Goal: Task Accomplishment & Management: Use online tool/utility

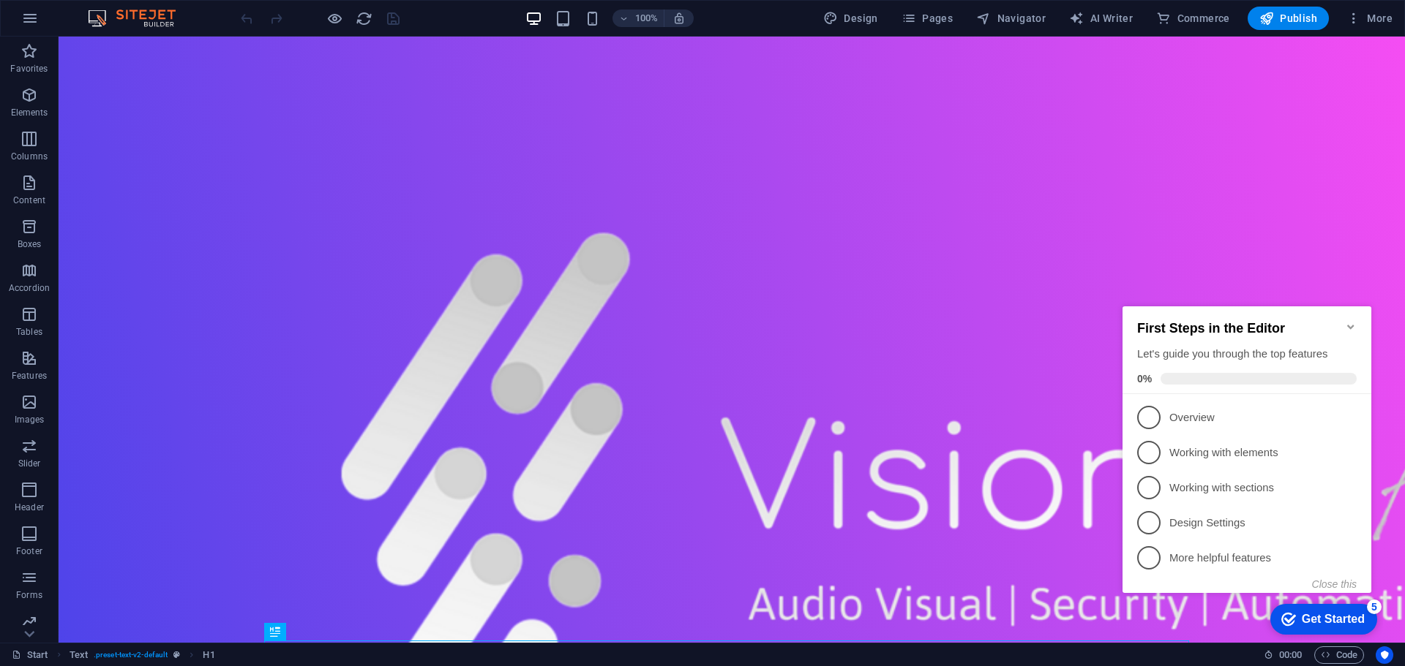
click at [1351, 325] on icon "Minimize checklist" at bounding box center [1350, 327] width 7 height 4
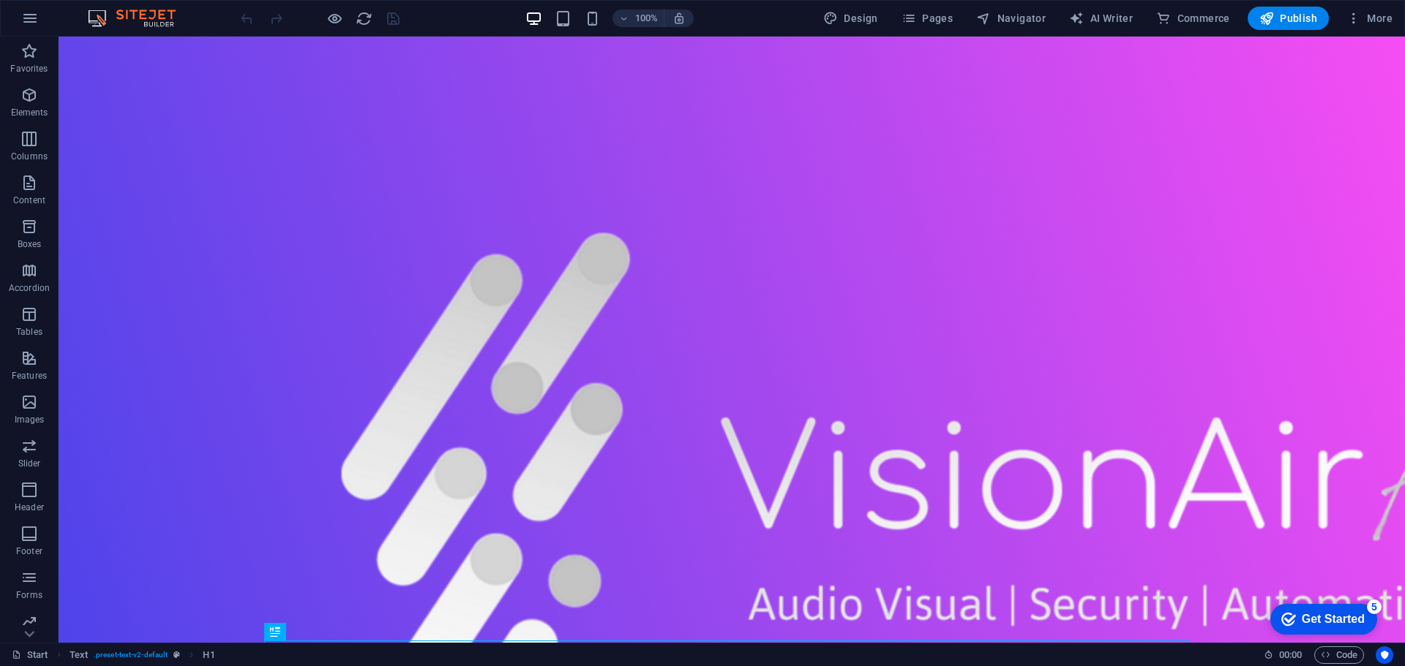
click div "checkmark Get Started 5 First Steps in the Editor Let's guide you through the t…"
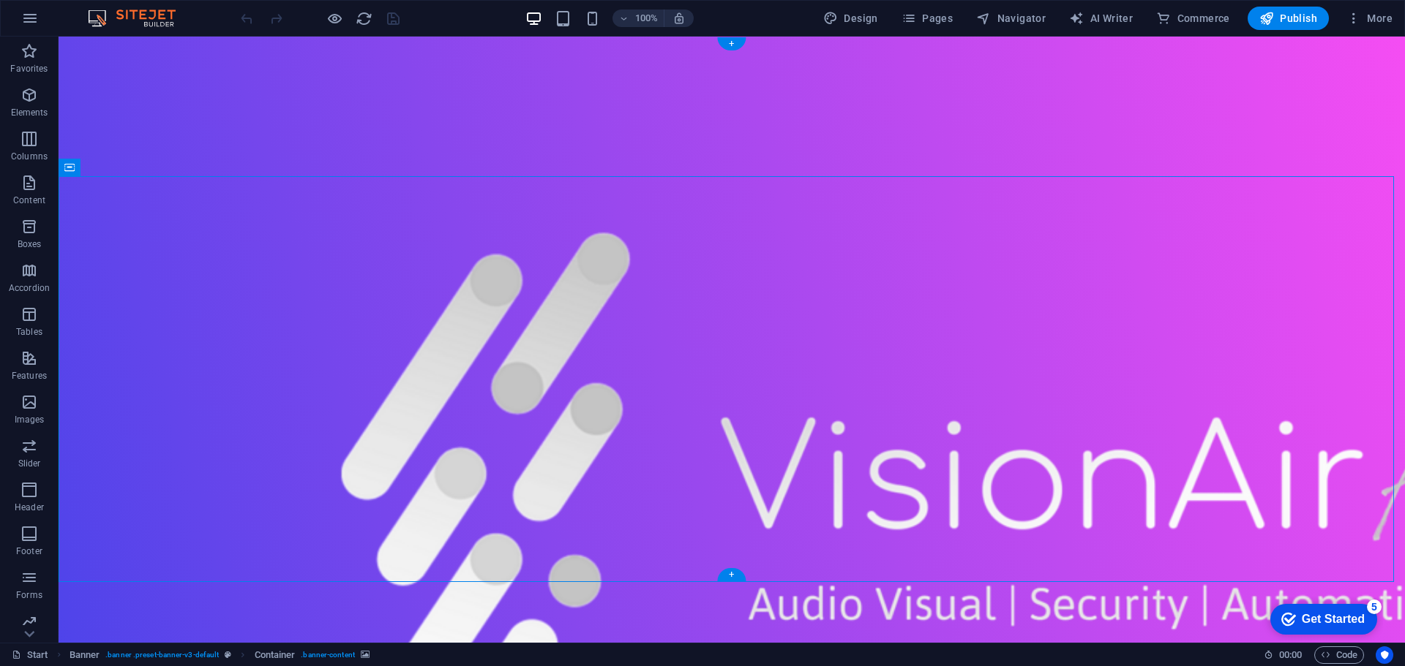
click at [139, 169] on button at bounding box center [134, 168] width 18 height 18
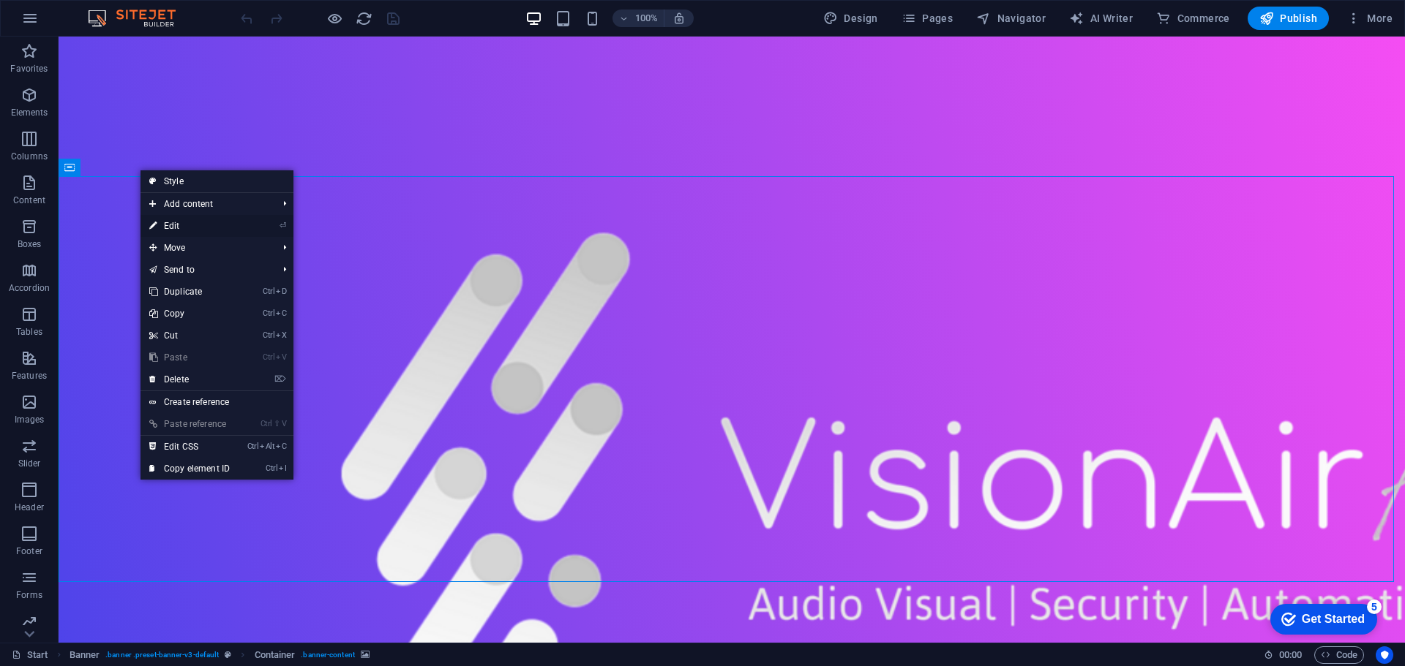
click at [184, 228] on link "⏎ Edit" at bounding box center [189, 226] width 98 height 22
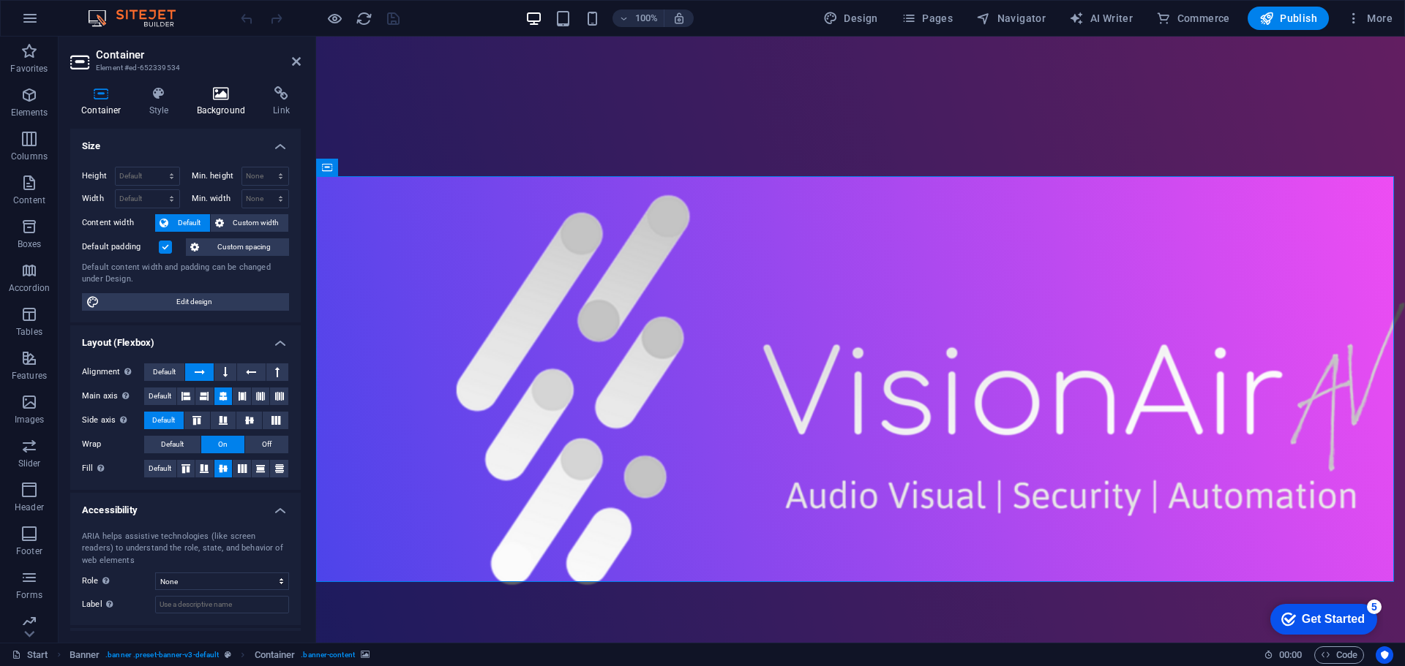
click at [190, 94] on icon at bounding box center [221, 93] width 71 height 15
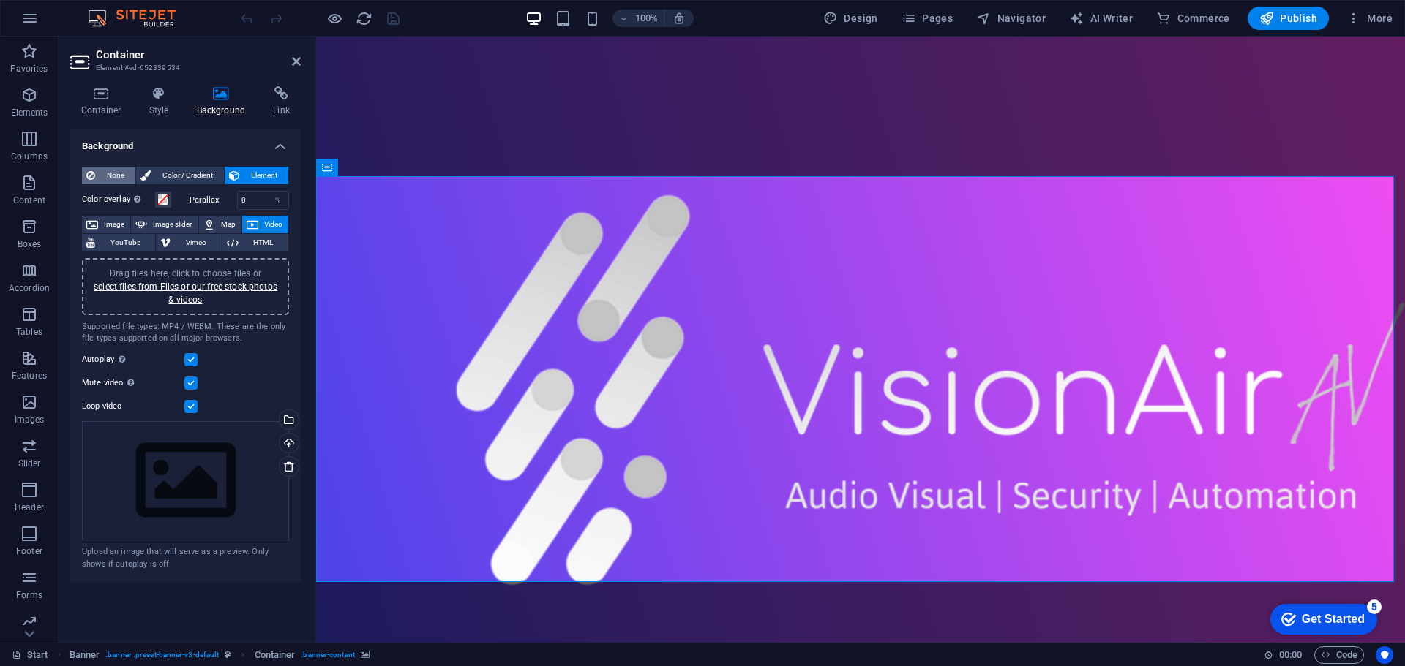
click at [132, 174] on button "None" at bounding box center [108, 176] width 53 height 18
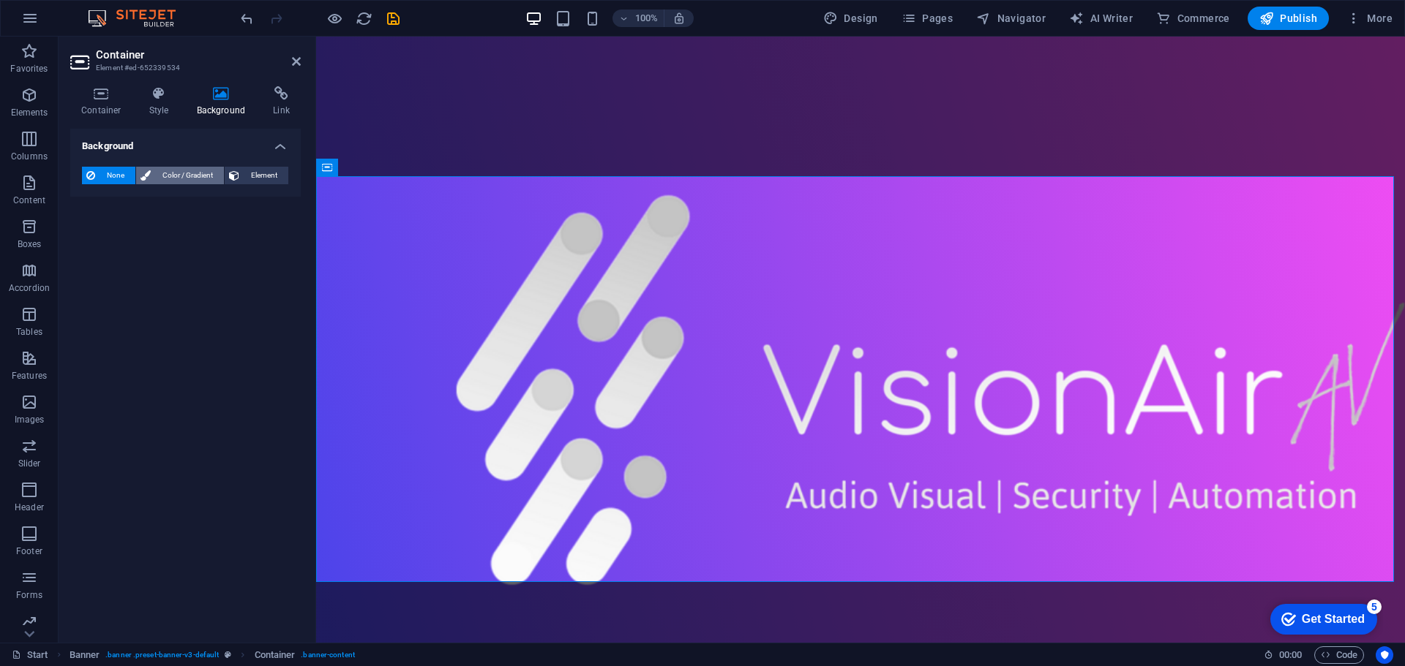
click at [183, 176] on span "Color / Gradient" at bounding box center [187, 176] width 64 height 18
click at [257, 176] on span "Element" at bounding box center [264, 176] width 40 height 18
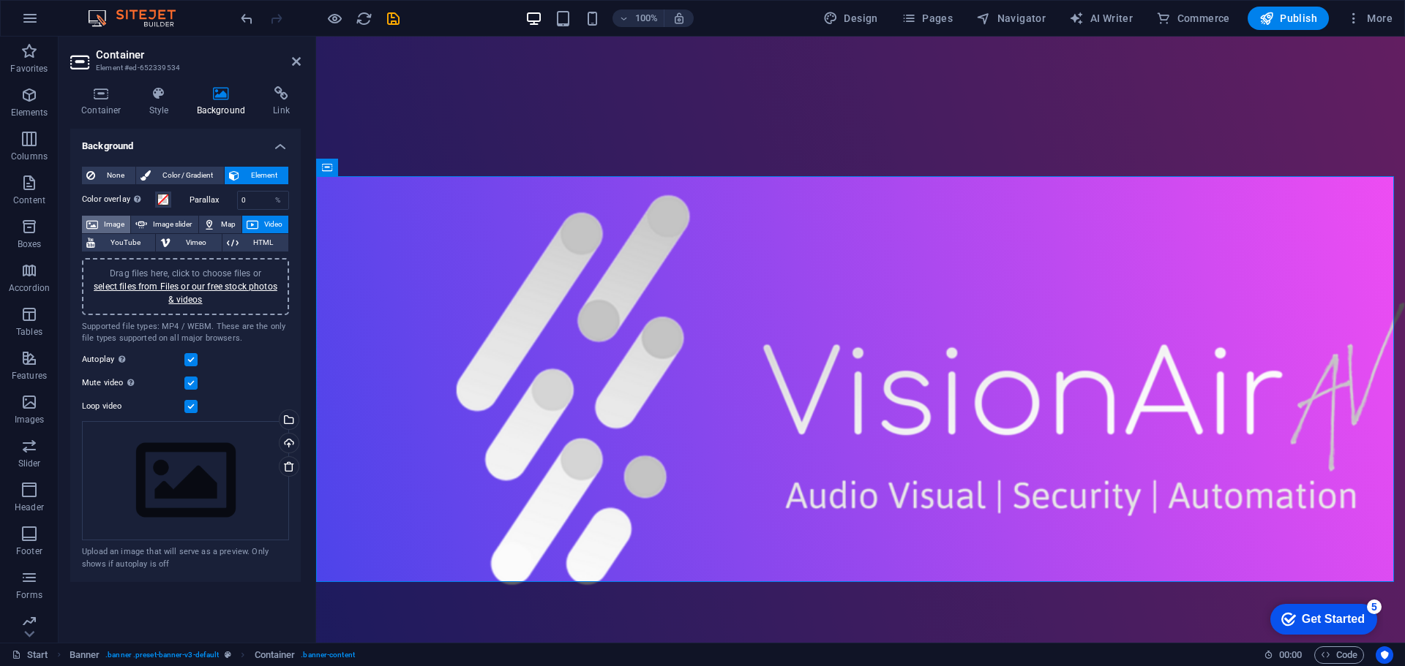
click at [118, 227] on span "Image" at bounding box center [113, 225] width 23 height 18
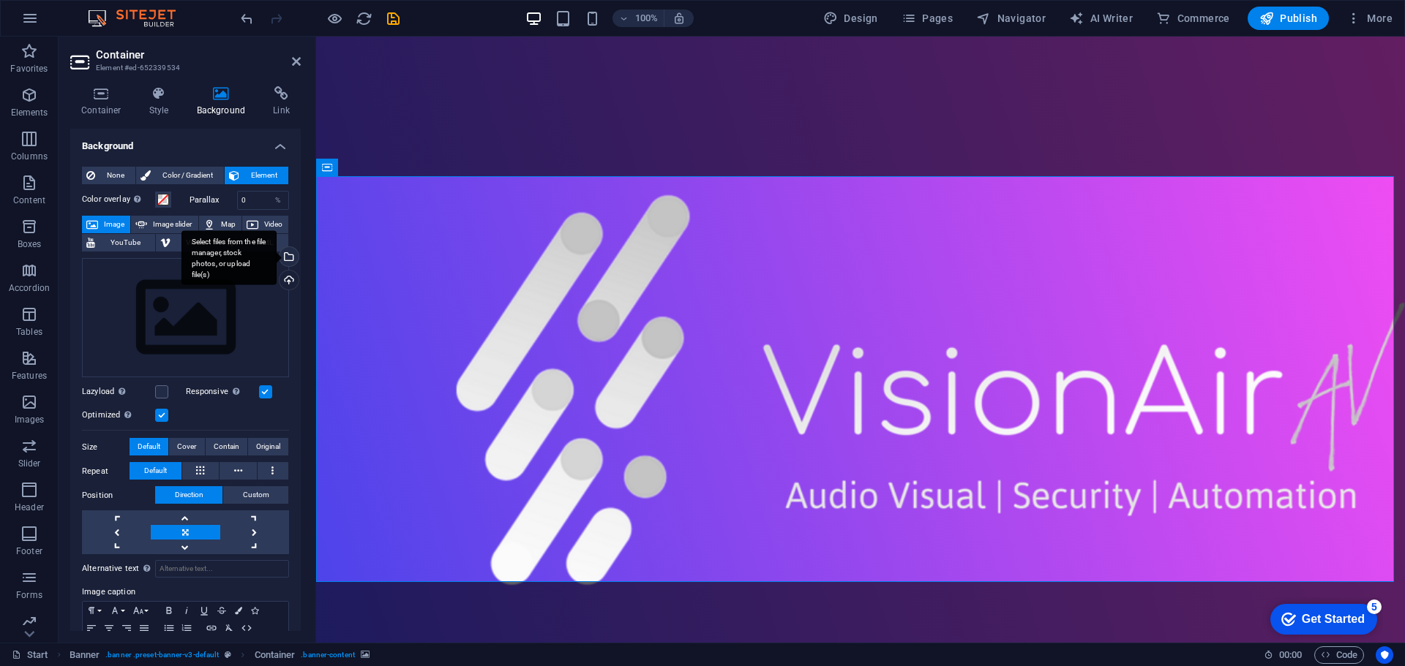
click at [287, 262] on div "Select files from the file manager, stock photos, or upload file(s)" at bounding box center [288, 258] width 22 height 22
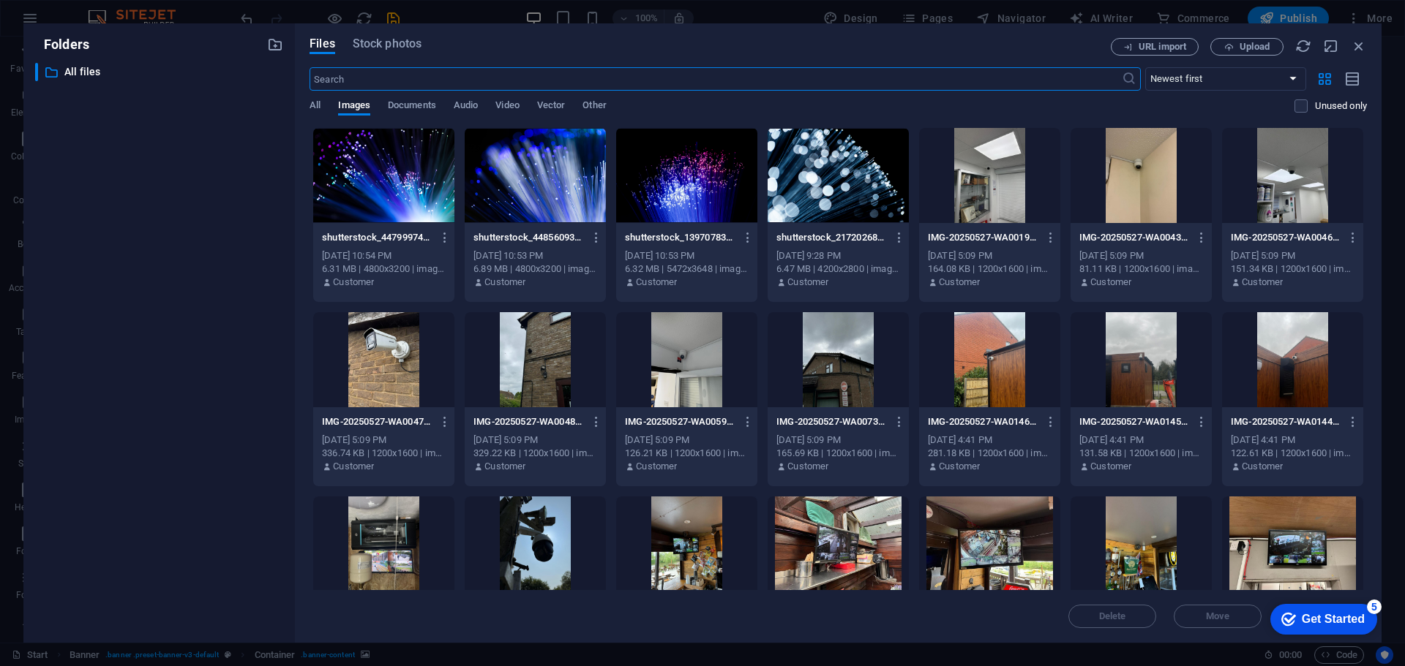
click at [519, 167] on div at bounding box center [535, 175] width 141 height 95
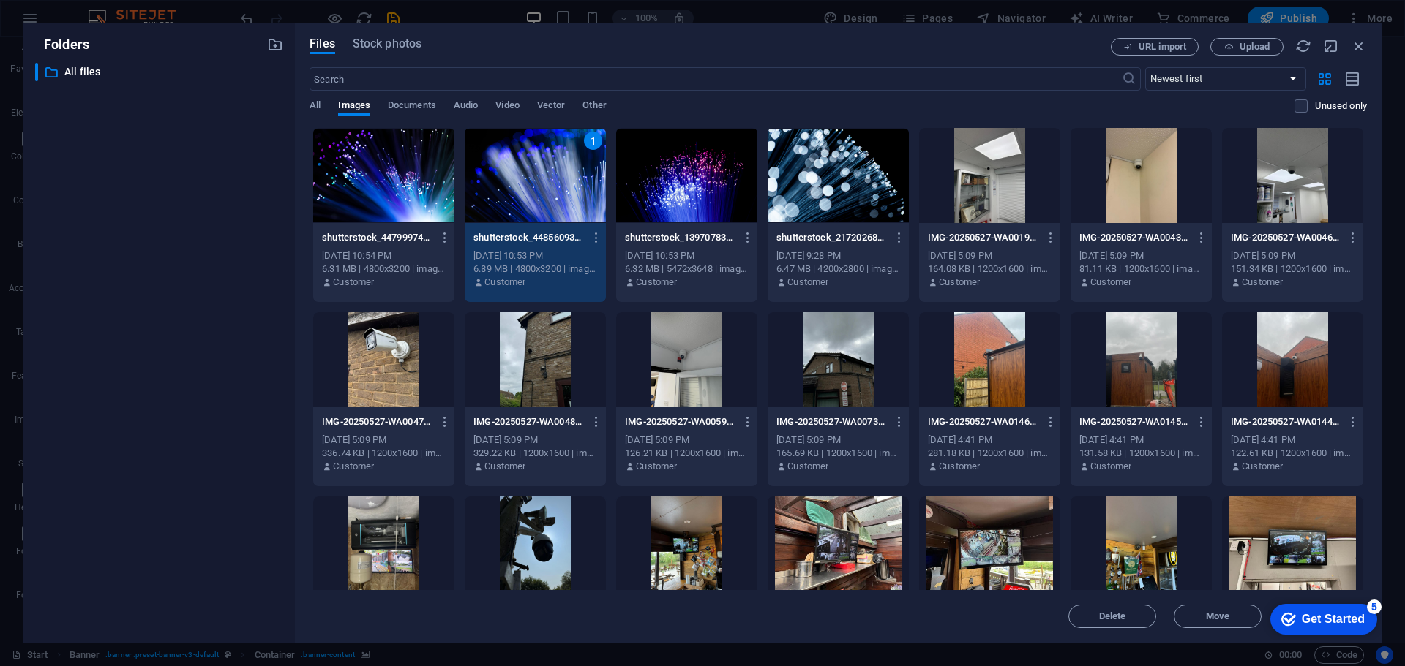
click at [1330, 624] on div "Get Started" at bounding box center [1332, 619] width 63 height 13
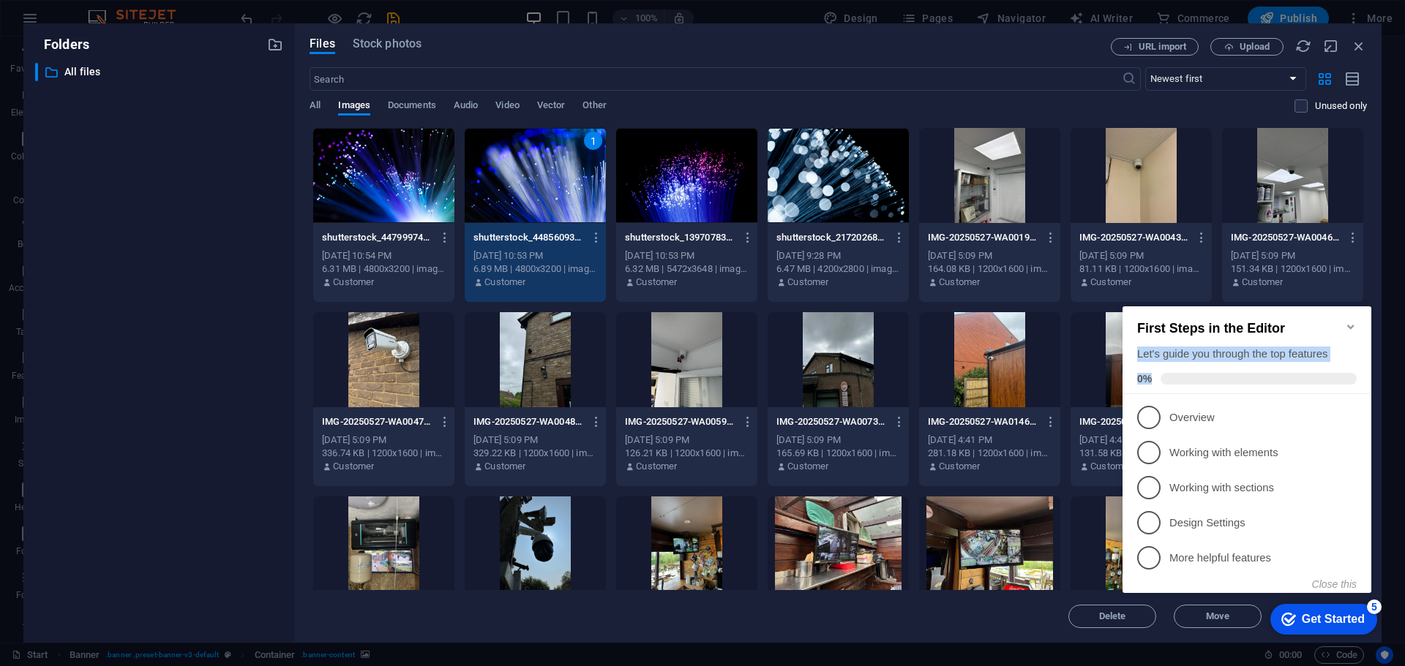
click at [1356, 319] on div "First Steps in the Editor Let's guide you through the top features 0%" at bounding box center [1246, 351] width 249 height 88
click at [964, 600] on div "Delete Move Insert" at bounding box center [837, 609] width 1057 height 38
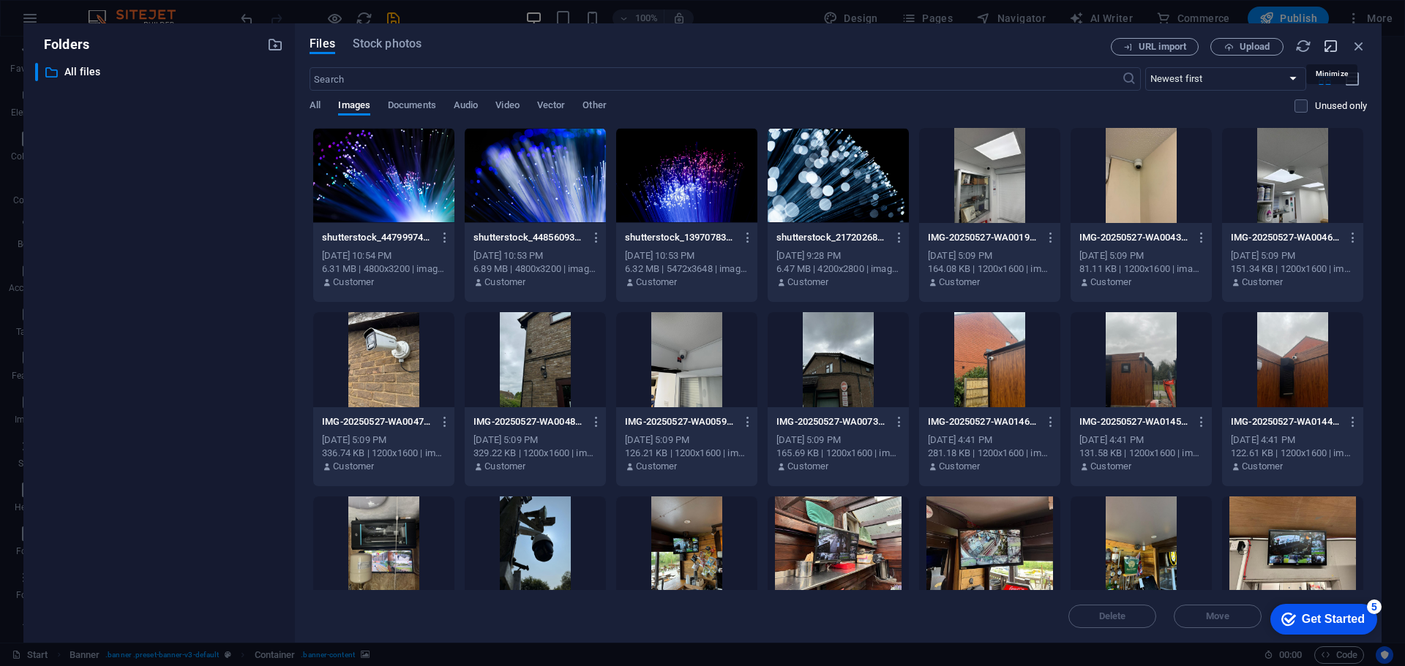
click at [1332, 40] on icon "button" at bounding box center [1331, 46] width 16 height 16
select select "image"
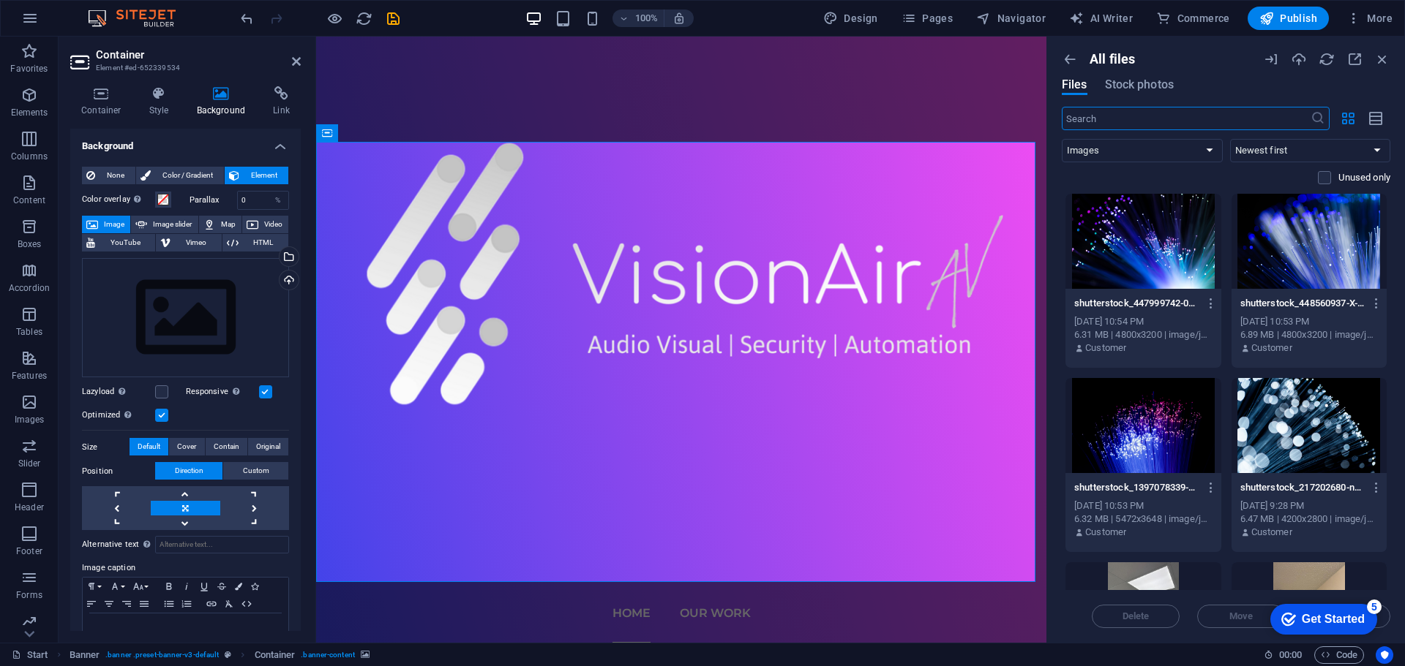
click at [1136, 283] on div at bounding box center [1143, 241] width 156 height 95
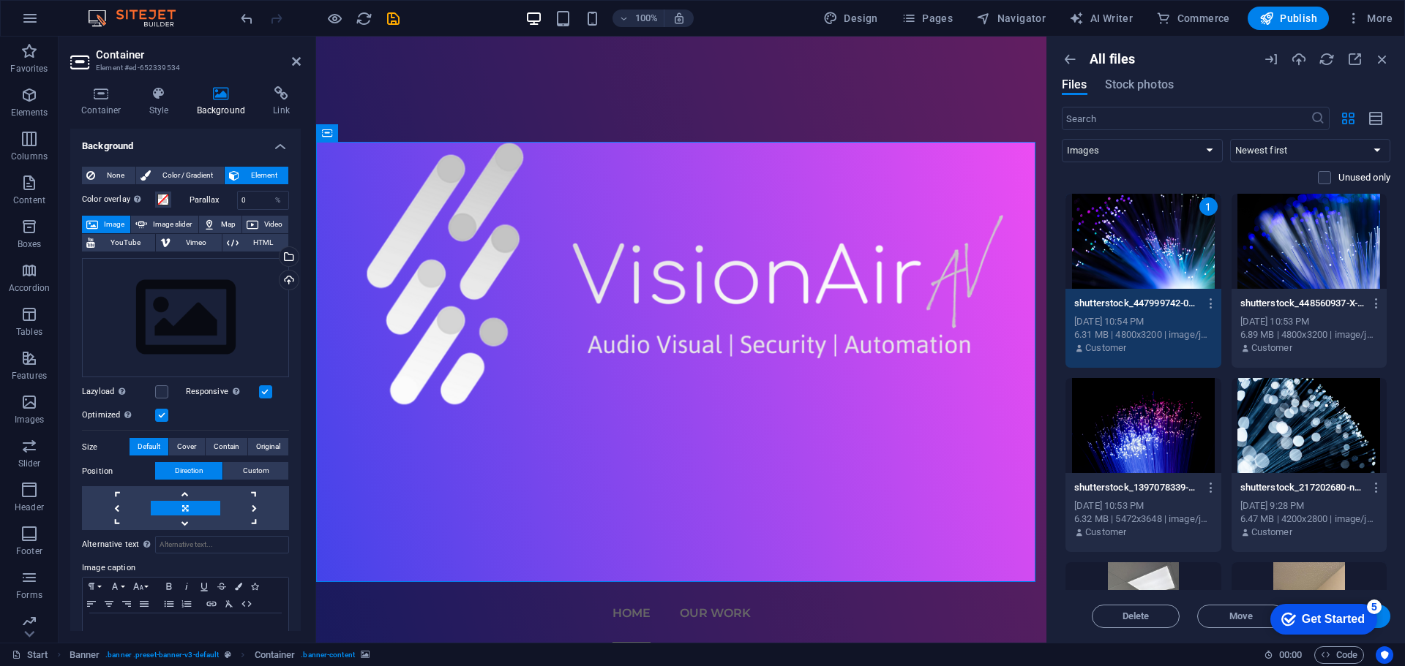
click at [1384, 623] on button "Insert" at bounding box center [1346, 616] width 88 height 23
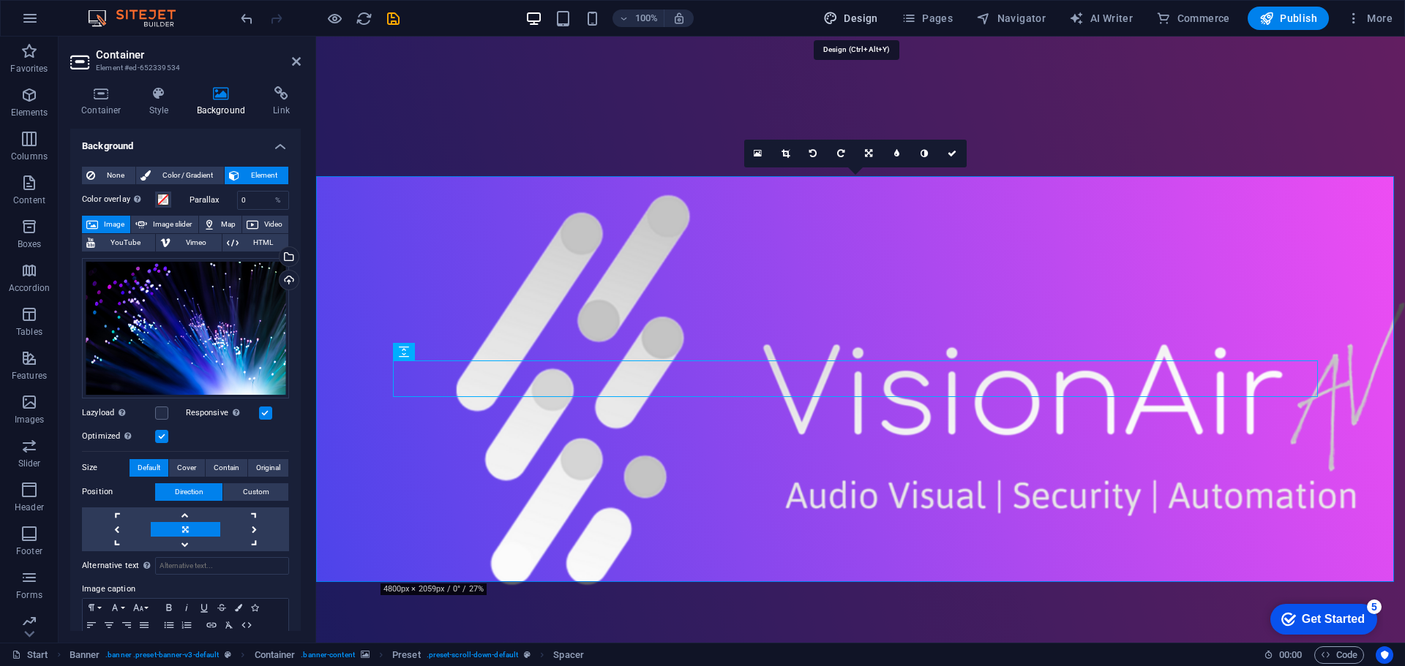
click at [849, 23] on span "Design" at bounding box center [850, 18] width 55 height 15
select select "px"
select select "300"
select select "px"
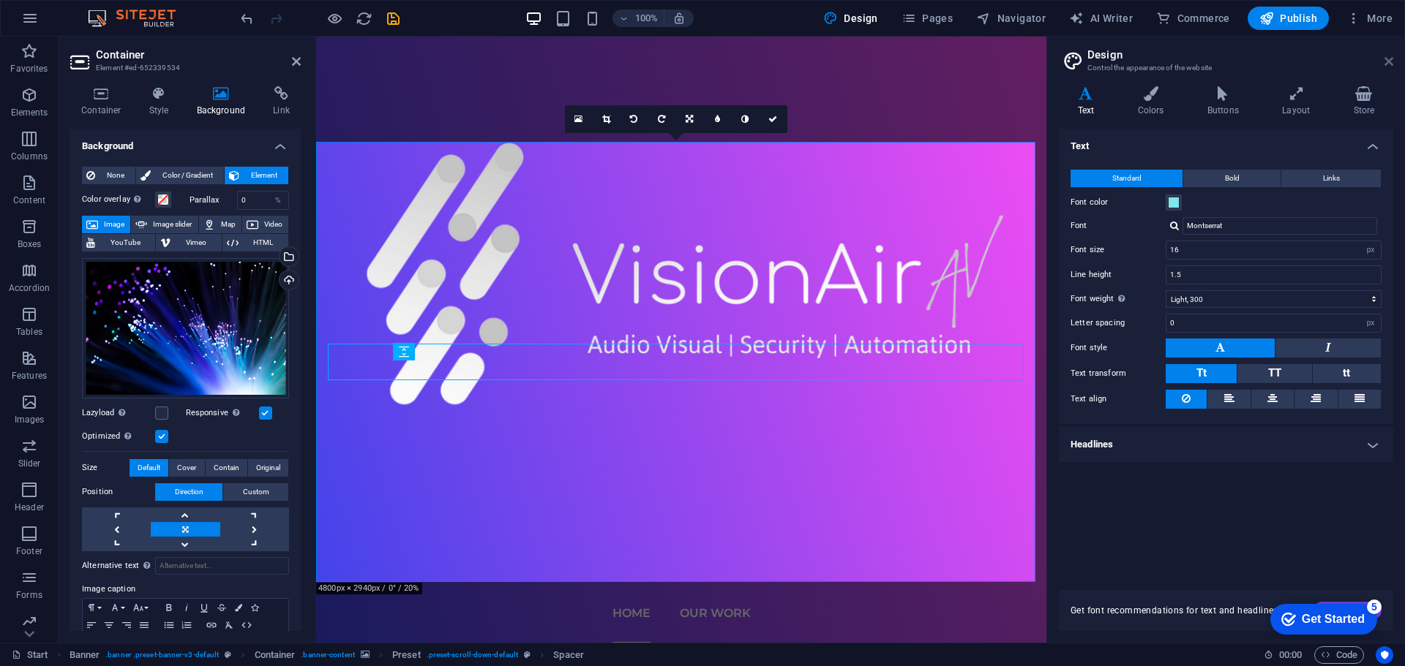
click at [1384, 59] on icon at bounding box center [1388, 62] width 9 height 12
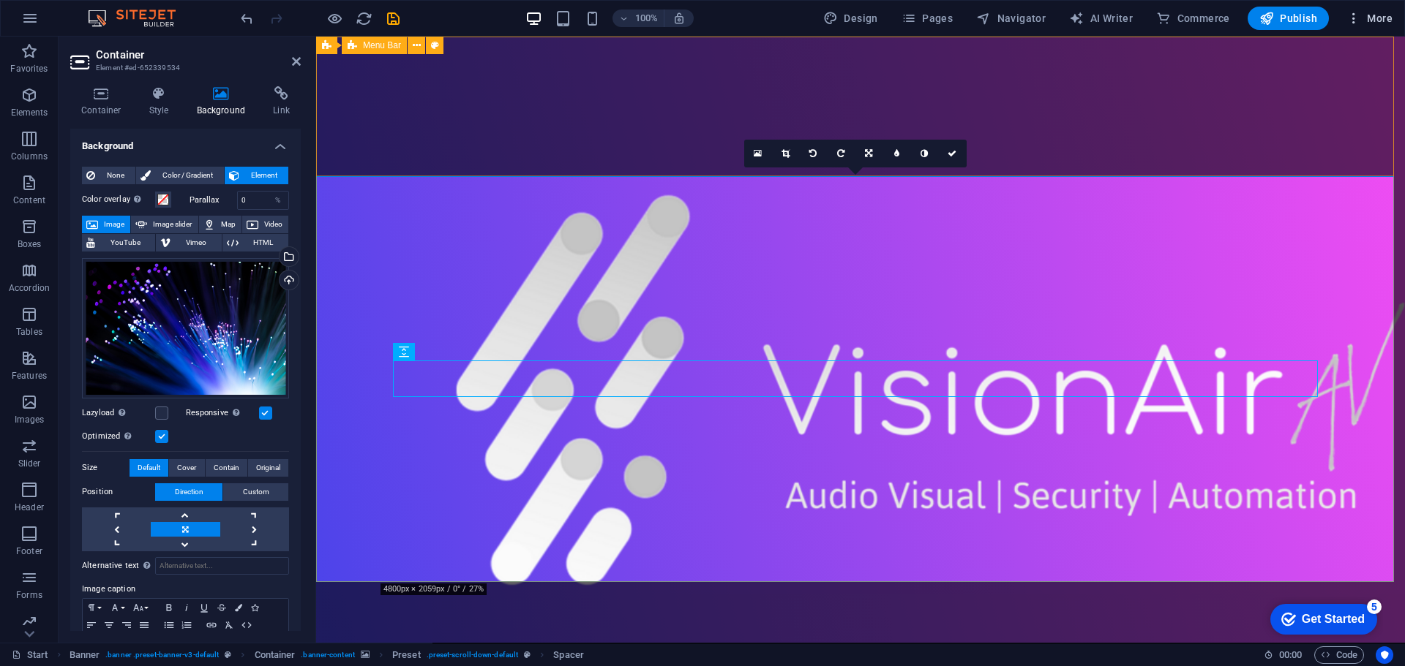
click at [1375, 26] on button "More" at bounding box center [1369, 18] width 58 height 23
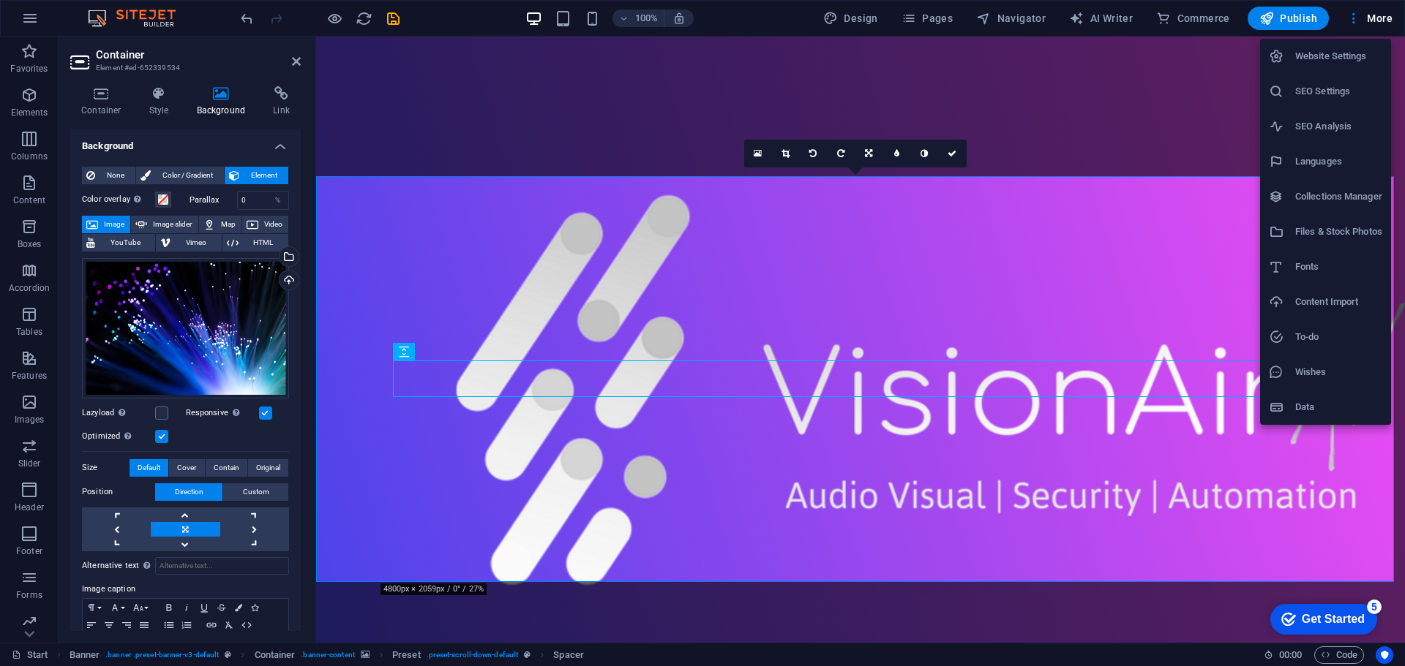
click at [25, 21] on div at bounding box center [702, 333] width 1405 height 666
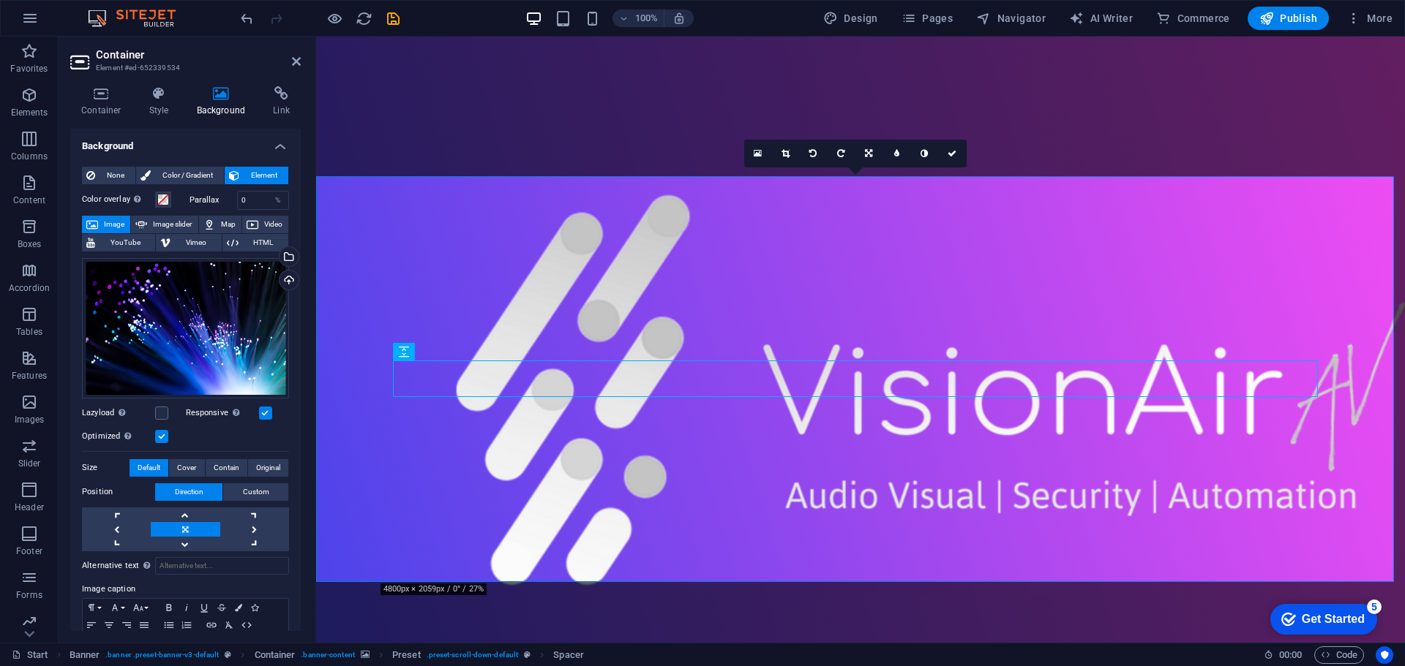
click at [25, 21] on div "Website Settings SEO Settings SEO Analysis Languages Collections Manager Files …" at bounding box center [702, 338] width 1405 height 658
click at [31, 19] on icon "button" at bounding box center [30, 19] width 18 height 18
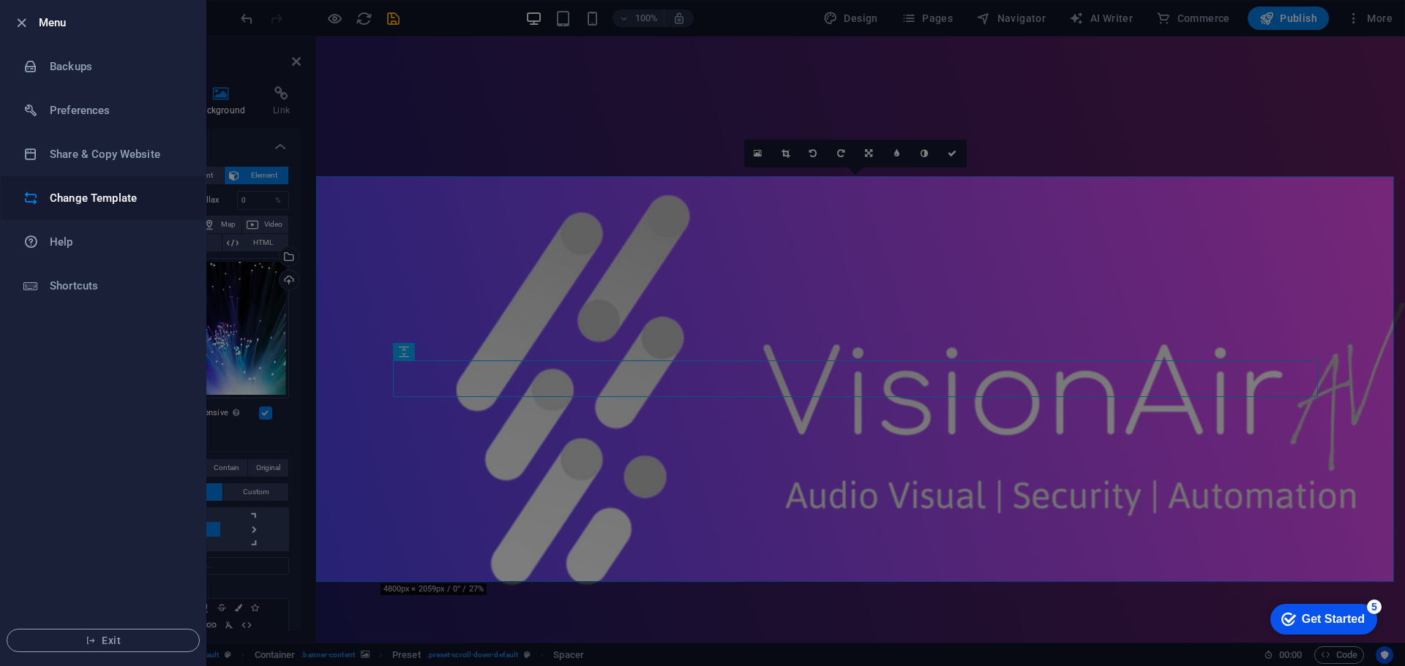
click at [129, 198] on h6 "Change Template" at bounding box center [117, 198] width 135 height 18
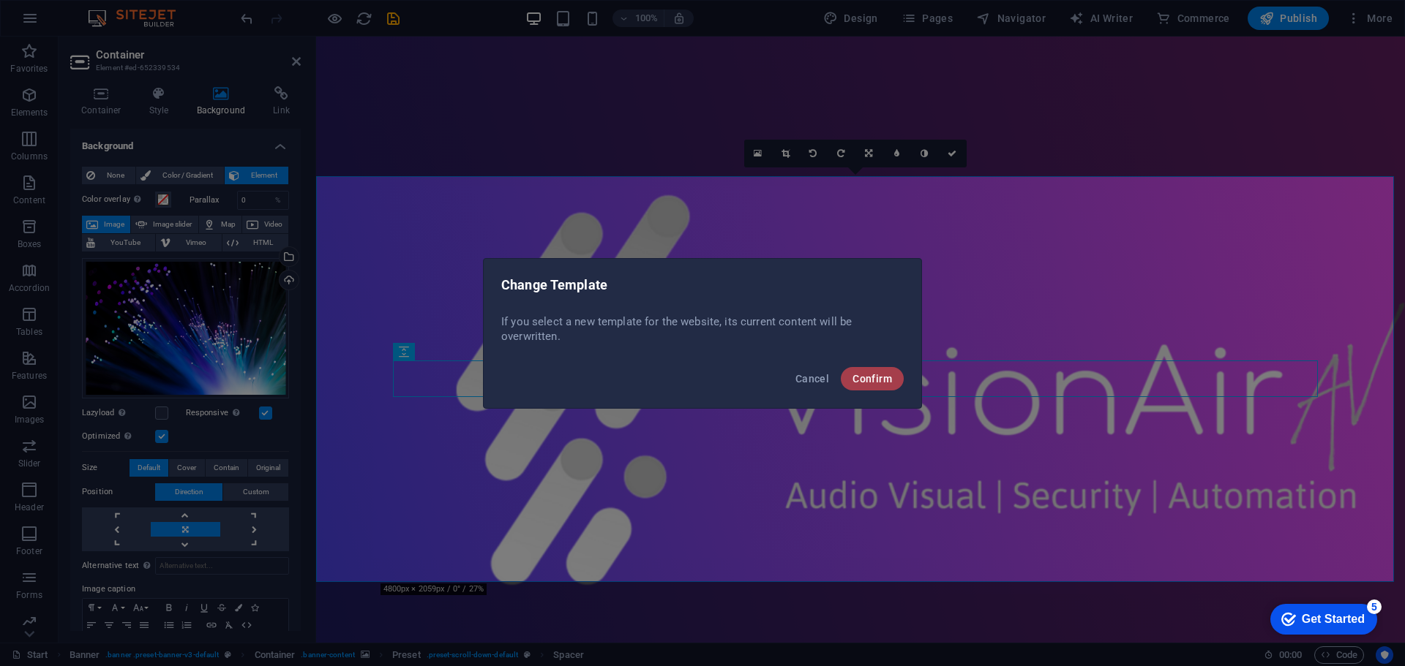
click at [856, 390] on button "Confirm" at bounding box center [872, 378] width 63 height 23
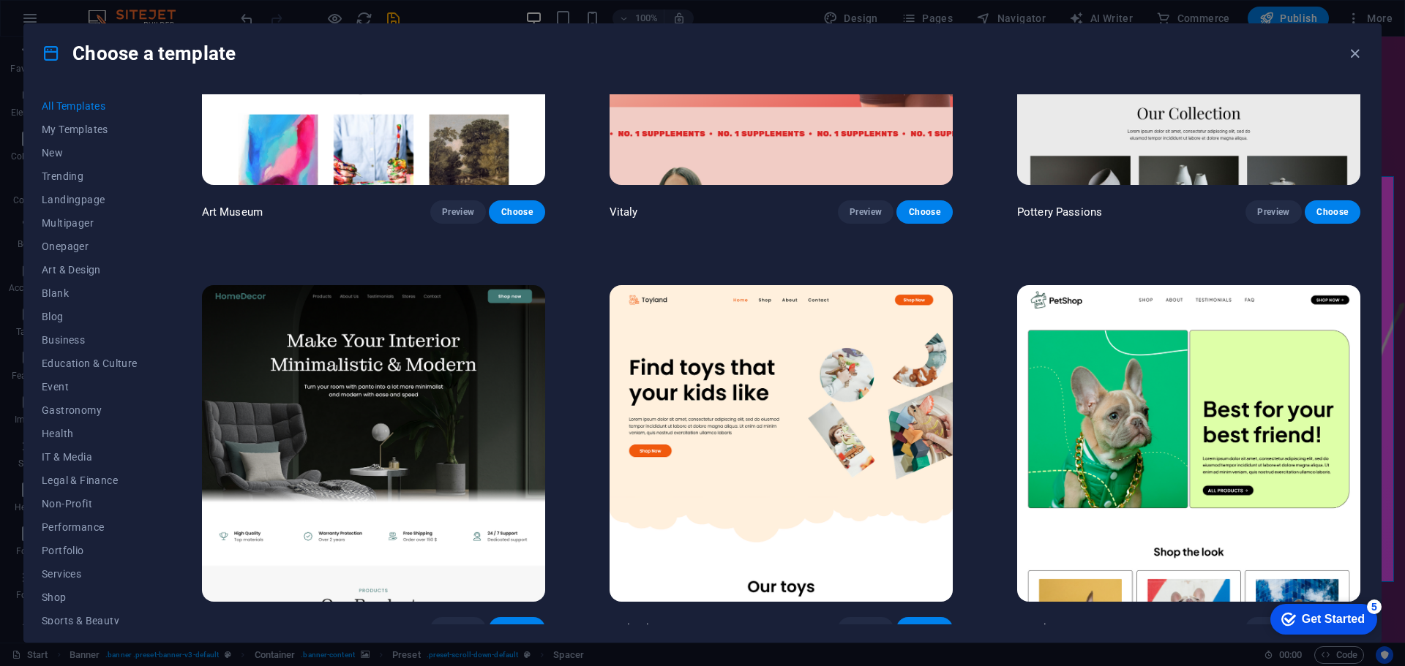
scroll to position [658, 0]
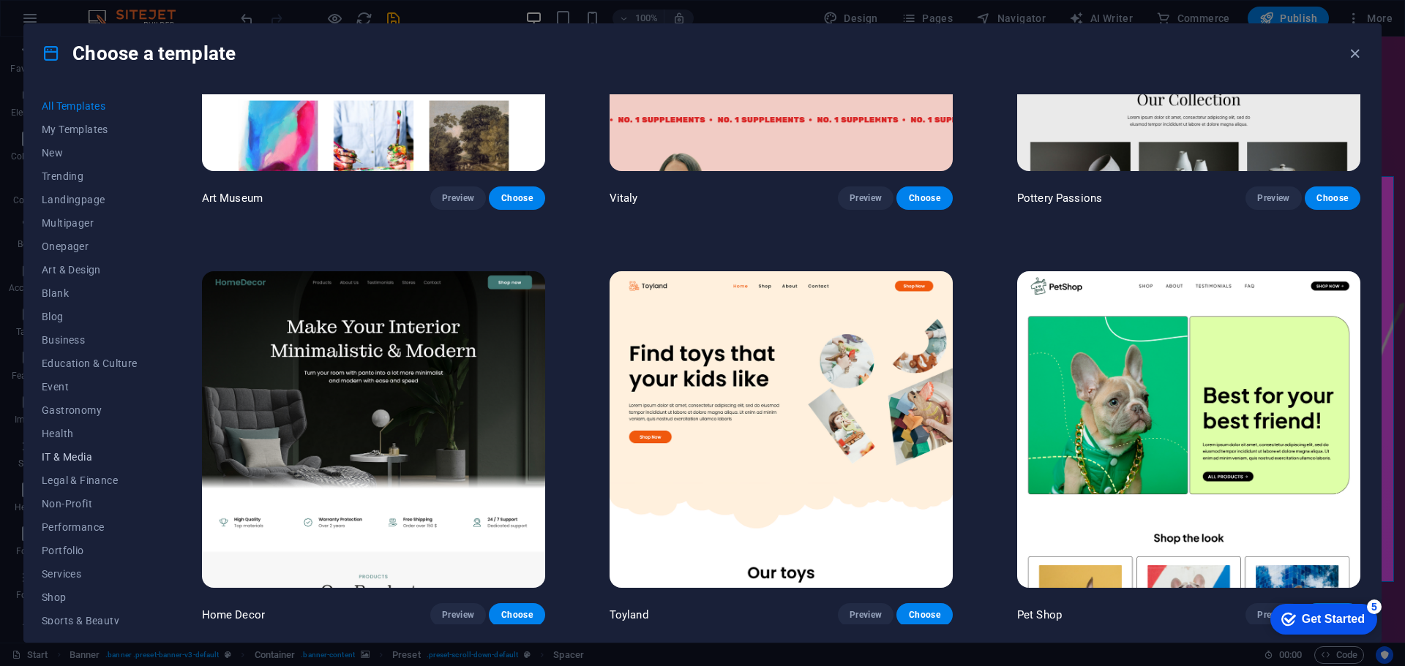
click at [83, 456] on span "IT & Media" at bounding box center [90, 457] width 96 height 12
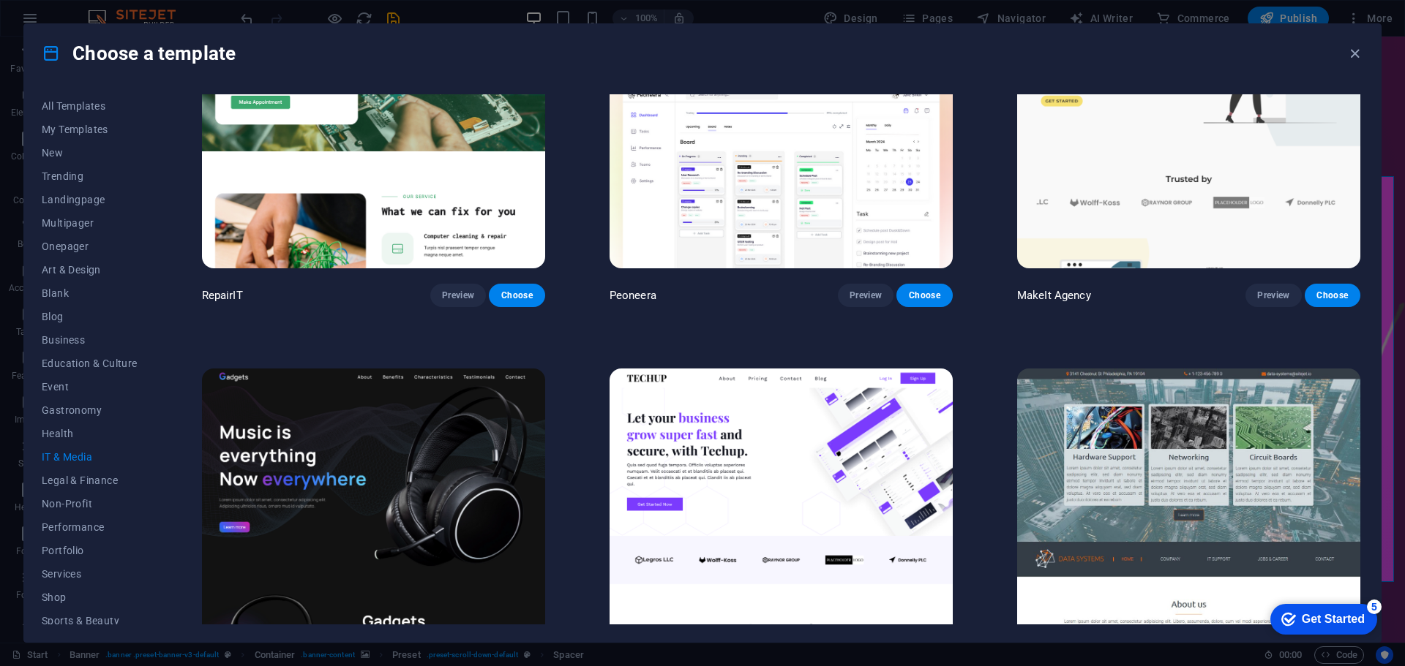
scroll to position [0, 0]
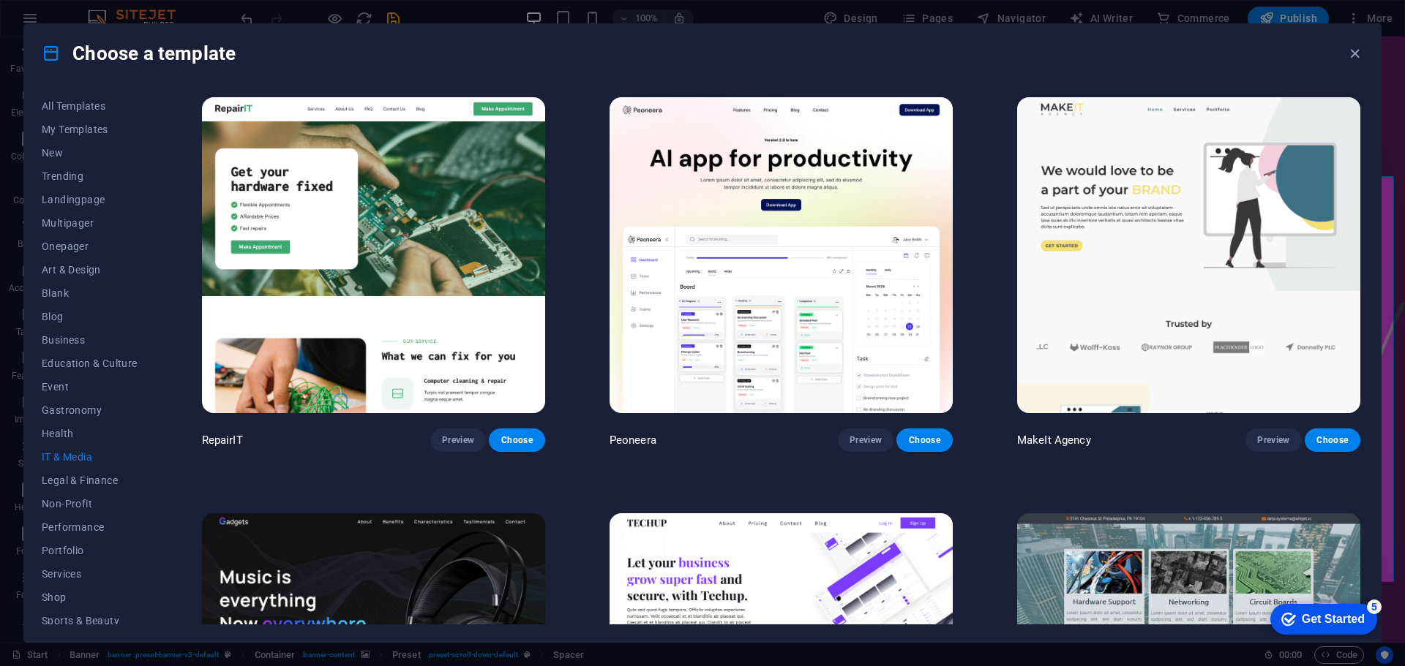
click at [70, 462] on span "IT & Media" at bounding box center [90, 457] width 96 height 12
click at [71, 456] on span "IT & Media" at bounding box center [90, 457] width 96 height 12
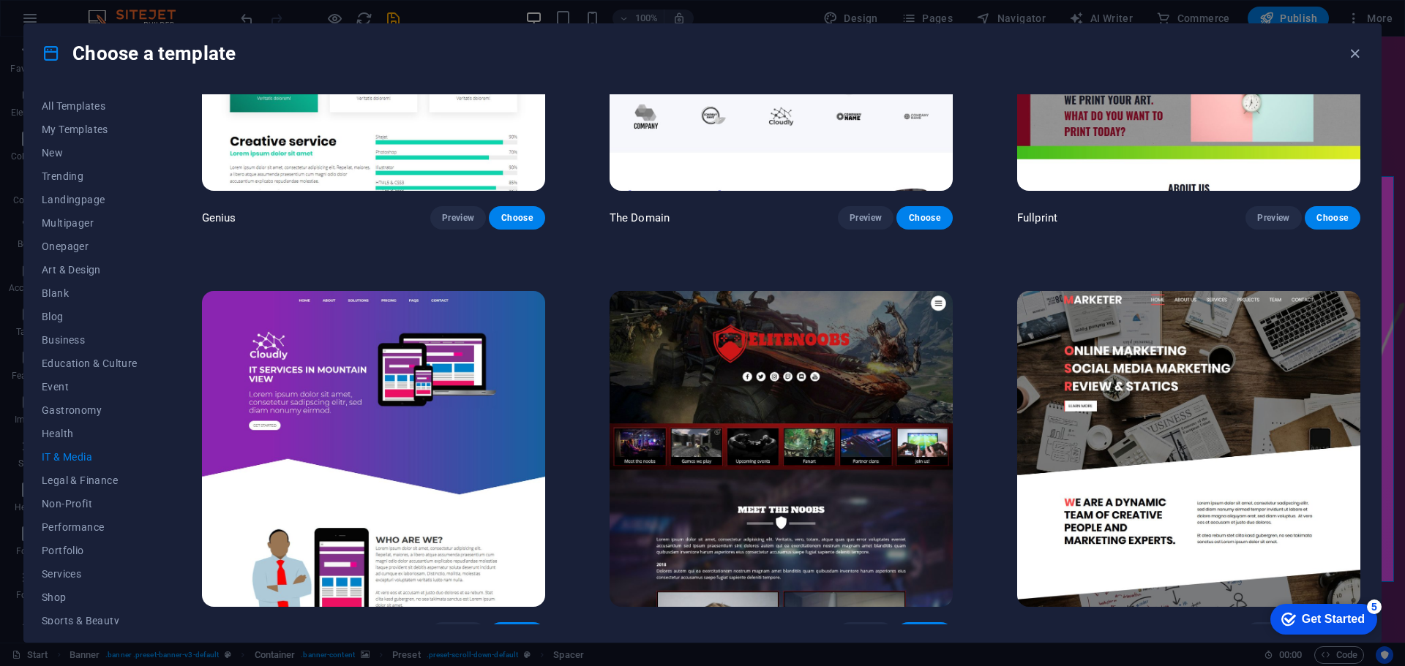
scroll to position [1070, 0]
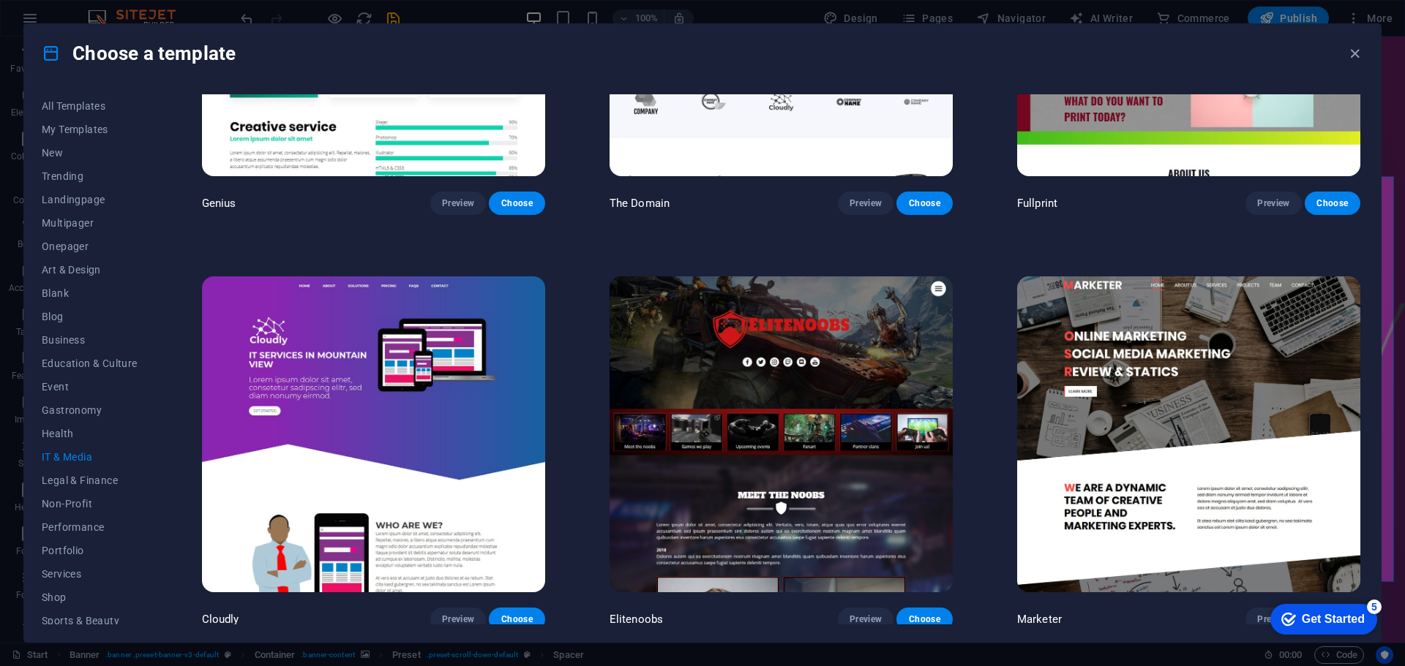
click at [504, 432] on img at bounding box center [373, 435] width 343 height 316
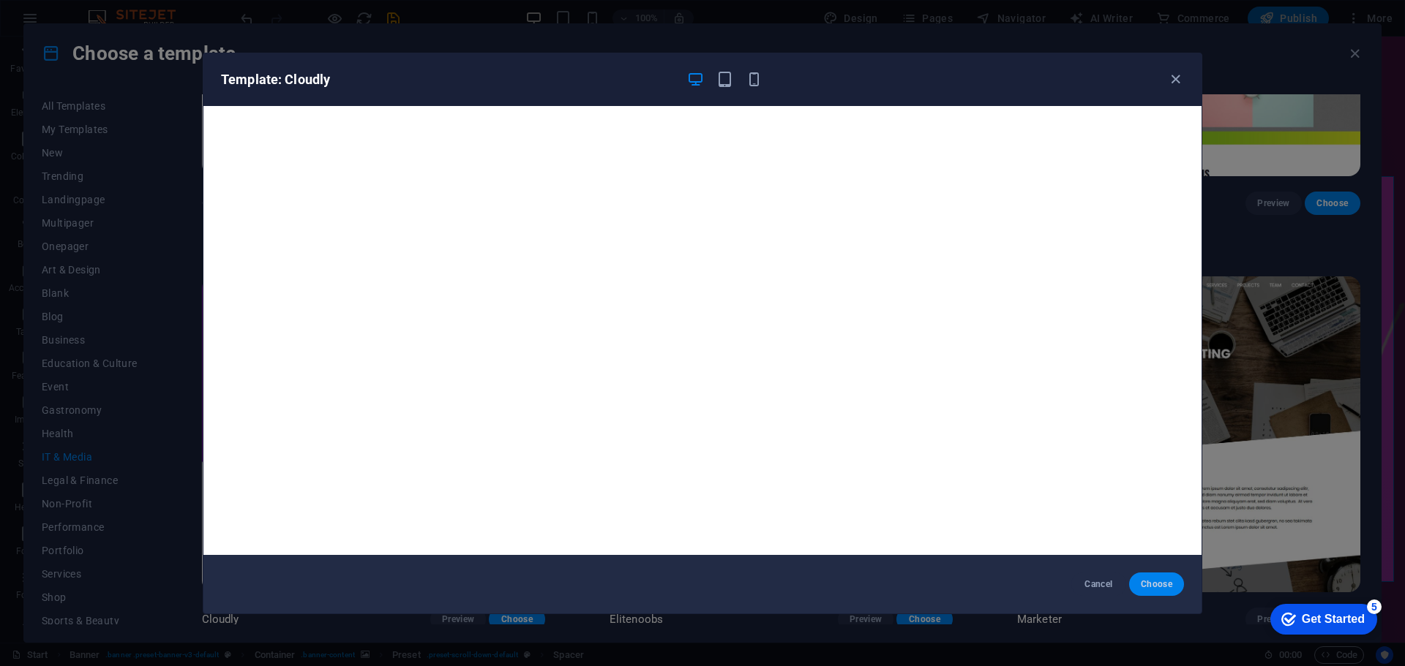
click at [1154, 582] on span "Choose" at bounding box center [1155, 585] width 31 height 12
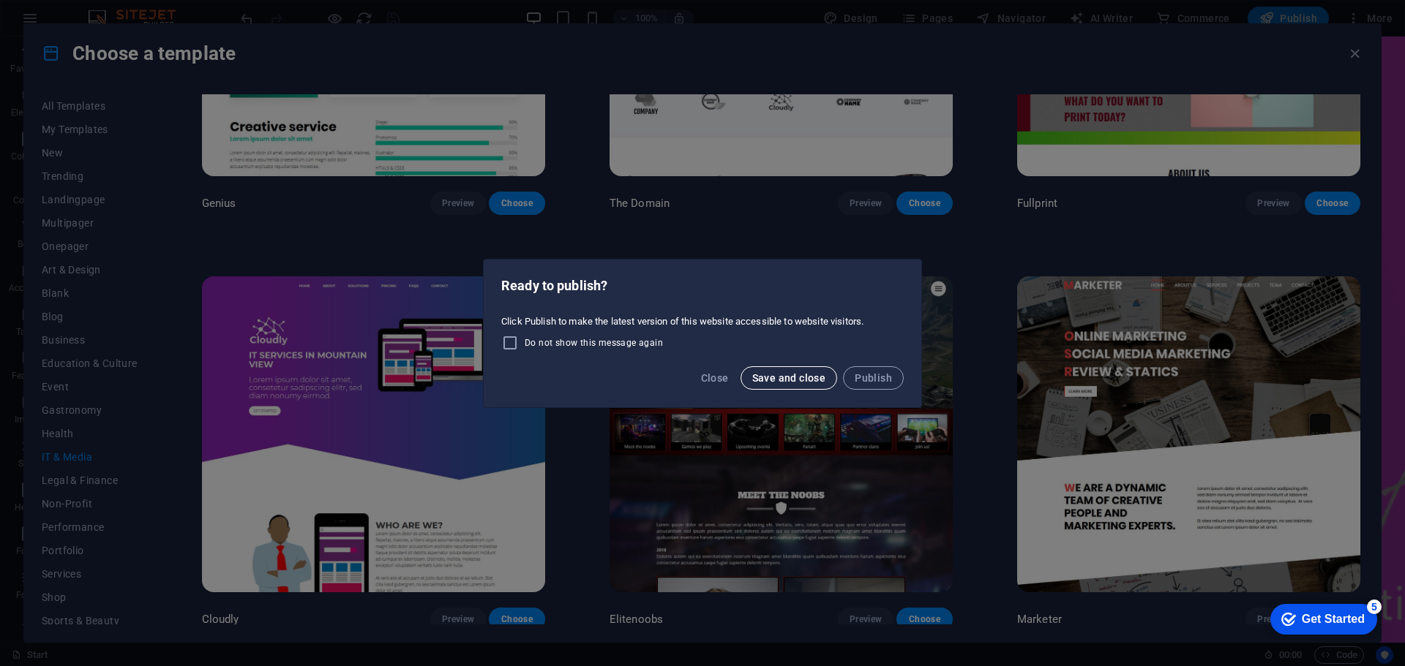
click at [789, 386] on button "Save and close" at bounding box center [788, 377] width 97 height 23
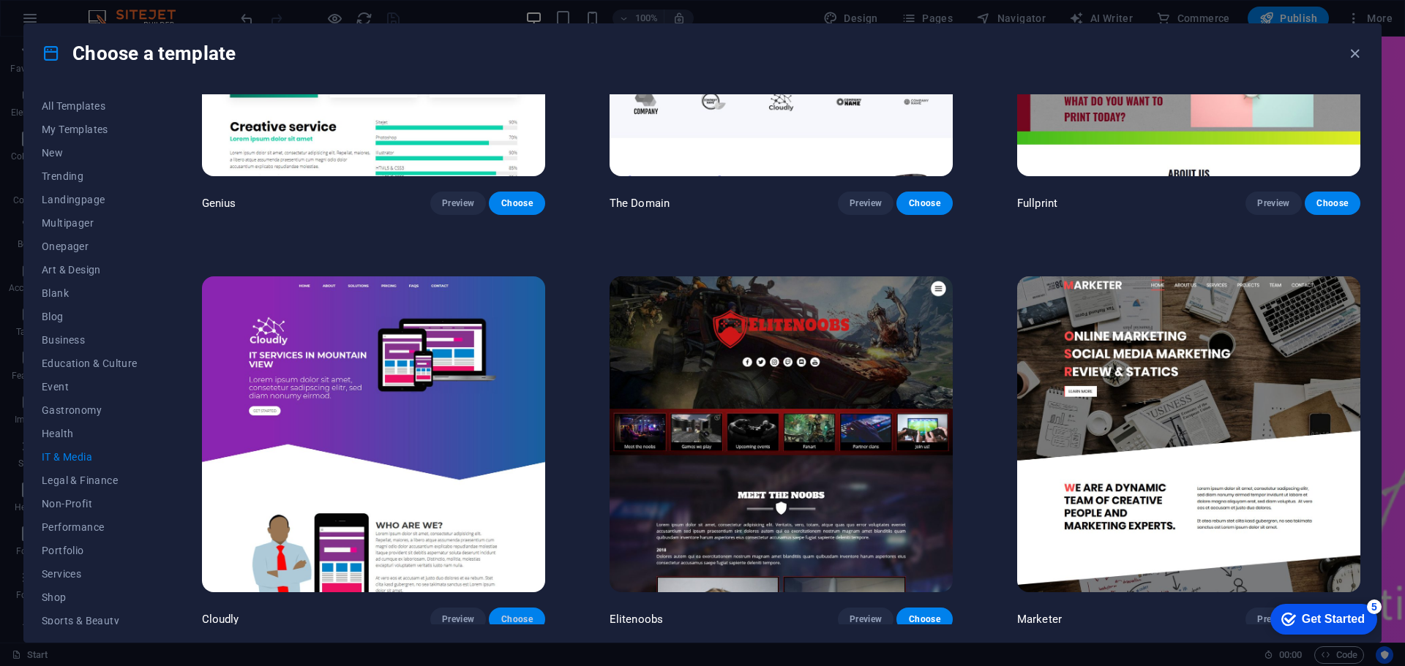
click at [514, 614] on span "Choose" at bounding box center [516, 620] width 32 height 12
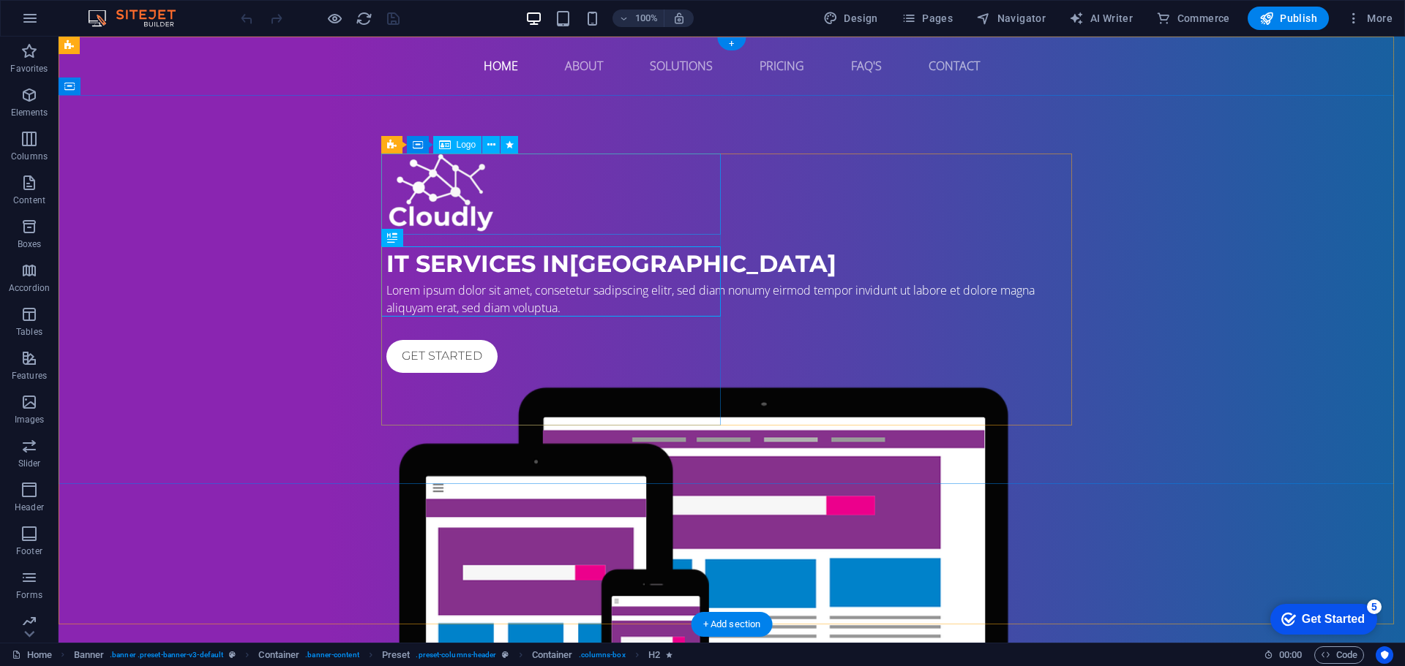
click at [462, 190] on div at bounding box center [731, 194] width 691 height 81
click at [484, 143] on button at bounding box center [491, 145] width 18 height 18
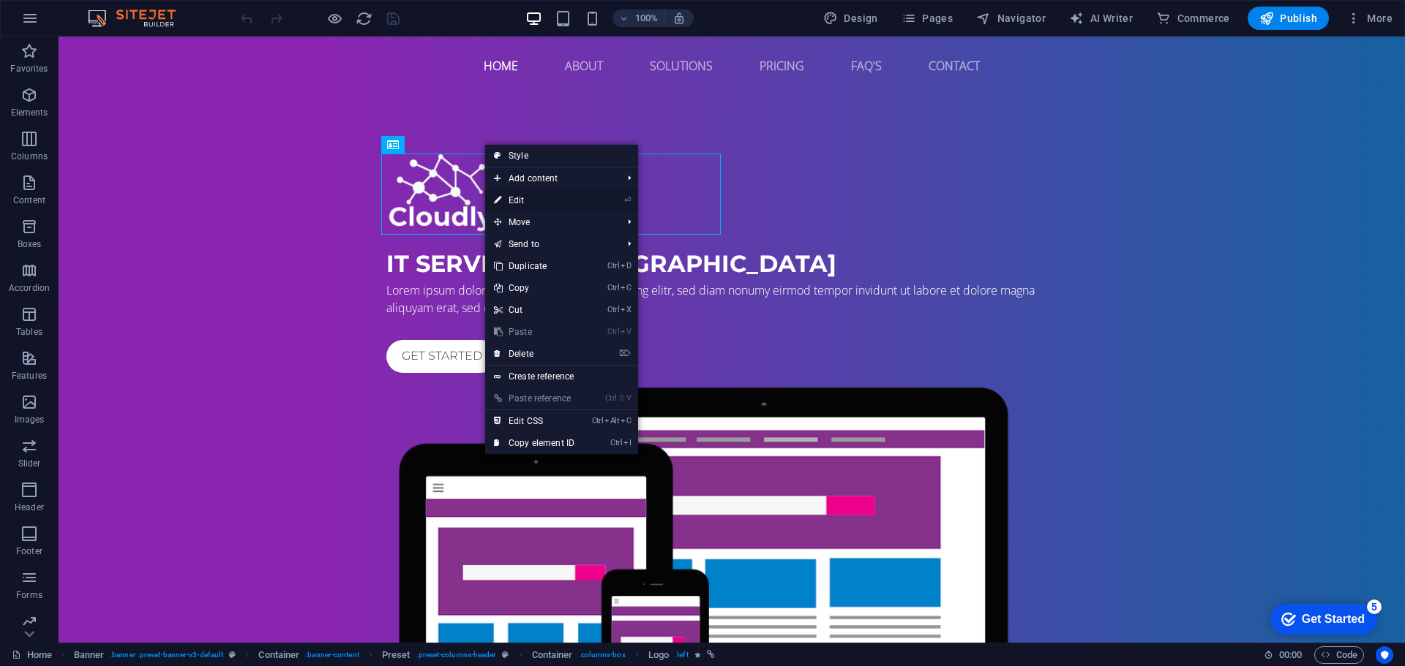
click at [541, 203] on link "⏎ Edit" at bounding box center [534, 200] width 98 height 22
select select "px"
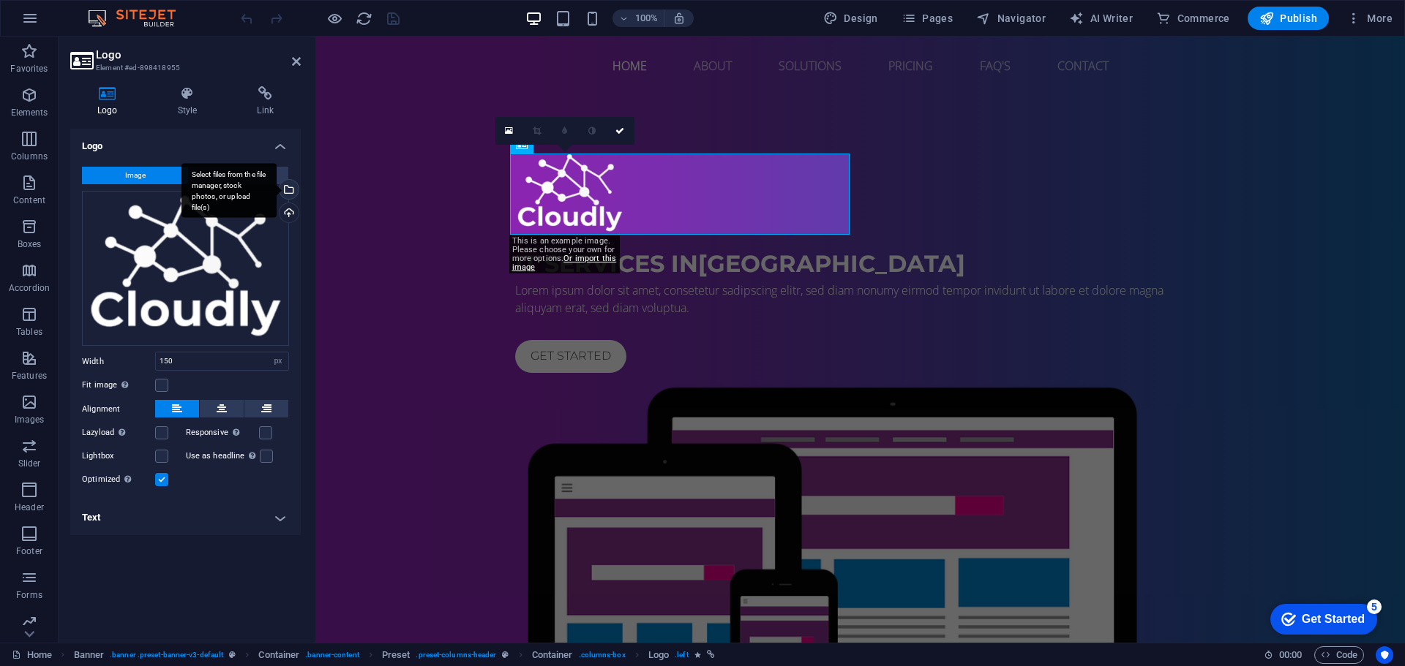
click at [296, 194] on div "Select files from the file manager, stock photos, or upload file(s)" at bounding box center [288, 191] width 22 height 22
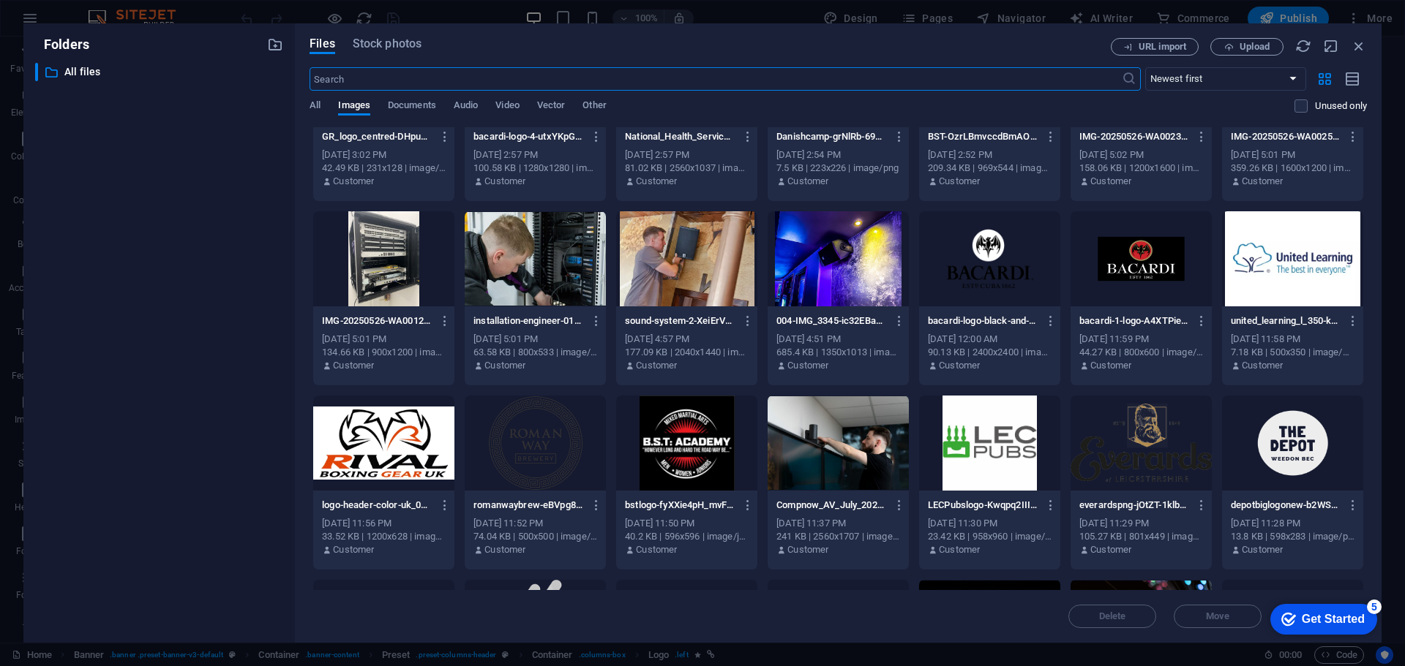
scroll to position [2662, 0]
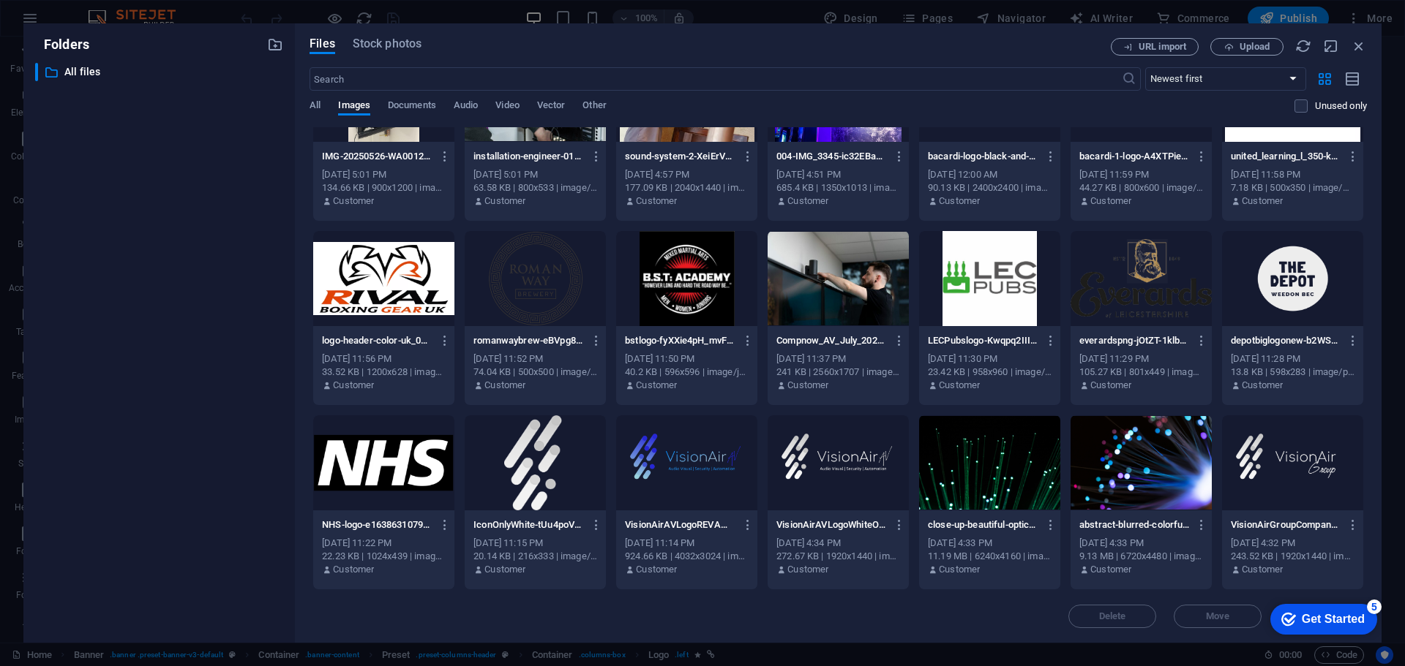
click at [832, 474] on div at bounding box center [837, 463] width 141 height 95
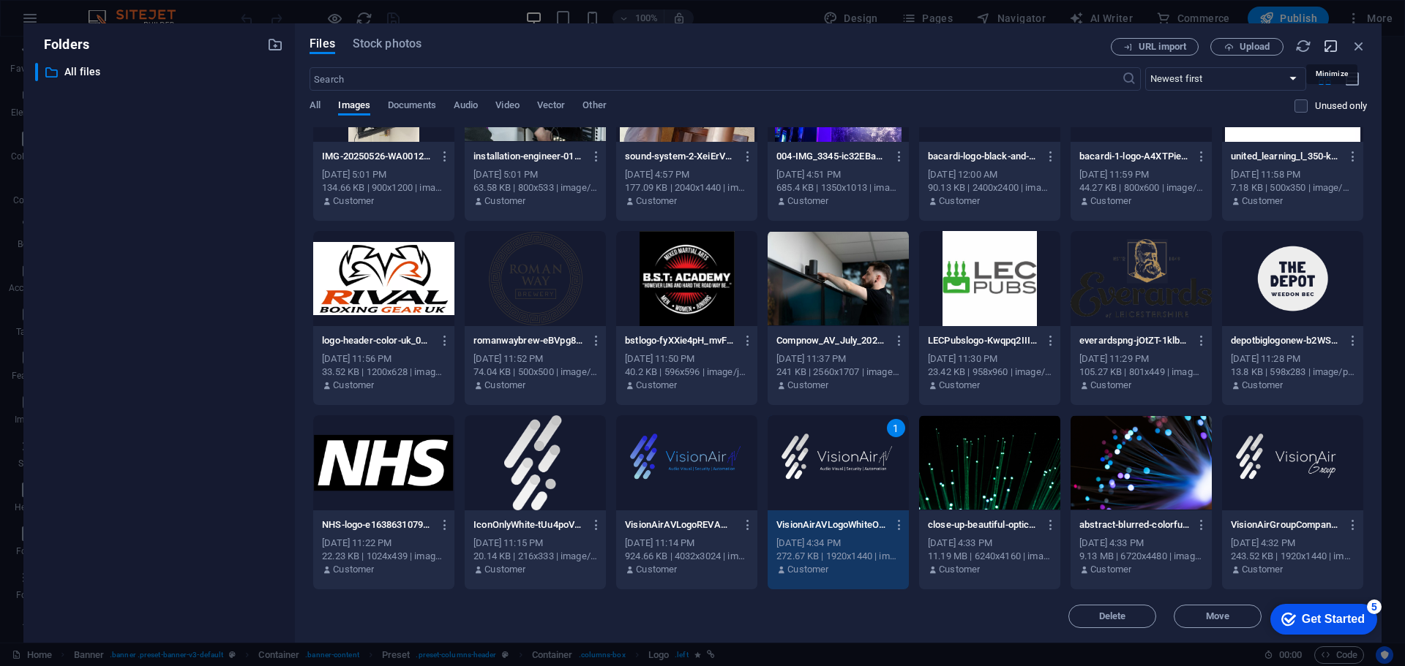
click at [1326, 42] on icon "button" at bounding box center [1331, 46] width 16 height 16
select select "image"
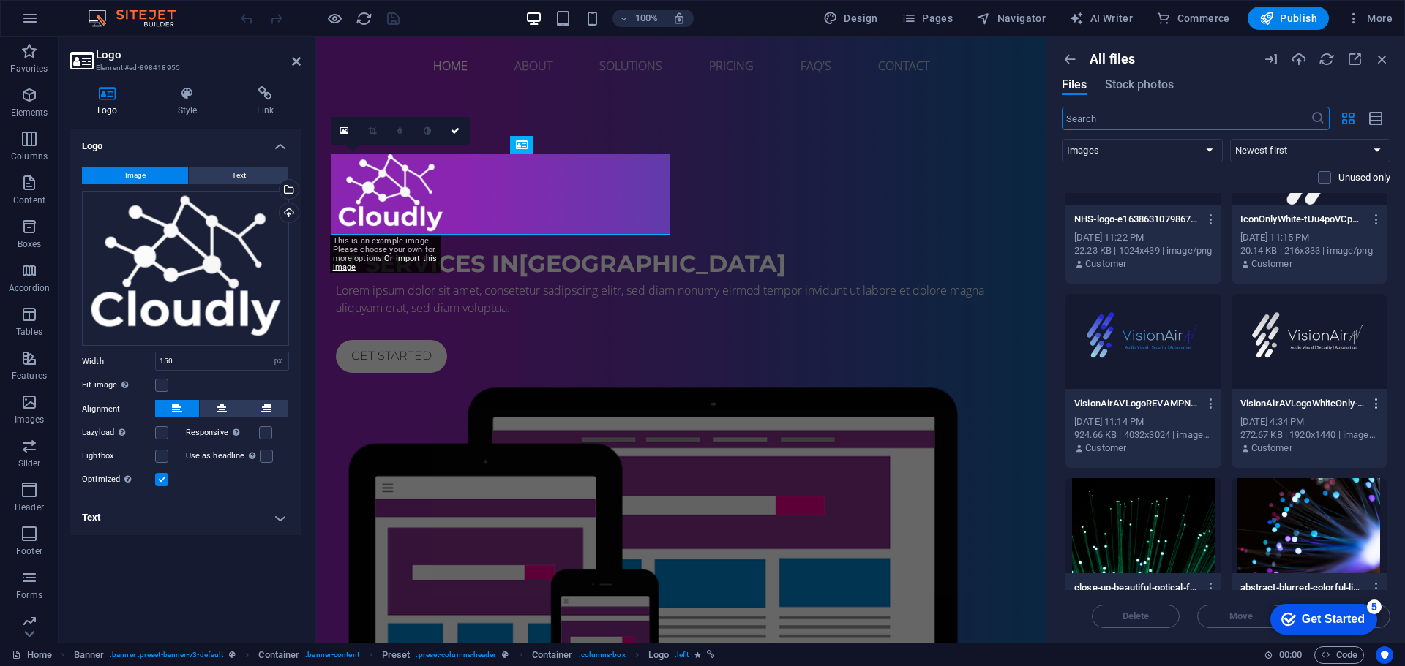
scroll to position [10406, 0]
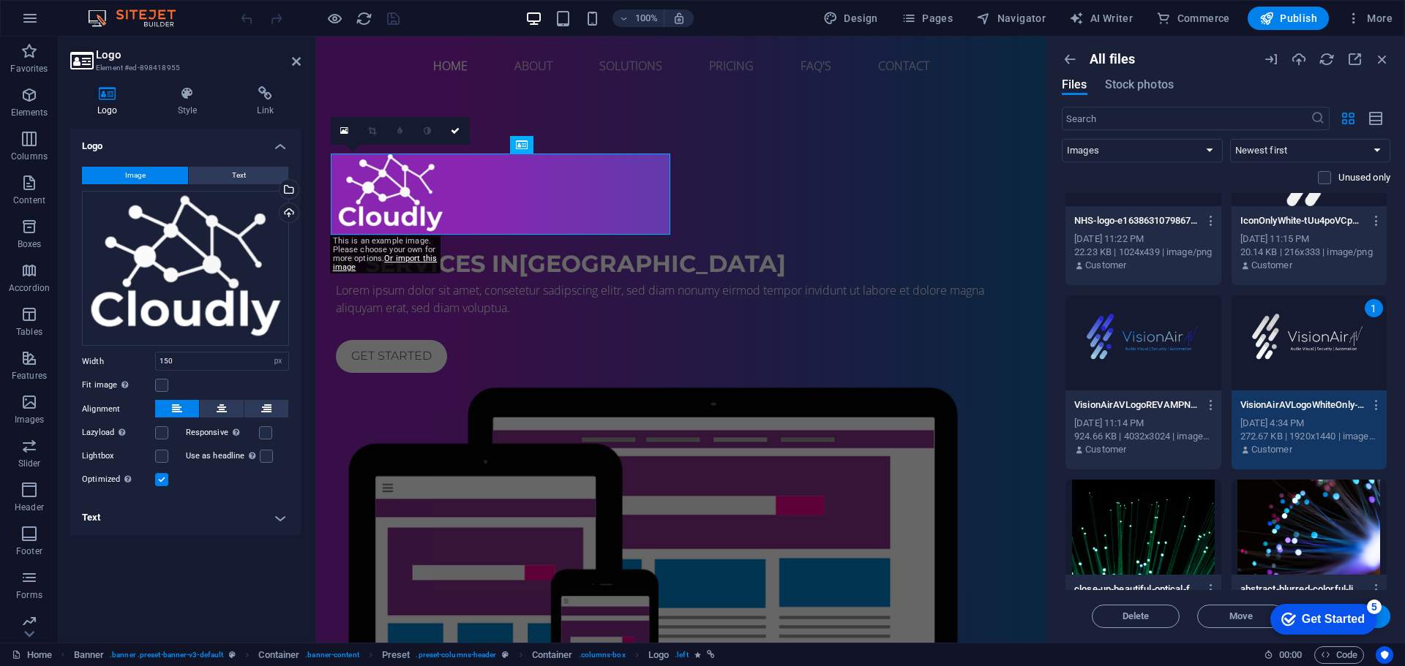
click at [1389, 617] on button "Insert" at bounding box center [1346, 616] width 88 height 23
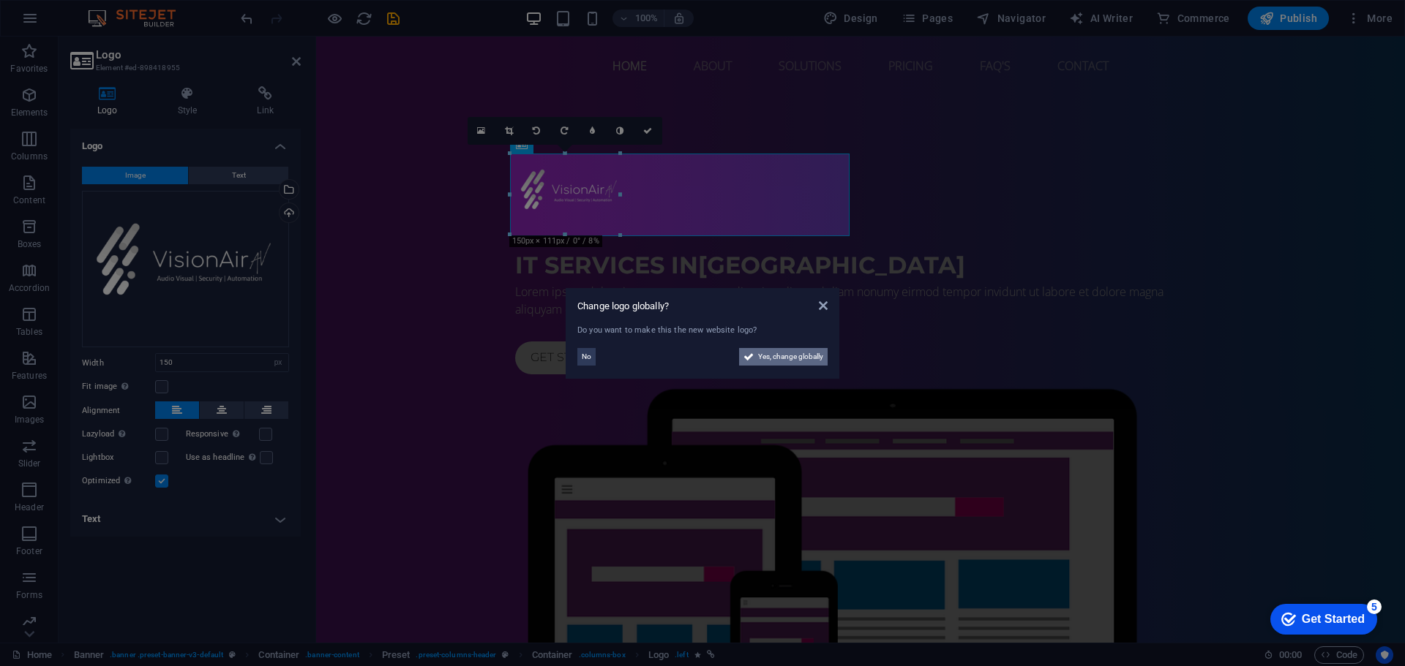
click at [811, 361] on span "Yes, change globally" at bounding box center [790, 357] width 65 height 18
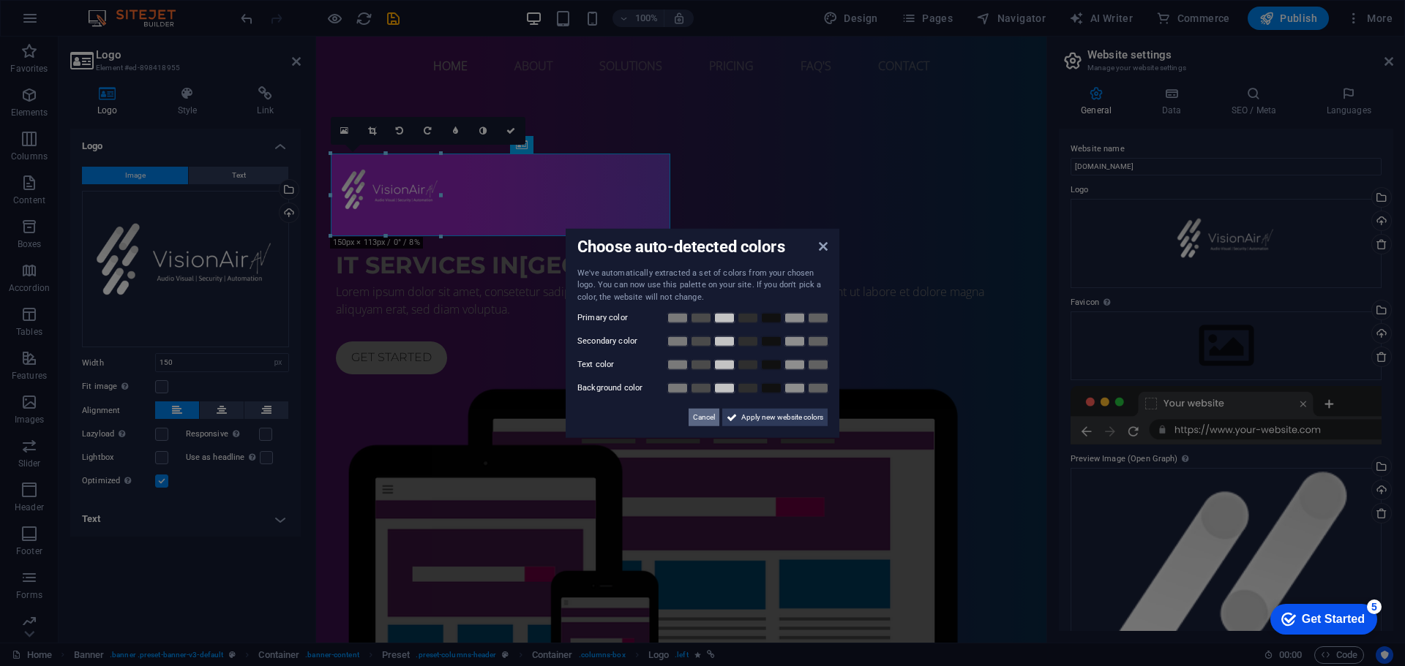
drag, startPoint x: 388, startPoint y: 383, endPoint x: 704, endPoint y: 419, distance: 318.1
click at [704, 419] on span "Cancel" at bounding box center [704, 418] width 22 height 18
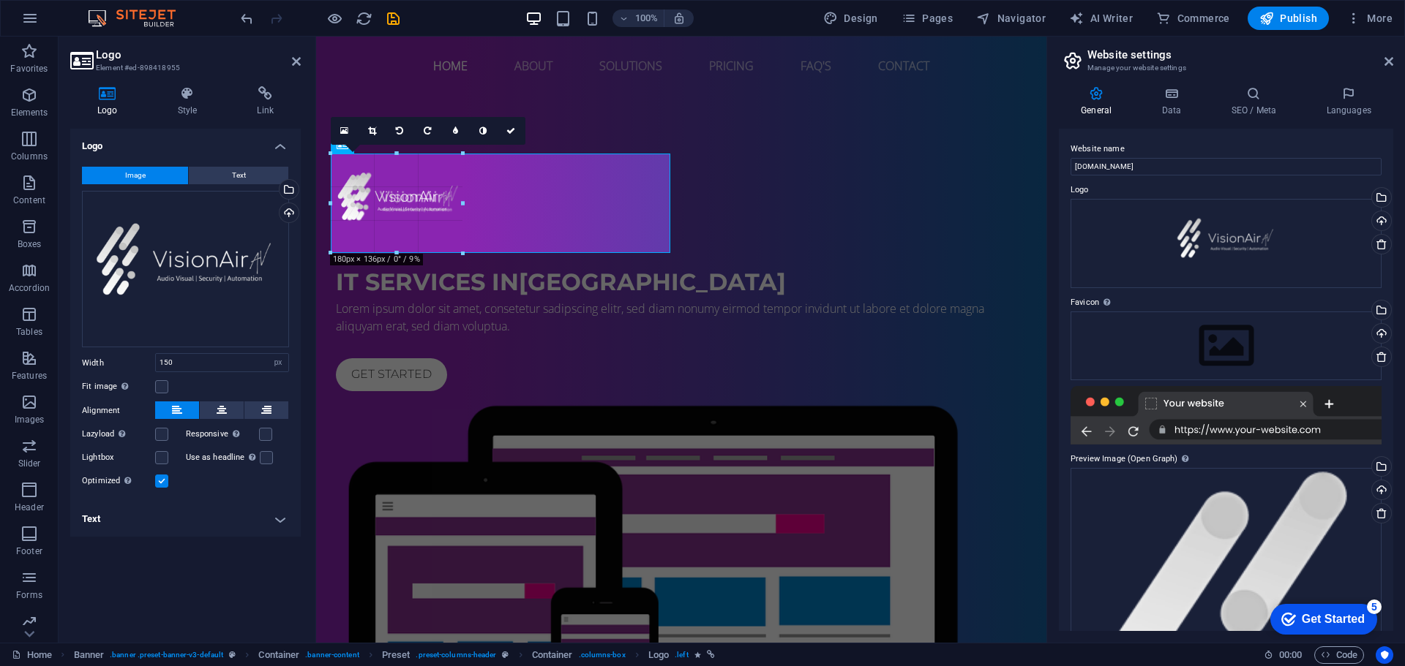
drag, startPoint x: 441, startPoint y: 236, endPoint x: 154, endPoint y: 222, distance: 287.9
type input "180"
click at [1388, 61] on icon at bounding box center [1388, 62] width 9 height 12
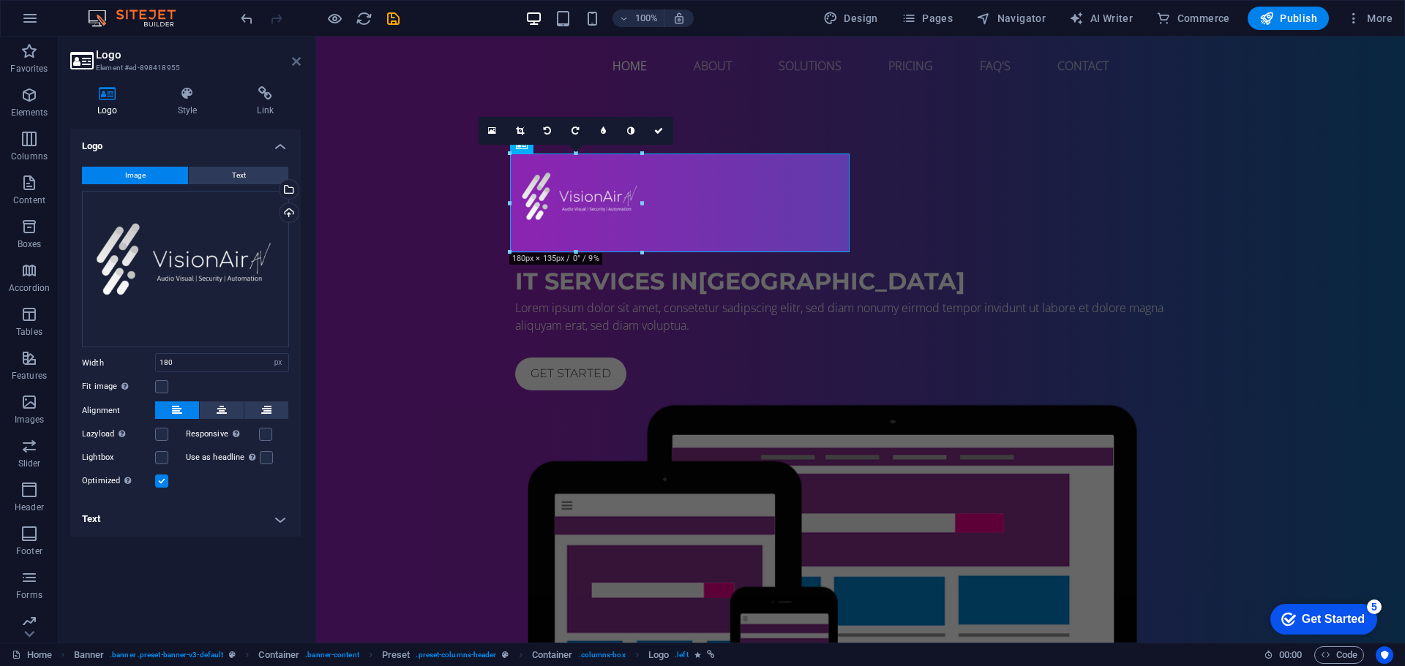
drag, startPoint x: 293, startPoint y: 60, endPoint x: 486, endPoint y: 254, distance: 273.6
click at [293, 60] on icon at bounding box center [296, 62] width 9 height 12
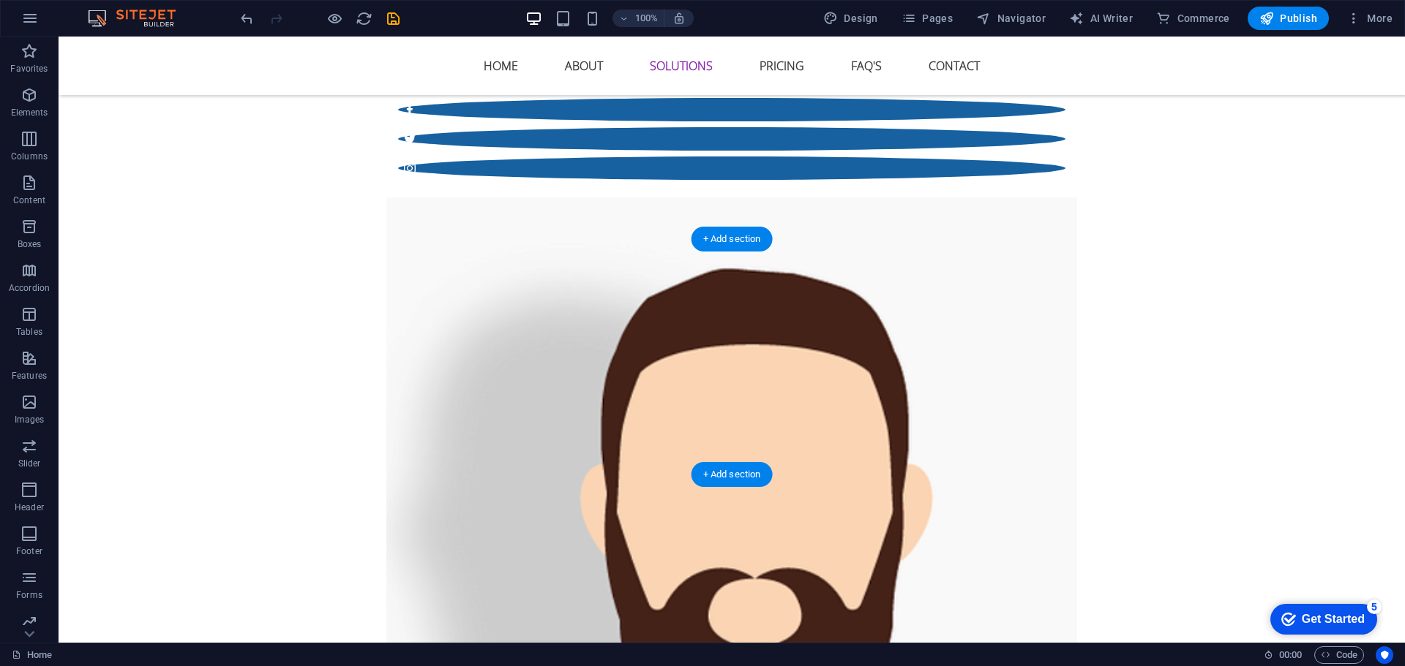
scroll to position [2999, 0]
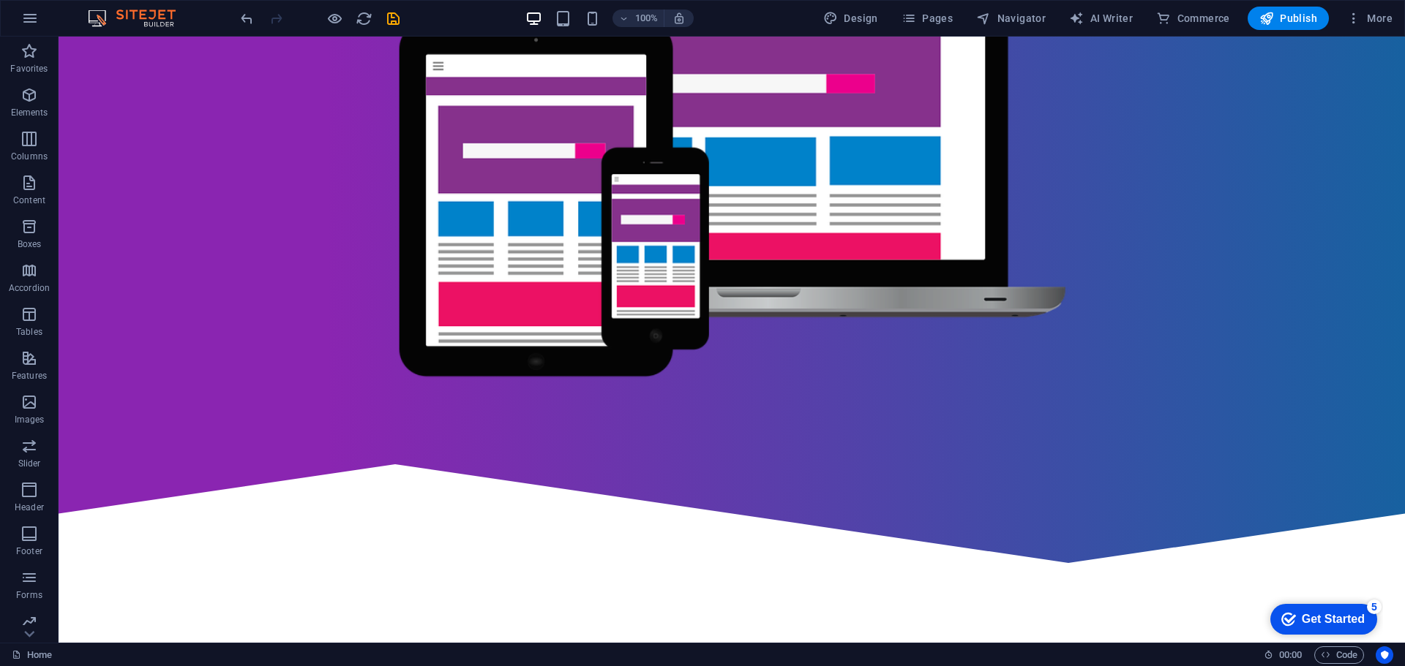
scroll to position [0, 0]
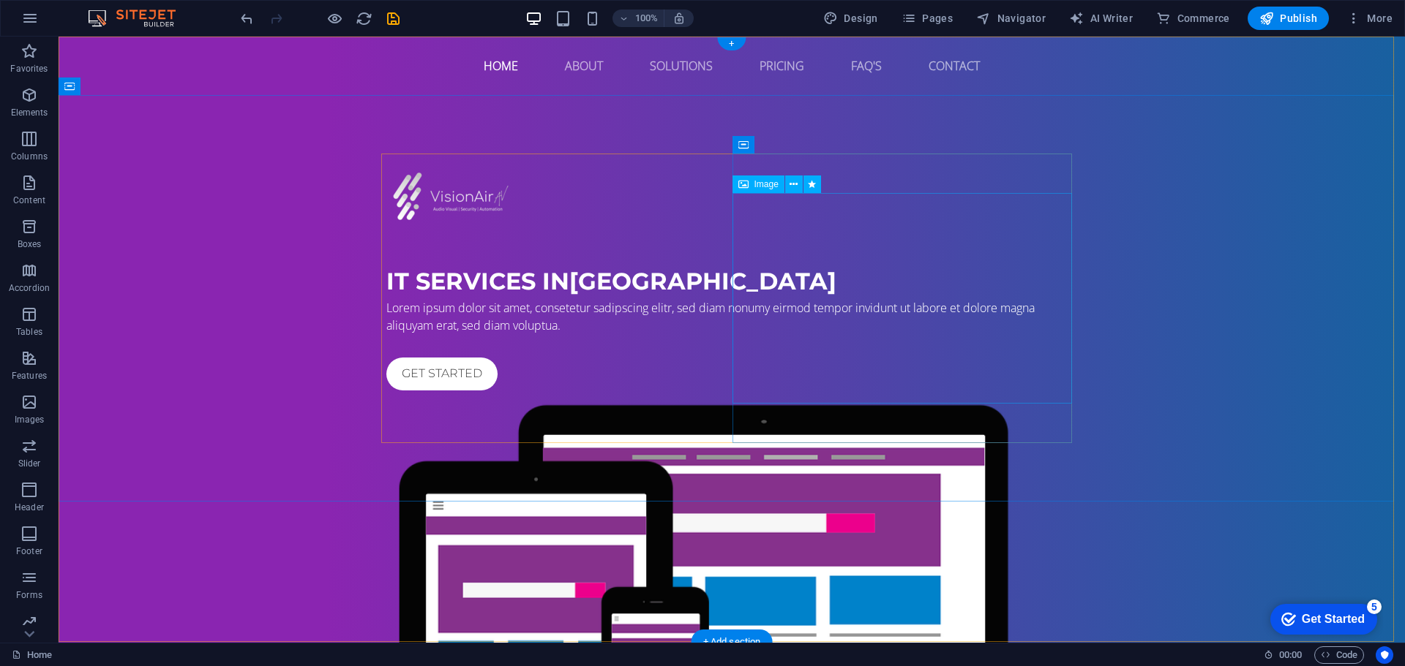
click at [846, 396] on figure at bounding box center [731, 610] width 691 height 428
click at [791, 189] on icon at bounding box center [793, 184] width 8 height 15
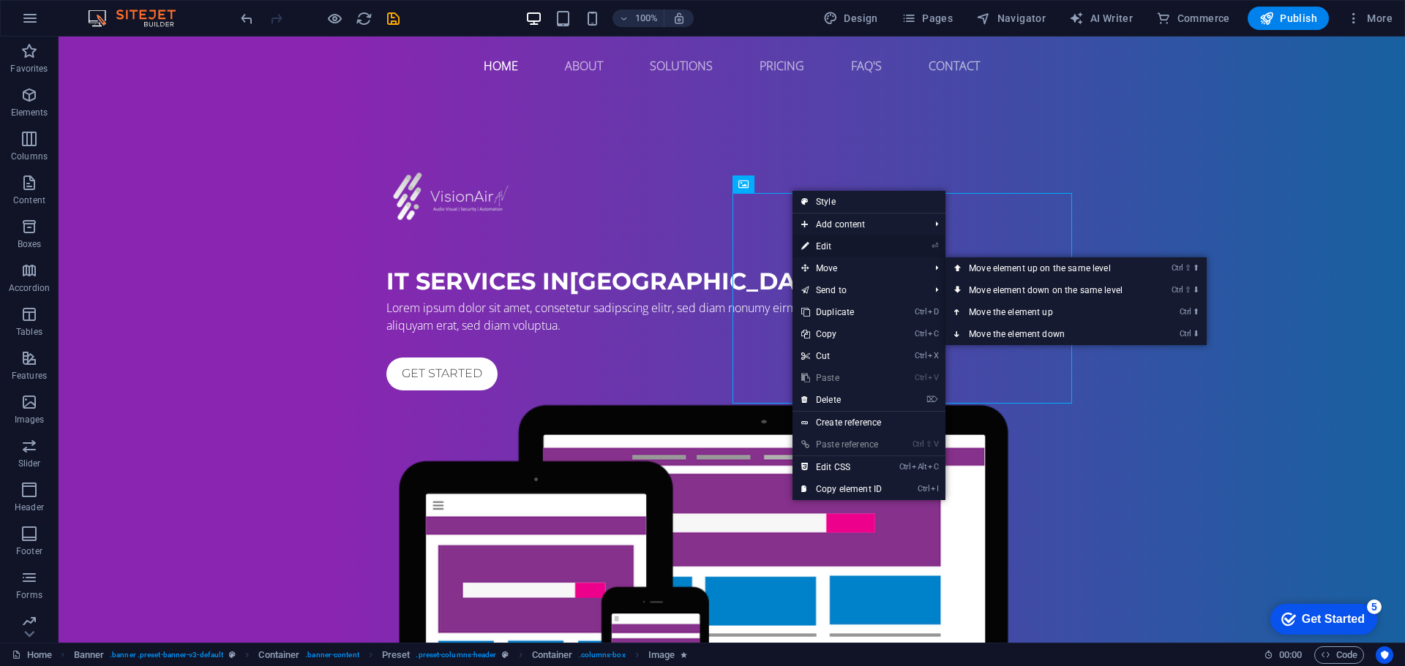
click at [846, 249] on link "⏎ Edit" at bounding box center [841, 247] width 98 height 22
select select "%"
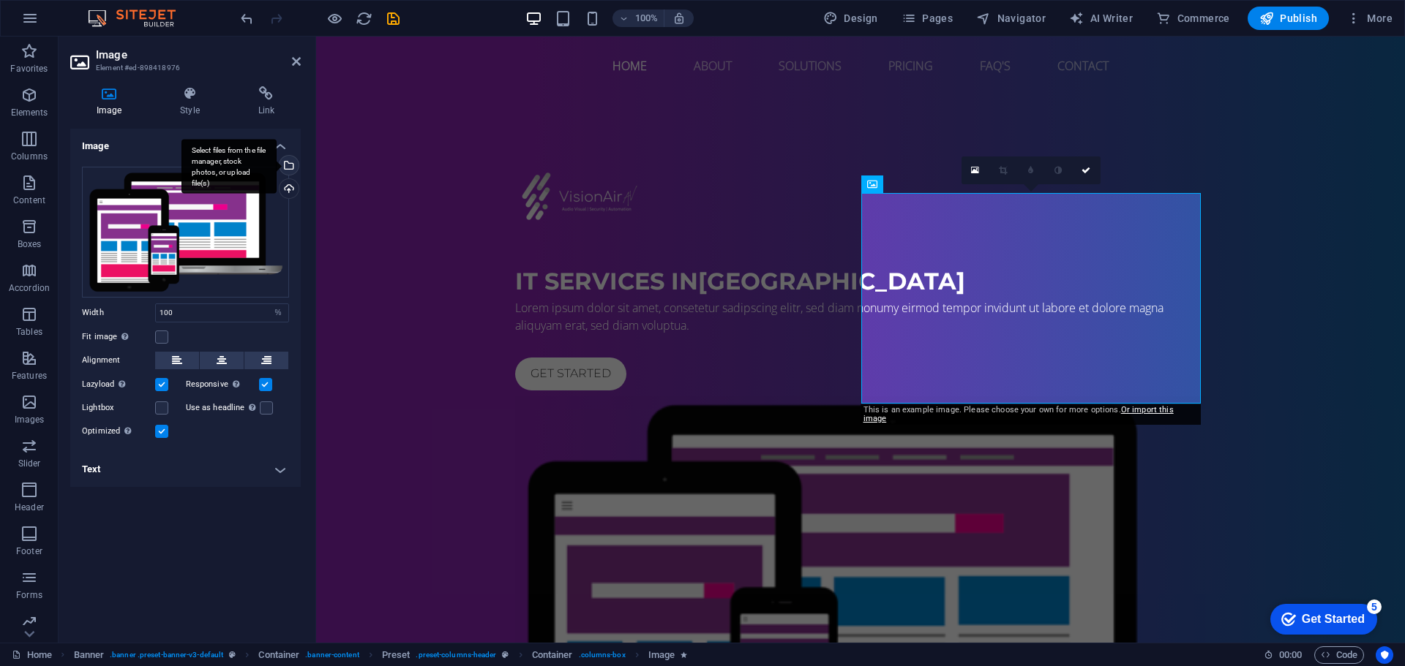
click at [293, 168] on div "Select files from the file manager, stock photos, or upload file(s)" at bounding box center [288, 167] width 22 height 22
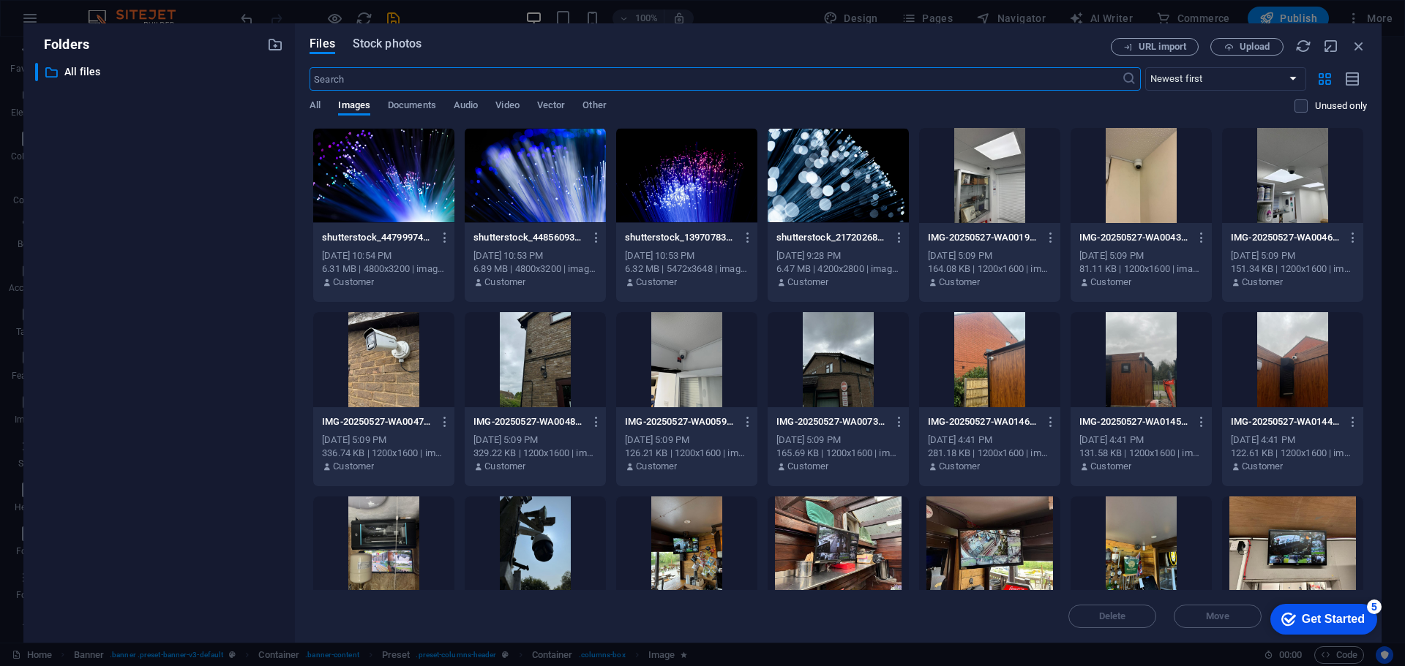
click at [378, 50] on span "Stock photos" at bounding box center [387, 44] width 69 height 18
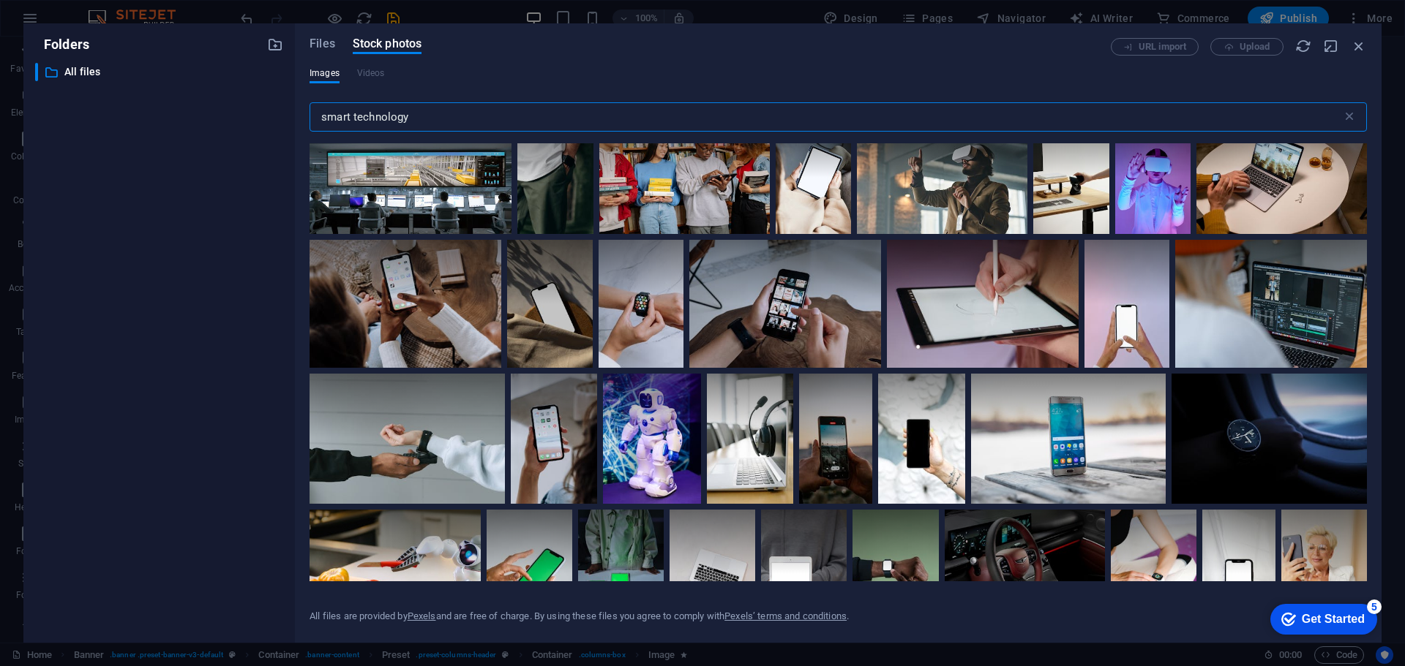
scroll to position [219, 0]
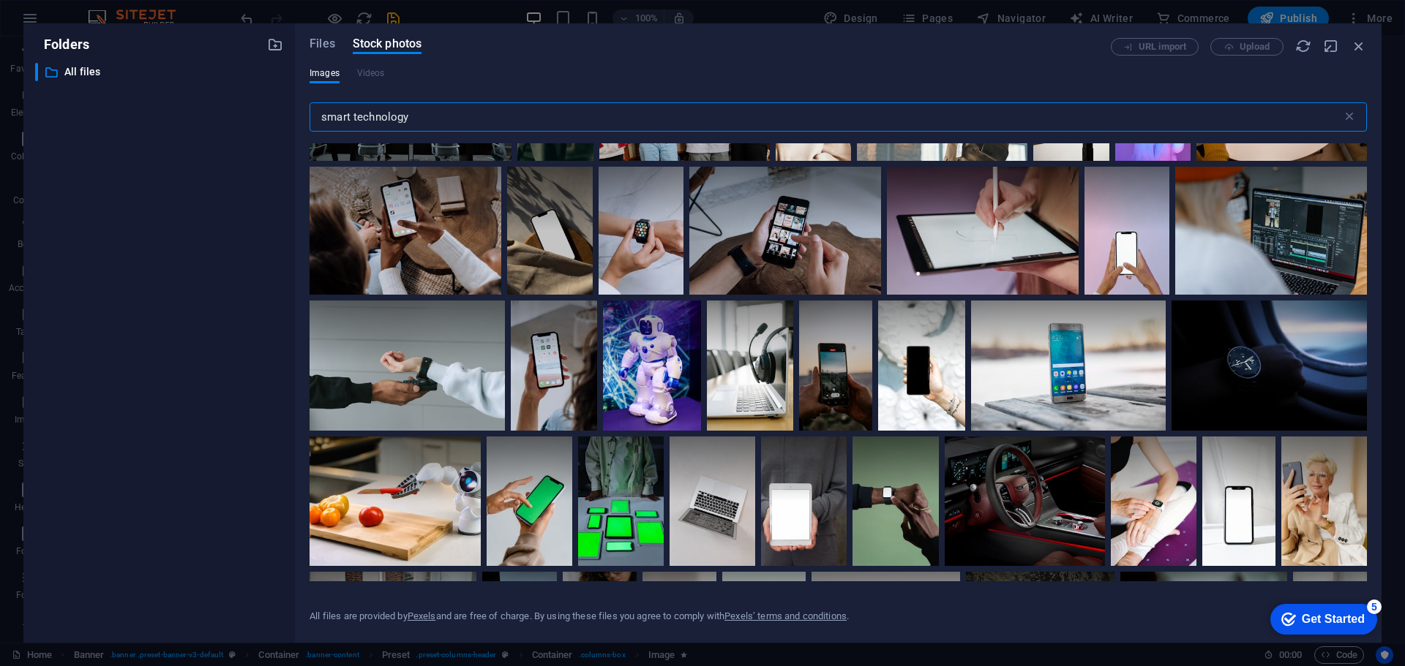
type input "smart technology"
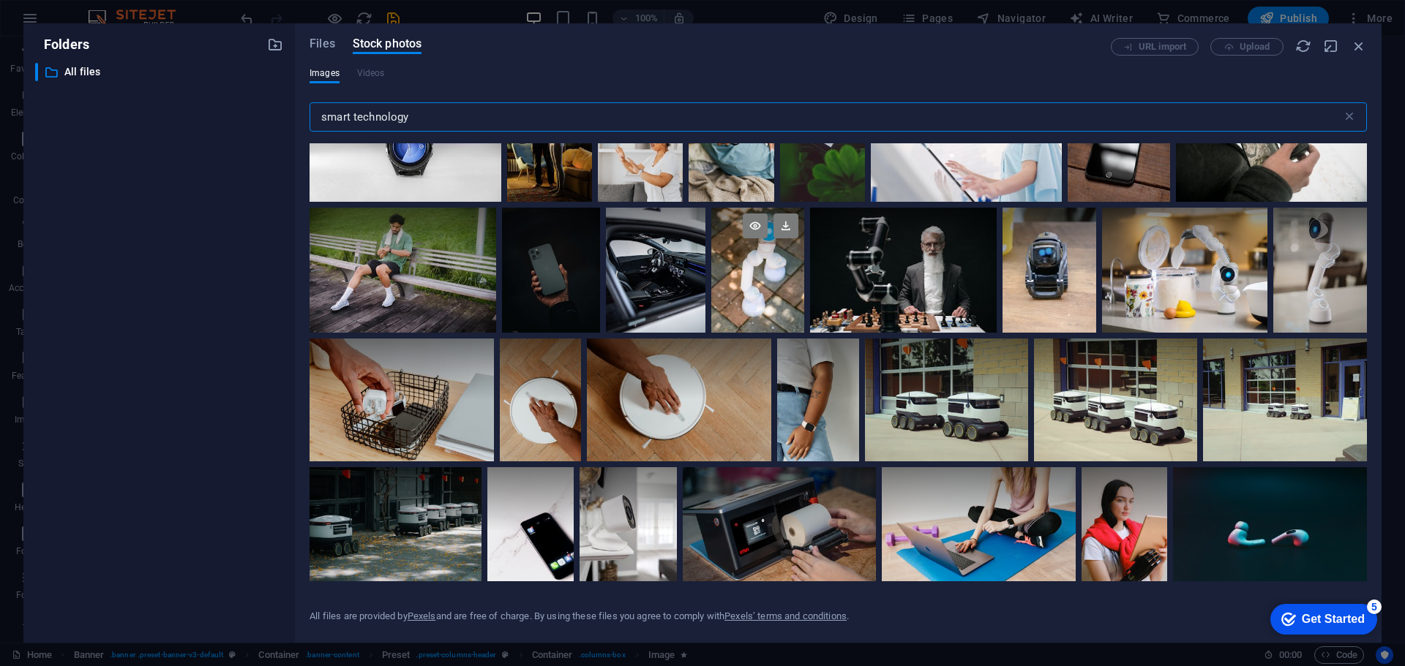
scroll to position [2707, 0]
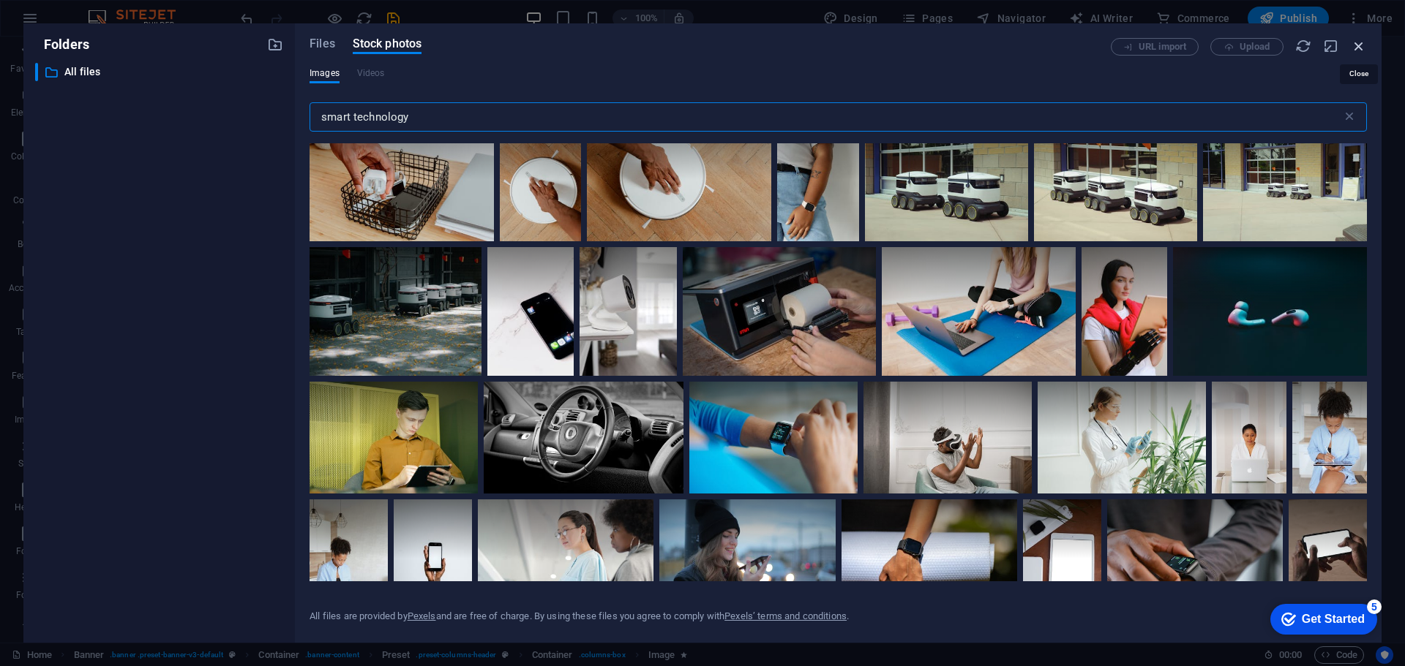
click at [1363, 42] on icon "button" at bounding box center [1358, 46] width 16 height 16
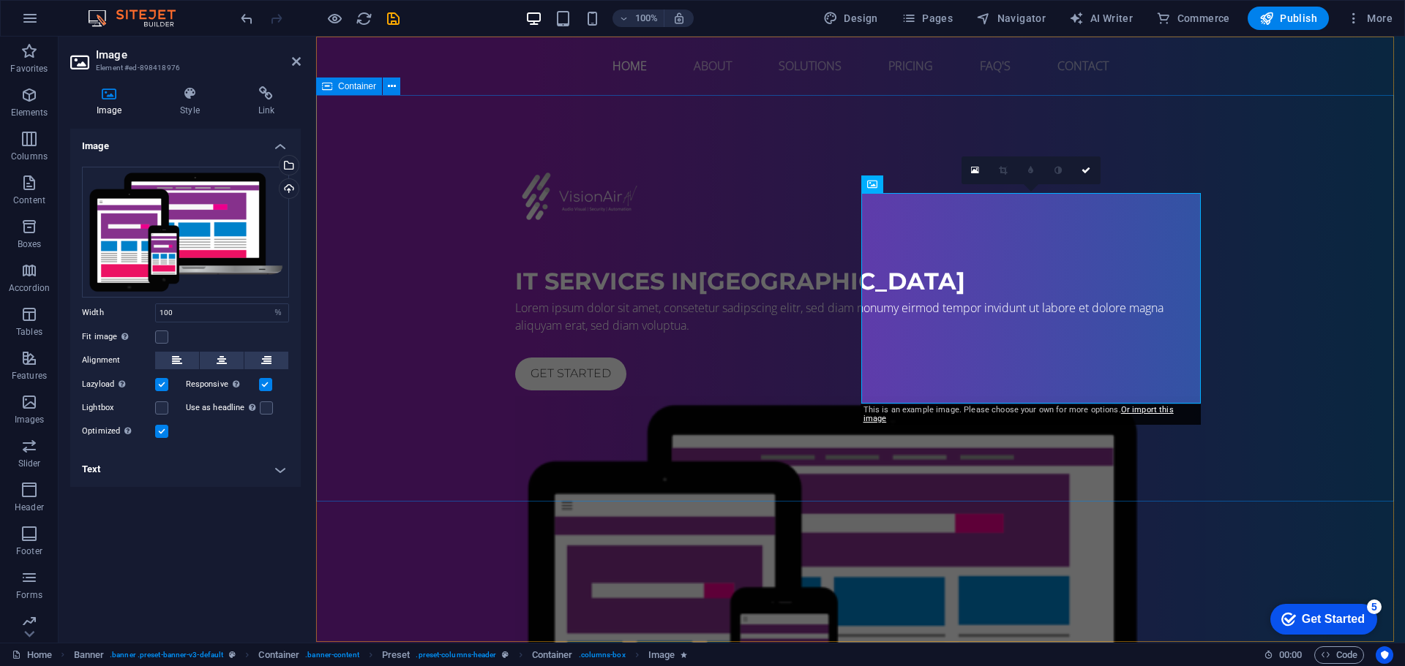
click at [775, 110] on div "IT Services in [GEOGRAPHIC_DATA] Lorem ipsum dolor sit amet, consetetur sadipsc…" at bounding box center [860, 489] width 1088 height 789
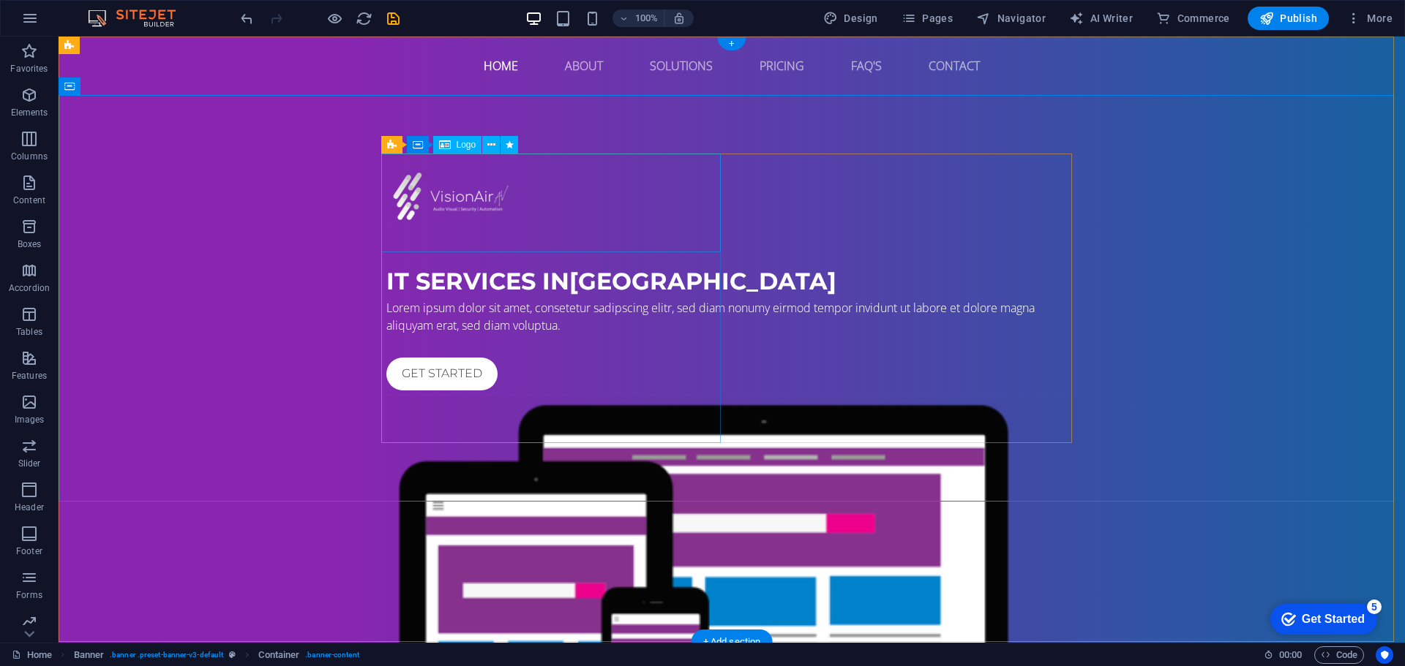
click at [448, 198] on div at bounding box center [731, 203] width 691 height 99
click at [491, 151] on icon at bounding box center [491, 145] width 8 height 15
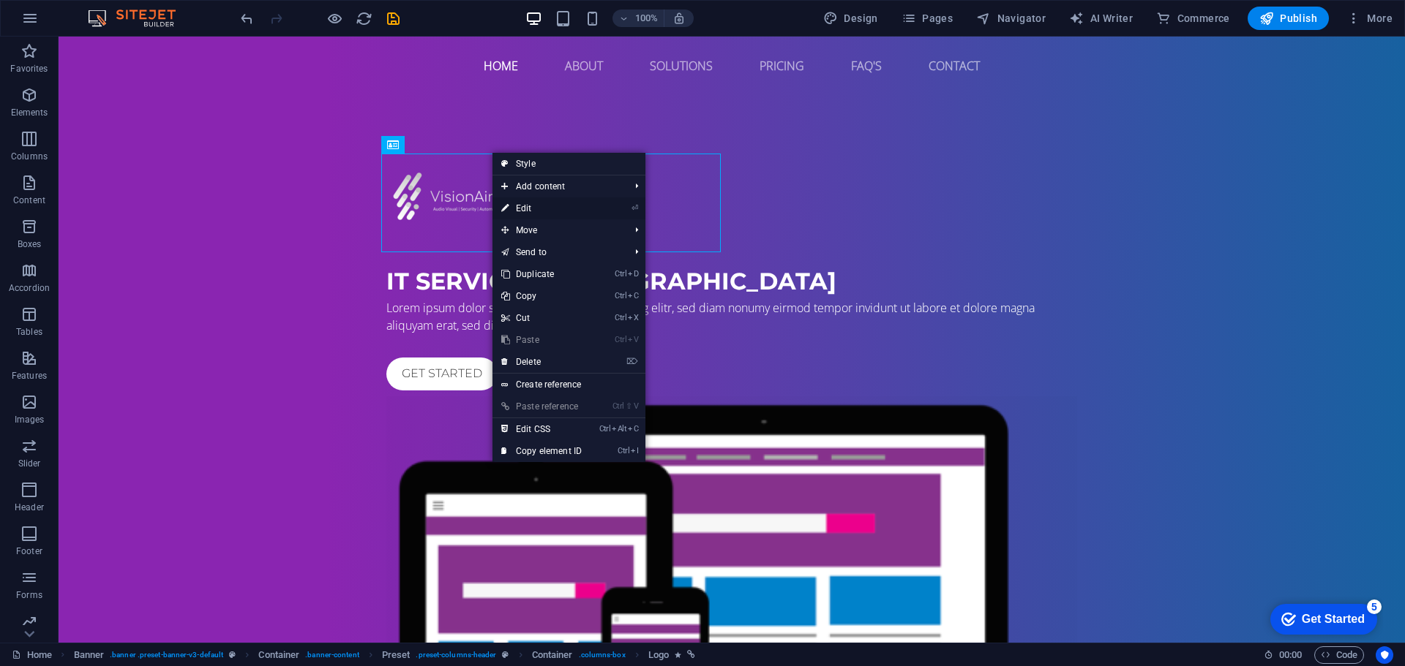
click at [530, 211] on link "⏎ Edit" at bounding box center [541, 209] width 98 height 22
select select "px"
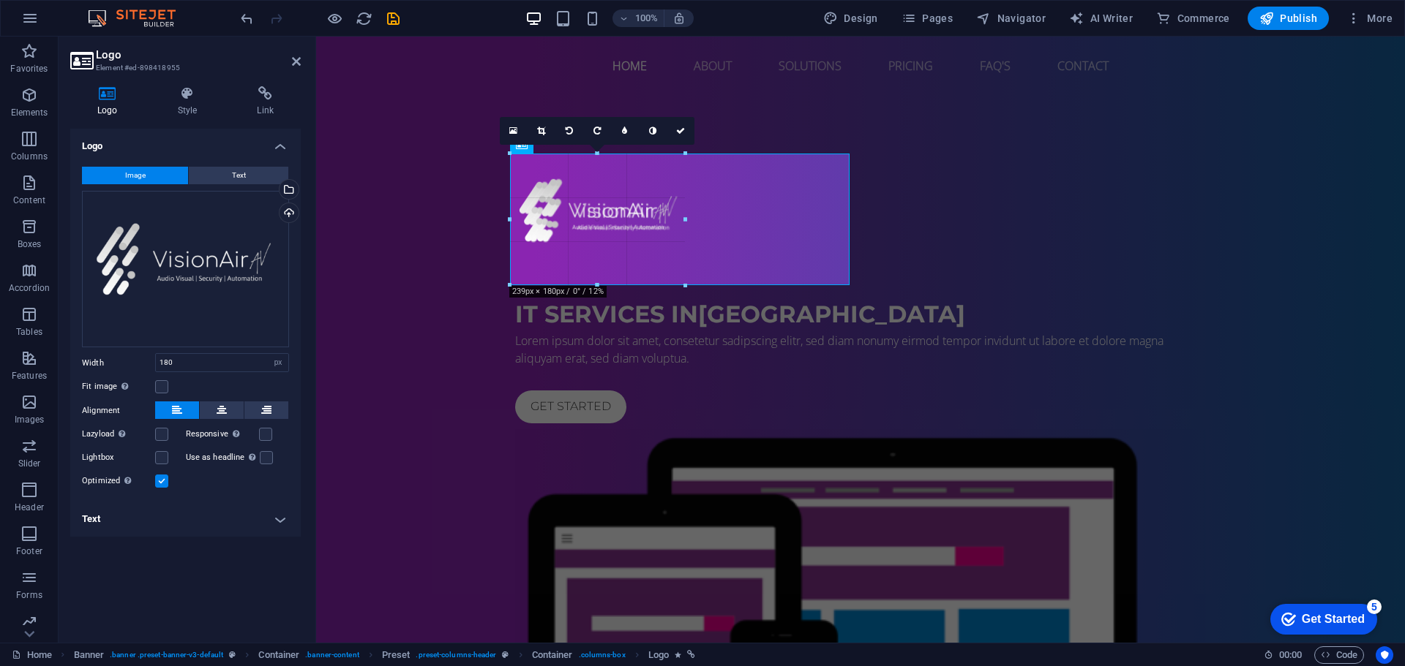
drag, startPoint x: 641, startPoint y: 253, endPoint x: 407, endPoint y: 228, distance: 235.4
type input "239"
click at [1314, 443] on div "IT Services in [GEOGRAPHIC_DATA] Lorem ipsum dolor sit amet, consetetur sadipsc…" at bounding box center [860, 505] width 1088 height 821
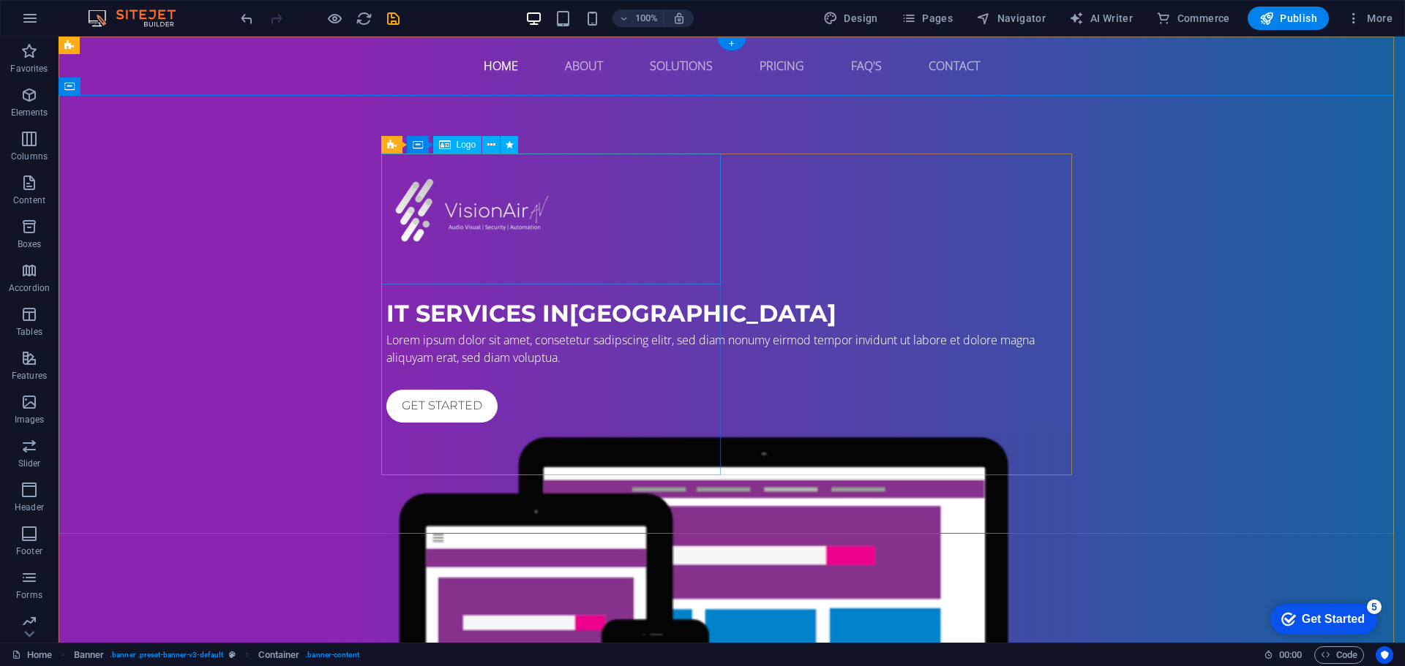
click at [480, 226] on div at bounding box center [731, 219] width 691 height 131
click at [492, 152] on icon at bounding box center [491, 145] width 8 height 15
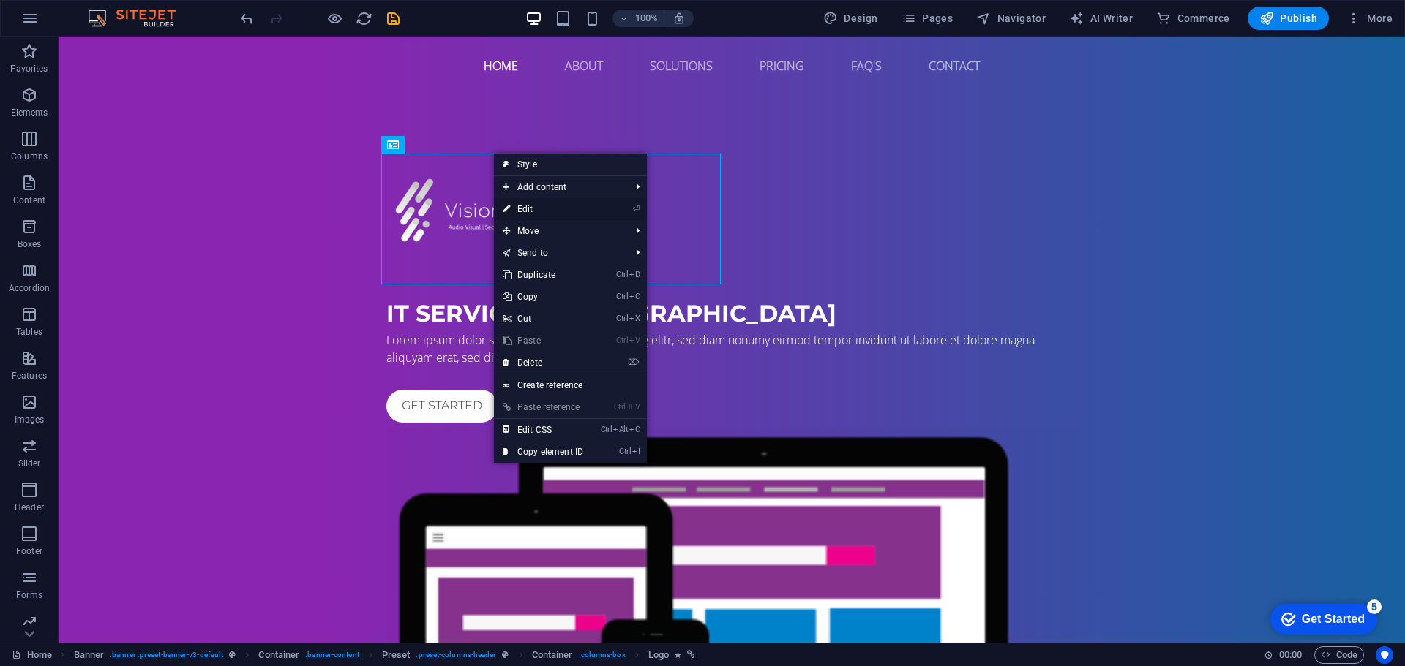
click at [567, 214] on link "⏎ Edit" at bounding box center [543, 209] width 98 height 22
select select "px"
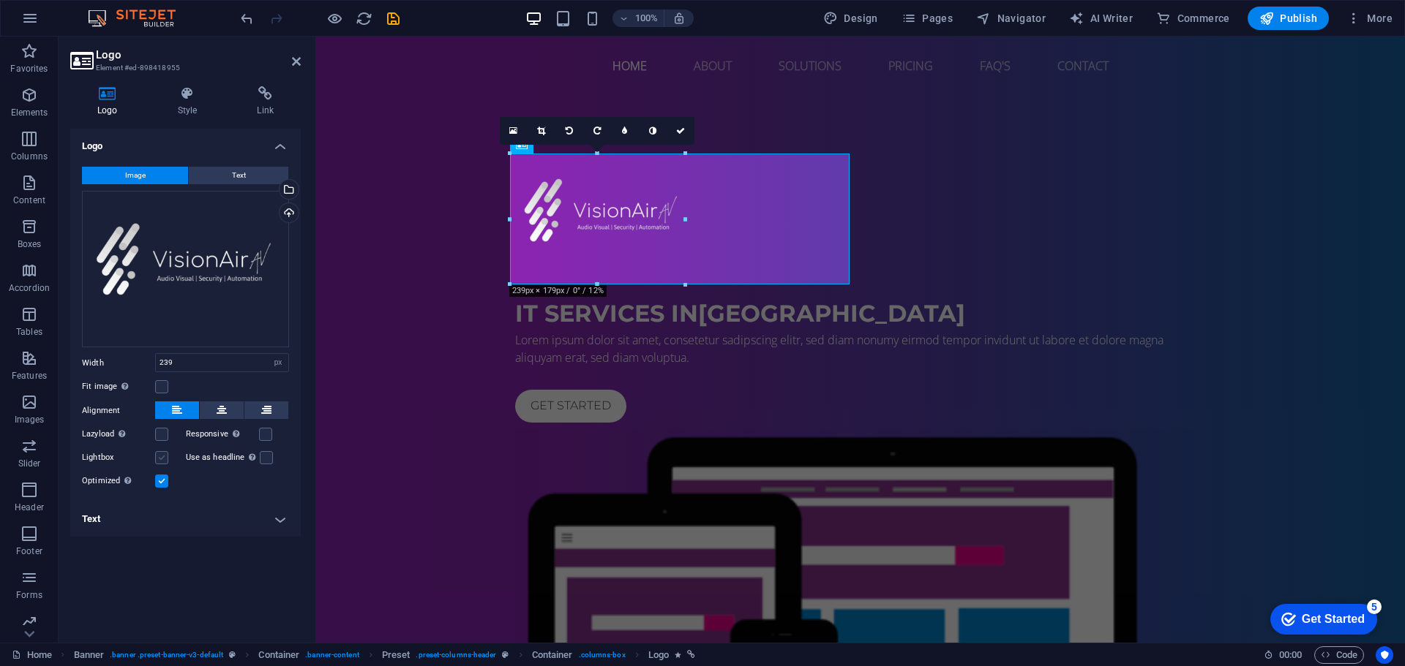
click at [162, 456] on label at bounding box center [161, 457] width 13 height 13
click at [0, 0] on input "Lightbox" at bounding box center [0, 0] width 0 height 0
click at [162, 456] on label at bounding box center [161, 457] width 13 height 13
click at [0, 0] on input "Lightbox" at bounding box center [0, 0] width 0 height 0
click at [260, 454] on label at bounding box center [266, 457] width 13 height 13
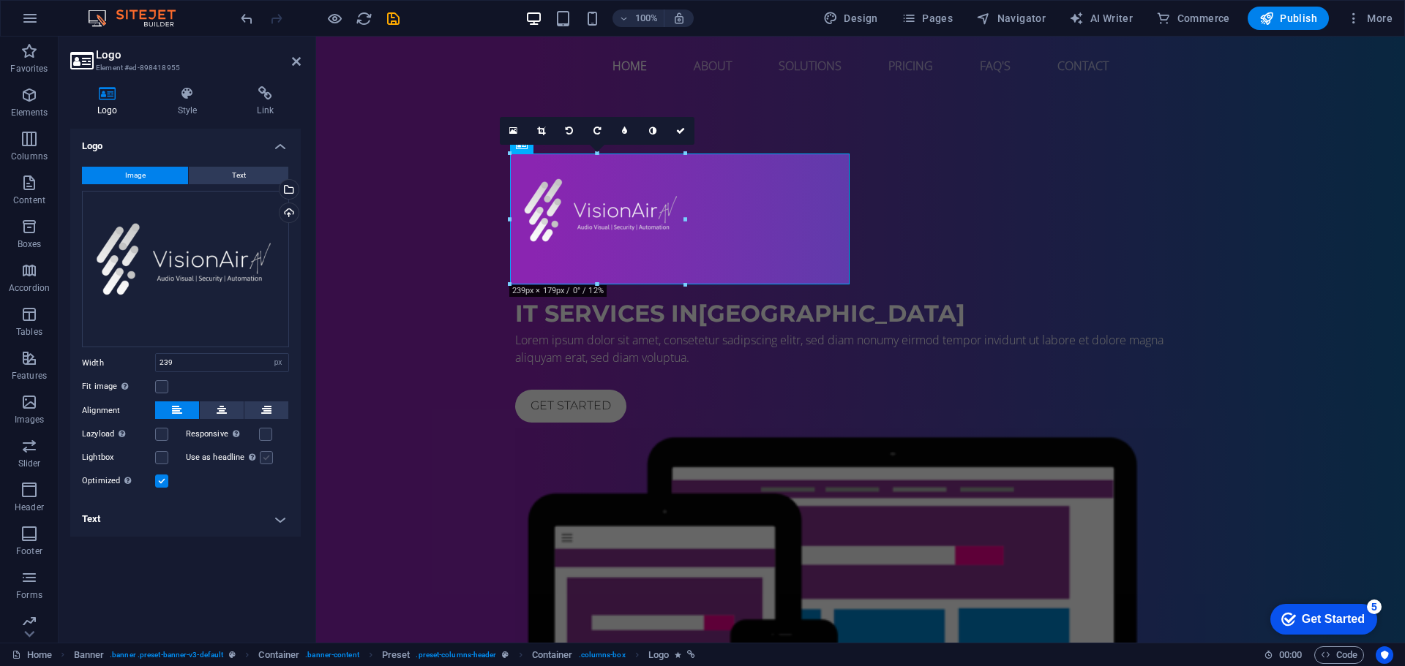
click at [0, 0] on input "Use as headline The image will be wrapped in an H1 headline tag. Useful for giv…" at bounding box center [0, 0] width 0 height 0
click at [260, 454] on label at bounding box center [266, 457] width 13 height 13
click at [0, 0] on input "Use as headline The image will be wrapped in an H1 headline tag. Useful for giv…" at bounding box center [0, 0] width 0 height 0
click at [262, 418] on icon at bounding box center [266, 411] width 10 height 18
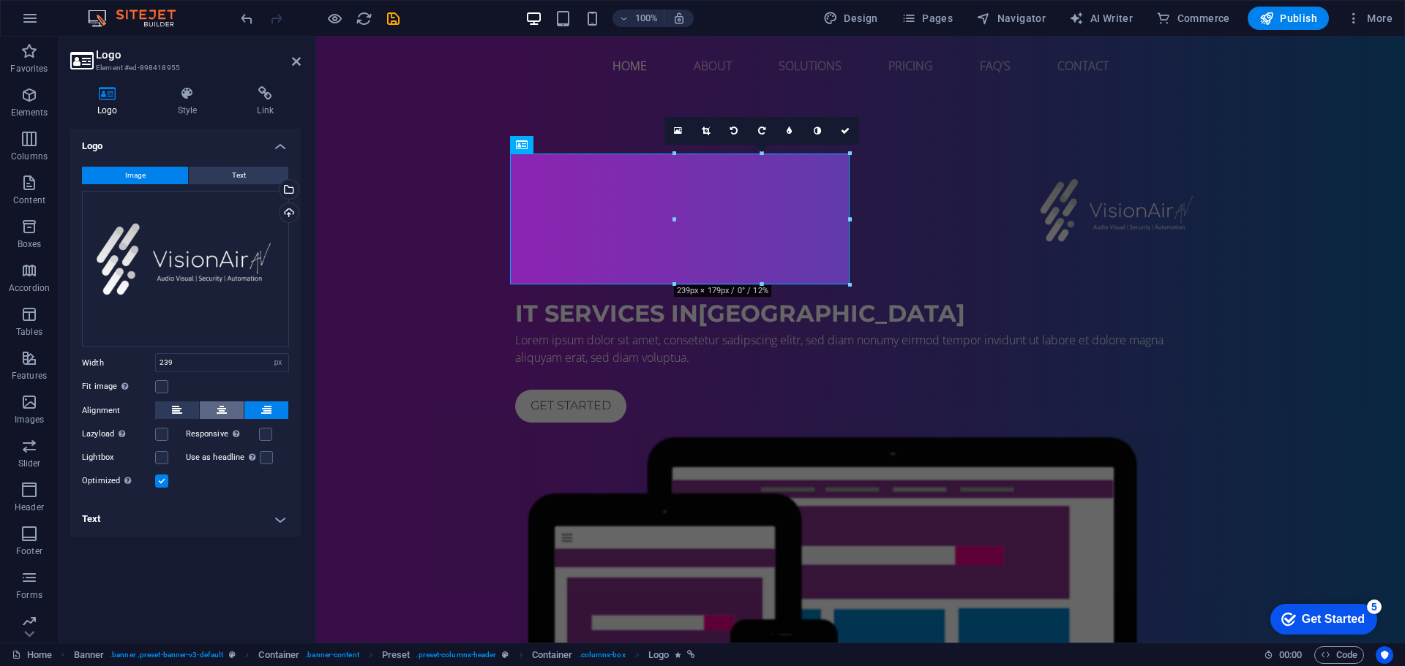
click at [222, 416] on icon at bounding box center [222, 411] width 10 height 18
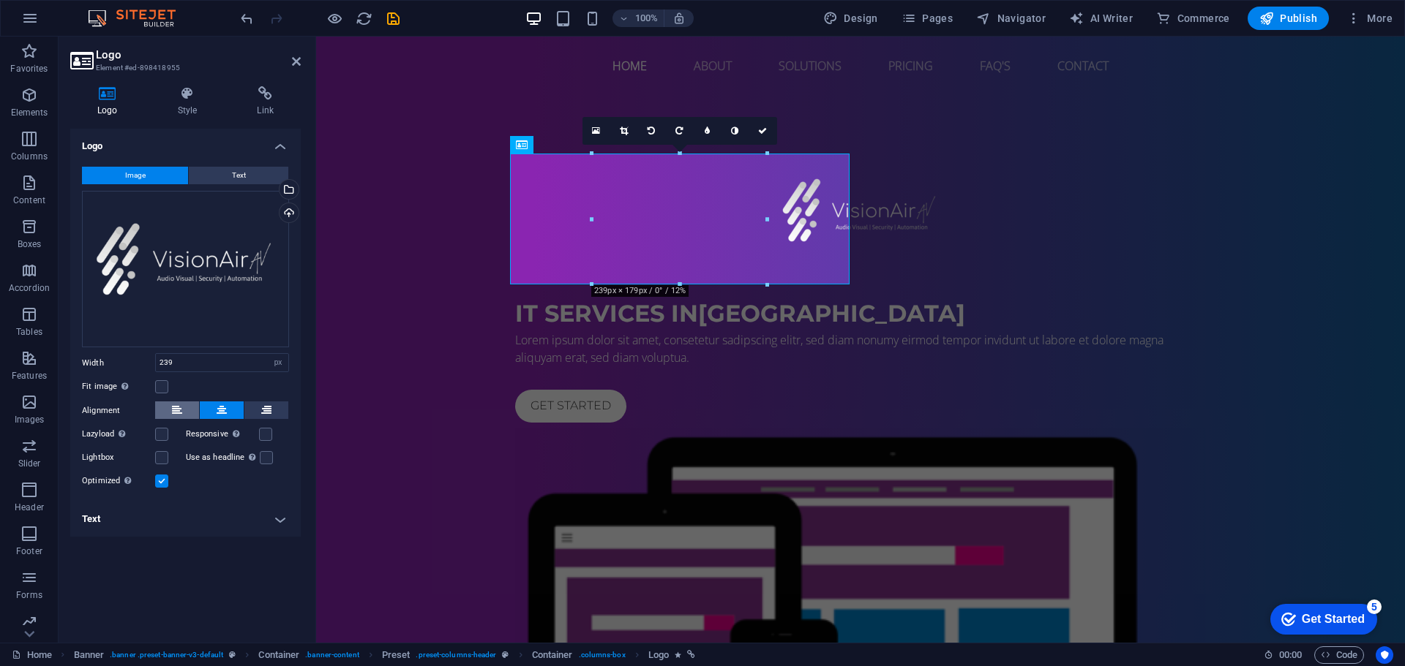
click at [181, 411] on icon at bounding box center [177, 411] width 10 height 18
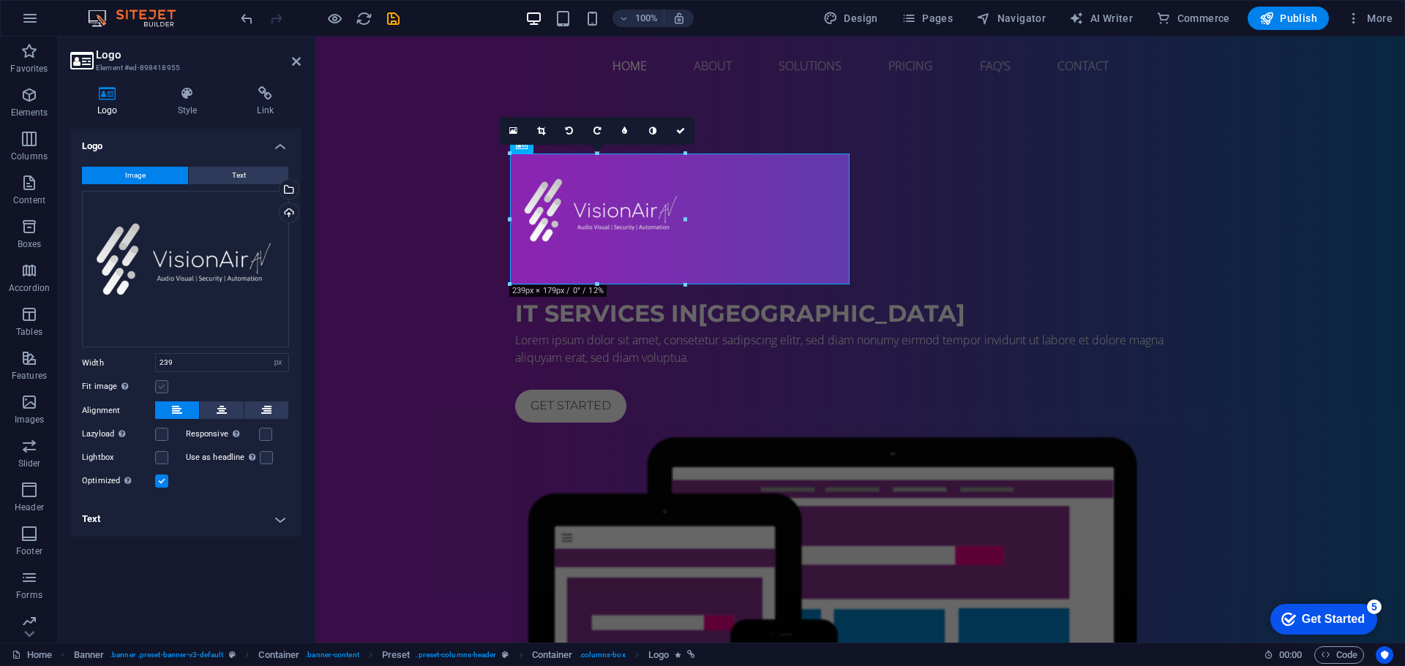
click at [162, 382] on label at bounding box center [161, 386] width 13 height 13
click at [0, 0] on input "Fit image Automatically fit image to a fixed width and height" at bounding box center [0, 0] width 0 height 0
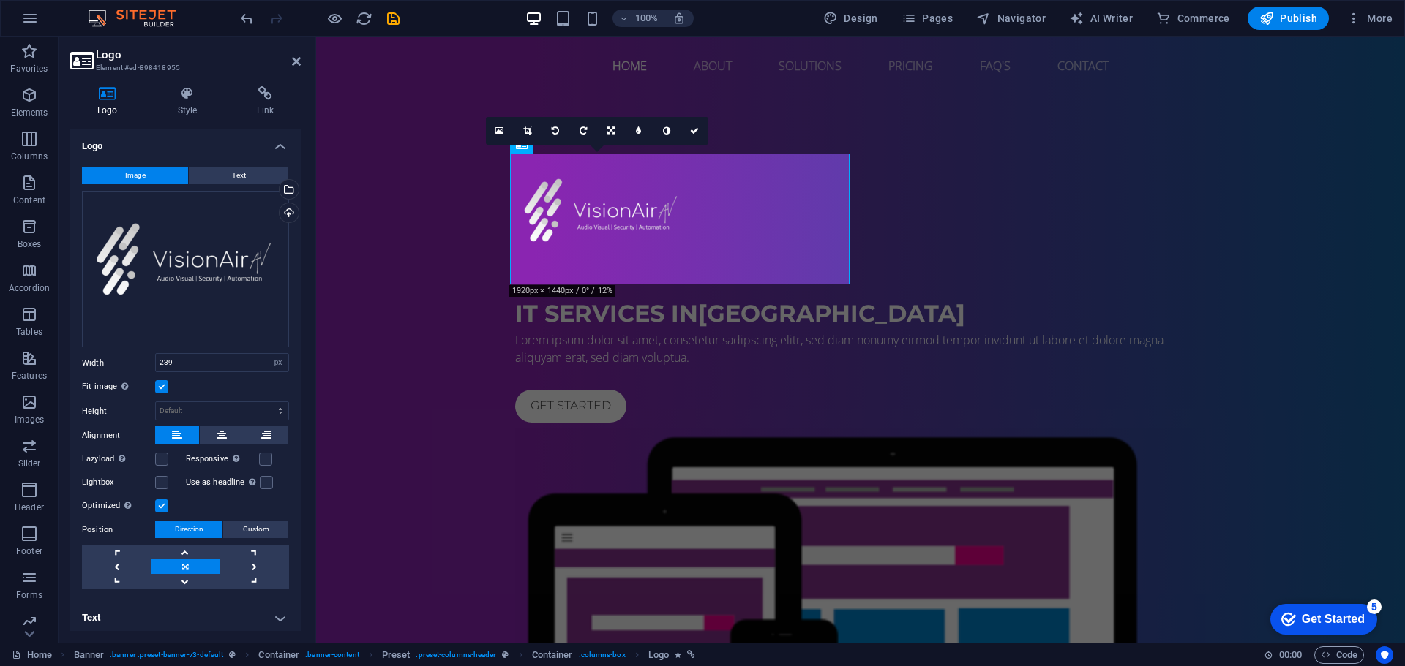
click at [162, 382] on label at bounding box center [161, 386] width 13 height 13
click at [0, 0] on input "Fit image Automatically fit image to a fixed width and height" at bounding box center [0, 0] width 0 height 0
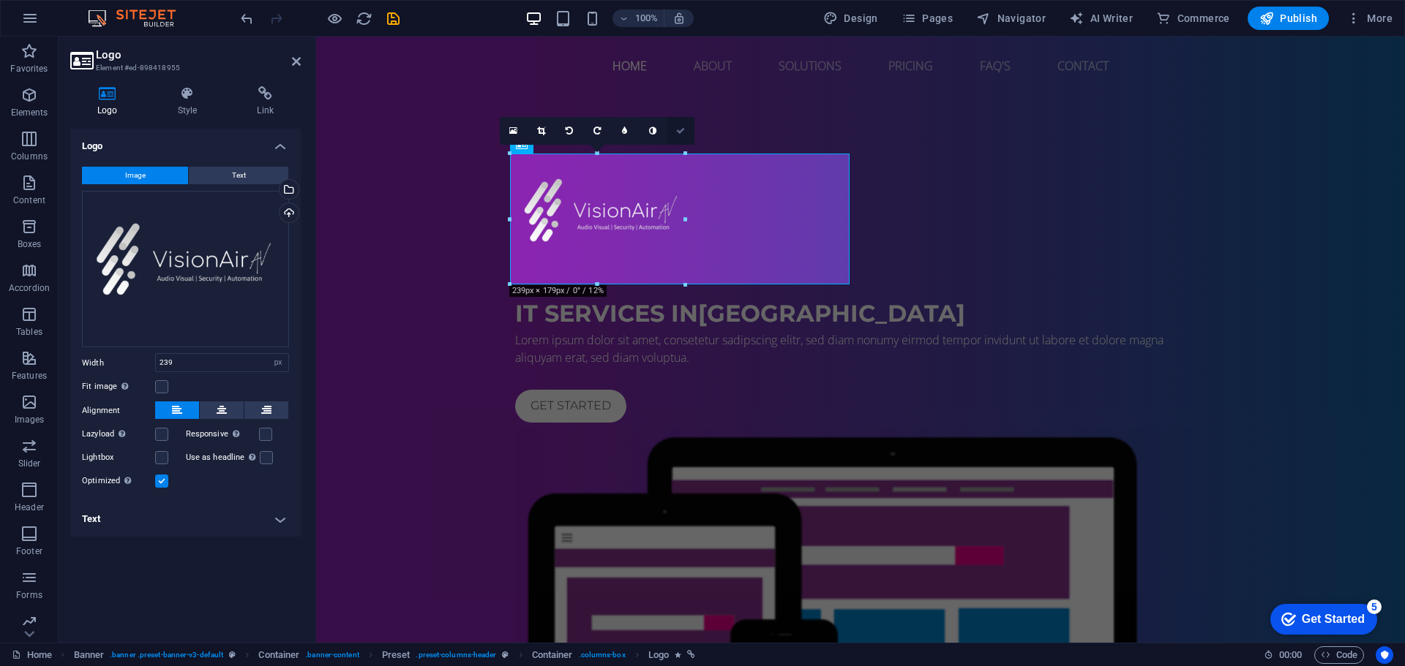
click at [684, 125] on link at bounding box center [680, 131] width 28 height 28
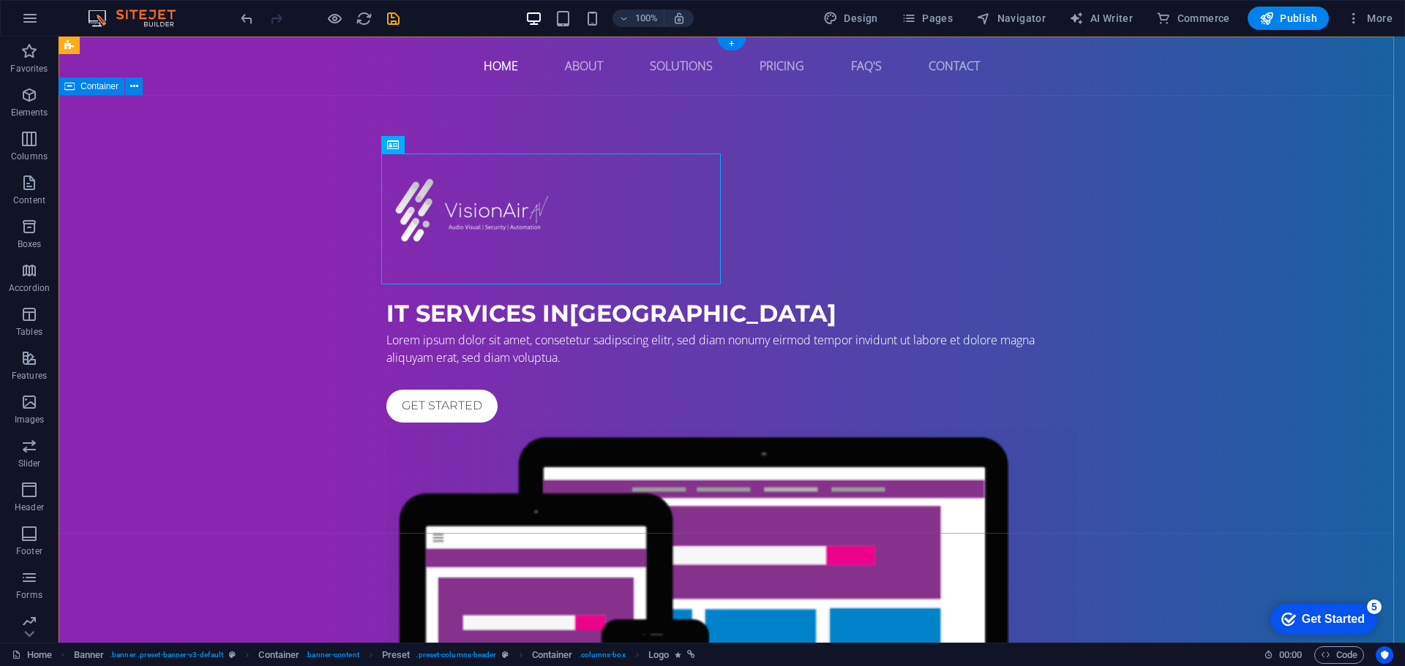
click at [1291, 458] on div "IT Services in Northamptonshire Lorem ipsum dolor sit amet, consetetur sadipsci…" at bounding box center [732, 505] width 1346 height 821
click at [458, 316] on div "IT Services in Northamptonshire" at bounding box center [731, 313] width 691 height 35
click at [437, 287] on button at bounding box center [430, 288] width 18 height 18
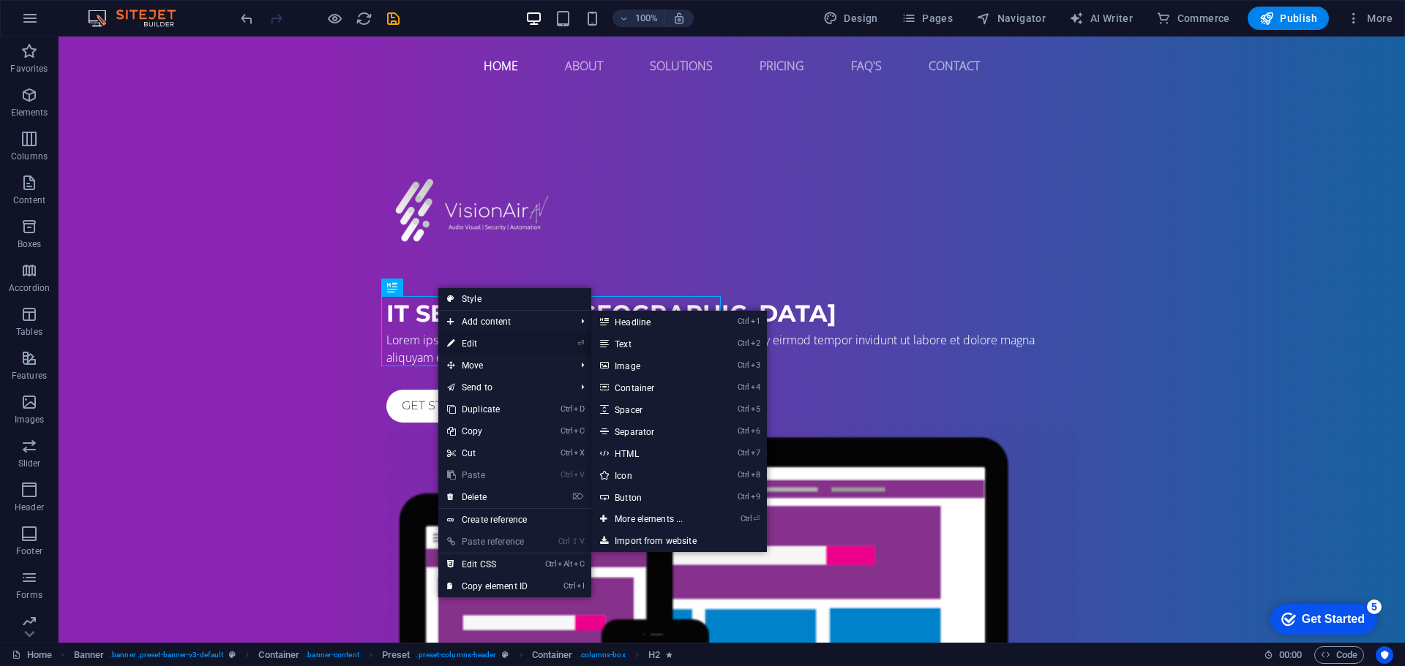
click at [479, 342] on link "⏎ Edit" at bounding box center [487, 344] width 98 height 22
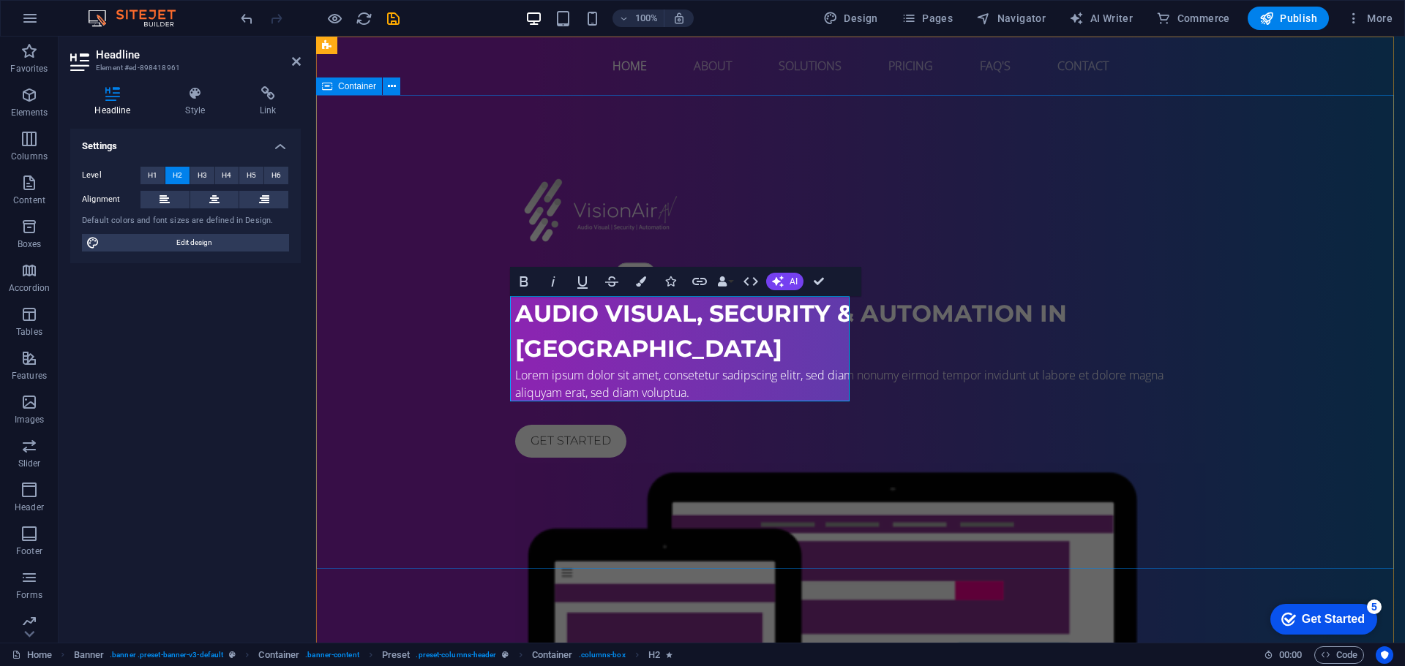
click at [1325, 359] on div "Audio Visual, Security & Automation in Northamptonshire Lorem ipsum dolor sit a…" at bounding box center [860, 523] width 1088 height 856
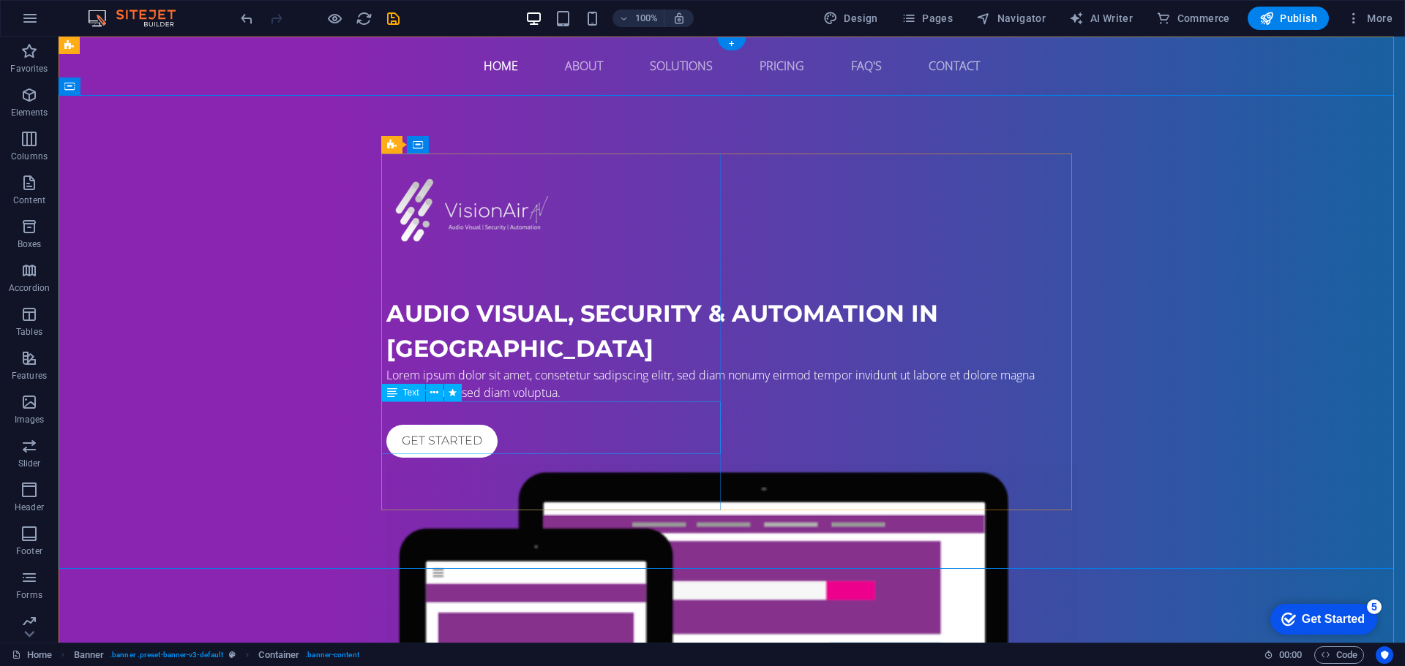
click at [593, 402] on div "Lorem ipsum dolor sit amet, consetetur sadipscing elitr, sed diam nonumy eirmod…" at bounding box center [731, 383] width 691 height 35
click at [440, 388] on button at bounding box center [435, 393] width 18 height 18
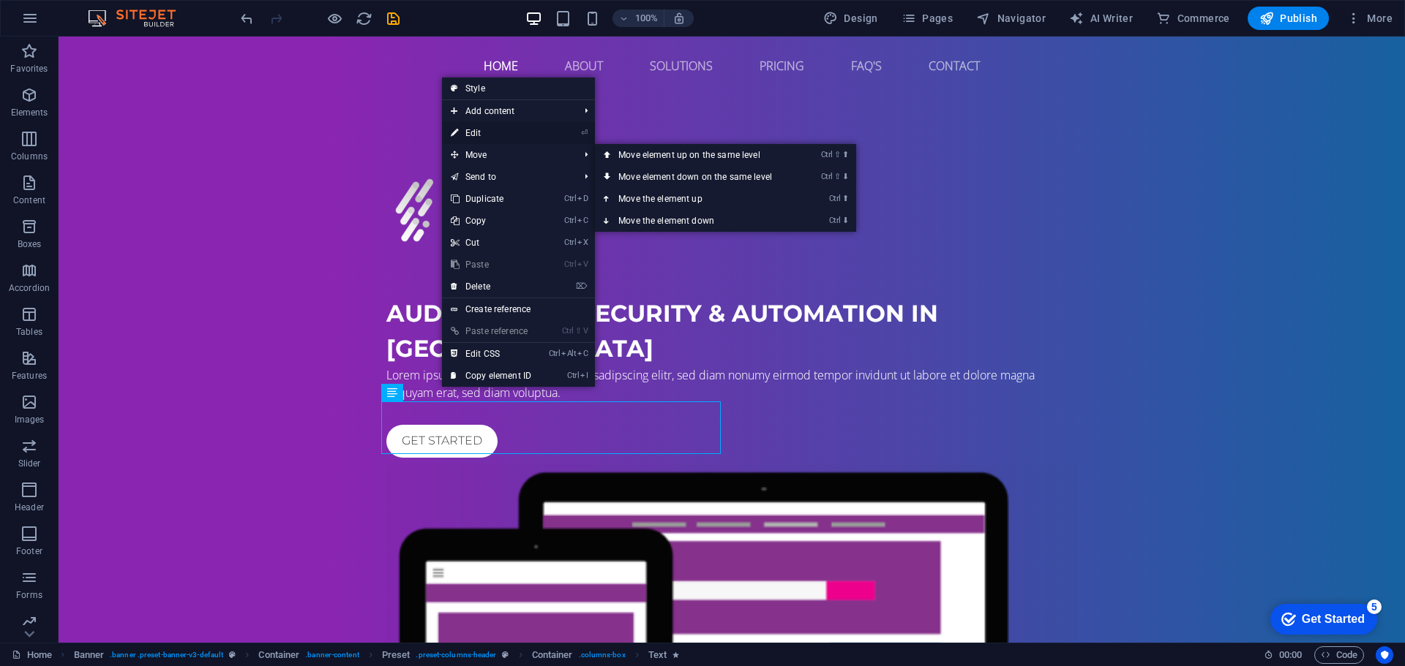
drag, startPoint x: 184, startPoint y: 90, endPoint x: 500, endPoint y: 127, distance: 318.1
click at [500, 127] on link "⏎ Edit" at bounding box center [491, 133] width 98 height 22
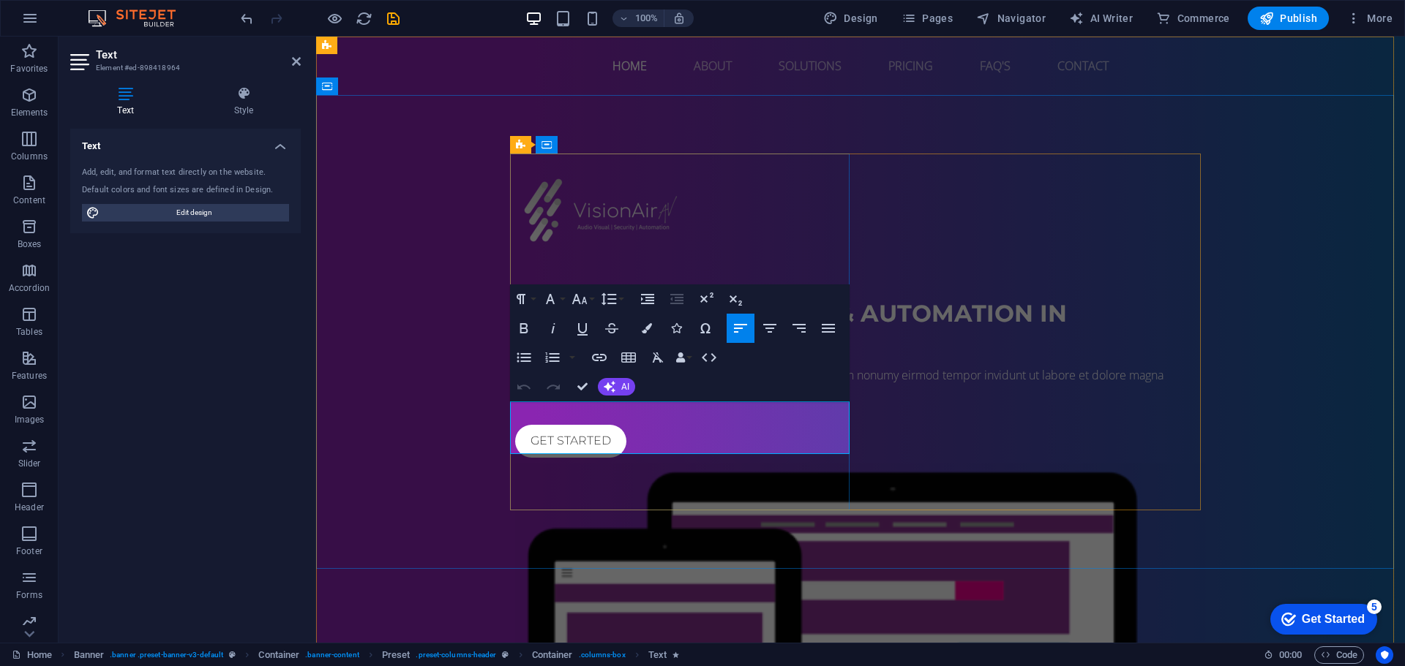
click at [634, 401] on span "Lorem ipsum dolor sit amet, consetetur sadipscing elitr, sed diam nonumy eirmod…" at bounding box center [839, 384] width 648 height 34
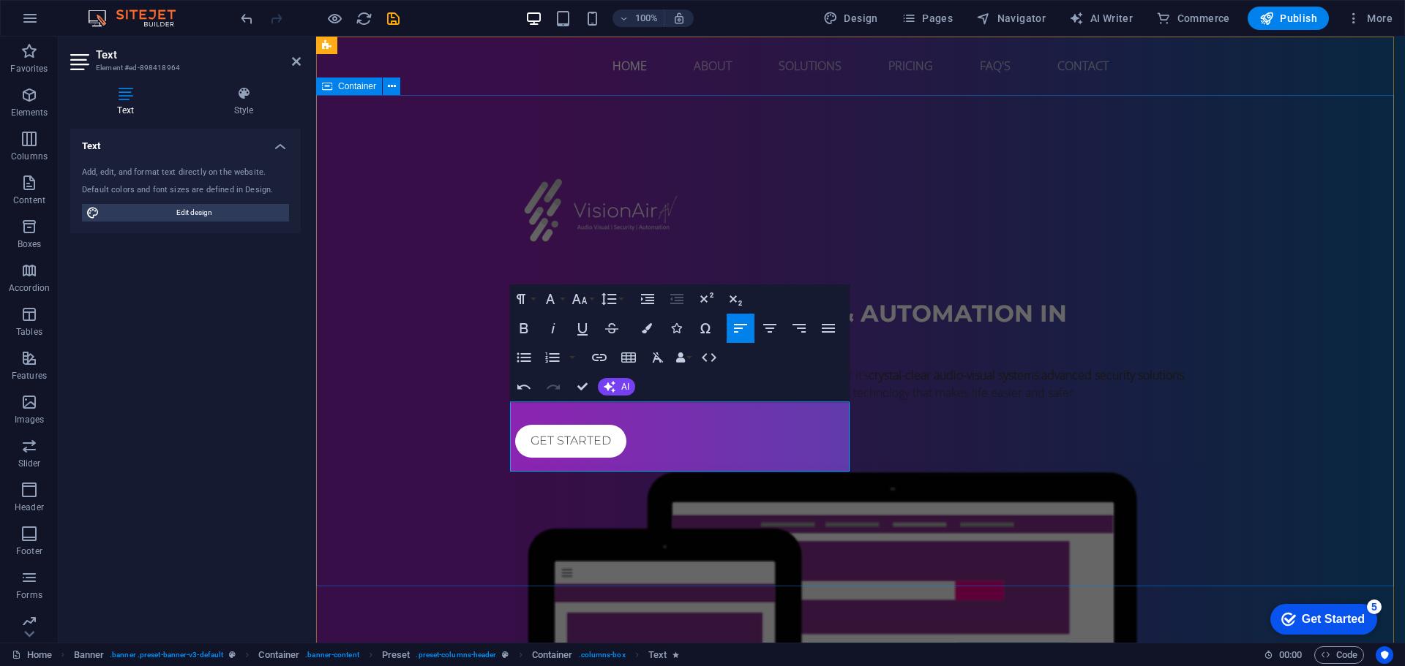
drag, startPoint x: 1091, startPoint y: 567, endPoint x: 1347, endPoint y: 568, distance: 256.0
click at [1348, 568] on div "Audio Visual, Security & Automation in Northamptonshire At VisionAir AV , we sp…" at bounding box center [860, 523] width 1088 height 856
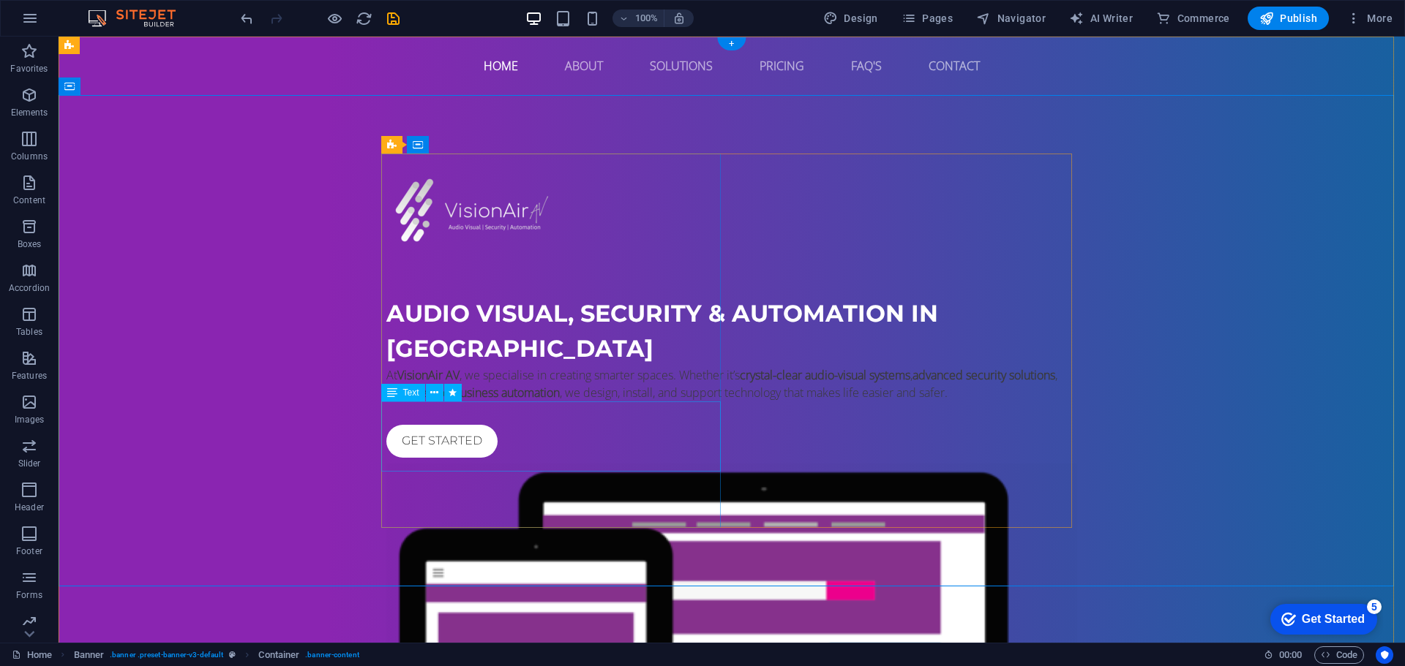
click at [557, 402] on div "At VisionAir AV , we specialise in creating smarter spaces. Whether it’s crysta…" at bounding box center [731, 383] width 691 height 35
click at [550, 402] on div "At VisionAir AV , we specialise in creating smarter spaces. Whether it’s crysta…" at bounding box center [731, 383] width 691 height 35
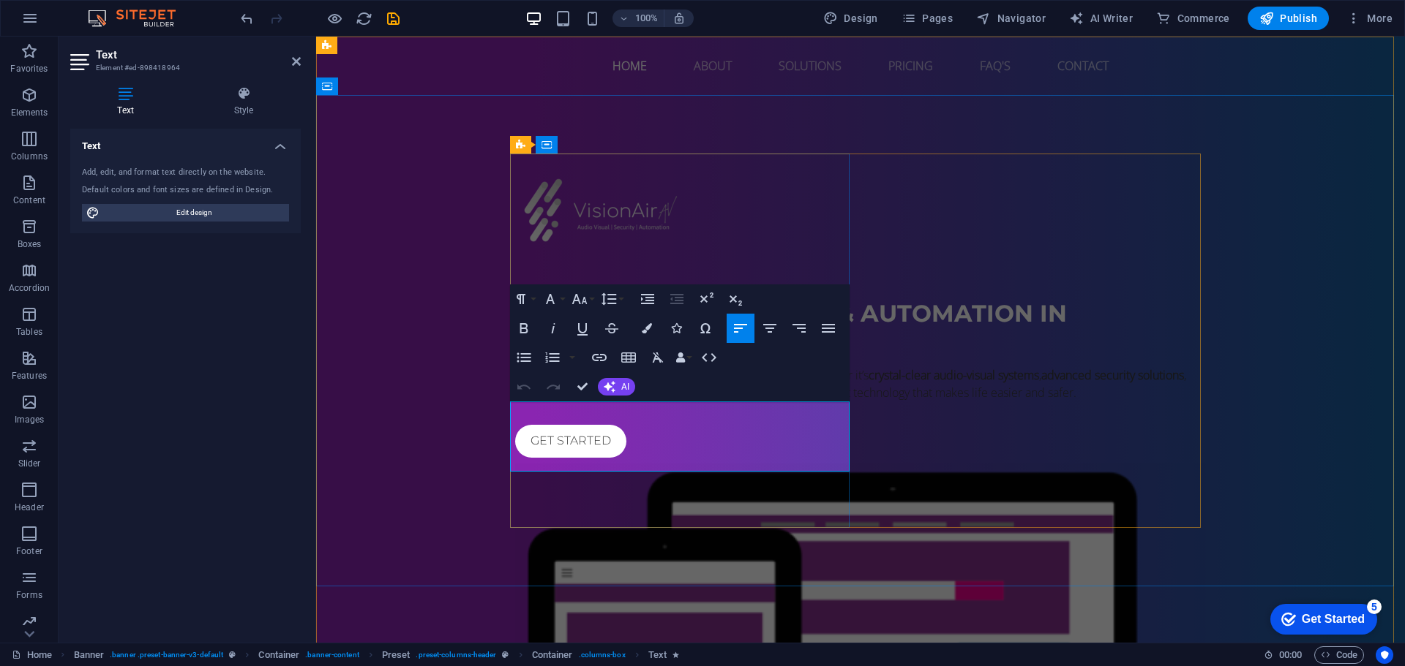
click at [575, 402] on p "At VisionAir AV , we specialise in creating smarter spaces. Whether it’s crysta…" at bounding box center [860, 383] width 691 height 35
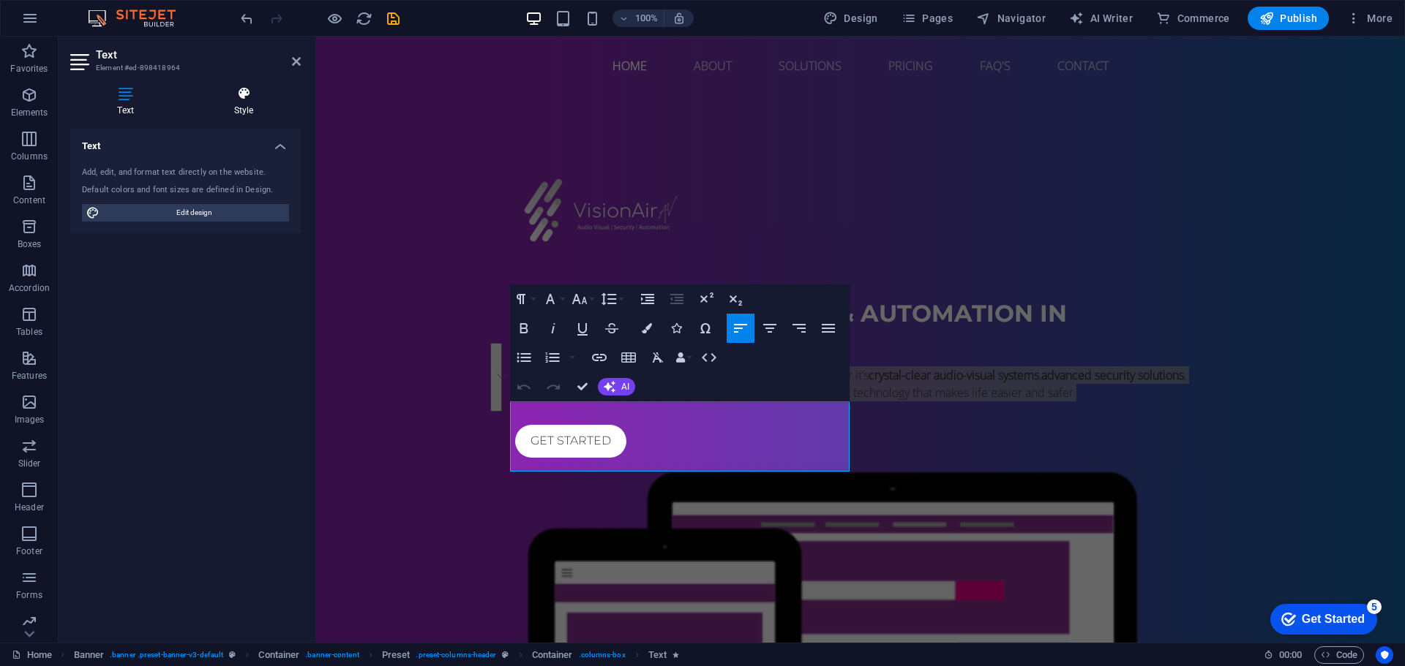
click at [258, 114] on h4 "Style" at bounding box center [244, 101] width 114 height 31
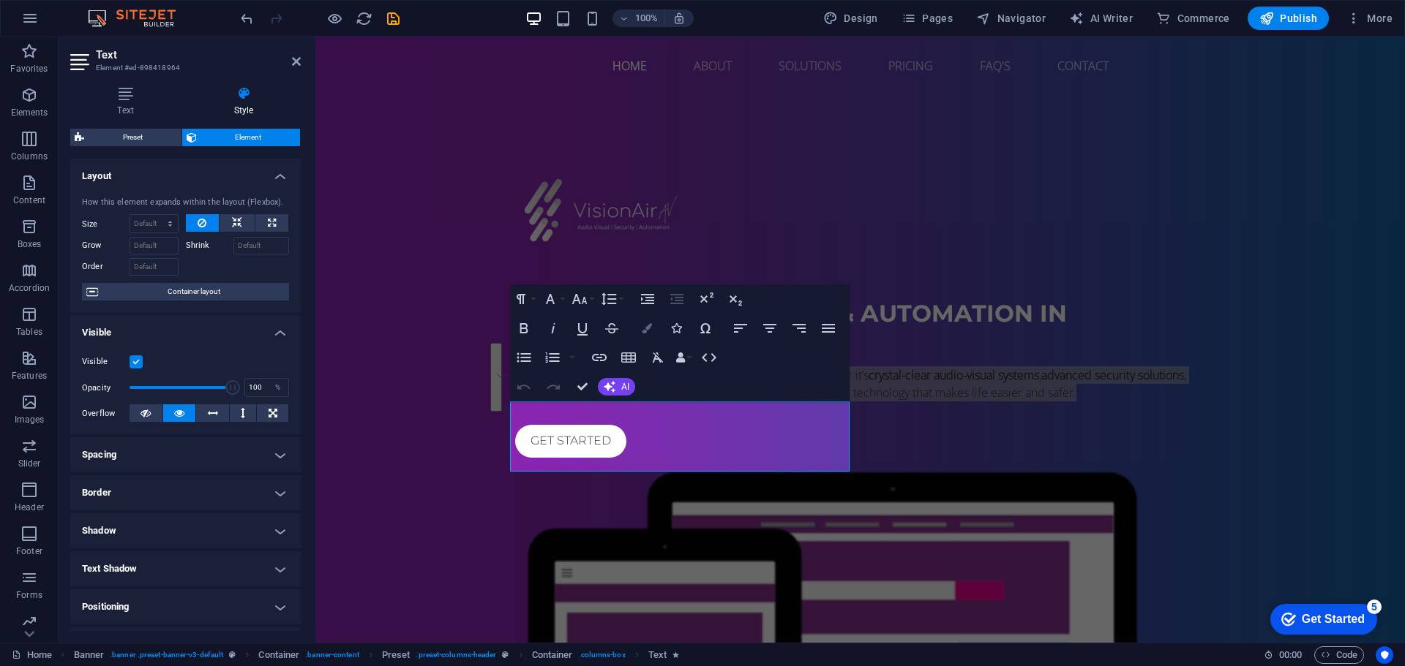
click at [652, 336] on button "Colors" at bounding box center [647, 328] width 28 height 29
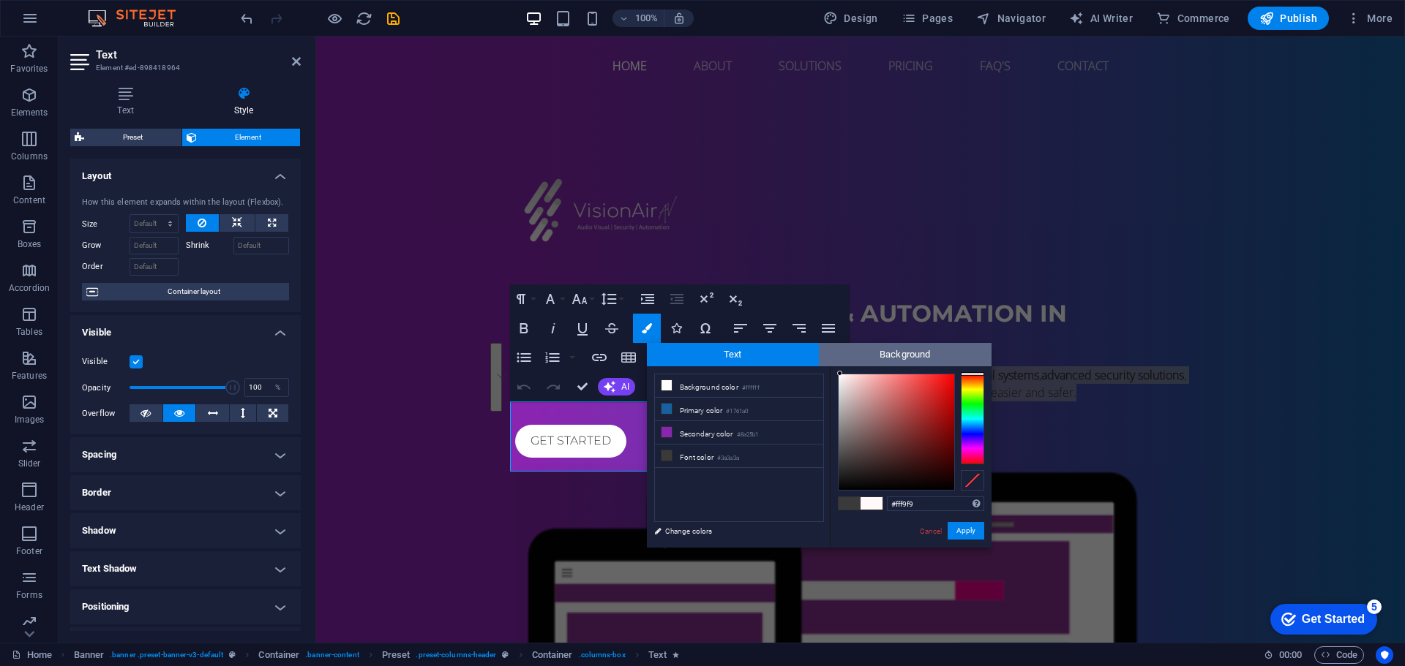
drag, startPoint x: 841, startPoint y: 448, endPoint x: 840, endPoint y: 357, distance: 90.7
click at [840, 357] on div "Text Background less Background color #ffffff Primary color #1761a0 Secondary c…" at bounding box center [819, 445] width 345 height 205
type input "#f2f2f2"
click at [837, 380] on div at bounding box center [837, 379] width 5 height 5
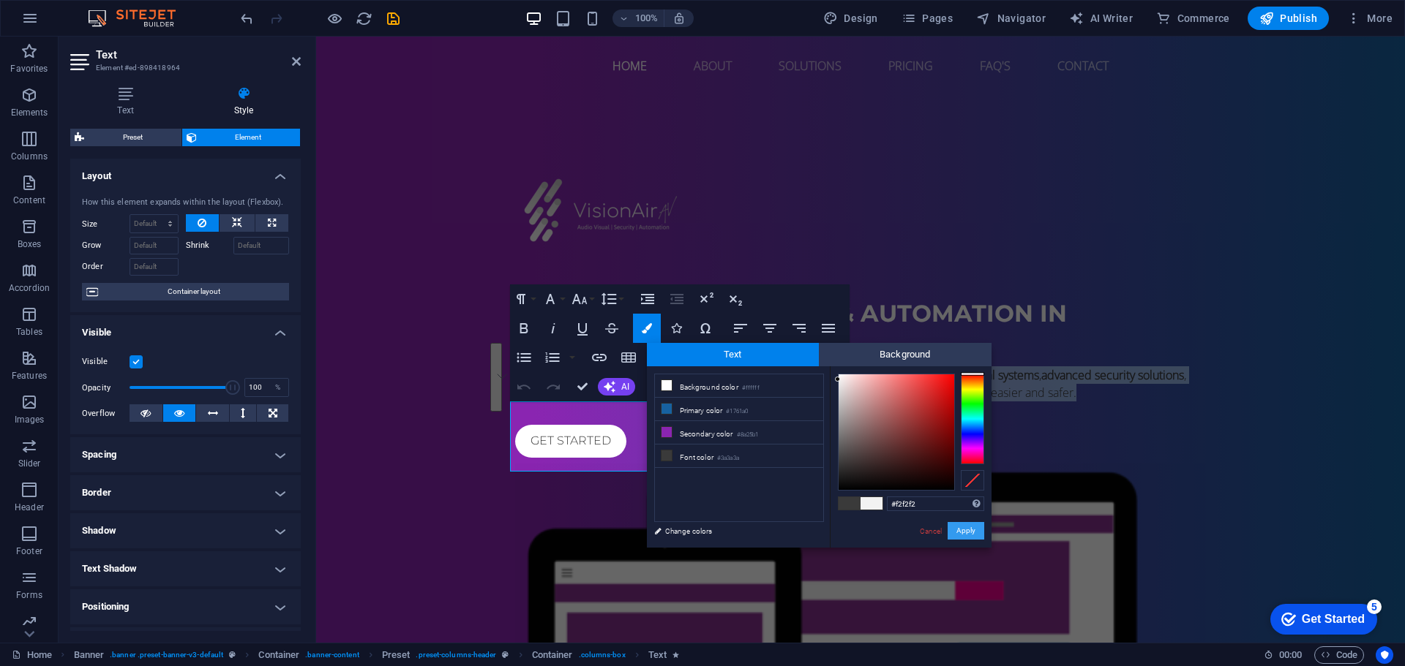
click at [960, 529] on button "Apply" at bounding box center [965, 531] width 37 height 18
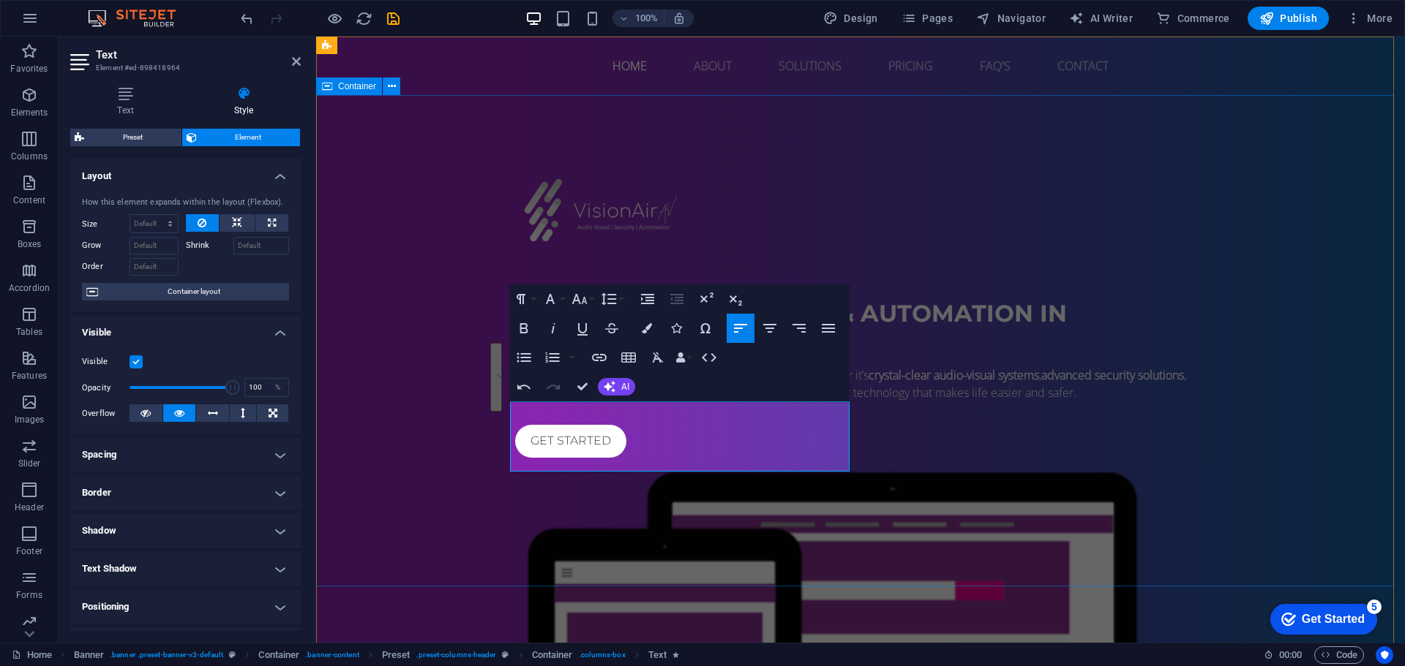
click at [910, 529] on div "Audio Visual, Security & Automation in Northamptonshire At VisionAir AV , we sp…" at bounding box center [860, 523] width 1088 height 856
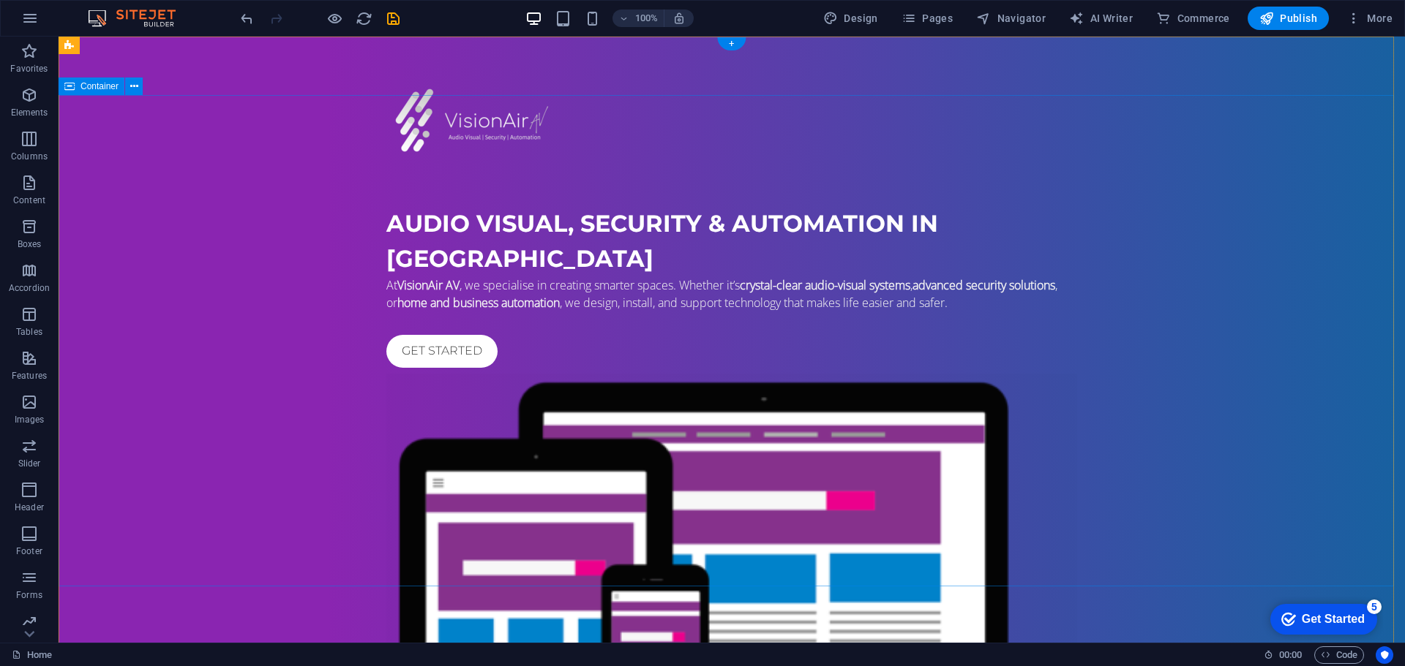
scroll to position [0, 0]
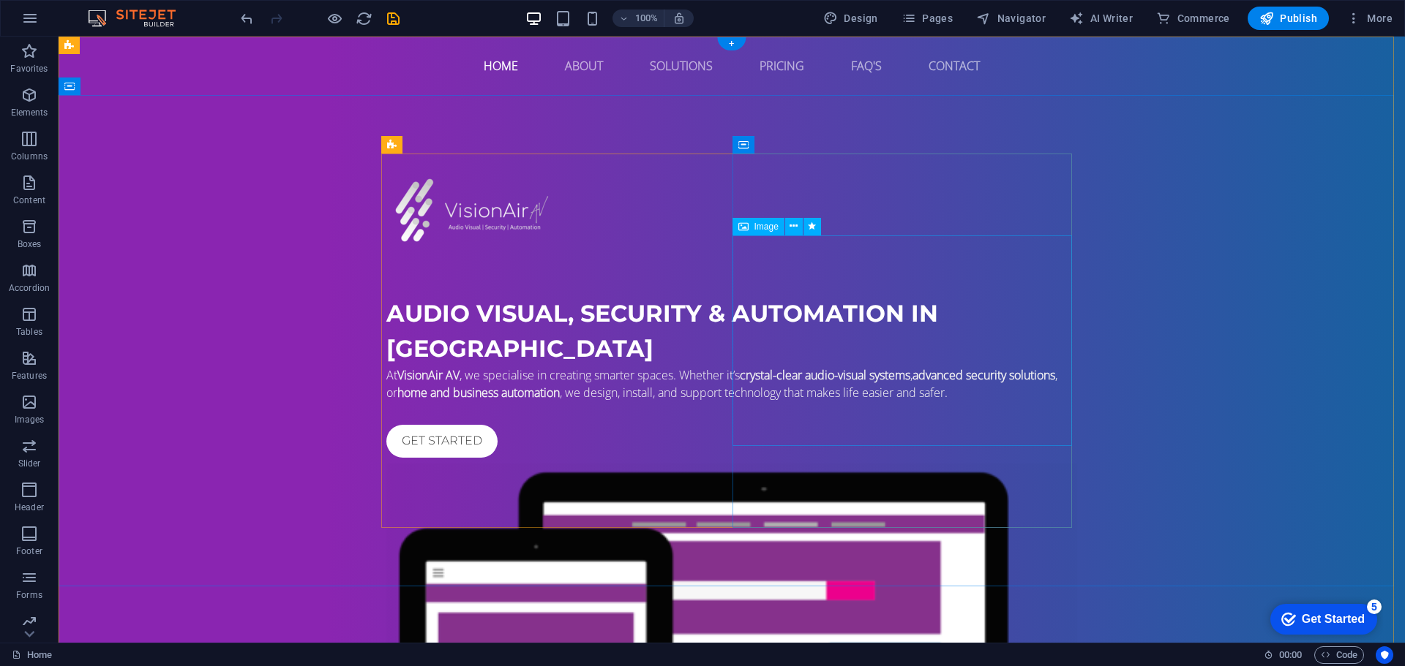
click at [936, 464] on figure at bounding box center [731, 678] width 691 height 429
click at [793, 228] on icon at bounding box center [793, 226] width 8 height 15
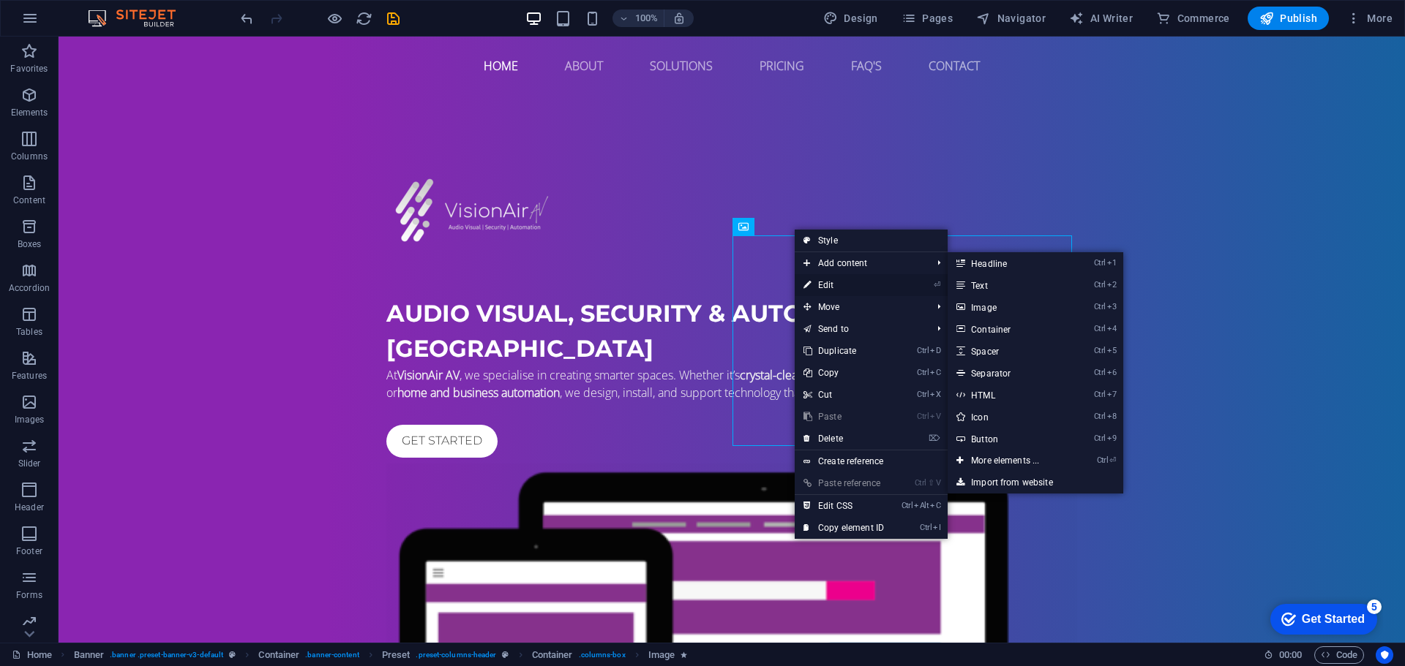
click at [849, 285] on link "⏎ Edit" at bounding box center [843, 285] width 98 height 22
select select "%"
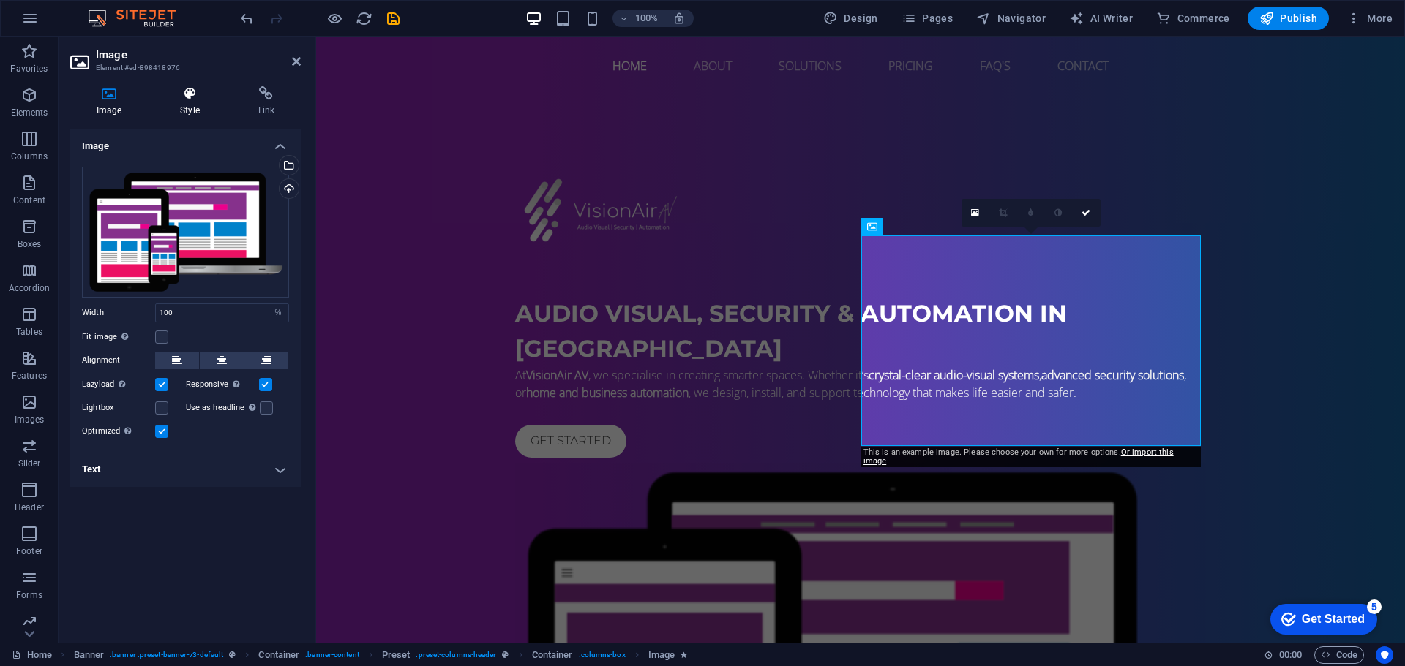
click at [201, 108] on h4 "Style" at bounding box center [193, 101] width 78 height 31
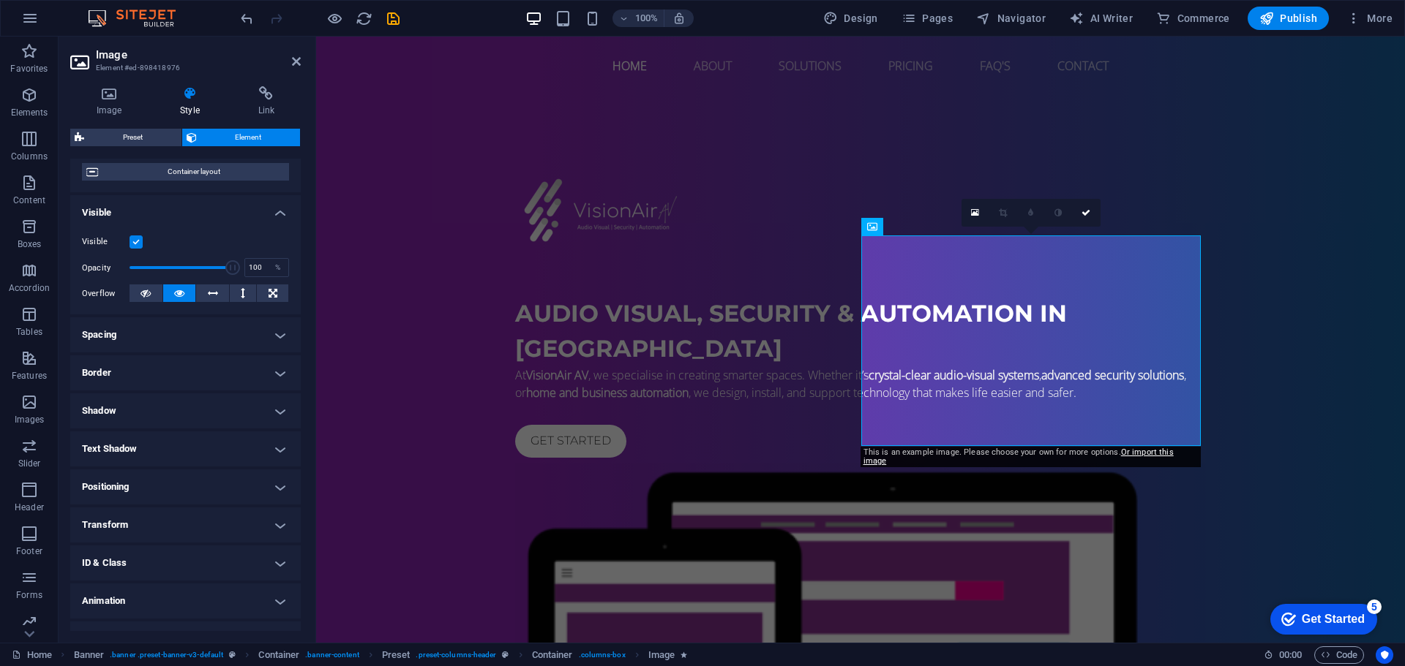
scroll to position [146, 0]
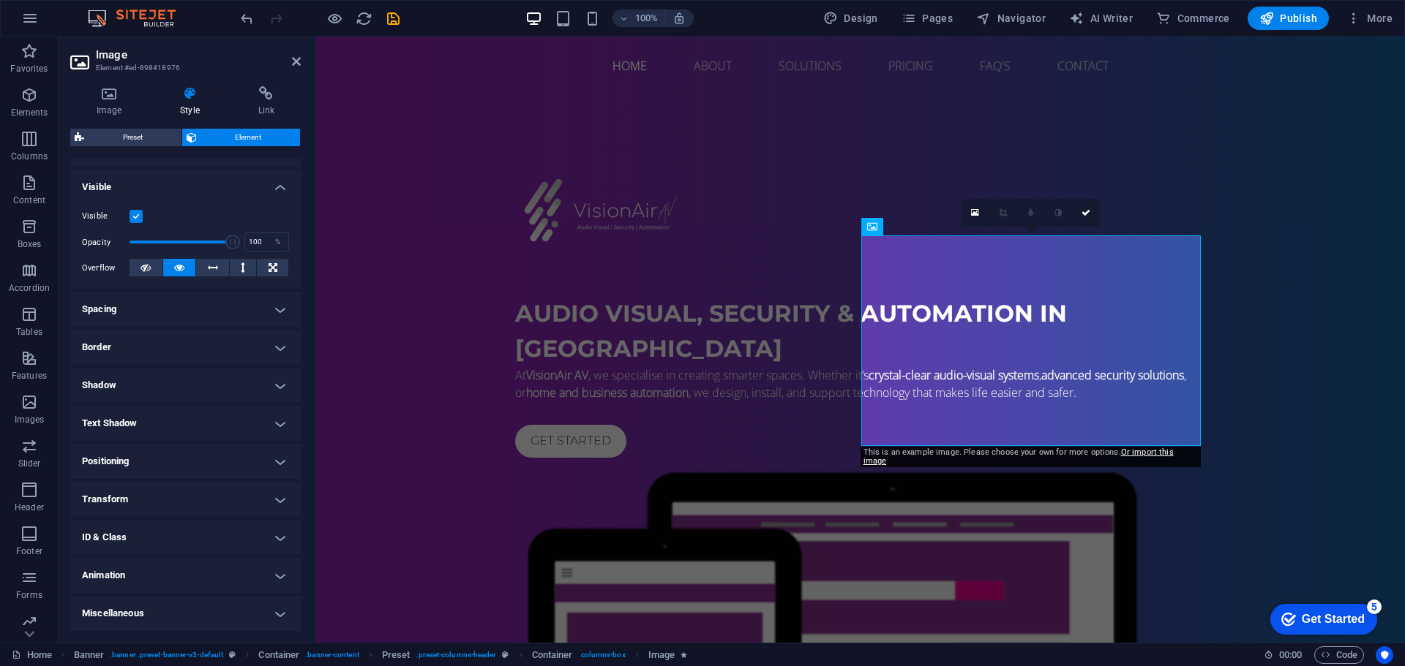
click at [157, 609] on h4 "Miscellaneous" at bounding box center [185, 613] width 230 height 35
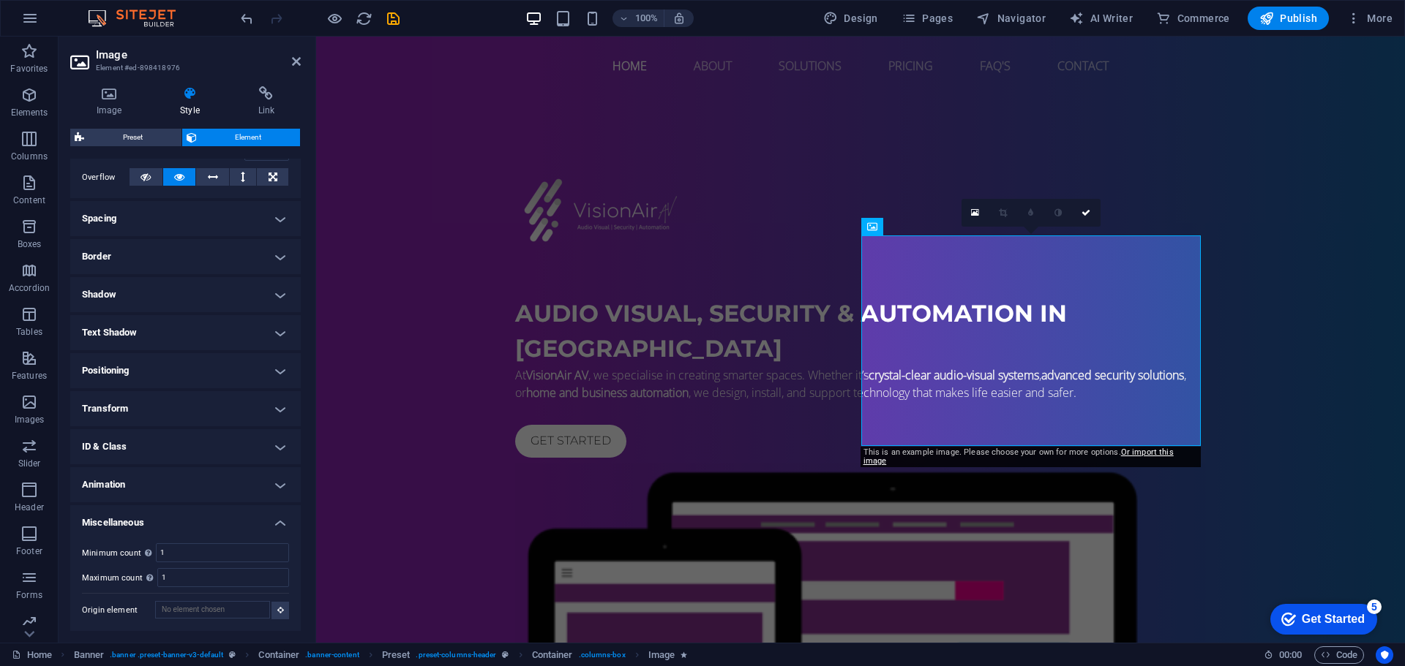
click at [165, 514] on h4 "Miscellaneous" at bounding box center [185, 518] width 230 height 26
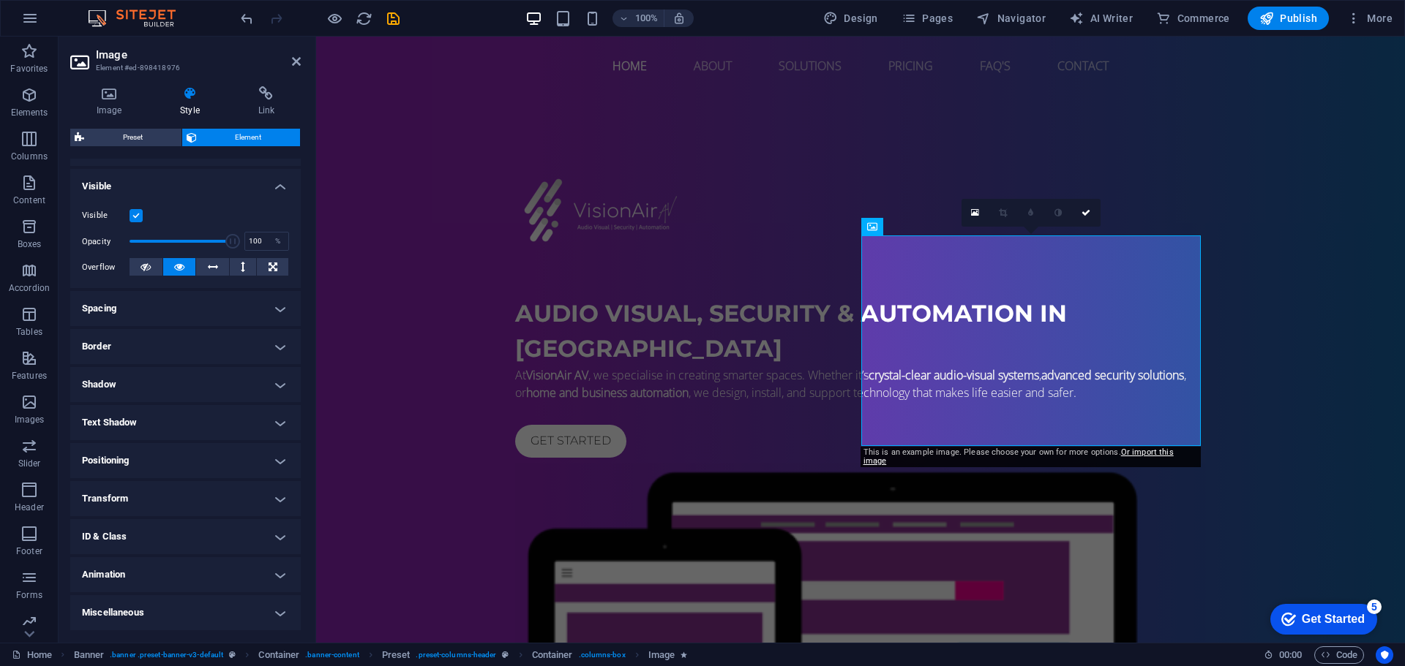
click at [151, 304] on h4 "Spacing" at bounding box center [185, 308] width 230 height 35
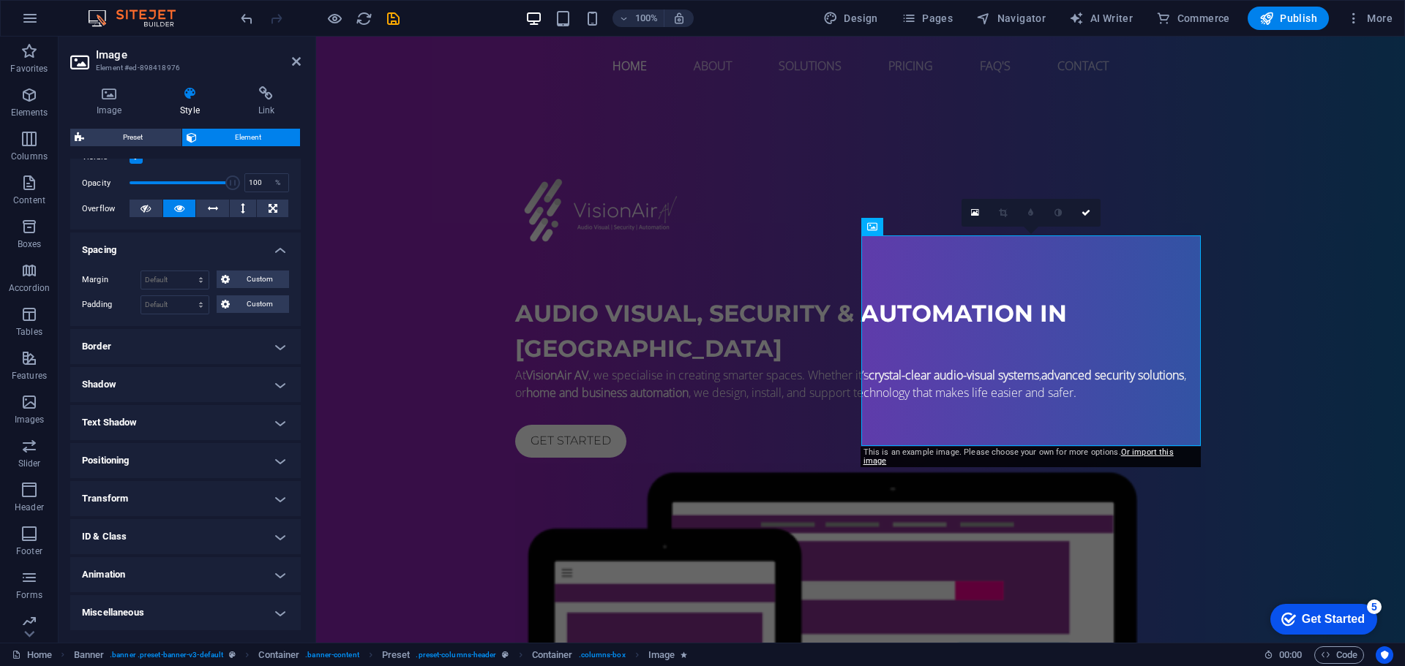
click at [121, 383] on h4 "Shadow" at bounding box center [185, 384] width 230 height 35
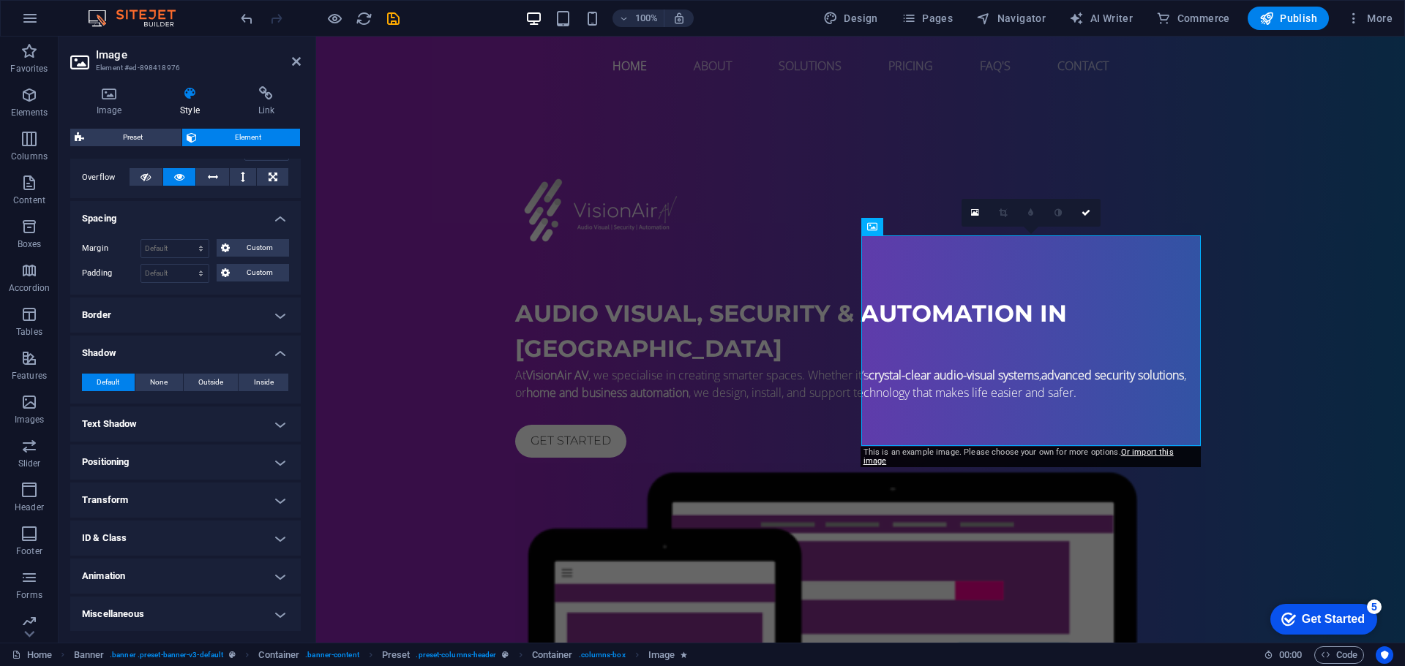
click at [132, 328] on h4 "Border" at bounding box center [185, 315] width 230 height 35
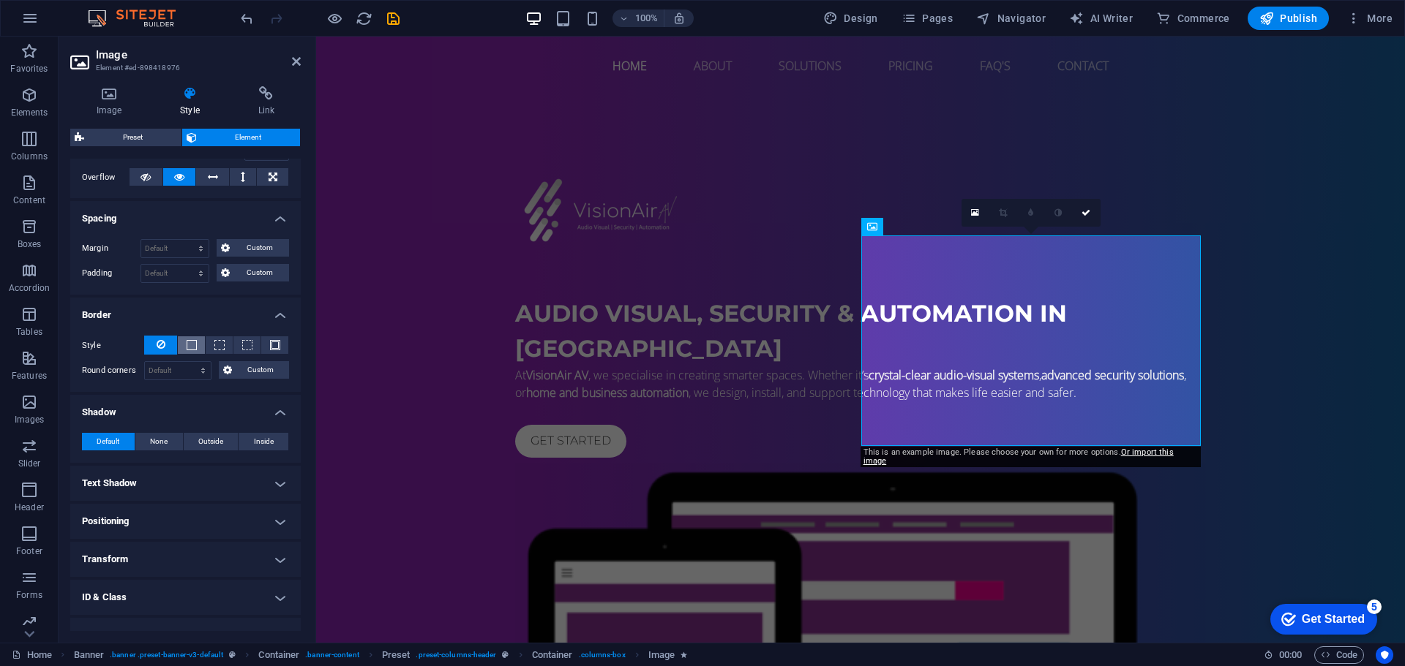
click at [192, 347] on span at bounding box center [192, 345] width 10 height 10
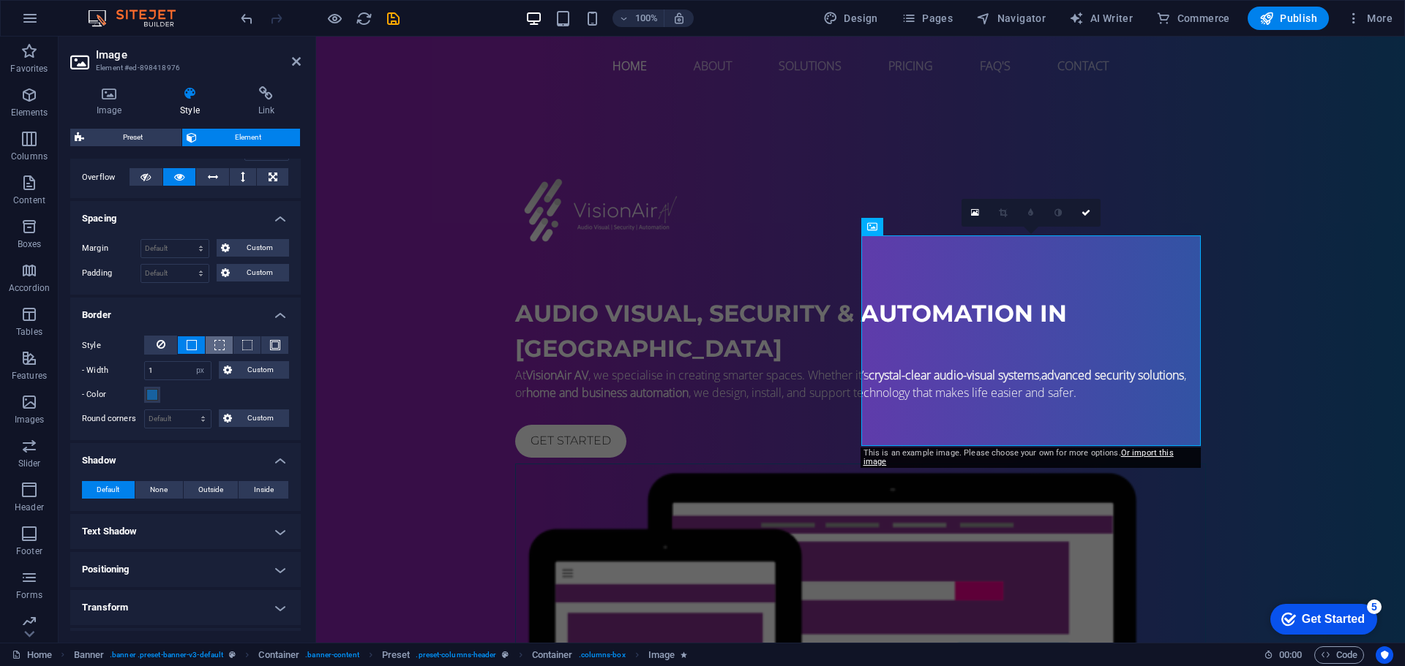
click at [207, 344] on button at bounding box center [219, 345] width 27 height 18
click at [257, 346] on button at bounding box center [246, 345] width 27 height 18
click at [262, 345] on button at bounding box center [274, 345] width 27 height 18
click at [270, 345] on span at bounding box center [275, 345] width 10 height 10
click at [168, 351] on button at bounding box center [160, 345] width 33 height 19
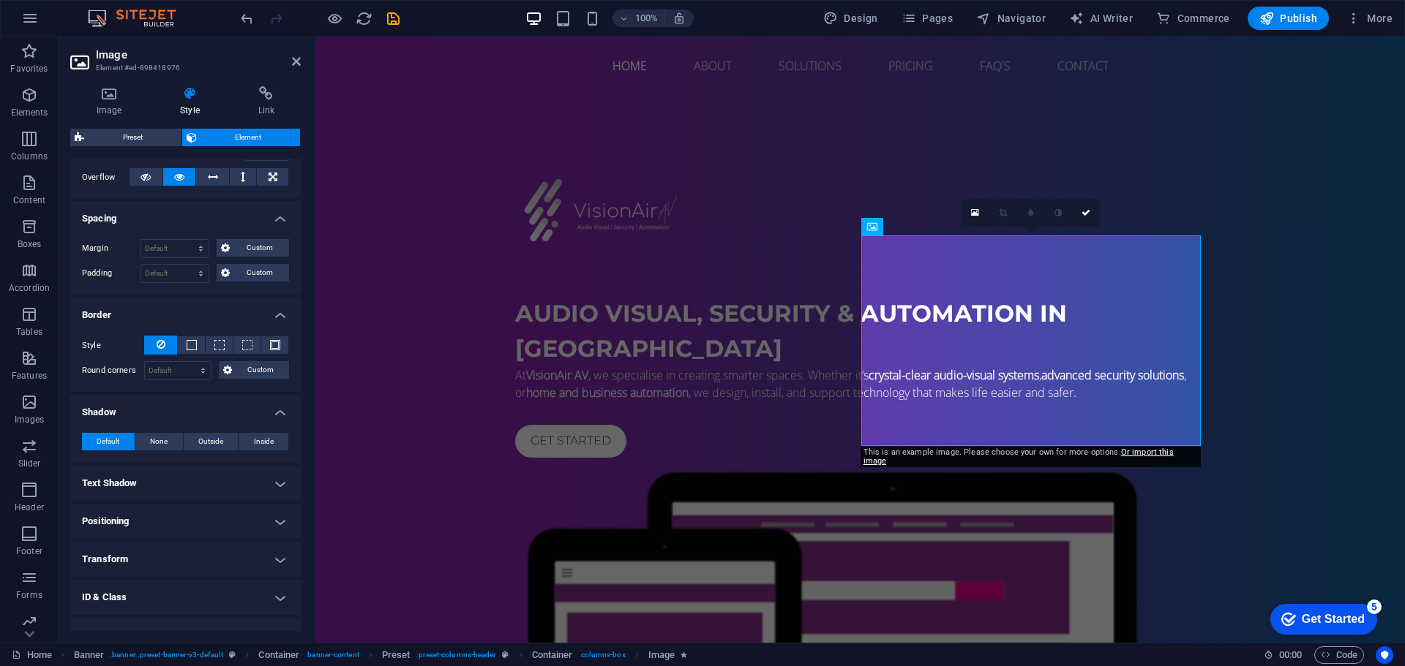
click at [232, 405] on h4 "Shadow" at bounding box center [185, 408] width 230 height 26
click at [192, 214] on h4 "Spacing" at bounding box center [185, 214] width 230 height 26
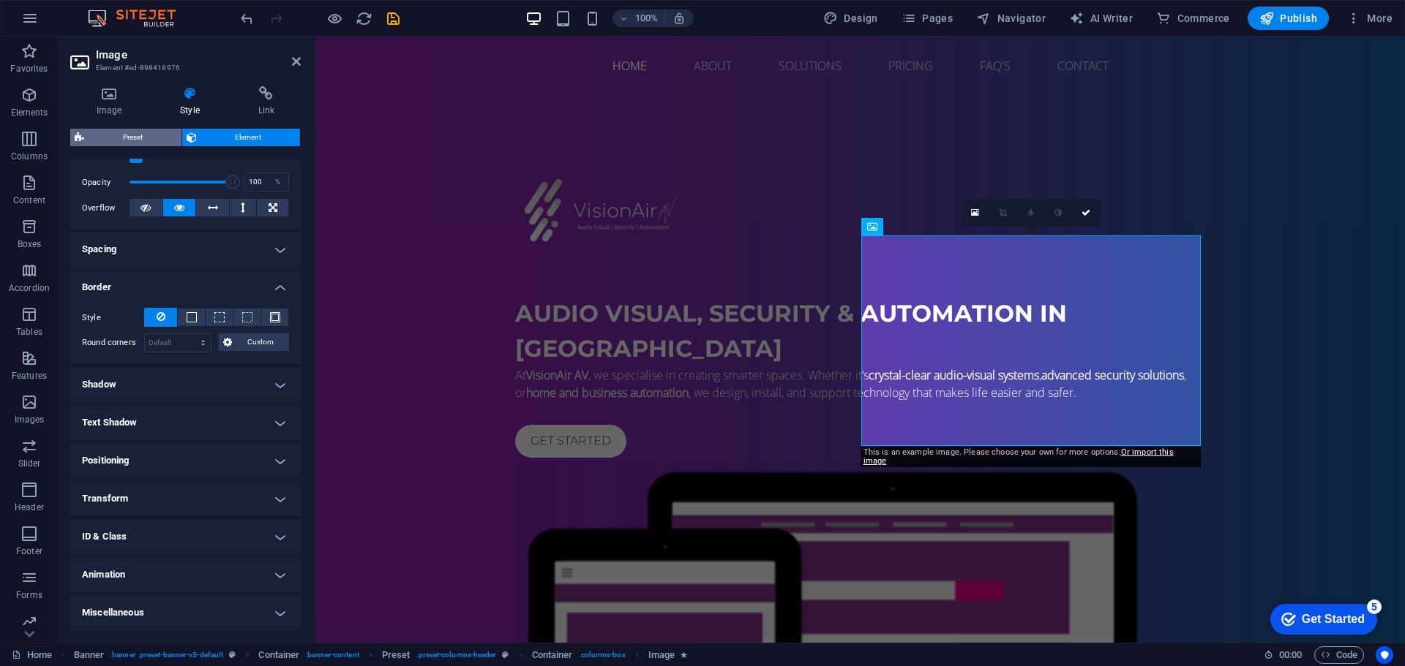
click at [116, 142] on span "Preset" at bounding box center [133, 138] width 89 height 18
select select "px"
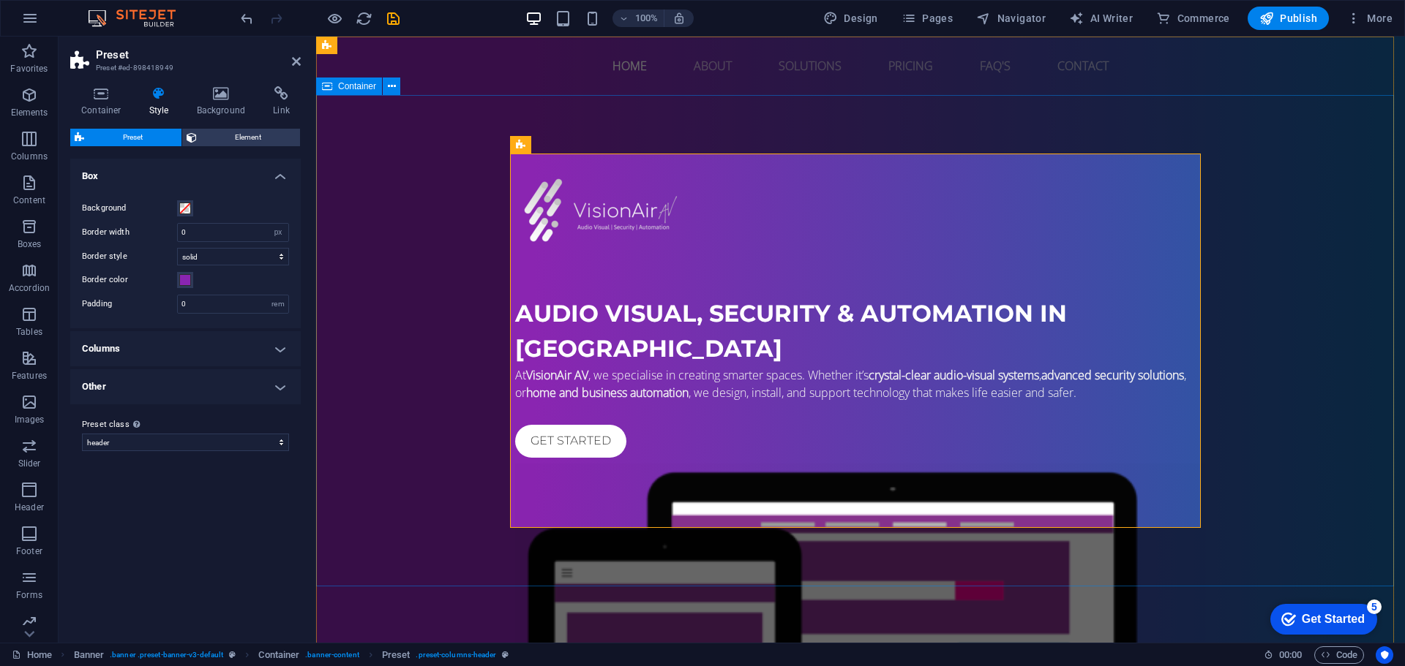
click at [704, 342] on div "Audio Visual, Security & Automation in Northamptonshire At VisionAir AV , we sp…" at bounding box center [860, 523] width 1088 height 856
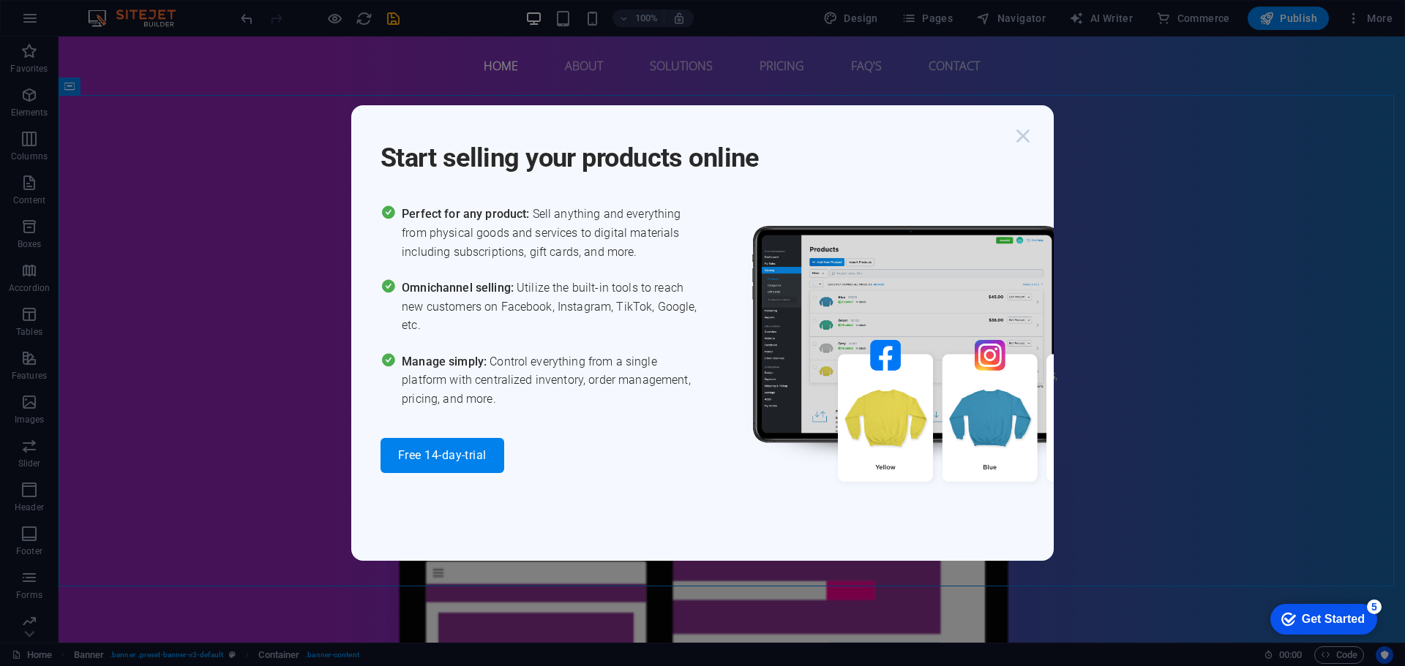
click at [1029, 135] on icon "button" at bounding box center [1022, 136] width 26 height 26
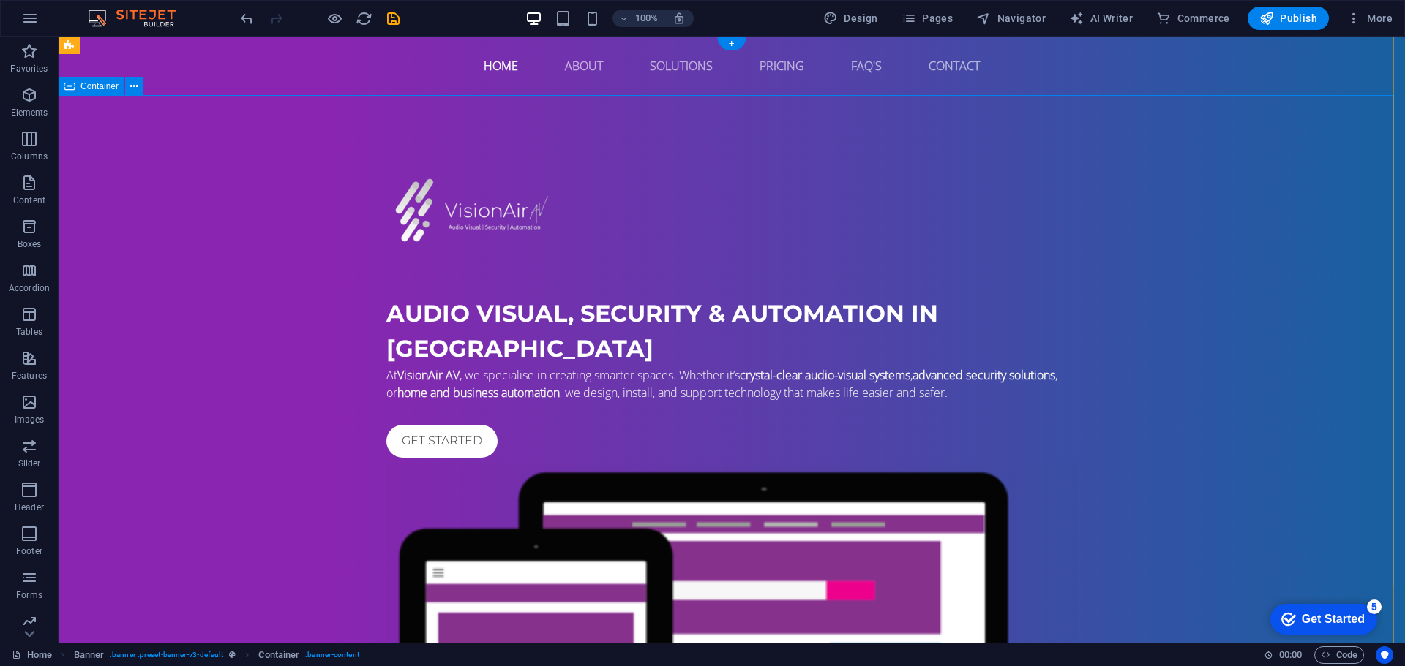
click at [1208, 334] on div "Audio Visual, Security & Automation in Northamptonshire At VisionAir AV , we sp…" at bounding box center [732, 523] width 1346 height 856
click at [325, 261] on div "Audio Visual, Security & Automation in Northamptonshire At VisionAir AV , we sp…" at bounding box center [732, 523] width 1346 height 856
click at [127, 87] on button at bounding box center [134, 87] width 18 height 18
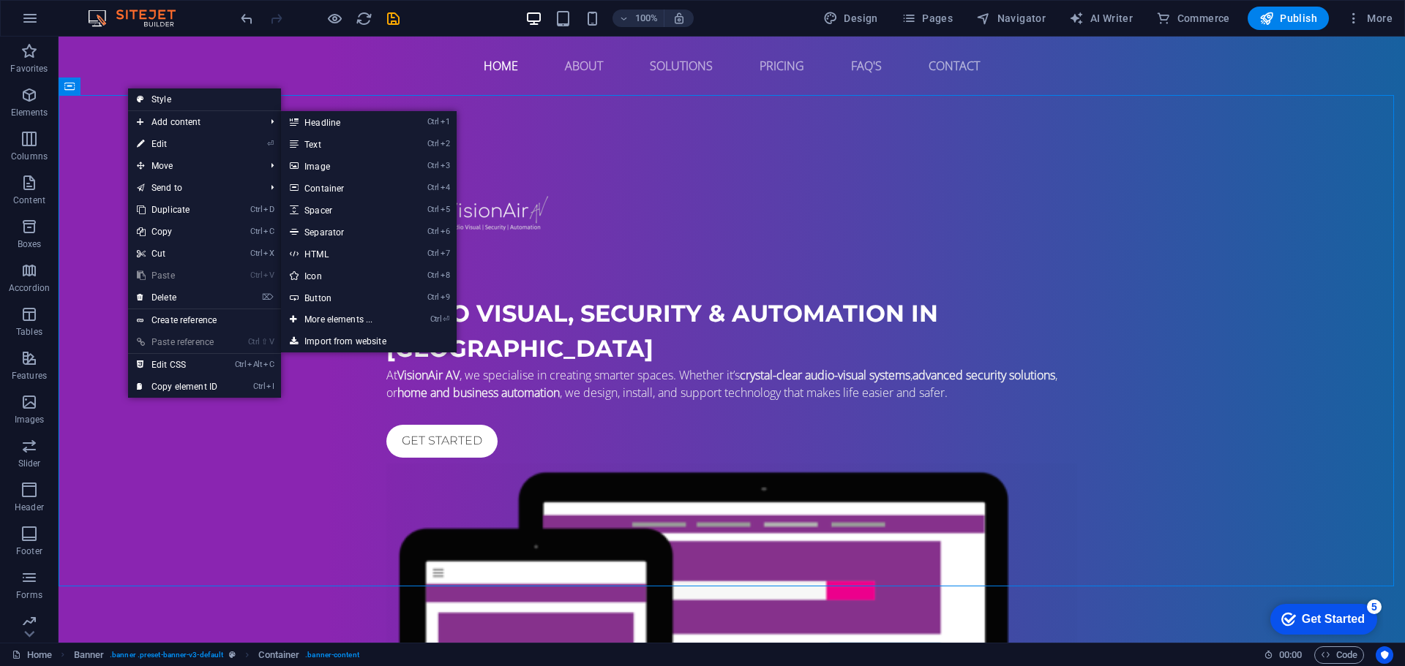
click at [154, 138] on link "⏎ Edit" at bounding box center [177, 144] width 98 height 22
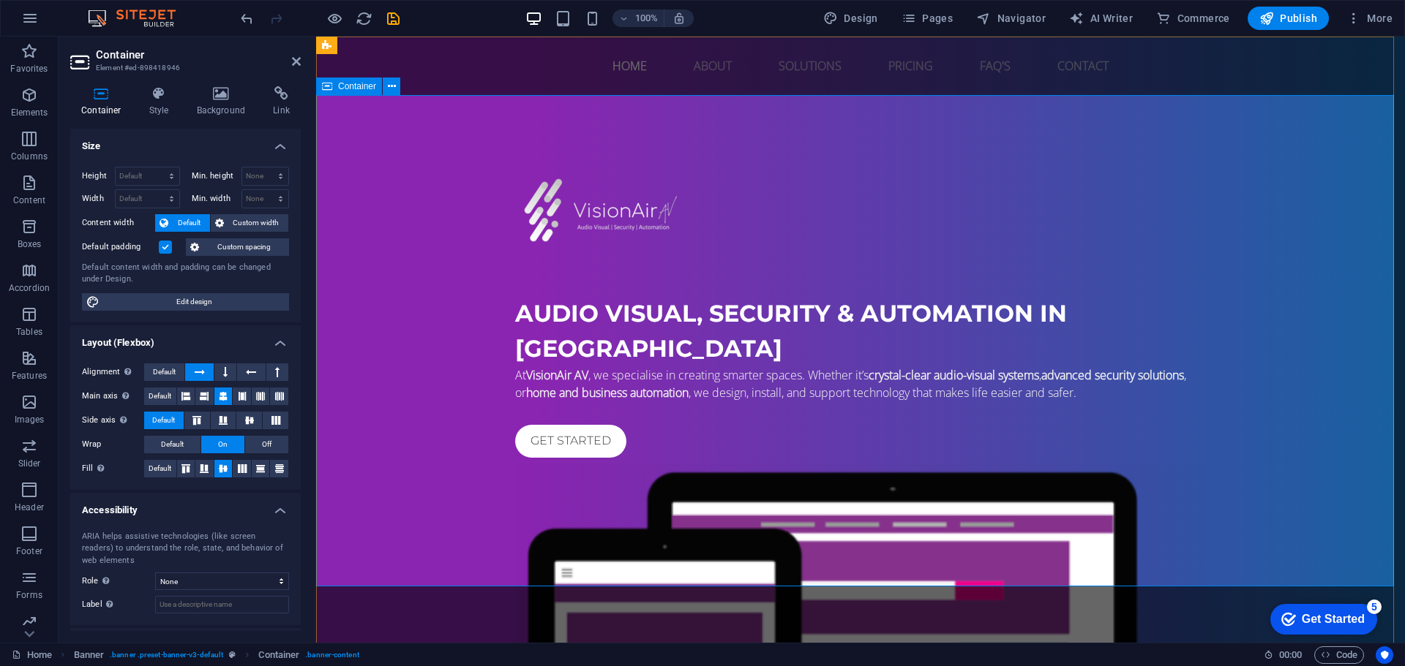
click at [448, 272] on div "Audio Visual, Security & Automation in Northamptonshire At VisionAir AV , we sp…" at bounding box center [860, 523] width 1088 height 856
click at [211, 114] on h4 "Background" at bounding box center [224, 101] width 77 height 31
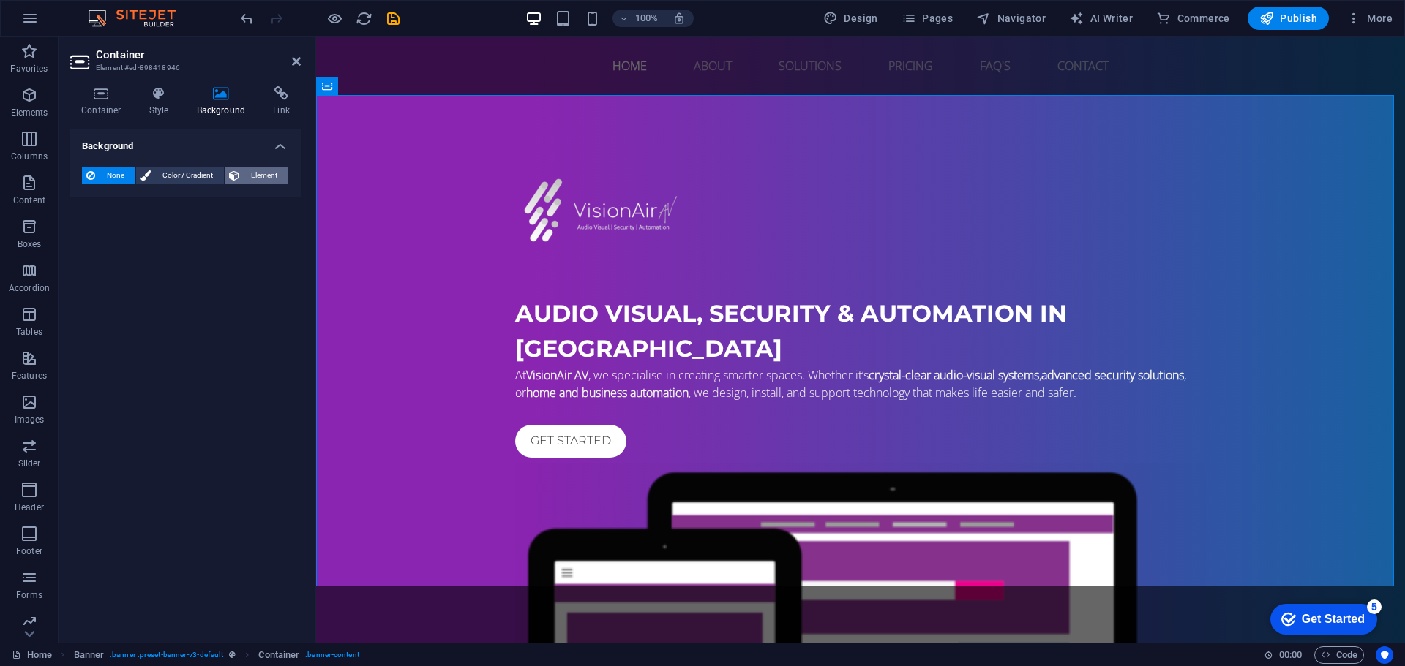
click at [231, 174] on icon at bounding box center [234, 176] width 10 height 18
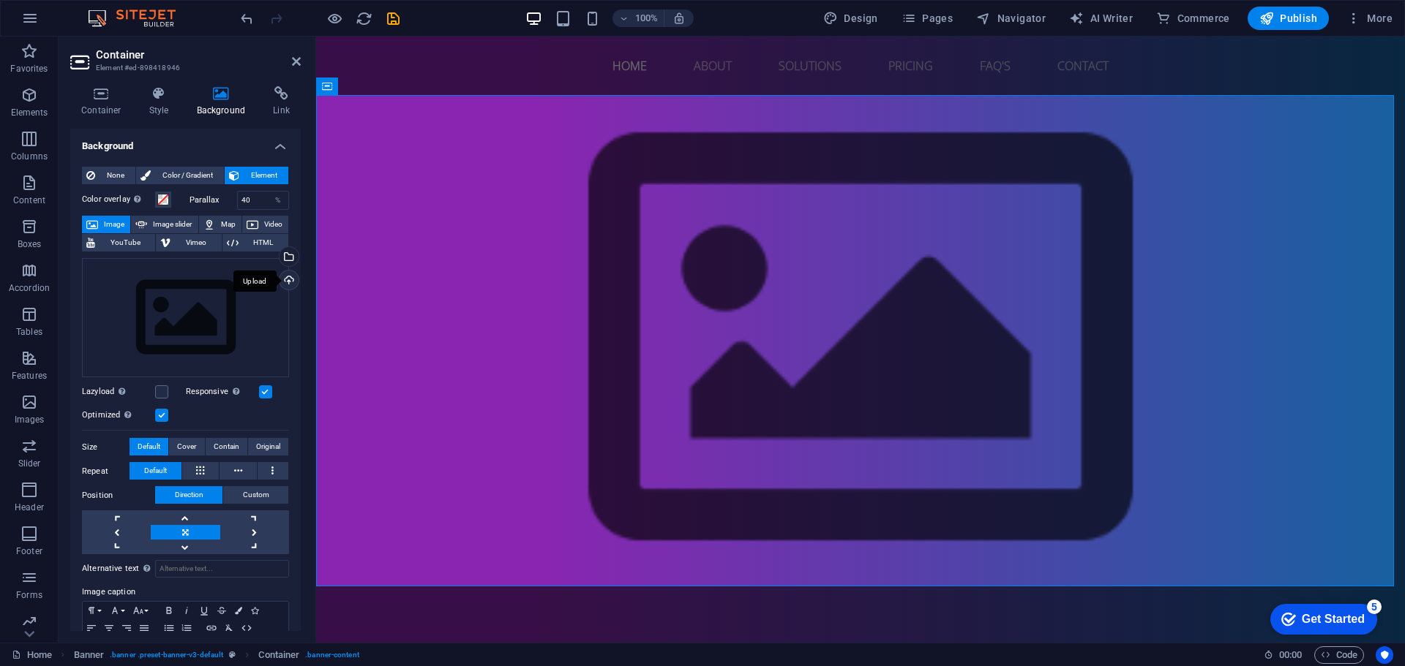
click at [282, 274] on div "Upload" at bounding box center [288, 282] width 22 height 22
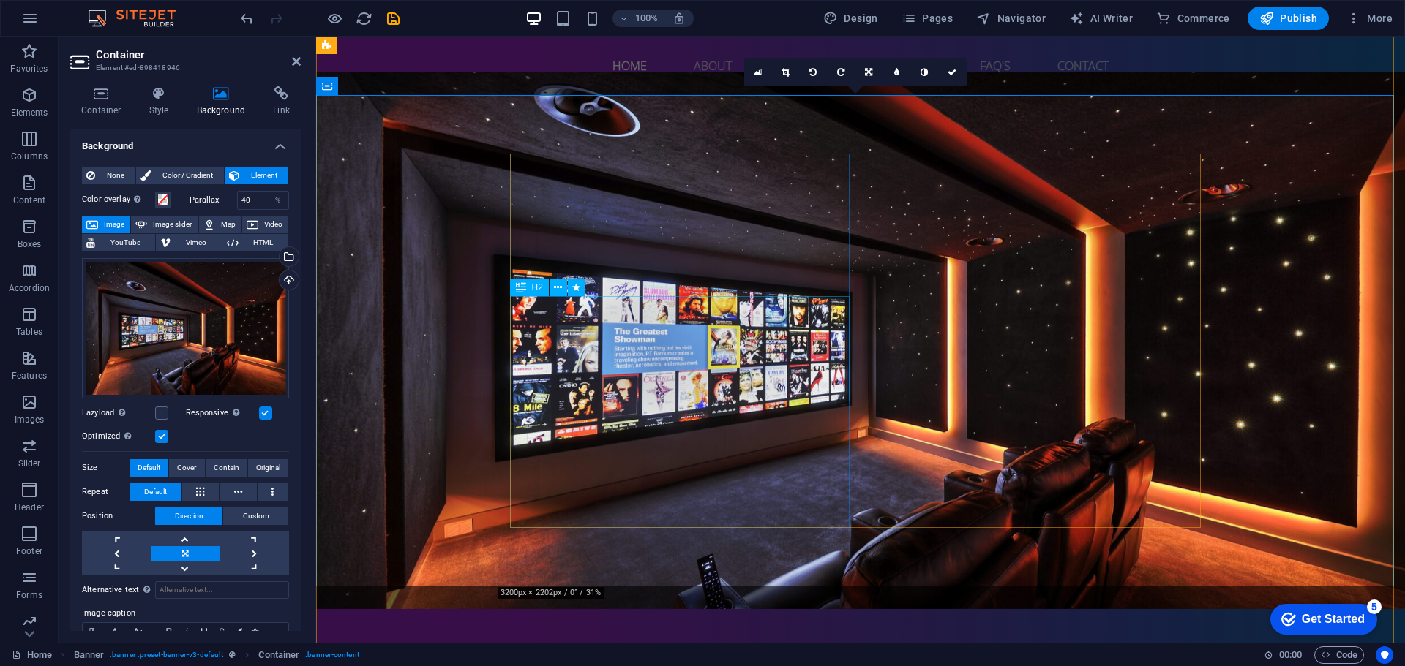
click at [181, 222] on span "Image slider" at bounding box center [172, 225] width 42 height 18
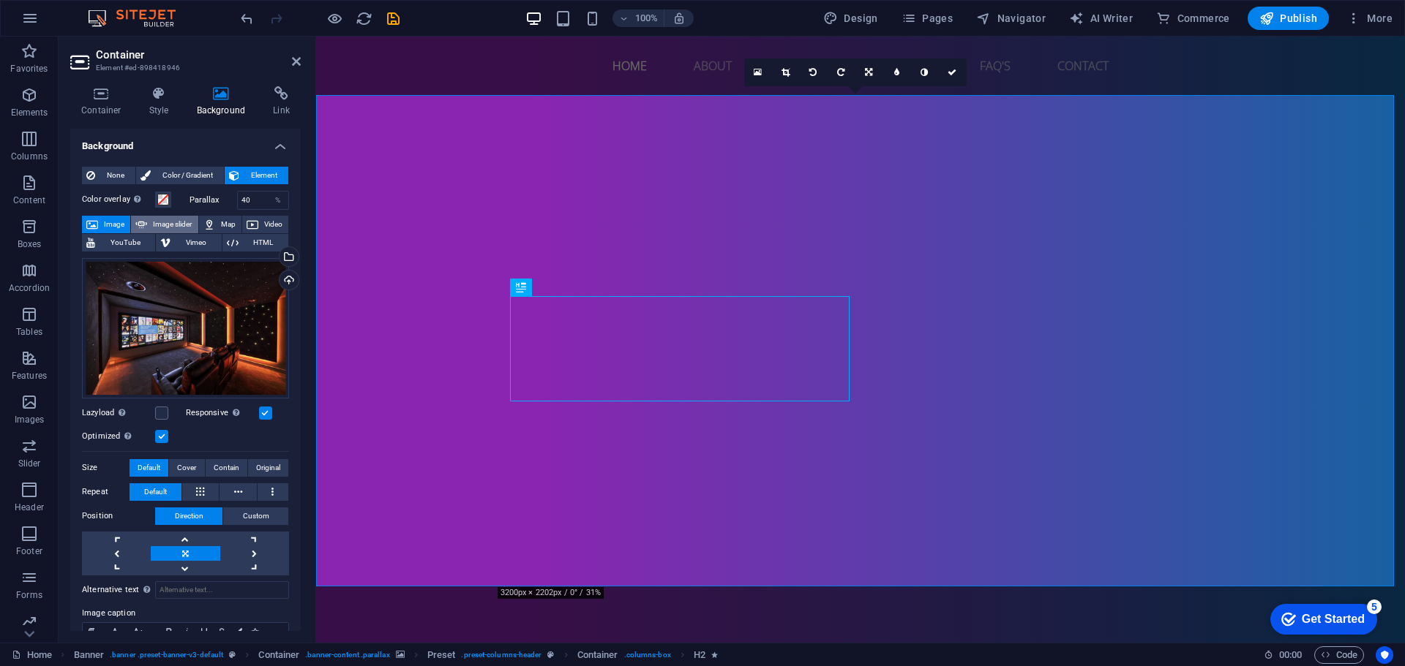
select select "ms"
select select "s"
select select "progressive"
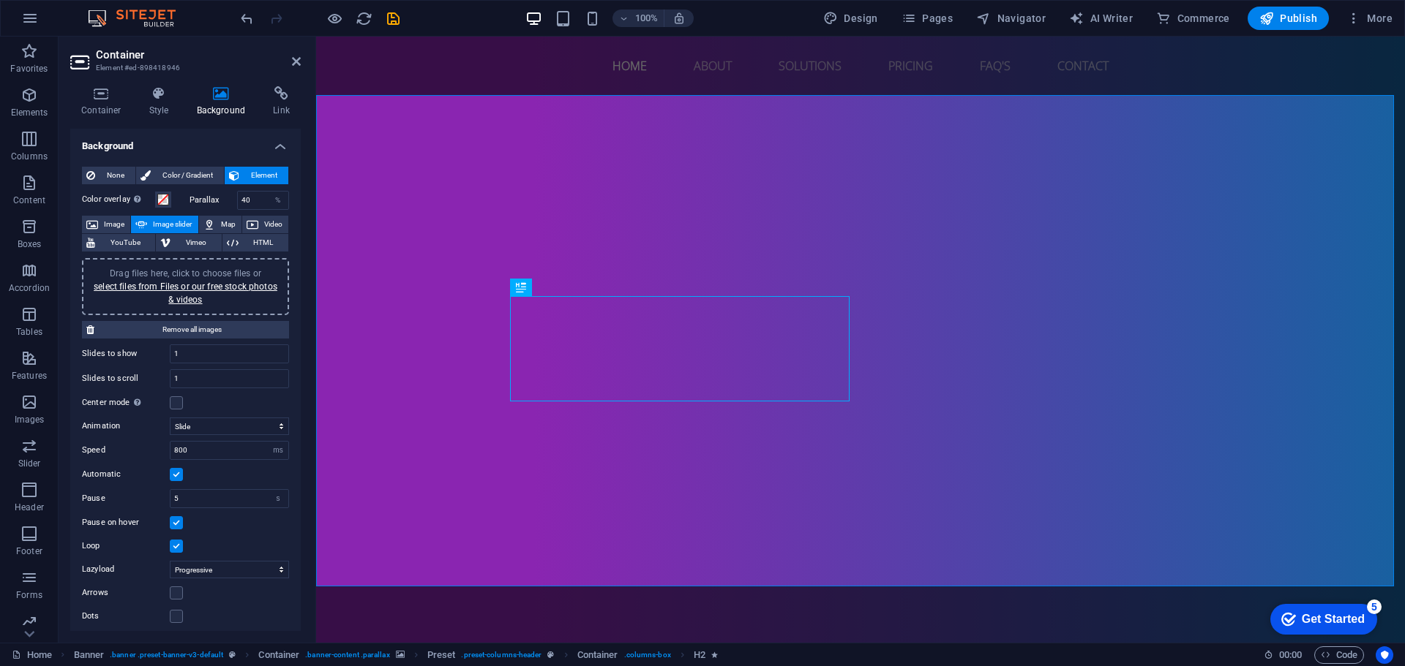
click at [204, 266] on div "Drag files here, click to choose files or select files from Files or our free s…" at bounding box center [185, 286] width 207 height 57
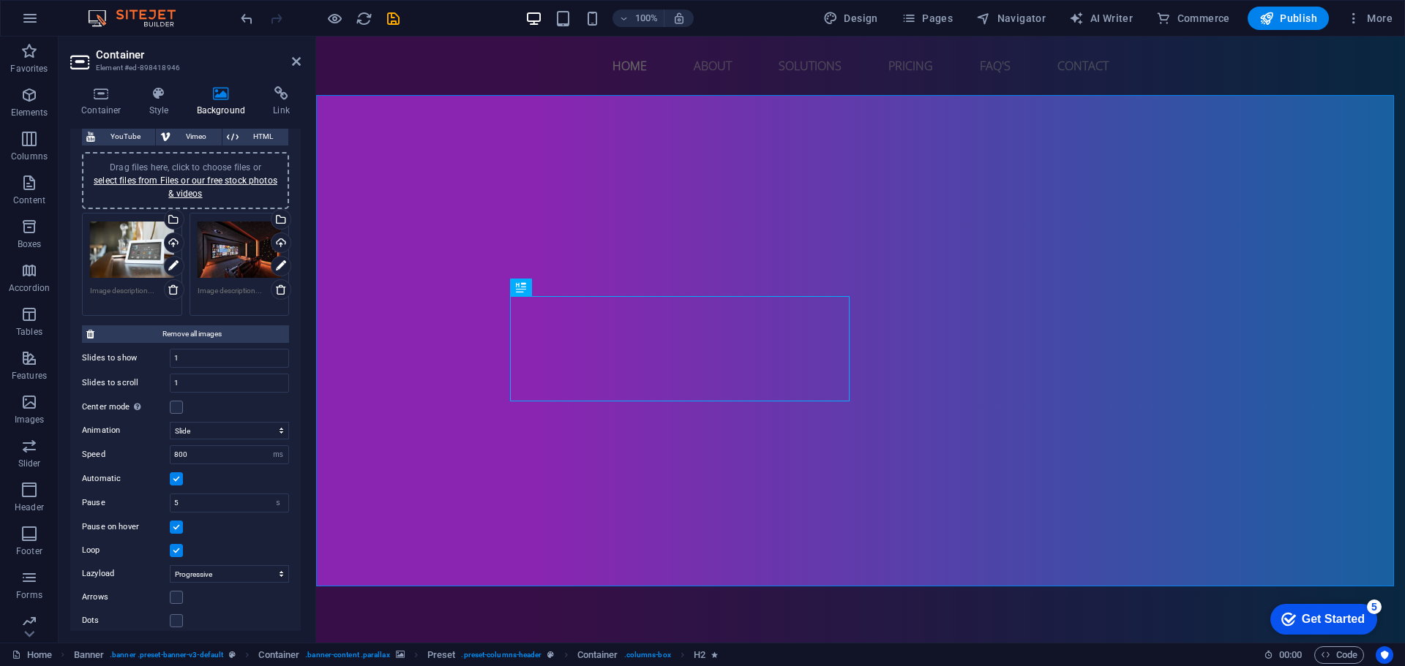
scroll to position [116, 0]
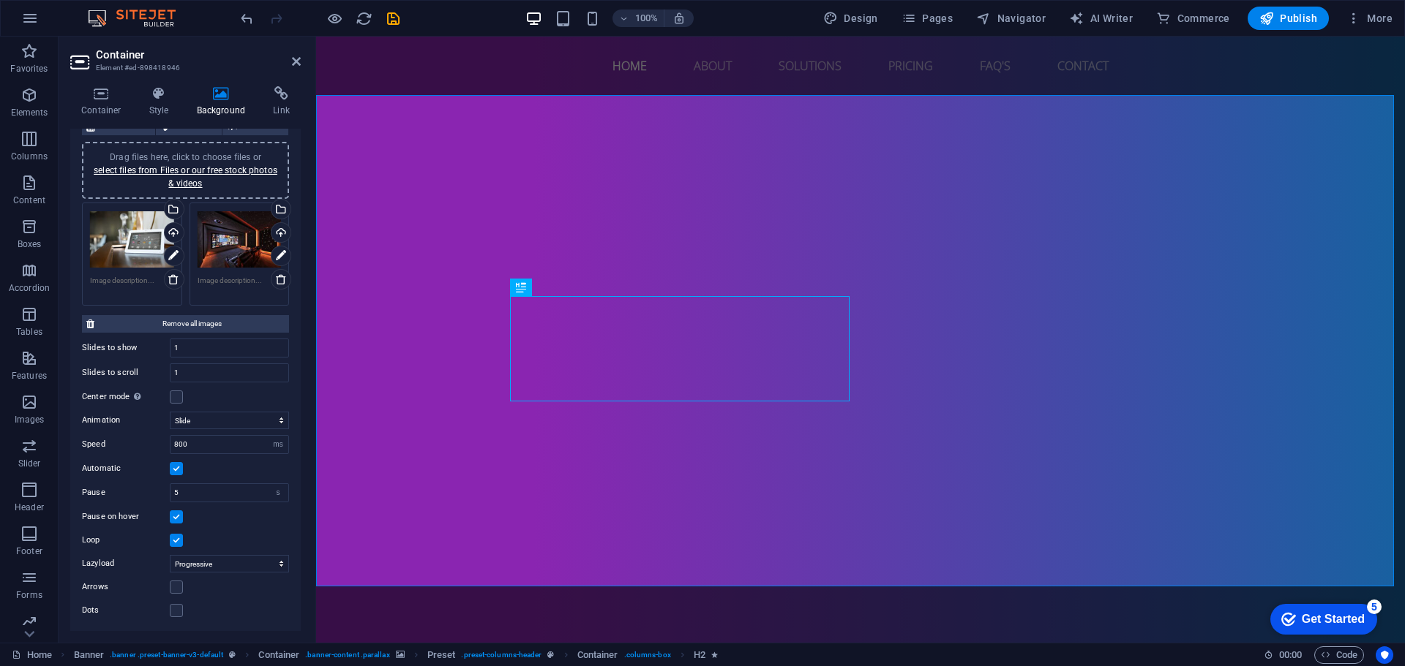
click at [173, 521] on label at bounding box center [176, 517] width 13 height 13
click at [0, 0] on input "Pause on hover" at bounding box center [0, 0] width 0 height 0
click at [227, 423] on select "Slide Fade" at bounding box center [229, 421] width 119 height 18
select select "fade"
click at [170, 412] on select "Slide Fade" at bounding box center [229, 421] width 119 height 18
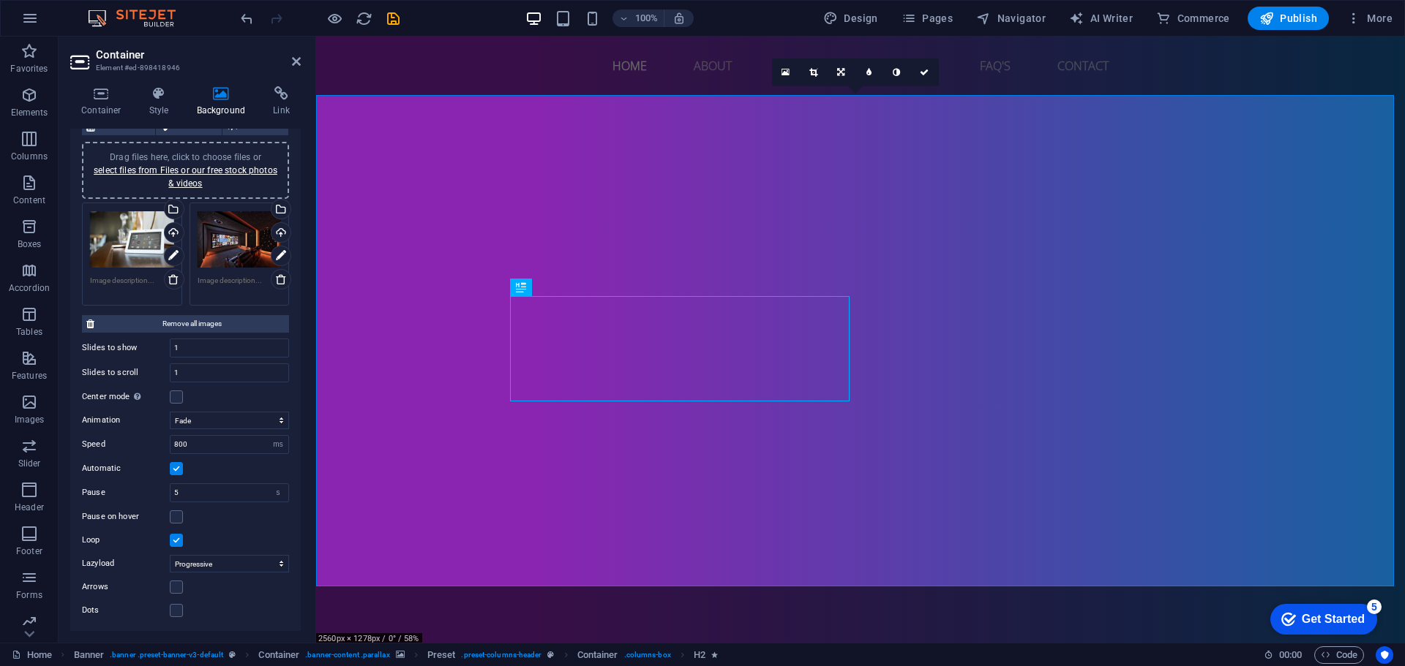
click at [217, 396] on div "Center mode Enables centered view with partial previous/next slide. Use with od…" at bounding box center [185, 397] width 207 height 18
click at [388, 15] on icon "save" at bounding box center [393, 18] width 17 height 17
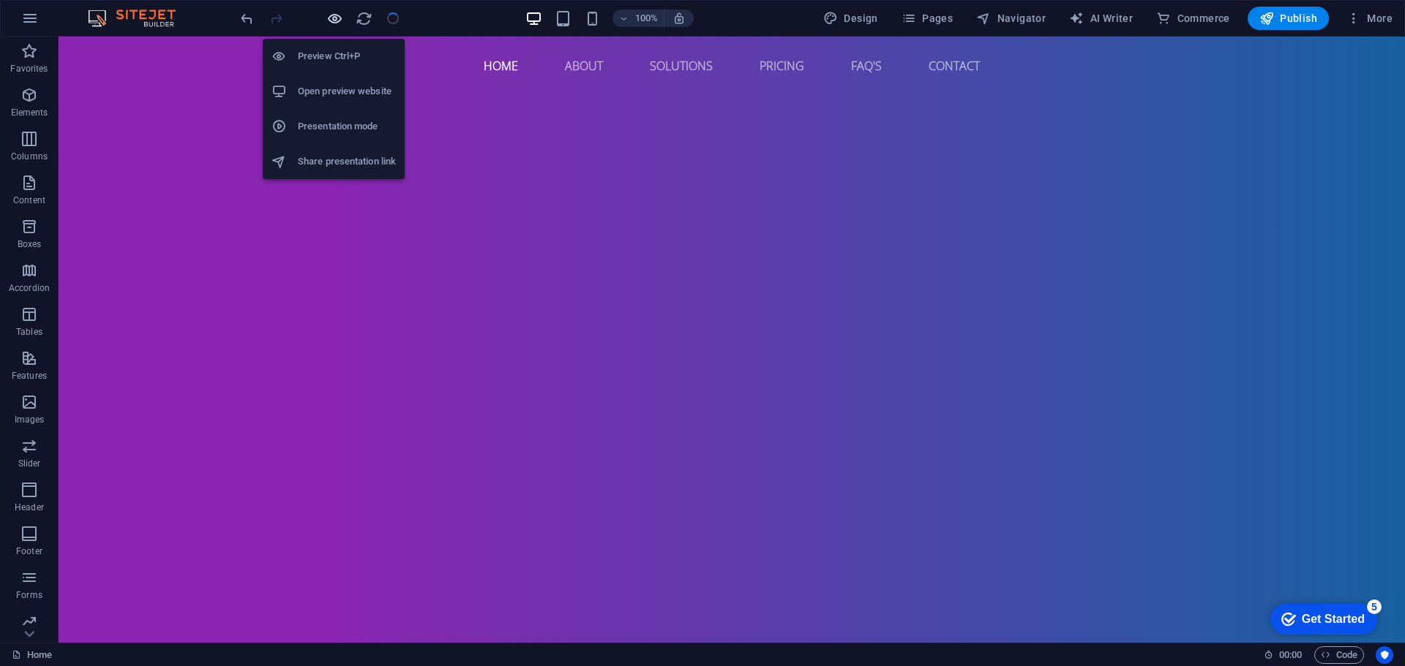
click at [328, 20] on icon "button" at bounding box center [334, 18] width 17 height 17
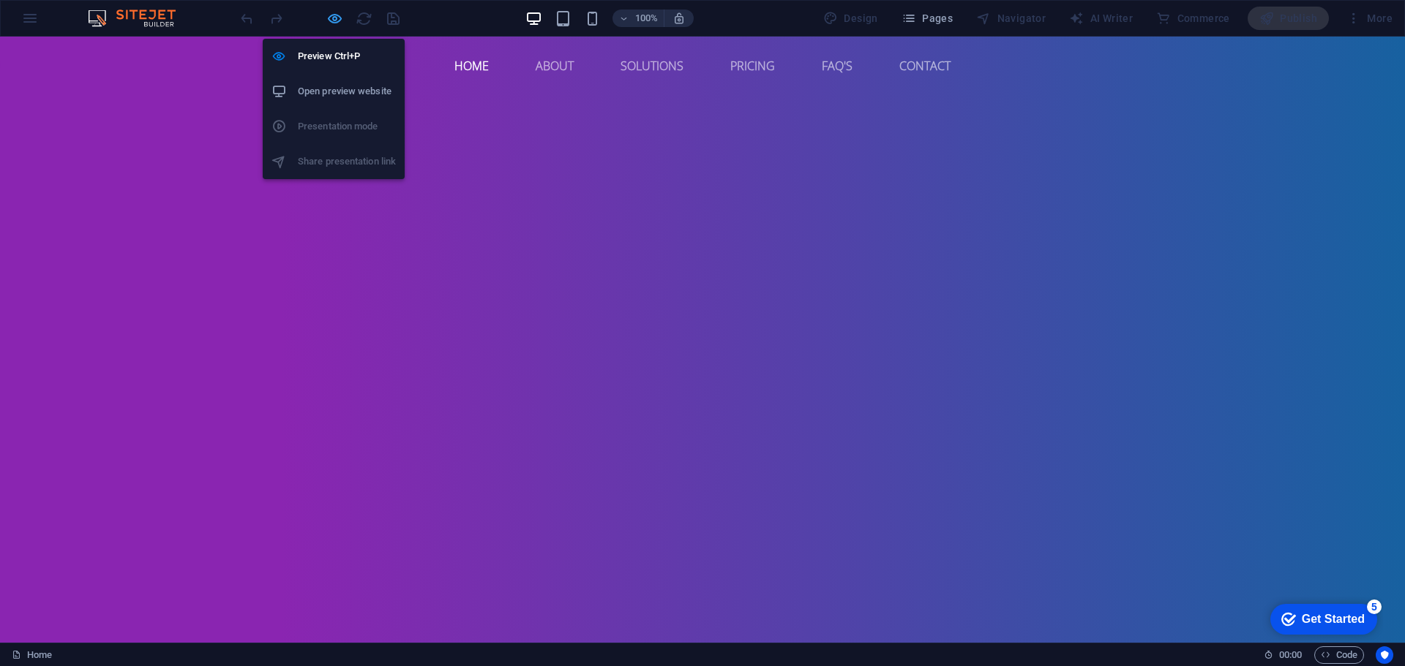
click at [334, 20] on icon "button" at bounding box center [334, 18] width 17 height 17
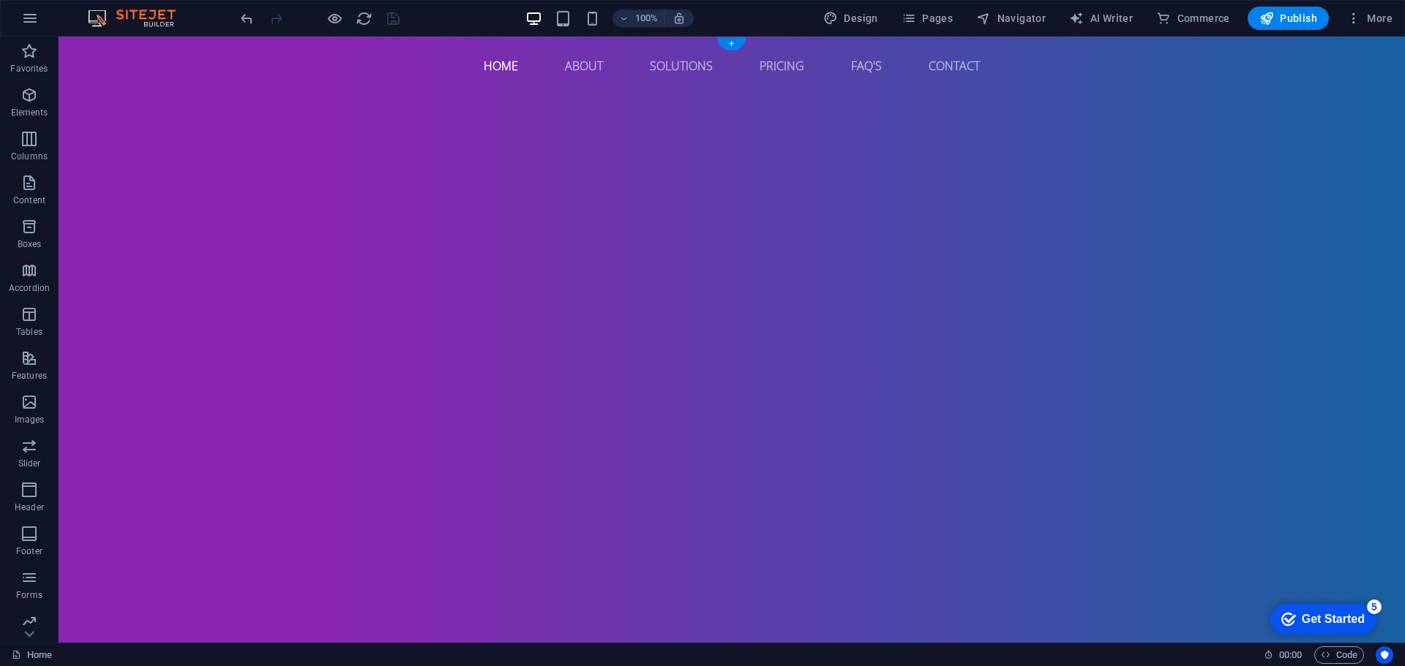
click at [218, 72] on img "1/2" at bounding box center [726, 72] width 1335 height 0
click at [136, 72] on img "1/2" at bounding box center [726, 72] width 1335 height 0
click at [135, 86] on icon at bounding box center [134, 86] width 8 height 15
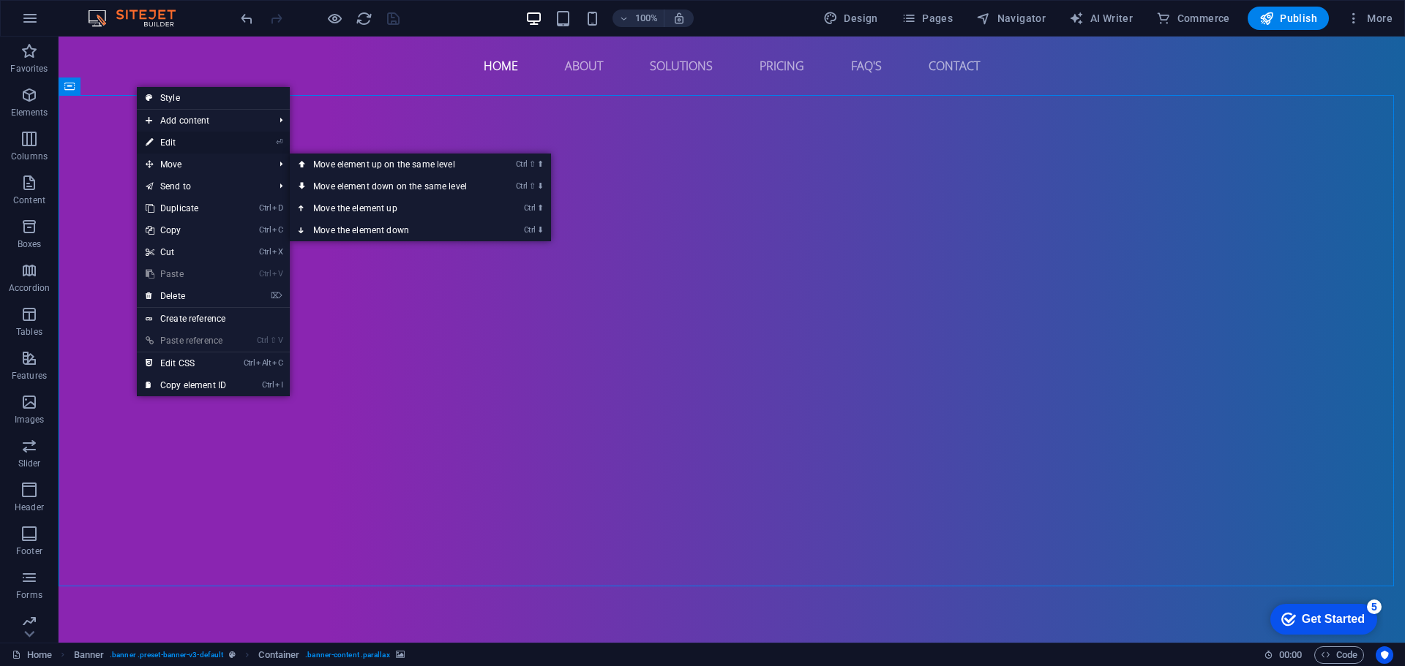
click at [210, 146] on link "⏎ Edit" at bounding box center [186, 143] width 98 height 22
select select "fade"
select select "ms"
select select "s"
select select "progressive"
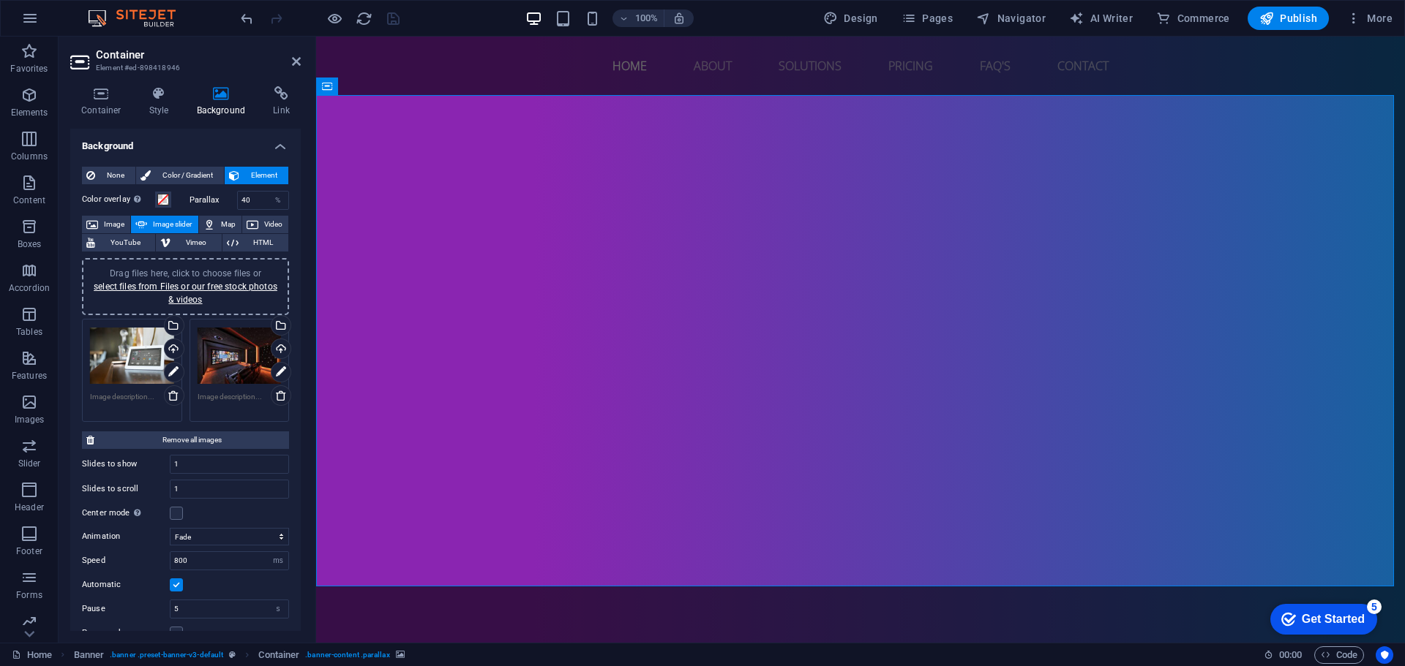
click at [210, 269] on span "Drag files here, click to choose files or select files from Files or our free s…" at bounding box center [186, 286] width 184 height 37
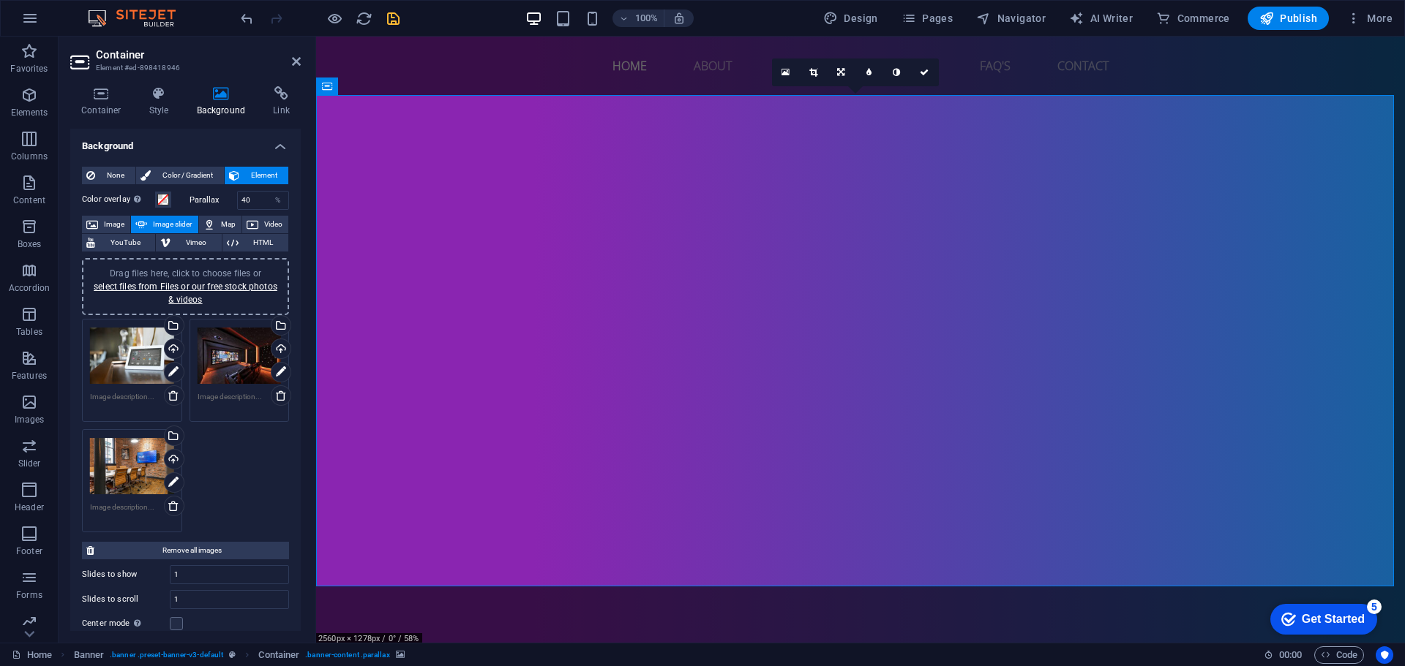
click at [388, 17] on icon "save" at bounding box center [393, 18] width 17 height 17
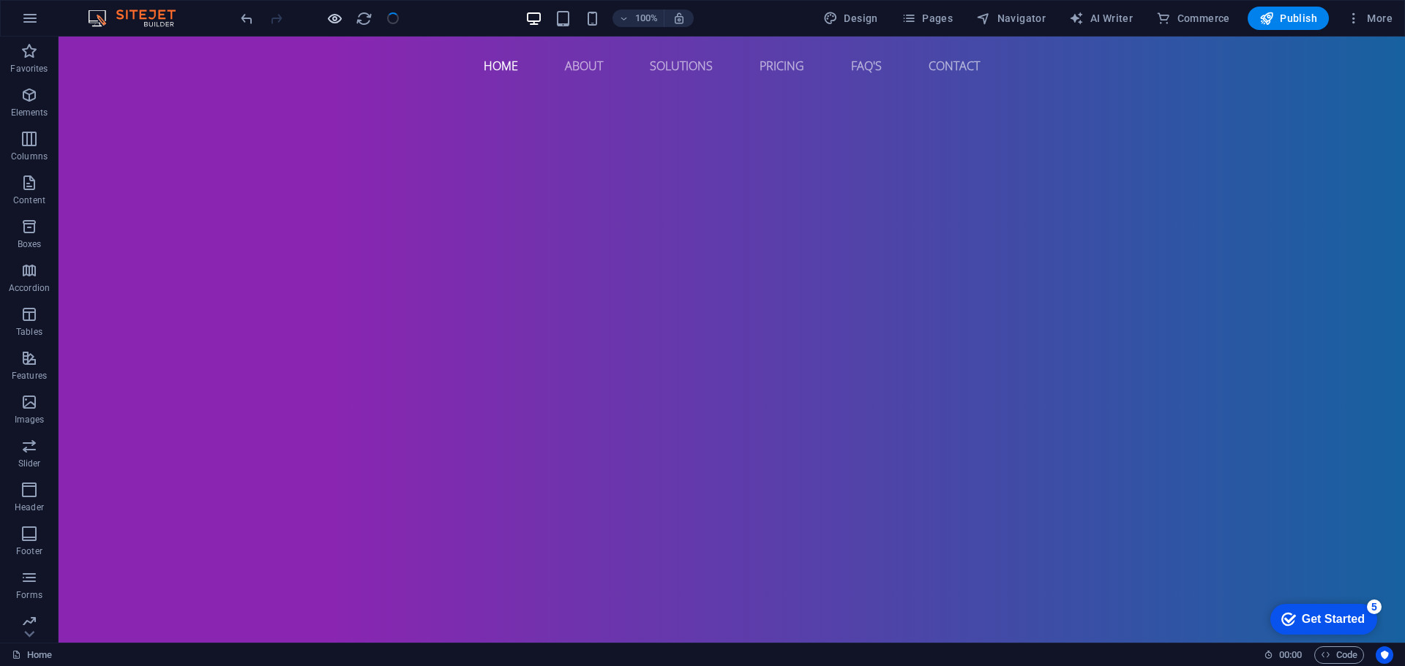
click at [331, 22] on icon "button" at bounding box center [334, 18] width 17 height 17
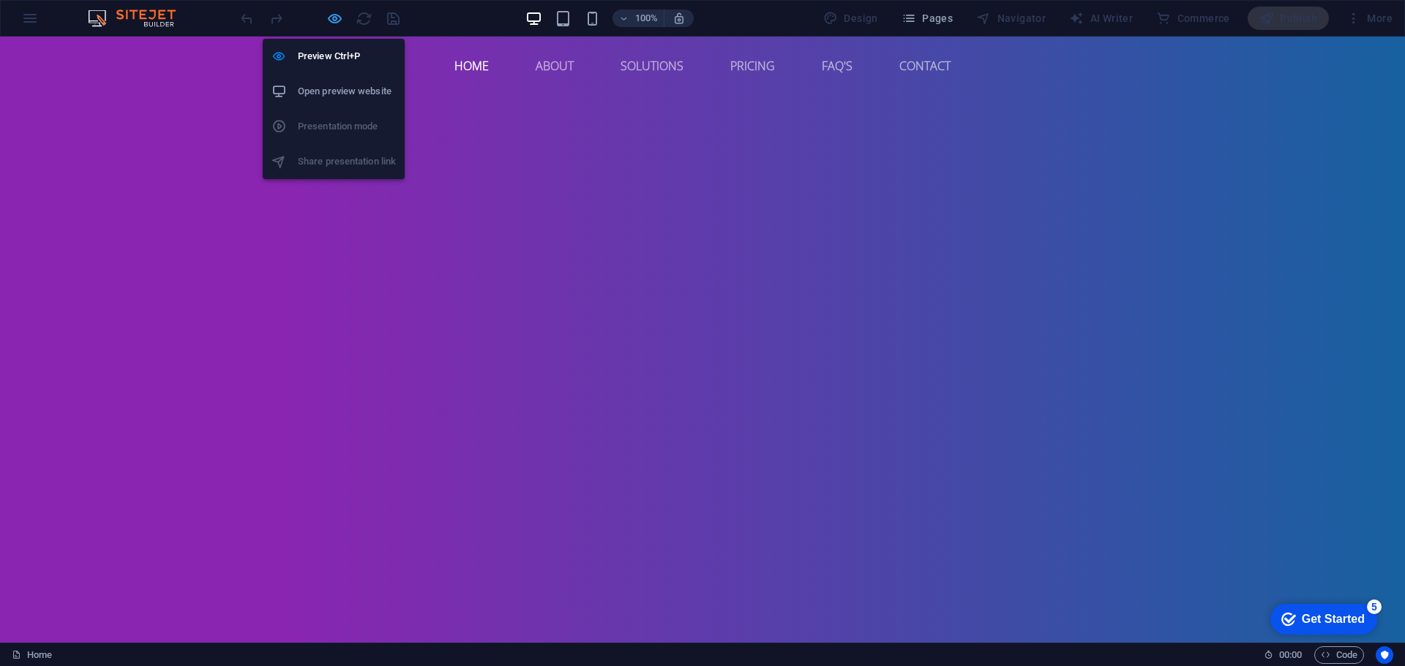
click at [326, 16] on icon "button" at bounding box center [334, 18] width 17 height 17
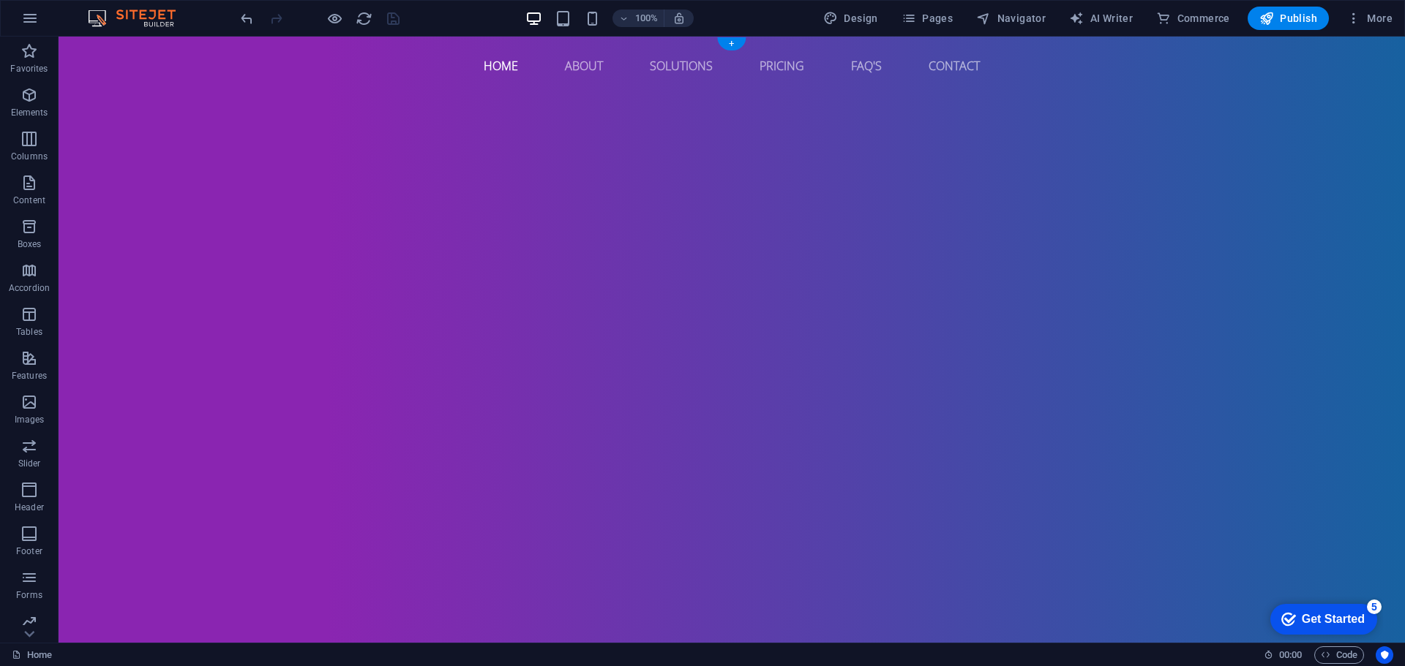
click at [176, 72] on img "1/3" at bounding box center [726, 72] width 1335 height 0
select select "fade"
select select "ms"
select select "s"
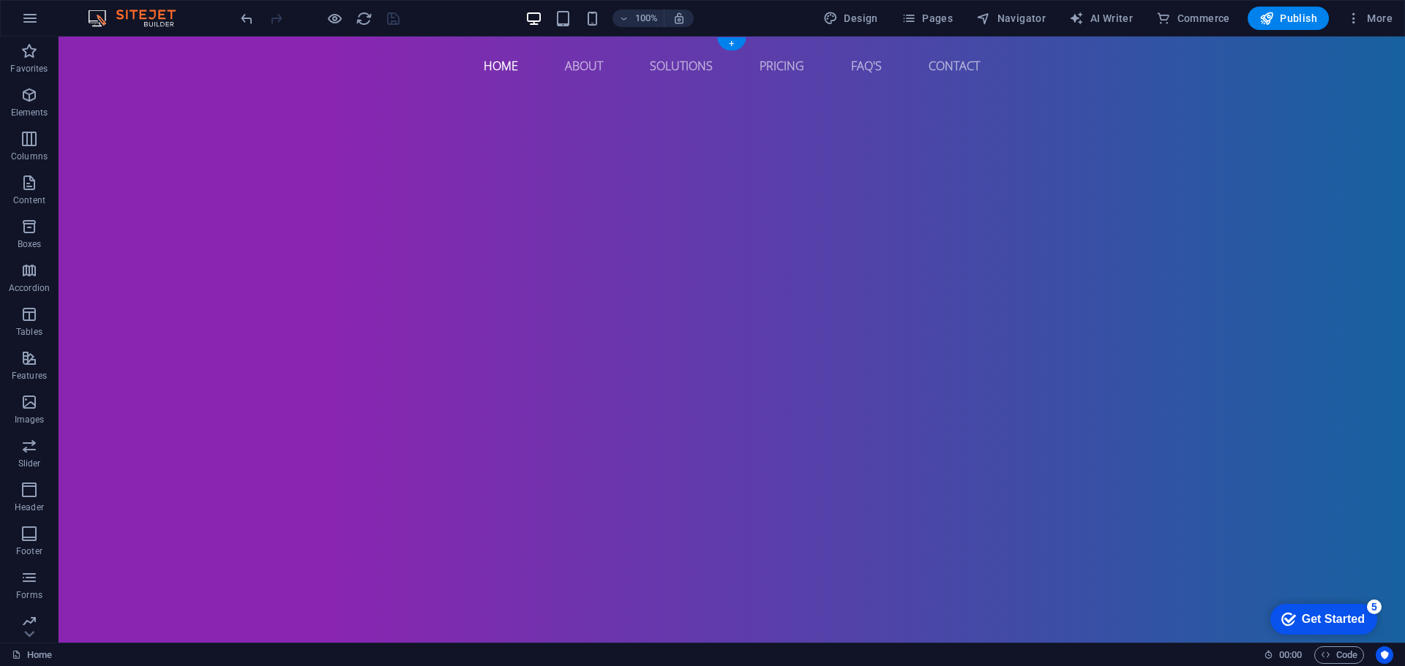
select select "progressive"
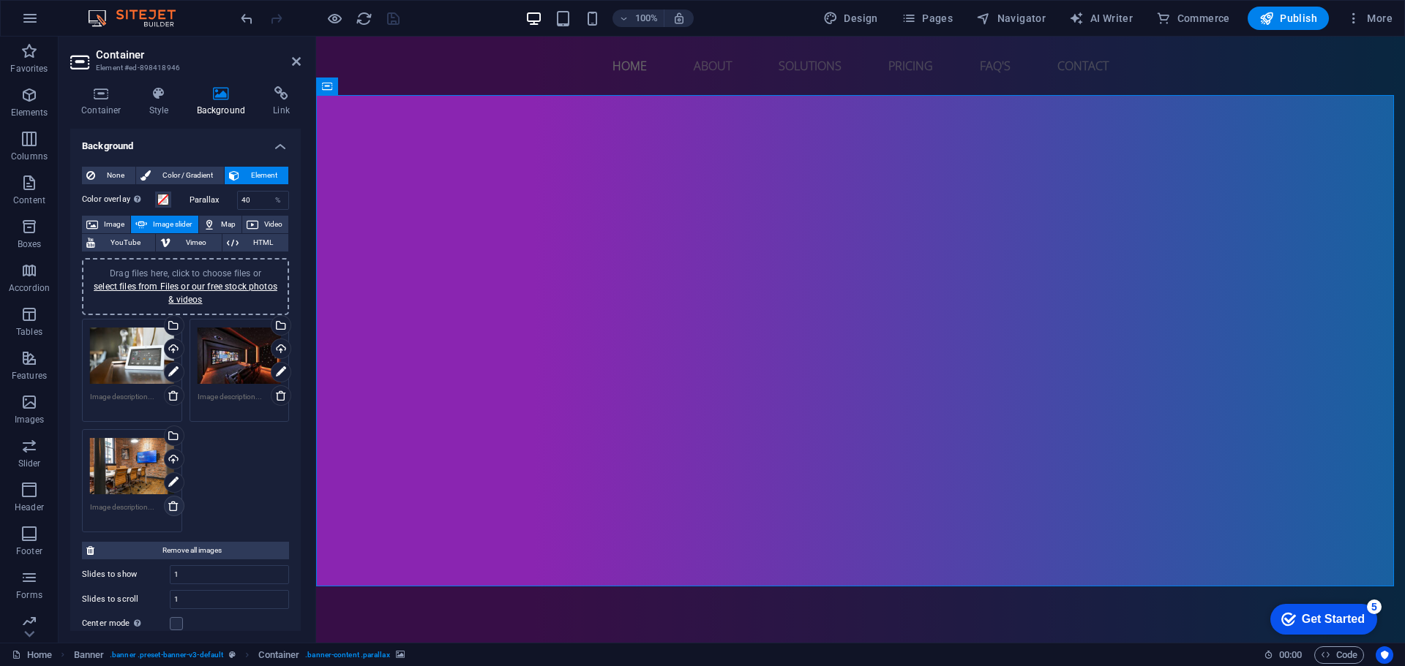
click at [173, 501] on icon at bounding box center [174, 506] width 12 height 12
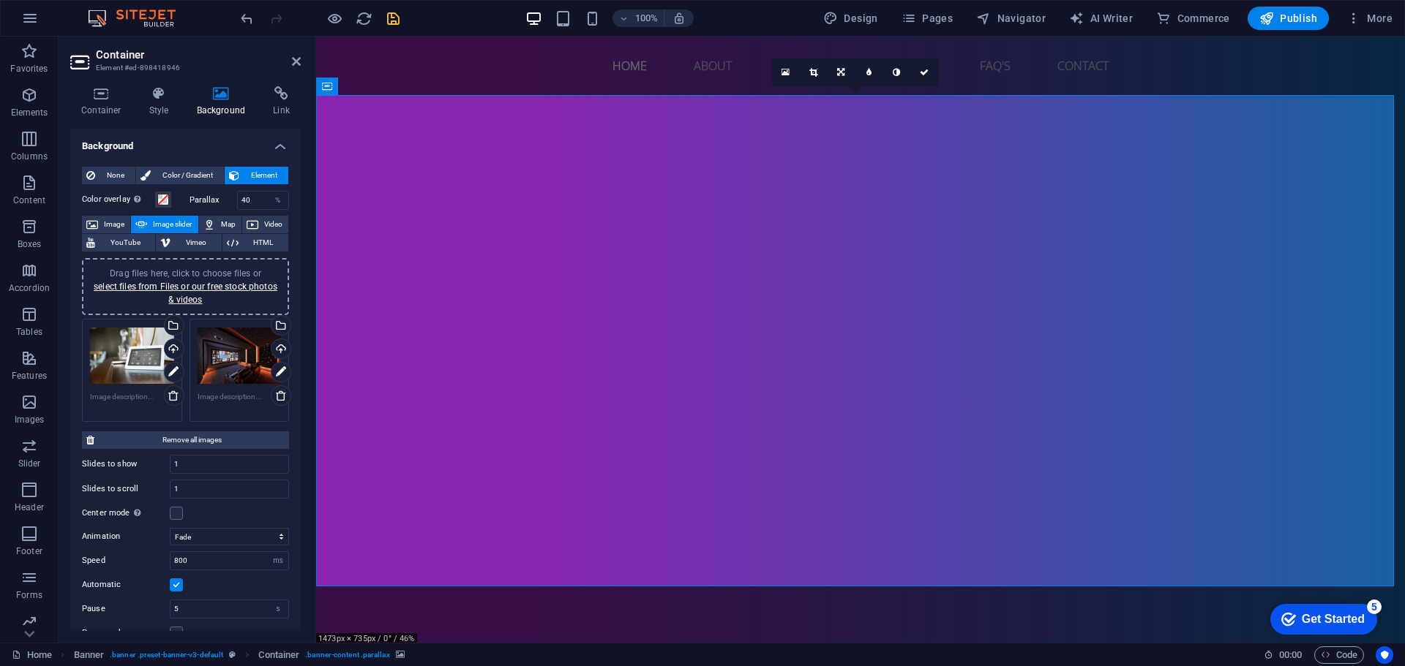
click at [177, 271] on span "Drag files here, click to choose files or select files from Files or our free s…" at bounding box center [186, 286] width 184 height 37
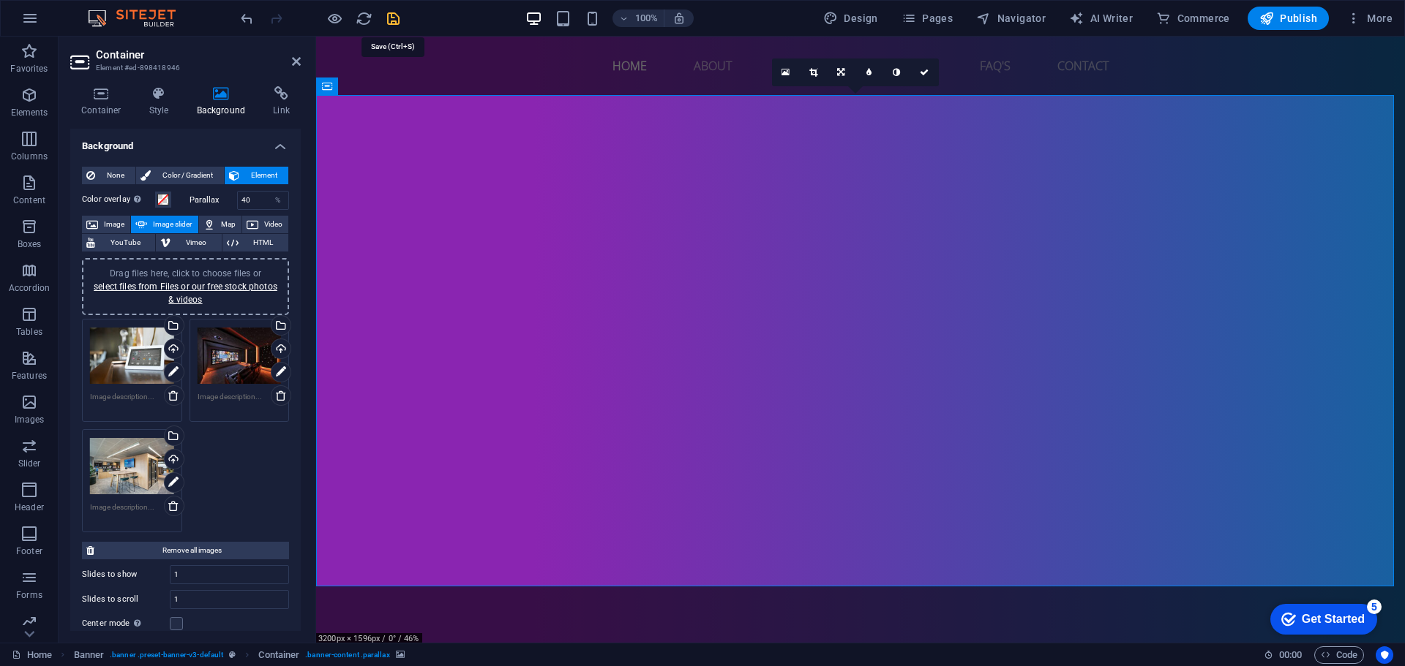
click at [397, 25] on icon "save" at bounding box center [393, 18] width 17 height 17
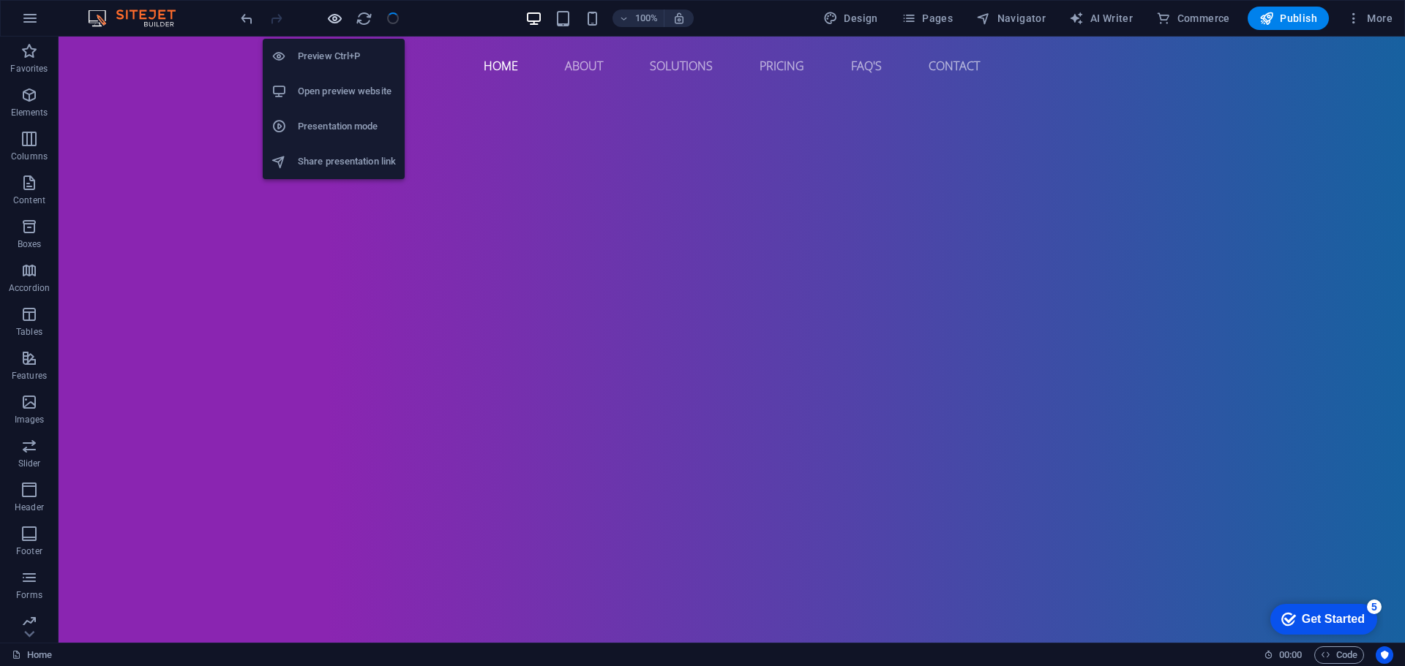
click at [336, 19] on icon "button" at bounding box center [334, 18] width 17 height 17
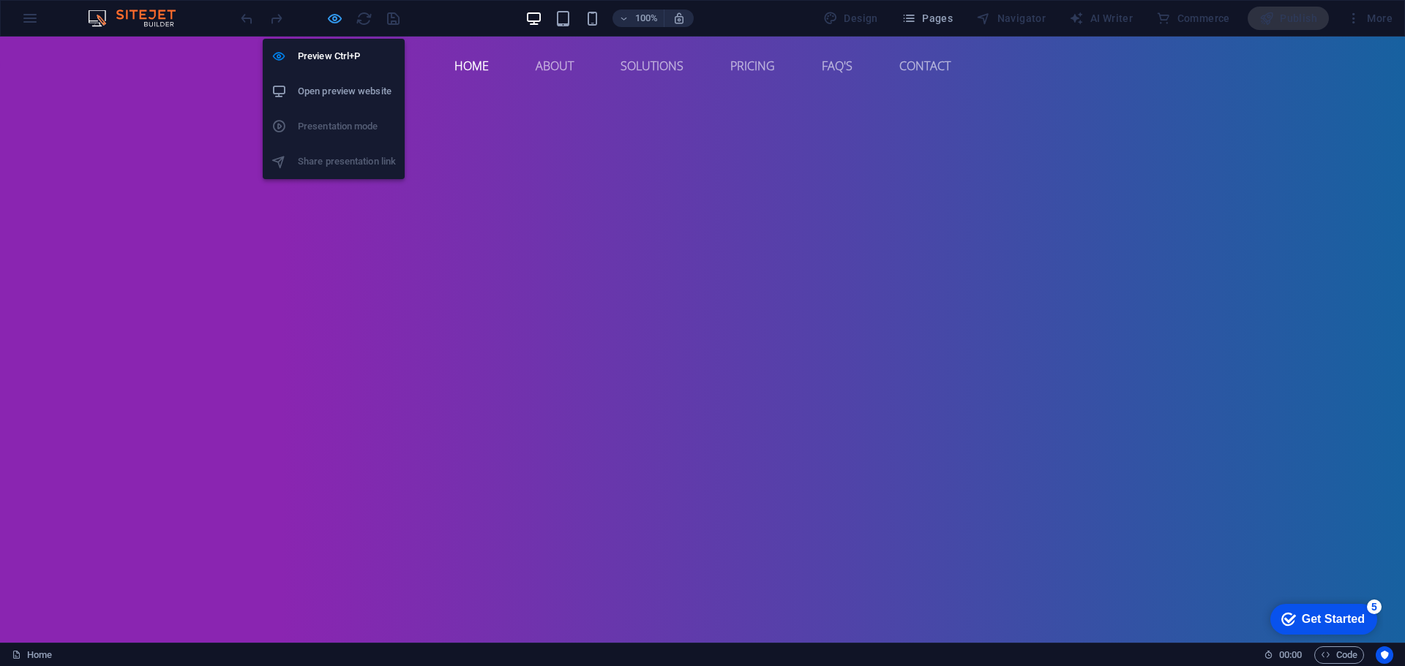
click at [337, 15] on icon "button" at bounding box center [334, 18] width 17 height 17
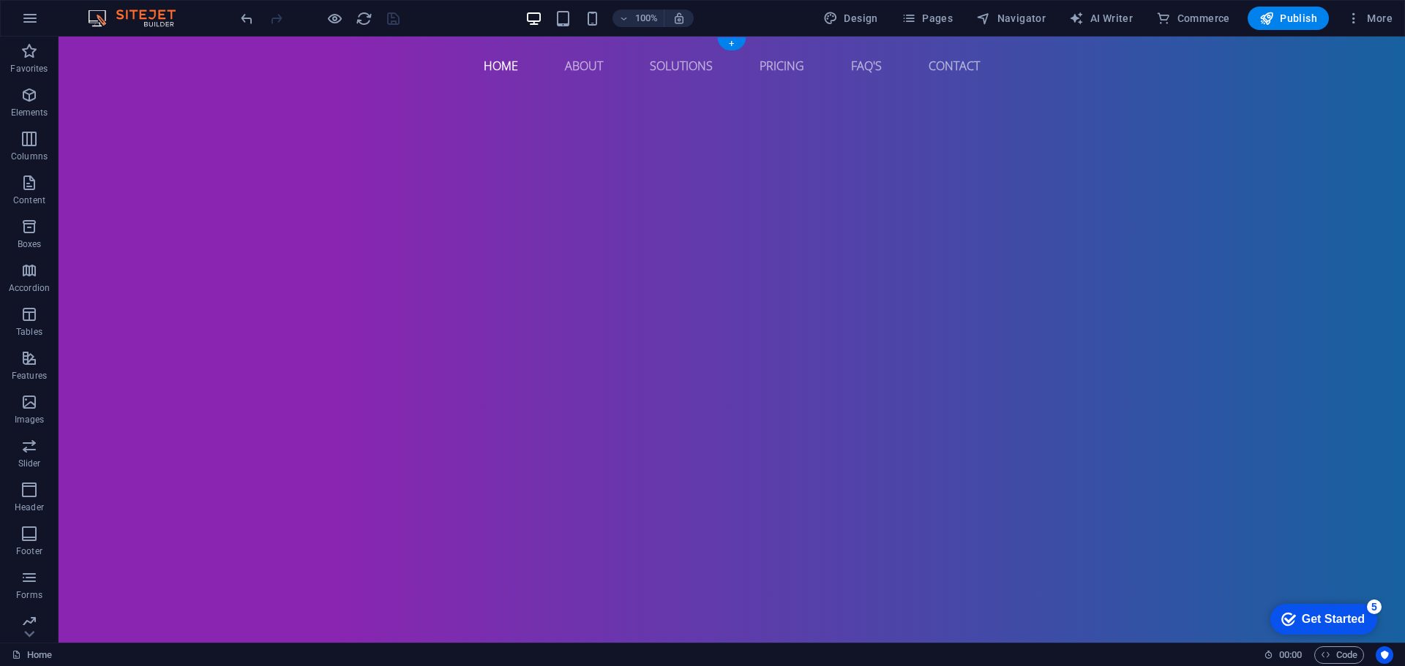
click at [135, 87] on icon at bounding box center [134, 86] width 8 height 15
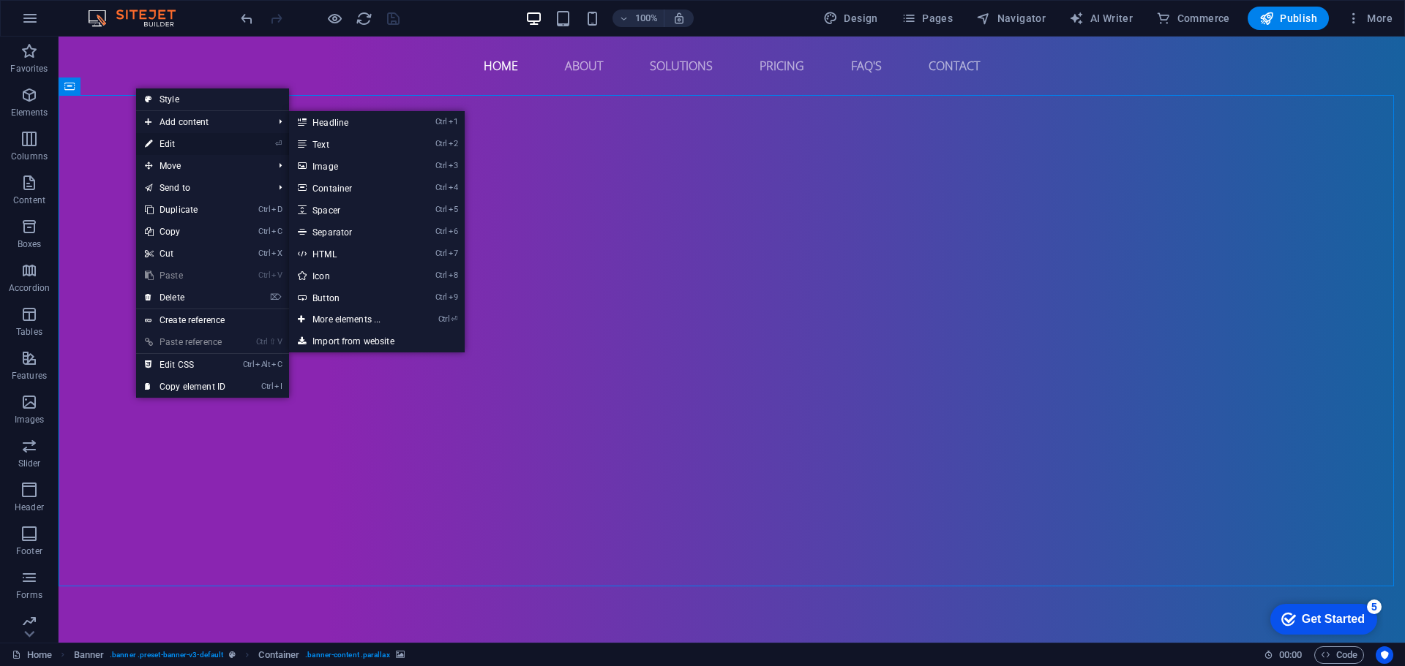
click at [159, 134] on link "⏎ Edit" at bounding box center [185, 144] width 98 height 22
select select "fade"
select select "ms"
select select "s"
select select "progressive"
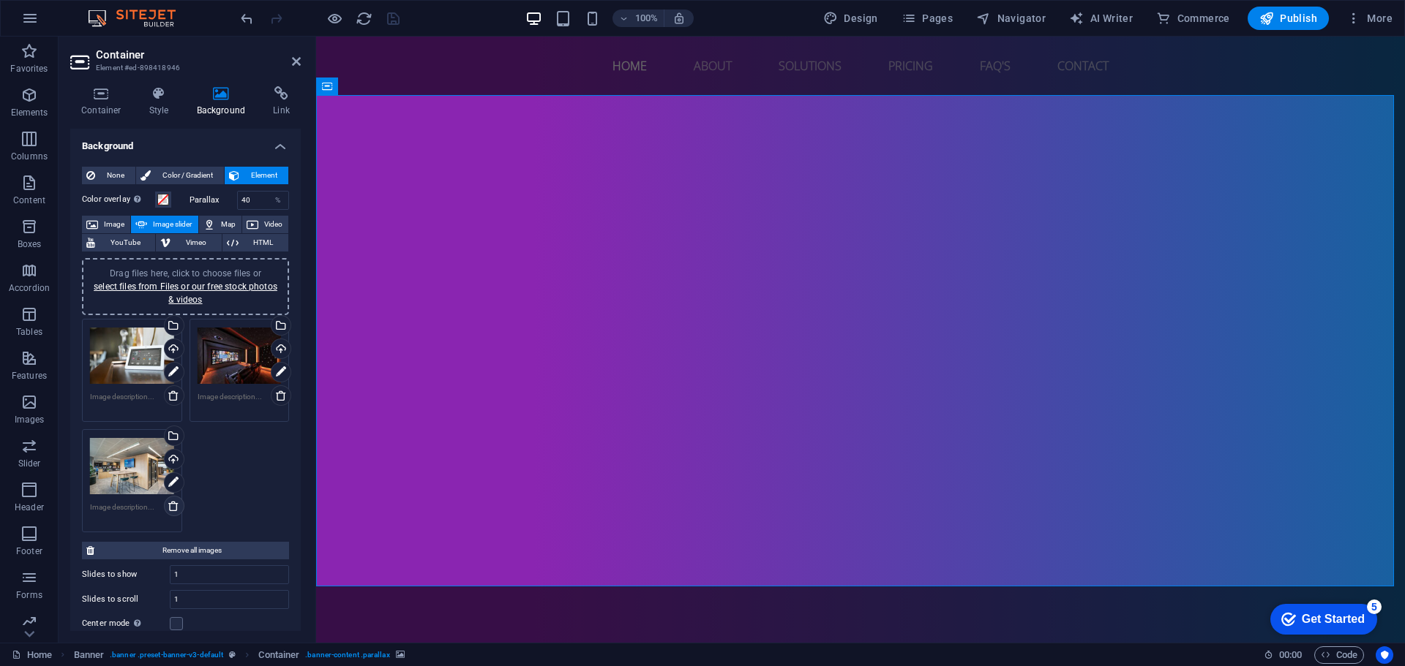
click at [173, 510] on icon at bounding box center [174, 506] width 12 height 12
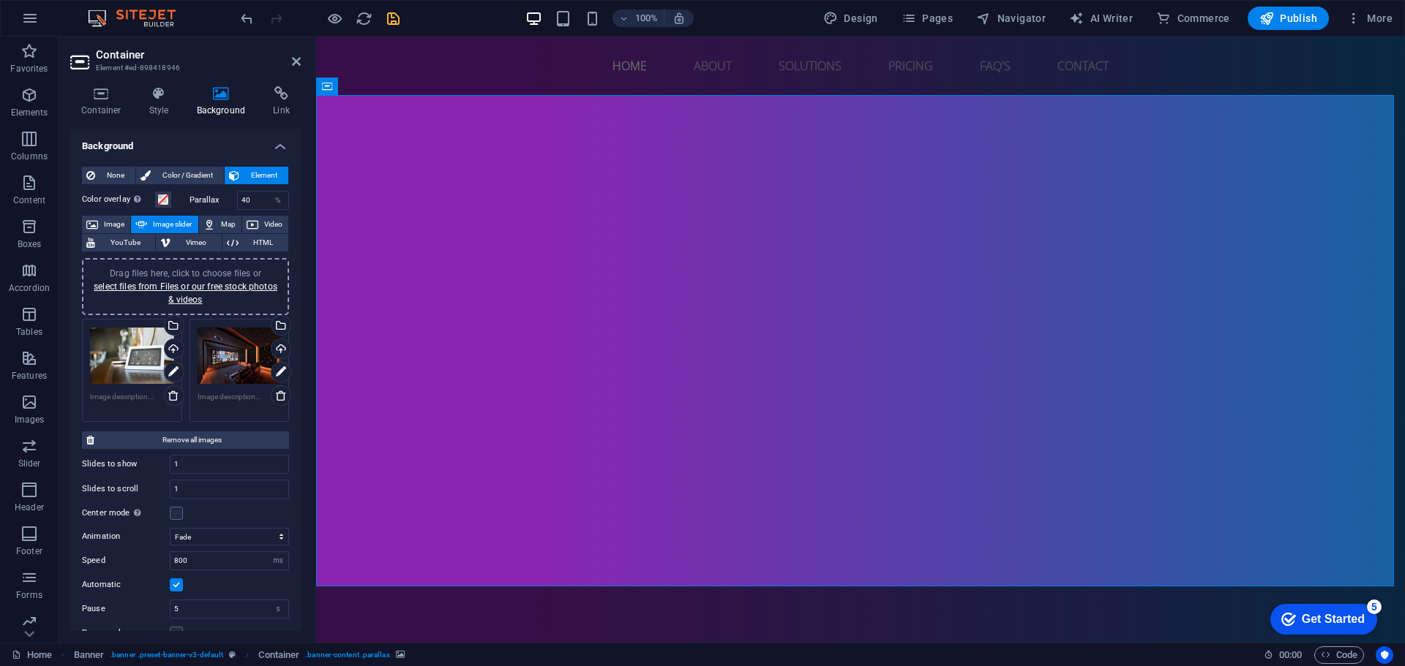
click at [194, 264] on div "Drag files here, click to choose files or select files from Files or our free s…" at bounding box center [185, 286] width 207 height 57
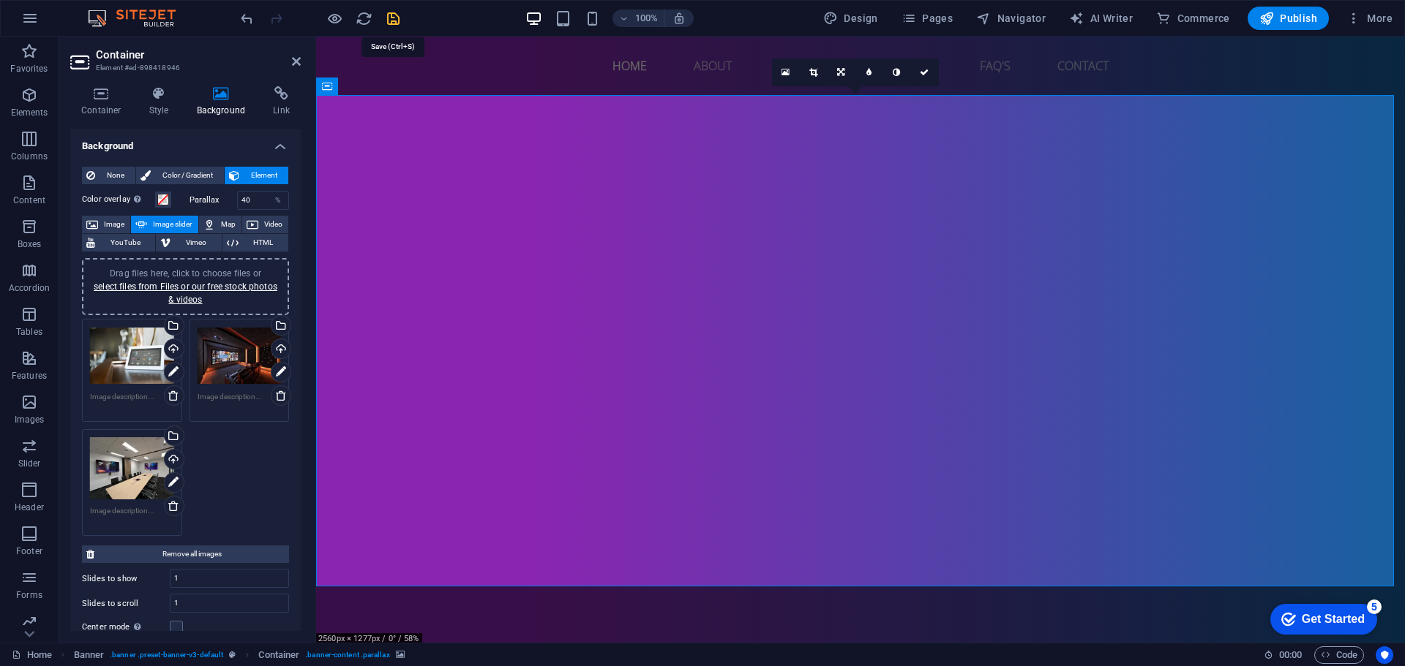
click at [391, 23] on icon "save" at bounding box center [393, 18] width 17 height 17
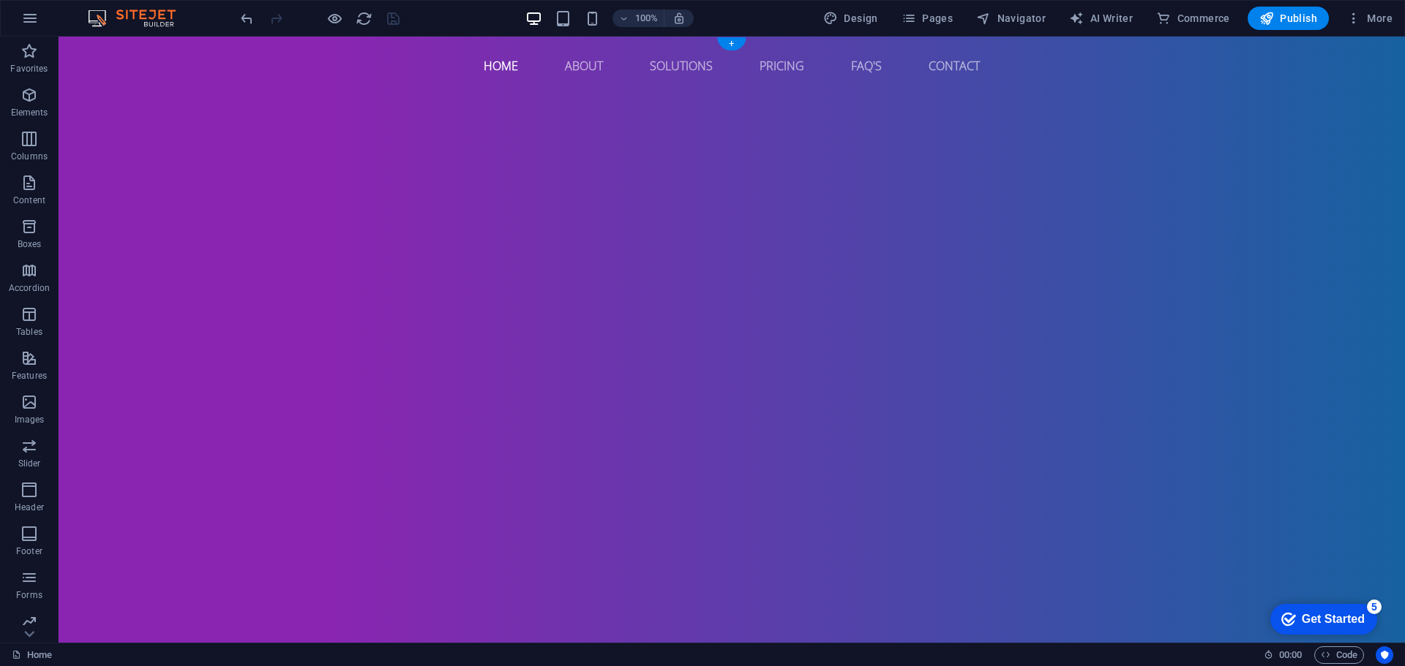
click at [128, 89] on button at bounding box center [134, 87] width 18 height 18
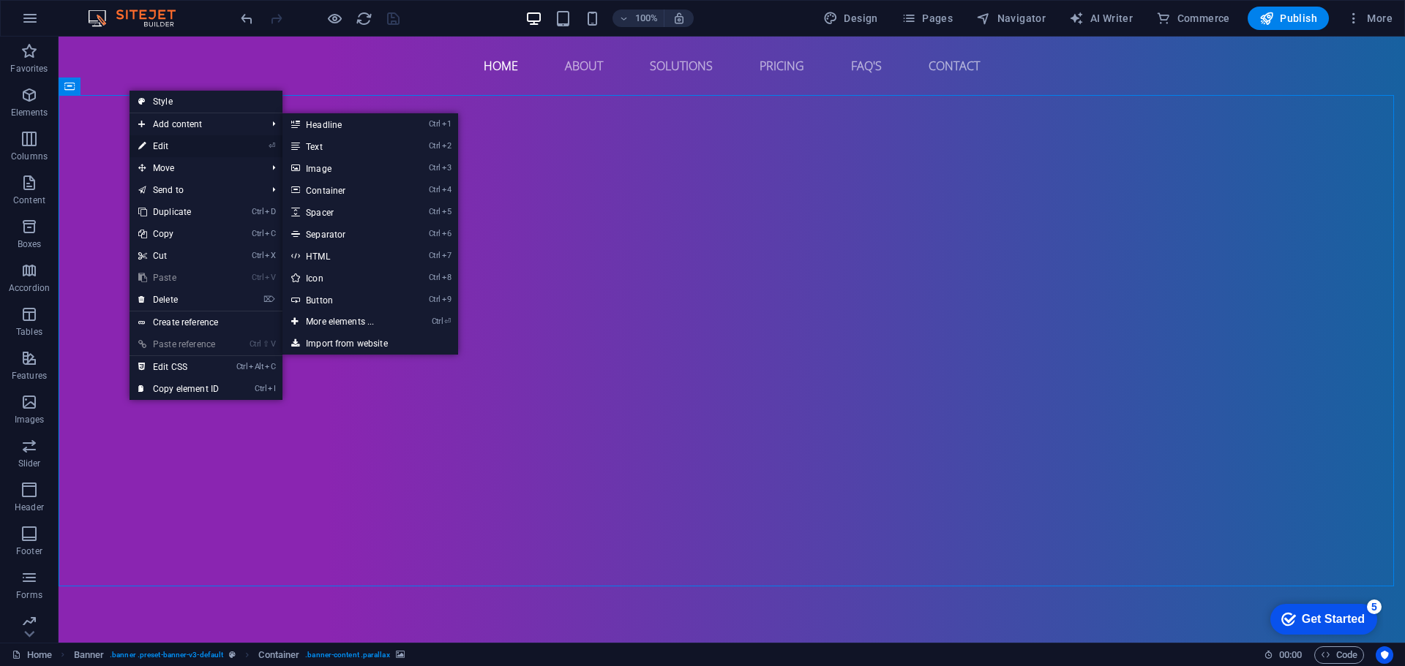
click at [168, 143] on link "⏎ Edit" at bounding box center [178, 146] width 98 height 22
select select "fade"
select select "ms"
select select "s"
select select "progressive"
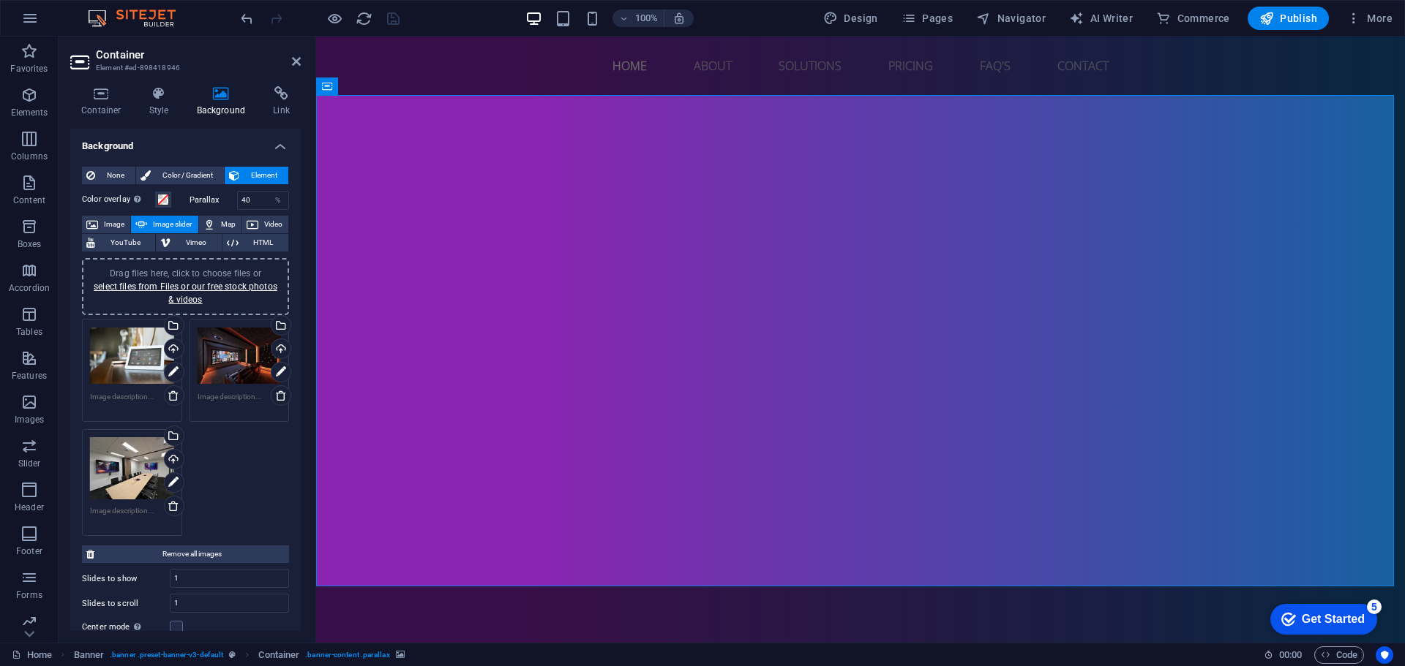
click at [190, 269] on span "Drag files here, click to choose files or select files from Files or our free s…" at bounding box center [186, 286] width 184 height 37
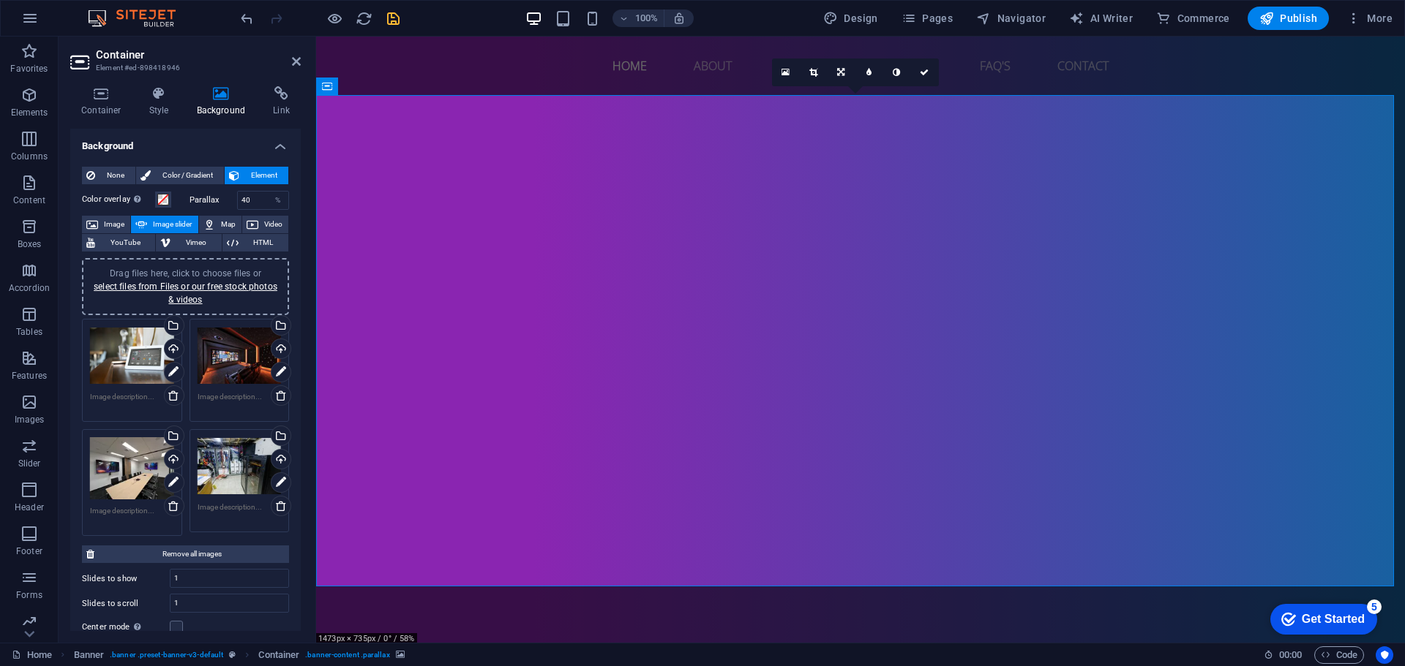
click at [224, 264] on div "Drag files here, click to choose files or select files from Files or our free s…" at bounding box center [185, 286] width 207 height 57
click at [391, 28] on div at bounding box center [320, 18] width 164 height 23
click at [394, 26] on icon "save" at bounding box center [393, 18] width 17 height 17
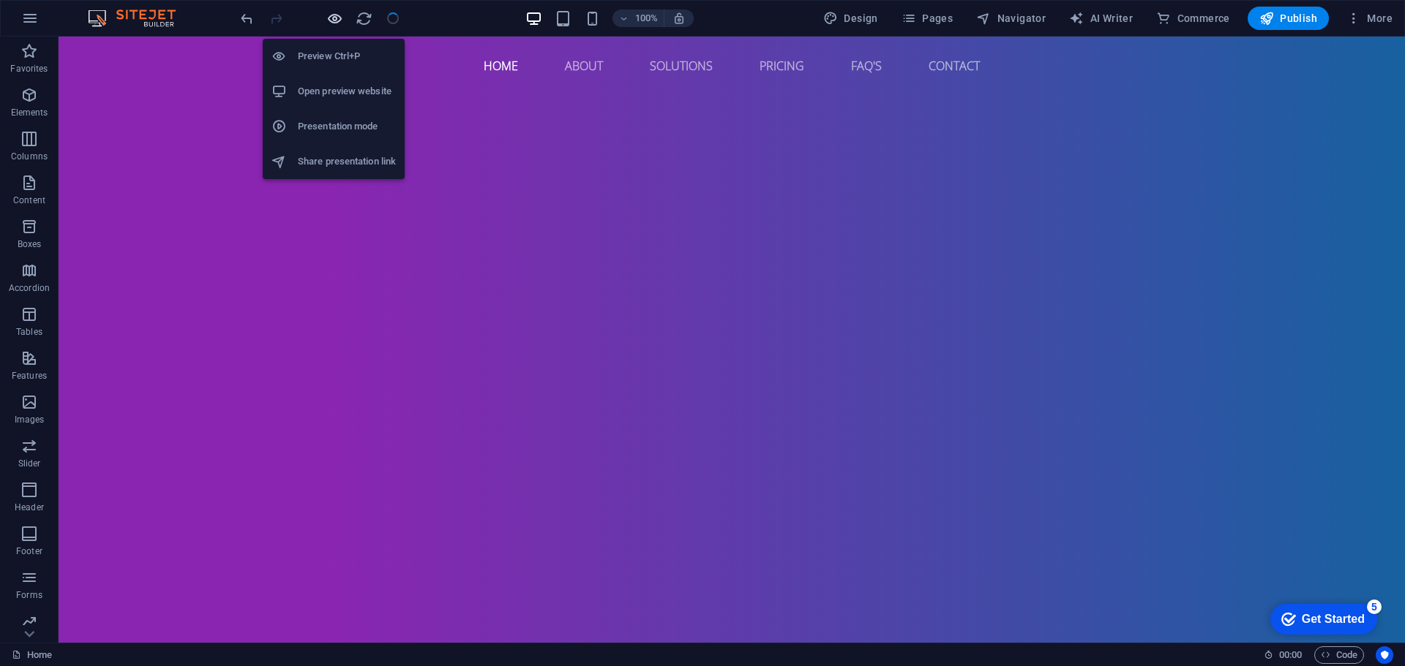
click at [332, 25] on icon "button" at bounding box center [334, 18] width 17 height 17
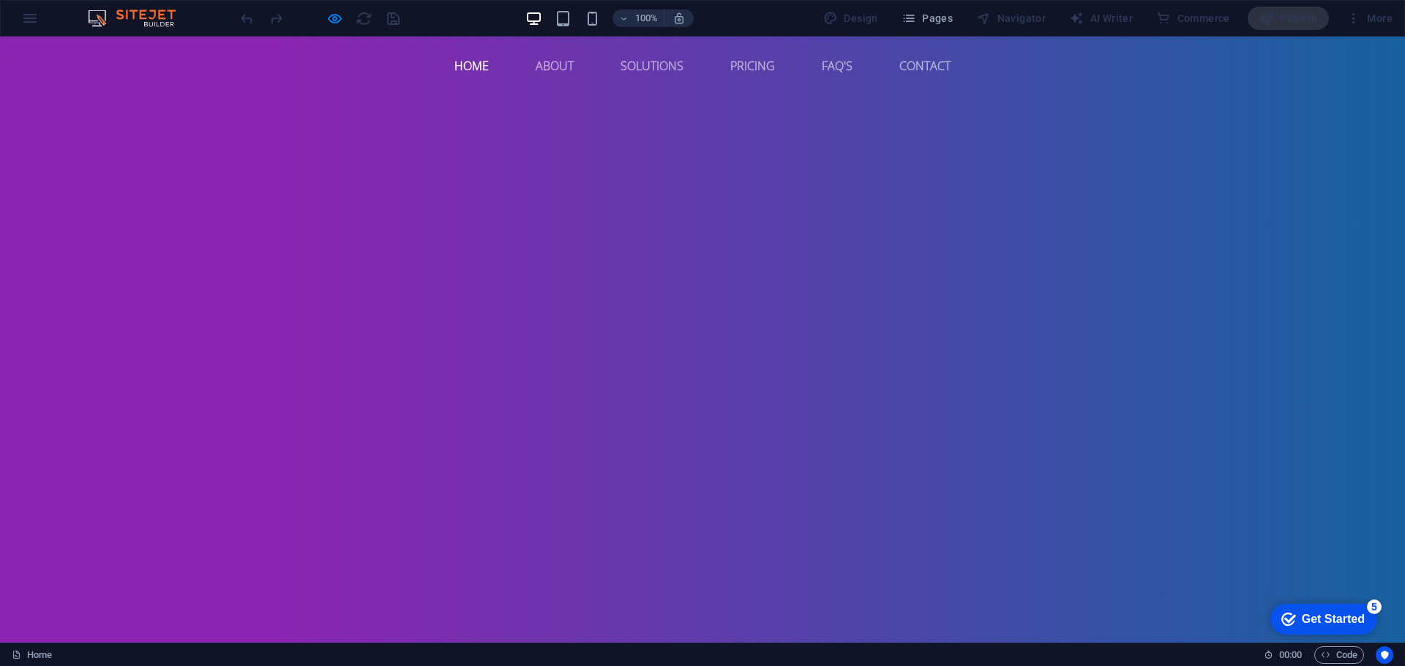
click at [1402, 17] on div "100% Design Pages Navigator AI Writer Commerce Publish More" at bounding box center [702, 18] width 1403 height 35
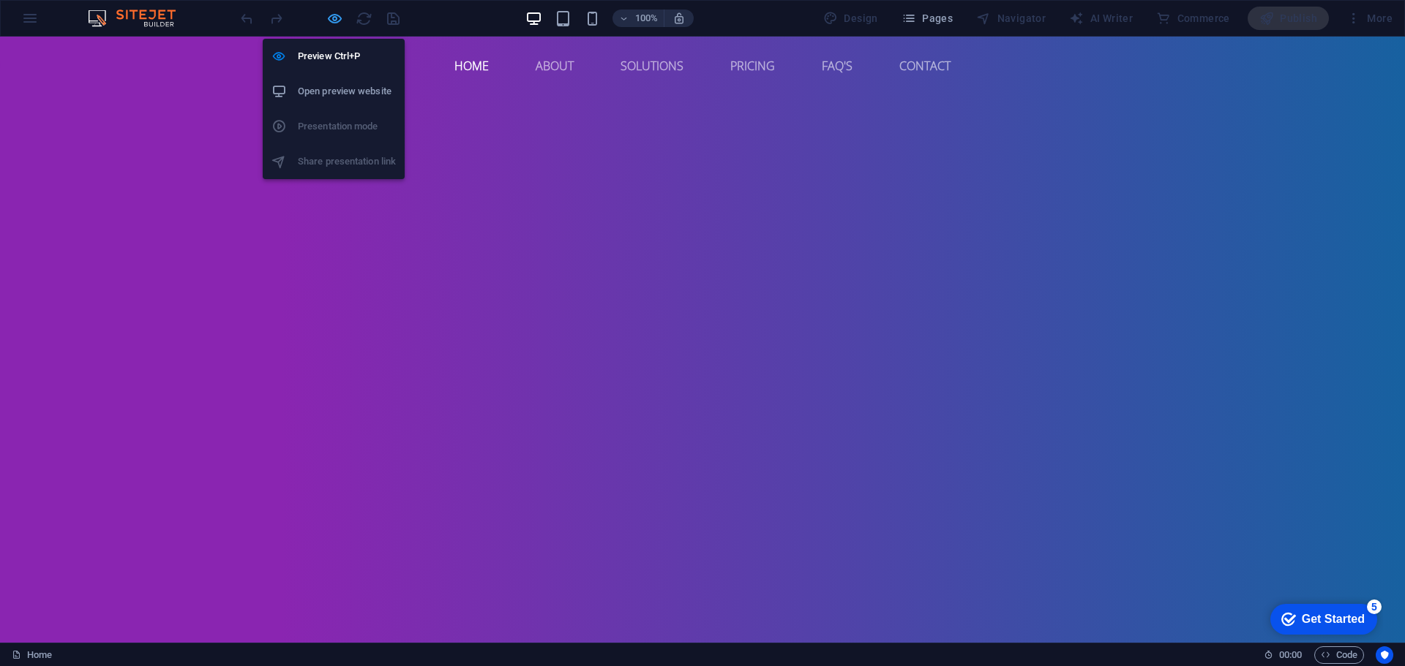
click at [334, 23] on icon "button" at bounding box center [334, 18] width 17 height 17
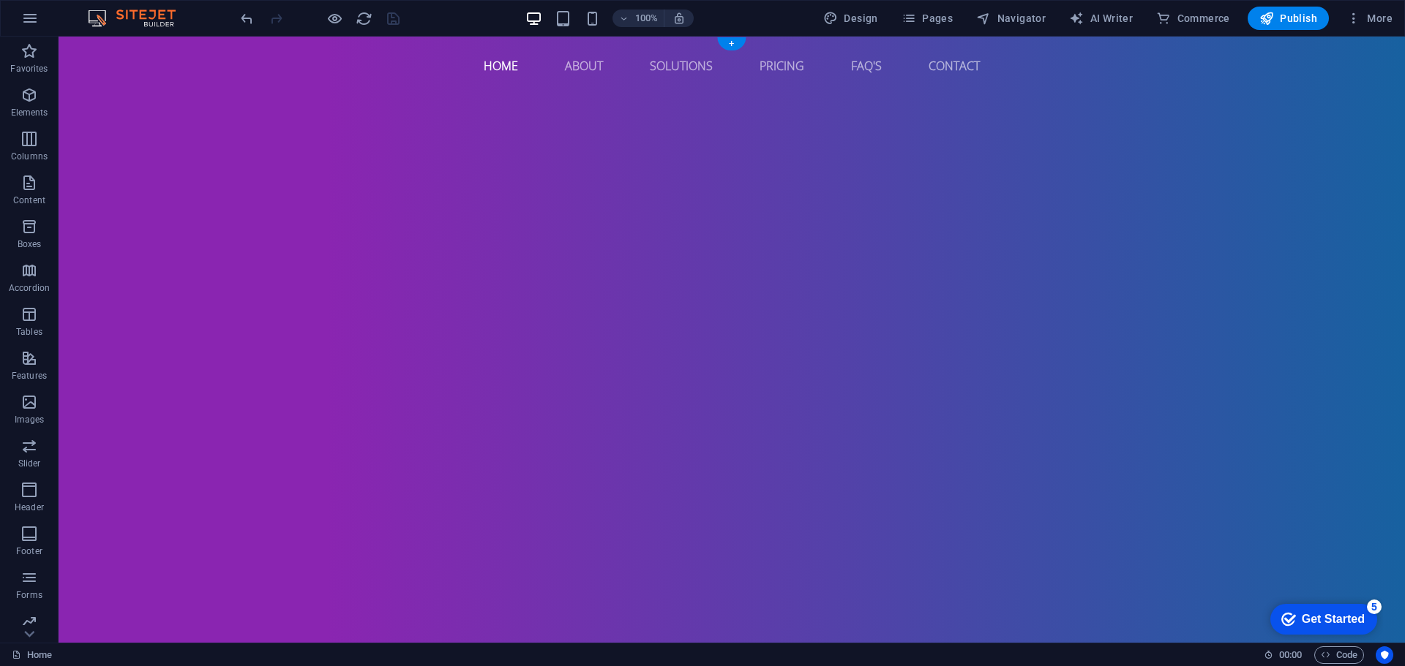
click at [134, 87] on icon at bounding box center [134, 86] width 8 height 15
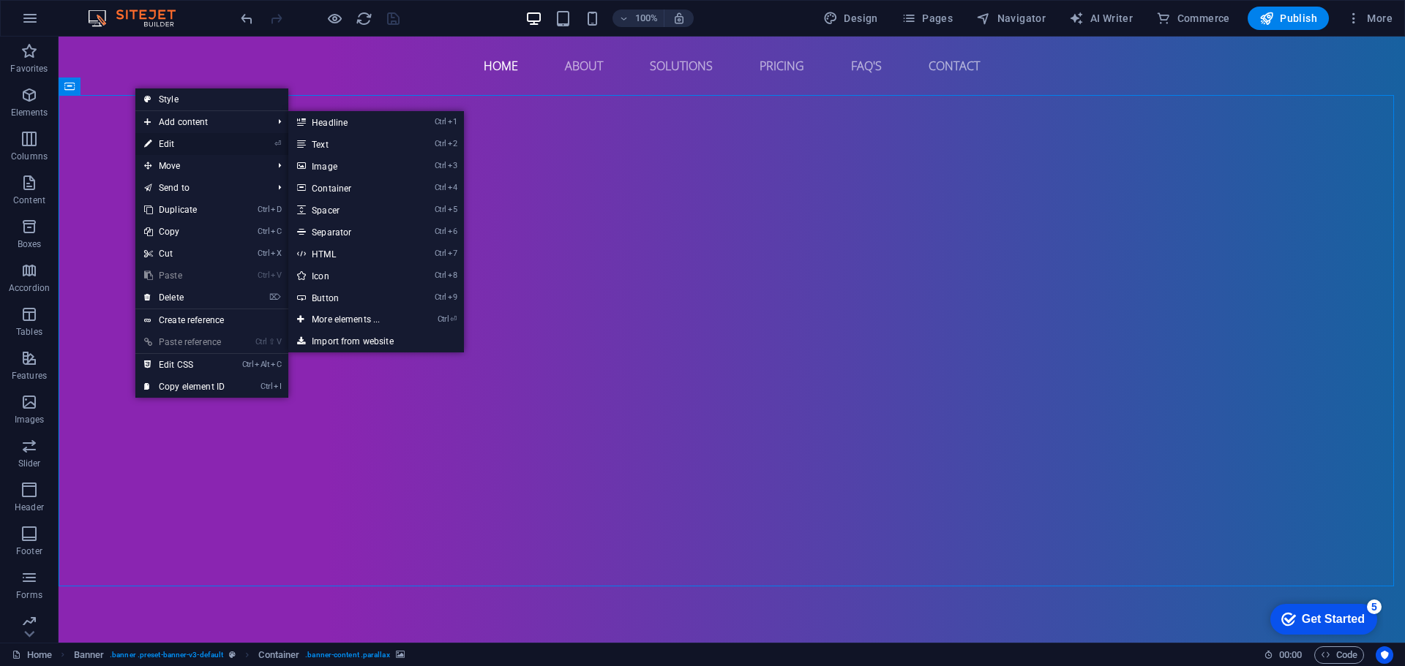
click at [175, 143] on link "⏎ Edit" at bounding box center [184, 144] width 98 height 22
select select "fade"
select select "ms"
select select "s"
select select "progressive"
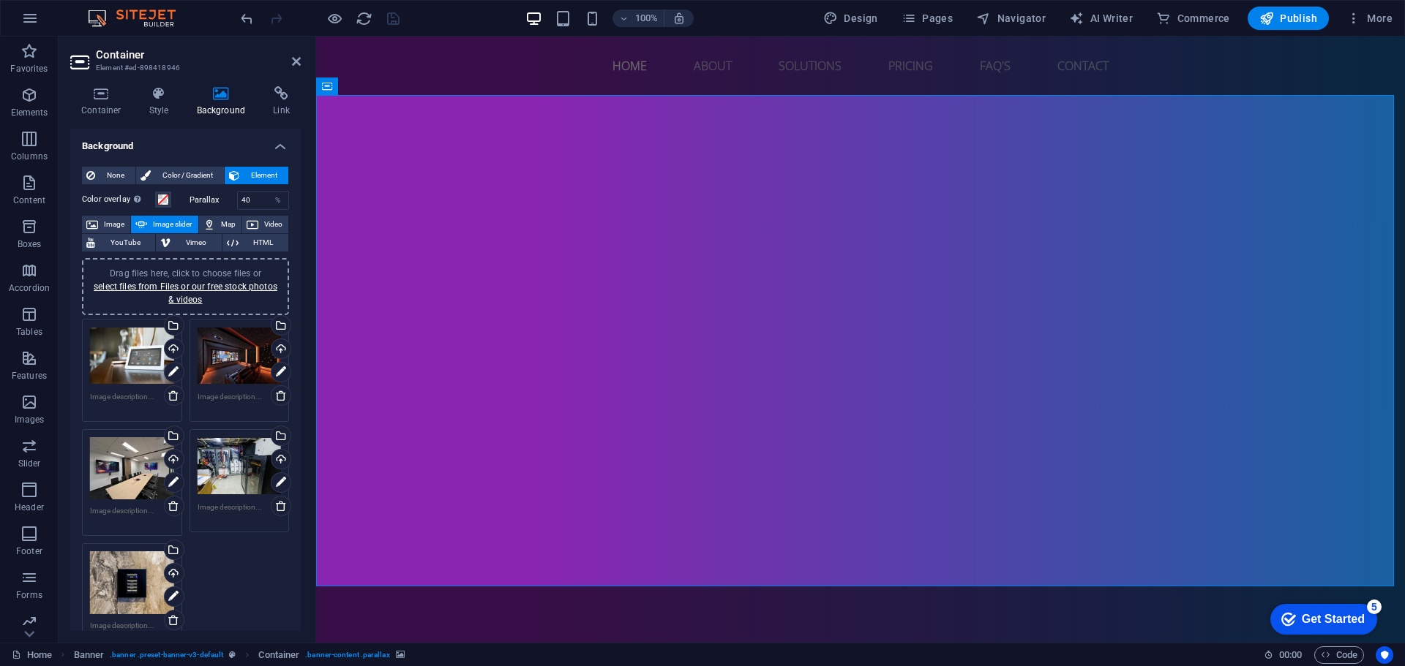
click at [217, 267] on div "Drag files here, click to choose files or select files from Files or our free s…" at bounding box center [185, 287] width 189 height 40
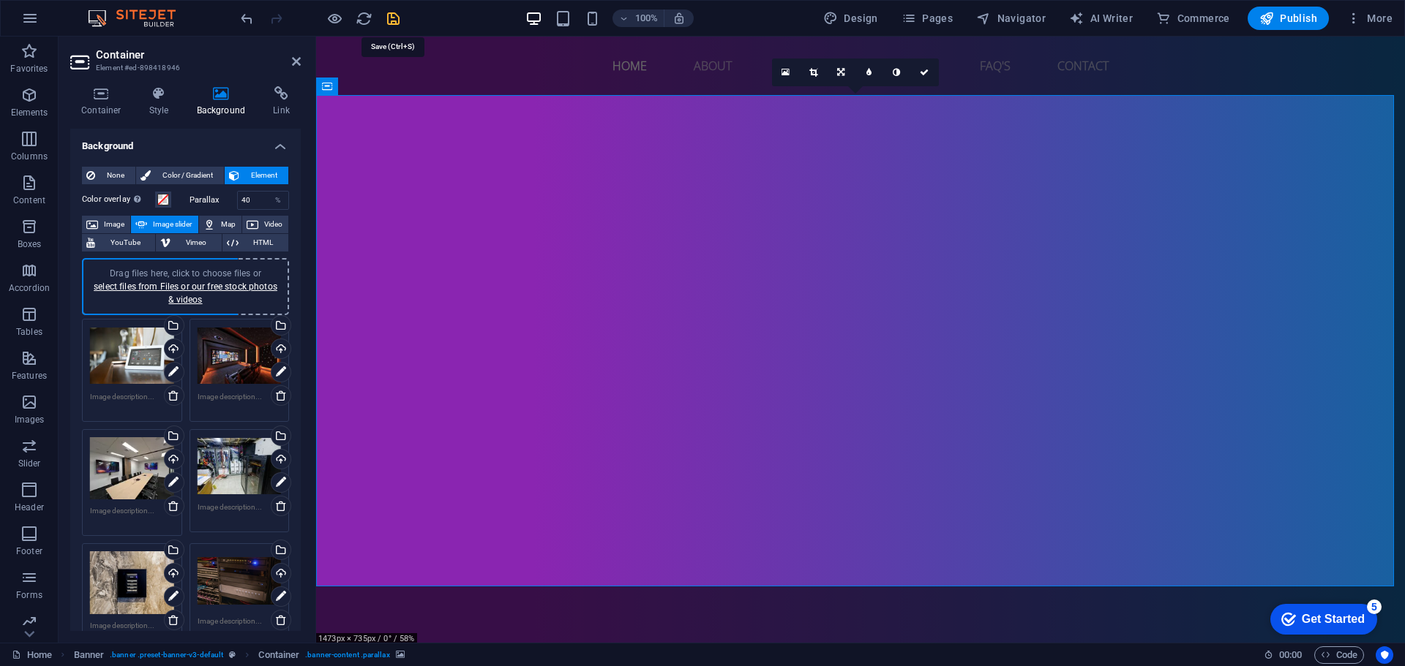
click at [394, 20] on icon "save" at bounding box center [393, 18] width 17 height 17
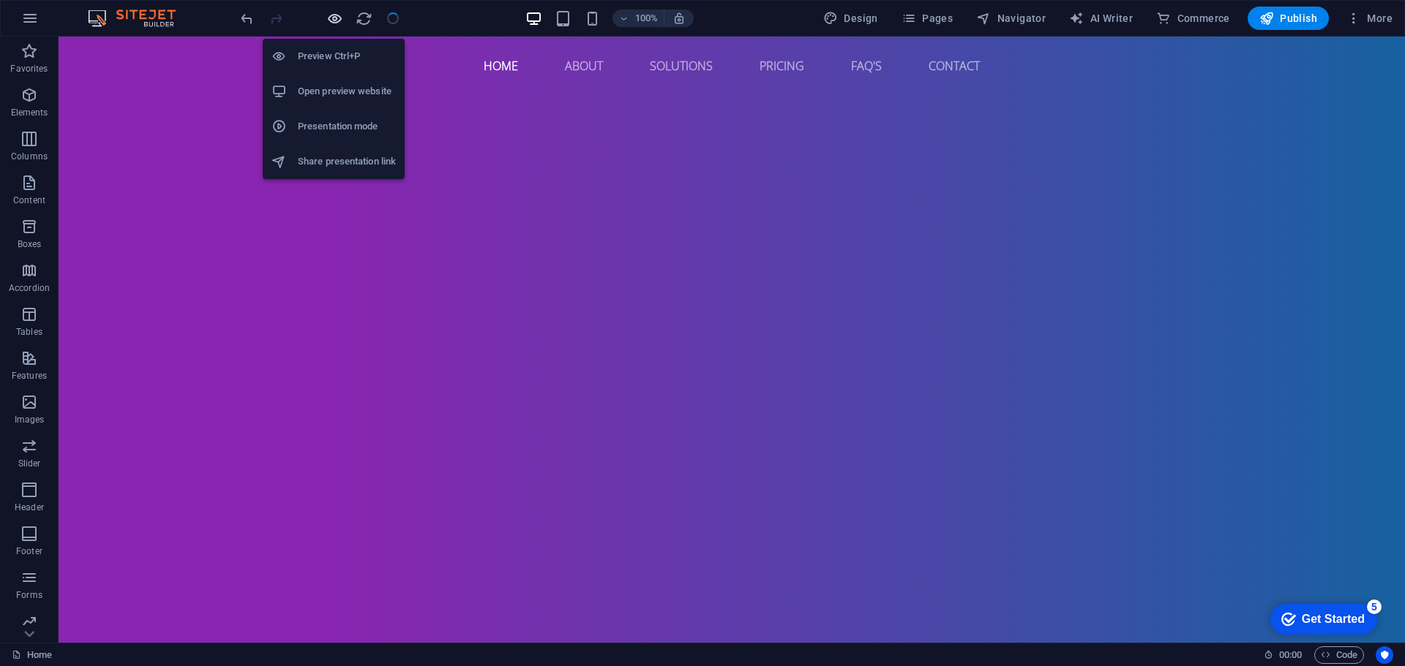
click at [333, 14] on icon "button" at bounding box center [334, 18] width 17 height 17
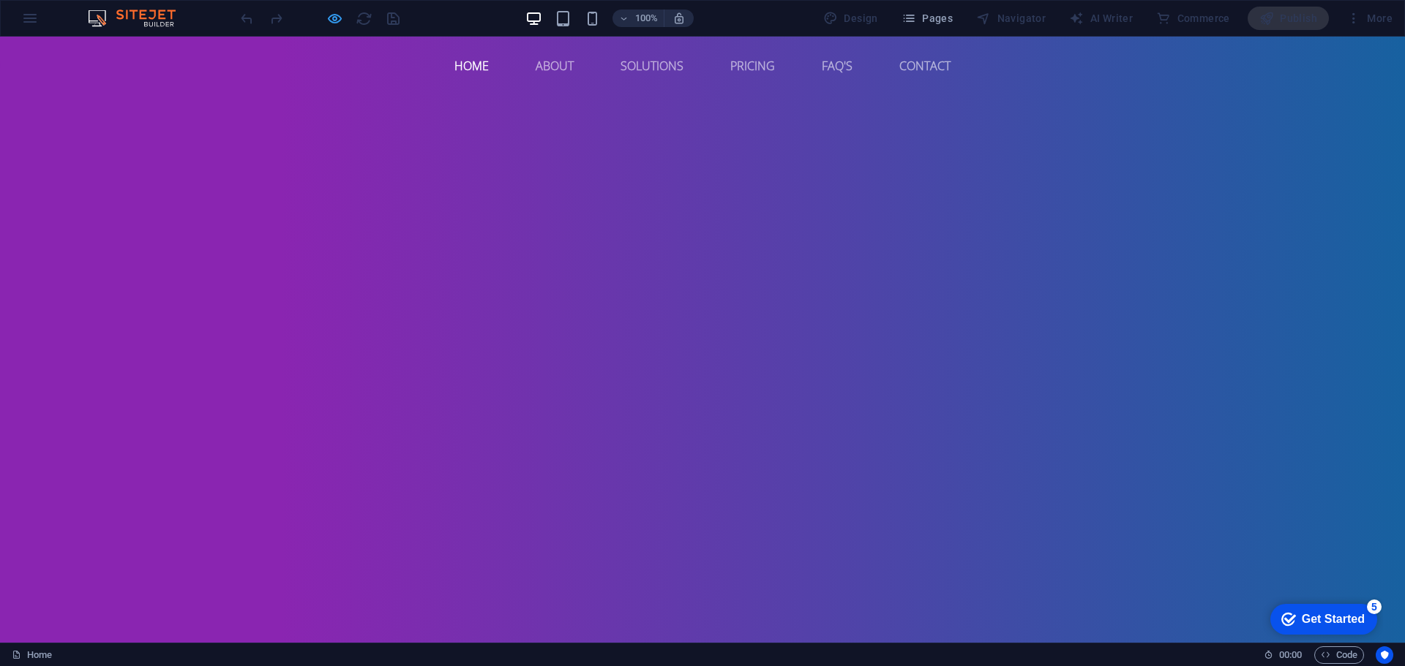
click at [335, 18] on icon "button" at bounding box center [334, 18] width 17 height 17
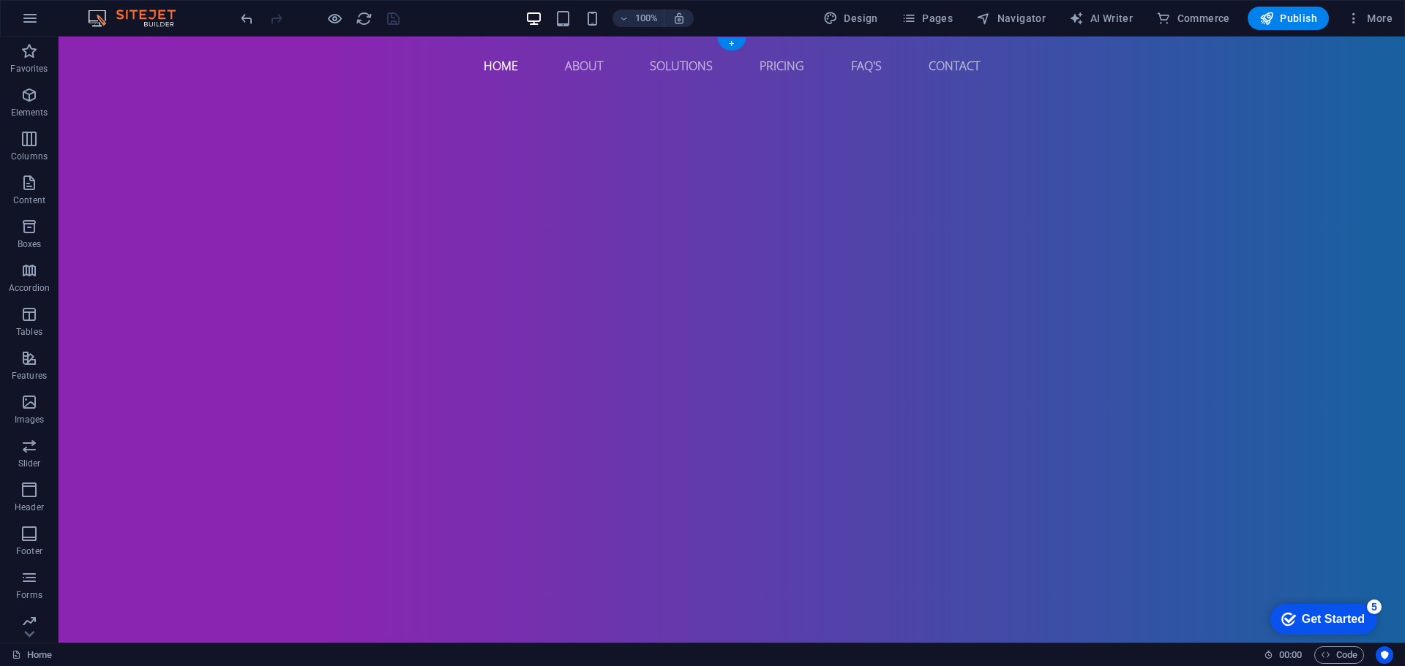
click at [108, 72] on img "1/10" at bounding box center [726, 72] width 1335 height 0
click at [94, 72] on img "1/10" at bounding box center [726, 72] width 1335 height 0
click at [133, 89] on icon at bounding box center [134, 86] width 8 height 15
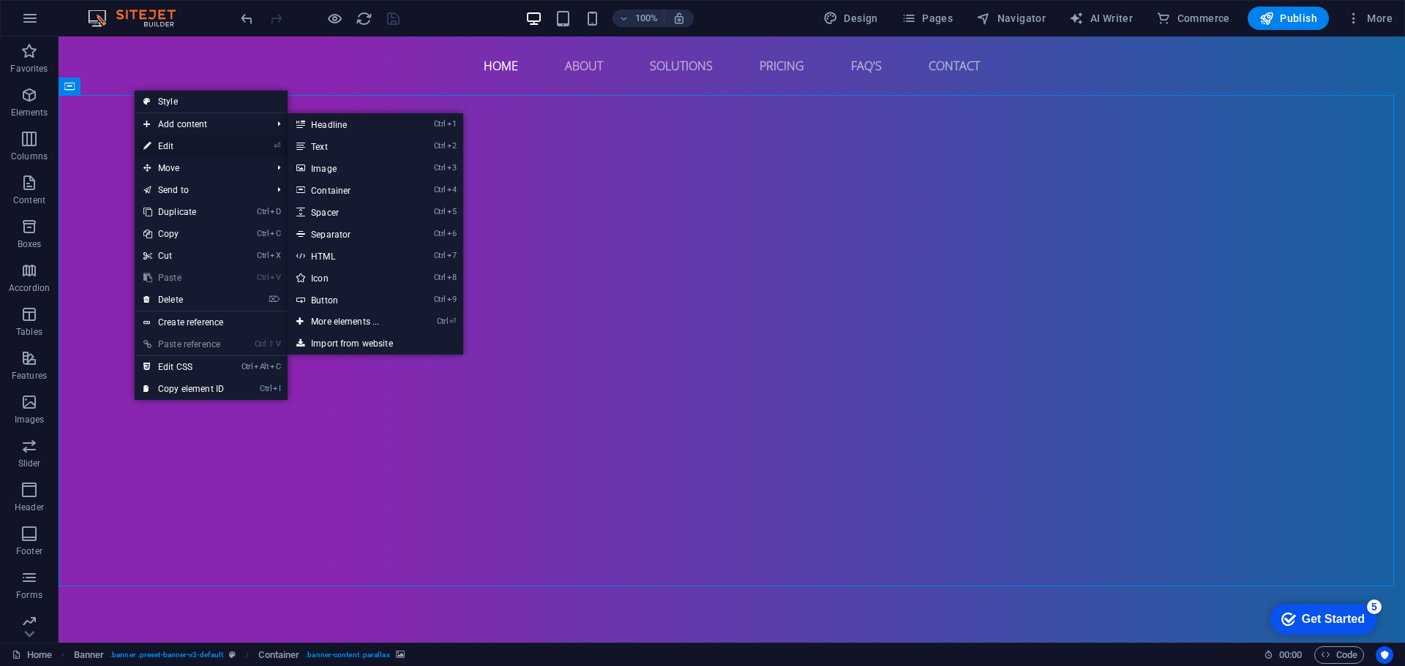
click at [177, 144] on link "⏎ Edit" at bounding box center [184, 146] width 98 height 22
select select "fade"
select select "ms"
select select "s"
select select "progressive"
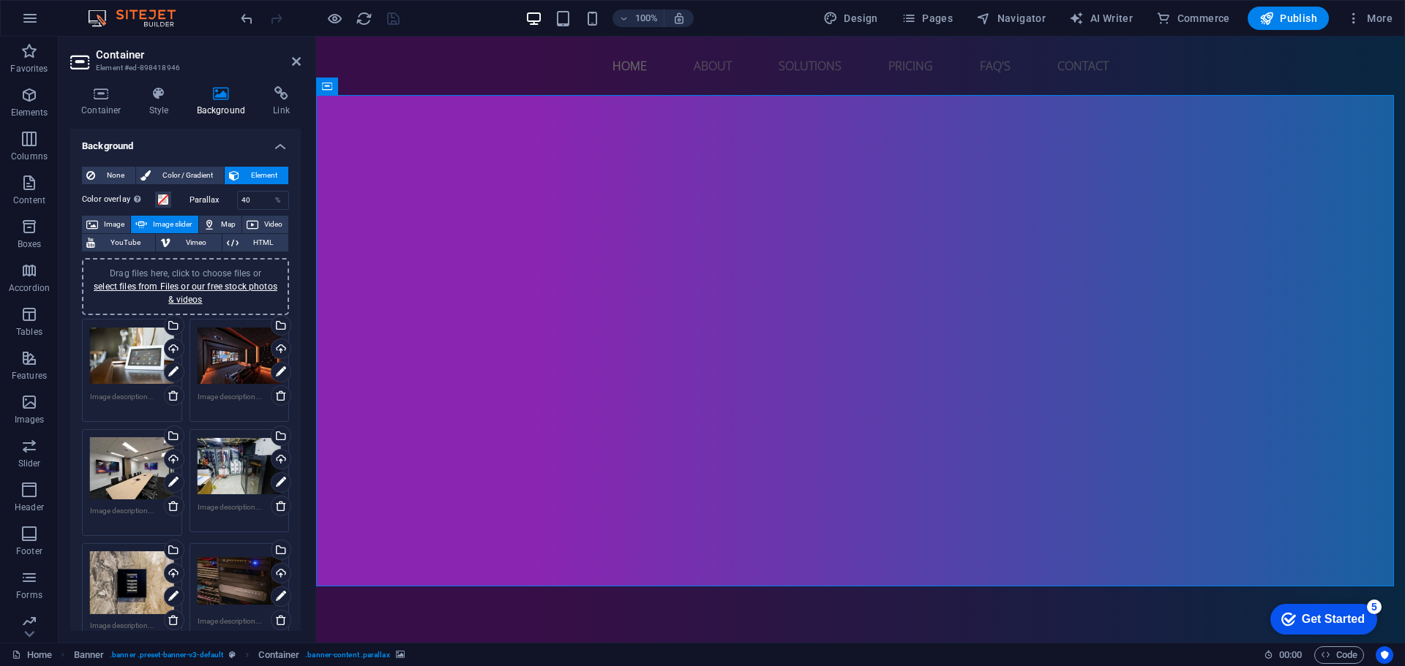
click at [228, 268] on span "Drag files here, click to choose files or select files from Files or our free s…" at bounding box center [186, 286] width 184 height 37
click at [206, 282] on link "select files from Files or our free stock photos & videos" at bounding box center [186, 293] width 184 height 23
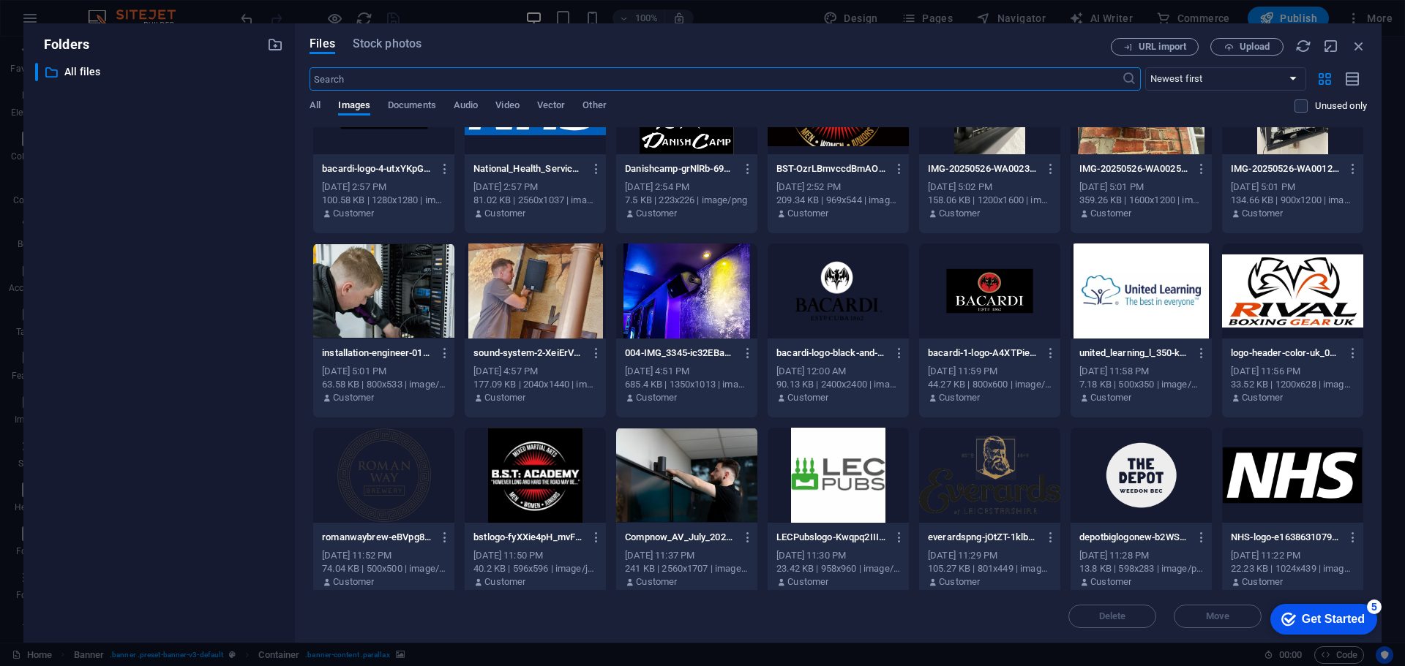
scroll to position [2853, 0]
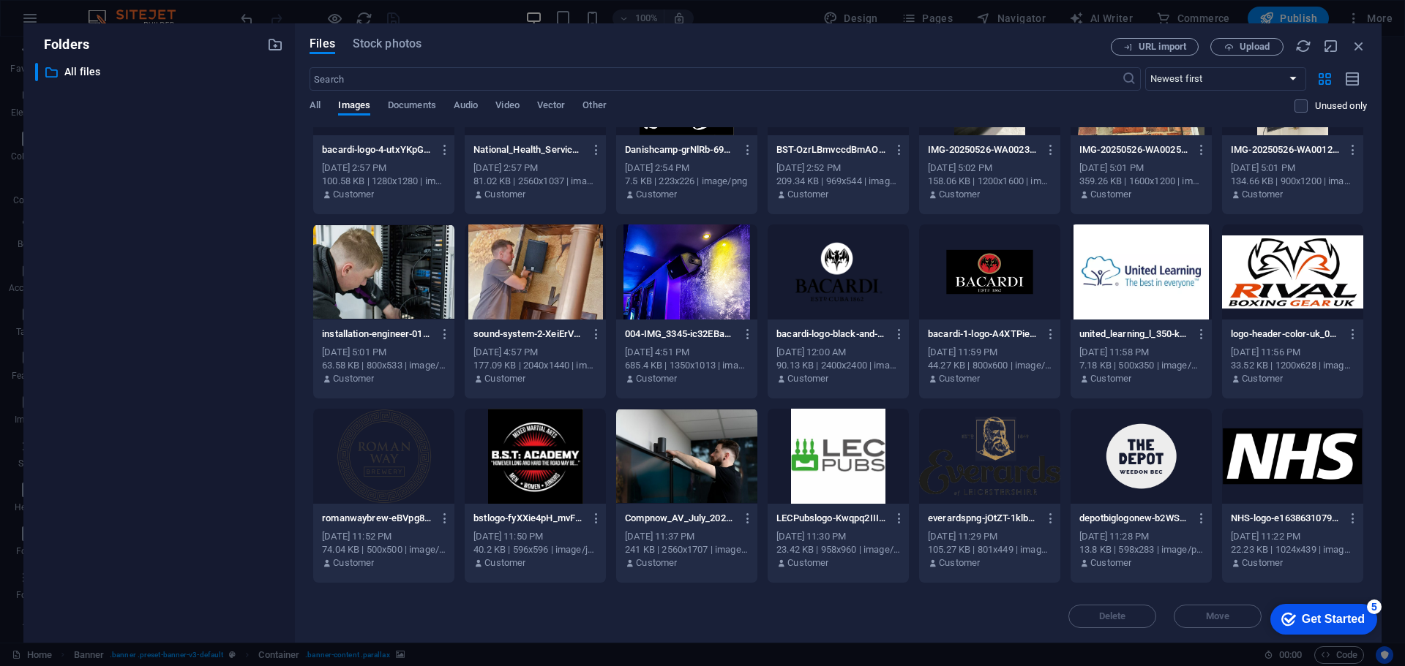
click at [674, 295] on div at bounding box center [686, 272] width 141 height 95
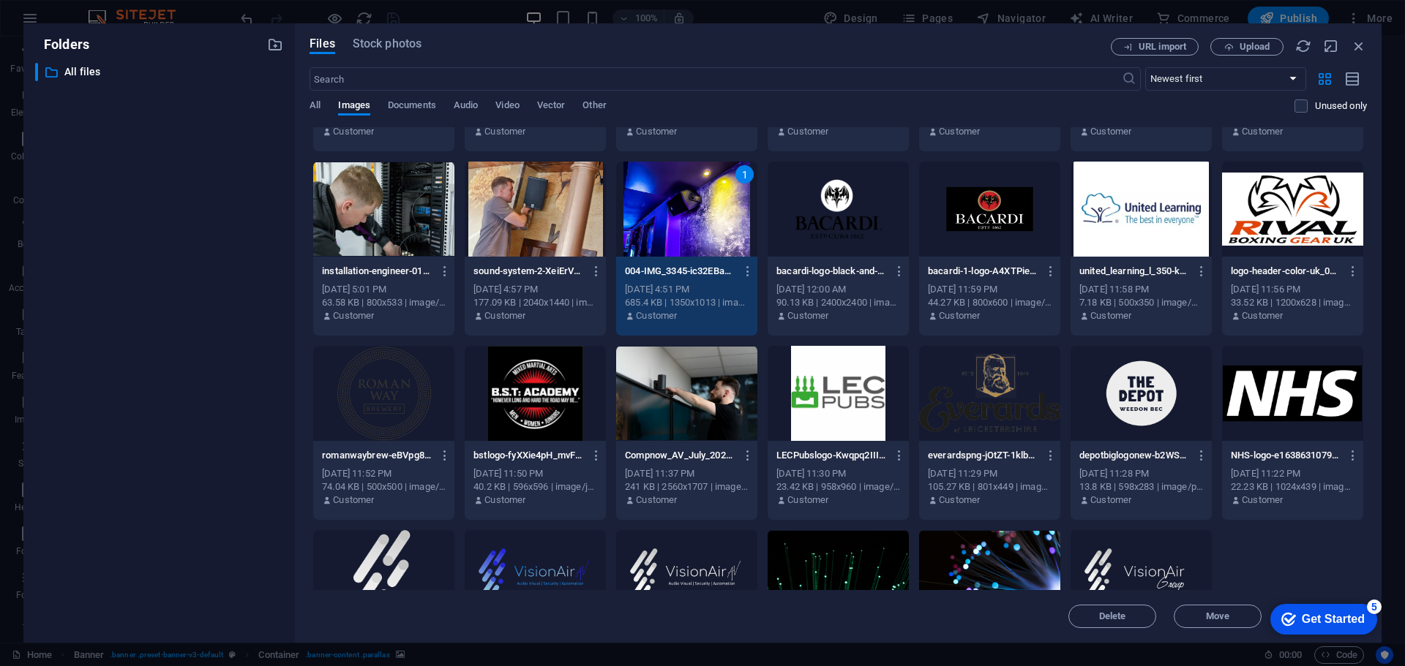
scroll to position [2999, 0]
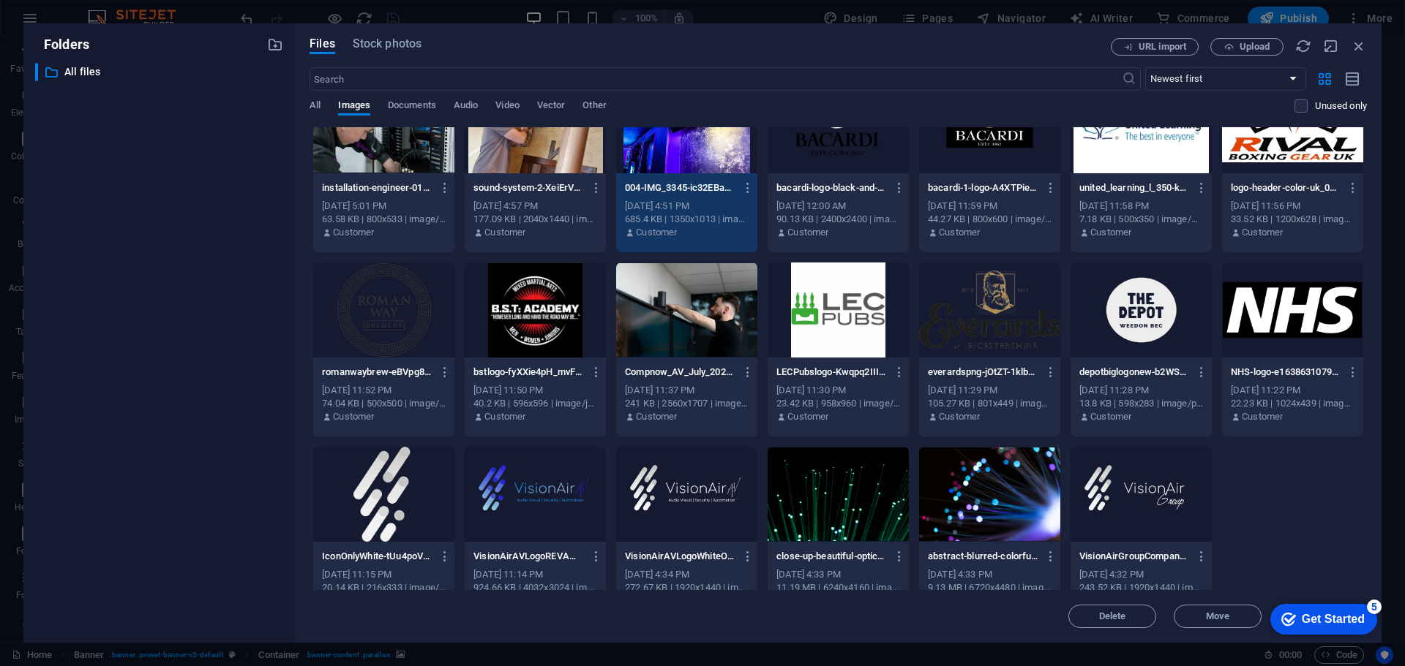
click at [697, 342] on div at bounding box center [686, 310] width 141 height 95
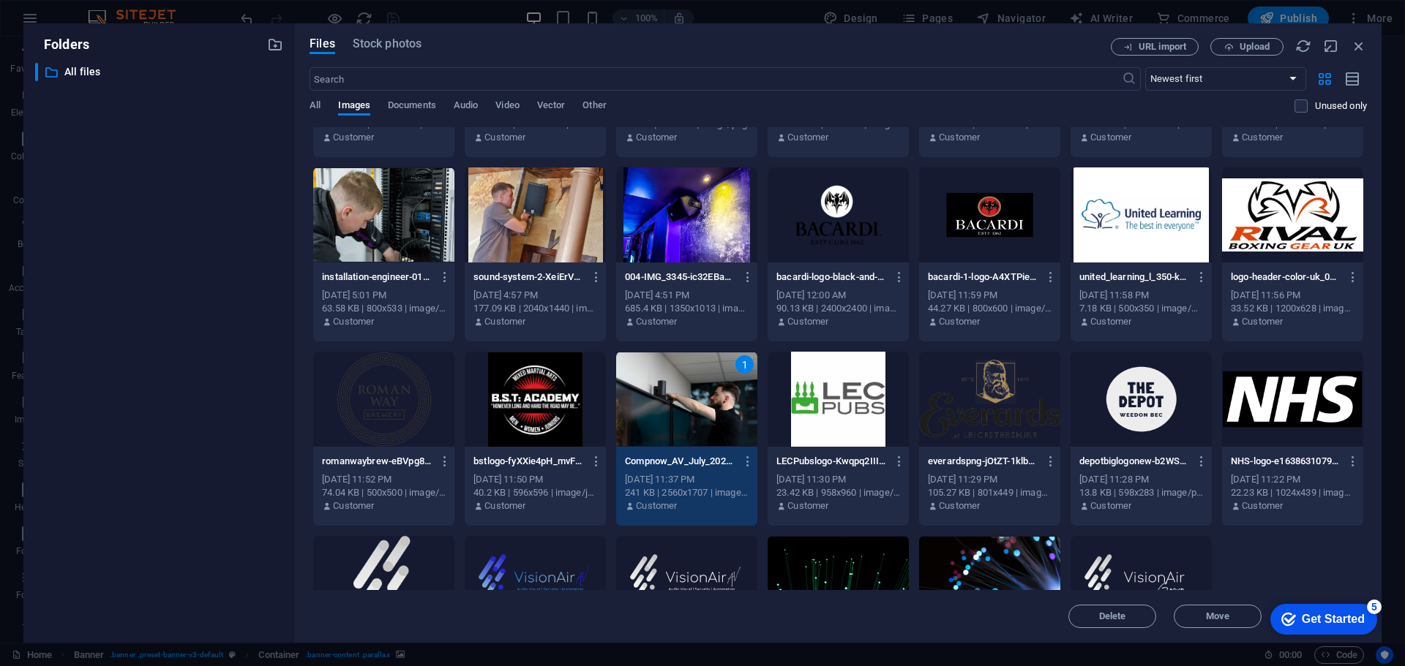
scroll to position [2780, 0]
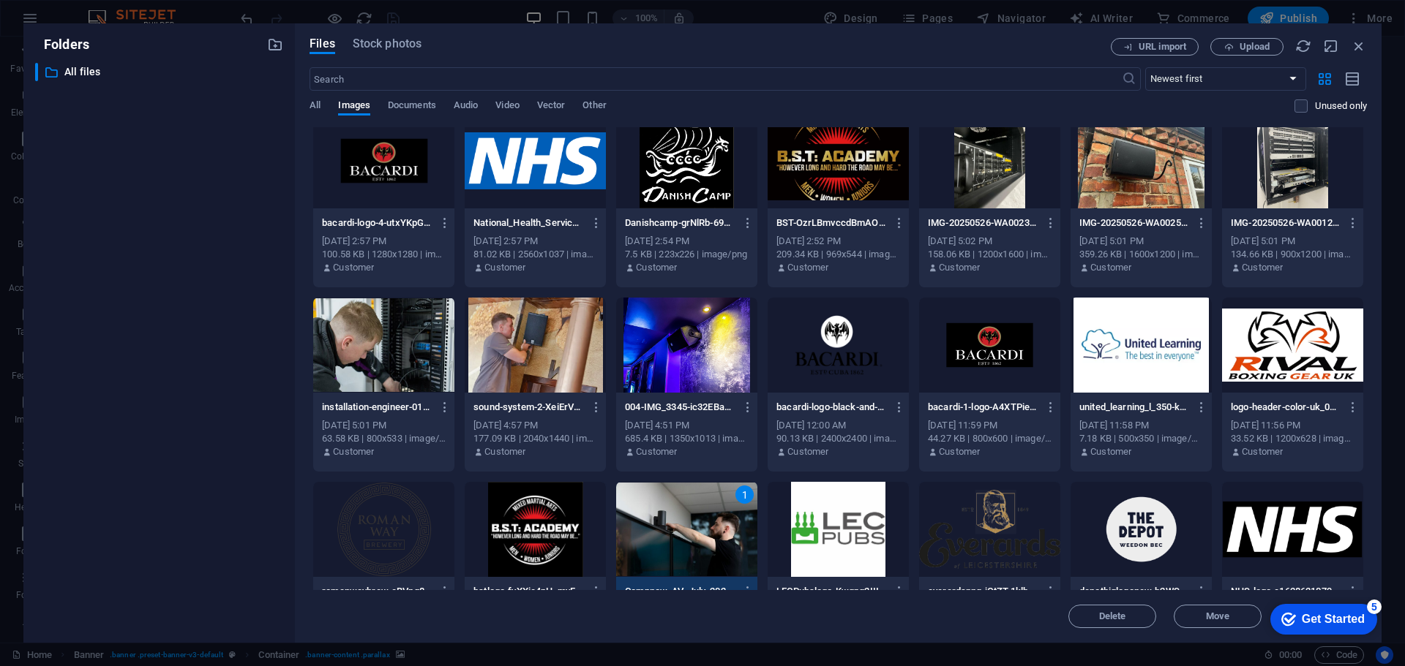
click at [708, 377] on div at bounding box center [686, 345] width 141 height 95
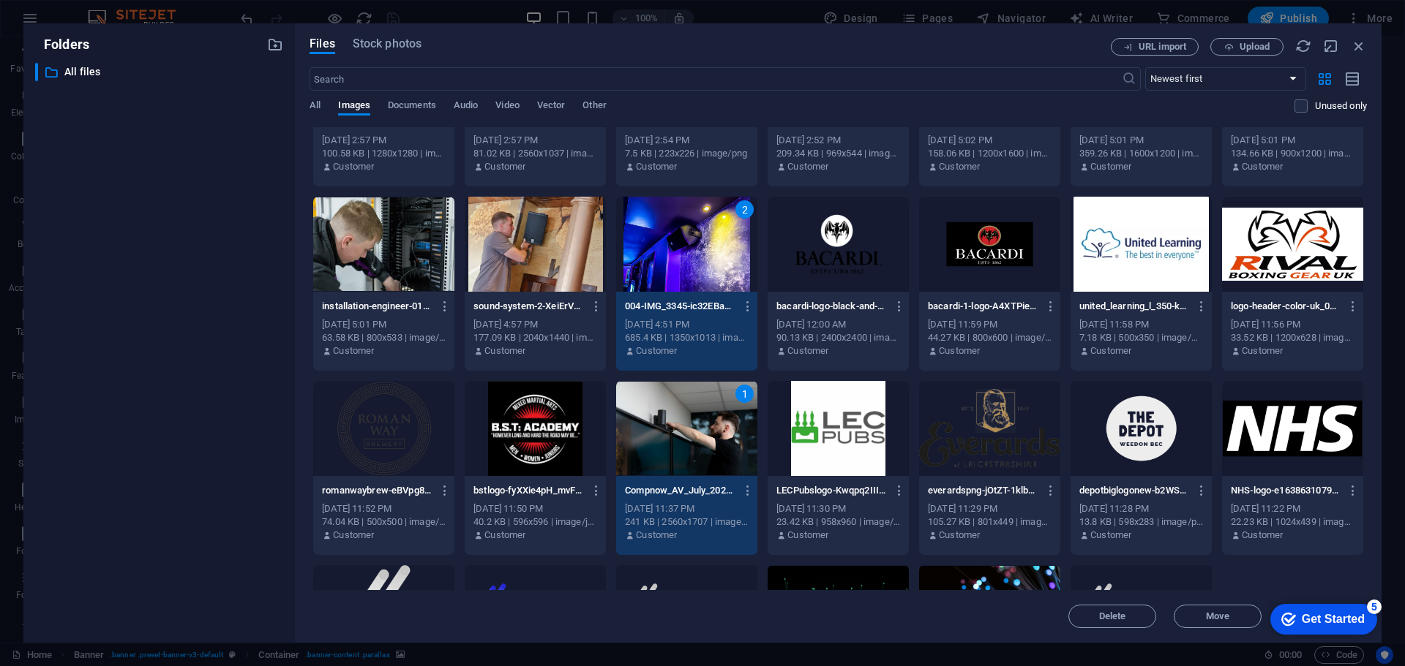
scroll to position [2738, 0]
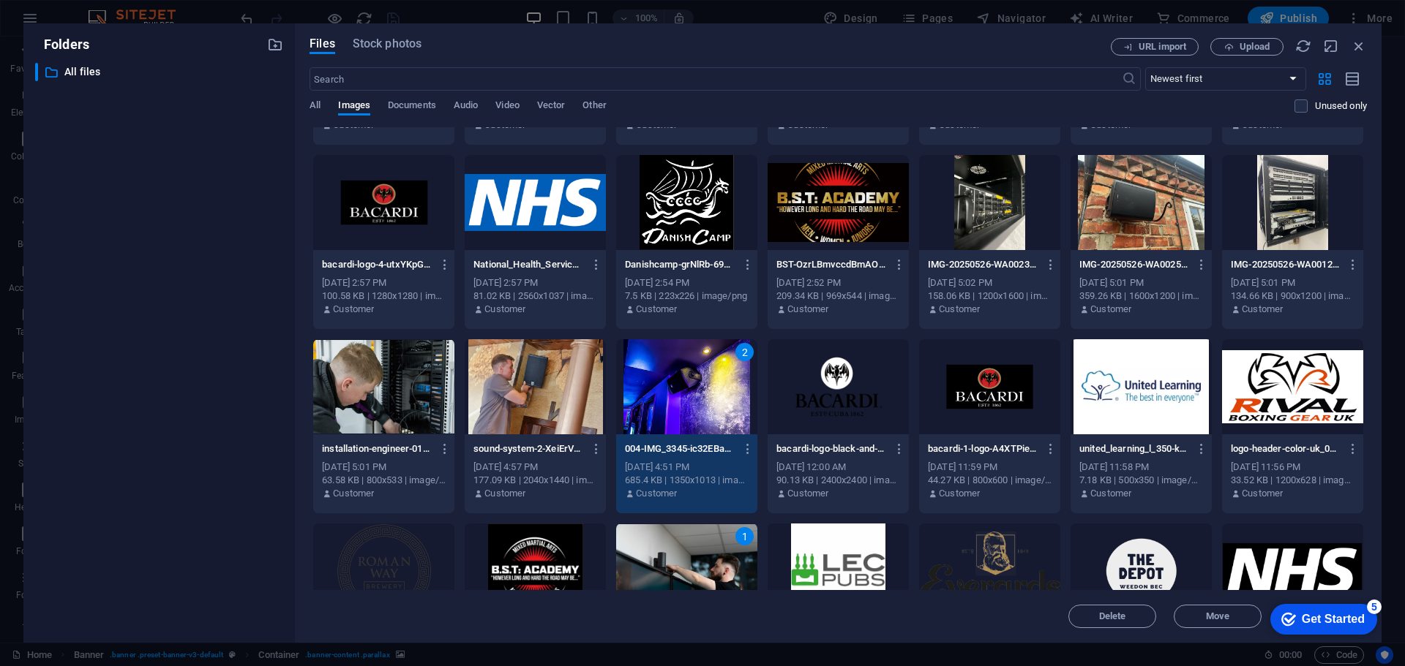
click at [1143, 219] on div at bounding box center [1140, 202] width 141 height 95
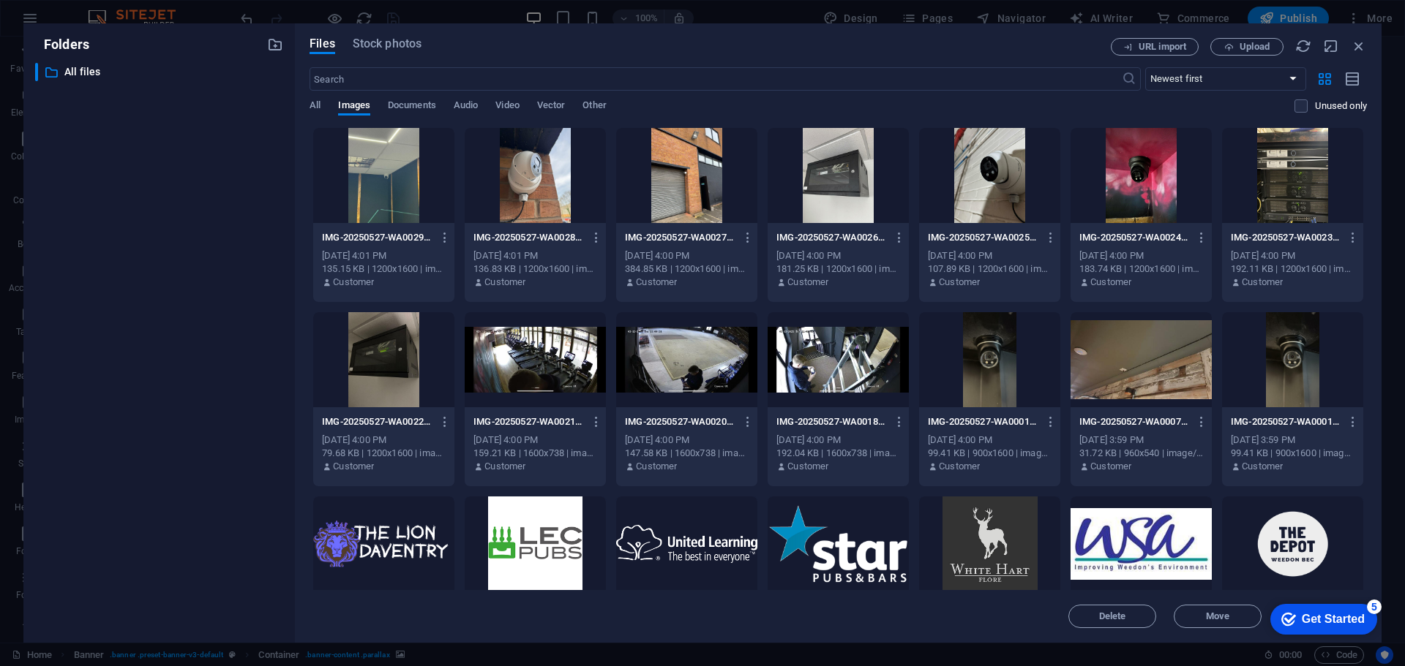
scroll to position [2007, 0]
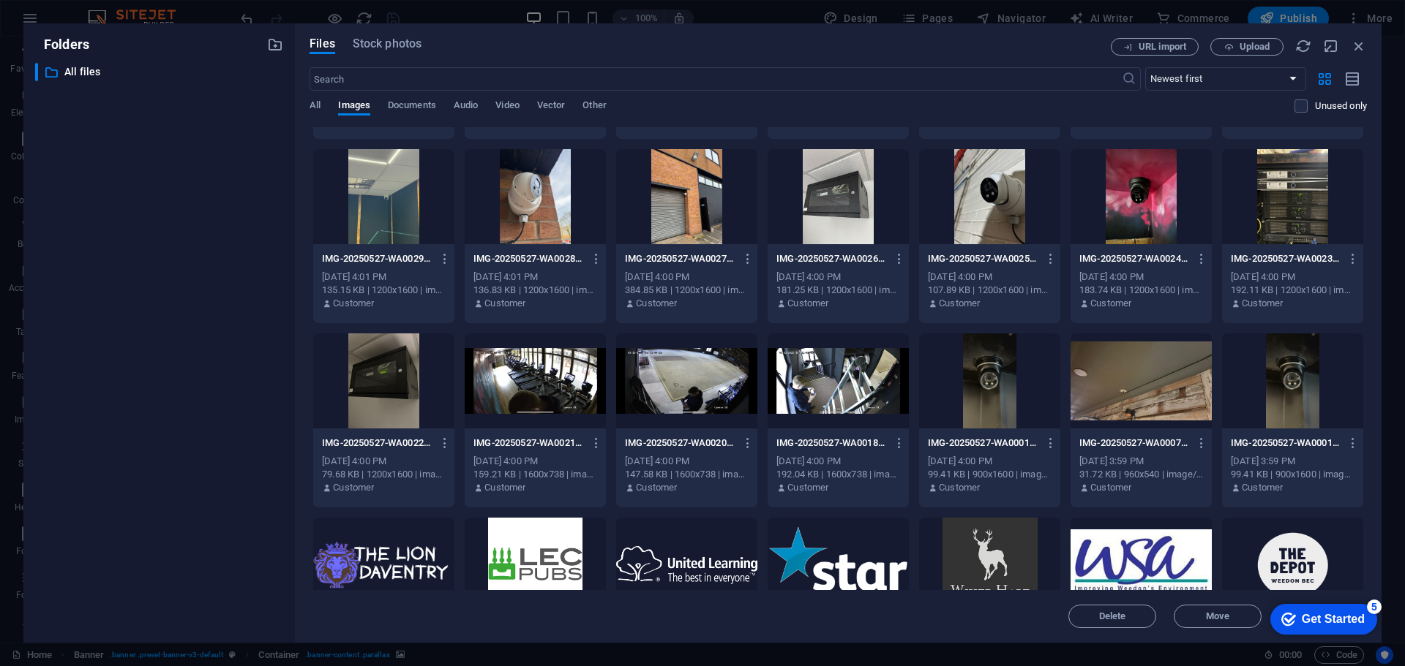
click at [406, 403] on div at bounding box center [383, 381] width 141 height 95
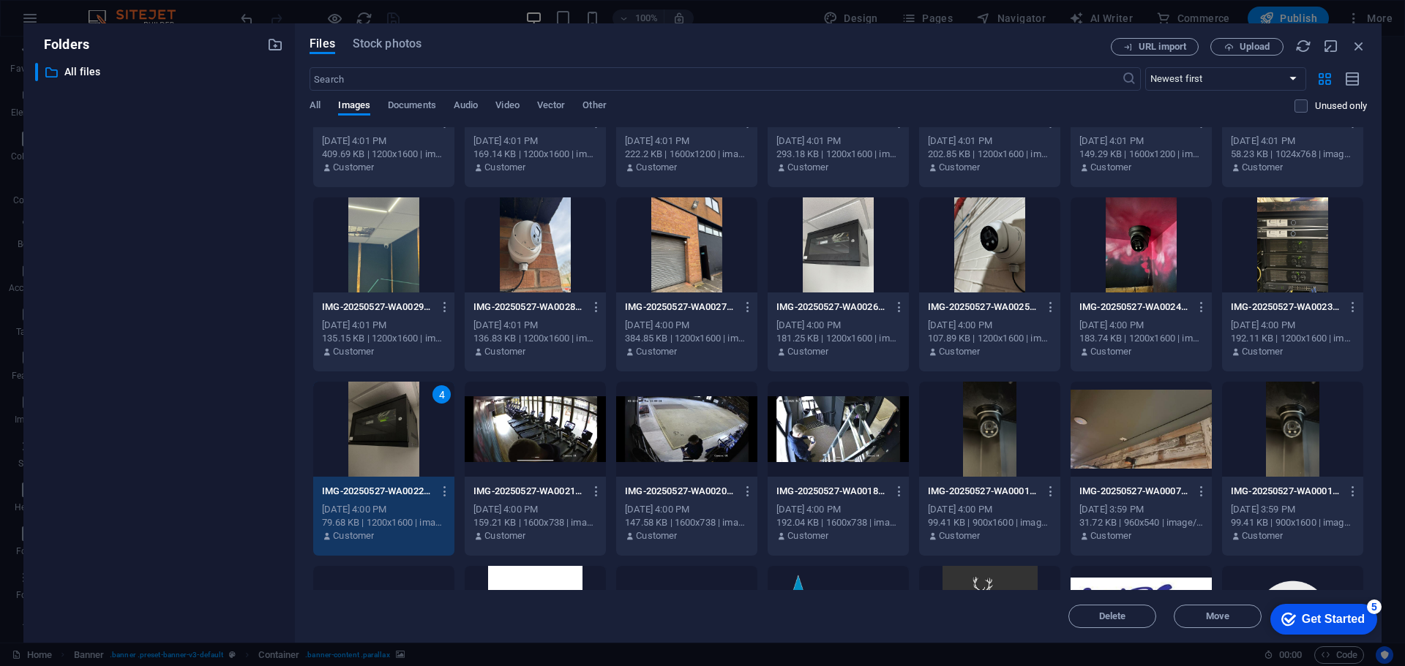
scroll to position [1933, 0]
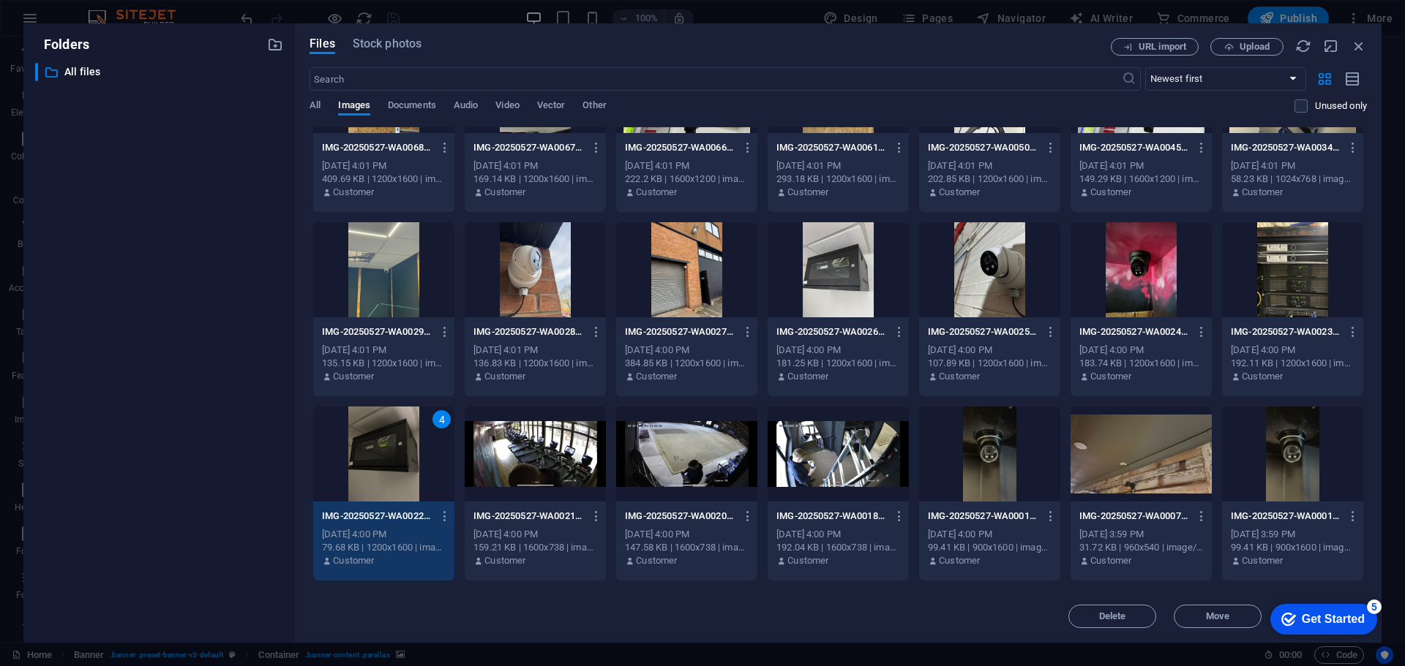
click at [1151, 312] on div at bounding box center [1140, 269] width 141 height 95
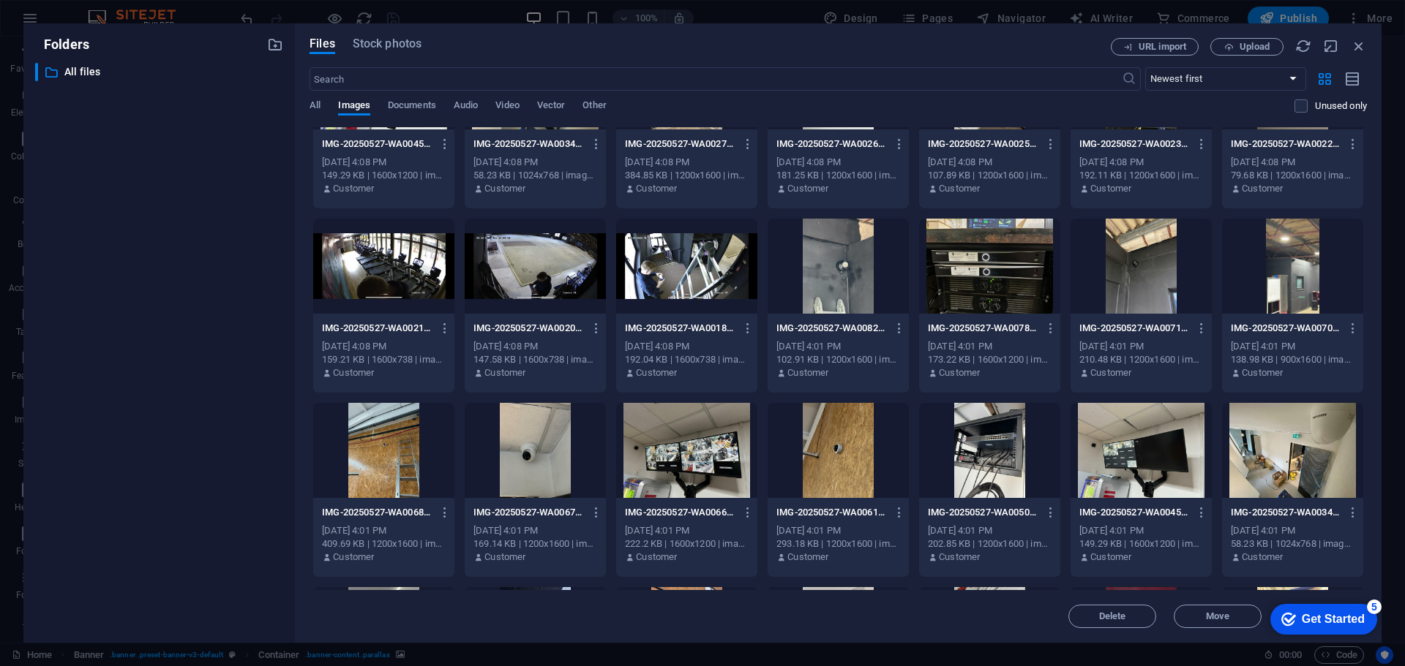
scroll to position [1568, 0]
click at [1312, 461] on div at bounding box center [1292, 451] width 141 height 95
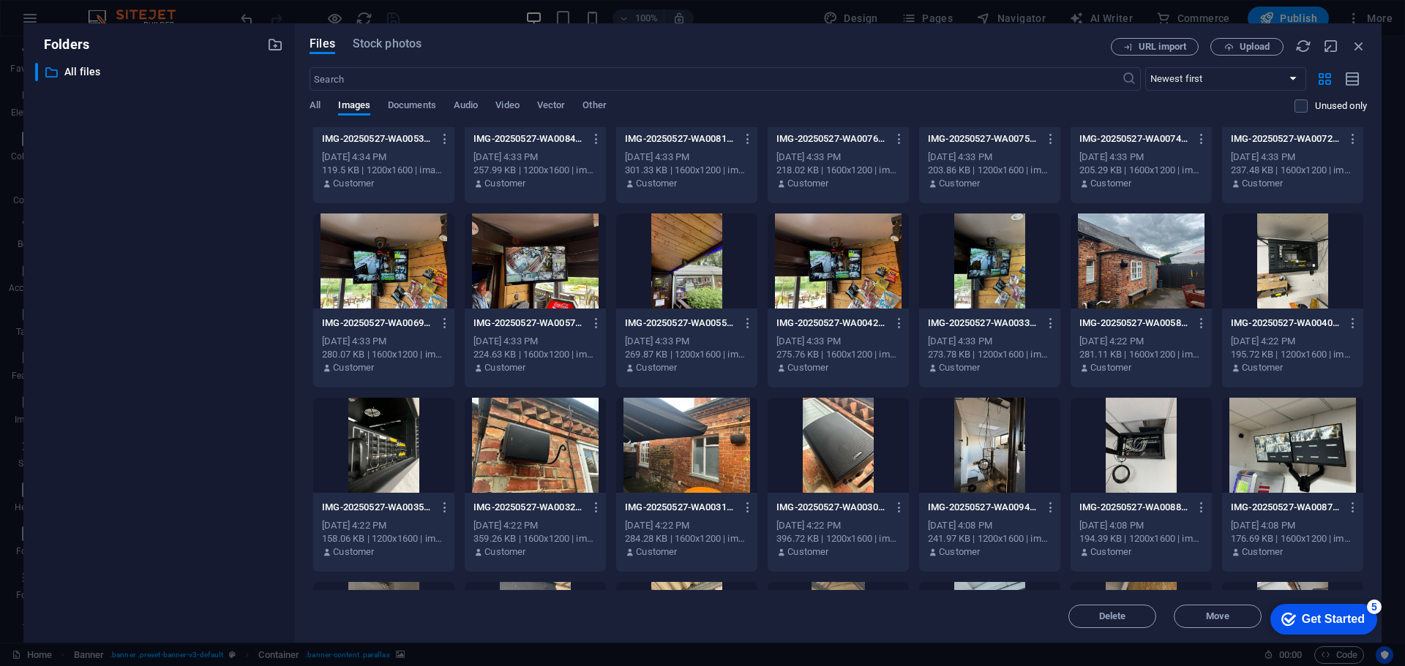
scroll to position [617, 0]
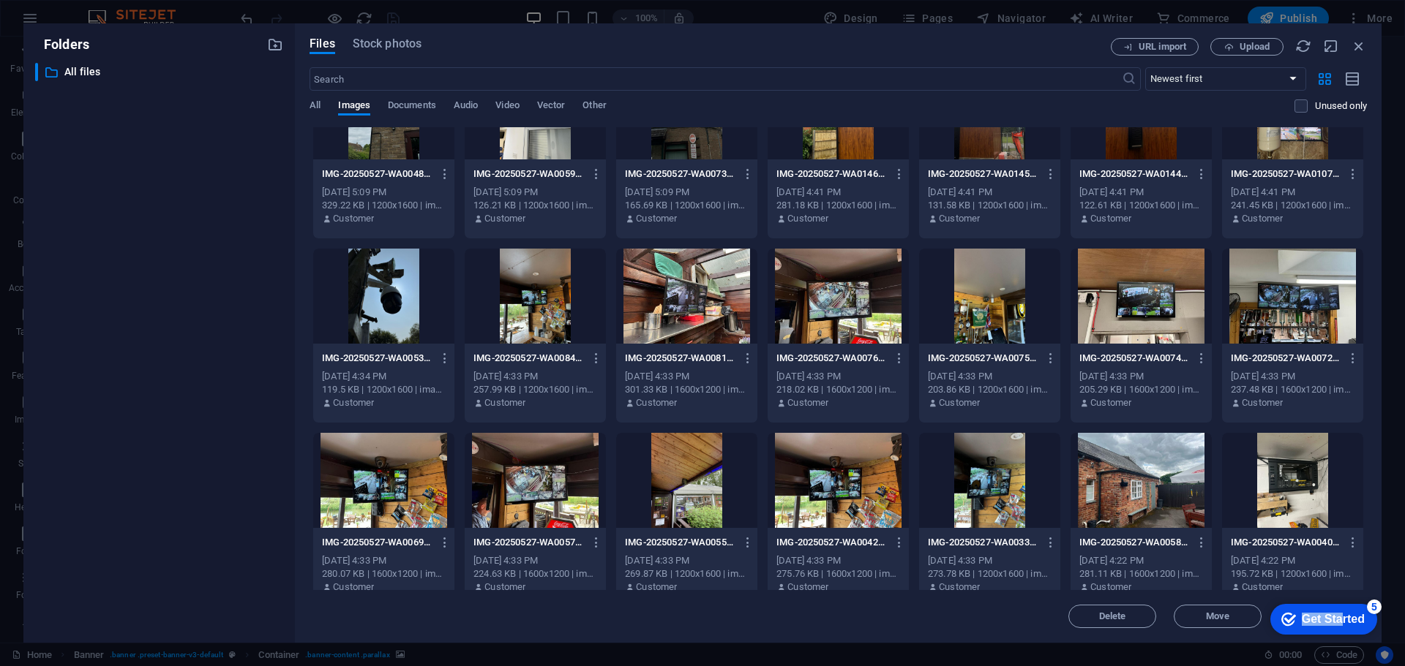
drag, startPoint x: 1333, startPoint y: 616, endPoint x: 1235, endPoint y: 601, distance: 99.1
click html "checkmark Get Started 5 First Steps in the Editor Let's guide you through the t…"
click at [1312, 609] on div "checkmark Get Started 5" at bounding box center [1323, 619] width 107 height 31
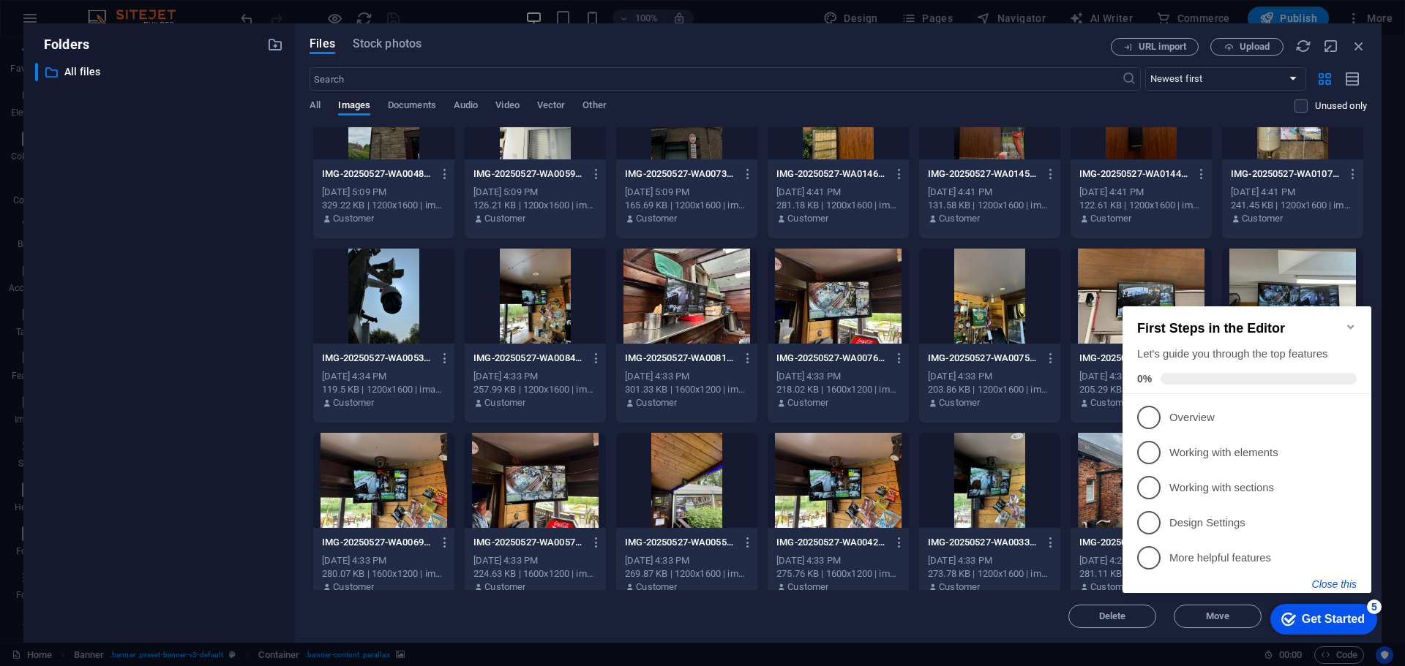
click at [1331, 582] on button "Close this" at bounding box center [1334, 585] width 45 height 12
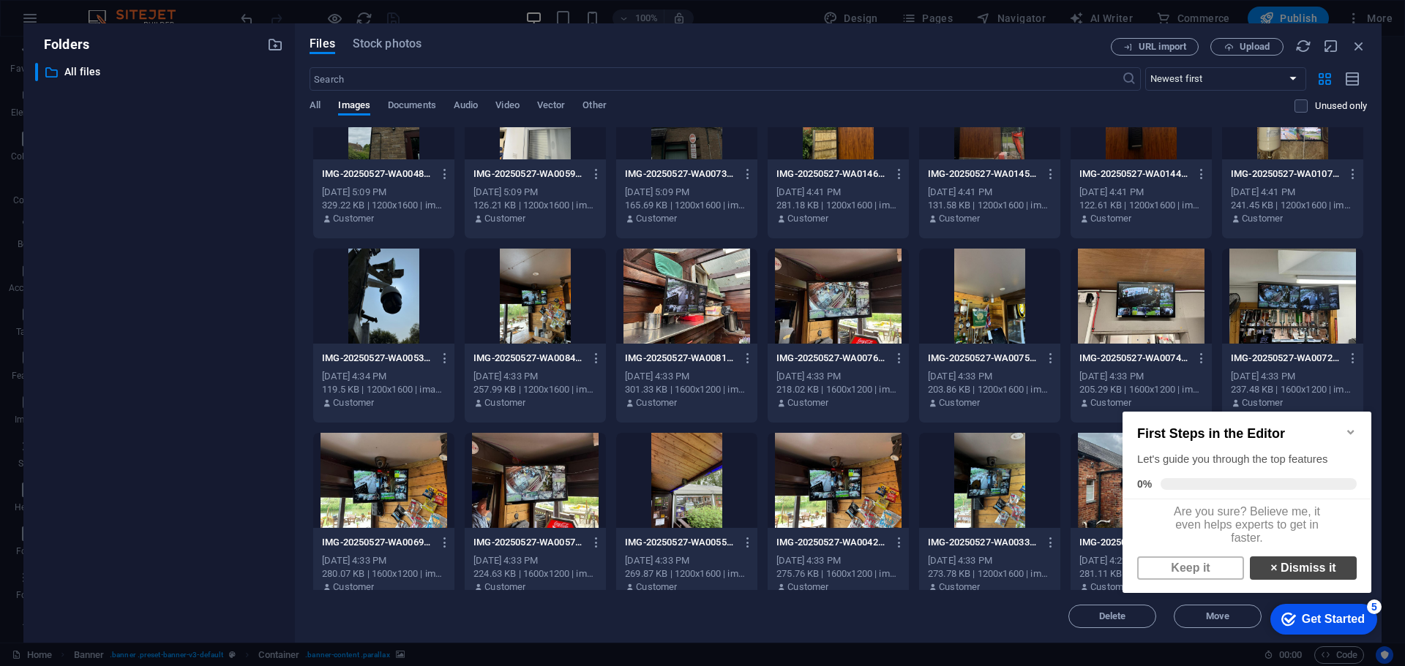
click at [1305, 580] on link "× Dismiss it" at bounding box center [1302, 568] width 107 height 23
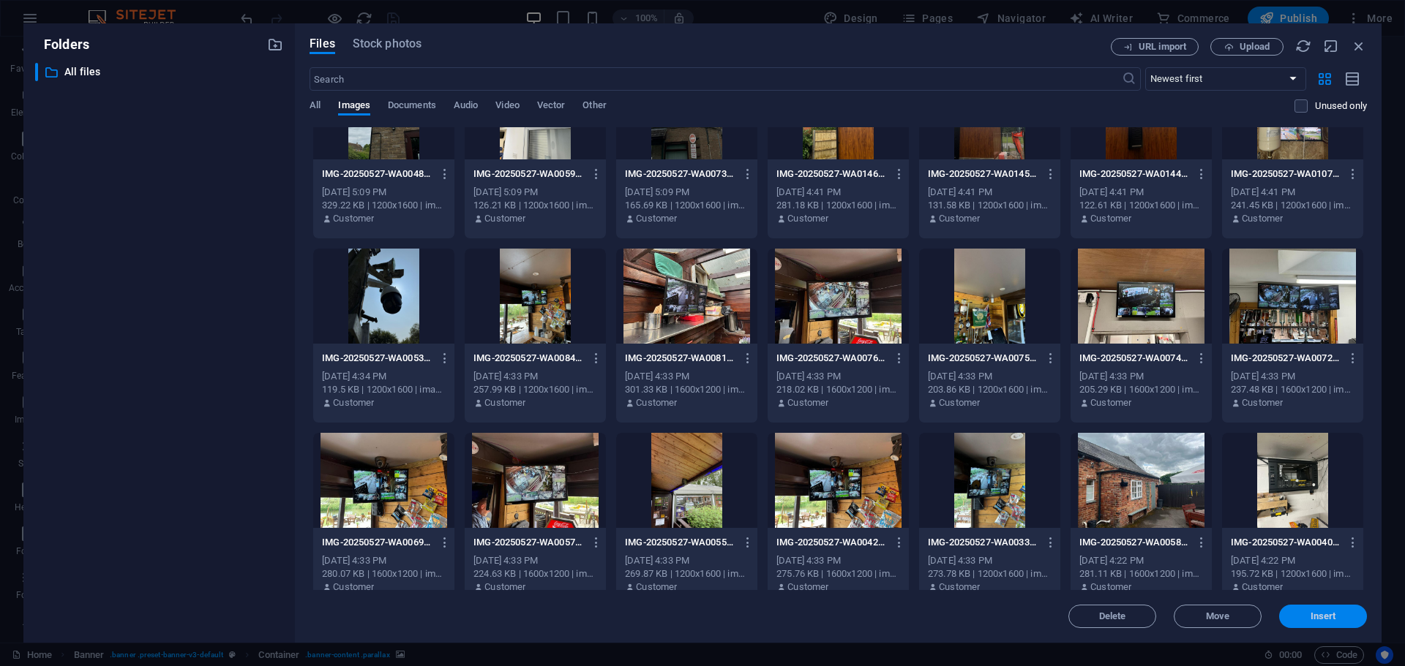
click at [1324, 614] on span "Insert" at bounding box center [1323, 616] width 26 height 9
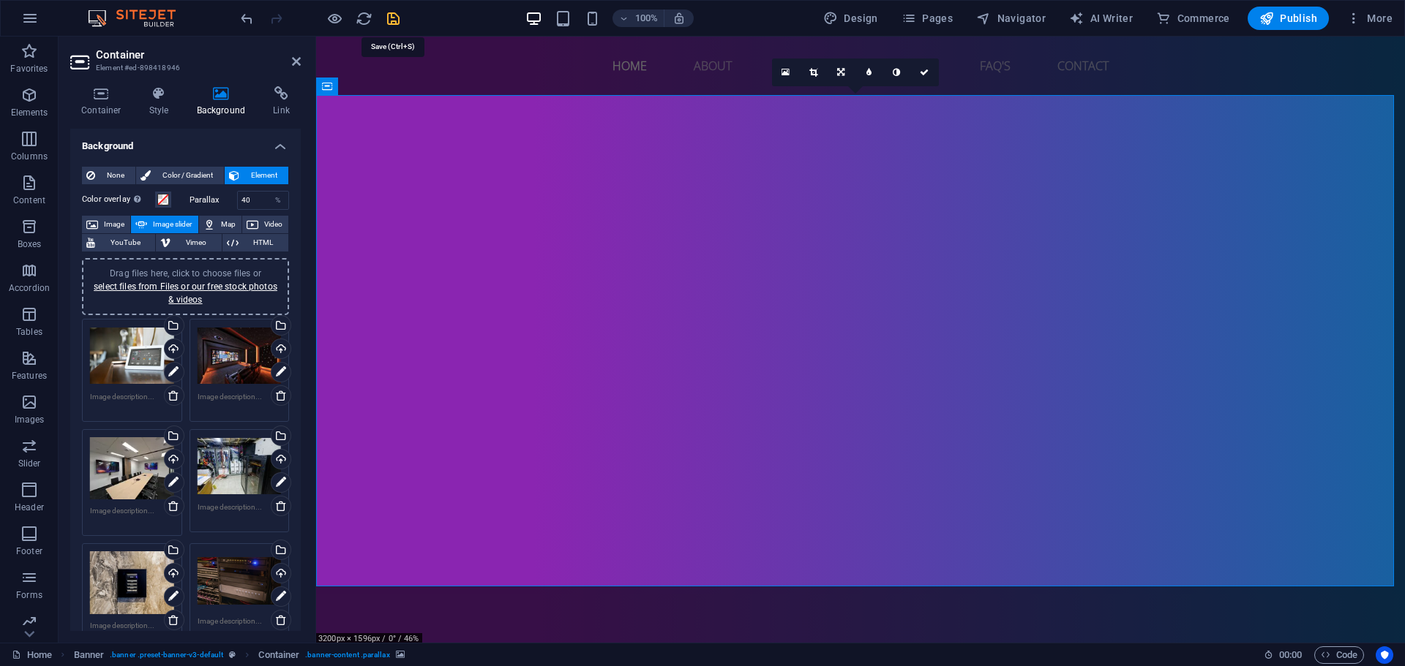
click at [398, 26] on icon "save" at bounding box center [393, 18] width 17 height 17
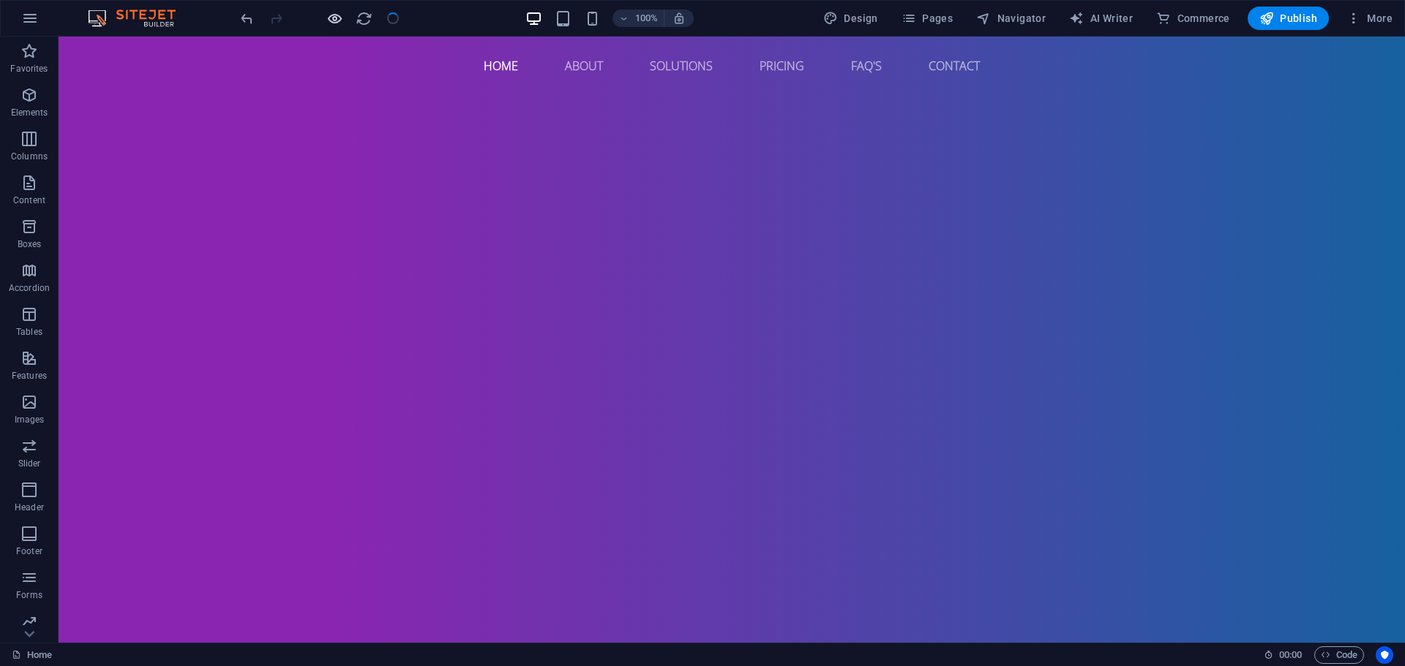
click at [335, 20] on icon "button" at bounding box center [334, 18] width 17 height 17
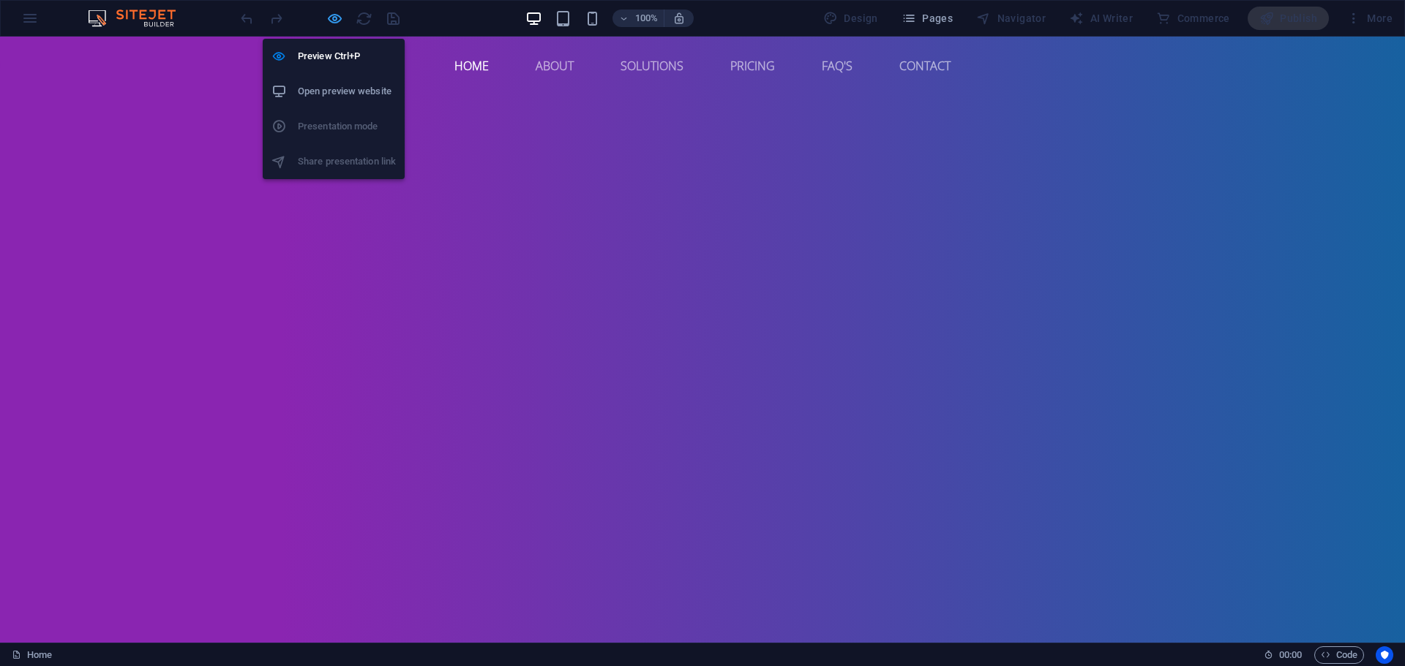
click at [331, 17] on icon "button" at bounding box center [334, 18] width 17 height 17
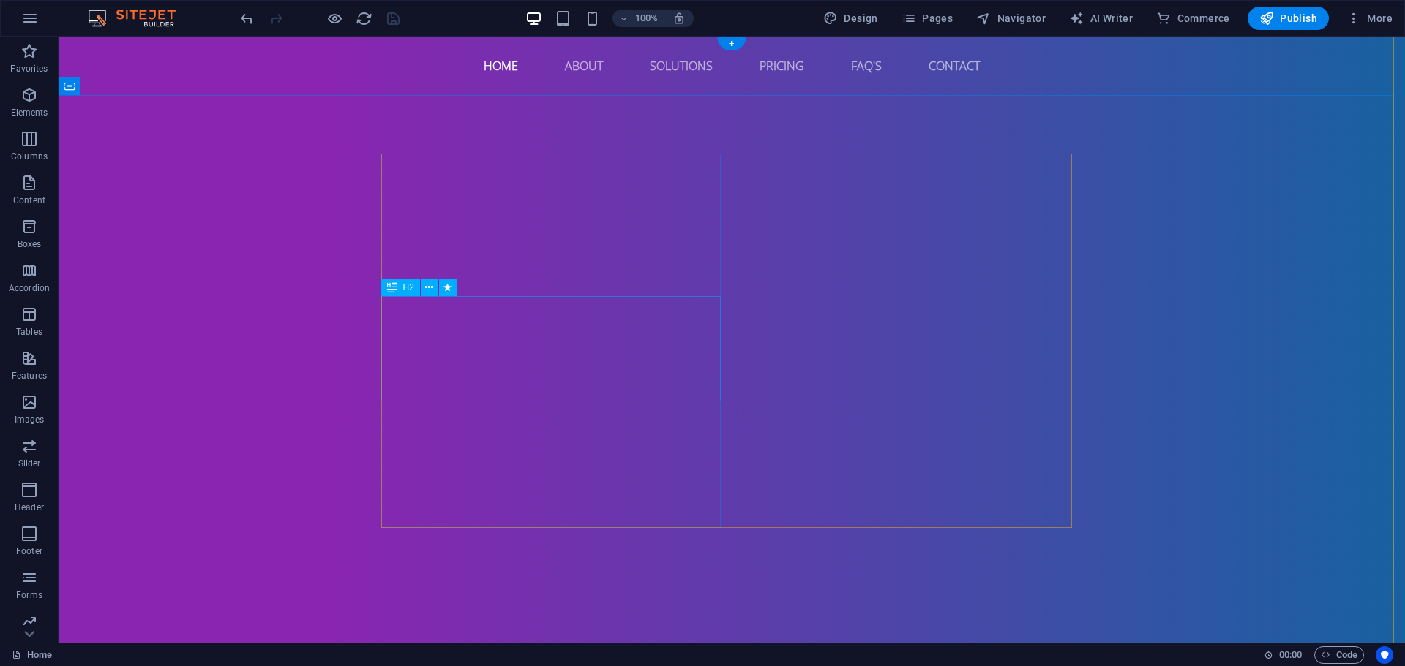
click at [431, 288] on icon at bounding box center [429, 287] width 8 height 15
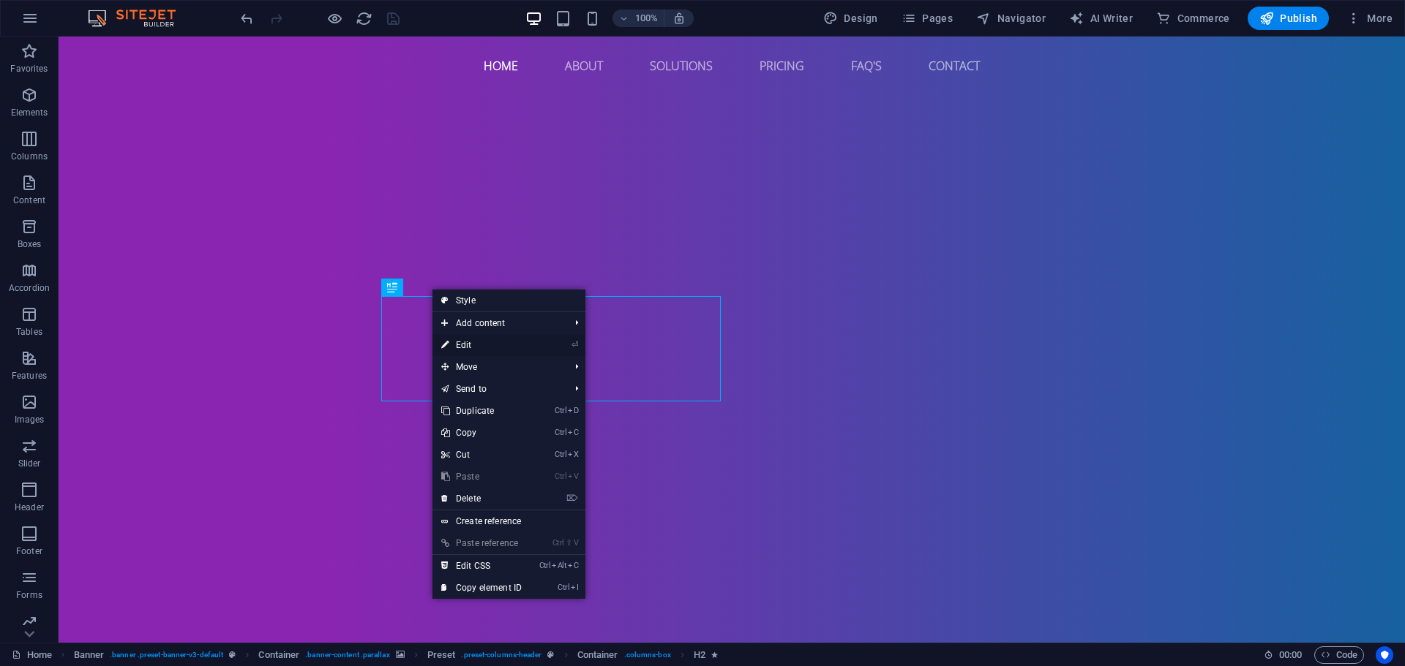
click at [479, 344] on link "⏎ Edit" at bounding box center [481, 345] width 98 height 22
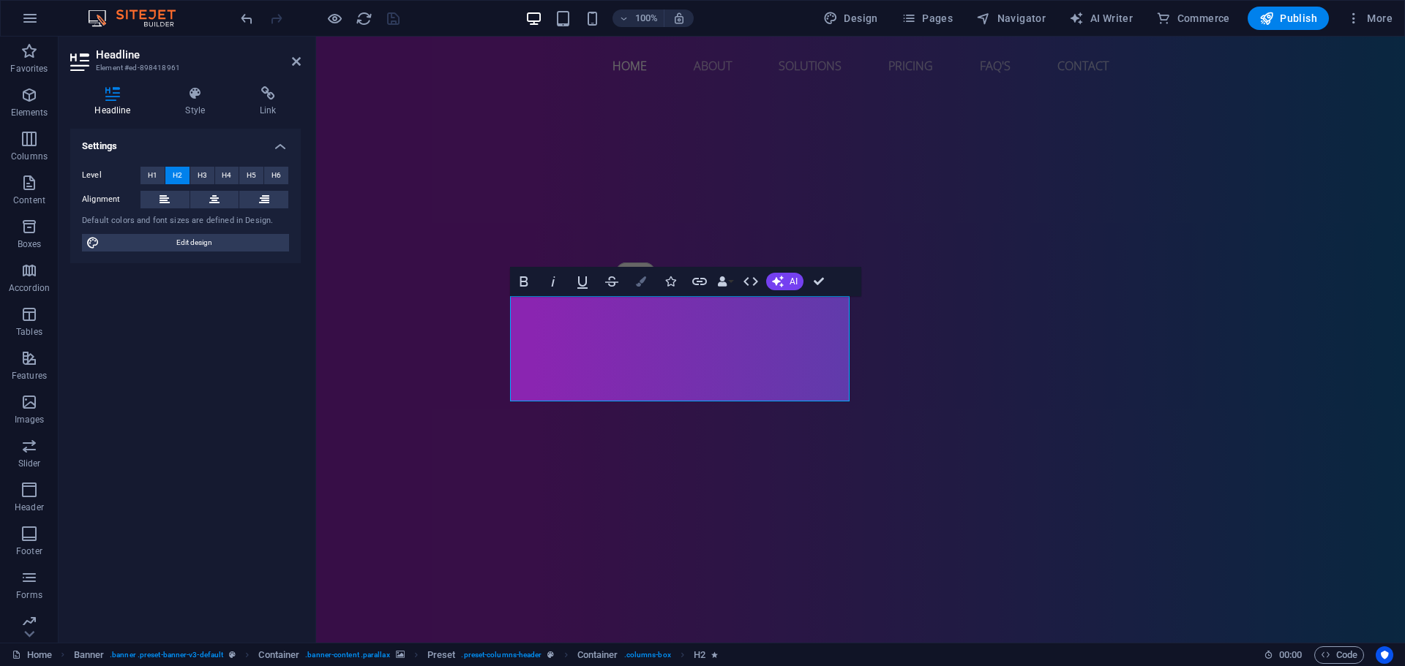
click at [641, 280] on icon "button" at bounding box center [641, 282] width 10 height 10
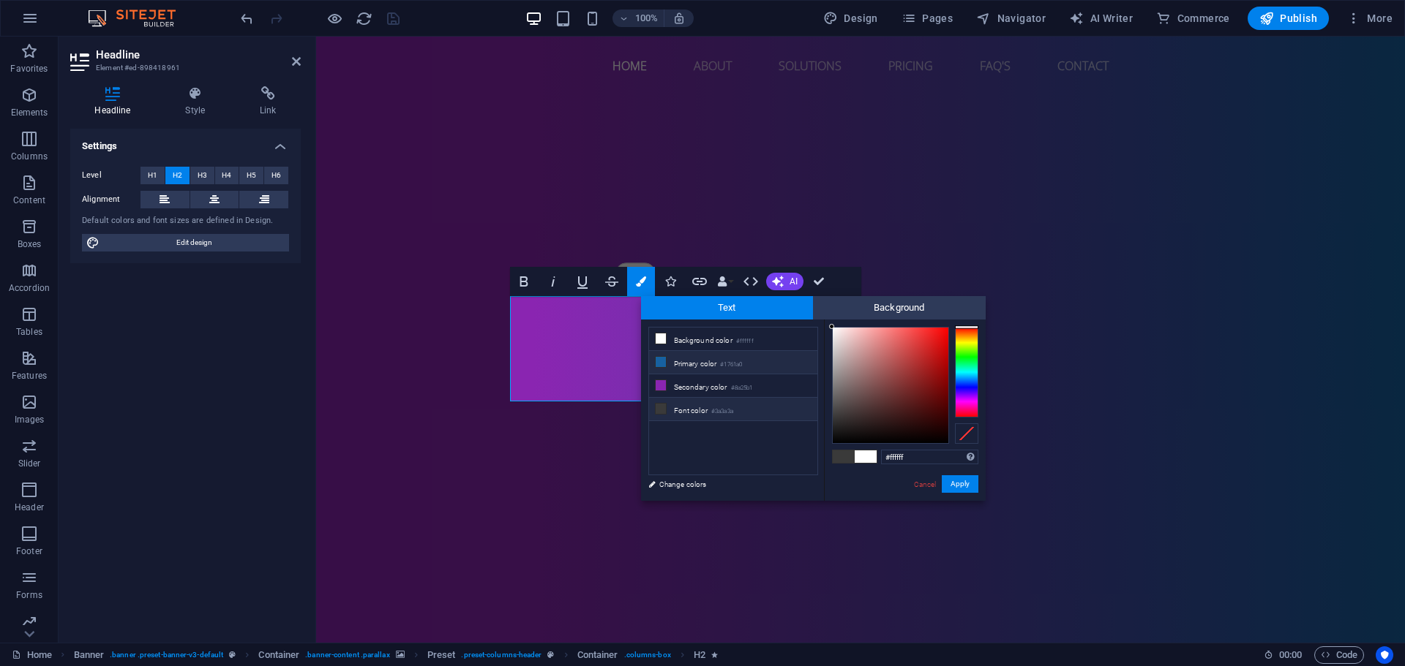
click at [774, 358] on li "Primary color #1761a0" at bounding box center [733, 362] width 168 height 23
type input "#1761a0"
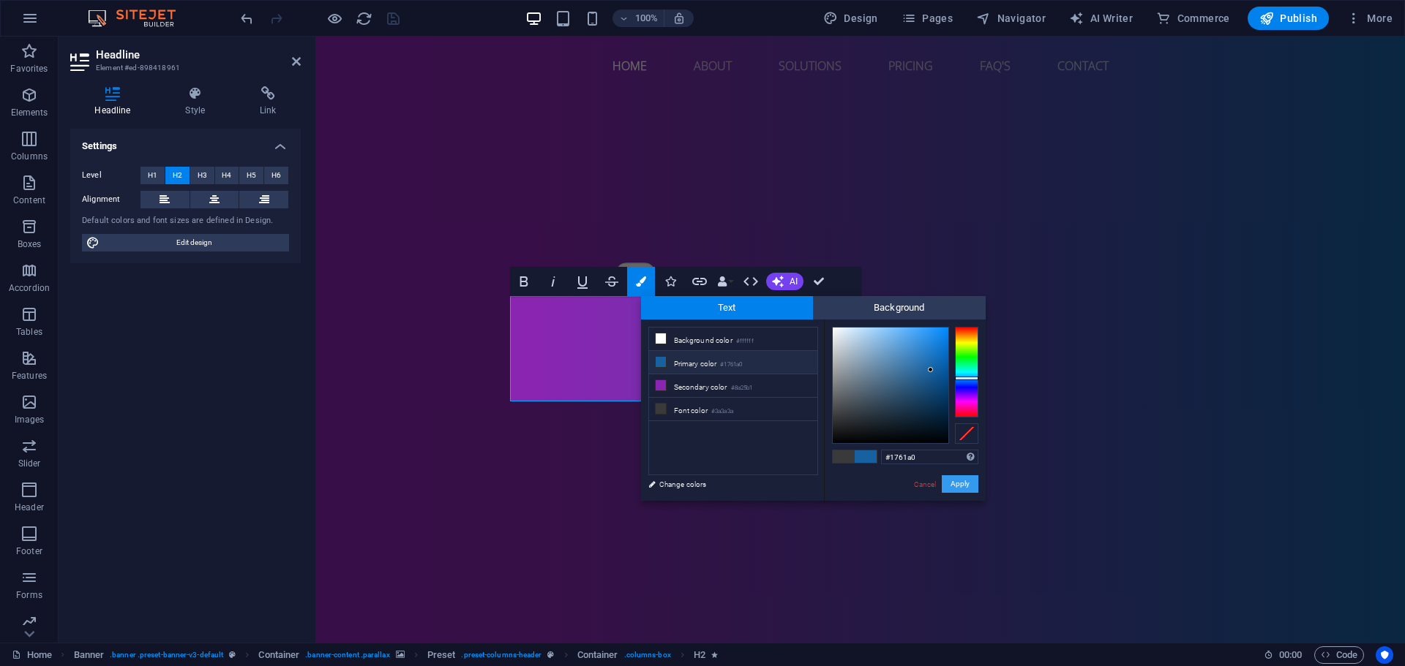
click at [952, 480] on button "Apply" at bounding box center [959, 484] width 37 height 18
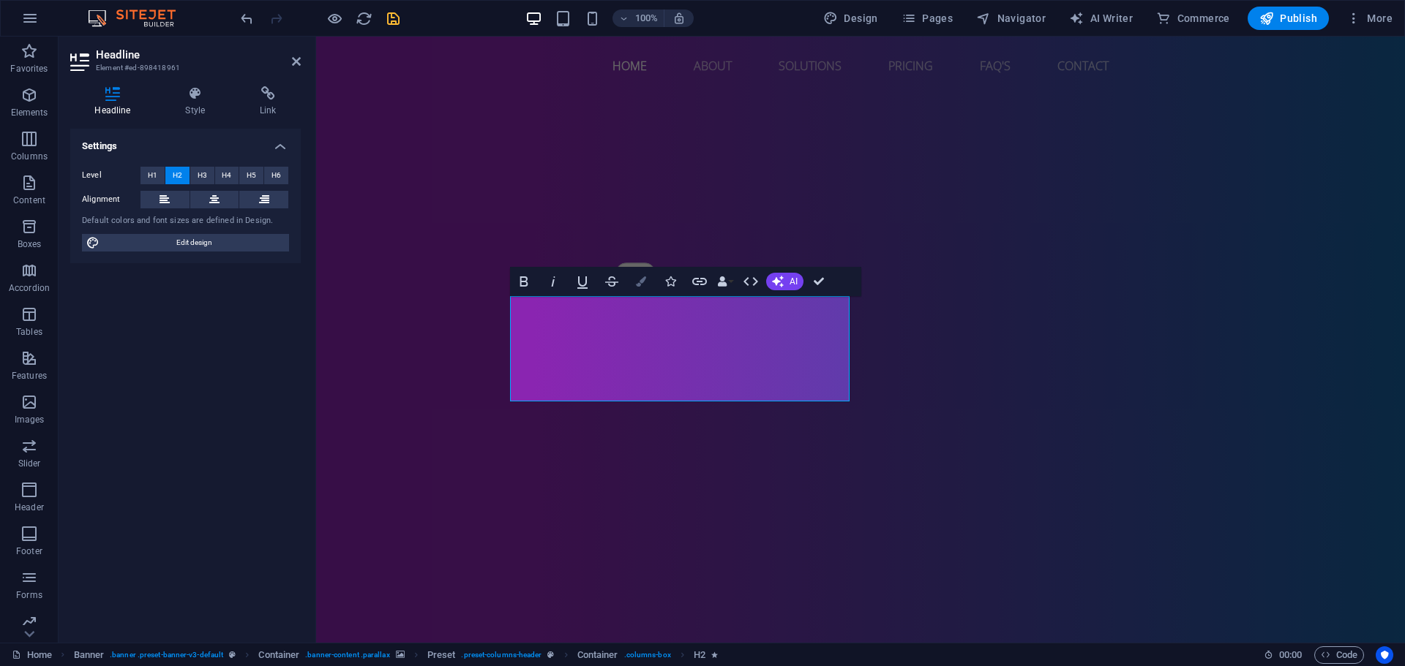
click at [648, 278] on button "Colors" at bounding box center [641, 281] width 28 height 29
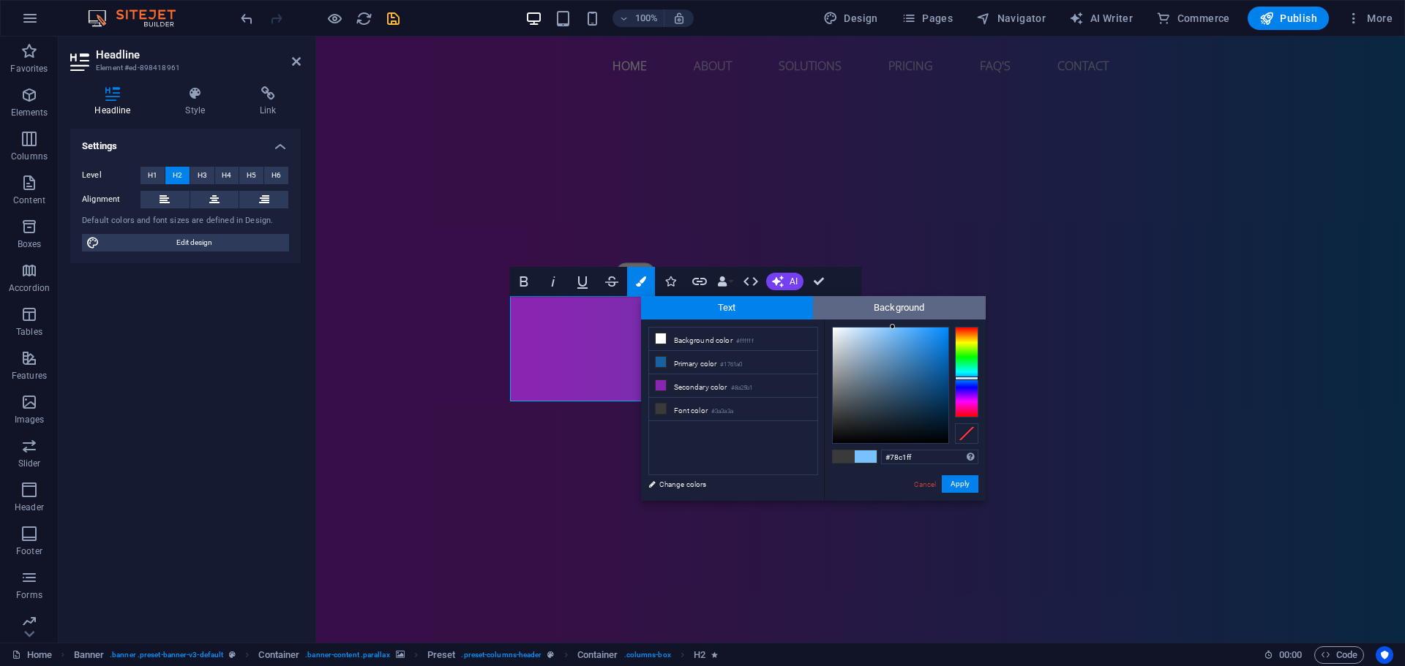
drag, startPoint x: 925, startPoint y: 361, endPoint x: 892, endPoint y: 317, distance: 55.0
click at [892, 317] on div "Text Background less Background color #ffffff Primary color #1761a0 Secondary c…" at bounding box center [813, 398] width 345 height 205
type input "#000000"
click at [958, 483] on button "Apply" at bounding box center [959, 484] width 37 height 18
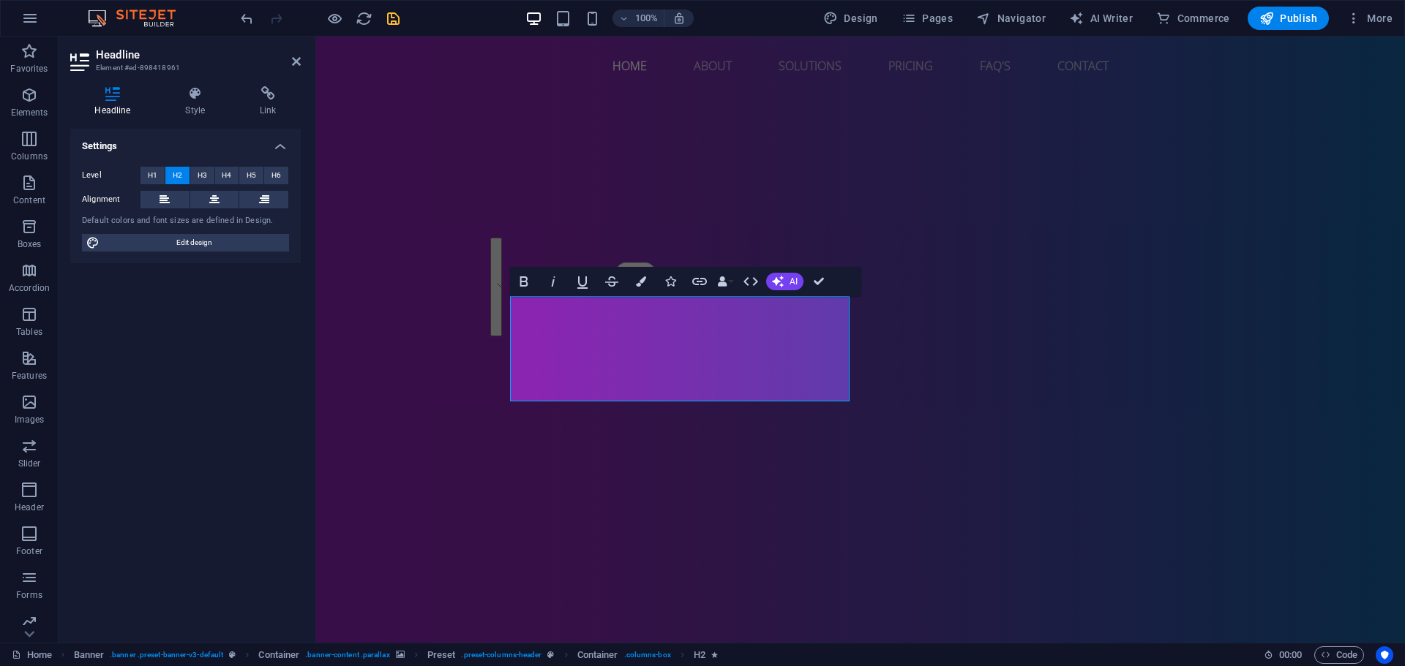
click at [965, 498] on div "Drag here to replace the existing content. Press “Ctrl” if you want to create a…" at bounding box center [860, 340] width 1088 height 606
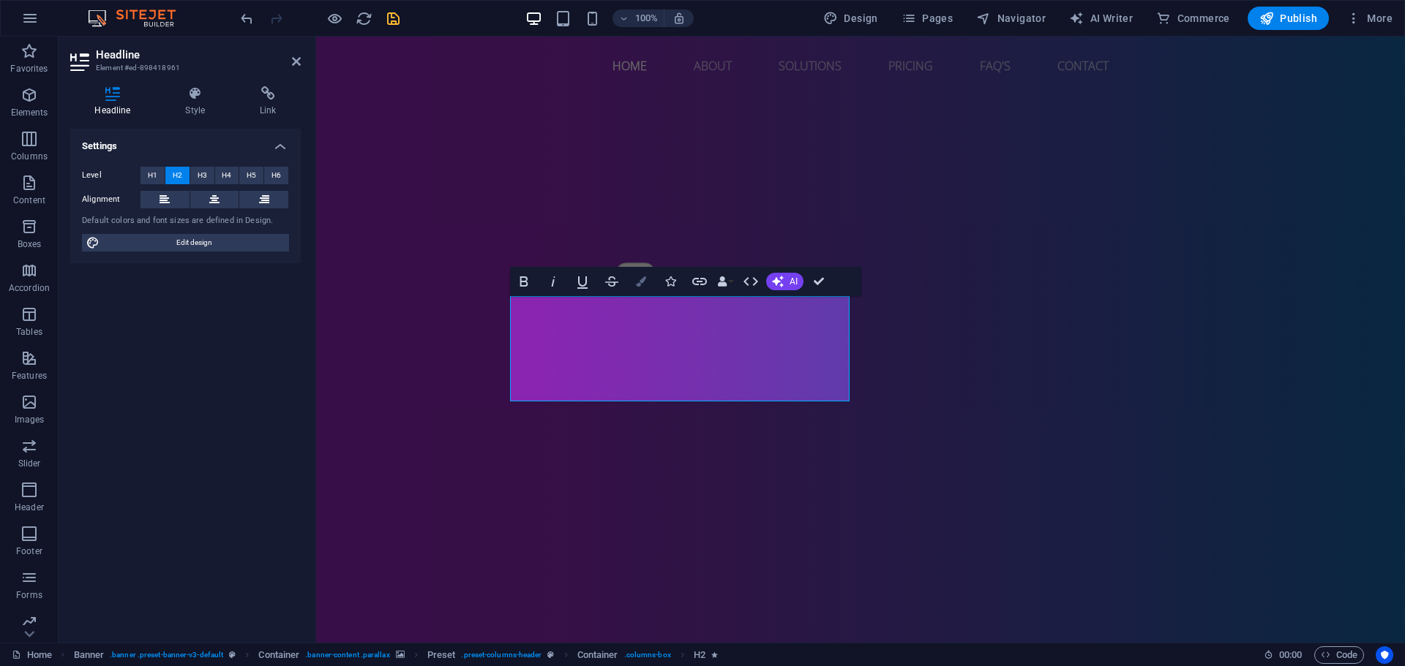
click at [644, 290] on button "Colors" at bounding box center [641, 281] width 28 height 29
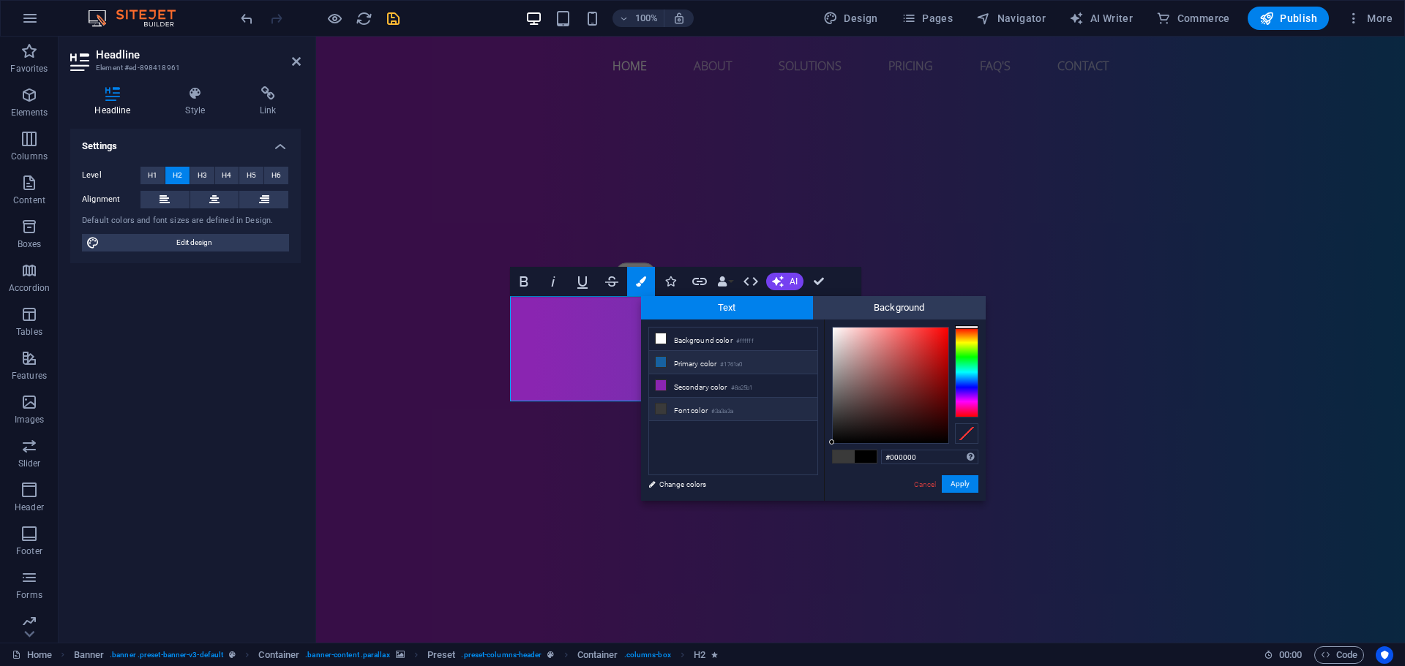
click at [742, 363] on small "#1761a0" at bounding box center [731, 365] width 22 height 10
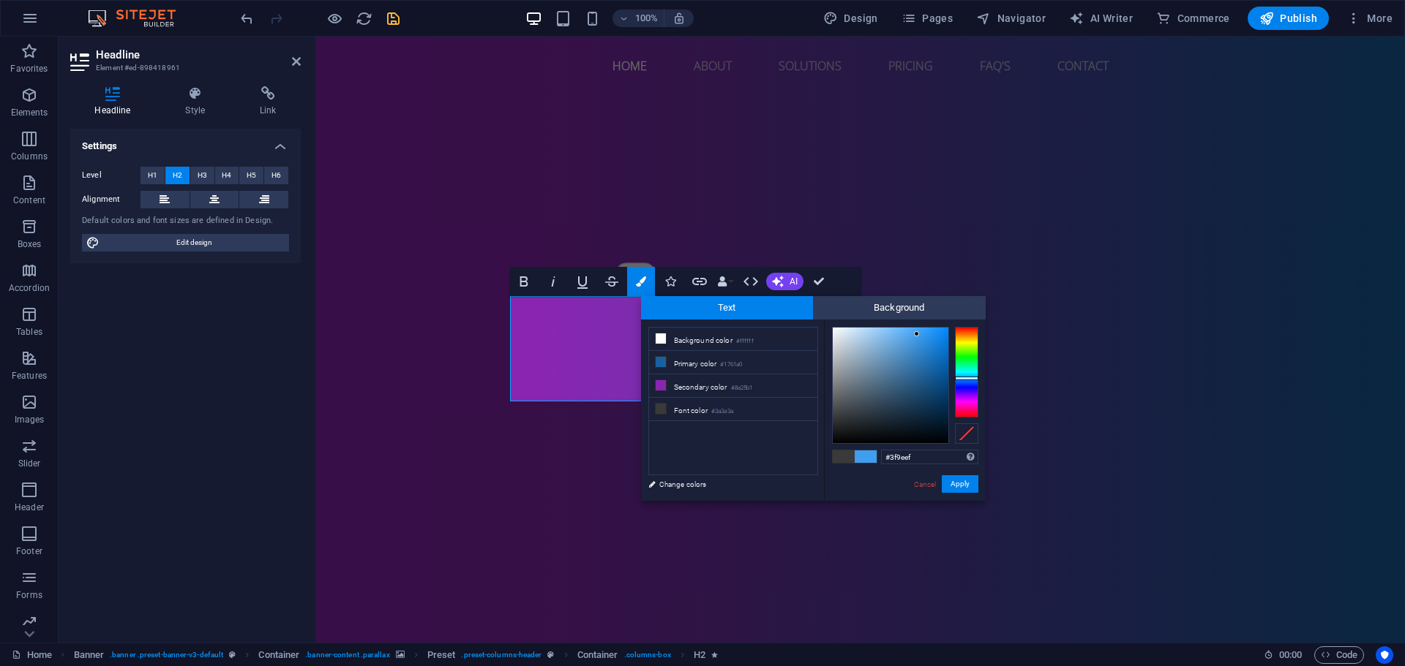
click at [917, 334] on div at bounding box center [890, 386] width 116 height 116
type input "#61b4fa"
drag, startPoint x: 916, startPoint y: 336, endPoint x: 902, endPoint y: 329, distance: 15.7
click at [902, 329] on div at bounding box center [890, 386] width 116 height 116
click at [961, 483] on button "Apply" at bounding box center [959, 484] width 37 height 18
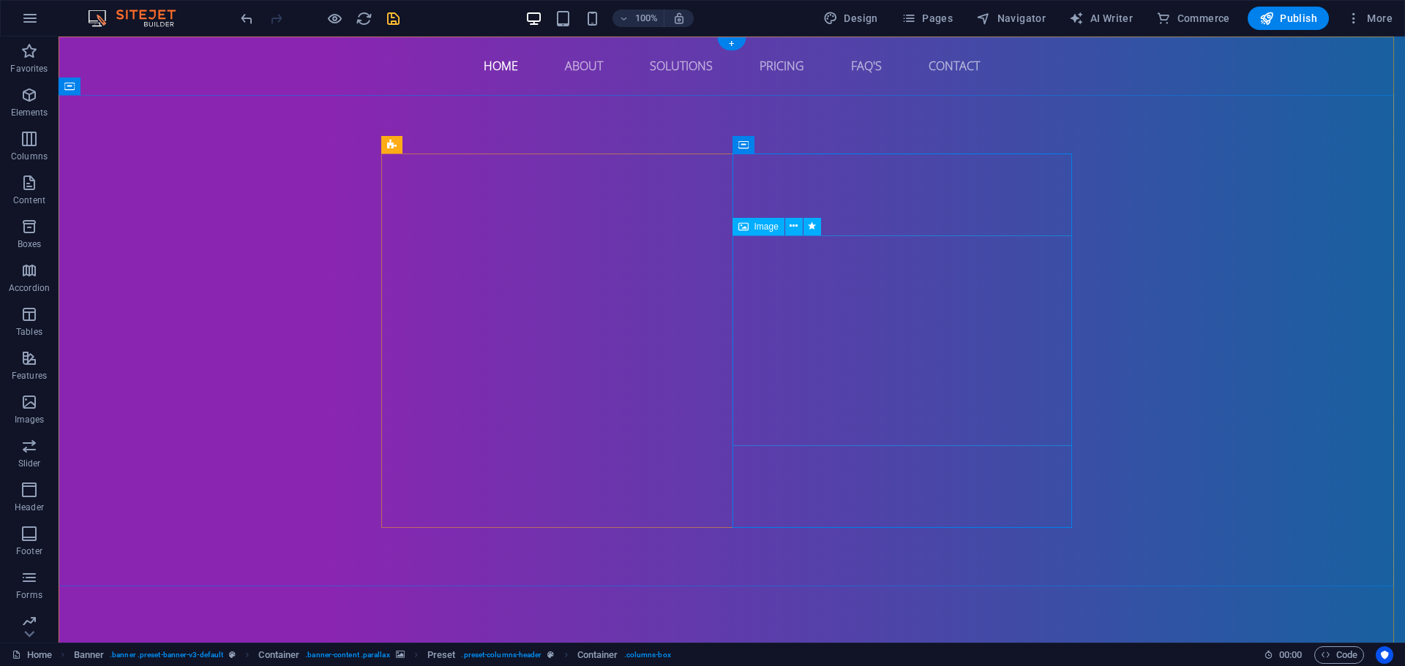
click at [797, 230] on button at bounding box center [794, 227] width 18 height 18
click at [798, 225] on button at bounding box center [794, 227] width 18 height 18
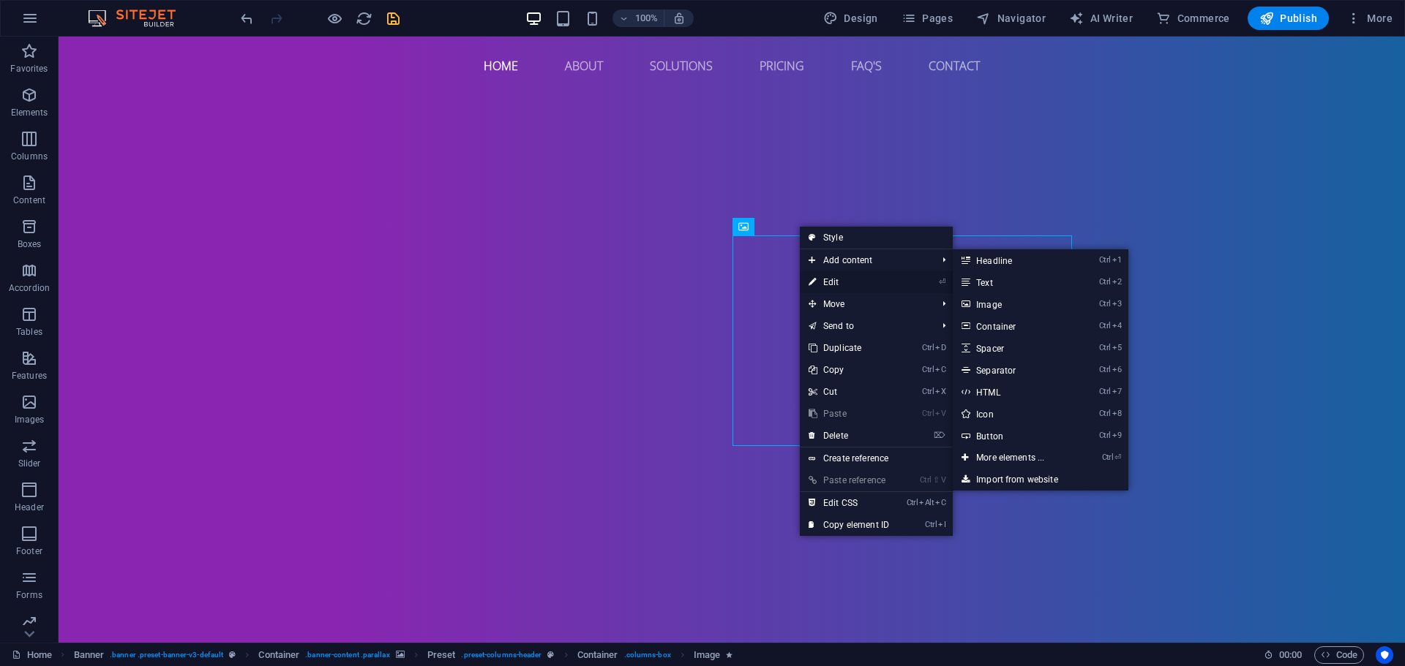
click at [844, 281] on link "⏎ Edit" at bounding box center [849, 282] width 98 height 22
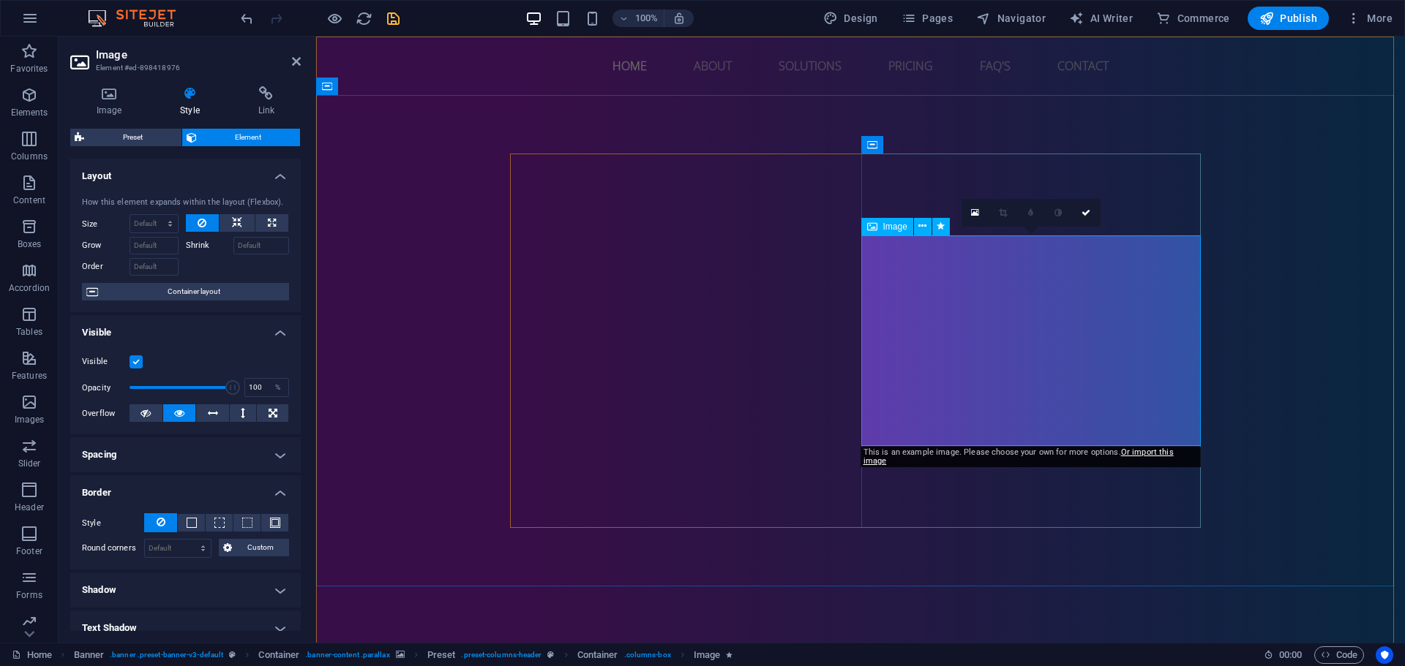
click at [967, 206] on link at bounding box center [975, 213] width 28 height 28
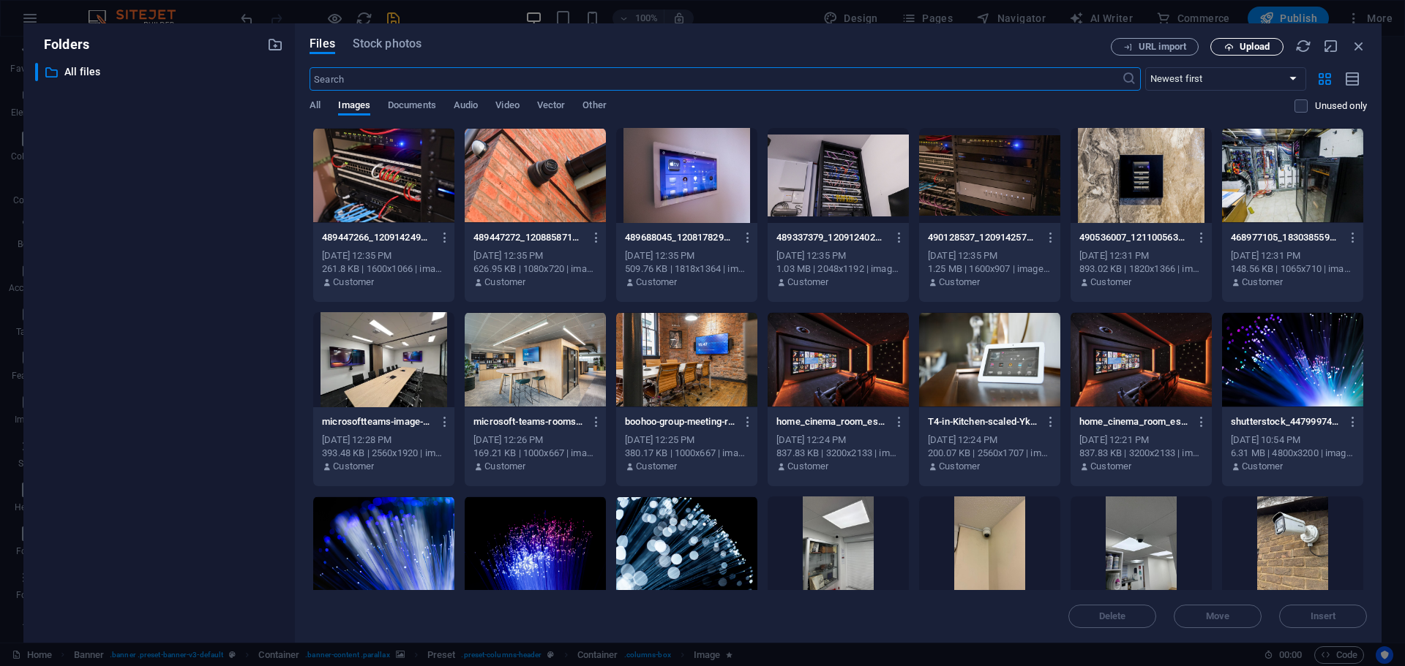
click at [1238, 48] on span "Upload" at bounding box center [1247, 47] width 60 height 10
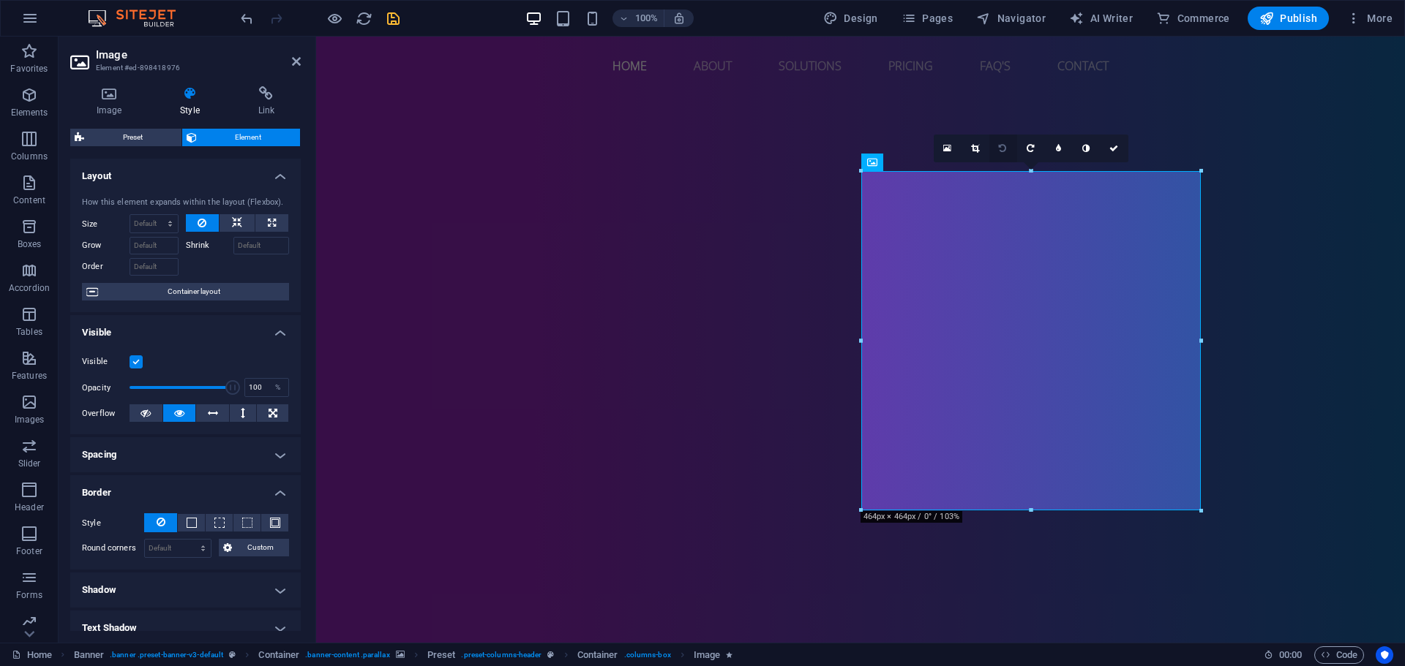
click at [999, 146] on icon at bounding box center [1002, 148] width 7 height 9
click at [1026, 146] on icon at bounding box center [1029, 148] width 7 height 9
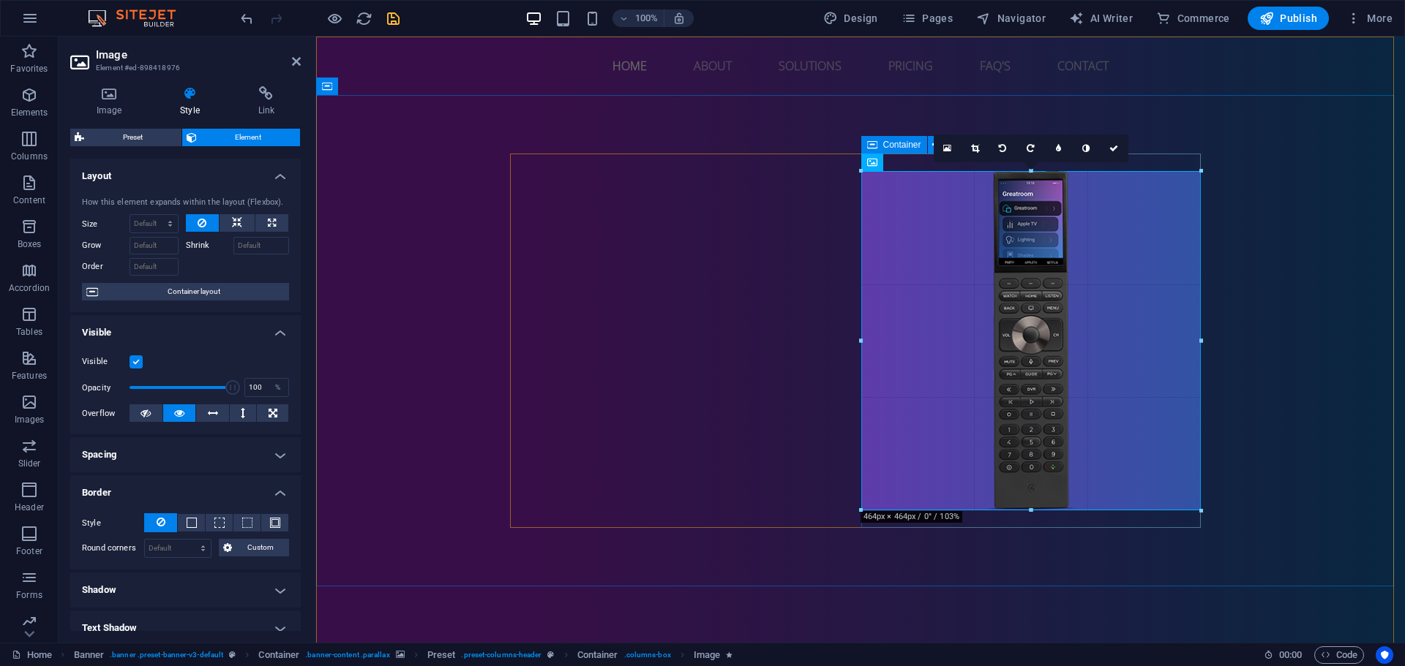
drag, startPoint x: 858, startPoint y: 168, endPoint x: 607, endPoint y: 130, distance: 253.8
click at [856, 171] on div "Drag here to replace the existing content. Press “Ctrl” if you want to create a…" at bounding box center [860, 340] width 1088 height 606
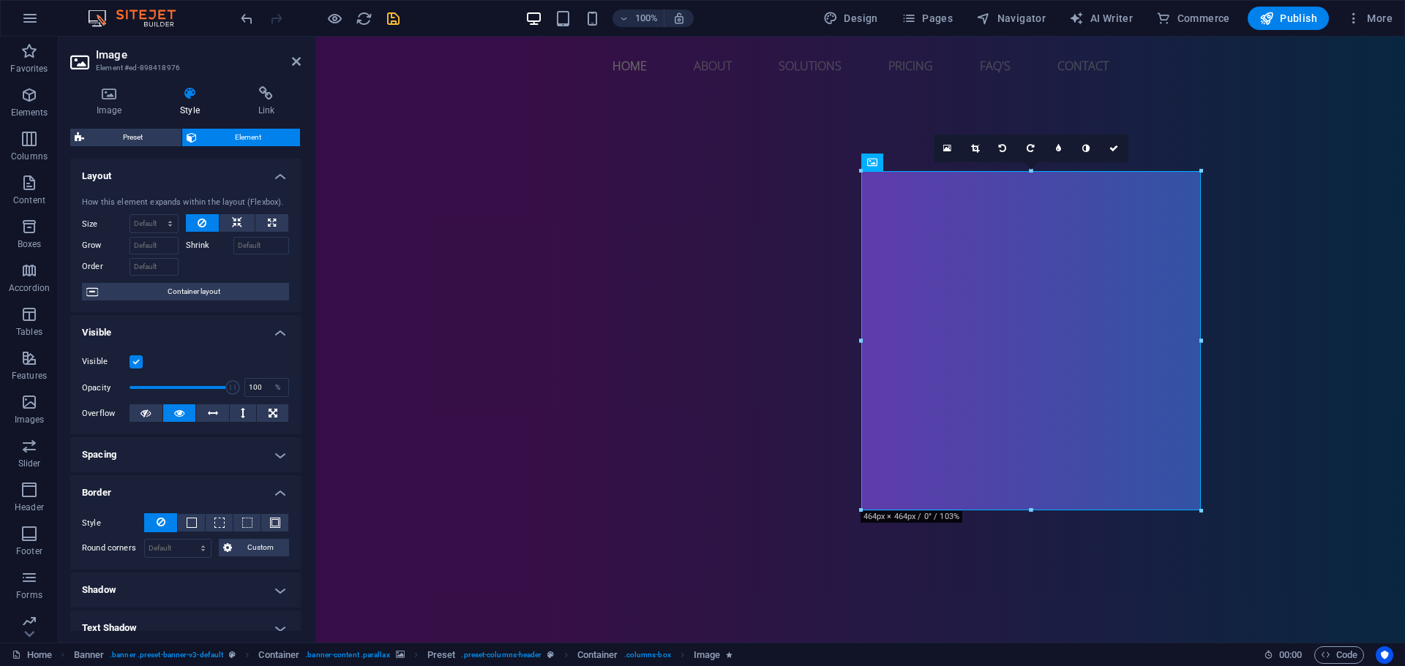
click at [1032, 162] on div "16:10 16:9 4:3 1:1 1:2 0" at bounding box center [1030, 149] width 195 height 28
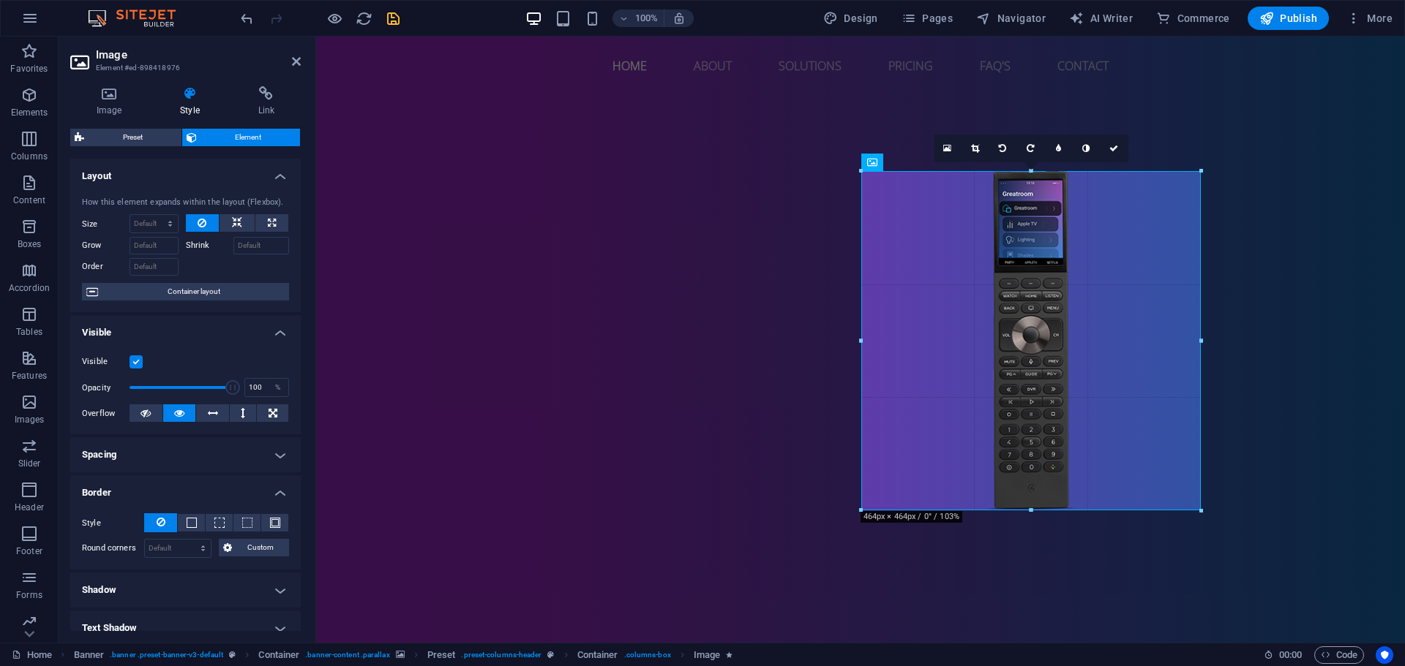
drag, startPoint x: 1028, startPoint y: 508, endPoint x: 1044, endPoint y: 508, distance: 16.1
click at [1044, 508] on div at bounding box center [1030, 510] width 339 height 5
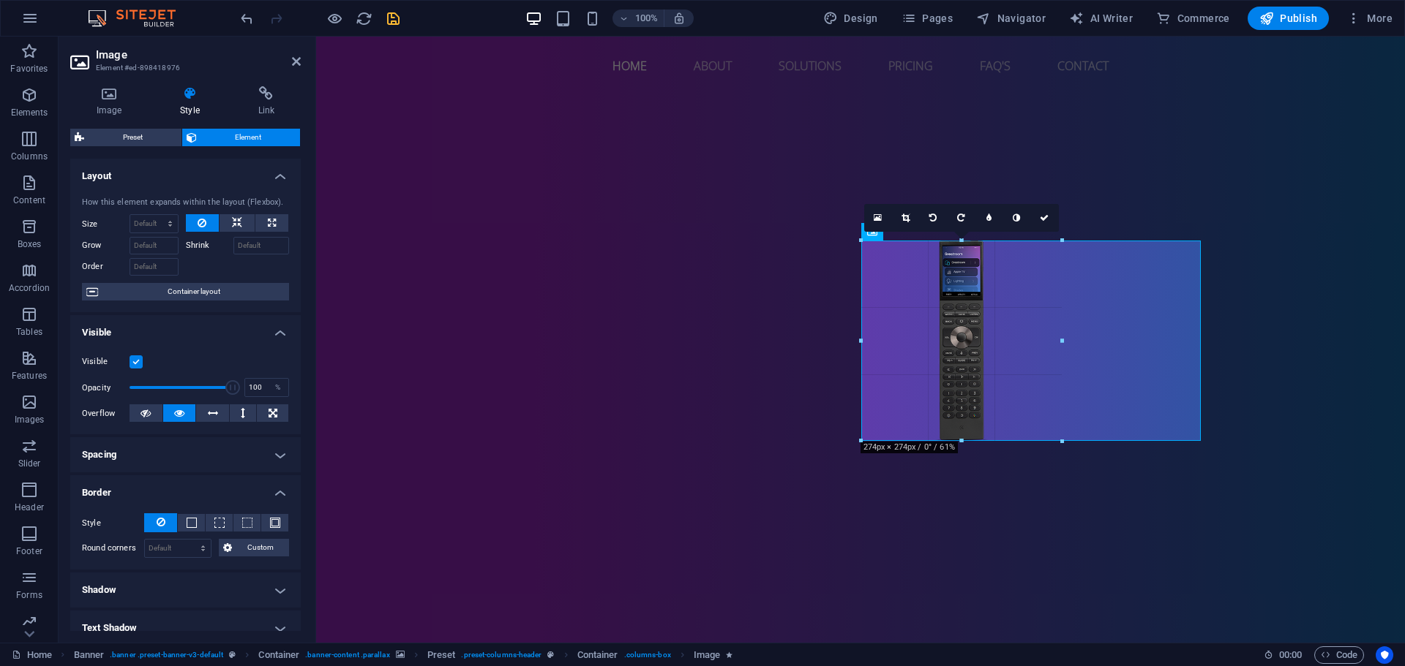
drag, startPoint x: 862, startPoint y: 170, endPoint x: 796, endPoint y: 275, distance: 124.2
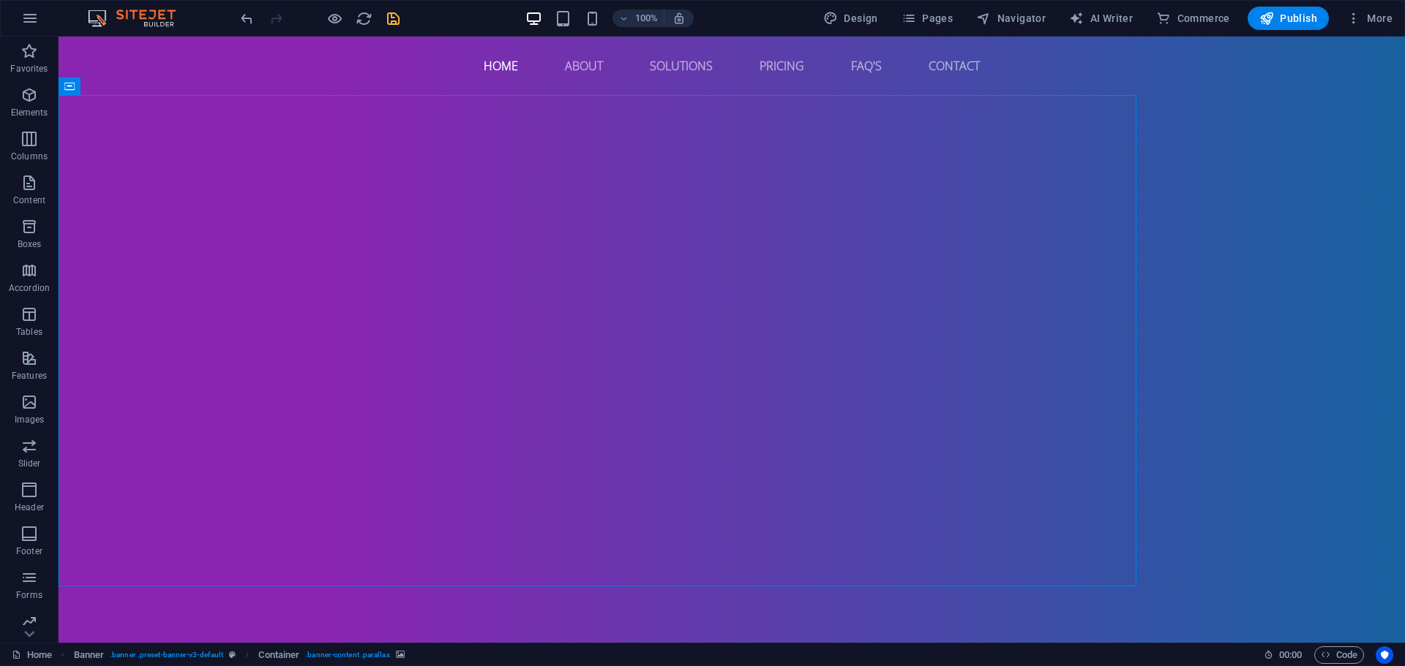
click at [796, 229] on icon at bounding box center [793, 231] width 8 height 15
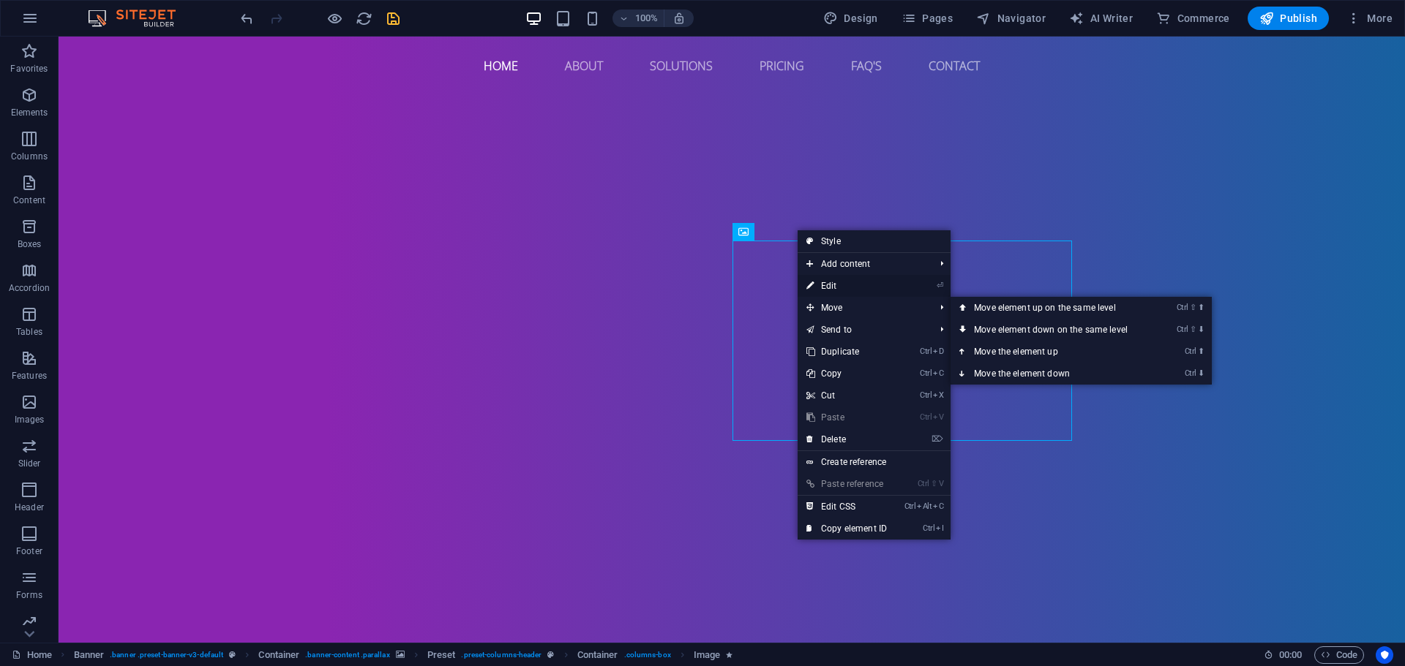
click at [842, 278] on link "⏎ Edit" at bounding box center [846, 286] width 98 height 22
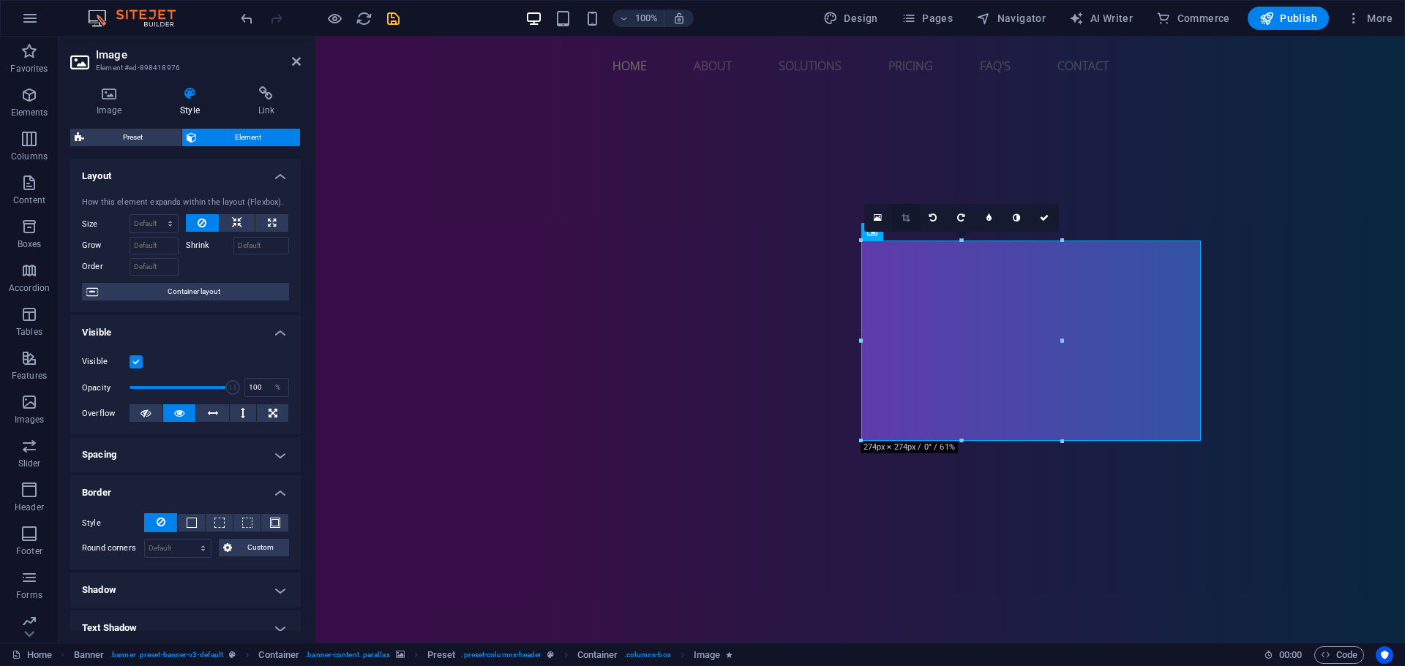
click at [901, 217] on icon at bounding box center [905, 218] width 8 height 9
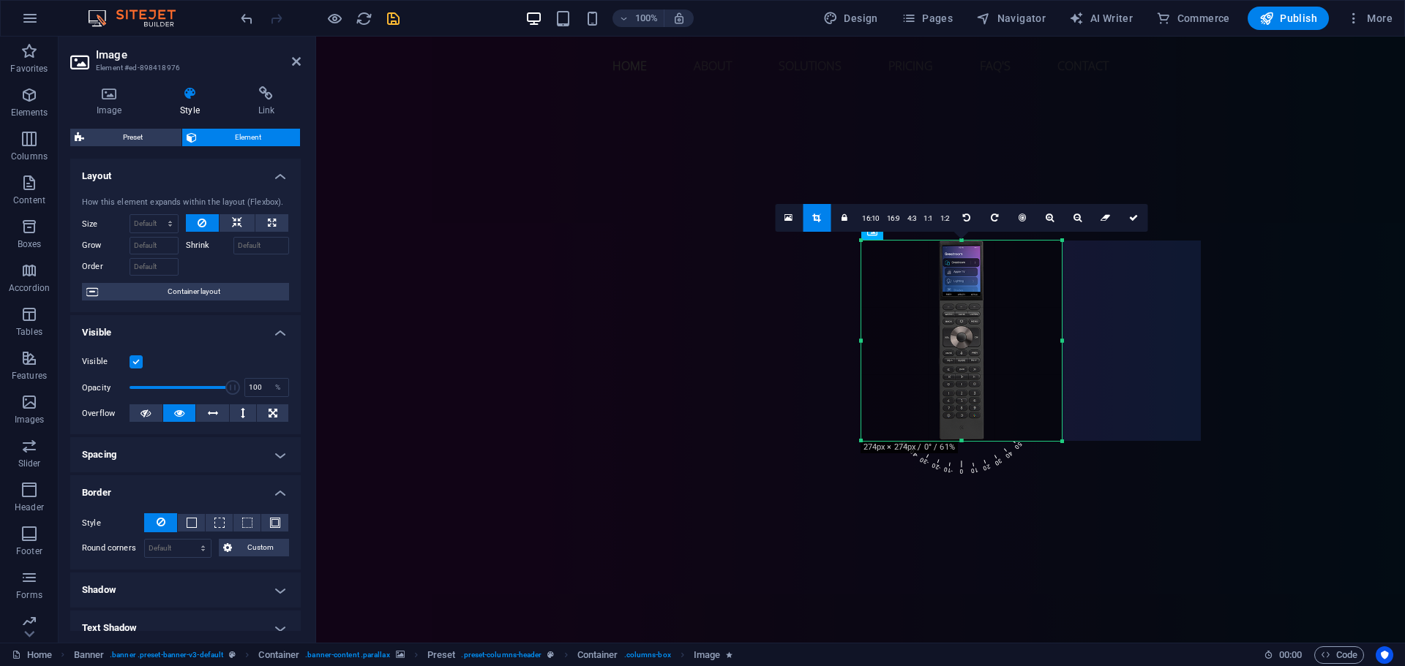
click at [977, 318] on div at bounding box center [961, 341] width 200 height 200
drag, startPoint x: 963, startPoint y: 442, endPoint x: 988, endPoint y: 440, distance: 24.9
click at [988, 440] on div at bounding box center [961, 441] width 200 height 5
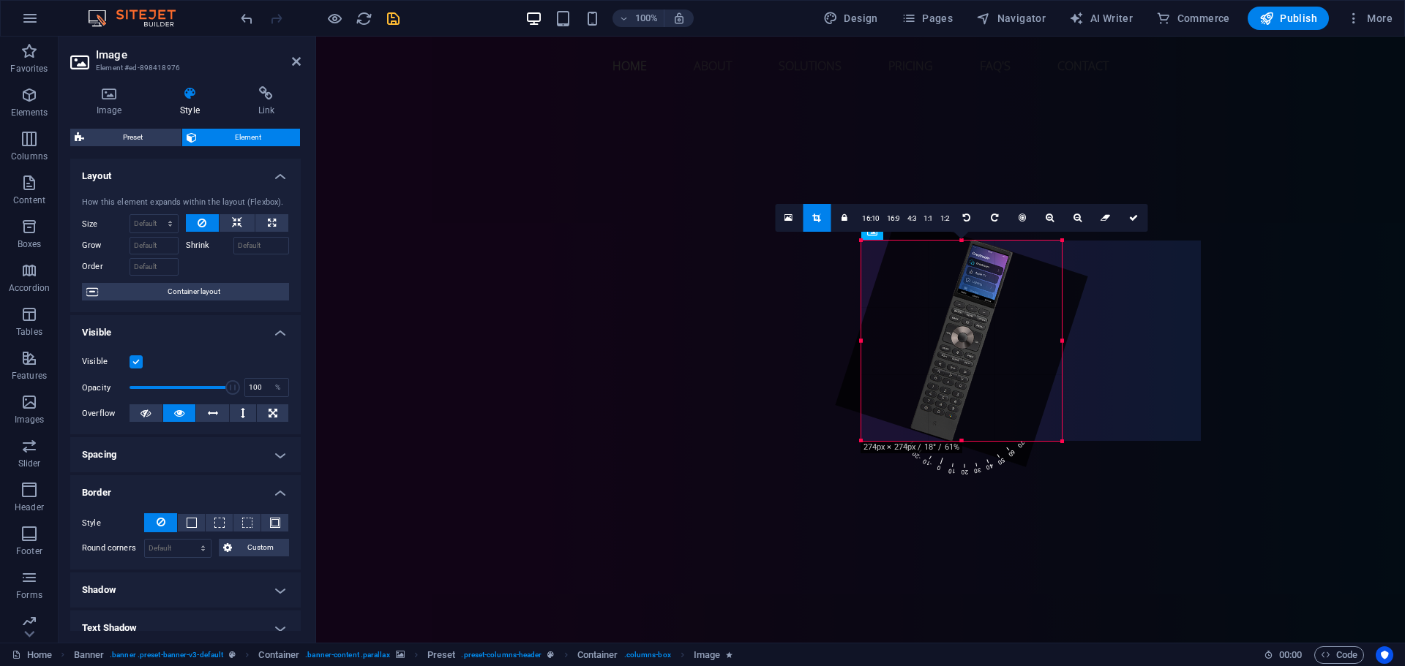
drag, startPoint x: 1007, startPoint y: 455, endPoint x: 982, endPoint y: 452, distance: 25.0
click at [982, 452] on div "180 170 160 150 140 130 120 110 100 90 80 70 60 50 40 30 20 10 0 -10 -20 -30 -4…" at bounding box center [961, 397] width 202 height 202
click at [1126, 225] on link at bounding box center [1133, 218] width 28 height 28
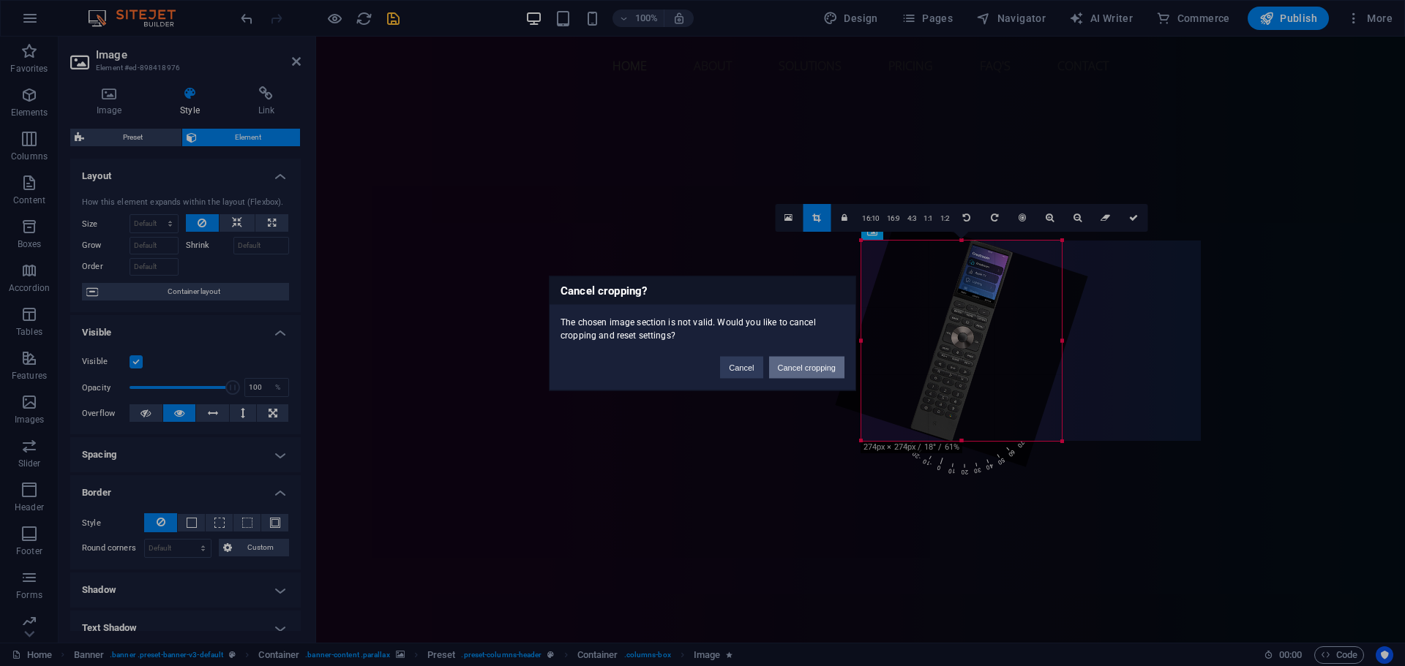
click at [814, 374] on button "Cancel cropping" at bounding box center [807, 367] width 76 height 22
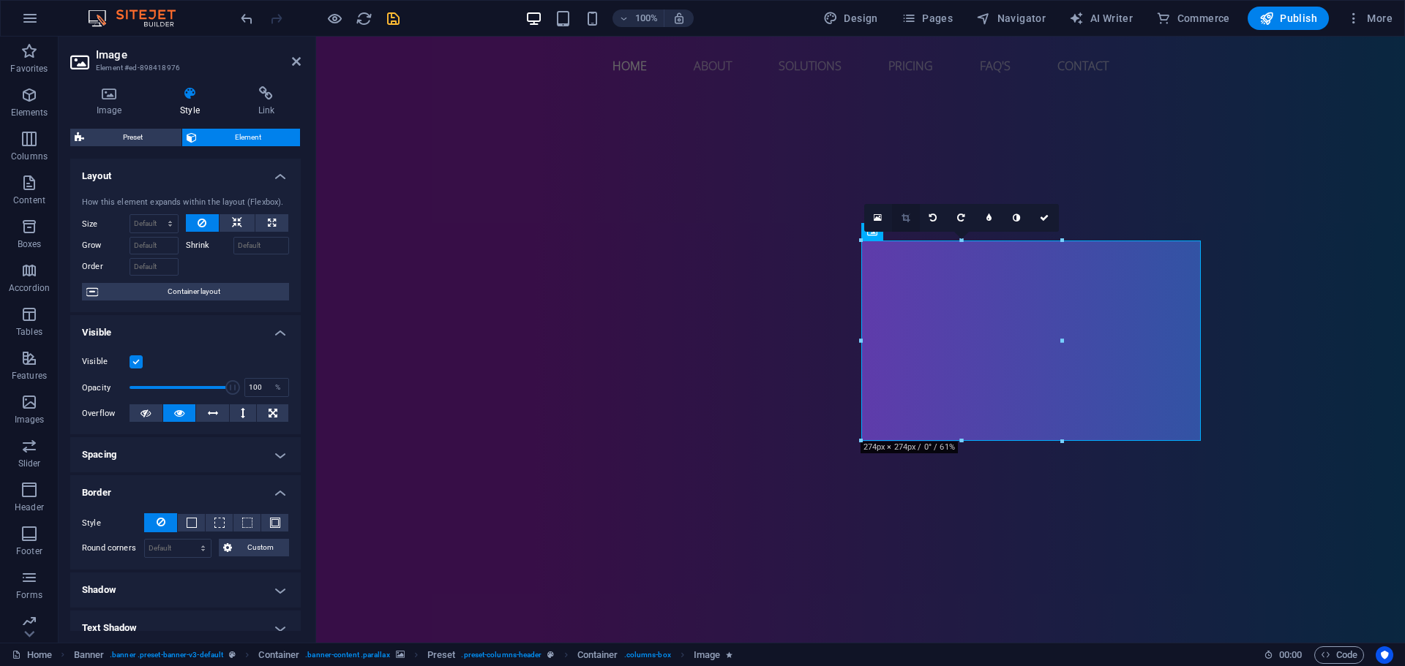
click at [908, 224] on link at bounding box center [906, 218] width 28 height 28
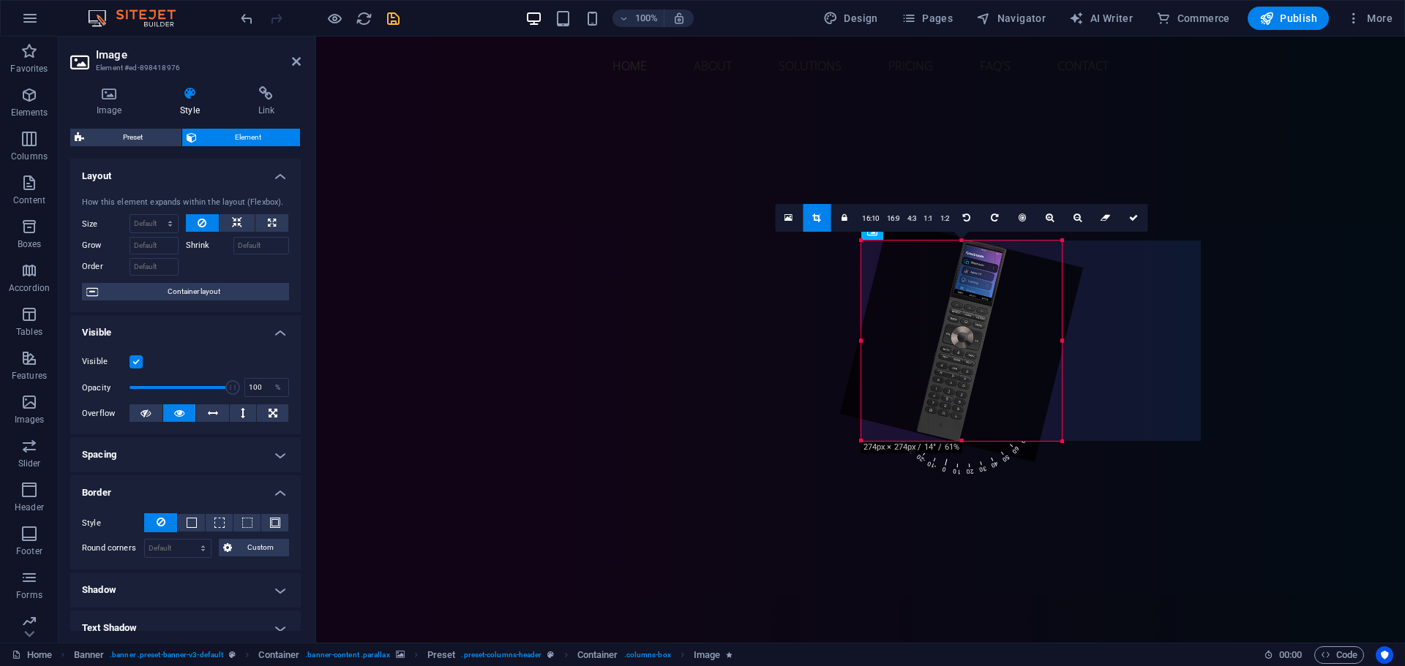
drag, startPoint x: 970, startPoint y: 474, endPoint x: 952, endPoint y: 474, distance: 18.3
click at [952, 474] on div "180 170 160 150 140 130 120 110 100 90 80 70 60 50 40 30 20 10 0 -10 -20 -30 -4…" at bounding box center [961, 397] width 195 height 195
click at [1133, 221] on icon at bounding box center [1133, 218] width 9 height 9
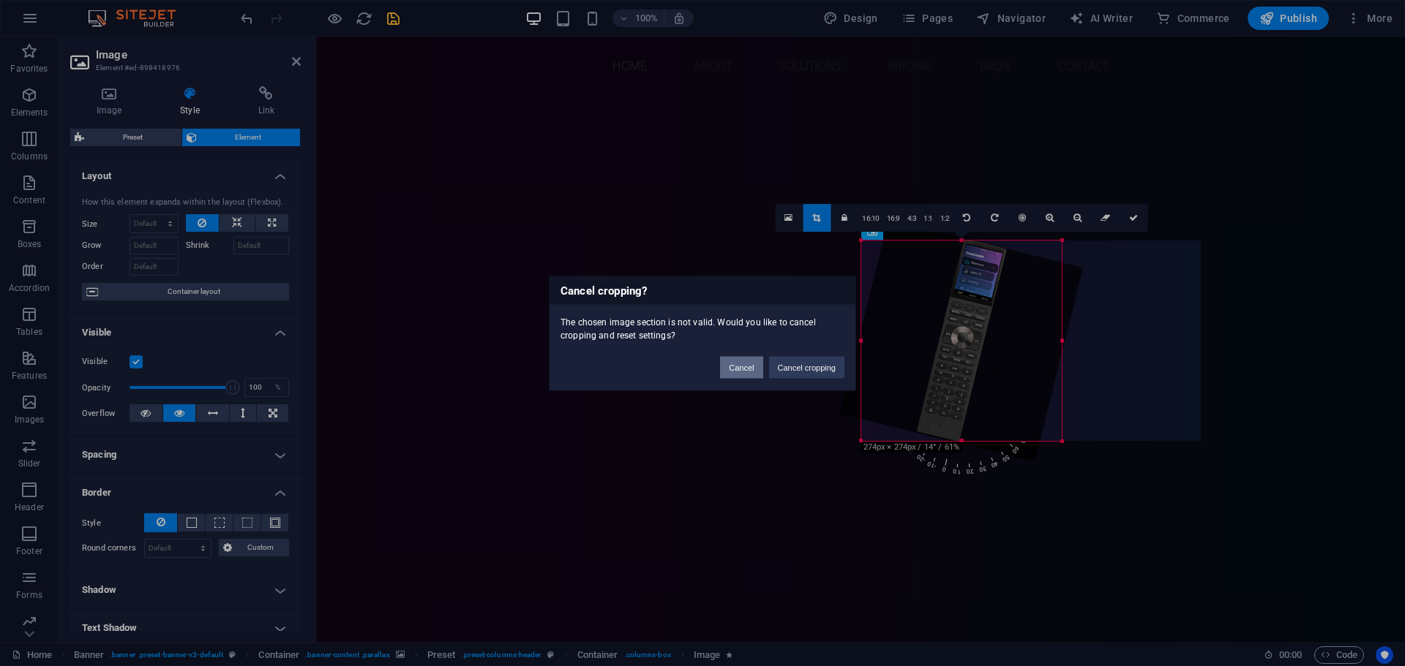
click at [742, 369] on button "Cancel" at bounding box center [741, 367] width 42 height 22
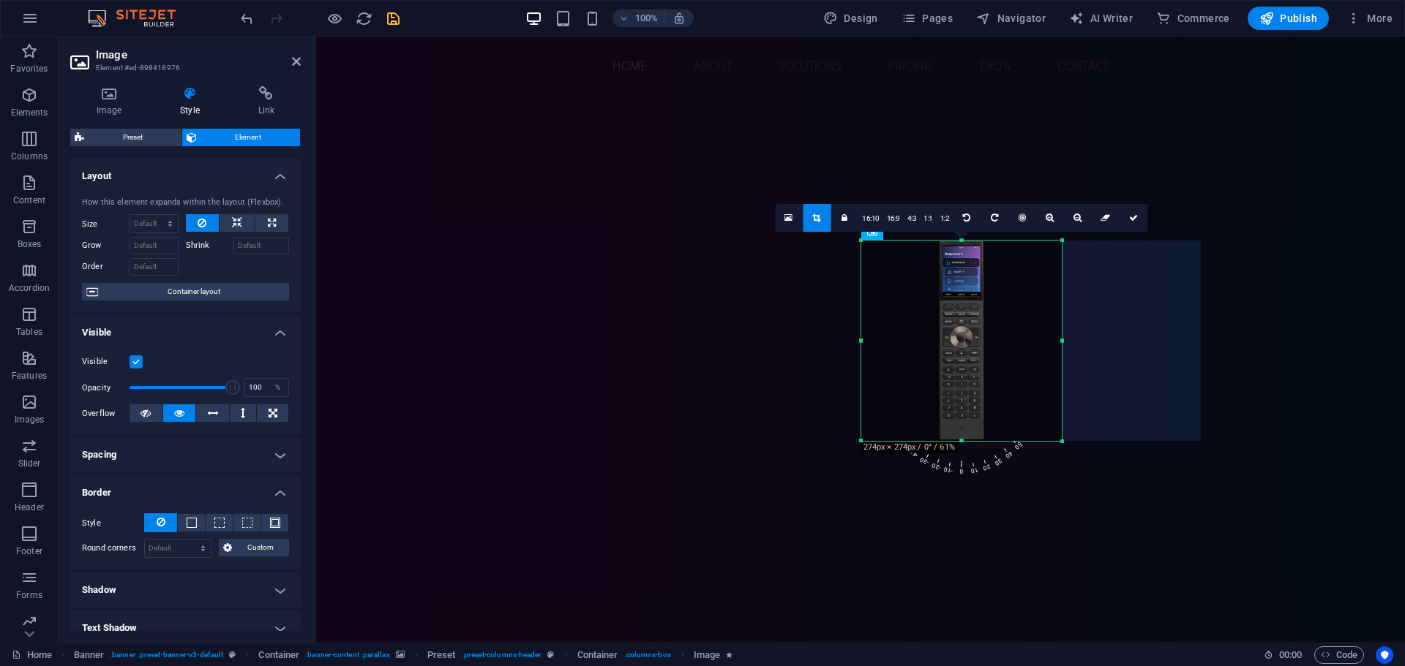
drag, startPoint x: 955, startPoint y: 466, endPoint x: 982, endPoint y: 466, distance: 26.3
click at [982, 466] on span "10" at bounding box center [969, 437] width 31 height 82
click at [977, 467] on span "10" at bounding box center [969, 437] width 31 height 82
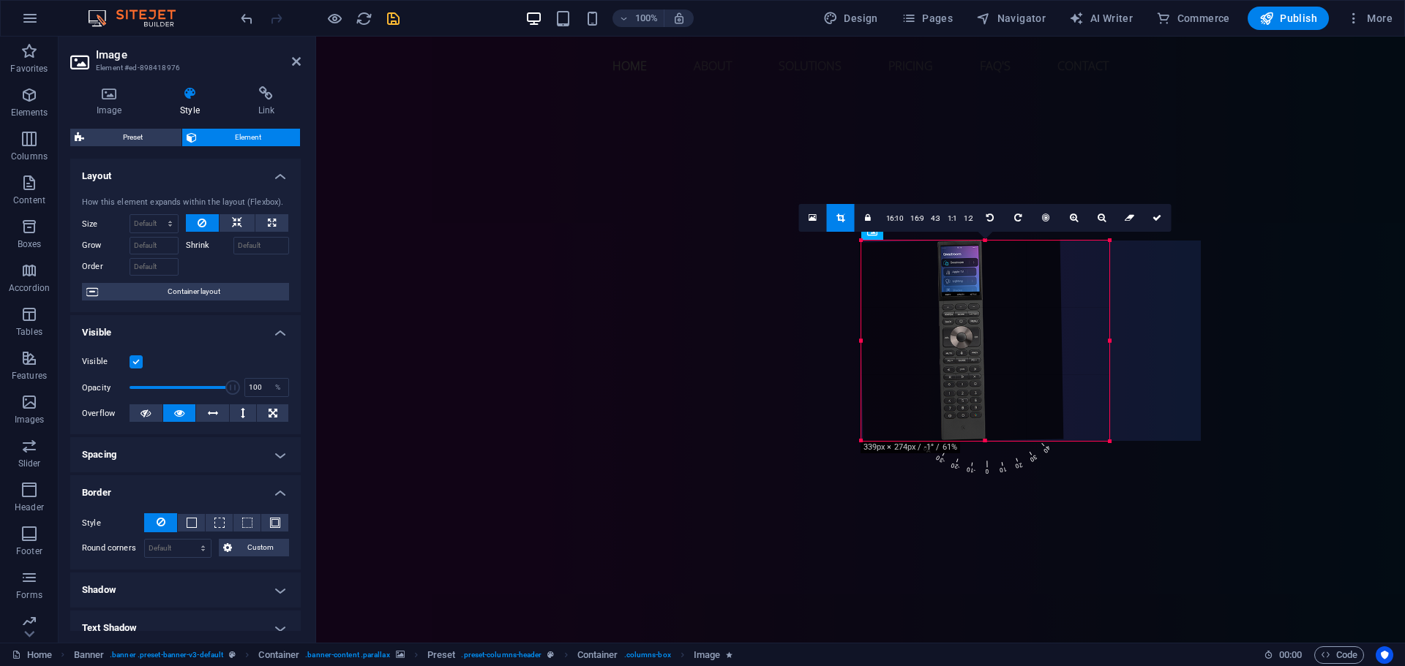
drag, startPoint x: 860, startPoint y: 243, endPoint x: 486, endPoint y: 229, distance: 373.3
click at [802, 266] on div "Drag here to replace the existing content. Press “Ctrl” if you want to create a…" at bounding box center [860, 340] width 1088 height 606
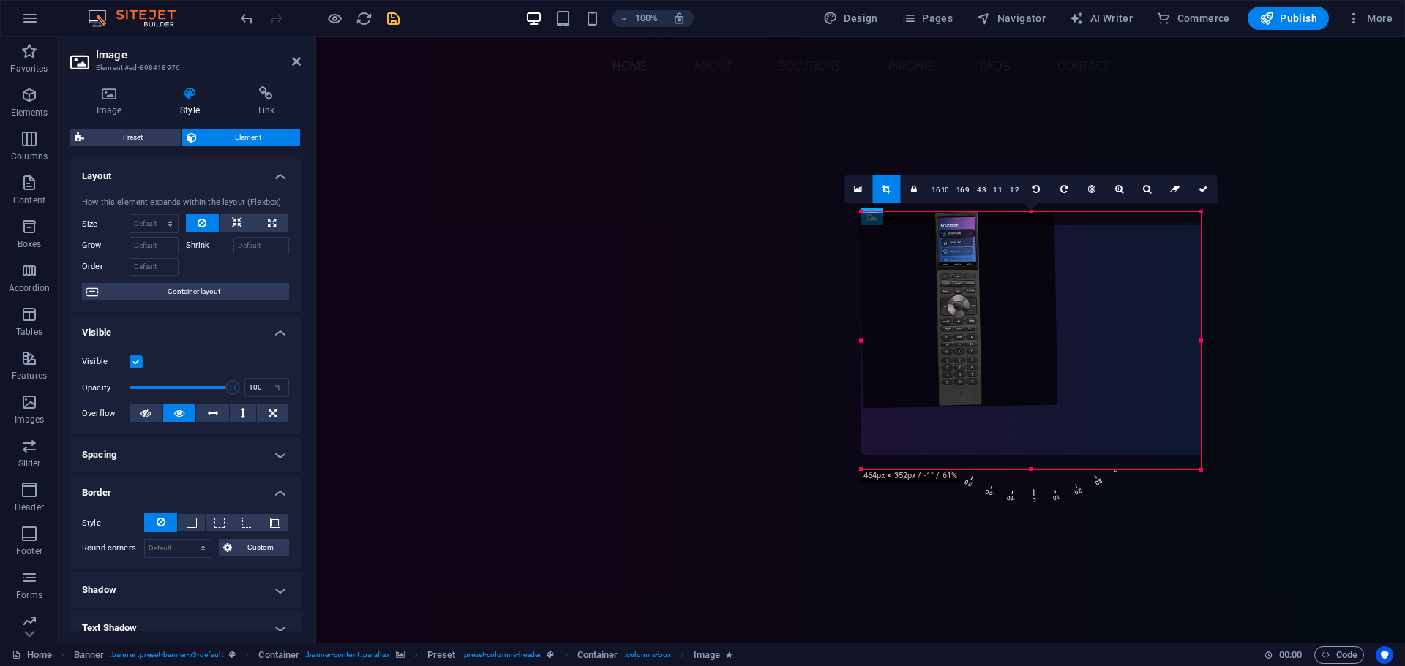
drag, startPoint x: 1016, startPoint y: 342, endPoint x: 849, endPoint y: 412, distance: 181.0
click at [1217, 498] on div "Drag here to replace the existing content. Press “Ctrl” if you want to create a…" at bounding box center [860, 340] width 1088 height 606
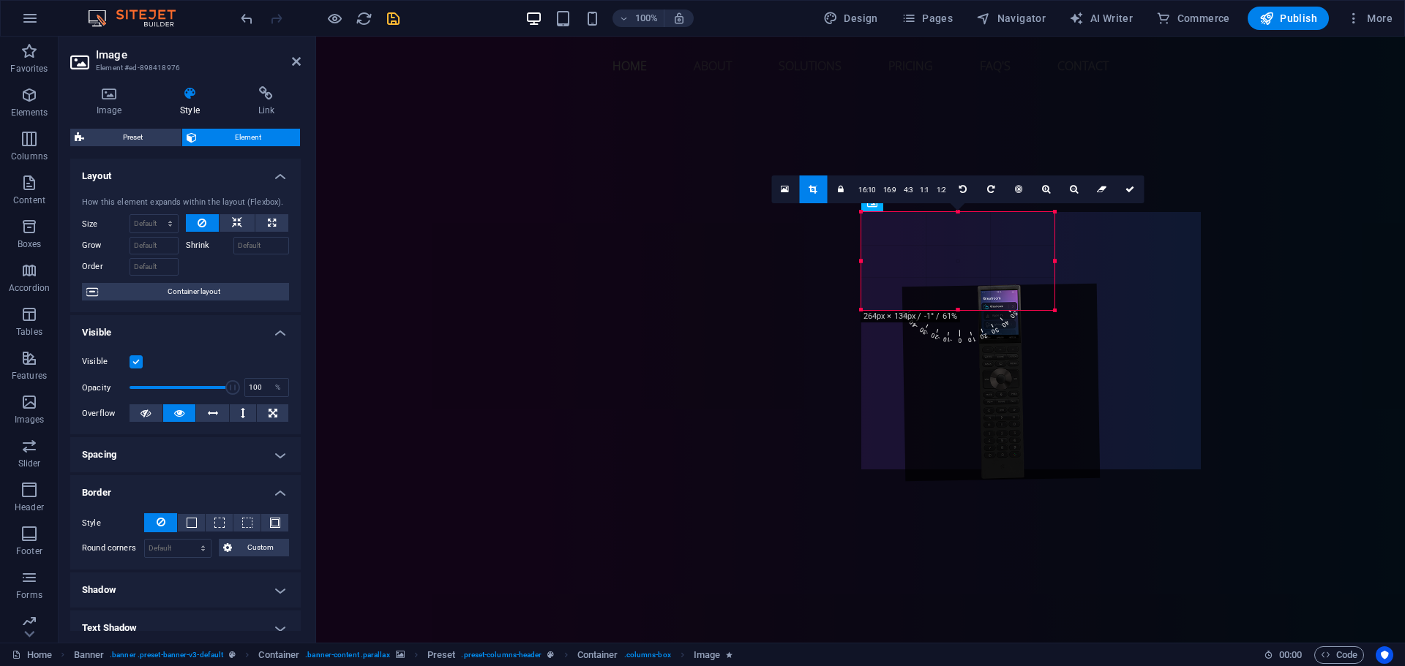
drag, startPoint x: 990, startPoint y: 300, endPoint x: 1009, endPoint y: 307, distance: 20.8
click at [1034, 372] on div at bounding box center [1000, 382] width 198 height 198
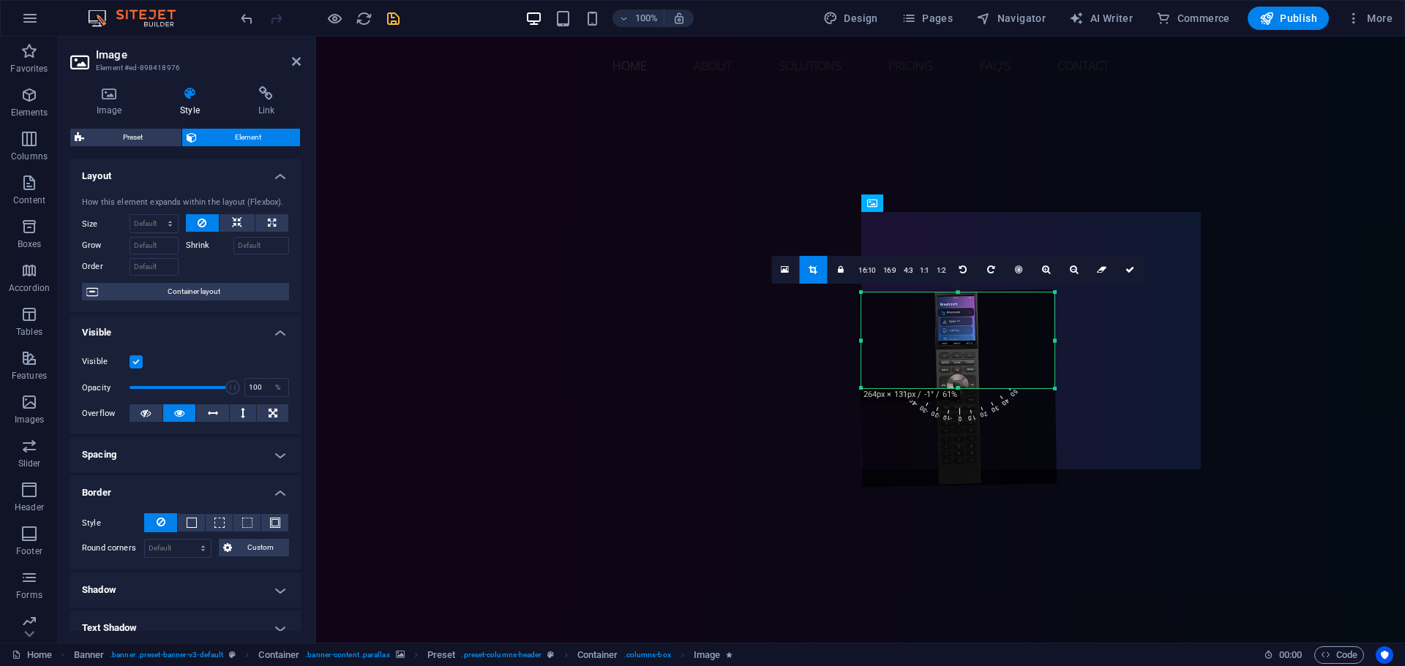
click at [1007, 306] on div "180 170 160 150 140 130 120 110 100 90 80 70 60 50 40 30 20 10 0 -10 -20 -30 -4…" at bounding box center [957, 341] width 193 height 96
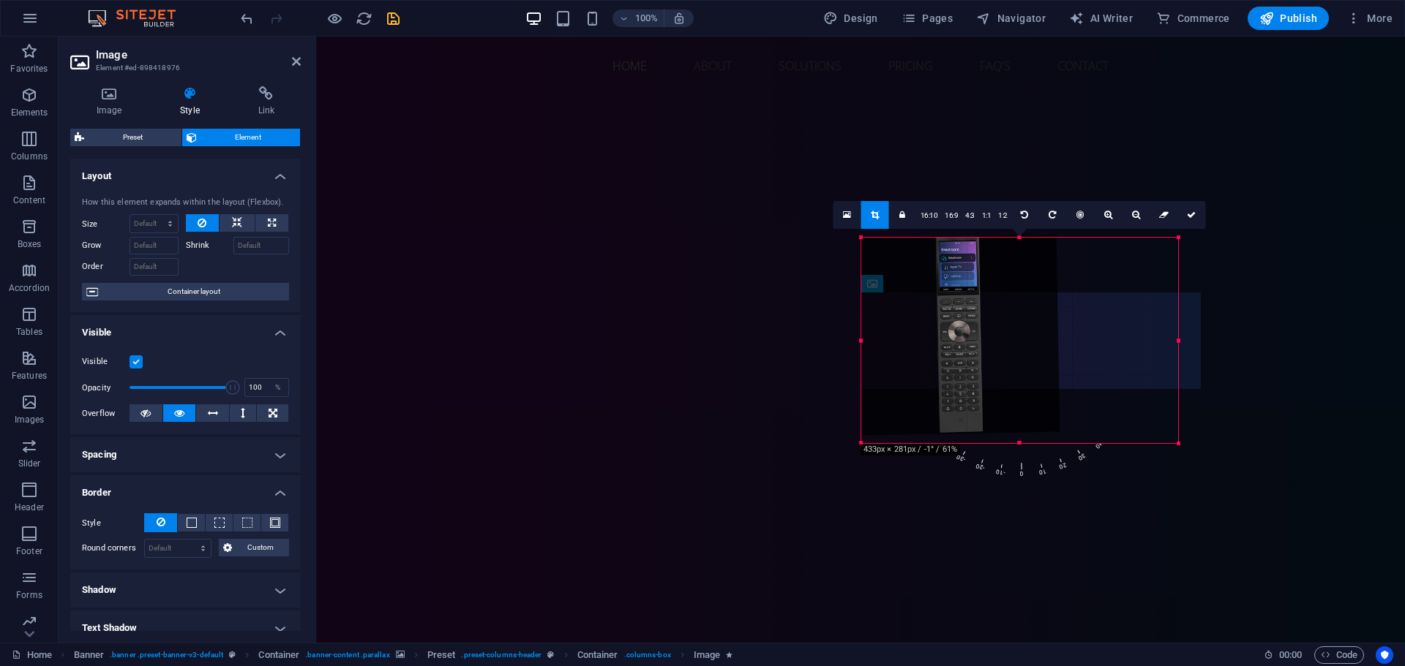
drag, startPoint x: 1054, startPoint y: 391, endPoint x: 873, endPoint y: 473, distance: 198.8
click at [1189, 509] on div "H2 Banner Container Preset Preset Container Button Spacer Text Spacer Image Con…" at bounding box center [860, 340] width 1088 height 606
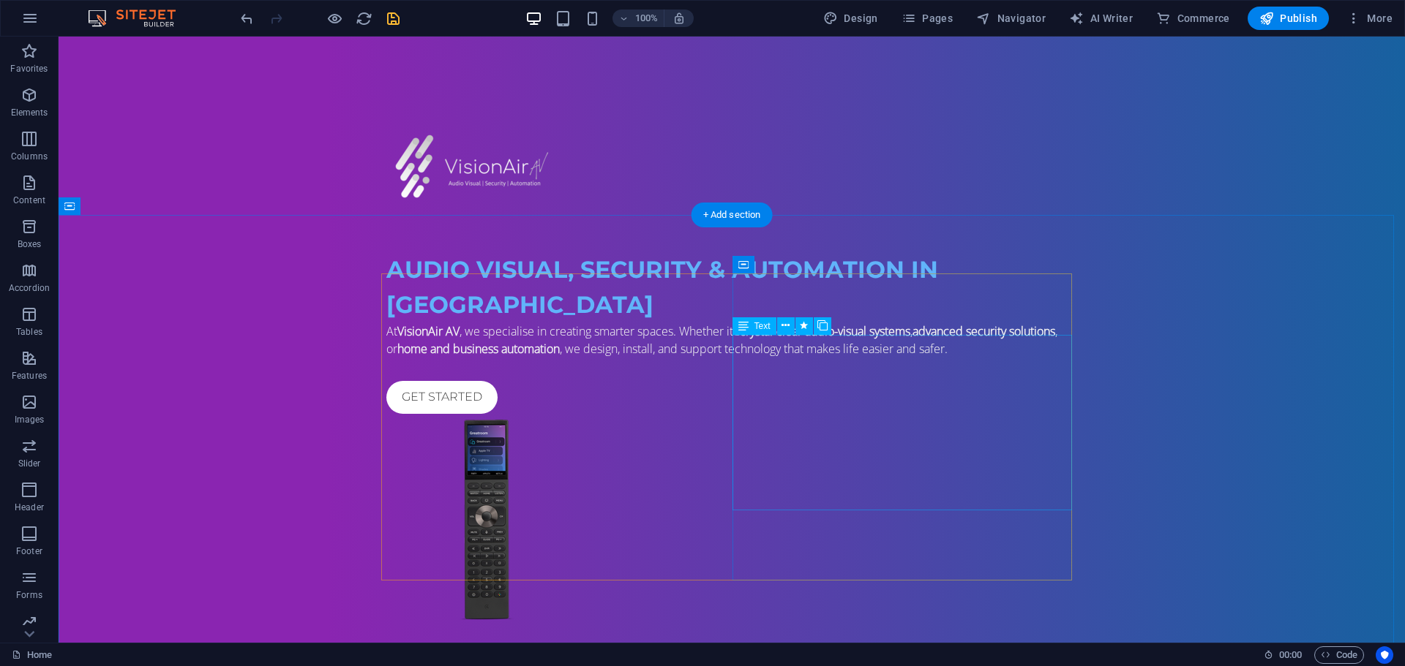
scroll to position [658, 0]
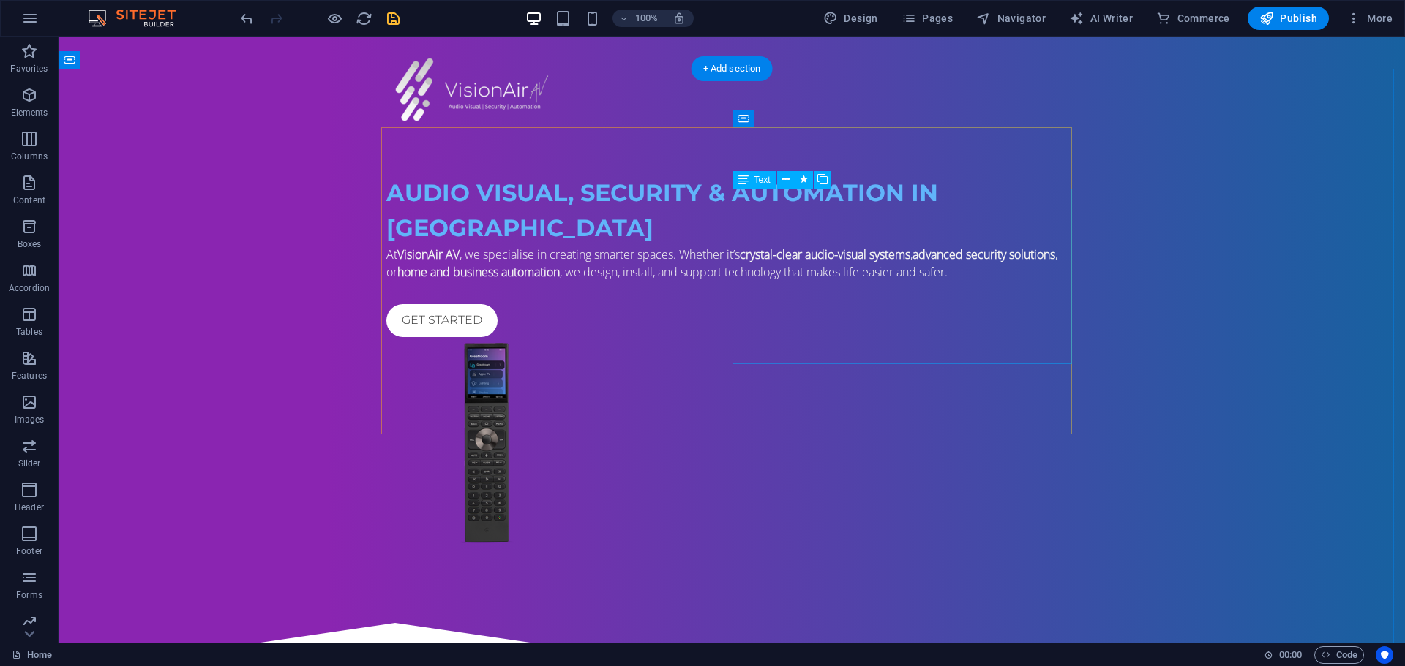
click at [791, 178] on button at bounding box center [786, 180] width 18 height 18
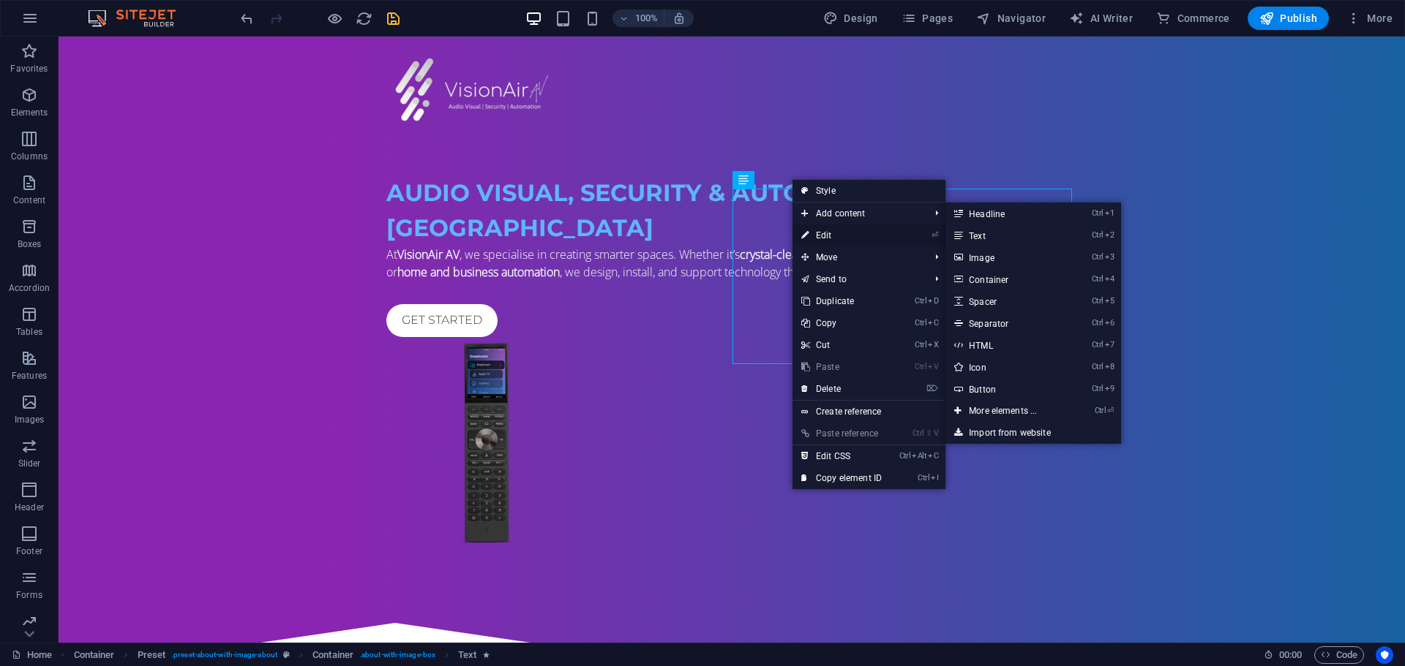
drag, startPoint x: 850, startPoint y: 233, endPoint x: 527, endPoint y: 194, distance: 324.9
click at [850, 233] on link "⏎ Edit" at bounding box center [841, 236] width 98 height 22
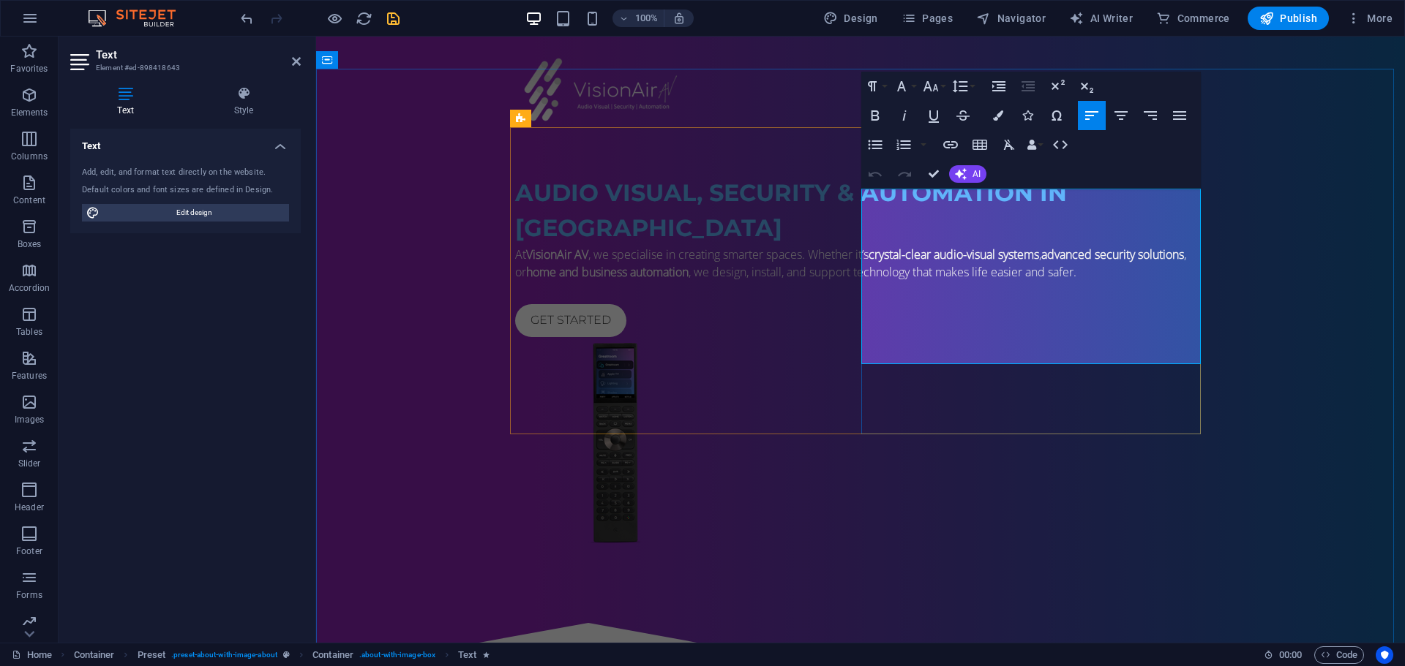
drag, startPoint x: 934, startPoint y: 341, endPoint x: 862, endPoint y: 198, distance: 160.6
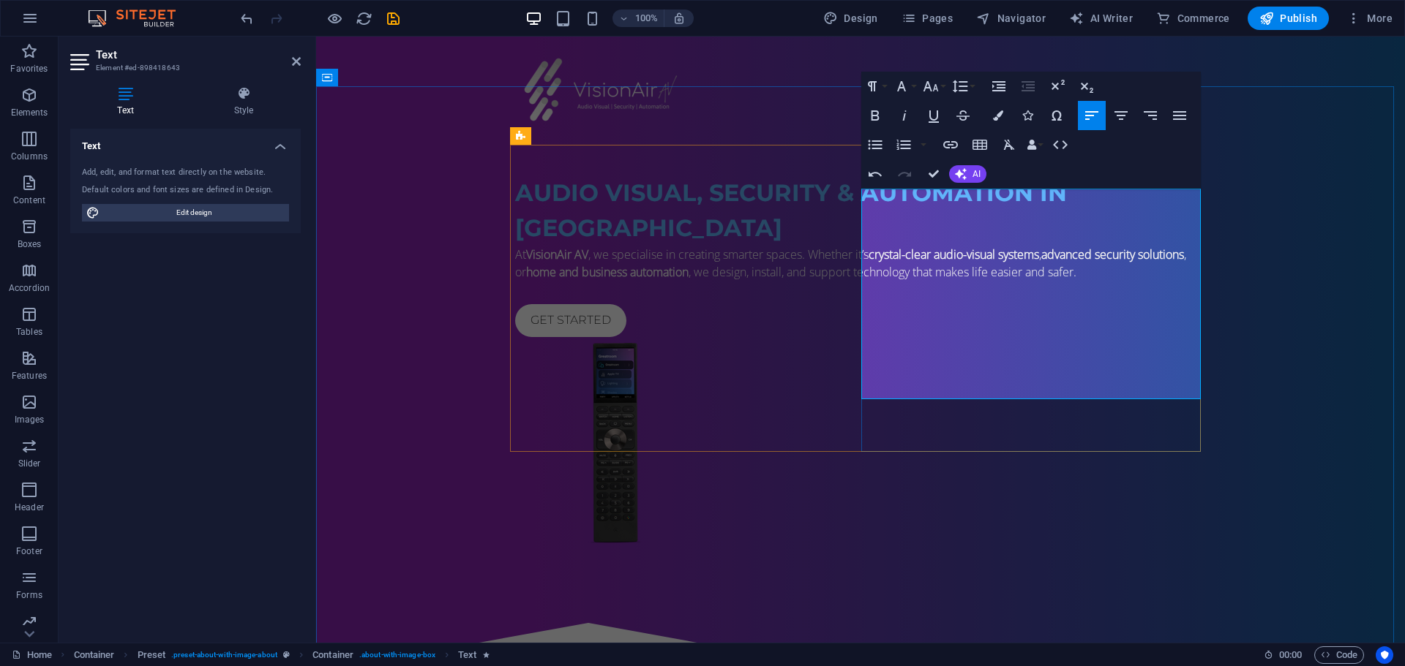
scroll to position [641, 0]
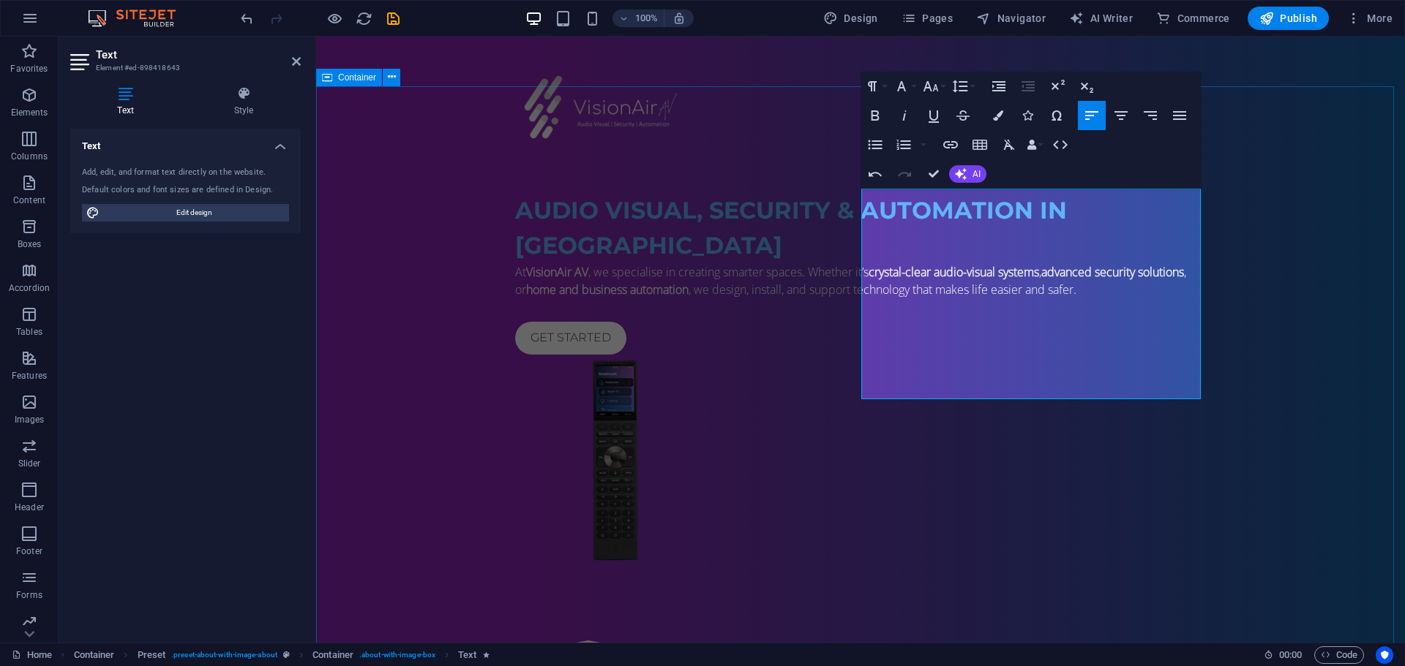
drag, startPoint x: 1277, startPoint y: 241, endPoint x: 1536, endPoint y: 240, distance: 259.0
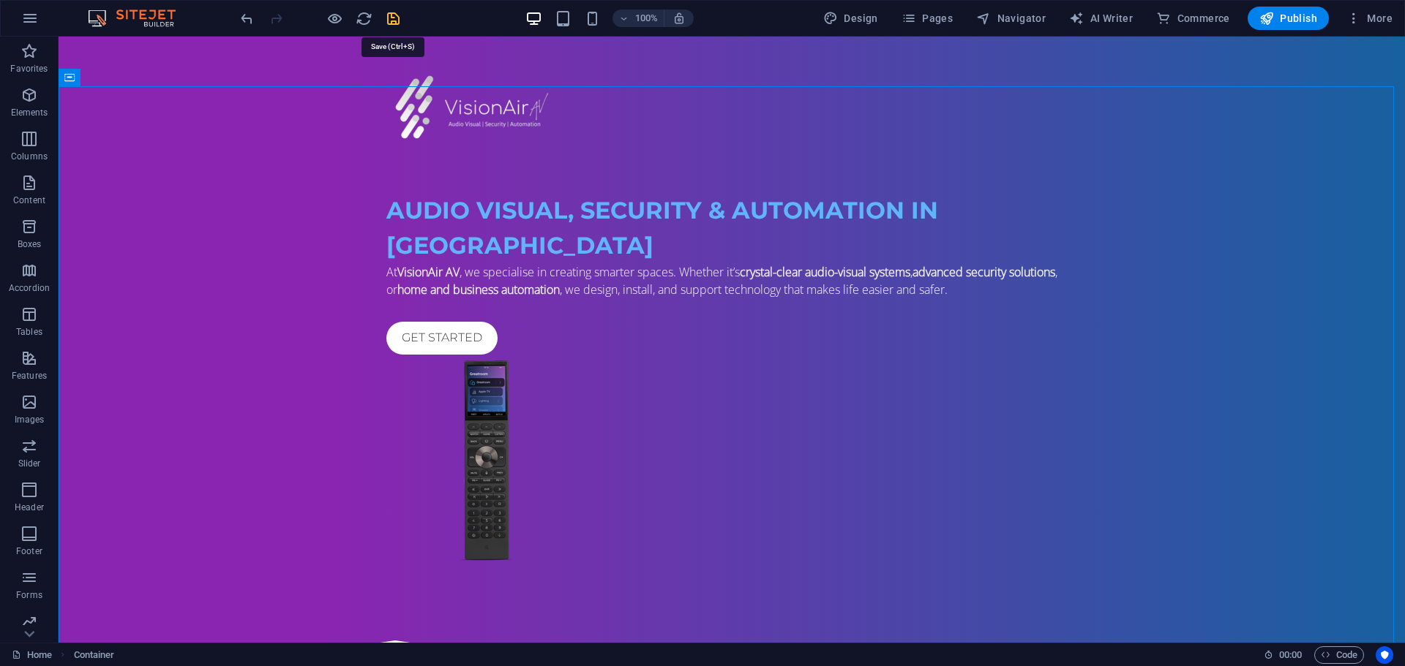
click at [395, 15] on icon "save" at bounding box center [393, 18] width 17 height 17
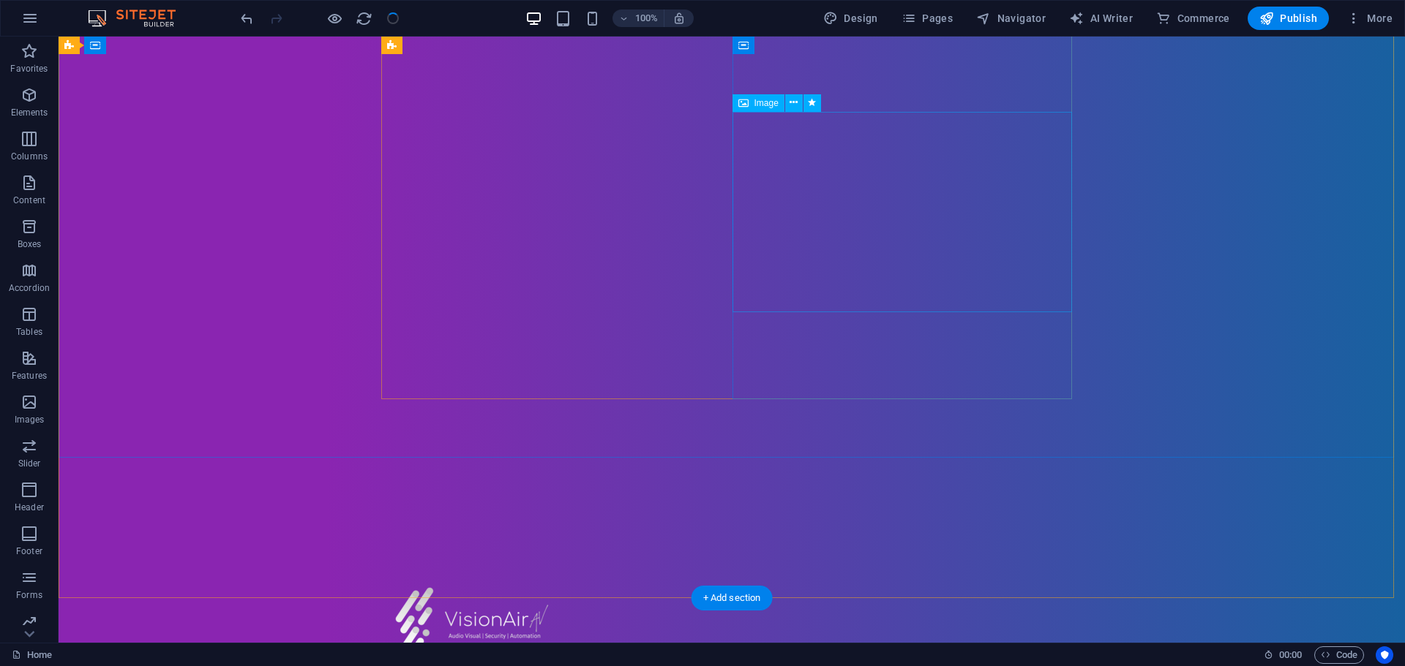
scroll to position [0, 0]
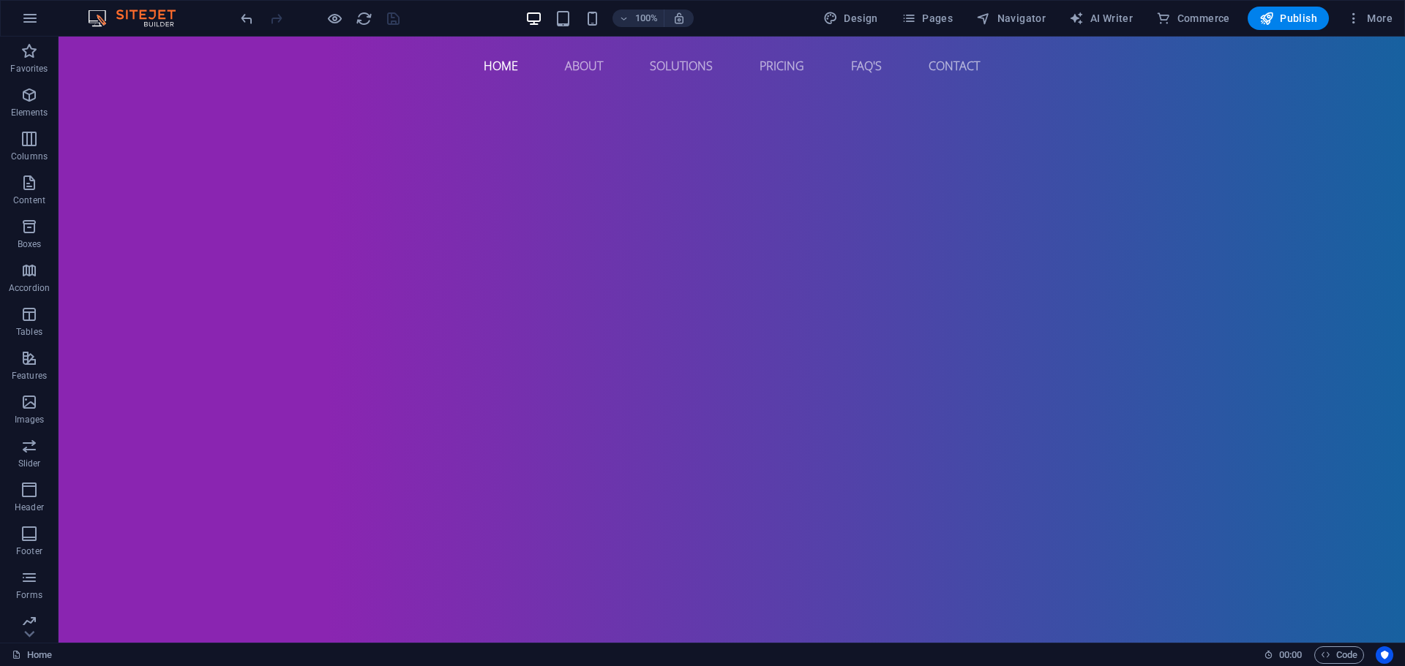
click at [326, 7] on div at bounding box center [320, 18] width 164 height 23
click at [329, 15] on icon "button" at bounding box center [334, 18] width 17 height 17
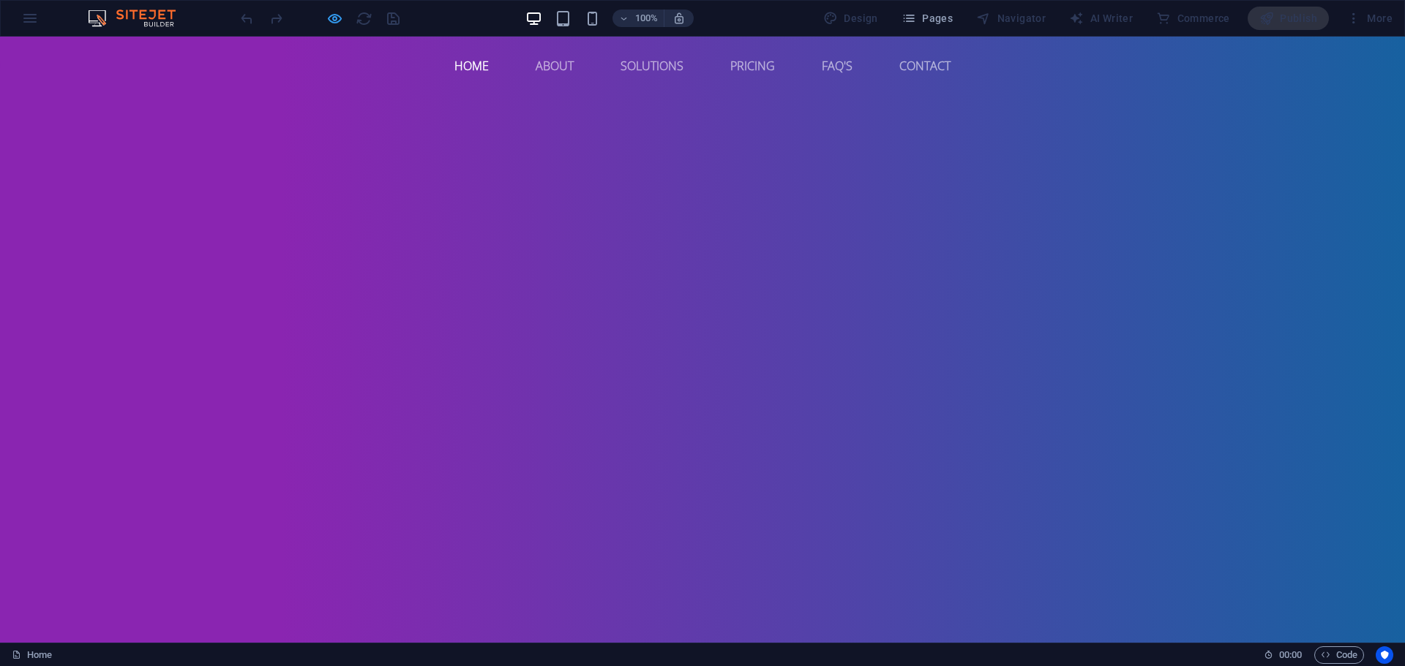
click at [339, 14] on icon "button" at bounding box center [334, 18] width 17 height 17
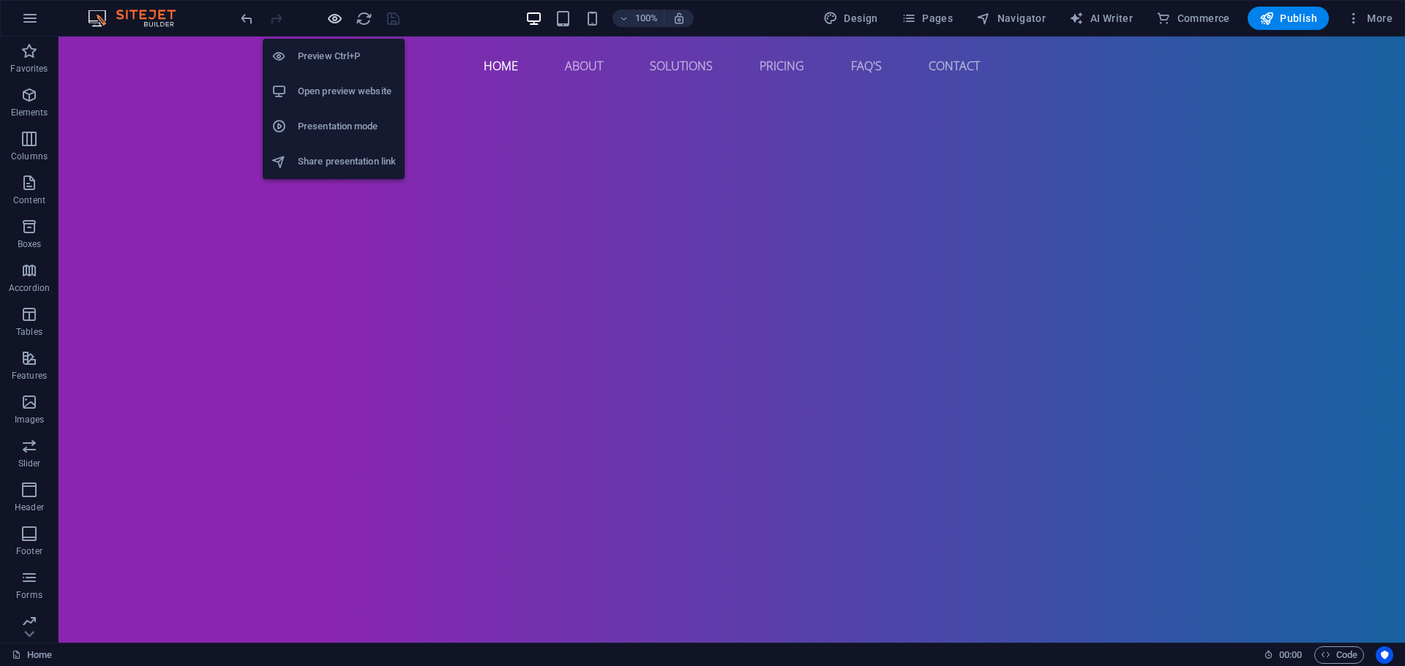
click at [339, 14] on icon "button" at bounding box center [334, 18] width 17 height 17
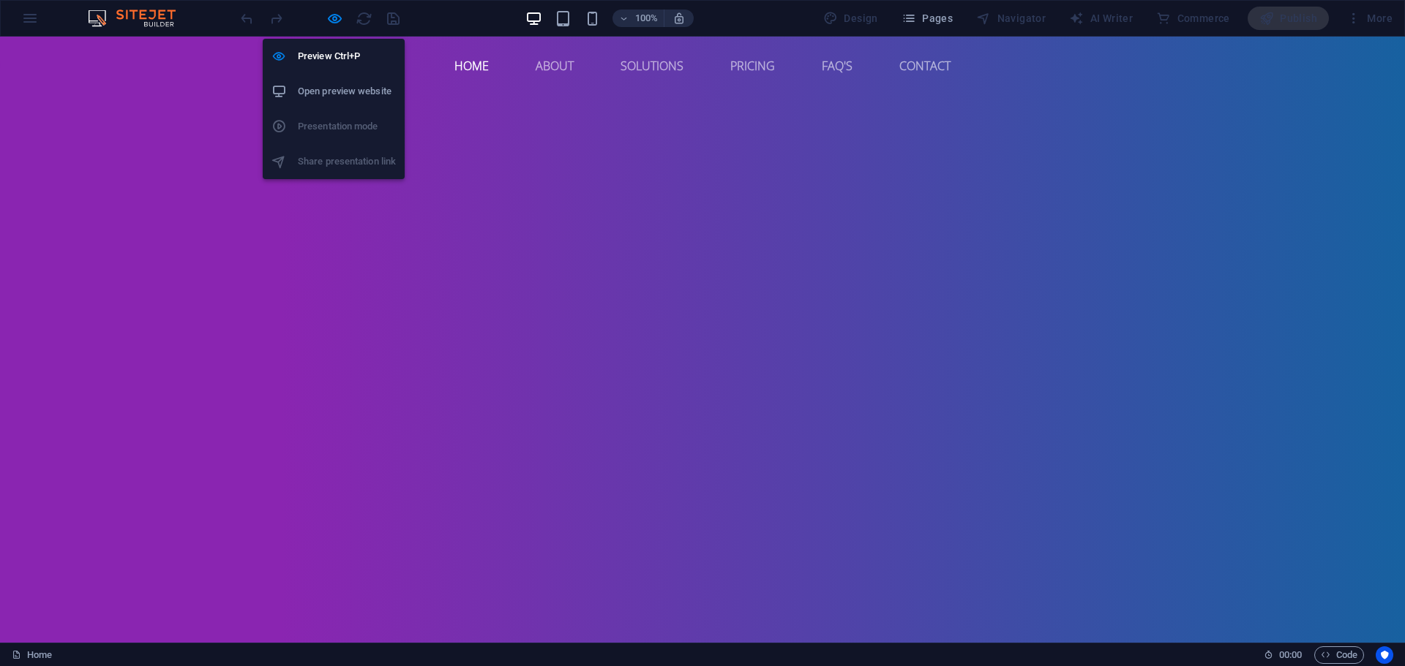
click at [349, 98] on h6 "Open preview website" at bounding box center [347, 92] width 98 height 18
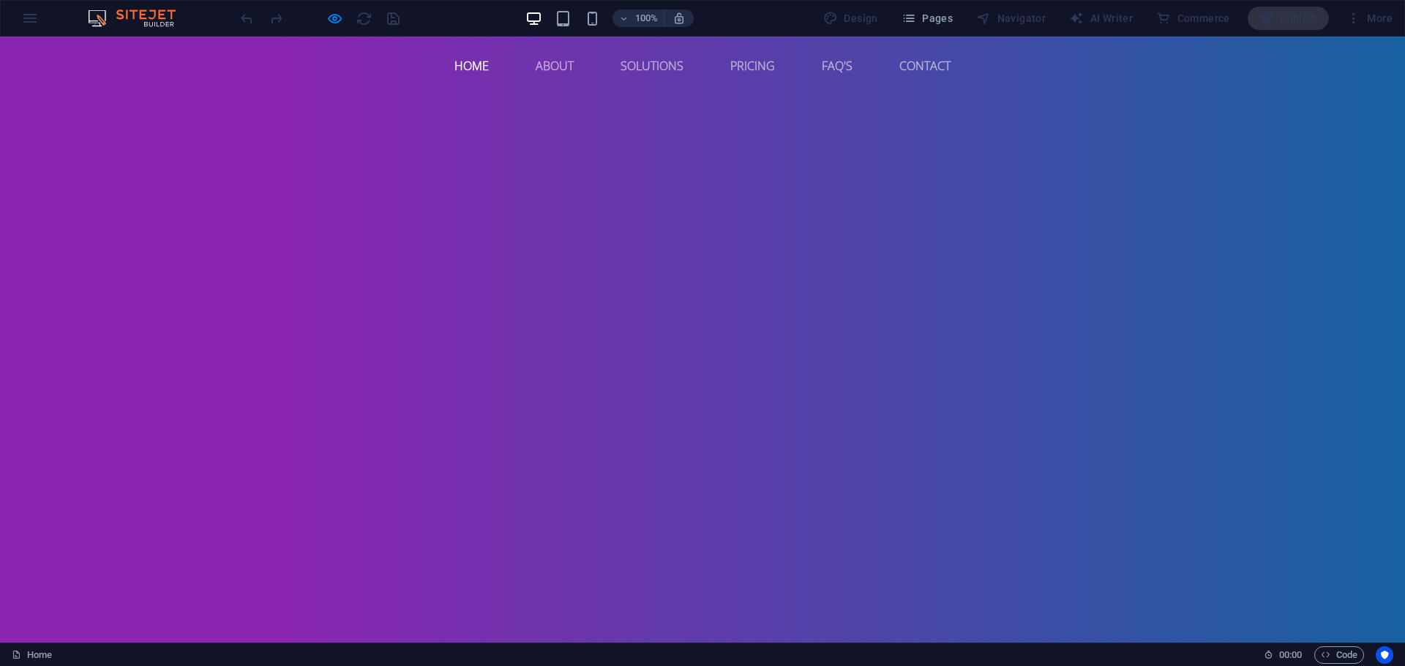
click at [323, 20] on div at bounding box center [320, 18] width 164 height 23
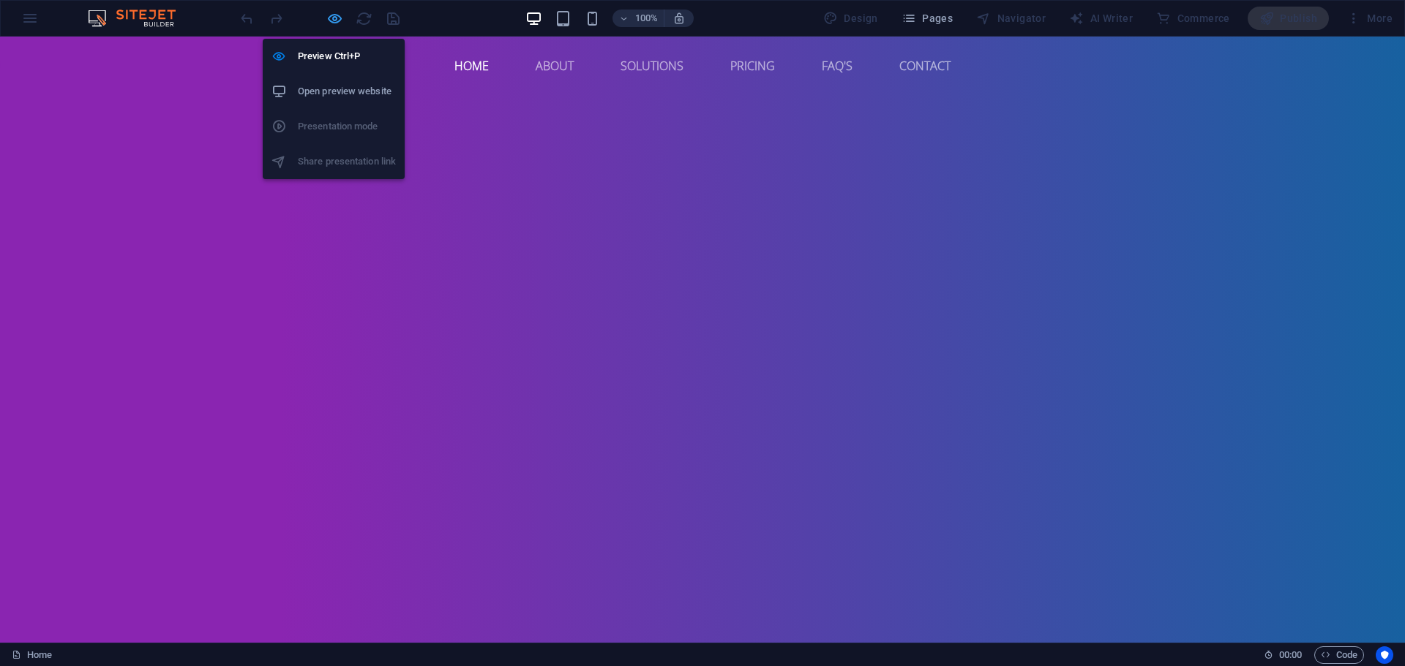
click at [337, 18] on icon "button" at bounding box center [334, 18] width 17 height 17
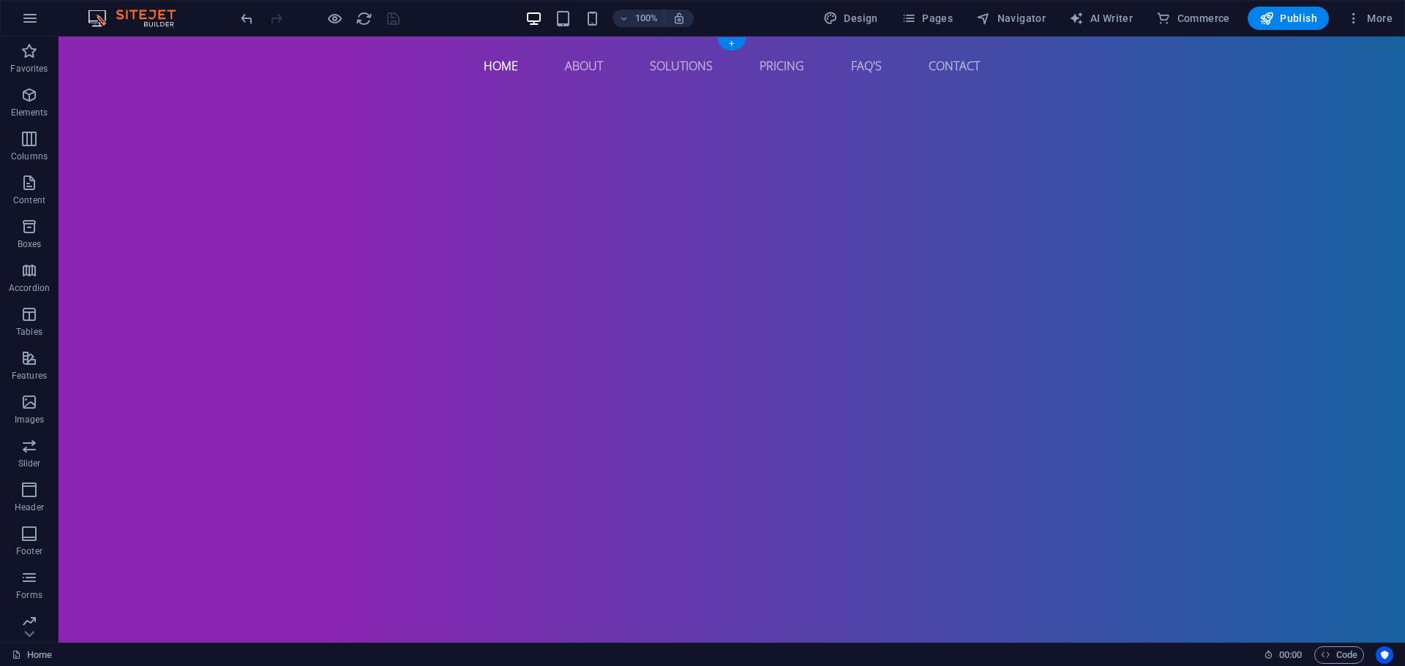
click at [143, 89] on button at bounding box center [134, 87] width 18 height 18
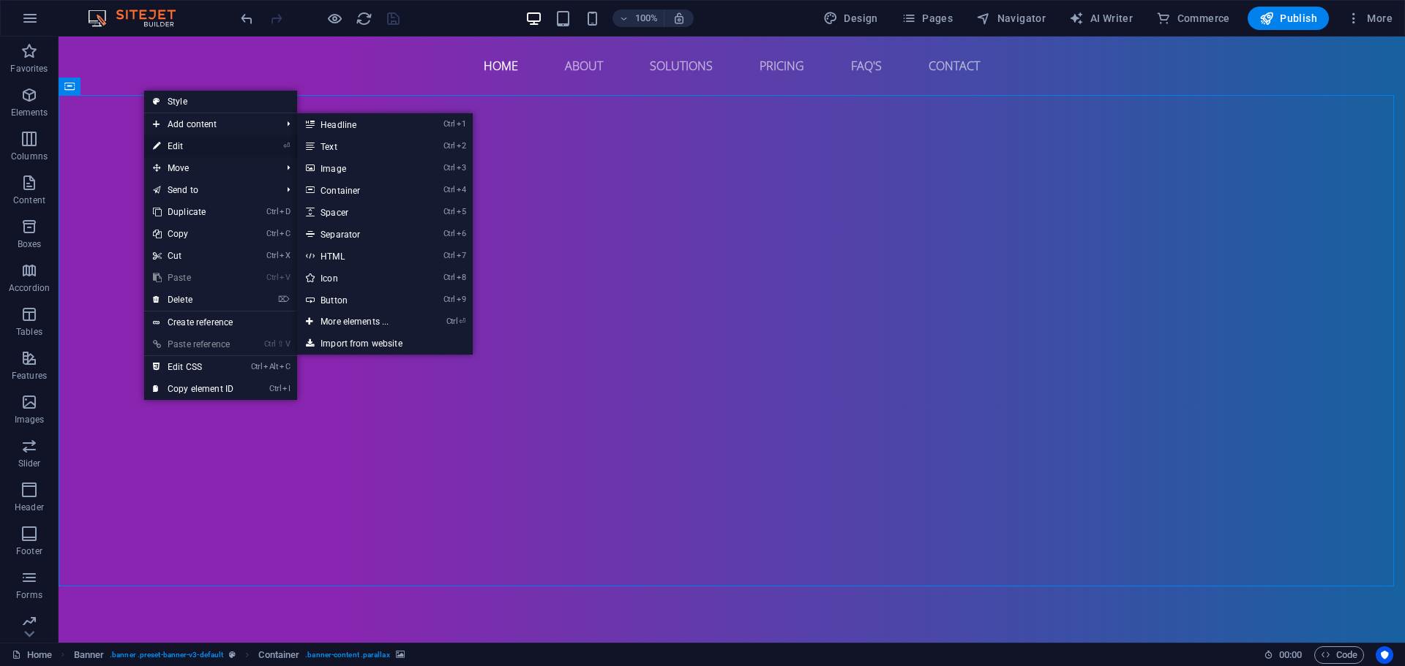
click at [180, 145] on link "⏎ Edit" at bounding box center [193, 146] width 98 height 22
select select "fade"
select select "ms"
select select "s"
select select "progressive"
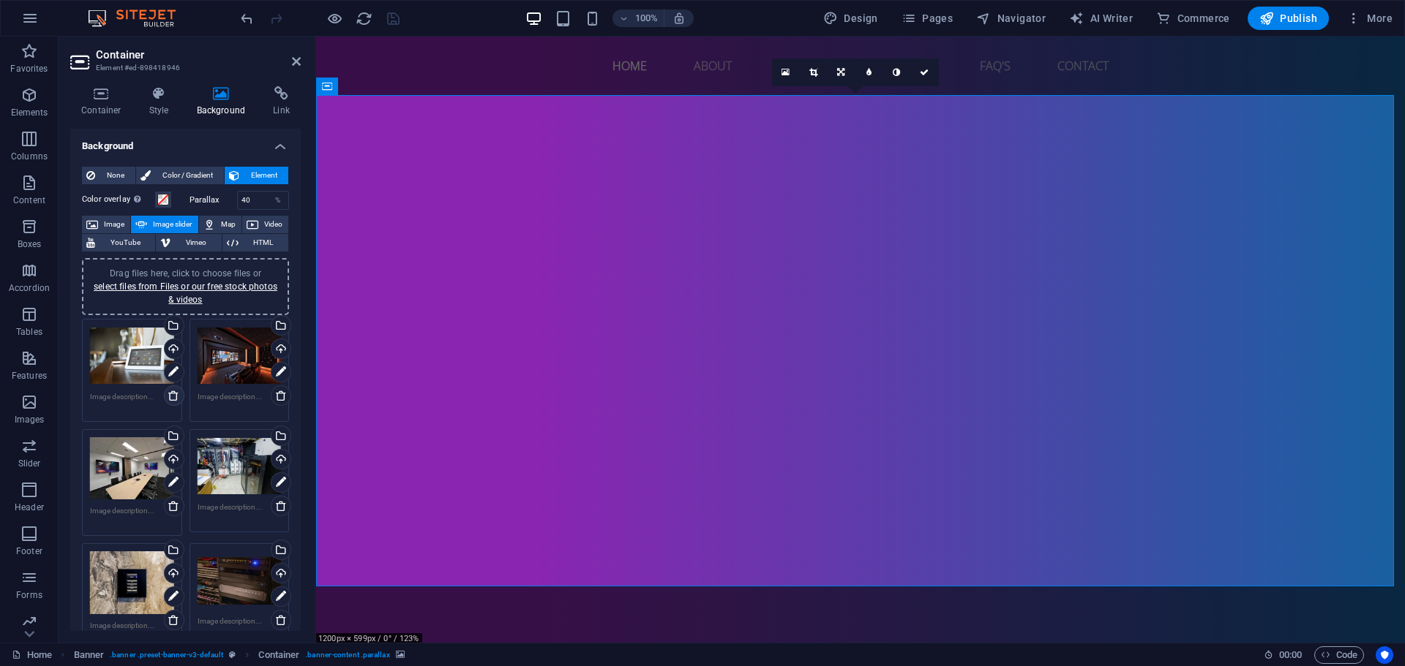
click at [168, 394] on icon at bounding box center [174, 396] width 12 height 12
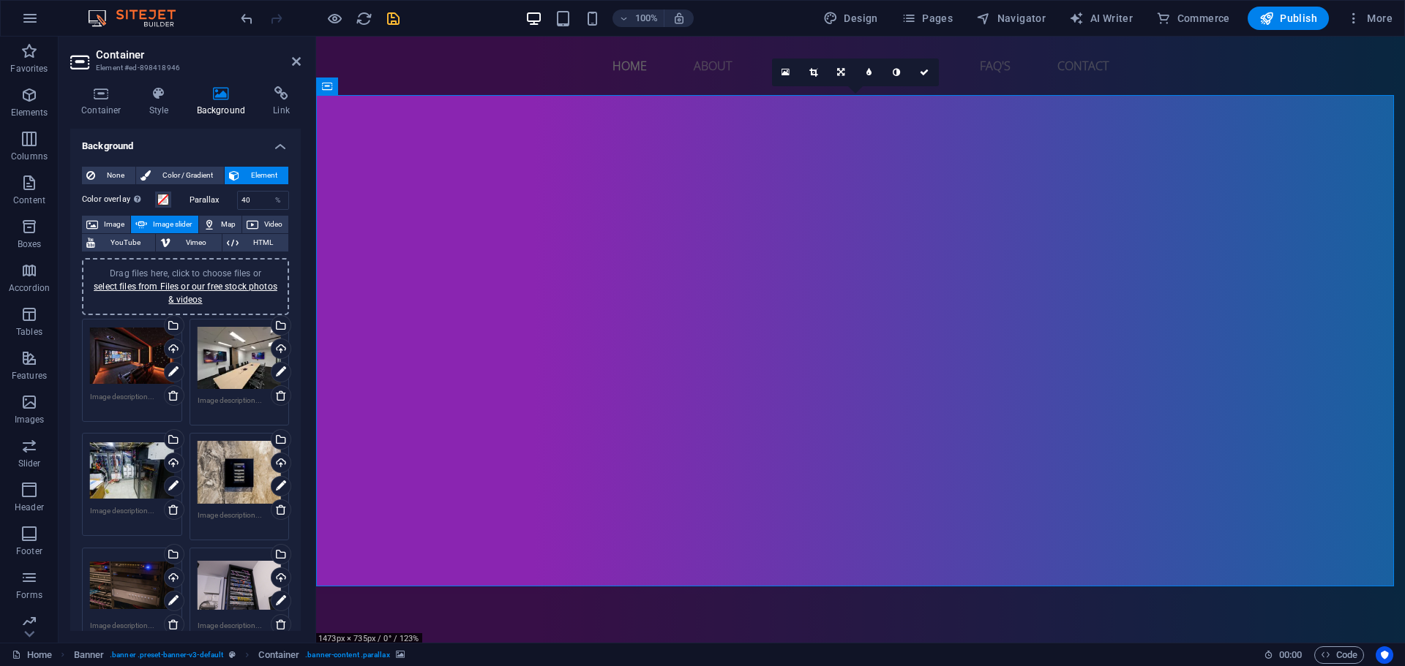
click at [232, 263] on div "Drag files here, click to choose files or select files from Files or our free s…" at bounding box center [185, 286] width 207 height 57
click at [391, 16] on icon "save" at bounding box center [393, 18] width 17 height 17
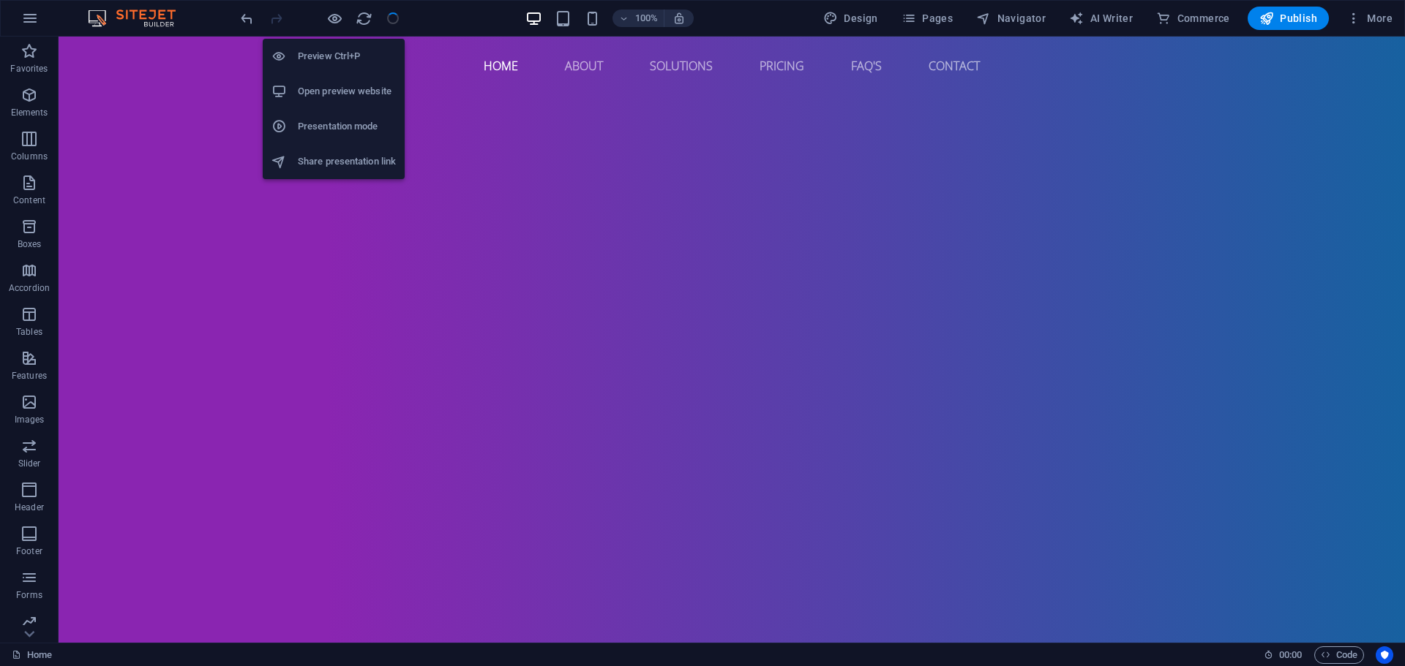
click at [344, 92] on h6 "Open preview website" at bounding box center [347, 92] width 98 height 18
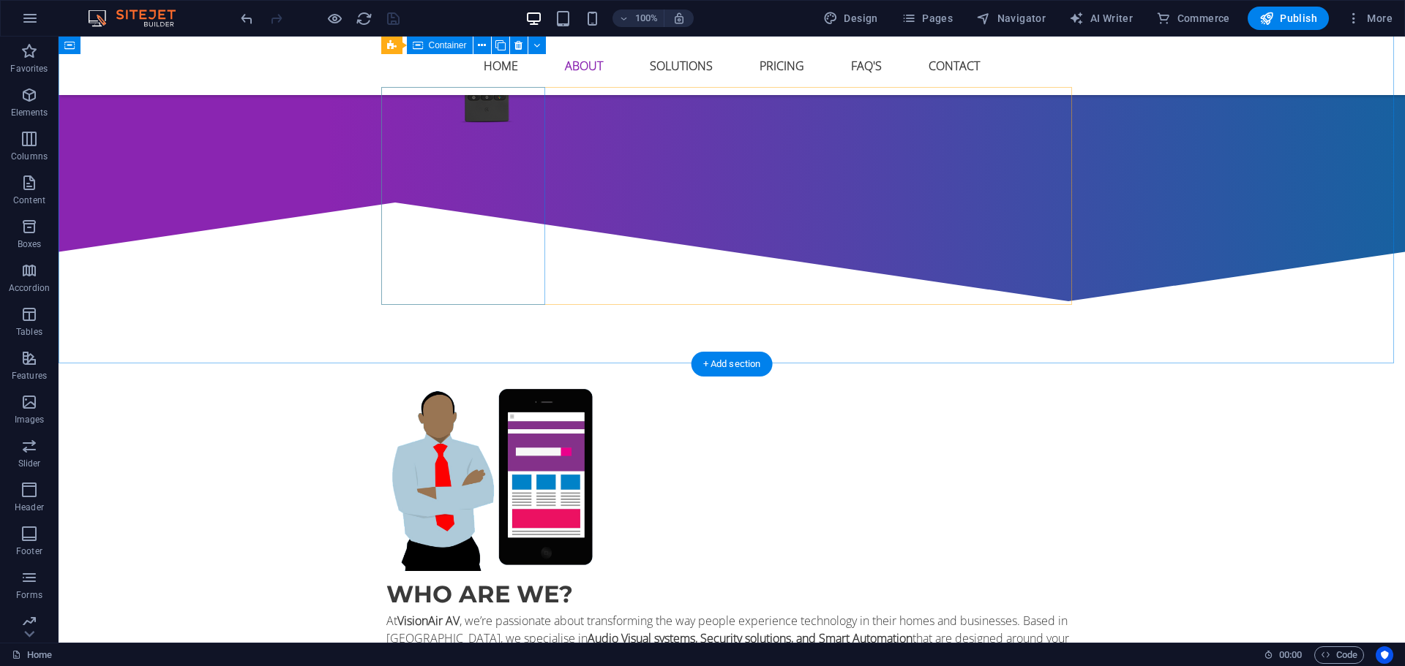
scroll to position [951, 0]
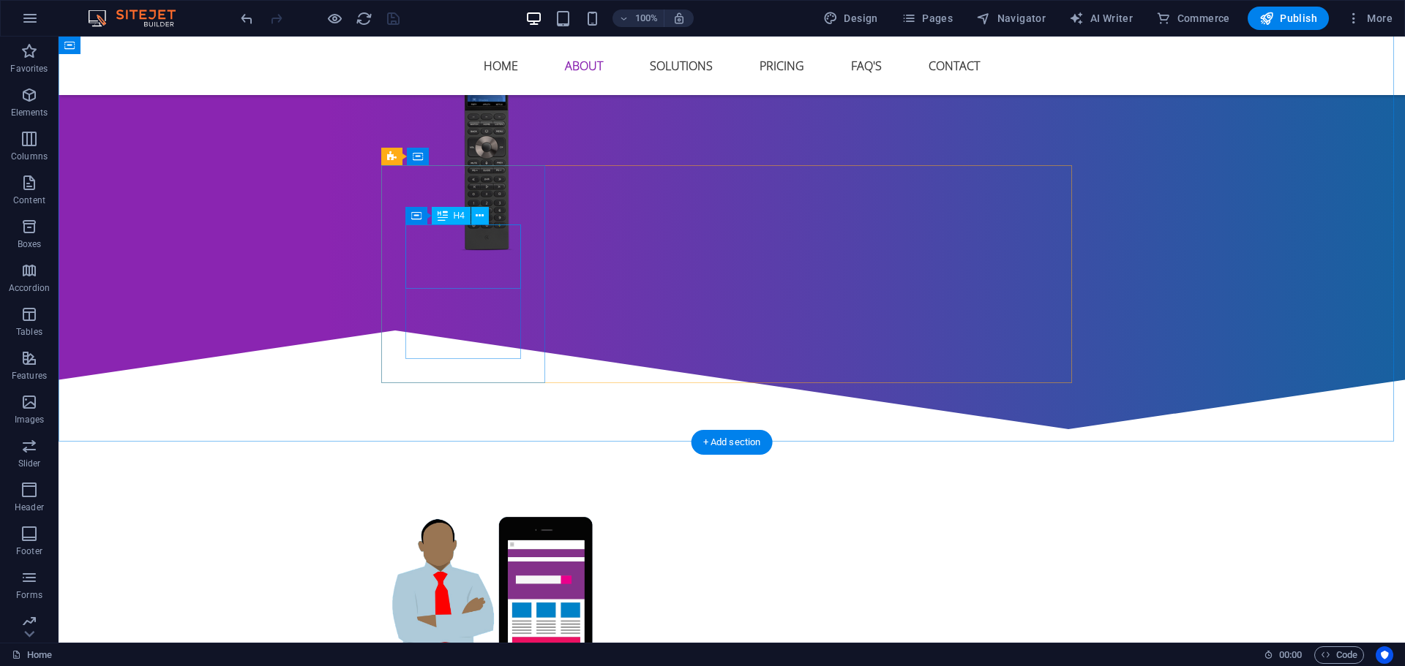
click at [481, 218] on icon at bounding box center [479, 213] width 8 height 15
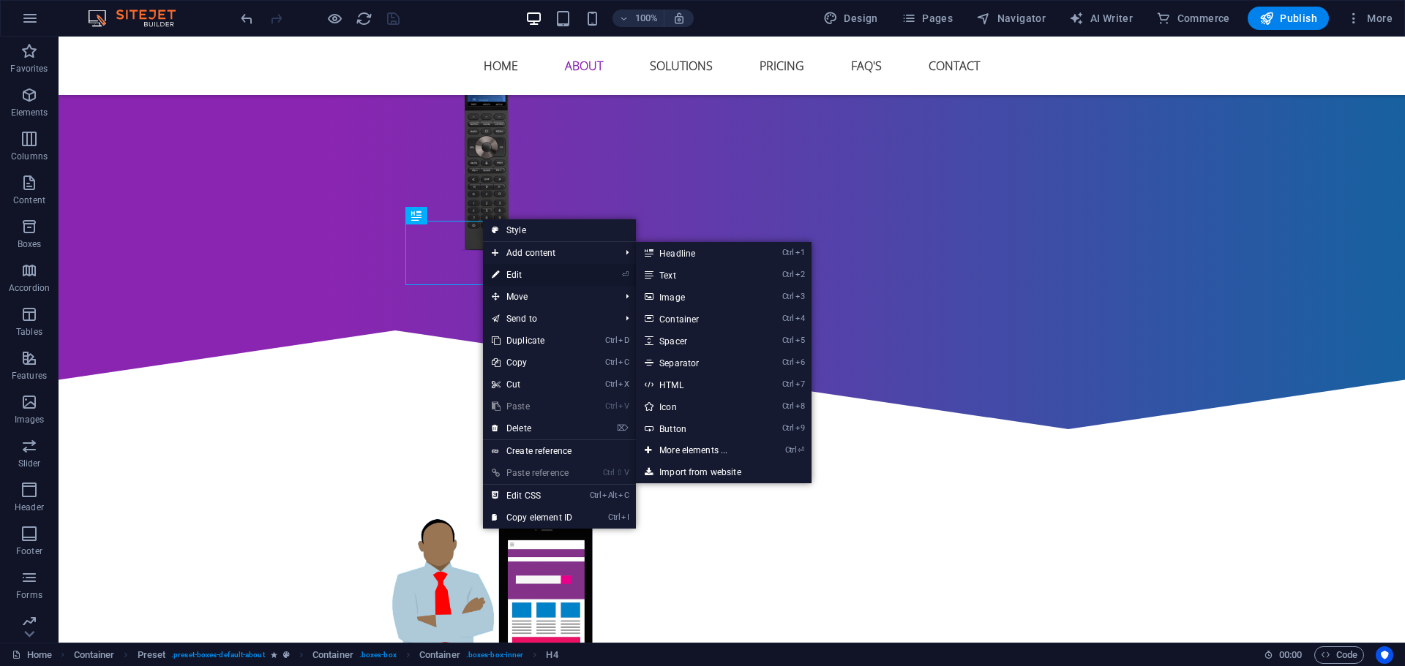
click at [514, 274] on link "⏎ Edit" at bounding box center [532, 275] width 98 height 22
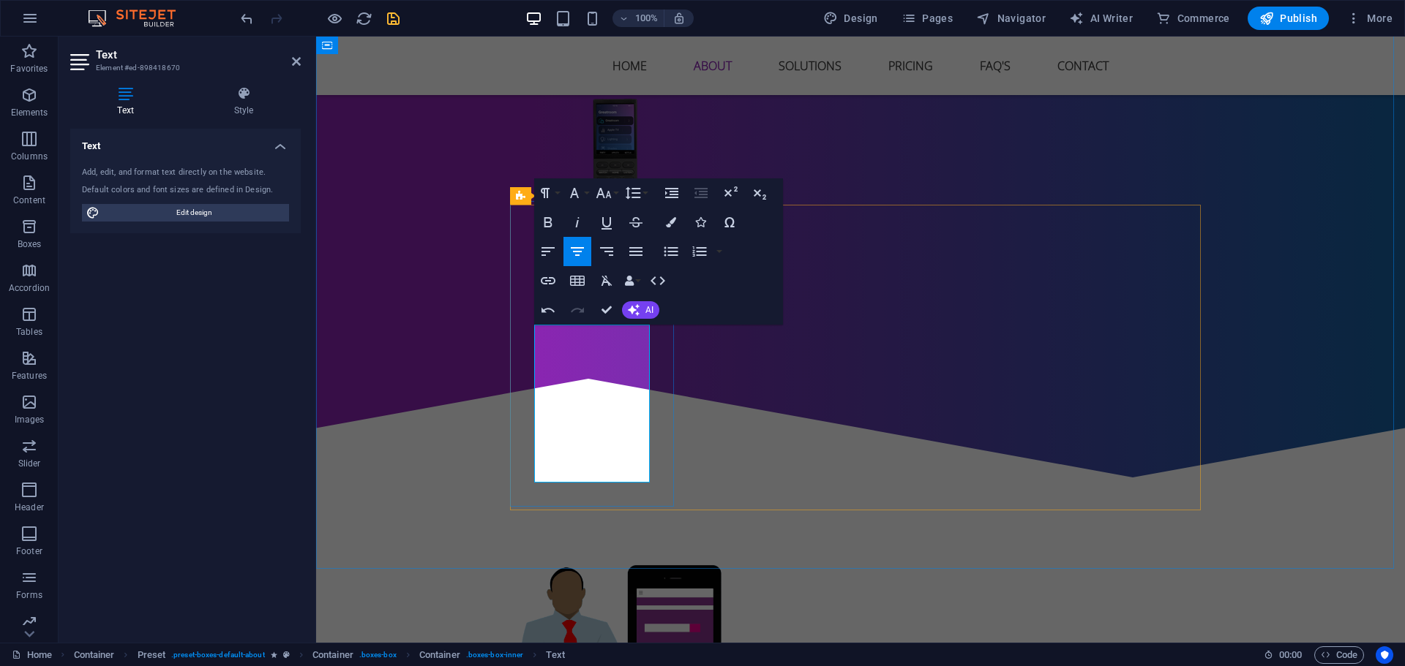
scroll to position [911, 0]
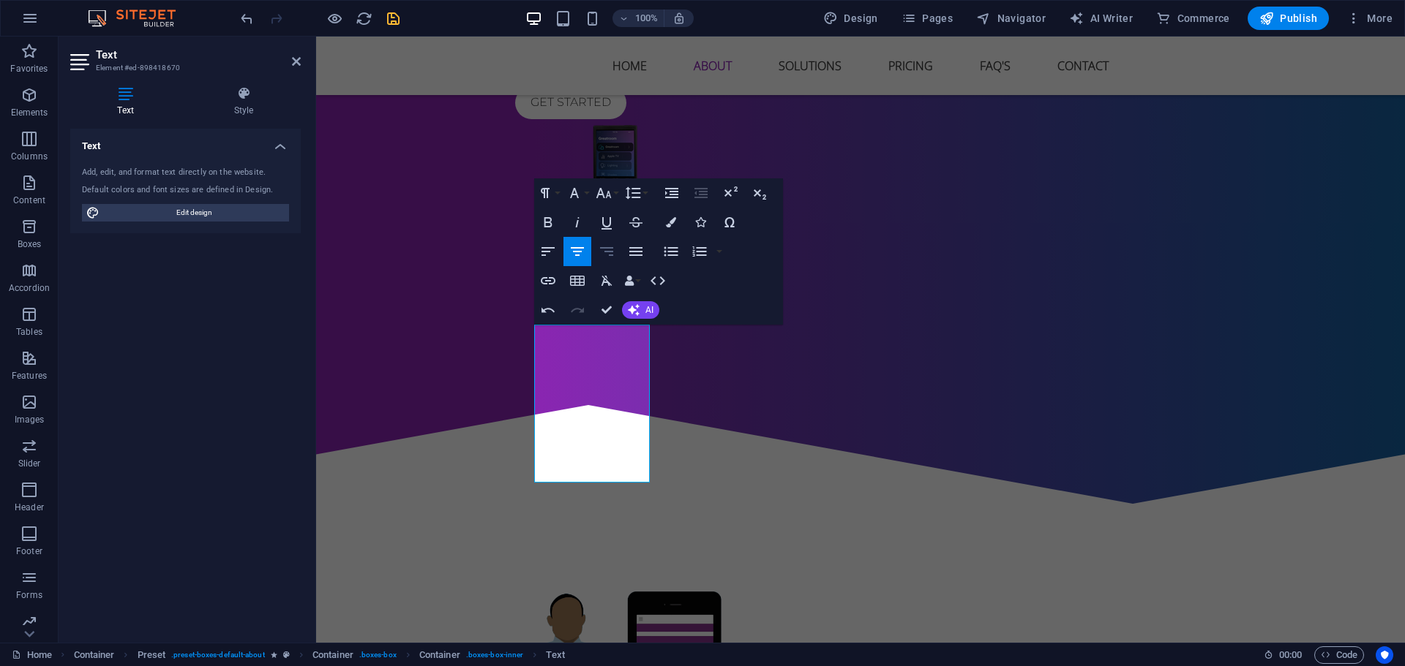
click at [608, 257] on icon "button" at bounding box center [607, 252] width 18 height 18
click at [554, 256] on icon "button" at bounding box center [548, 255] width 18 height 18
click at [574, 256] on icon "button" at bounding box center [577, 255] width 13 height 9
click at [555, 255] on icon "button" at bounding box center [548, 256] width 18 height 18
click at [569, 255] on icon "button" at bounding box center [577, 256] width 18 height 18
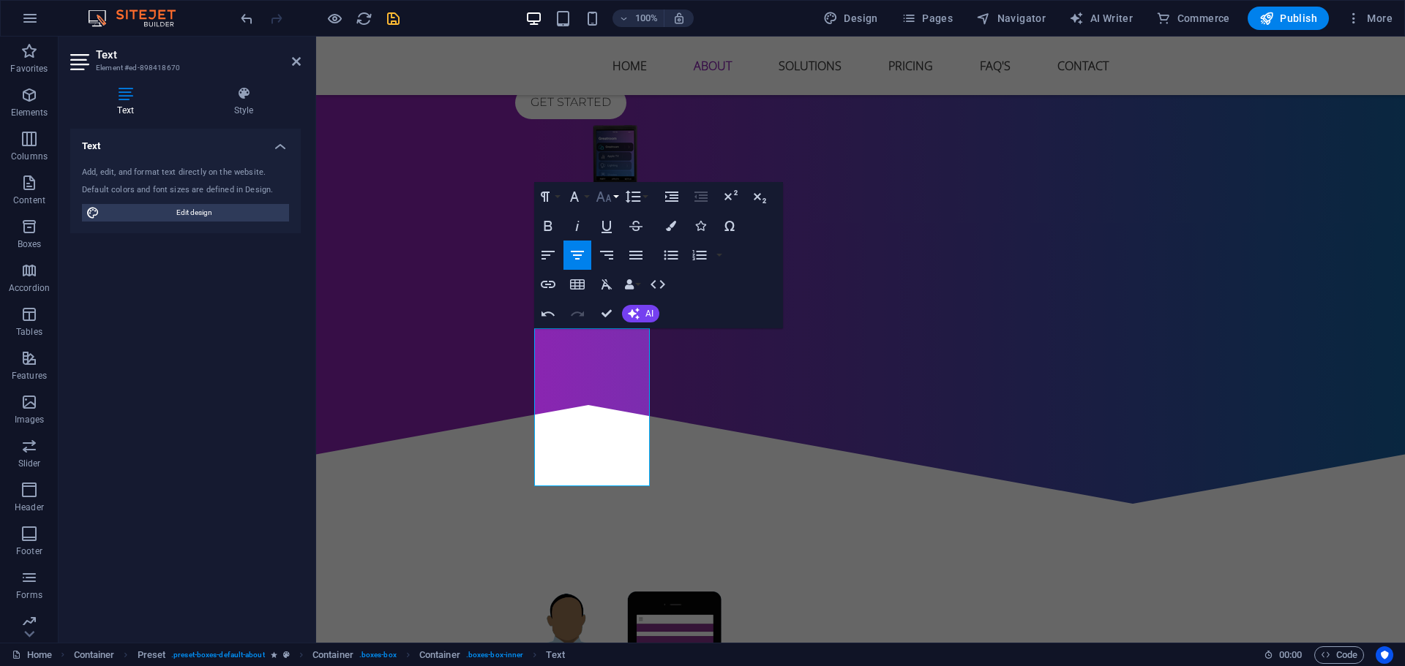
click at [600, 200] on icon "button" at bounding box center [604, 197] width 18 height 18
click at [614, 247] on link "9" at bounding box center [619, 247] width 53 height 22
click at [609, 203] on icon "button" at bounding box center [604, 197] width 18 height 18
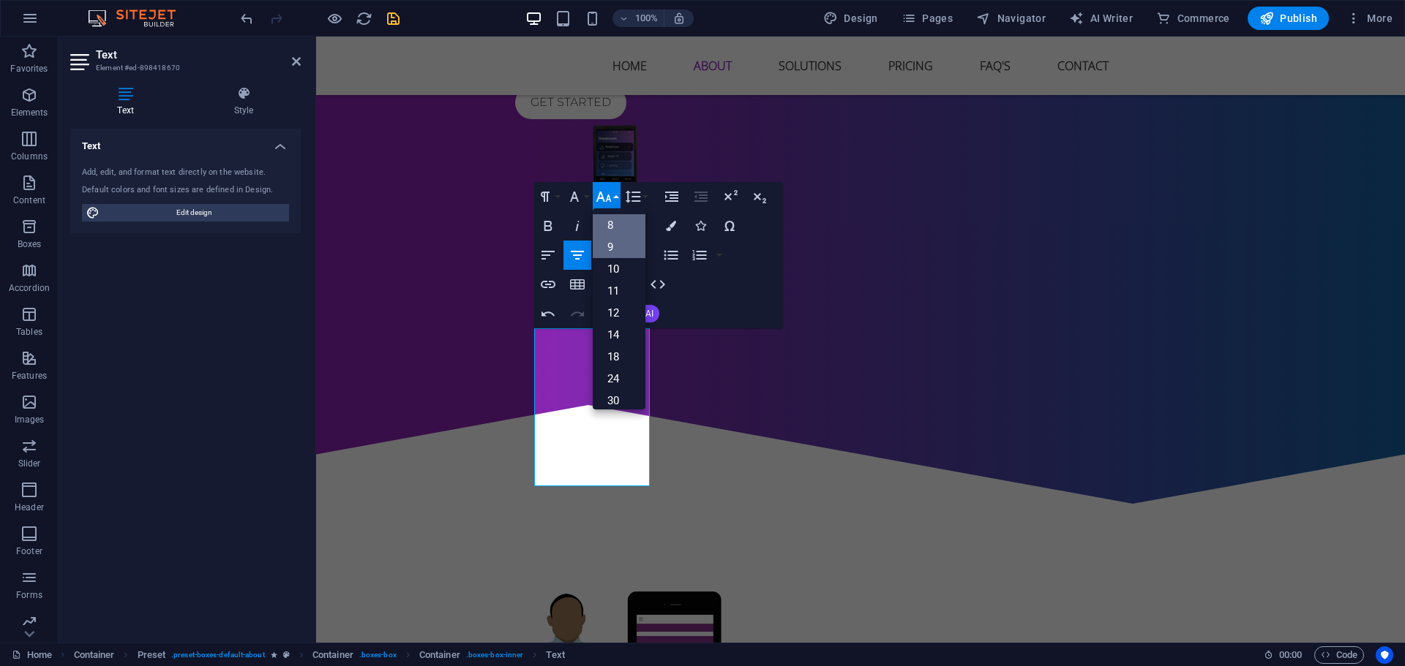
click at [617, 233] on link "8" at bounding box center [619, 225] width 53 height 22
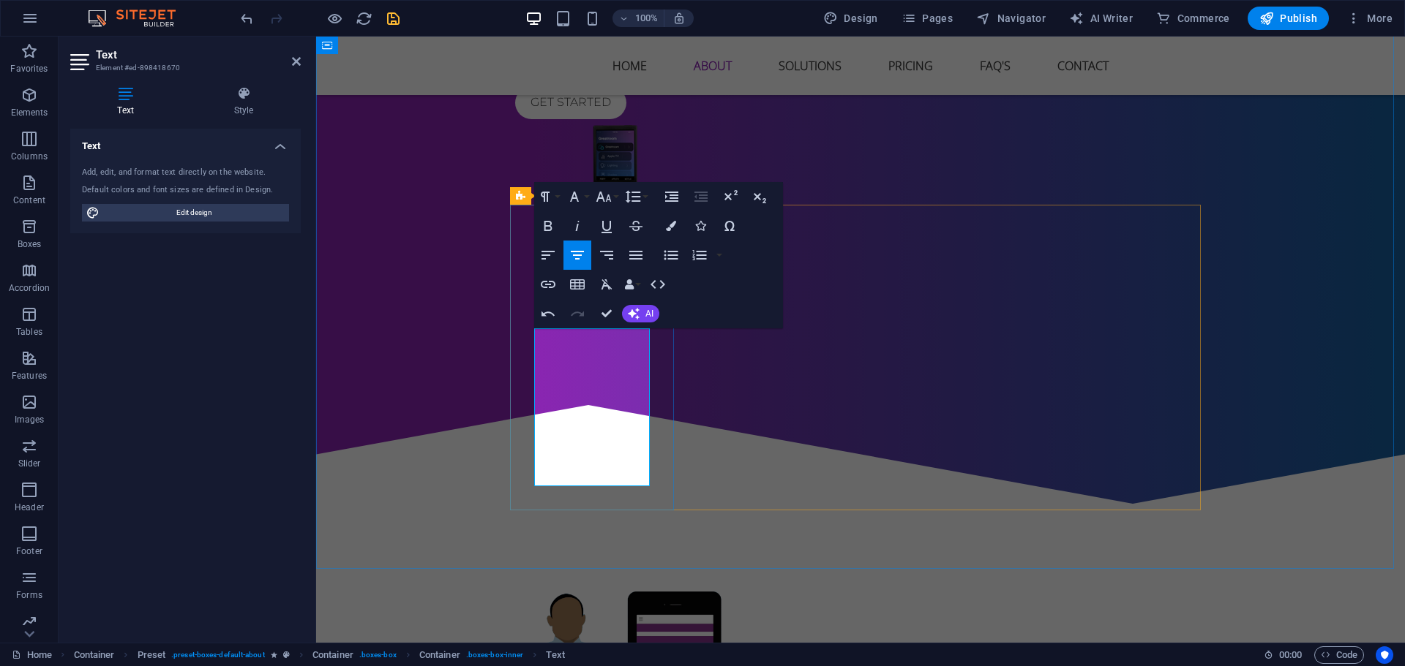
click at [576, 201] on icon "button" at bounding box center [574, 197] width 18 height 18
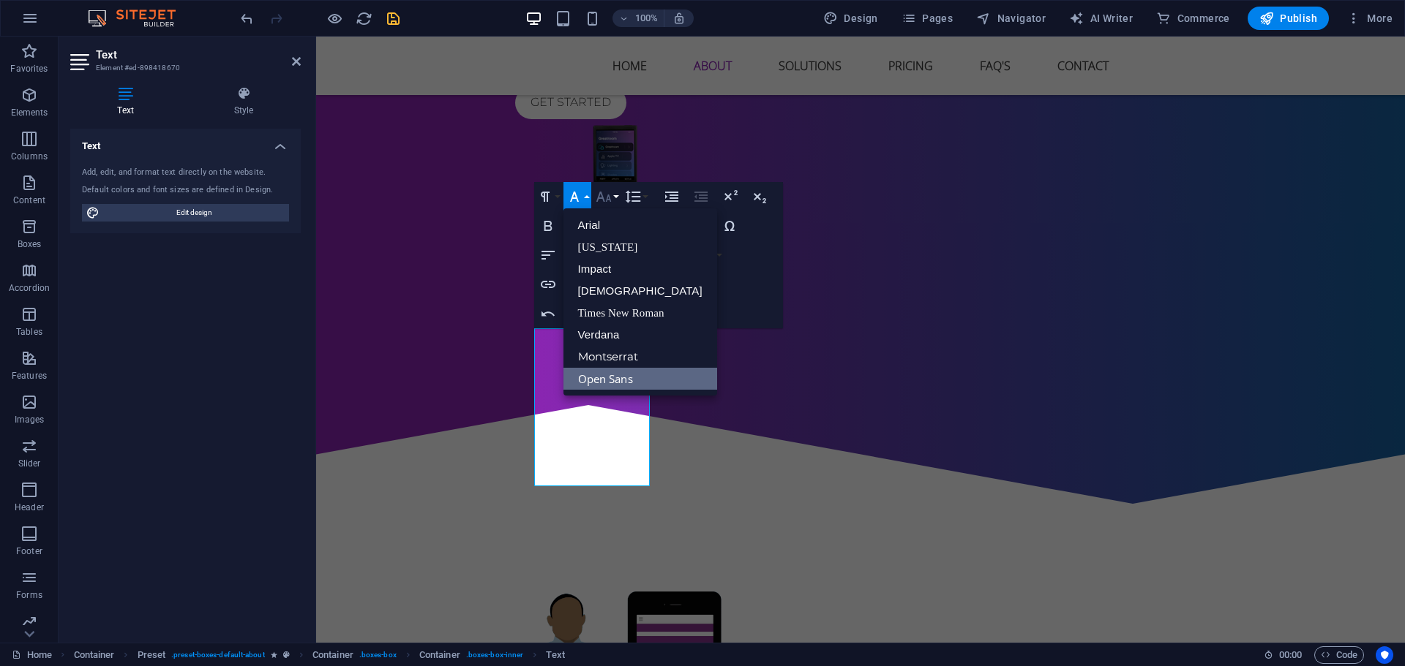
click at [593, 202] on button "Font Size" at bounding box center [607, 196] width 28 height 29
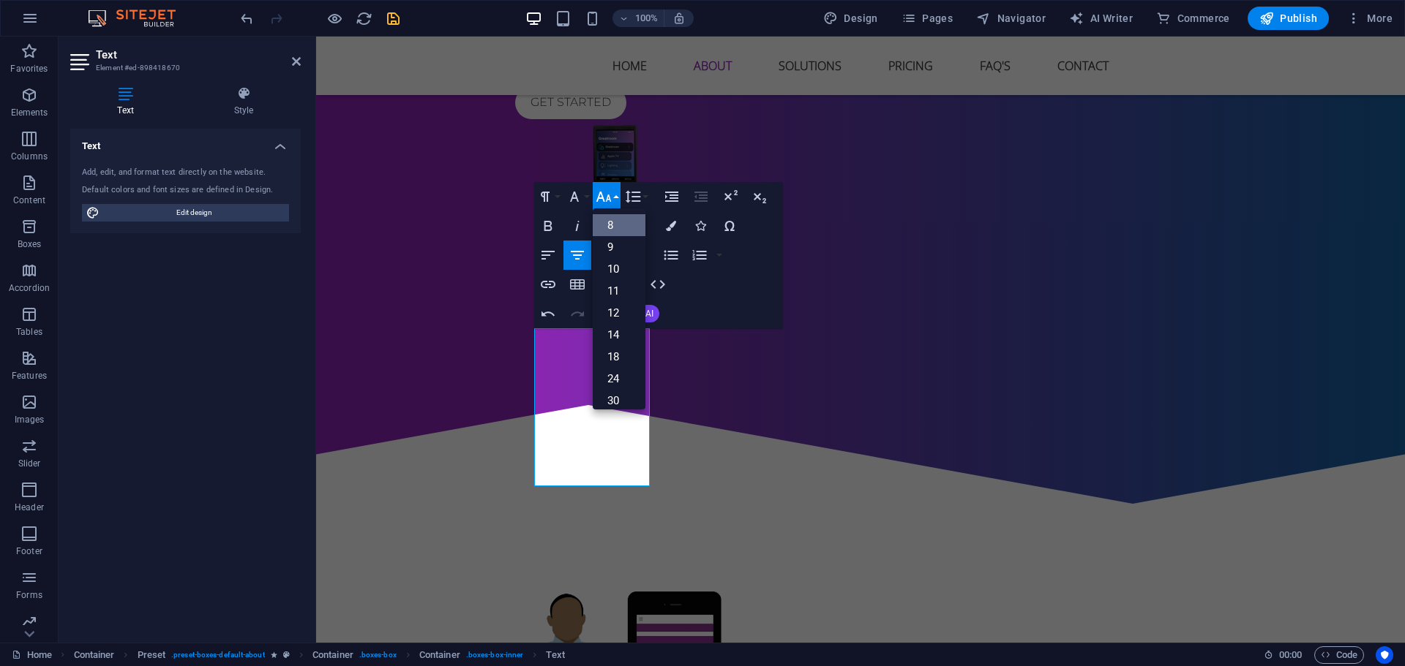
click at [606, 224] on link "8" at bounding box center [619, 225] width 53 height 22
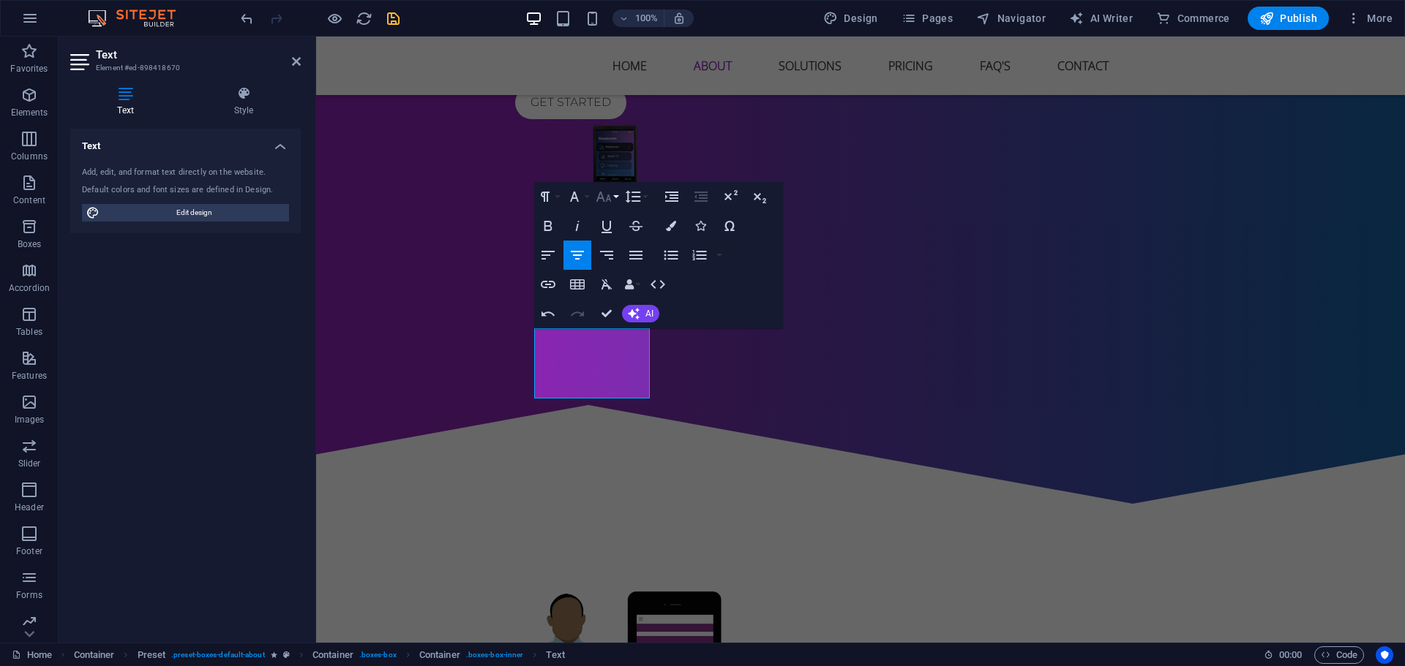
click at [607, 198] on icon "button" at bounding box center [602, 197] width 15 height 10
click at [617, 249] on link "10" at bounding box center [619, 252] width 53 height 22
click at [609, 201] on icon "button" at bounding box center [604, 197] width 18 height 18
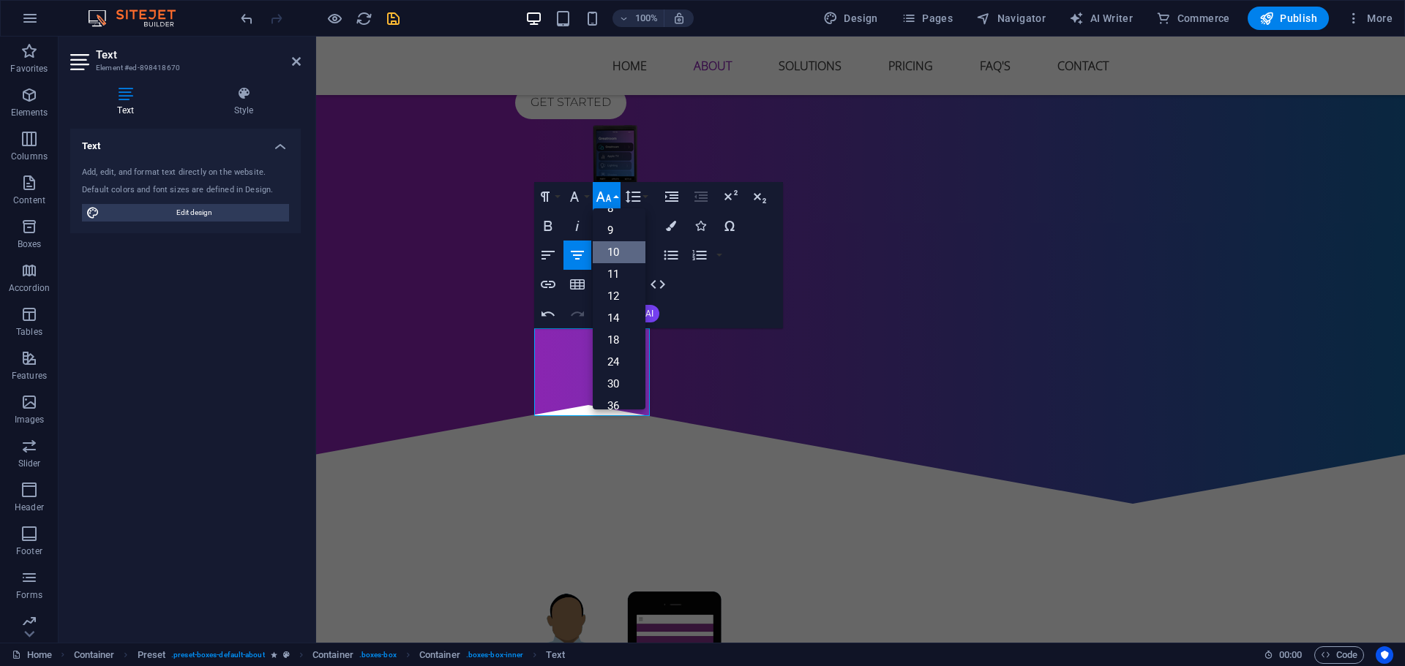
scroll to position [61, 0]
click at [612, 234] on link "11" at bounding box center [619, 230] width 53 height 22
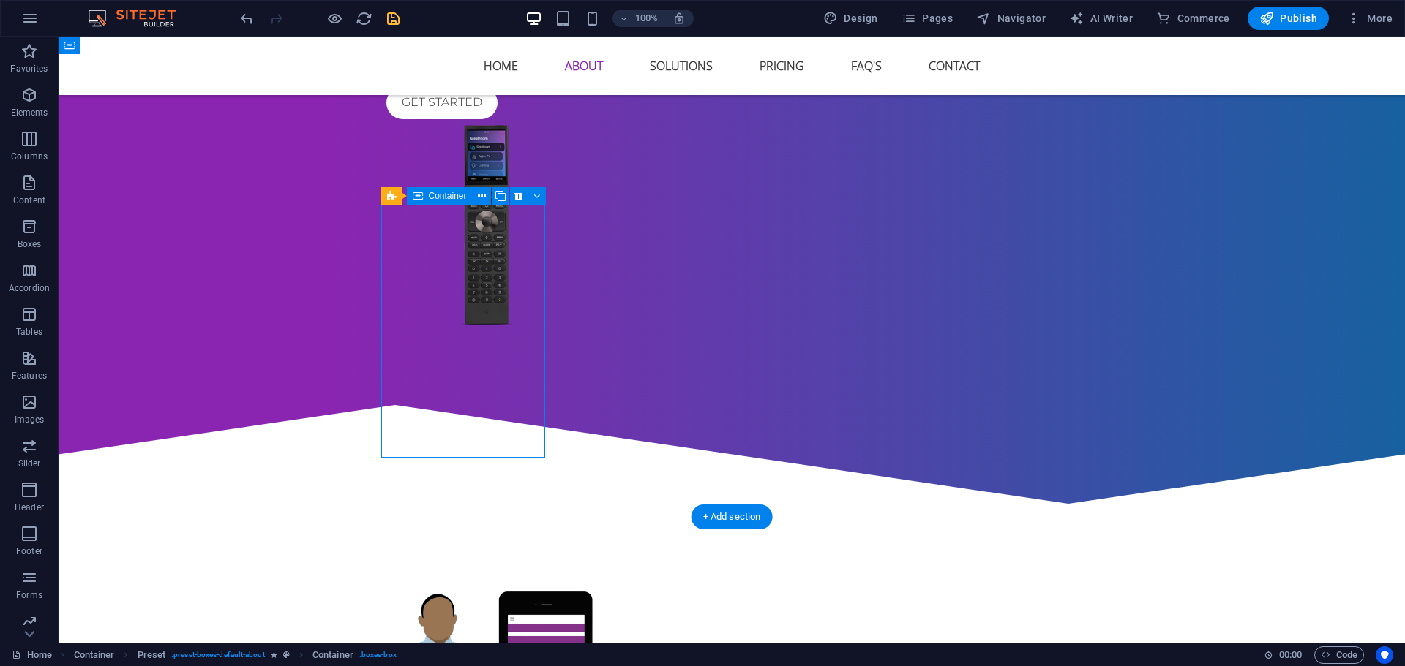
click at [513, 215] on div "Icon" at bounding box center [481, 217] width 72 height 18
click at [503, 218] on button at bounding box center [499, 217] width 18 height 18
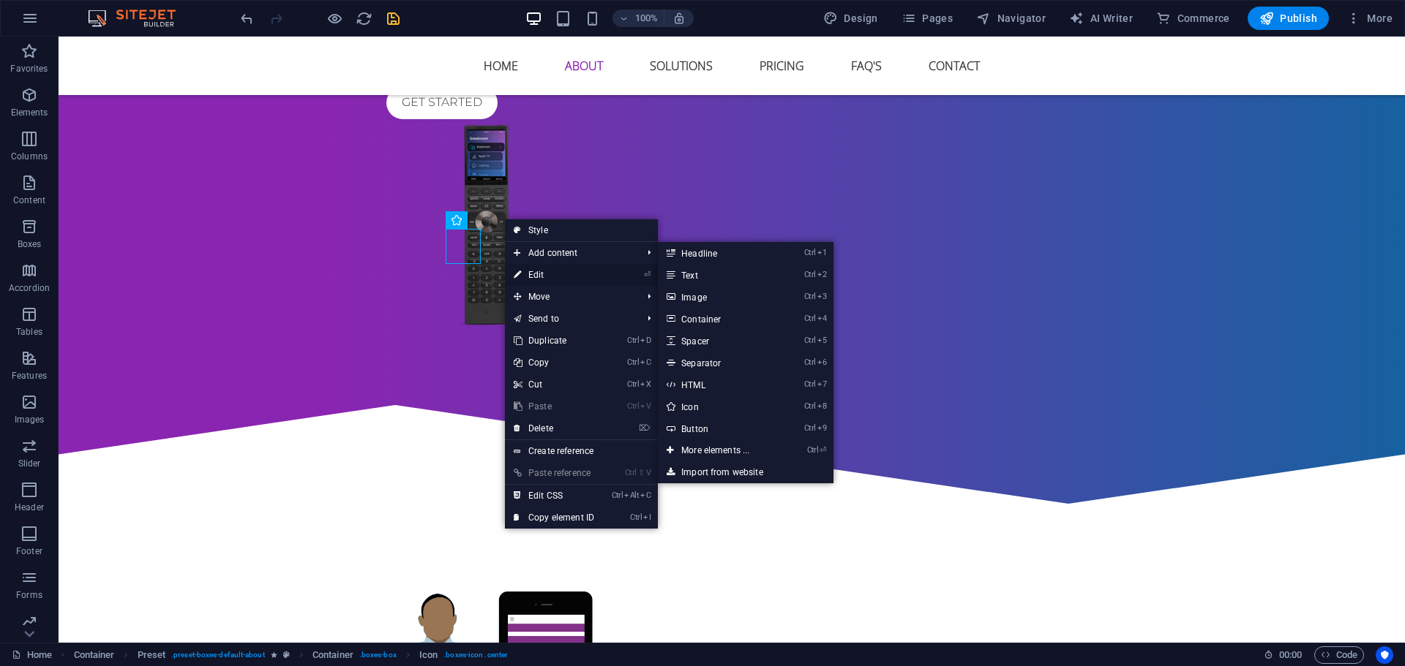
click at [543, 271] on link "⏎ Edit" at bounding box center [554, 275] width 98 height 22
select select "xMidYMid"
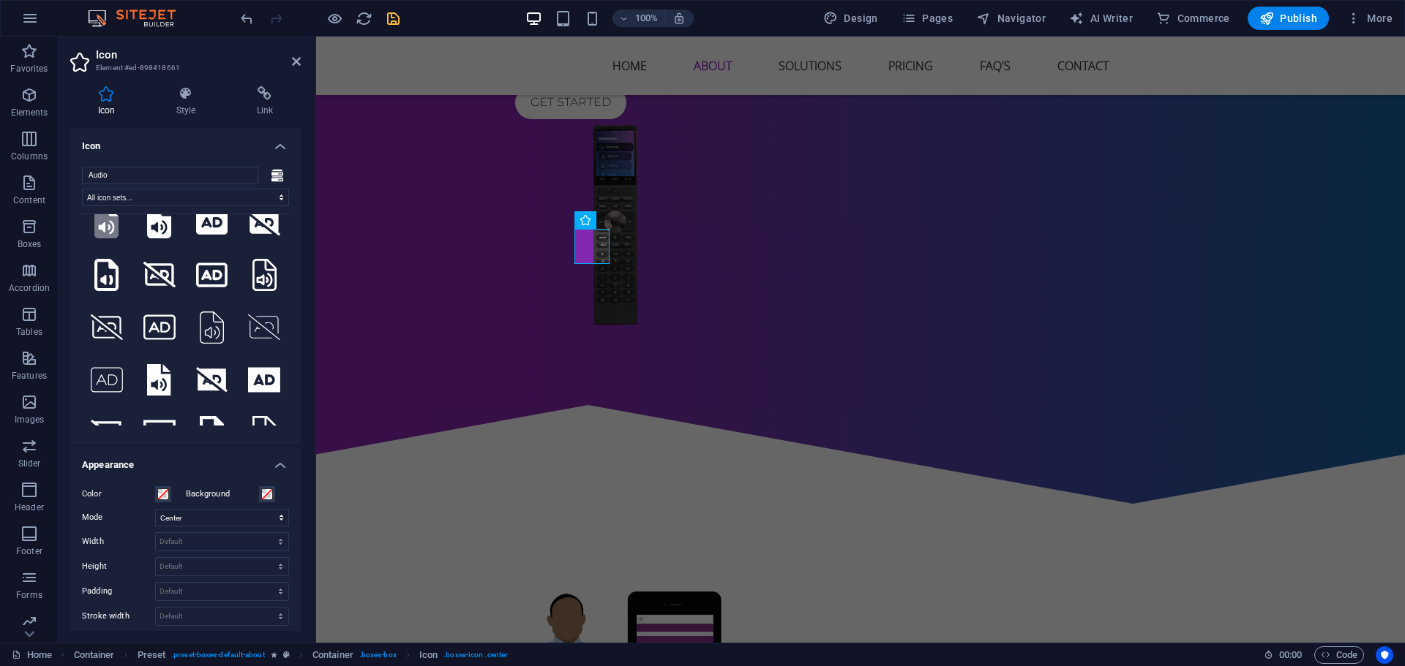
scroll to position [146, 0]
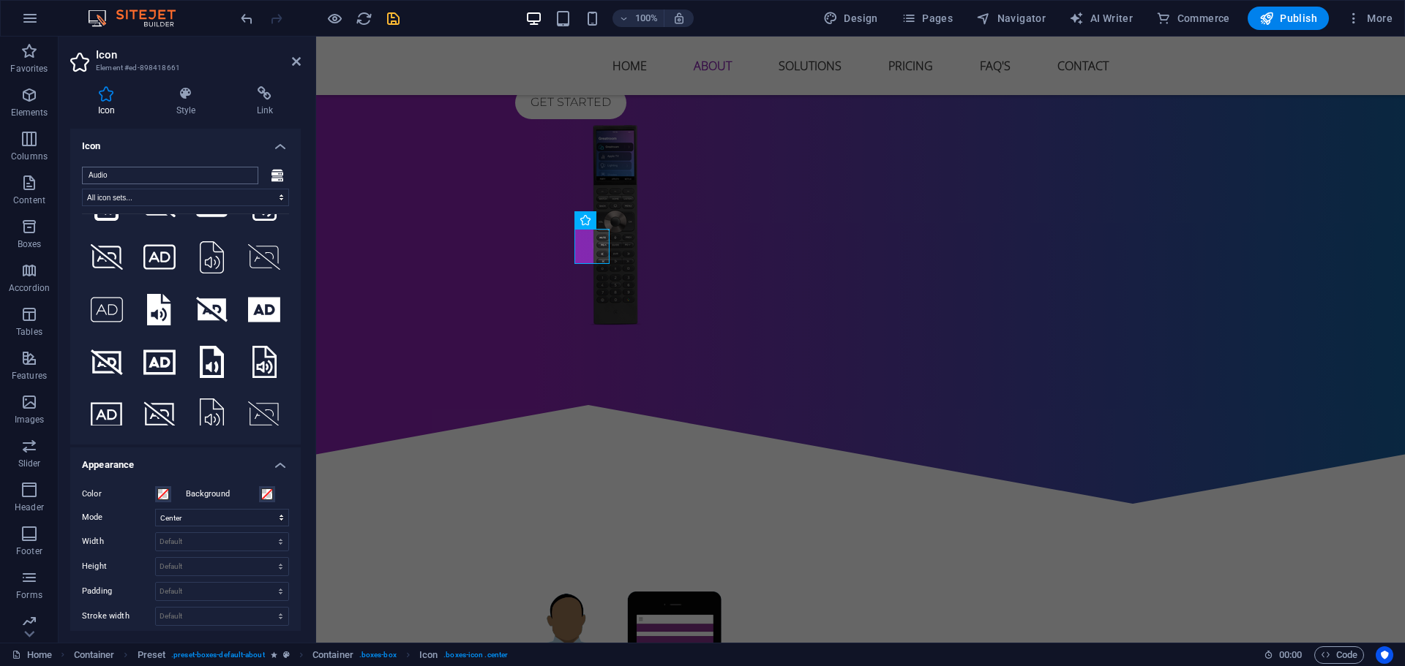
click at [133, 176] on input "Audio" at bounding box center [170, 176] width 176 height 18
click at [207, 178] on input "Audio" at bounding box center [170, 176] width 176 height 18
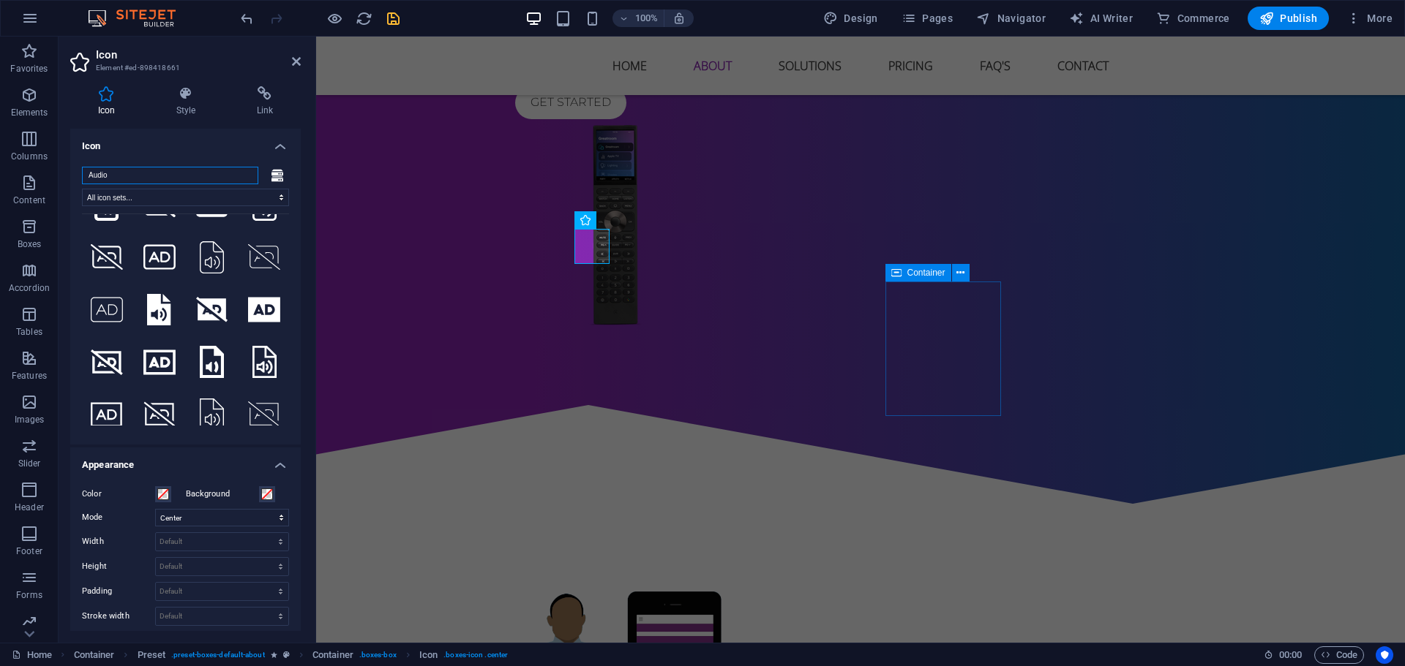
click at [207, 178] on input "Audio" at bounding box center [170, 176] width 176 height 18
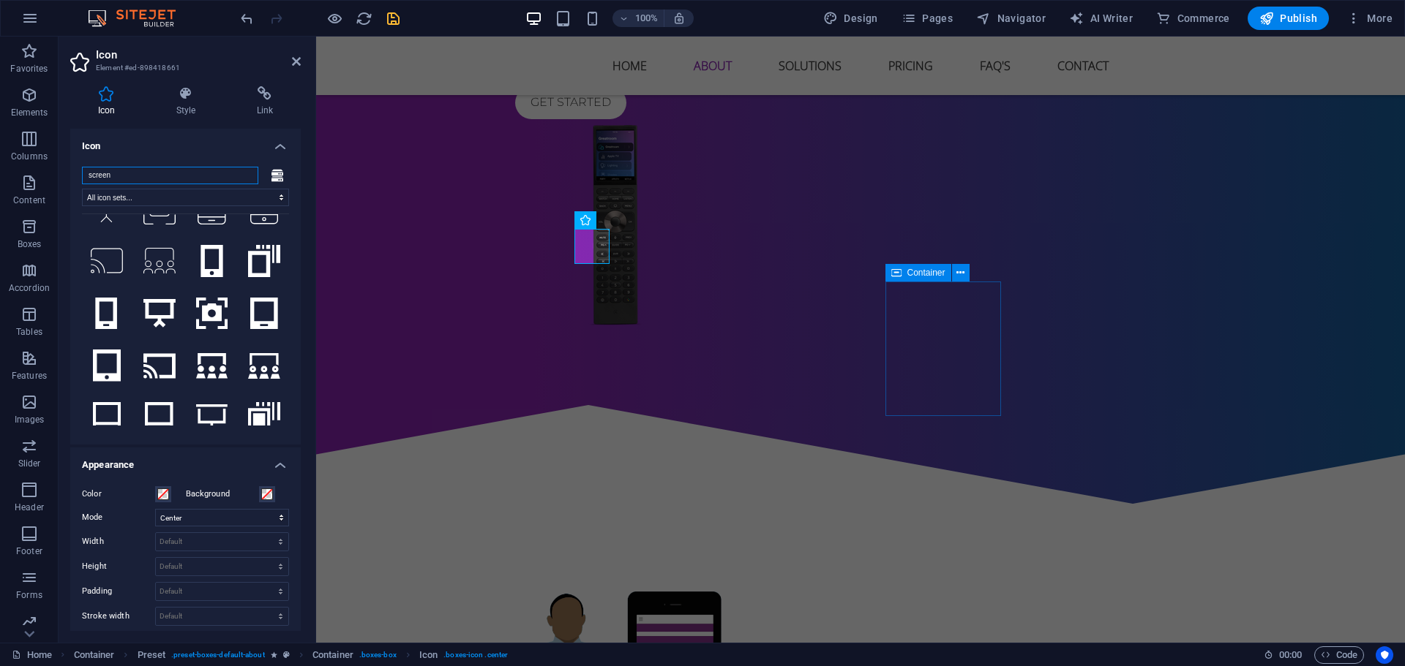
scroll to position [585, 0]
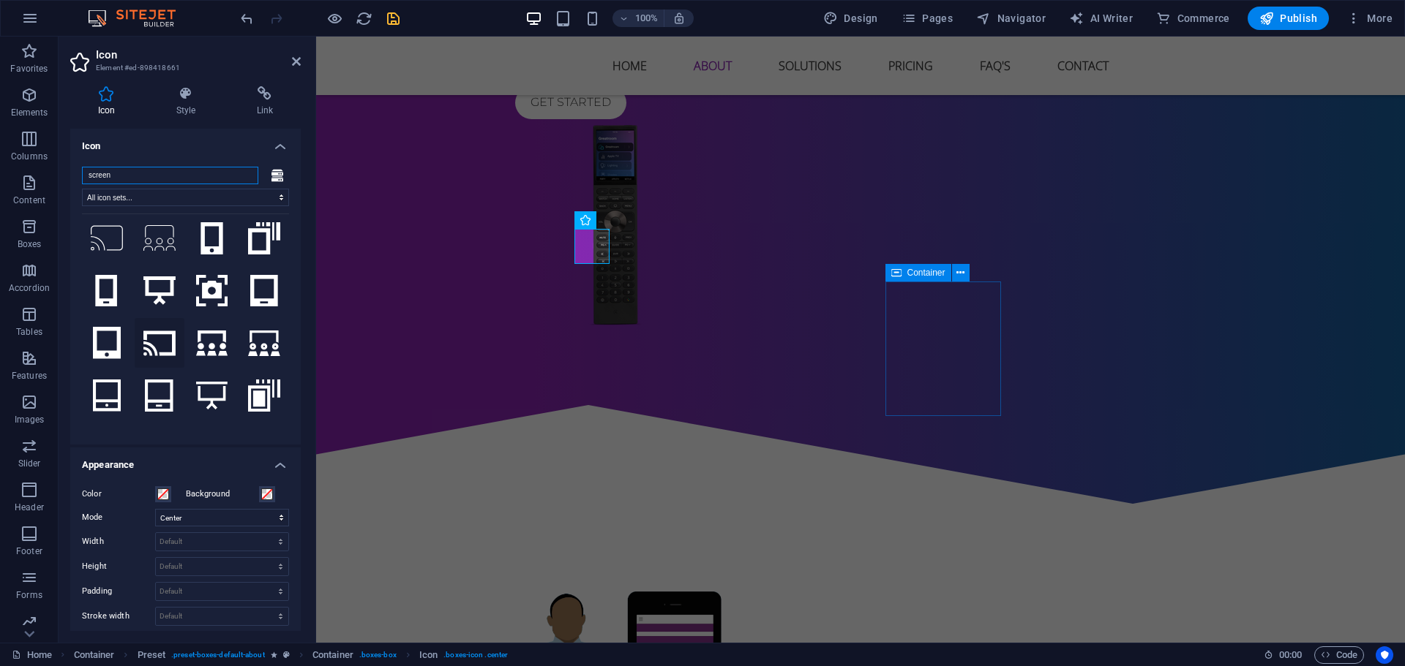
type input "screen"
click at [147, 331] on icon at bounding box center [159, 343] width 32 height 25
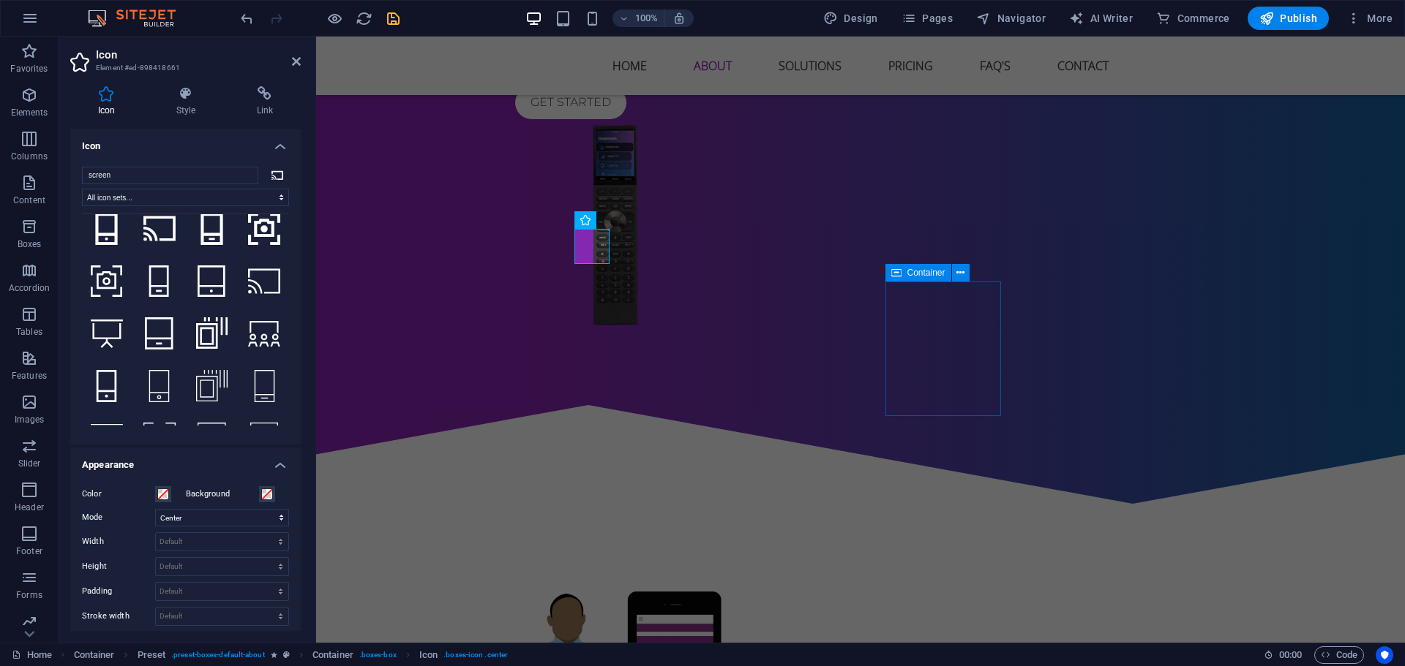
scroll to position [864, 0]
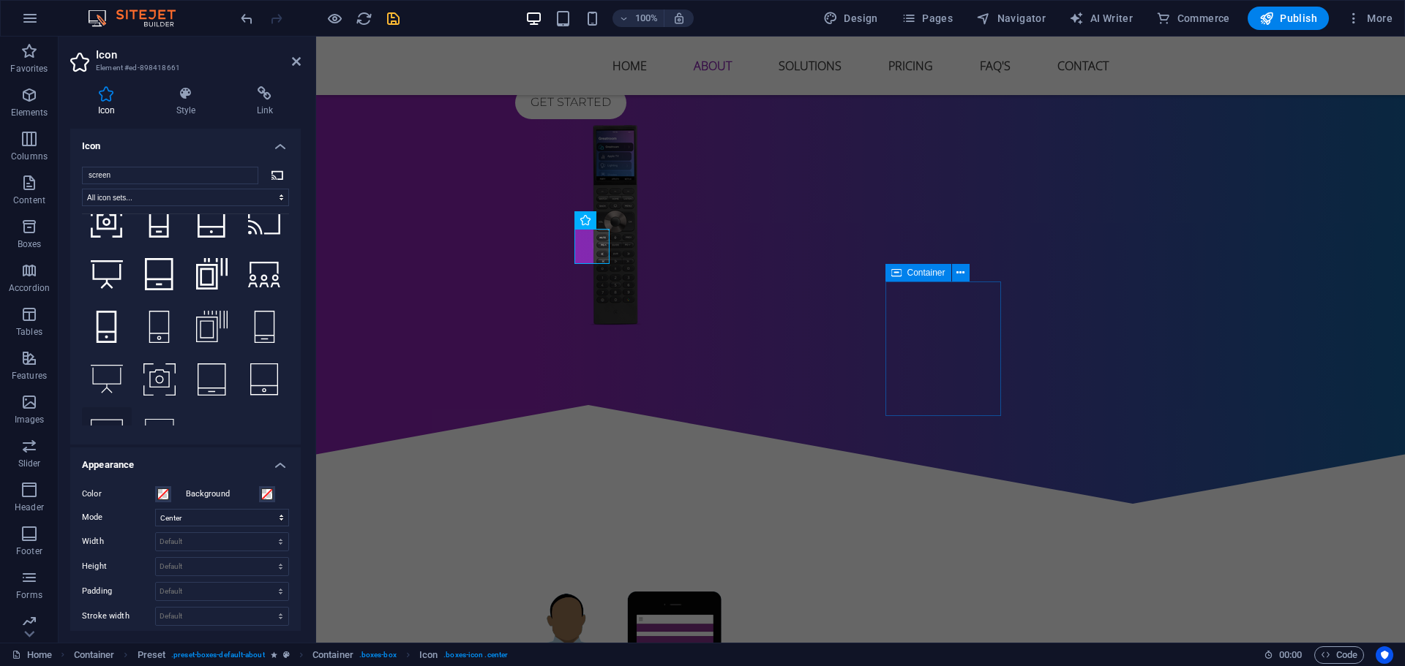
click at [116, 418] on icon at bounding box center [107, 432] width 32 height 29
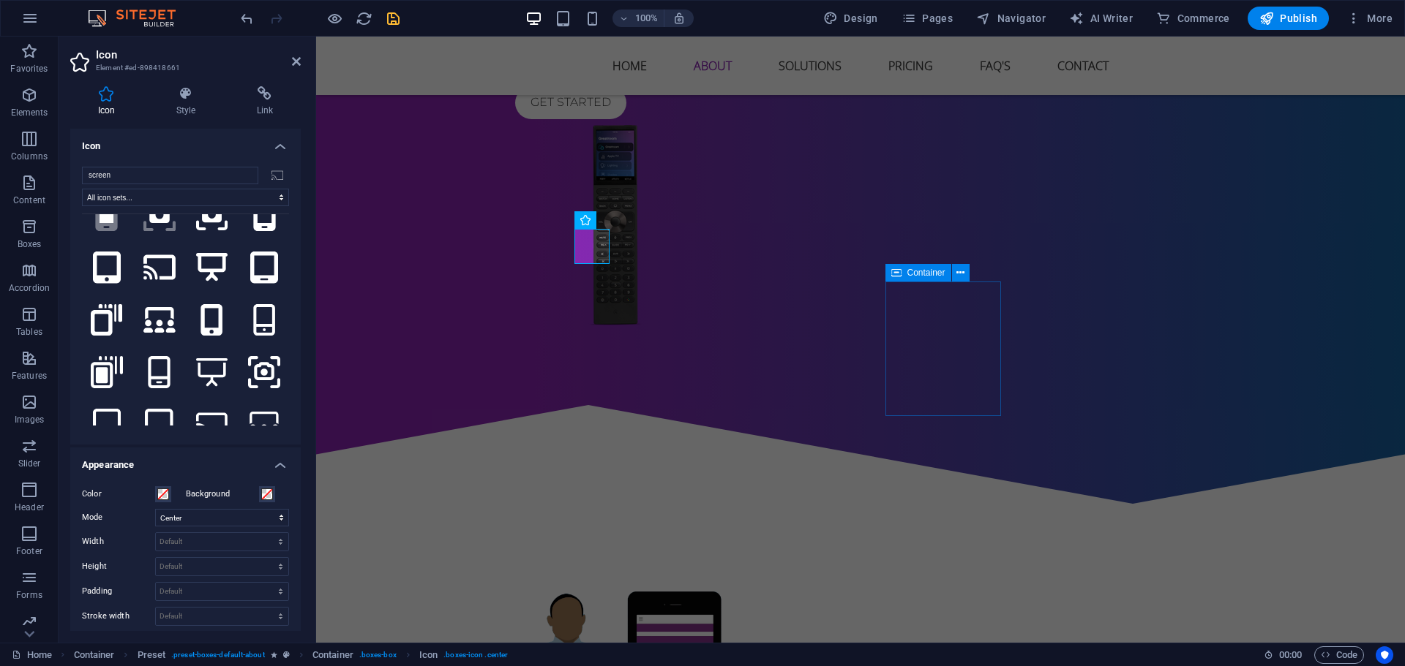
scroll to position [132, 0]
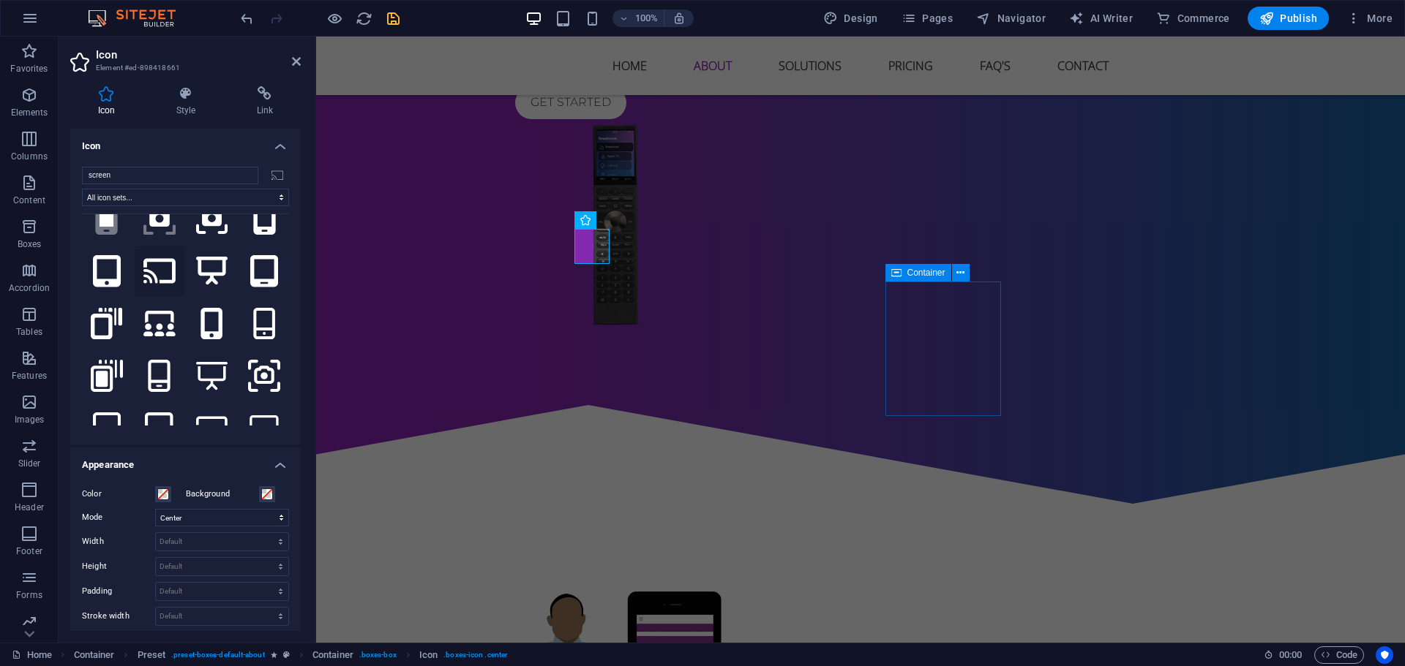
click at [168, 259] on icon at bounding box center [159, 271] width 32 height 25
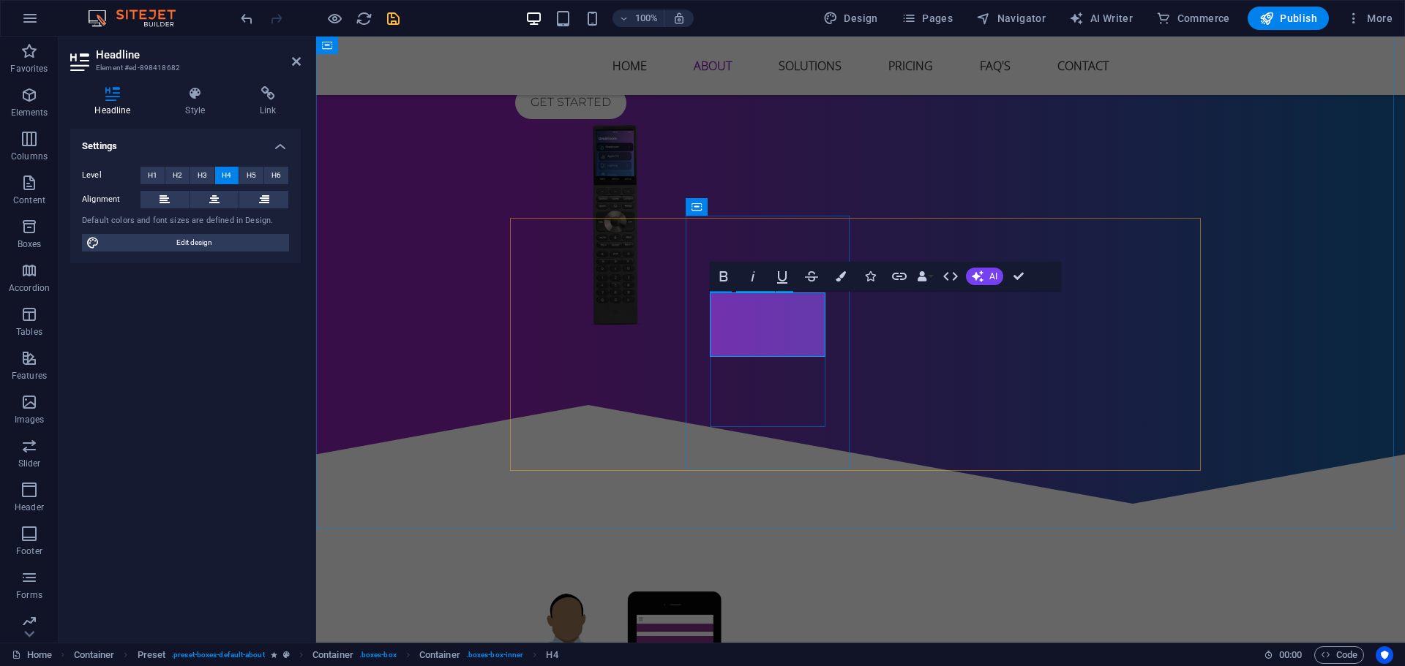
scroll to position [898, 0]
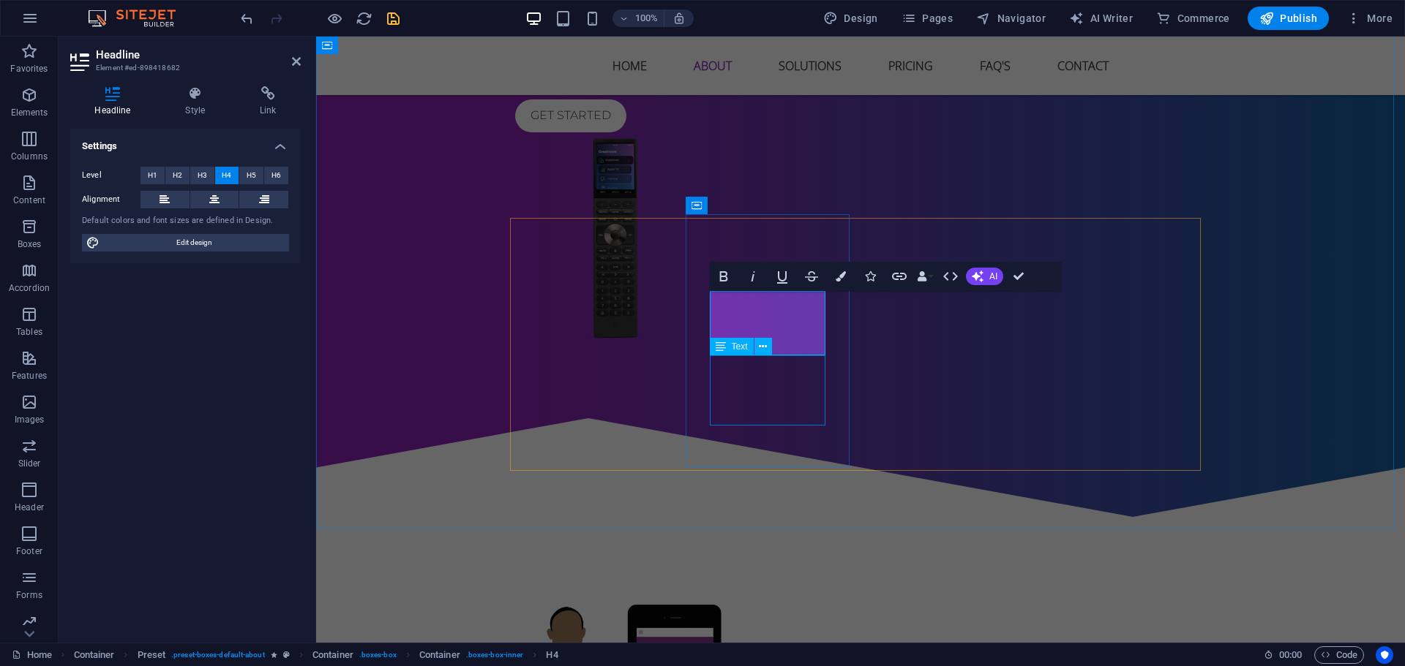
drag, startPoint x: 797, startPoint y: 415, endPoint x: 1050, endPoint y: 384, distance: 255.0
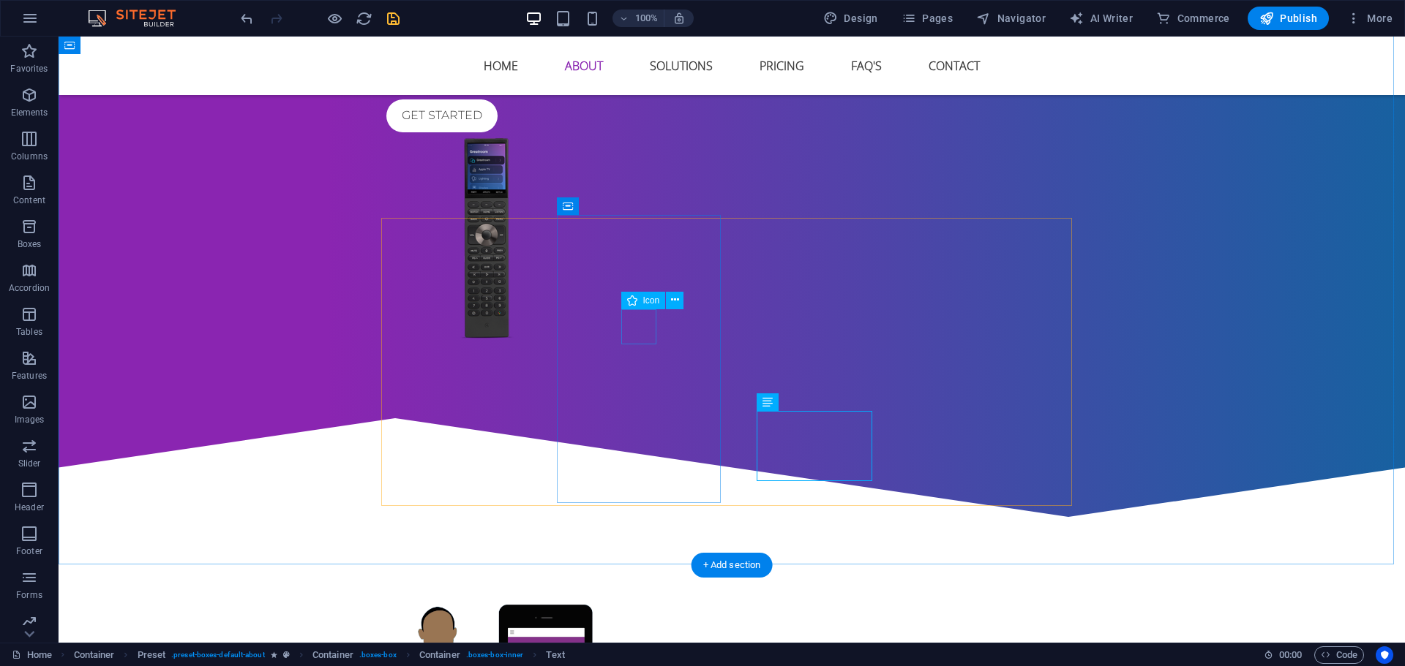
select select "xMidYMid"
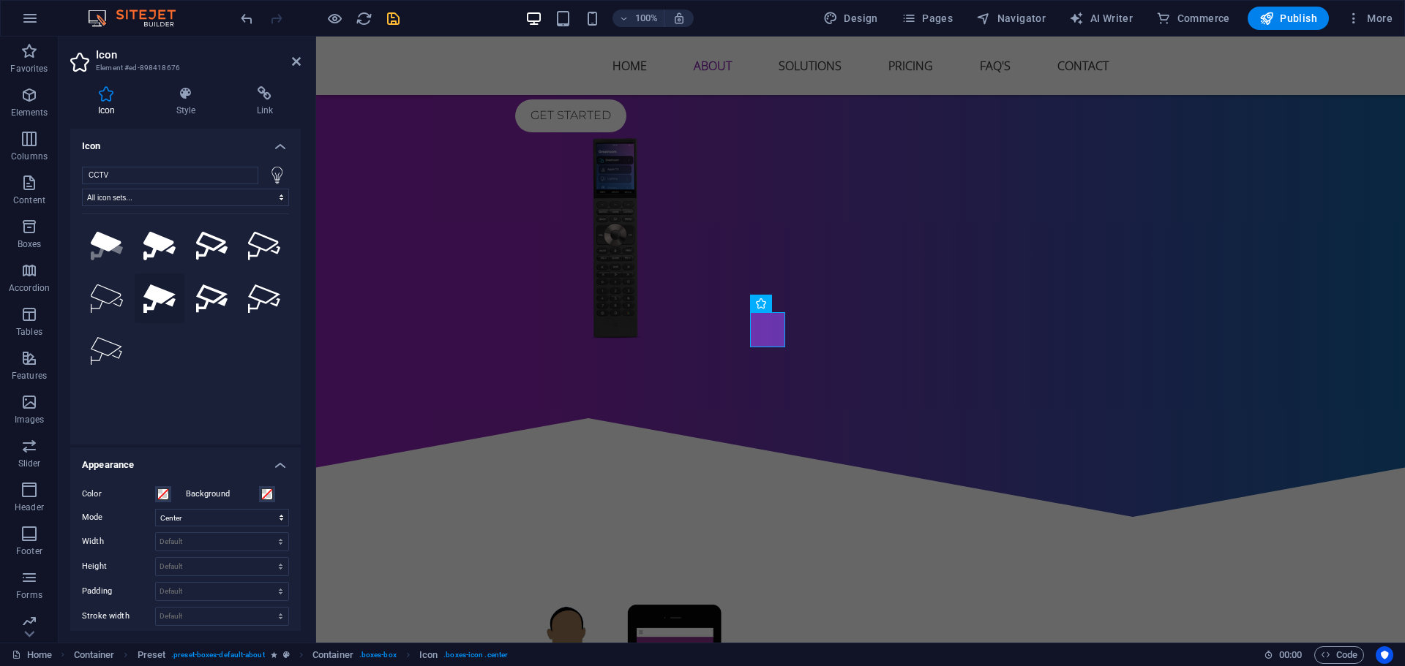
type input "CCTV"
click at [156, 290] on icon at bounding box center [159, 299] width 32 height 29
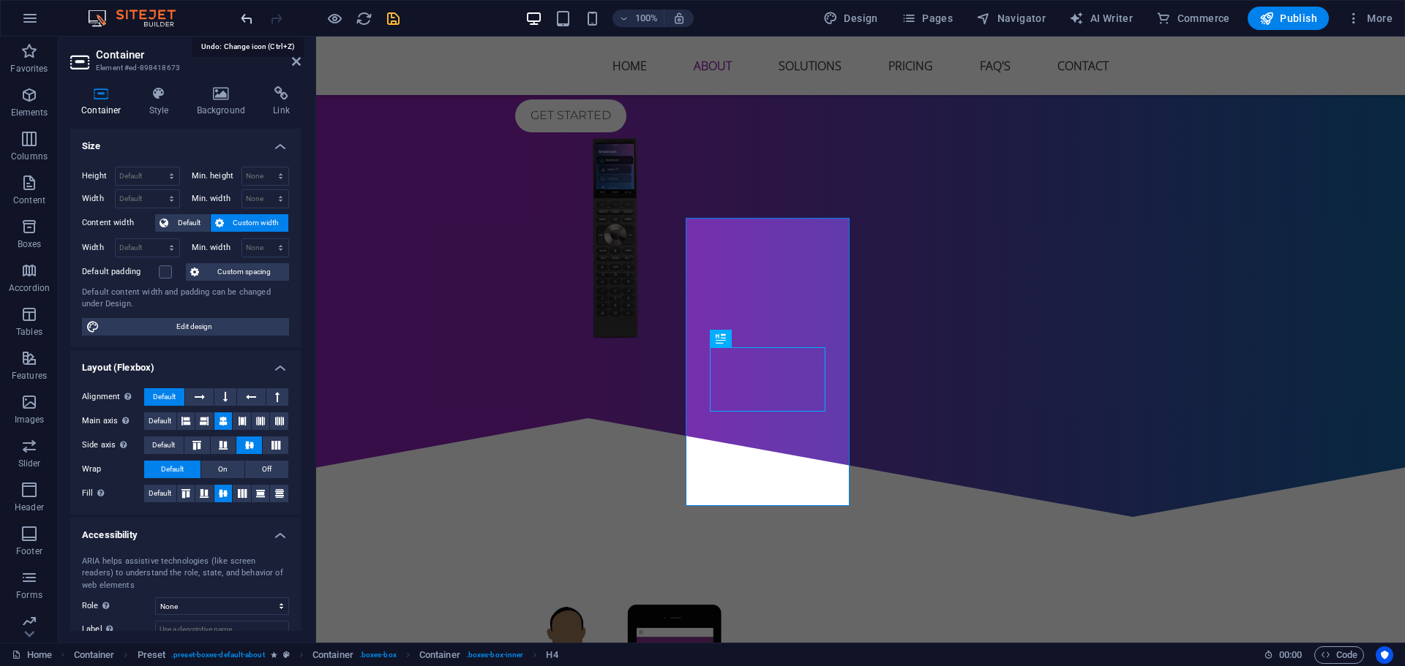
click at [241, 18] on icon "undo" at bounding box center [246, 18] width 17 height 17
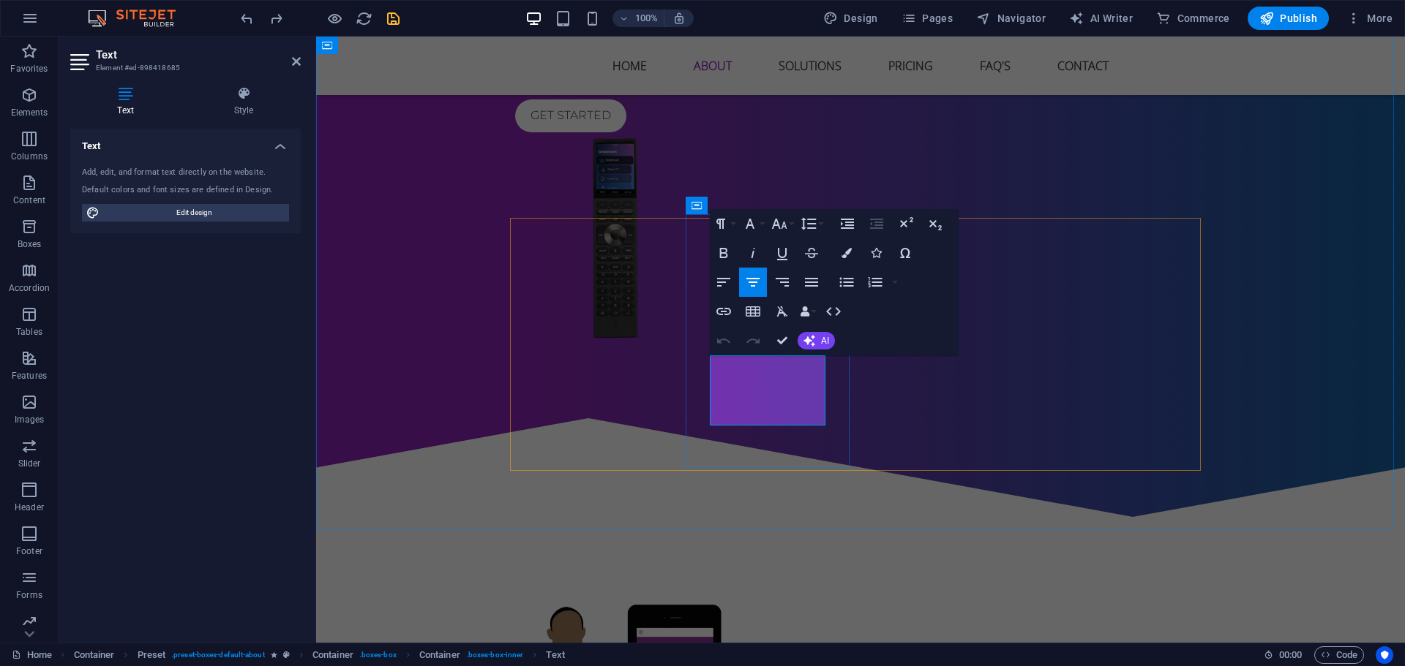
drag, startPoint x: 818, startPoint y: 418, endPoint x: 711, endPoint y: 367, distance: 118.1
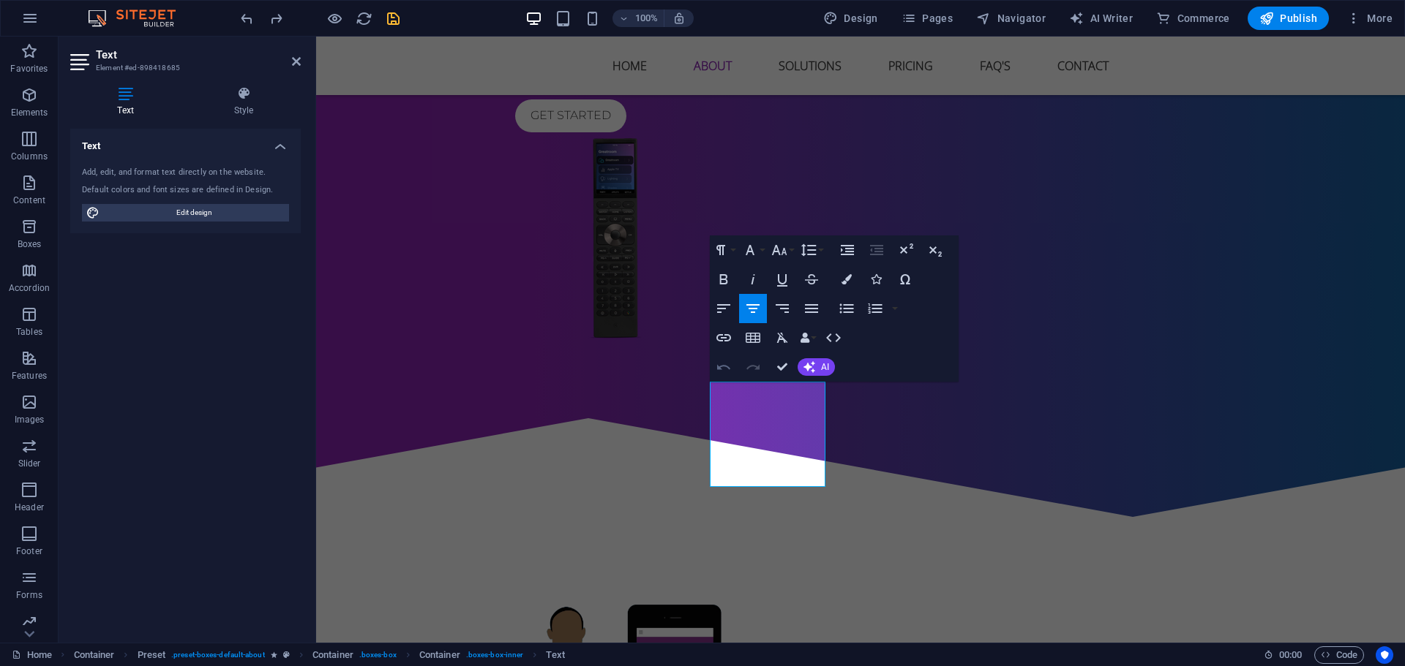
scroll to position [854, 0]
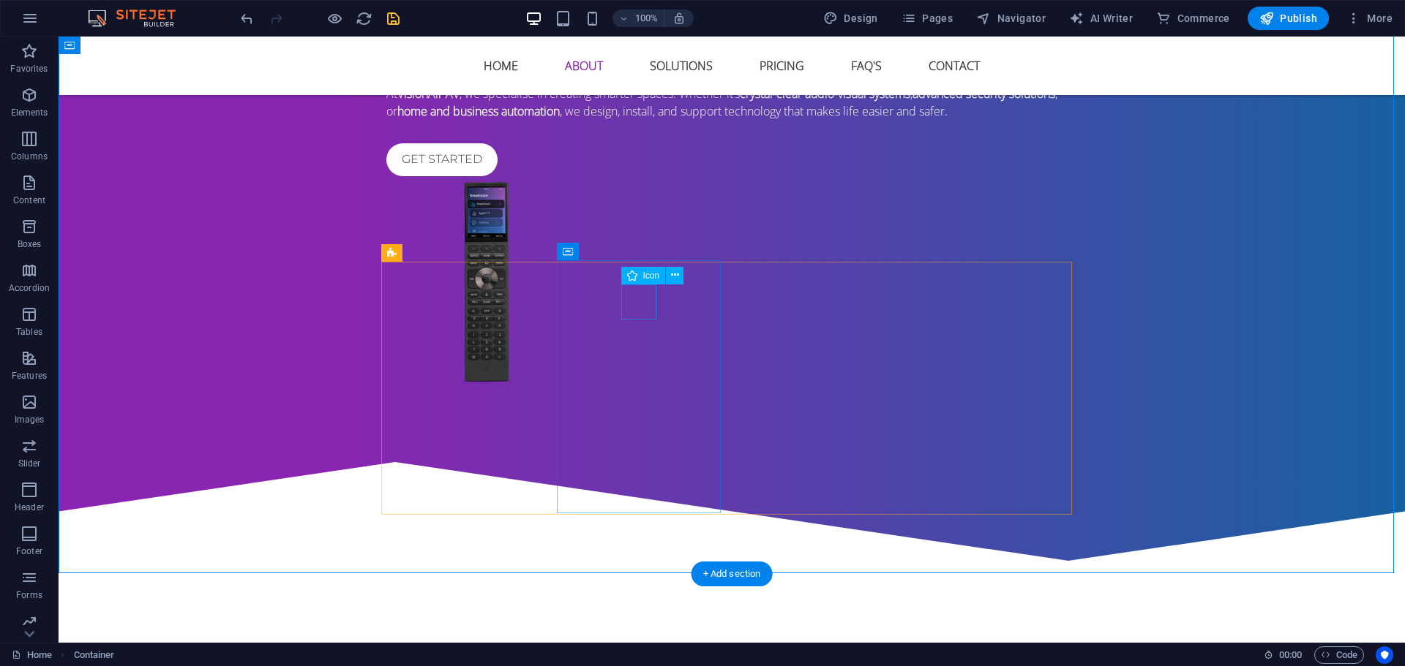
drag, startPoint x: 639, startPoint y: 302, endPoint x: 381, endPoint y: 303, distance: 257.5
select select "xMidYMid"
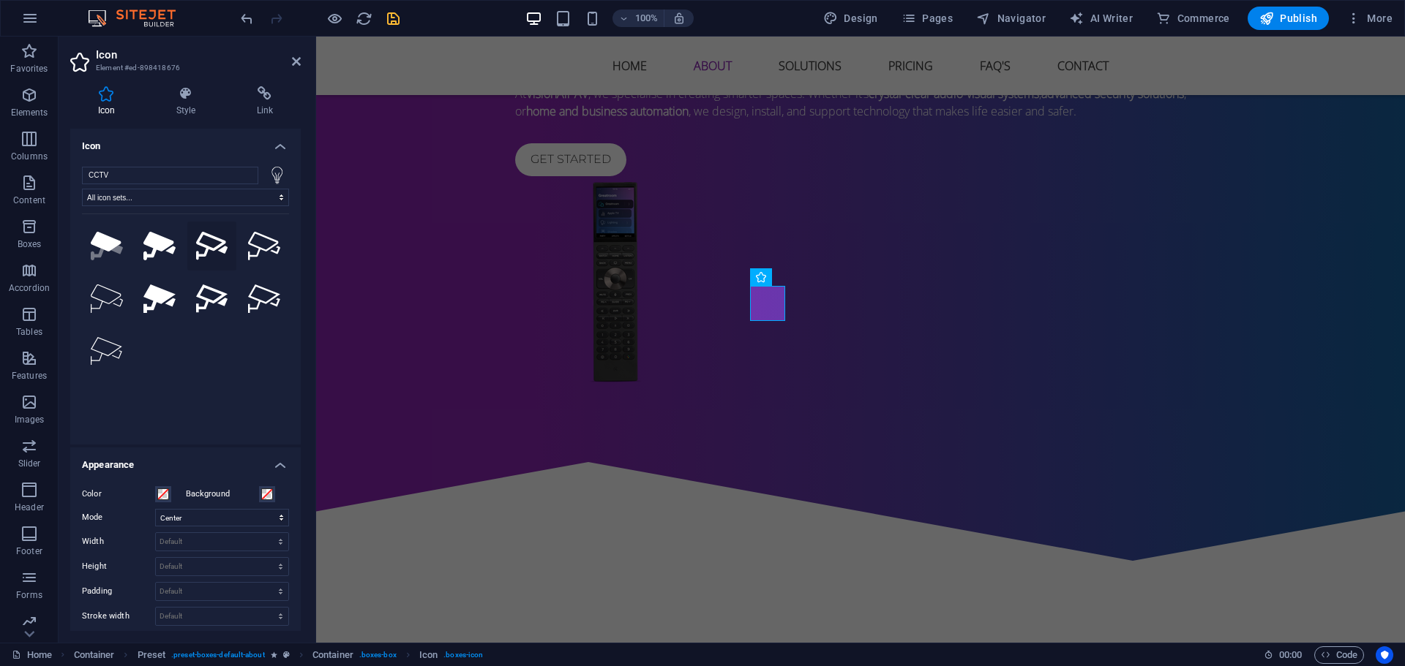
click at [208, 247] on icon at bounding box center [212, 246] width 32 height 29
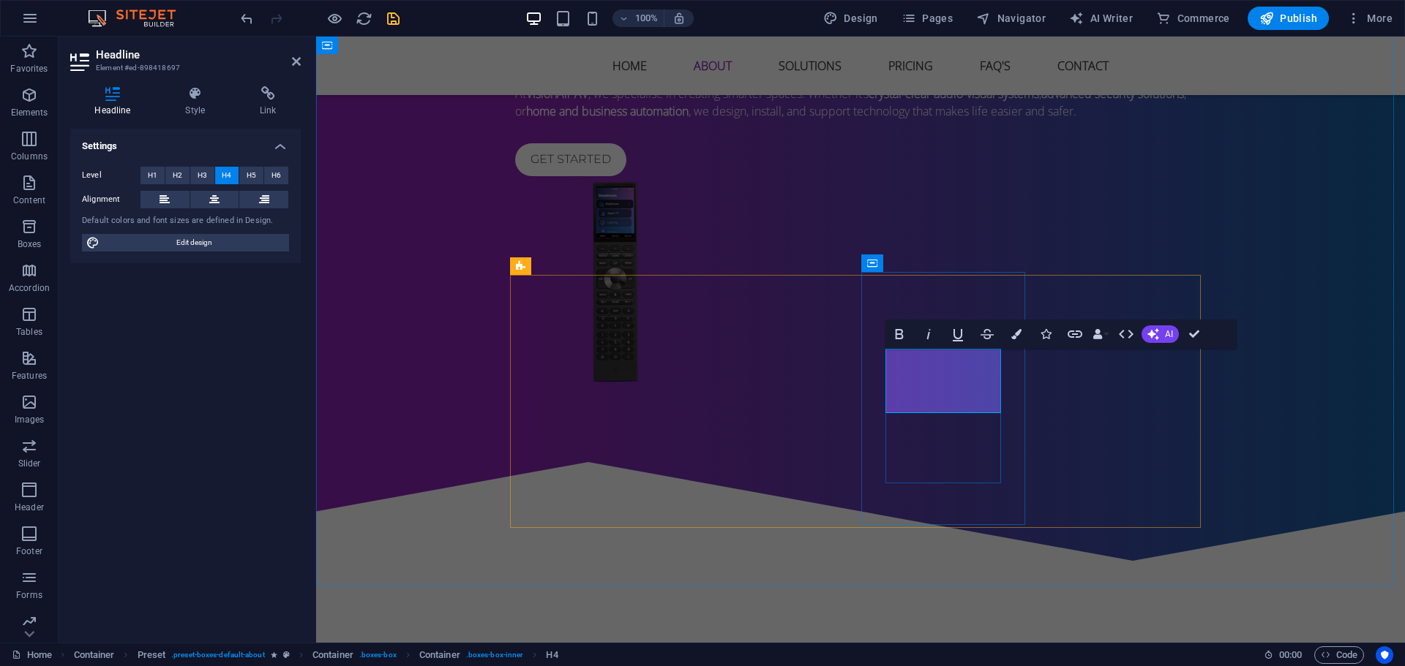
scroll to position [841, 0]
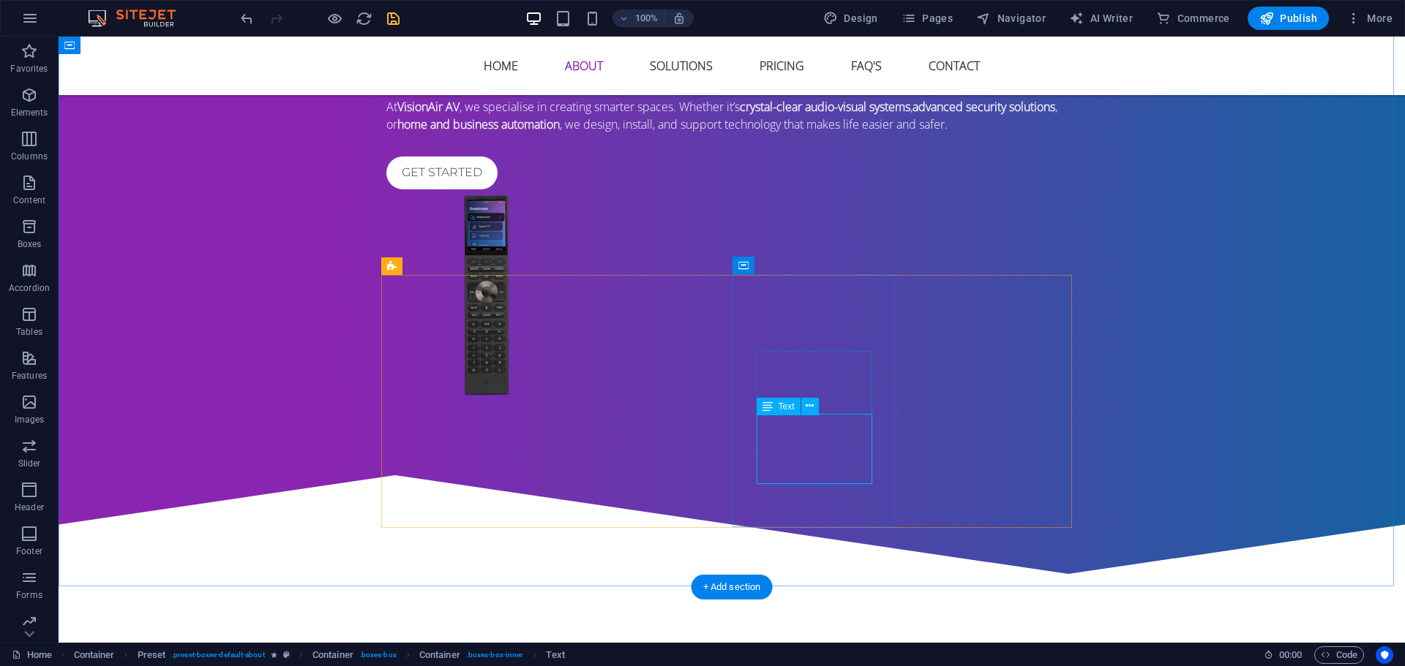
click at [802, 403] on button at bounding box center [810, 405] width 18 height 18
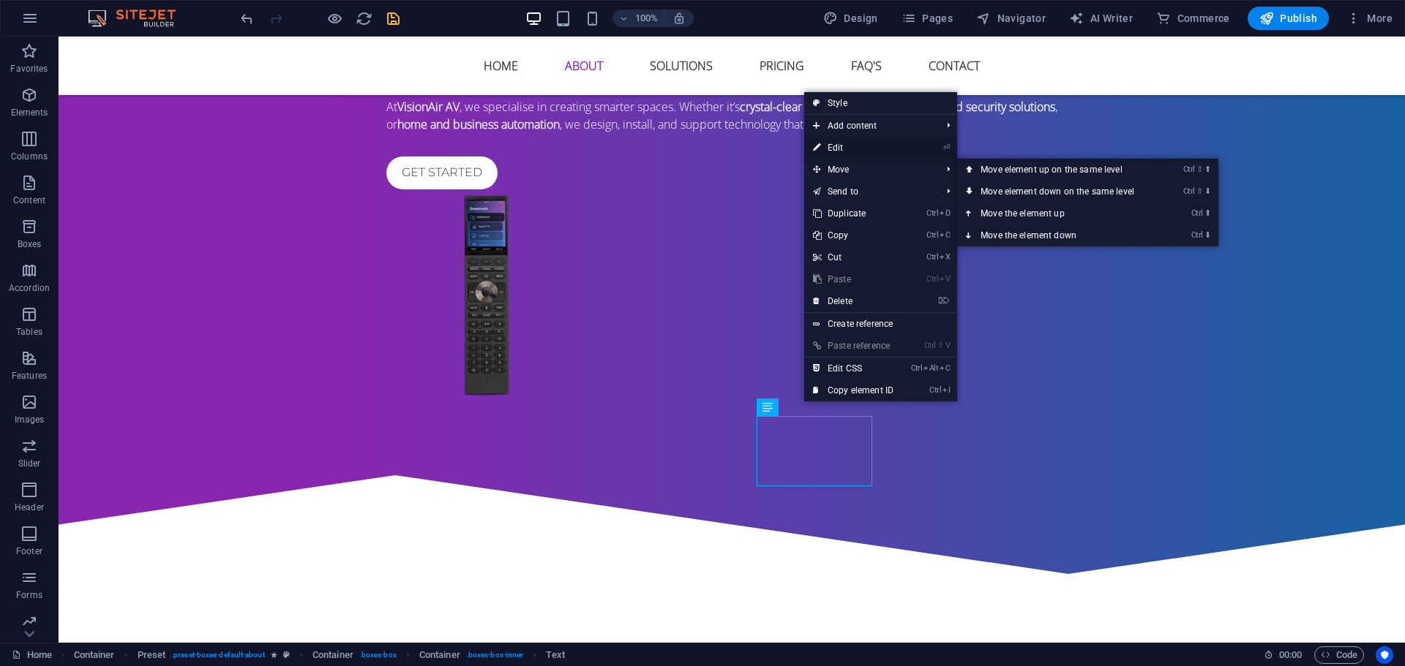
drag, startPoint x: 850, startPoint y: 148, endPoint x: 549, endPoint y: 249, distance: 317.8
click at [850, 148] on link "⏎ Edit" at bounding box center [853, 148] width 98 height 22
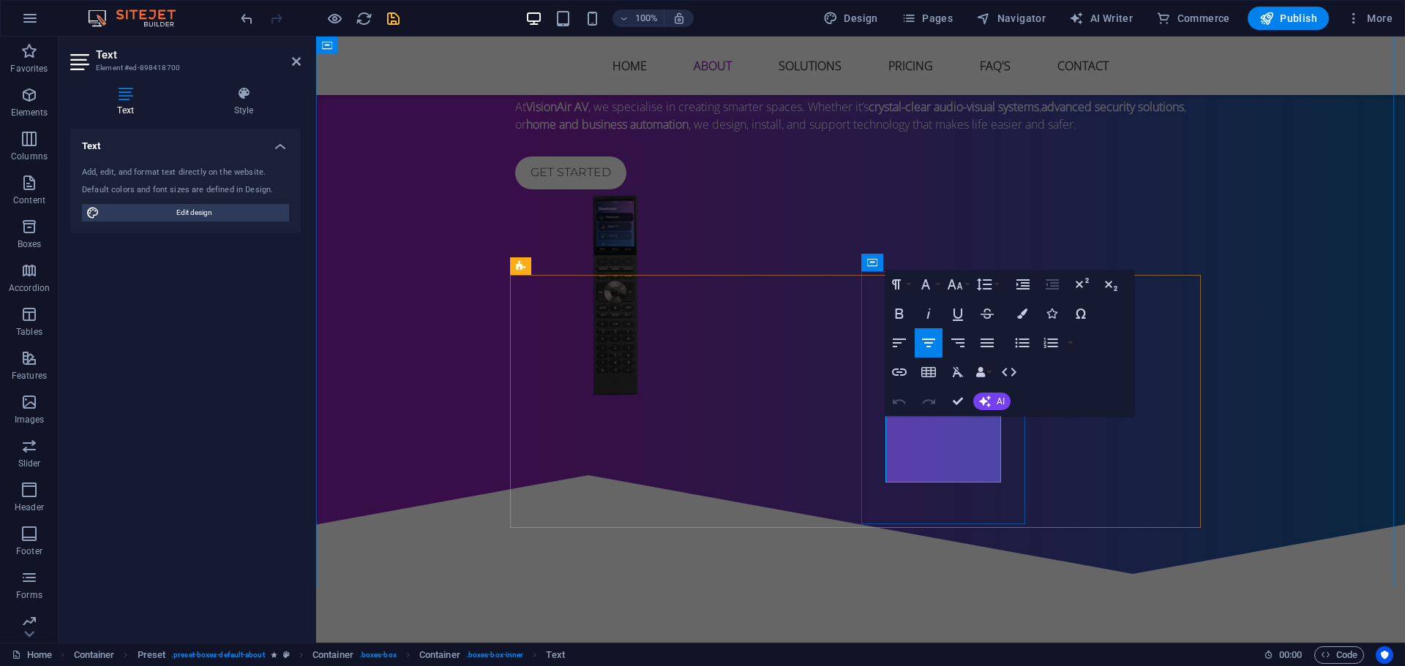
drag, startPoint x: 996, startPoint y: 475, endPoint x: 887, endPoint y: 426, distance: 119.8
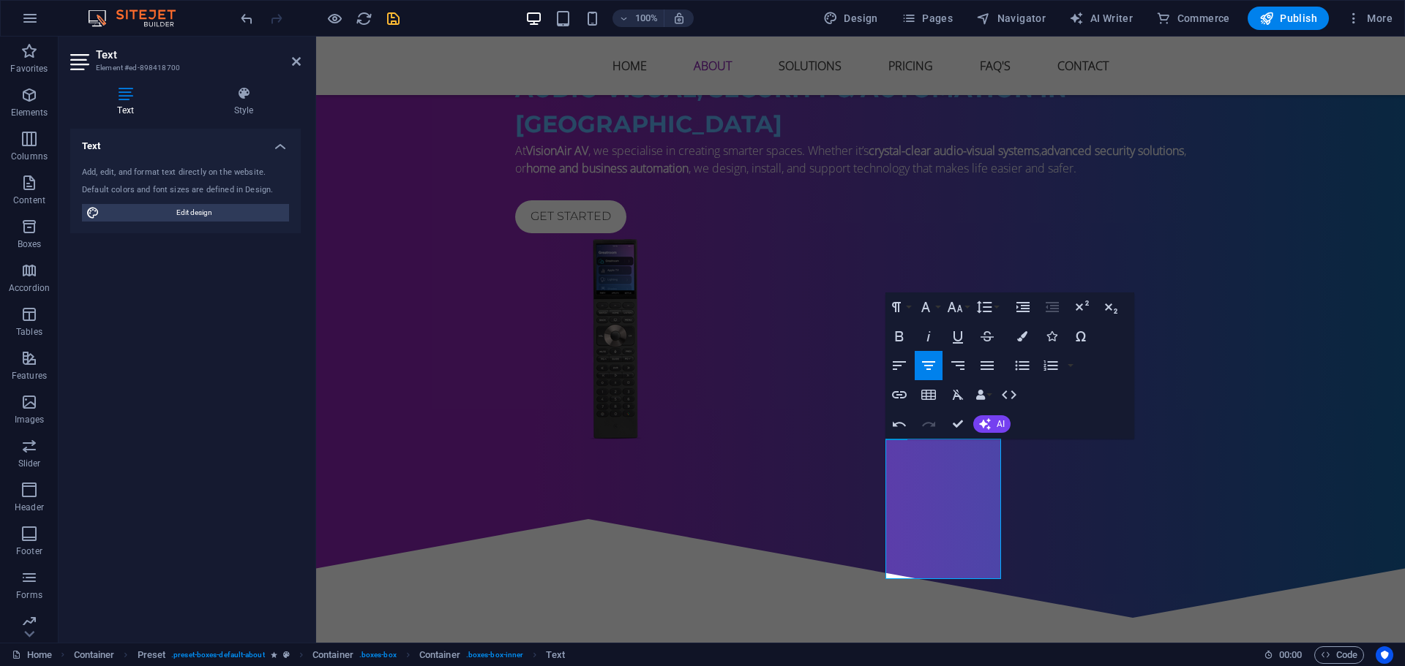
click at [1037, 648] on div "Home Container Preset . preset-boxes-default-about Container . boxes-box Contai…" at bounding box center [632, 656] width 1240 height 18
click at [1045, 648] on div "Home Container Preset . preset-boxes-default-about Container . boxes-box Contai…" at bounding box center [632, 656] width 1240 height 18
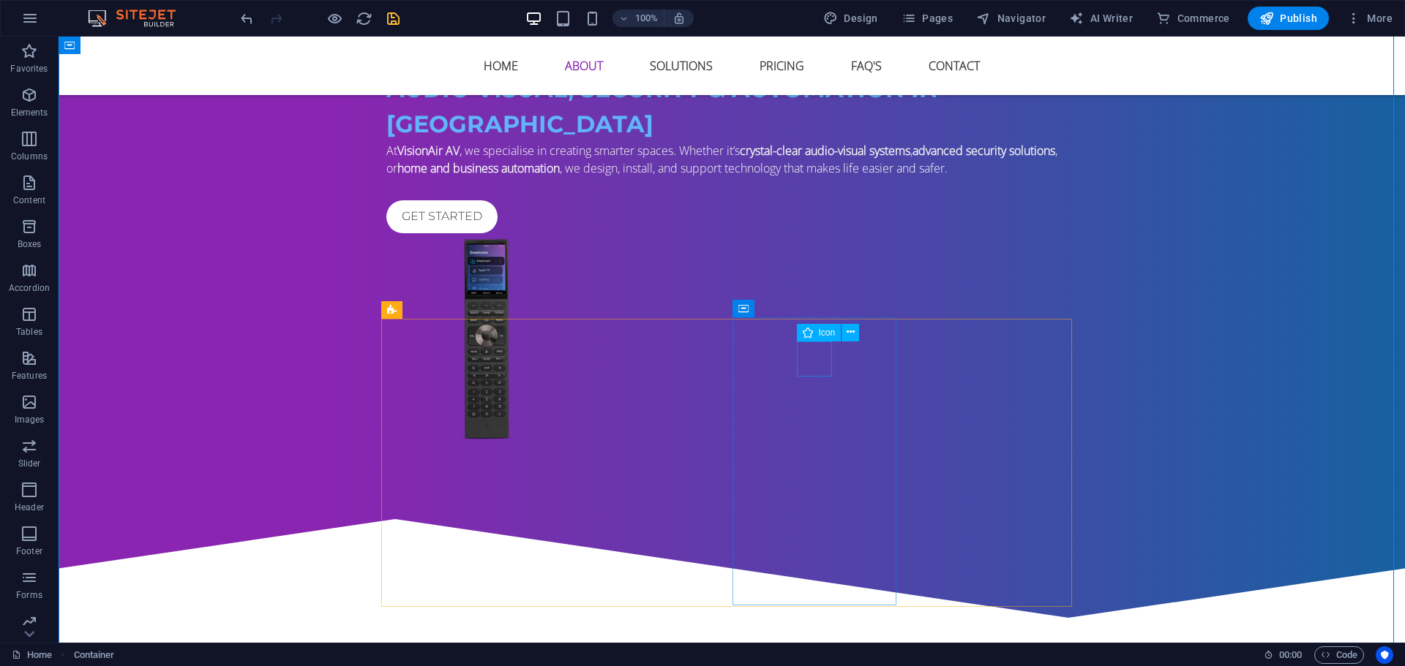
select select "xMidYMid"
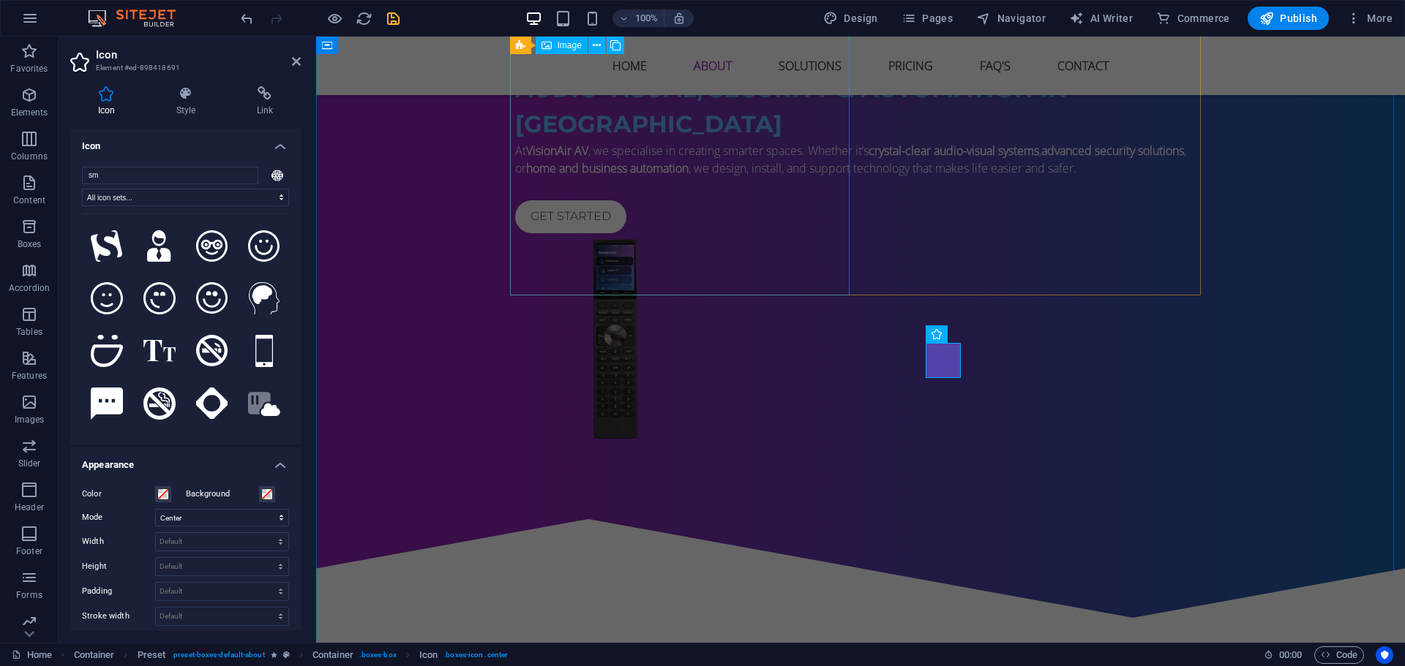
type input "s"
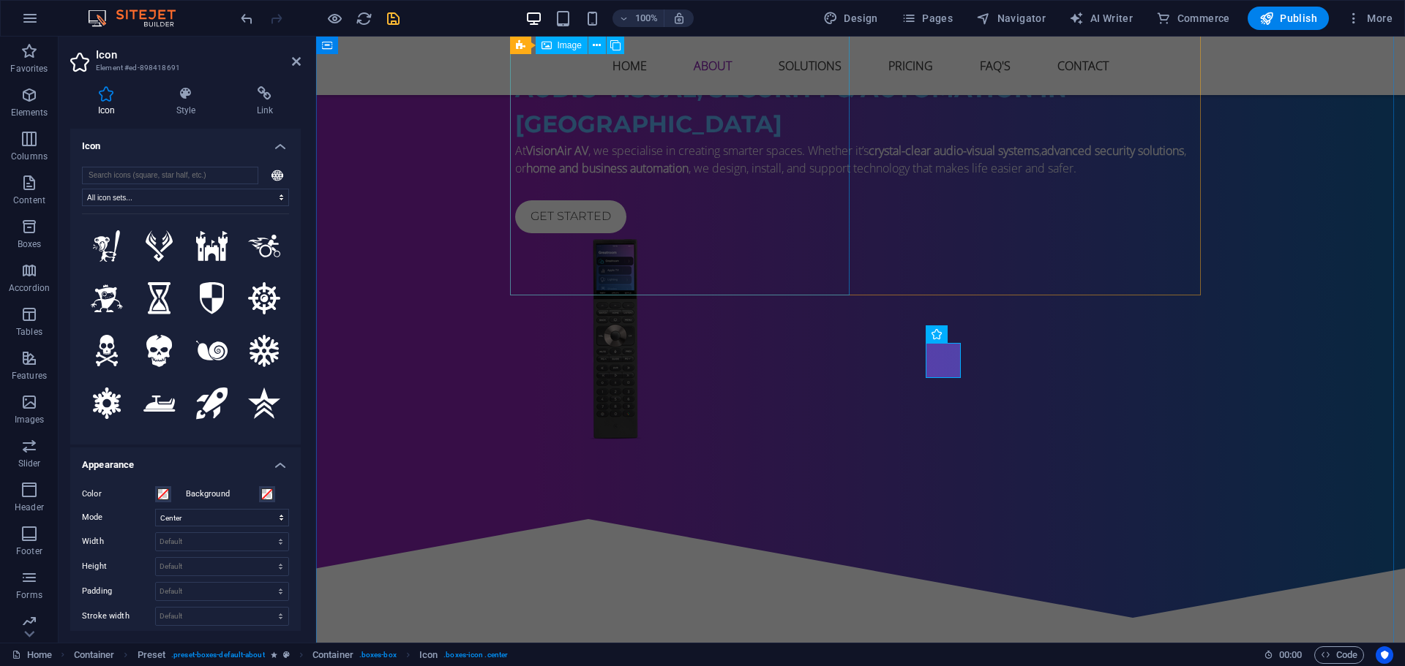
type input "w"
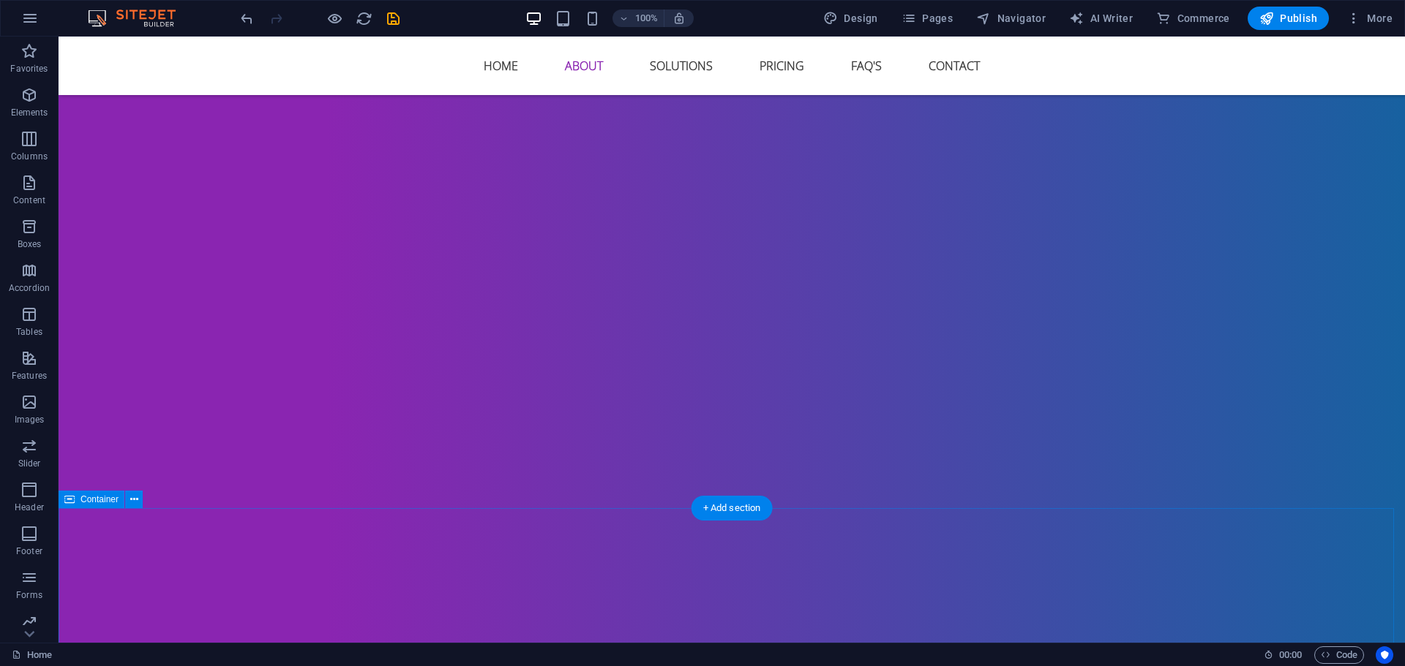
scroll to position [1035, 0]
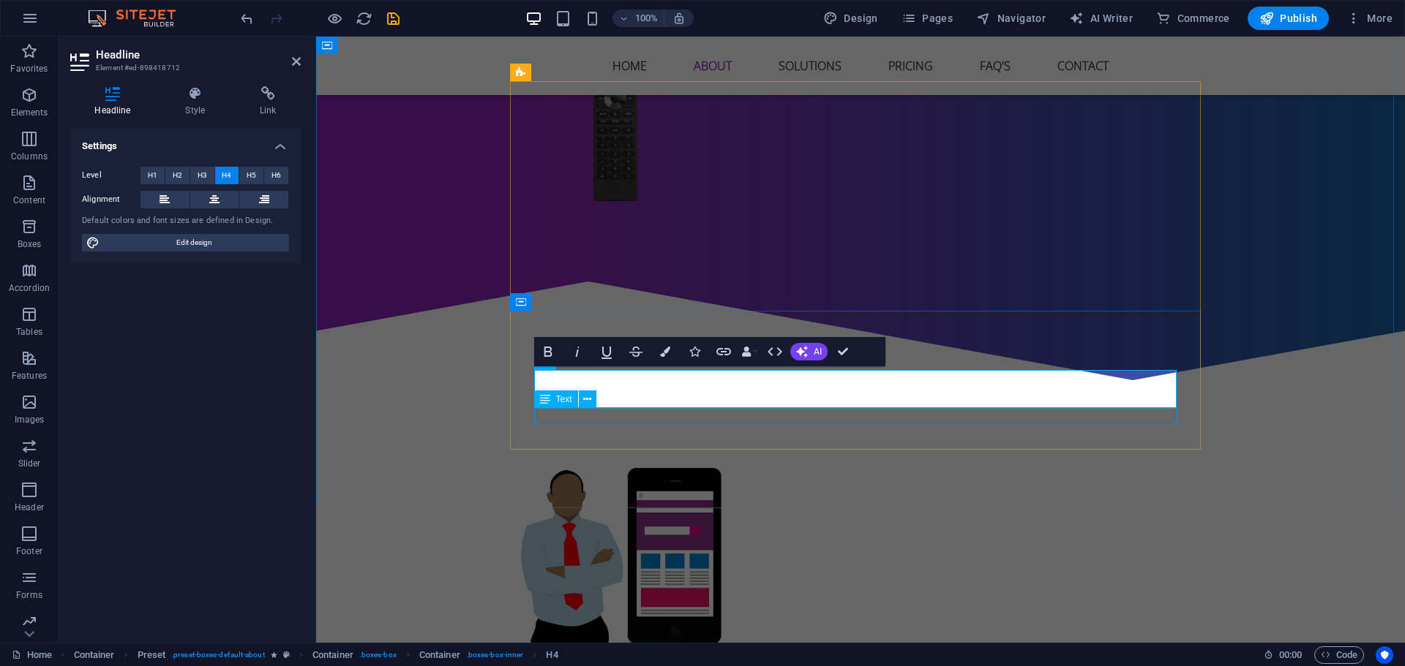
drag, startPoint x: 1012, startPoint y: 417, endPoint x: 1268, endPoint y: 417, distance: 255.3
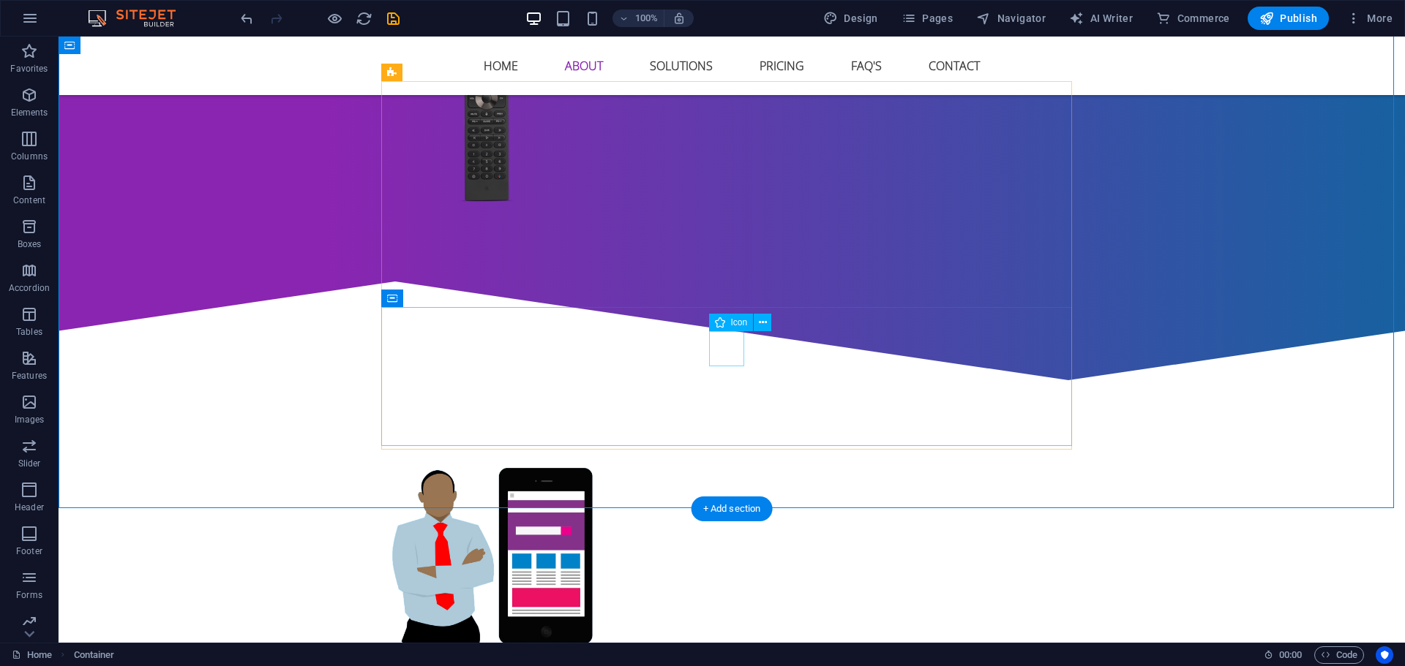
click at [759, 326] on icon at bounding box center [763, 322] width 8 height 15
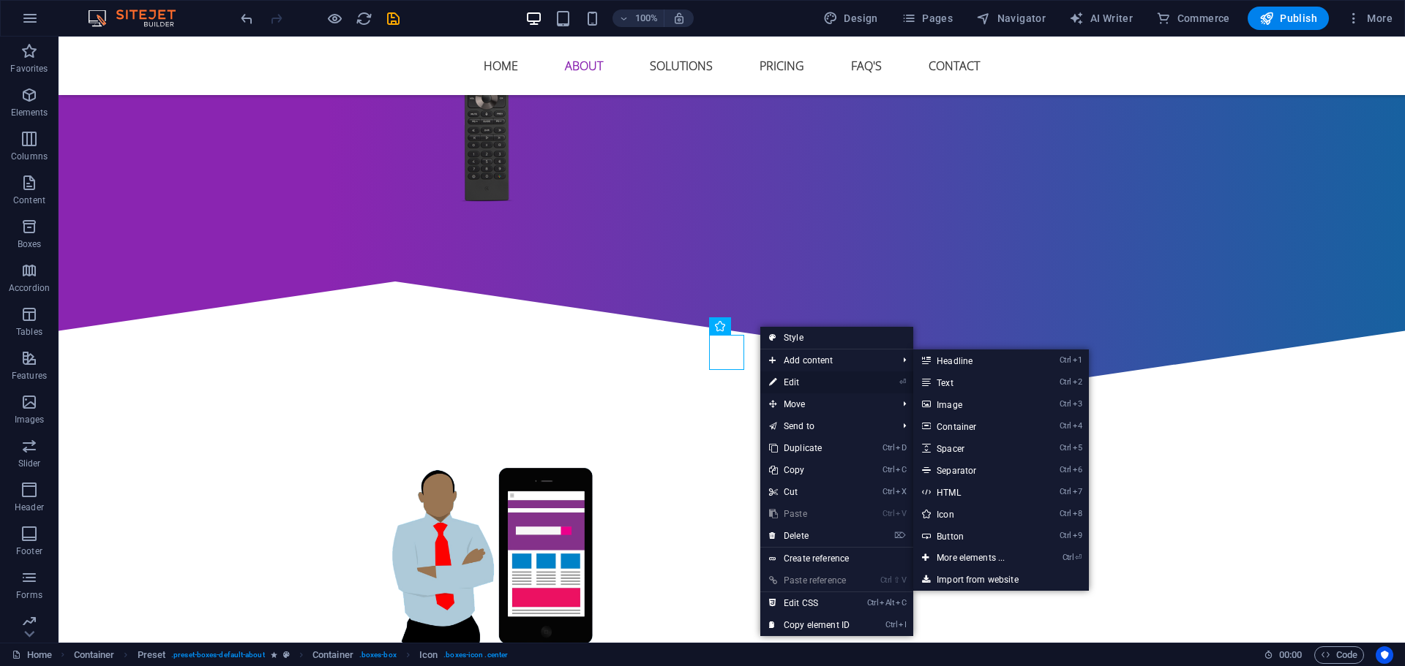
click at [786, 376] on link "⏎ Edit" at bounding box center [809, 383] width 98 height 22
select select "xMidYMid"
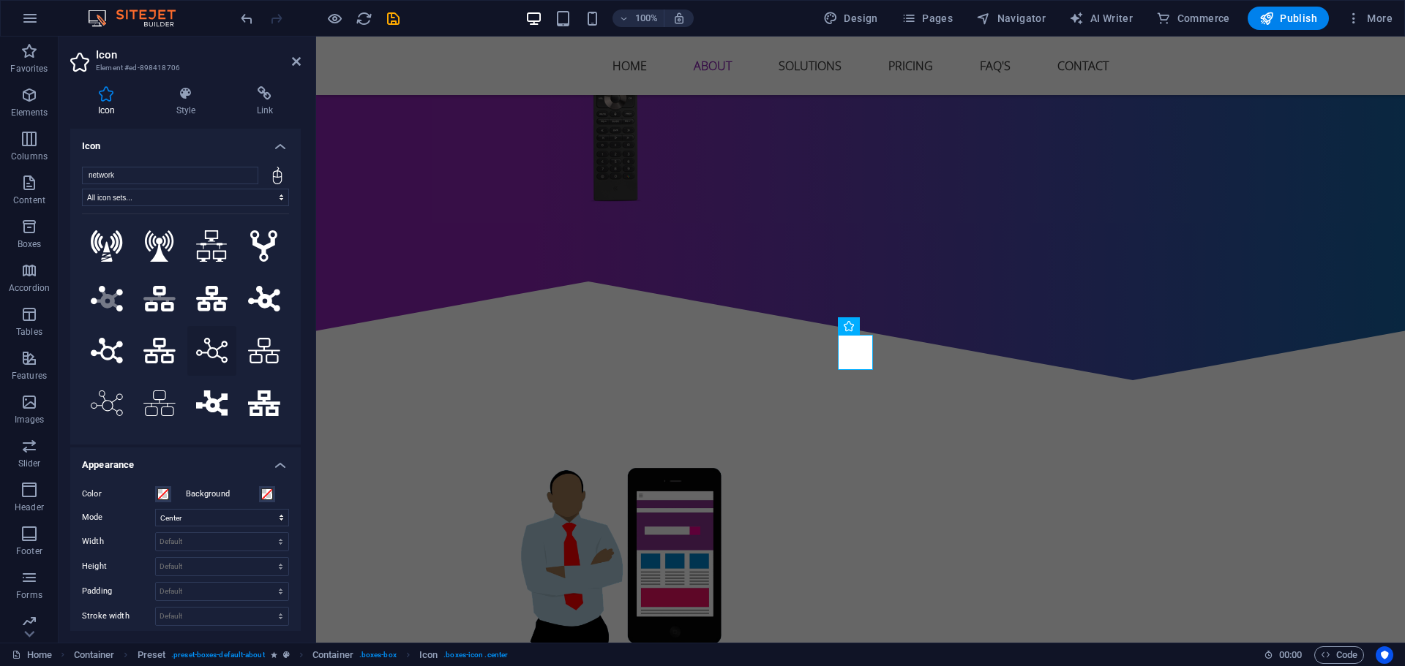
type input "network"
click at [215, 347] on icon at bounding box center [212, 351] width 32 height 26
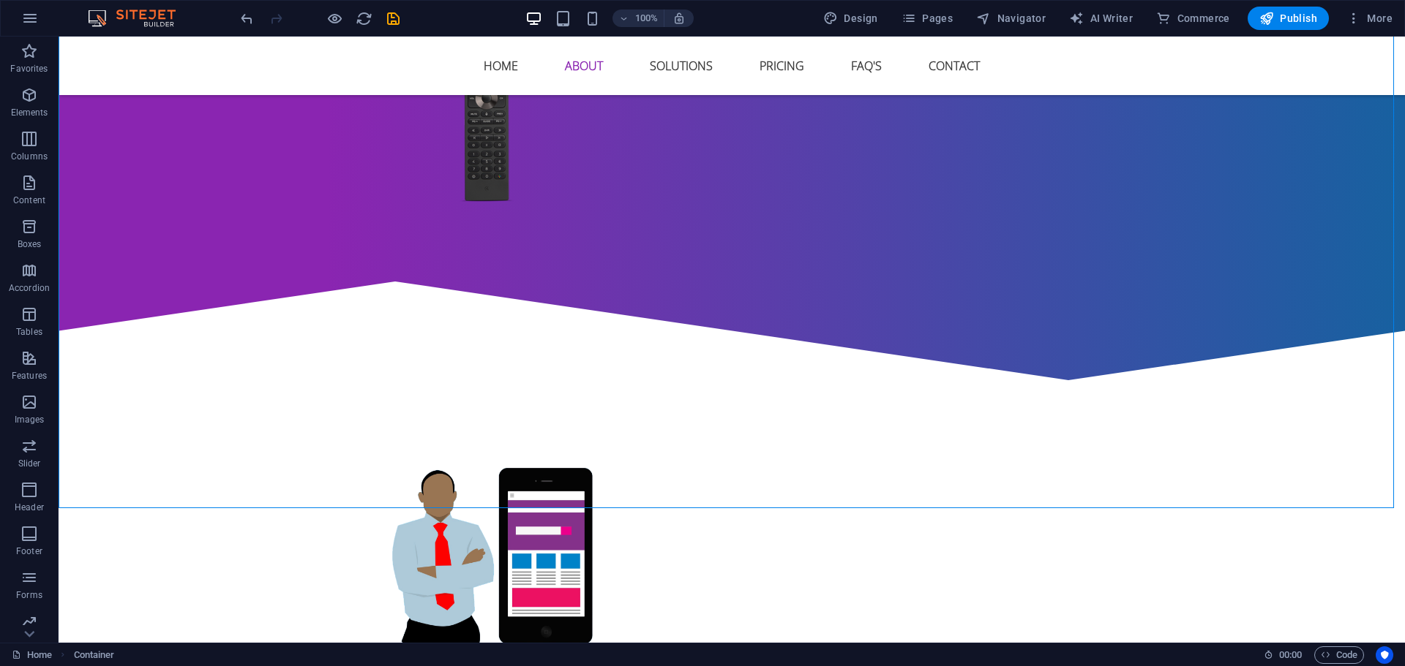
click at [405, 20] on div "100% Design Pages Navigator AI Writer Commerce Publish More" at bounding box center [818, 18] width 1160 height 23
click at [396, 19] on icon "save" at bounding box center [393, 18] width 17 height 17
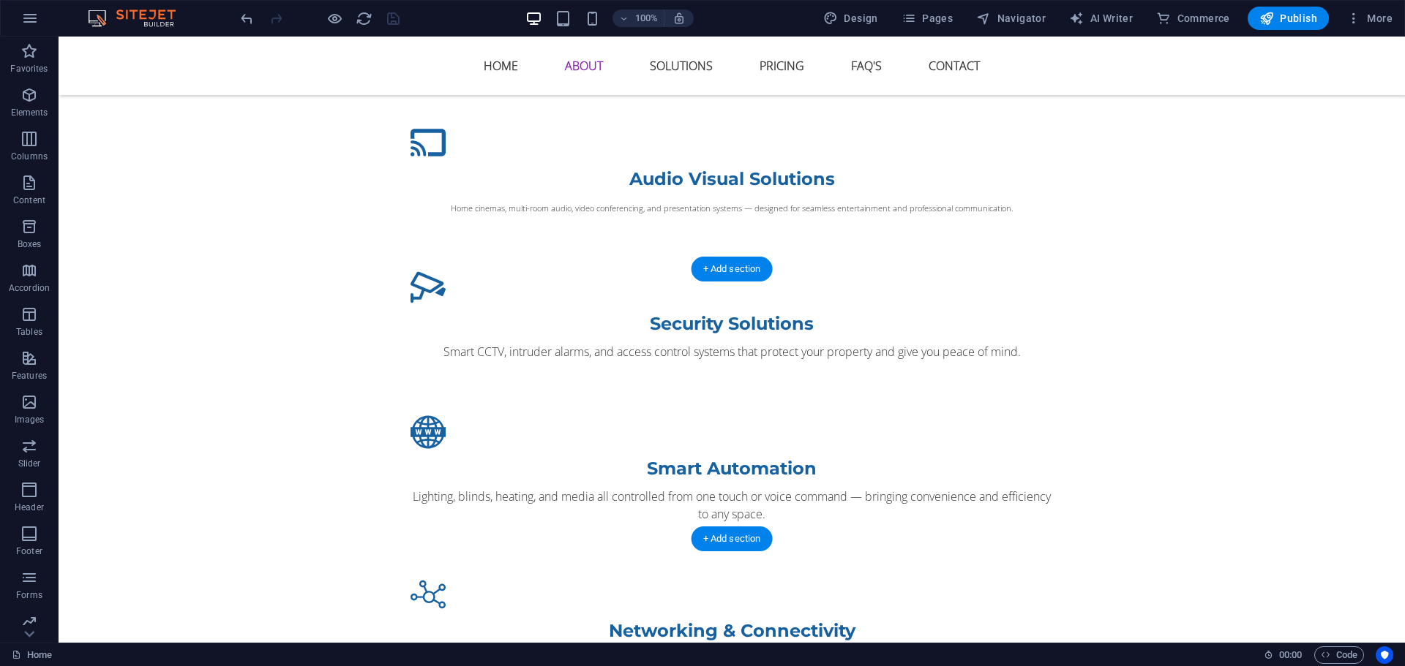
scroll to position [1840, 0]
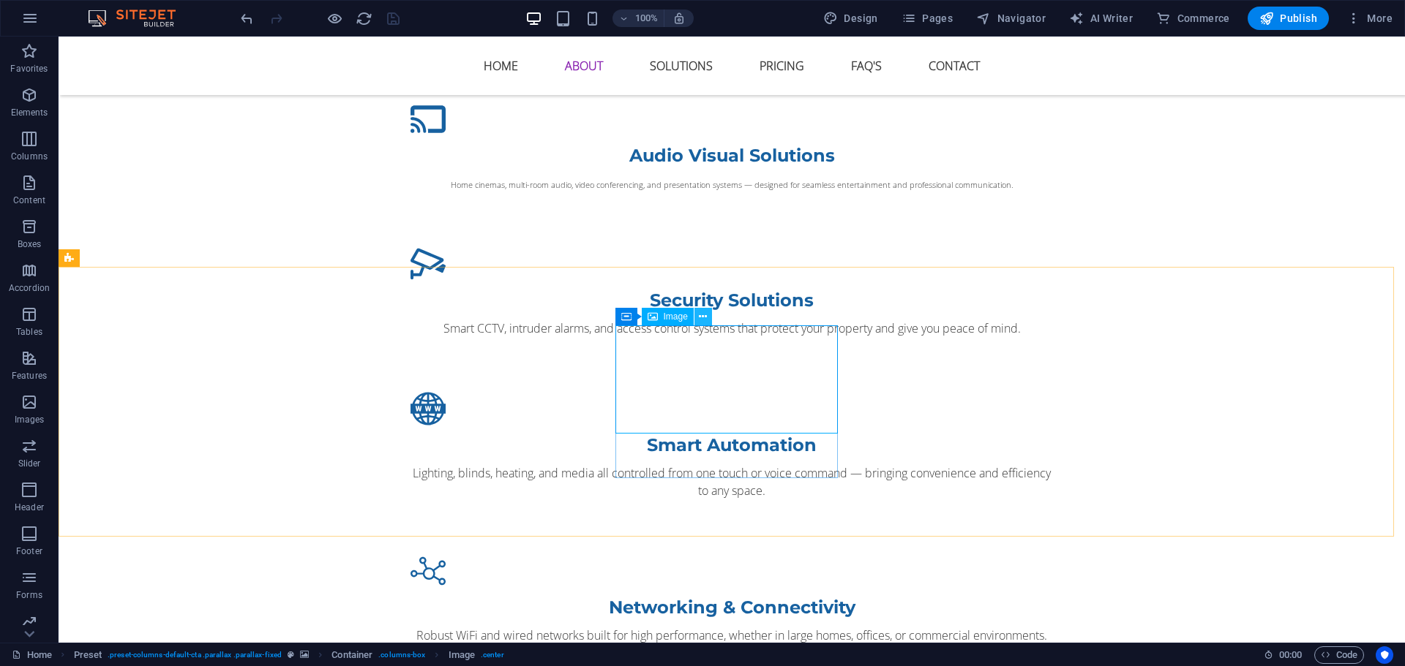
click at [704, 319] on icon at bounding box center [703, 316] width 8 height 15
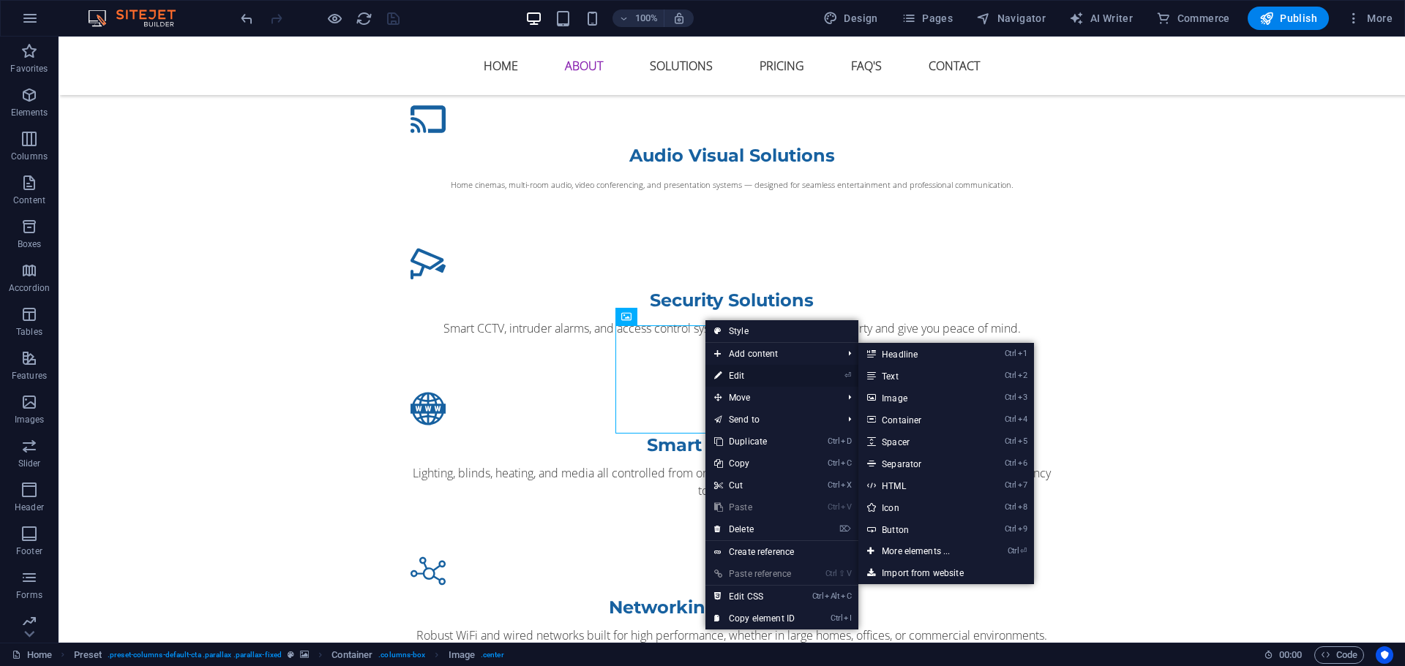
click at [748, 372] on link "⏎ Edit" at bounding box center [754, 376] width 98 height 22
select select "px"
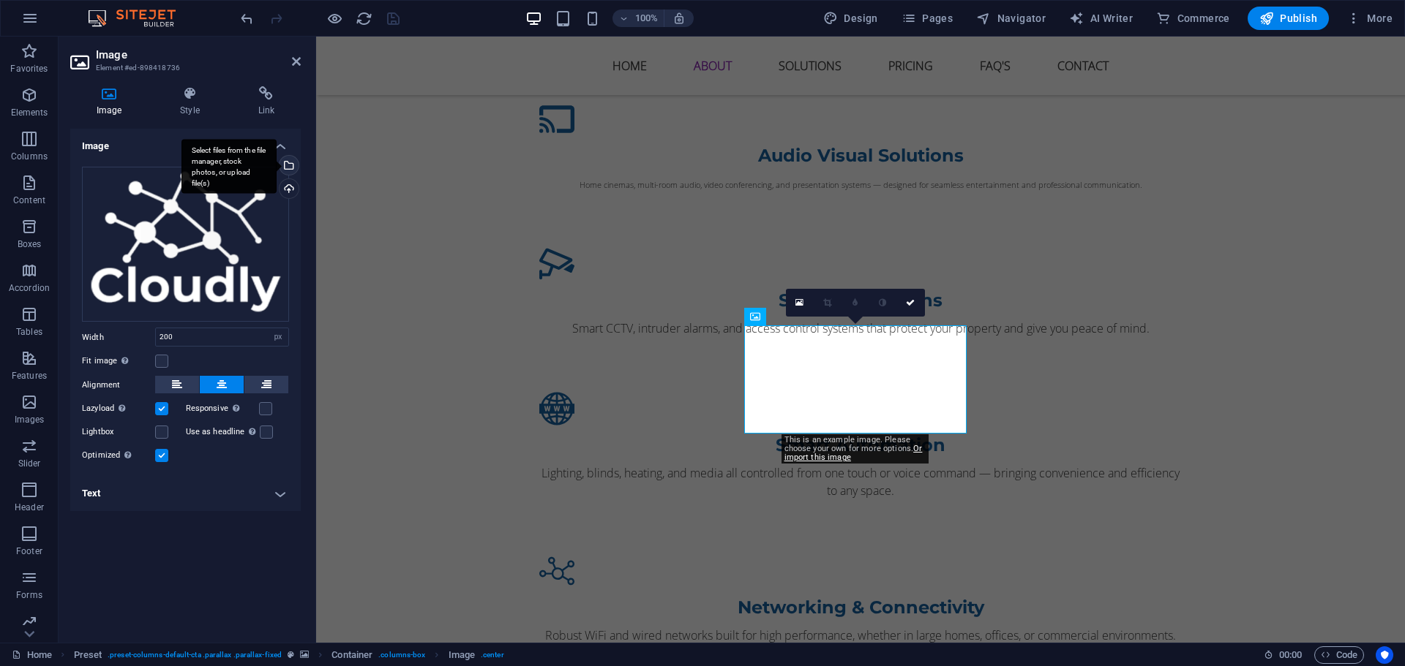
click at [288, 164] on div "Select files from the file manager, stock photos, or upload file(s)" at bounding box center [288, 167] width 22 height 22
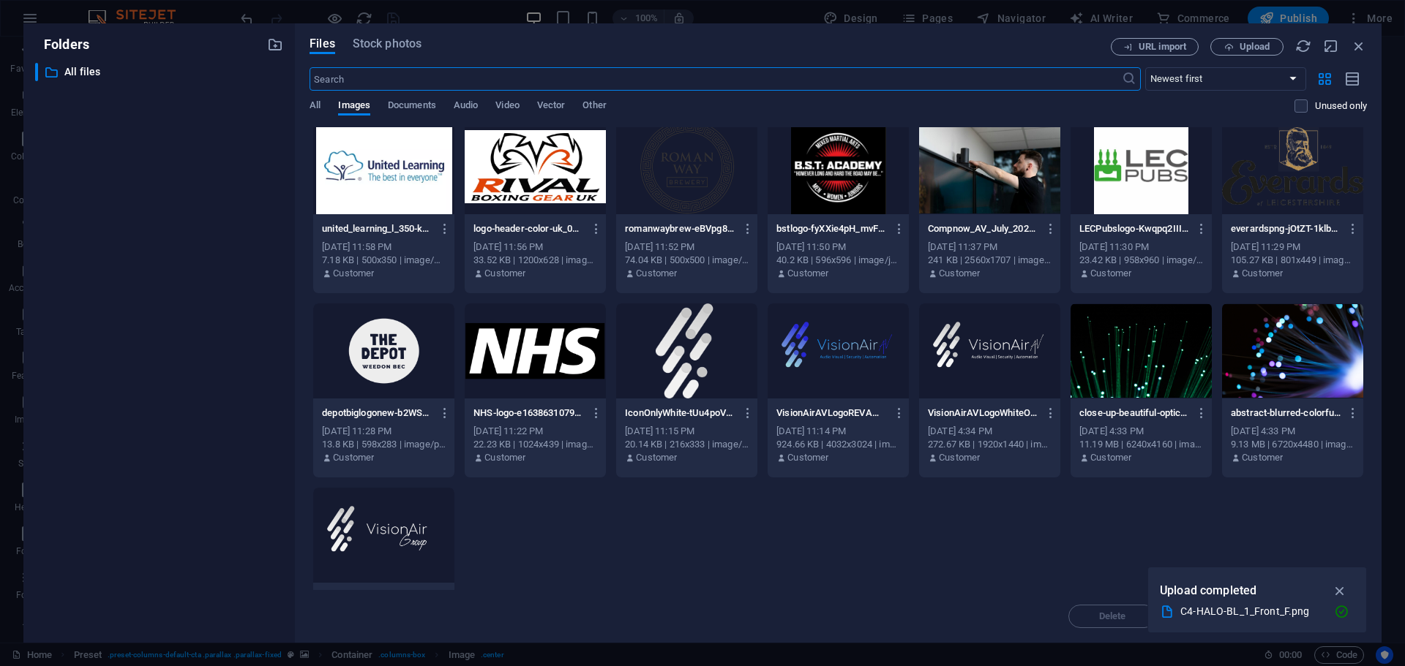
scroll to position [3215, 0]
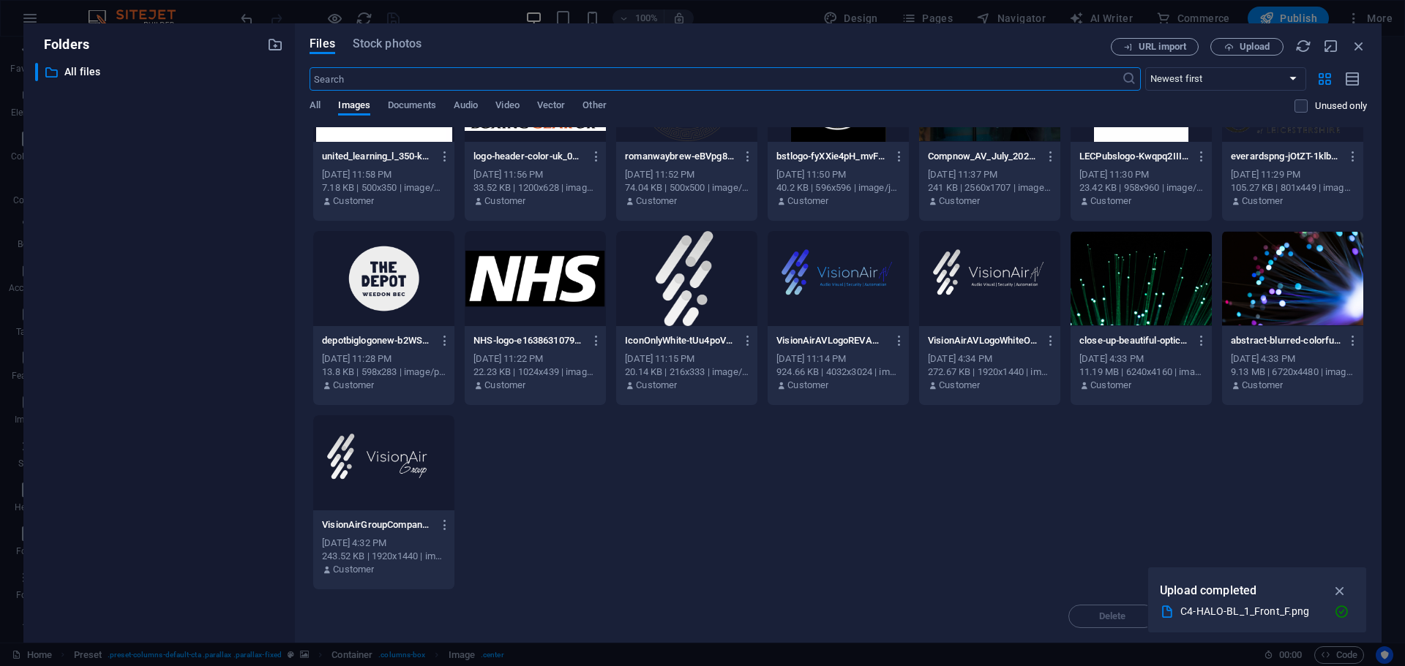
click at [978, 302] on div at bounding box center [989, 278] width 141 height 95
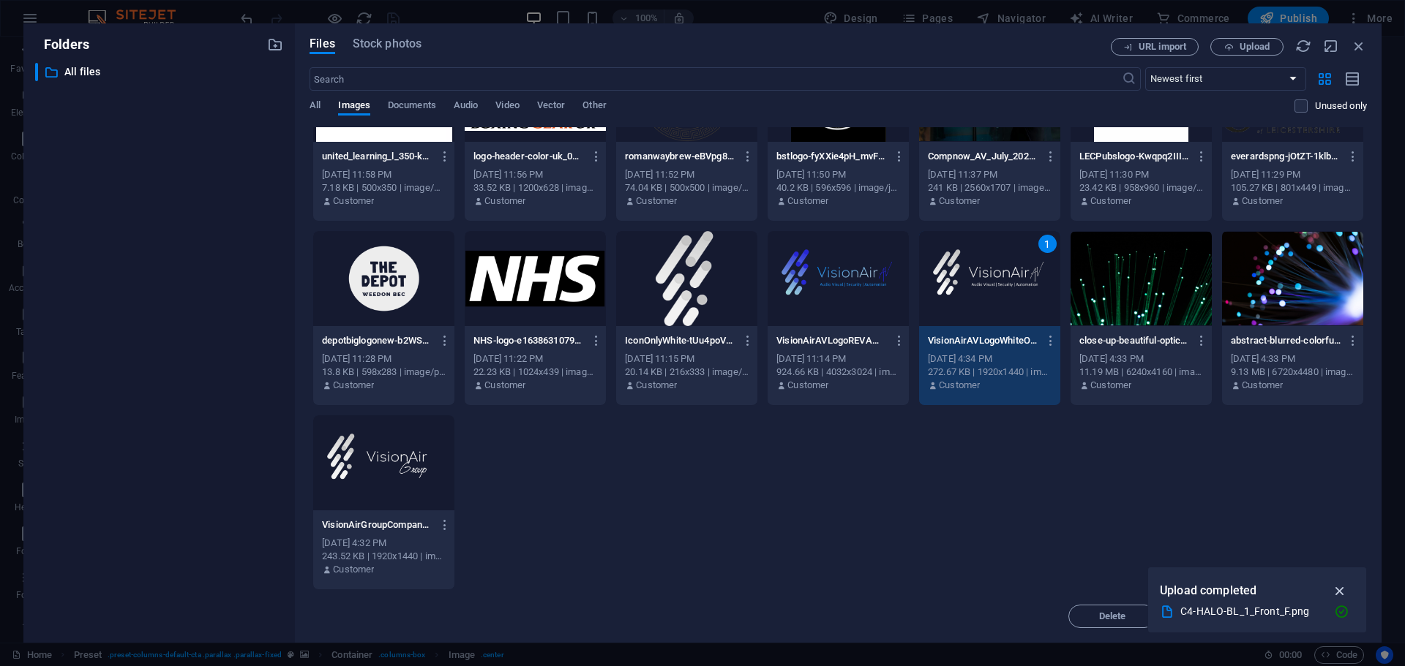
click at [1338, 587] on icon "button" at bounding box center [1339, 591] width 17 height 16
drag, startPoint x: 1320, startPoint y: 614, endPoint x: 1004, endPoint y: 577, distance: 318.2
click at [1320, 614] on span "Insert" at bounding box center [1323, 616] width 26 height 9
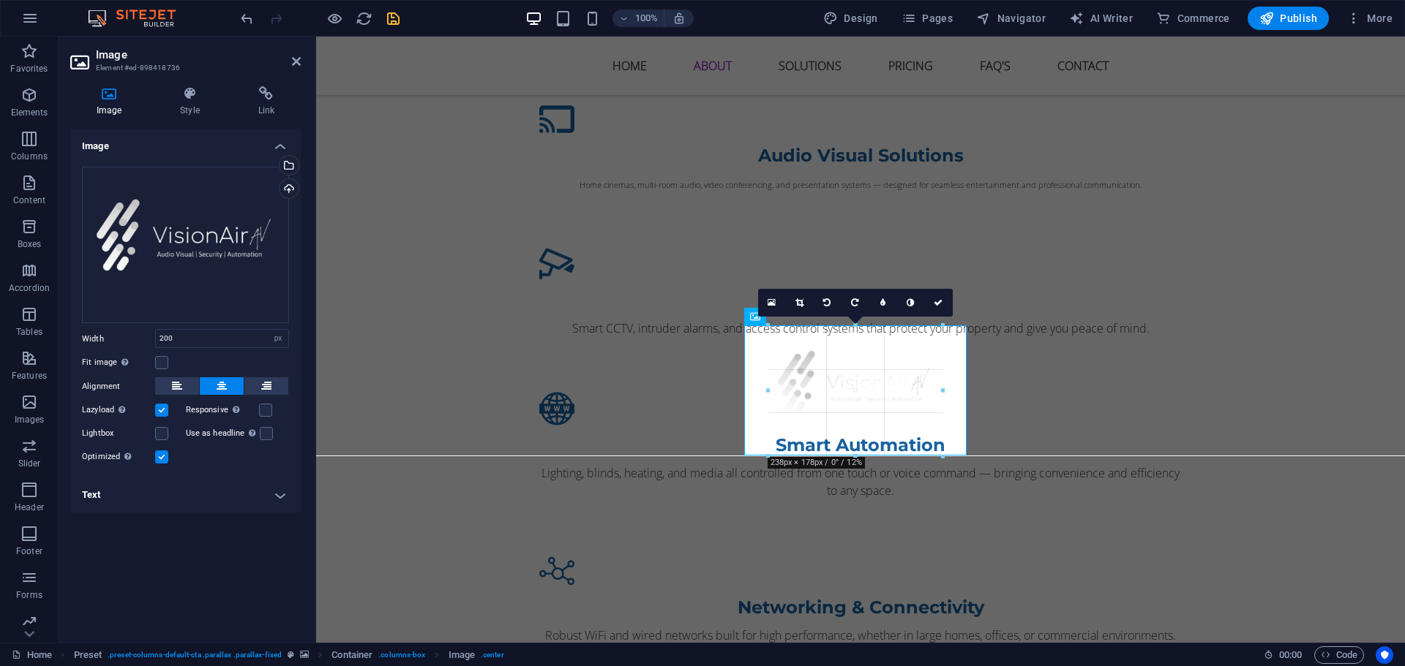
drag, startPoint x: 928, startPoint y: 437, endPoint x: 955, endPoint y: 454, distance: 32.9
type input "239"
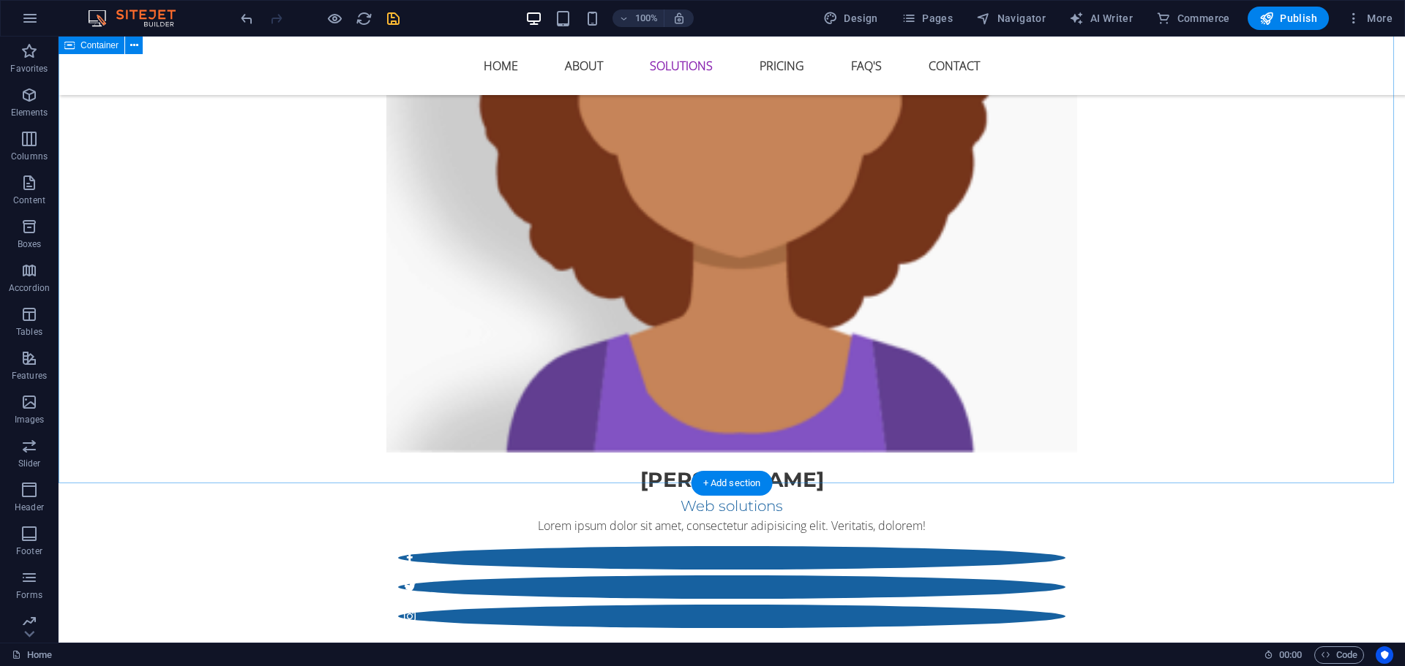
scroll to position [3230, 0]
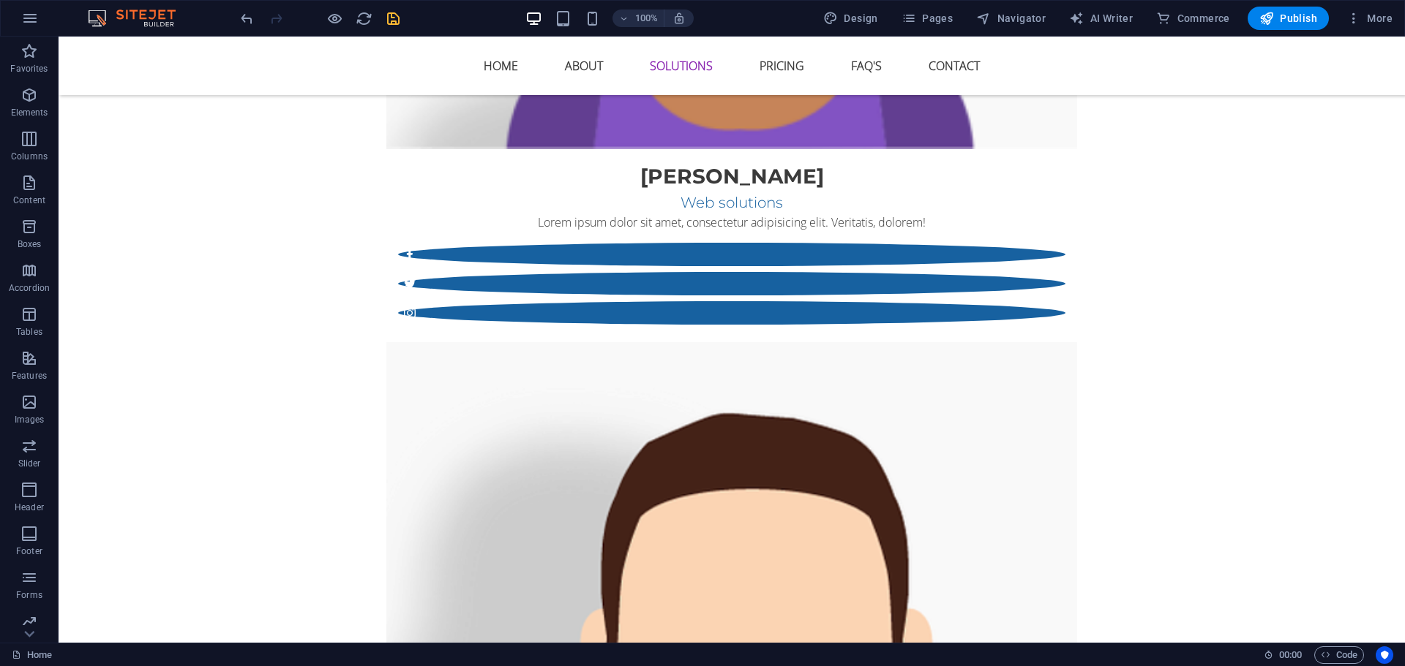
click at [394, 24] on icon "save" at bounding box center [393, 18] width 17 height 17
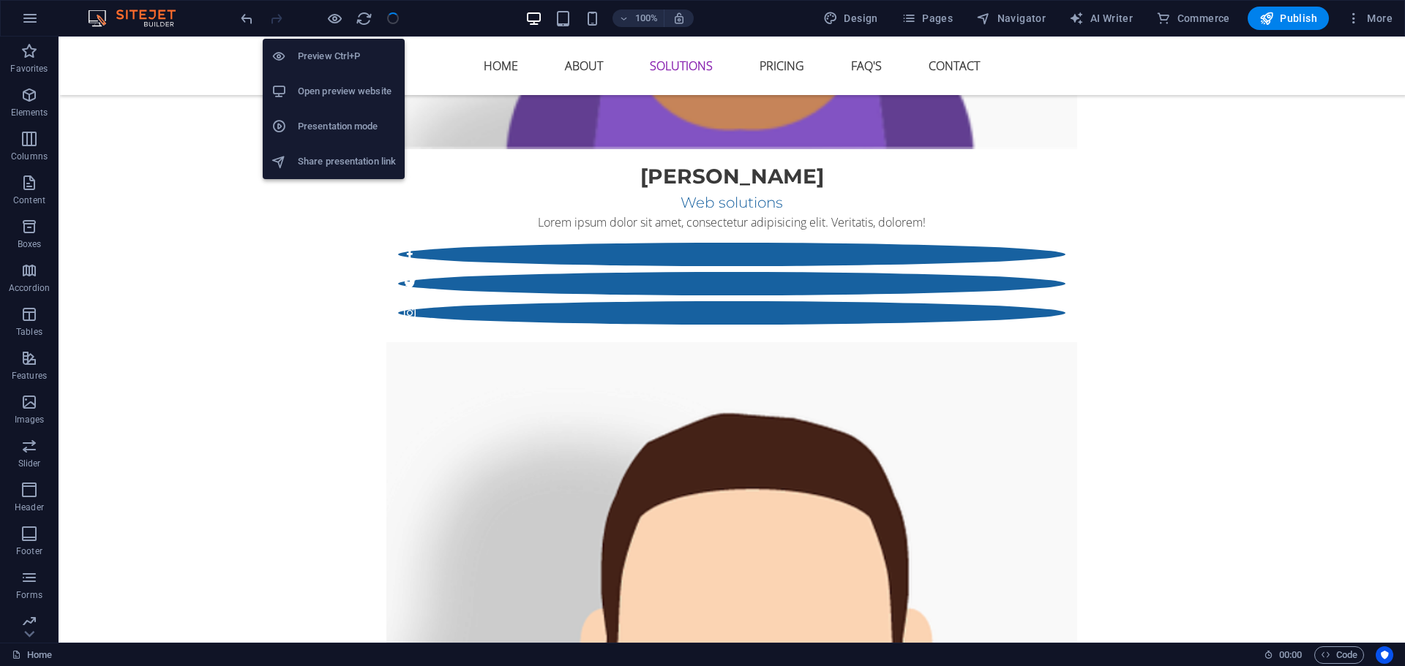
click at [334, 97] on h6 "Open preview website" at bounding box center [347, 92] width 98 height 18
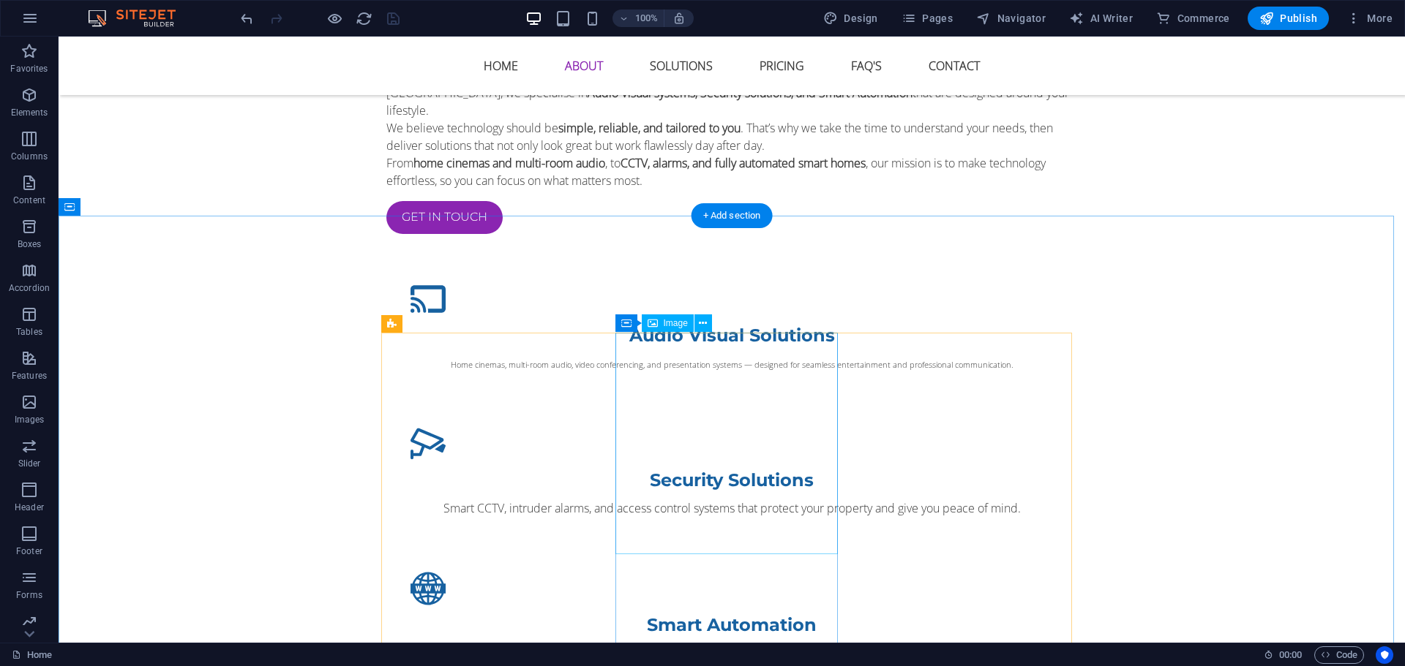
scroll to position [1767, 0]
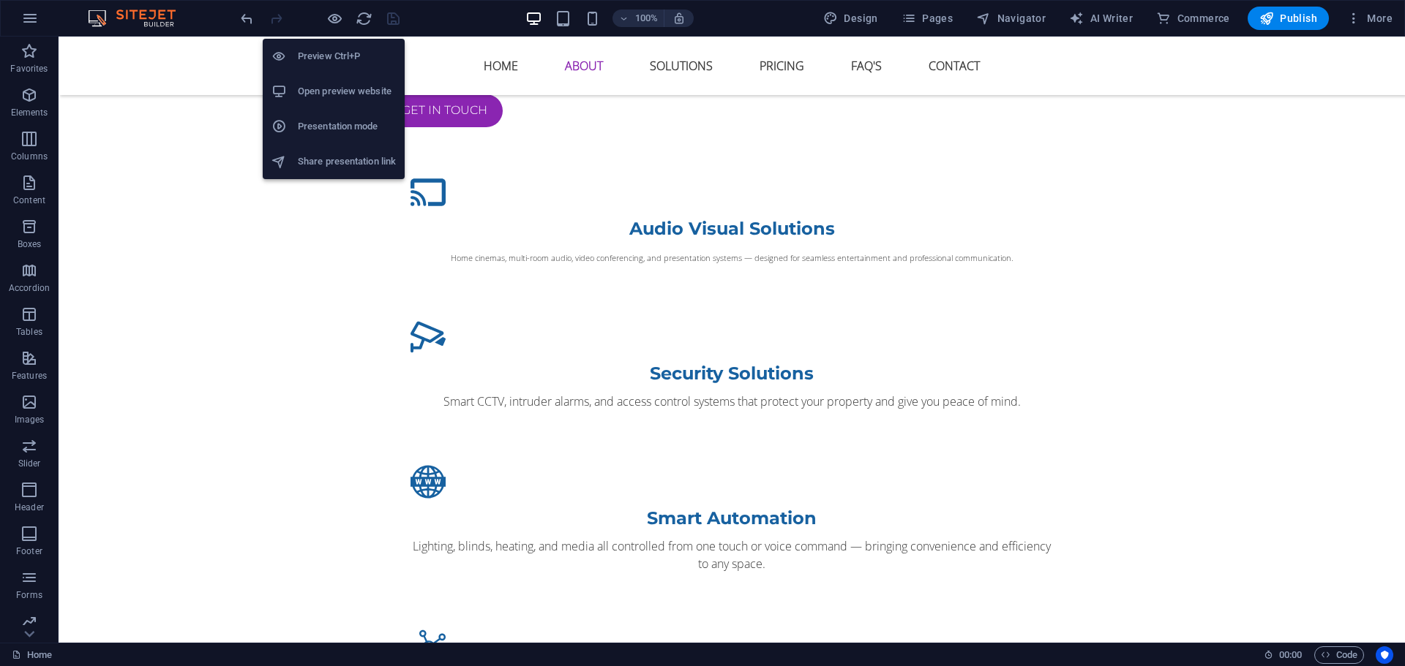
click at [332, 86] on li "Open preview website" at bounding box center [334, 91] width 142 height 35
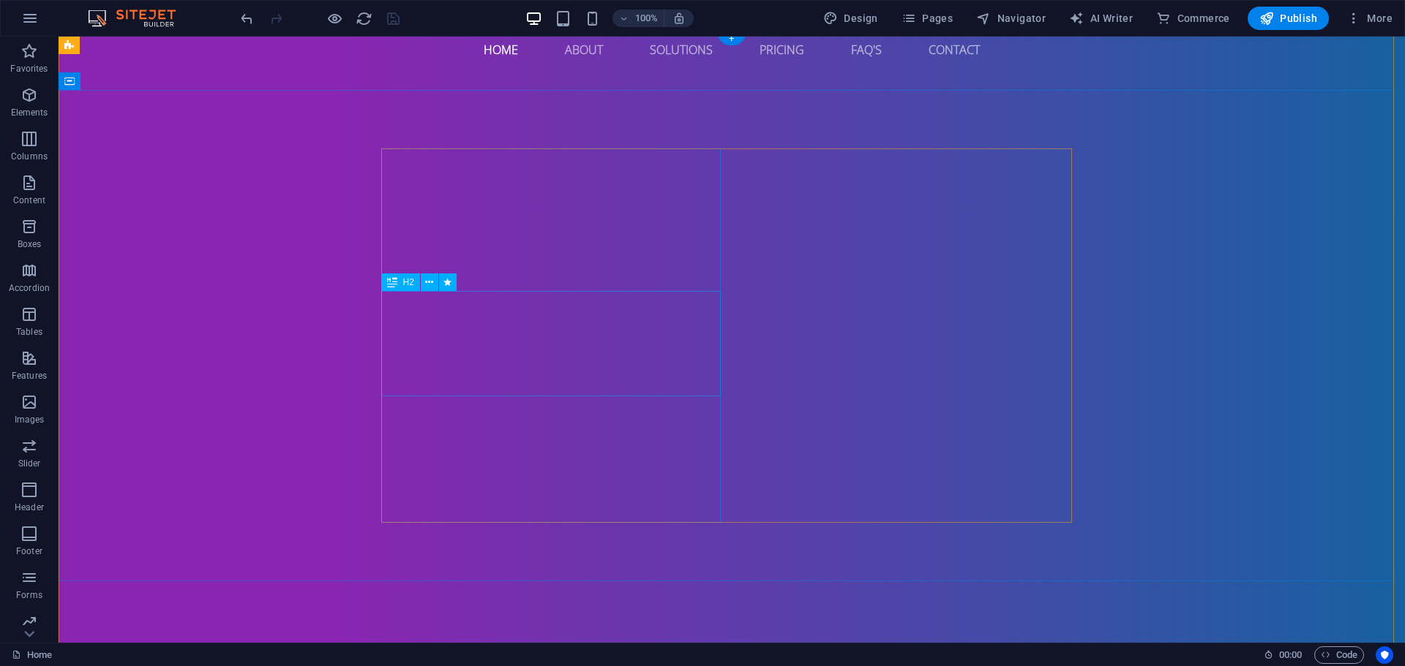
scroll to position [0, 0]
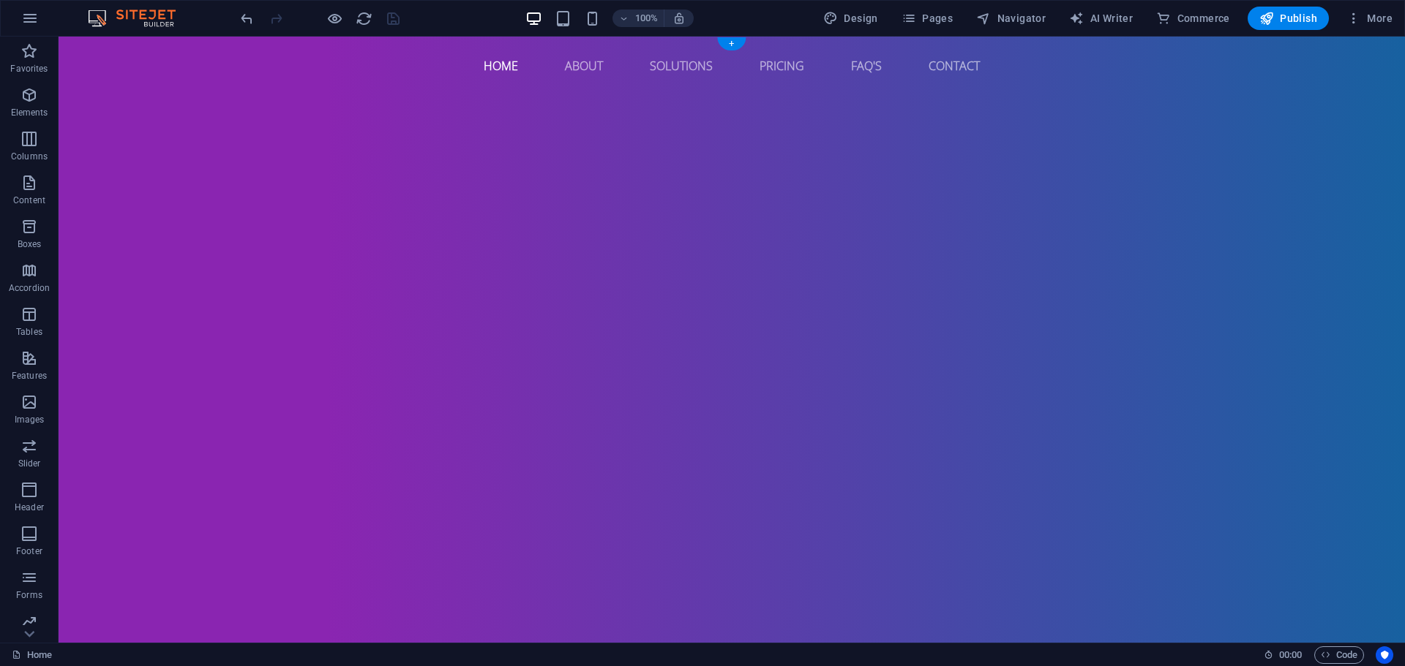
click at [130, 86] on icon at bounding box center [134, 86] width 8 height 15
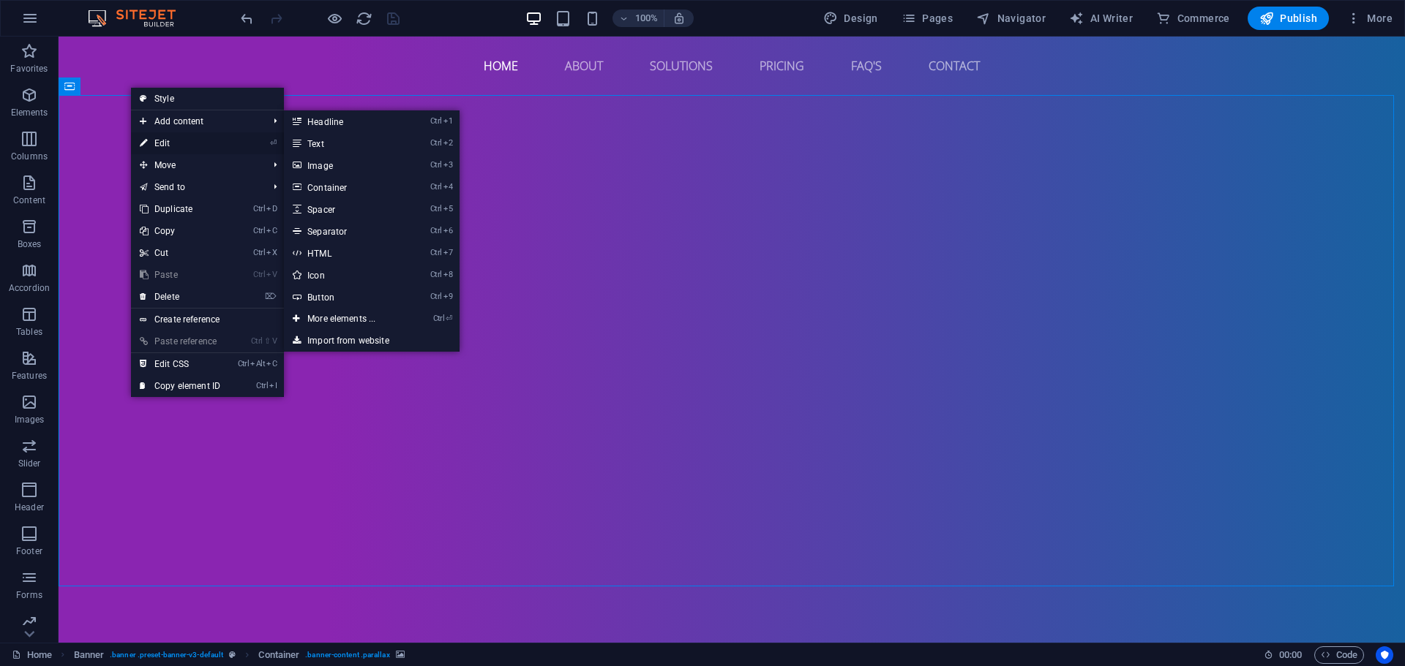
click at [162, 137] on link "⏎ Edit" at bounding box center [180, 143] width 98 height 22
select select "fade"
select select "ms"
select select "s"
select select "progressive"
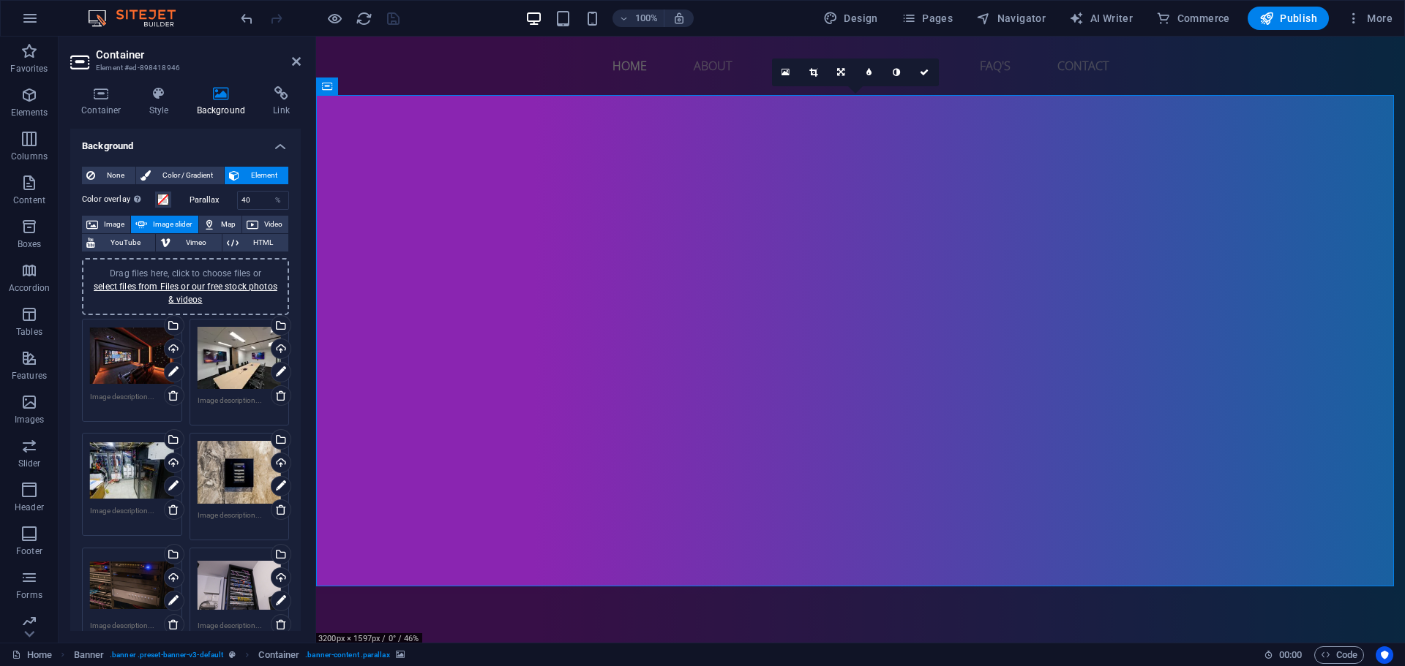
click at [220, 270] on span "Drag files here, click to choose files or select files from Files or our free s…" at bounding box center [186, 286] width 184 height 37
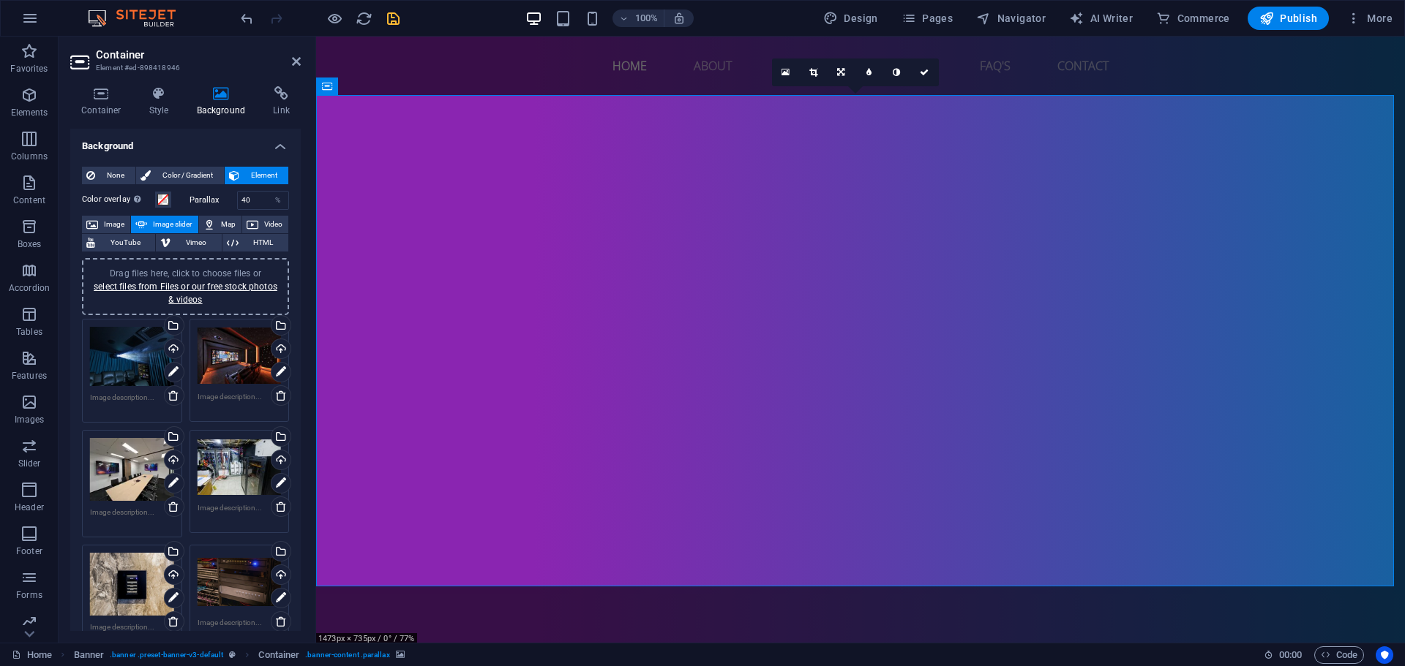
click at [189, 261] on div "Drag files here, click to choose files or select files from Files or our free s…" at bounding box center [185, 286] width 207 height 57
drag, startPoint x: 249, startPoint y: 266, endPoint x: 135, endPoint y: 489, distance: 250.6
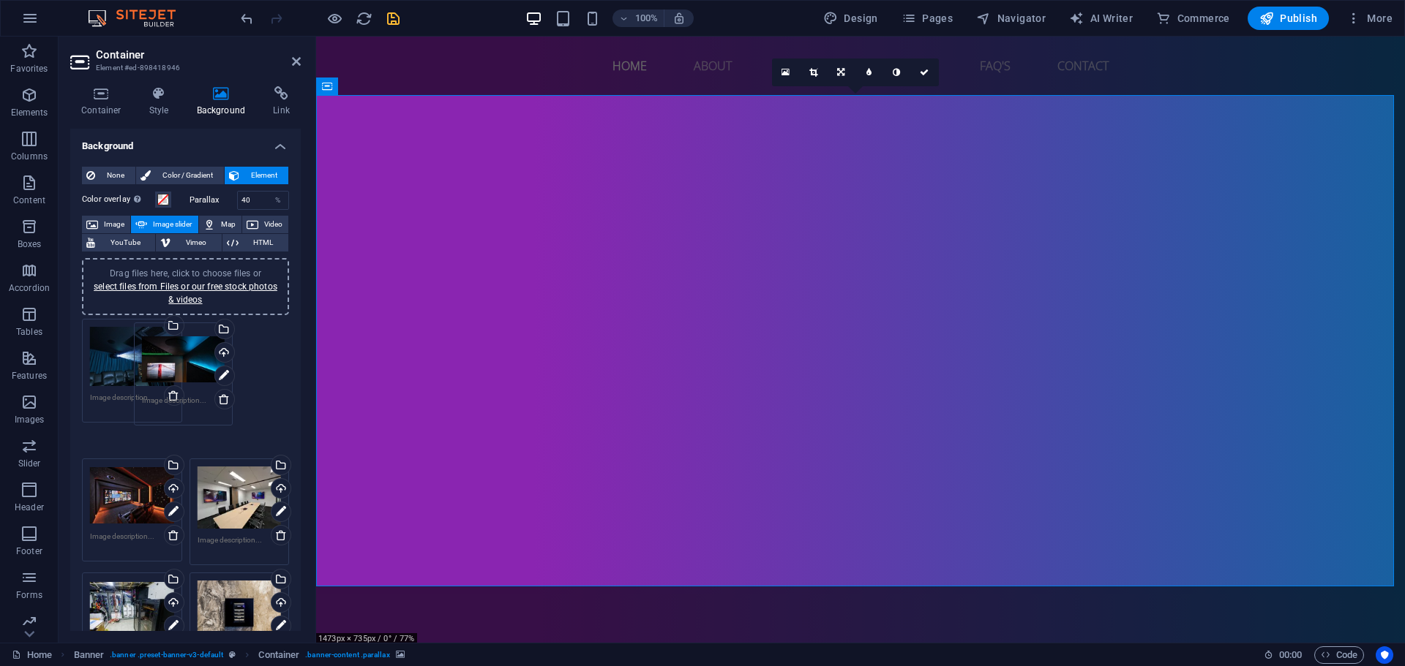
drag, startPoint x: 130, startPoint y: 265, endPoint x: 183, endPoint y: 391, distance: 137.1
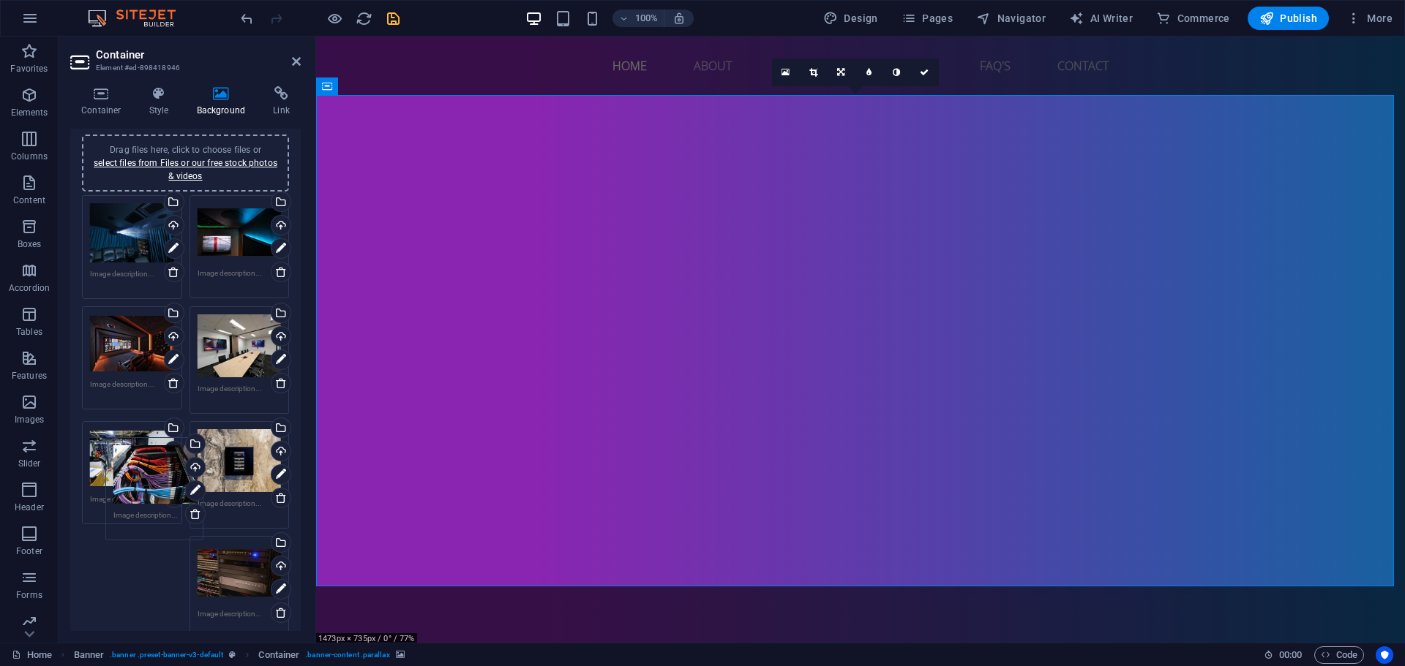
scroll to position [116, 0]
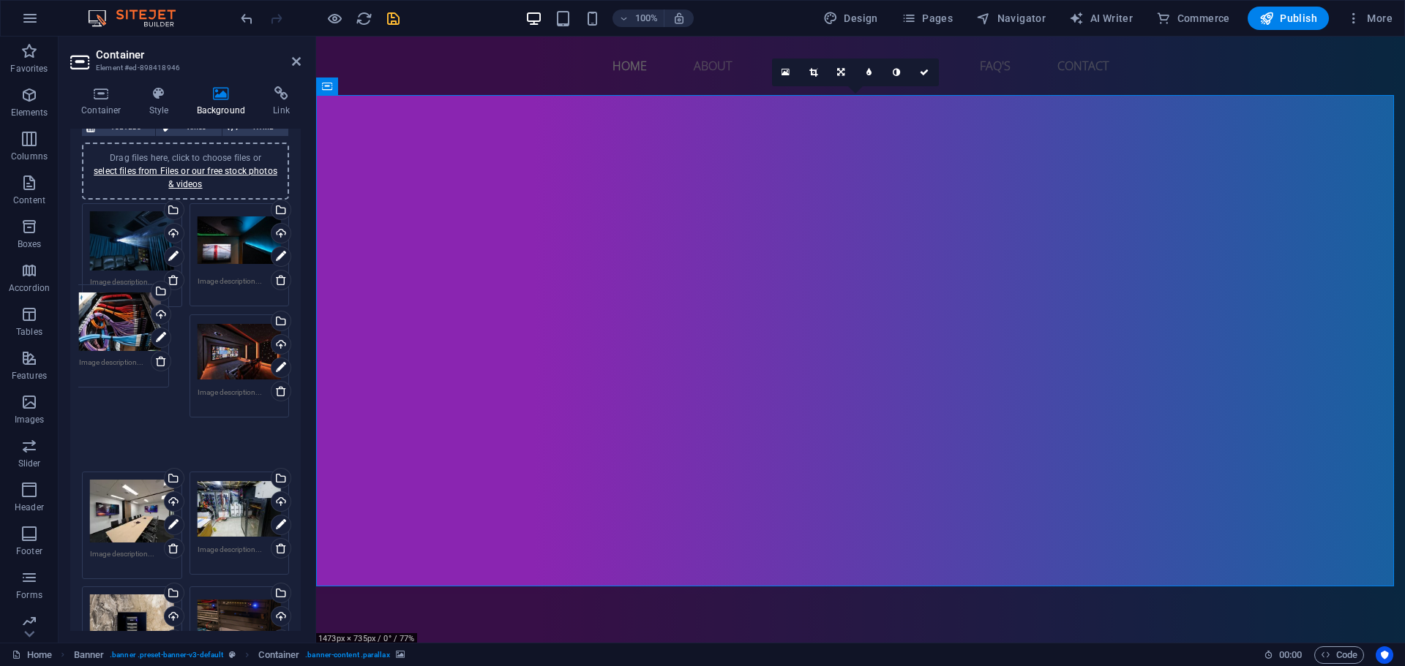
drag, startPoint x: 236, startPoint y: 259, endPoint x: 119, endPoint y: 344, distance: 144.6
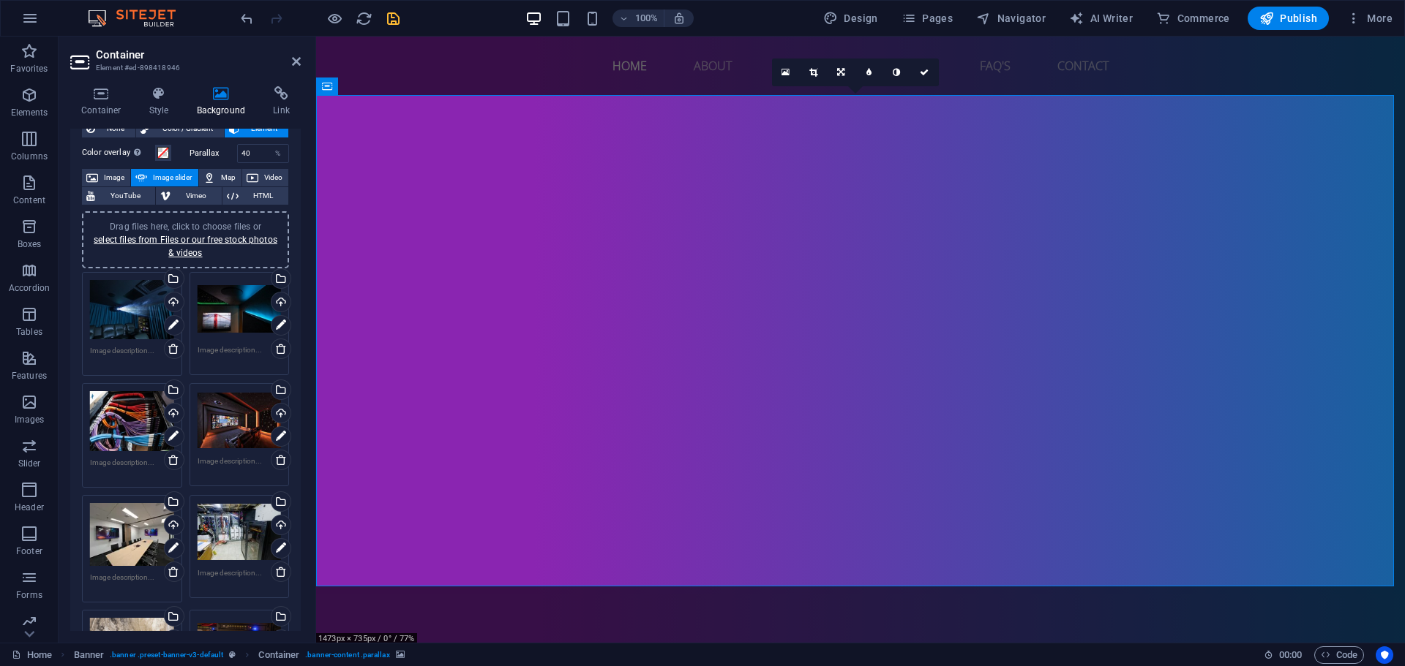
scroll to position [0, 0]
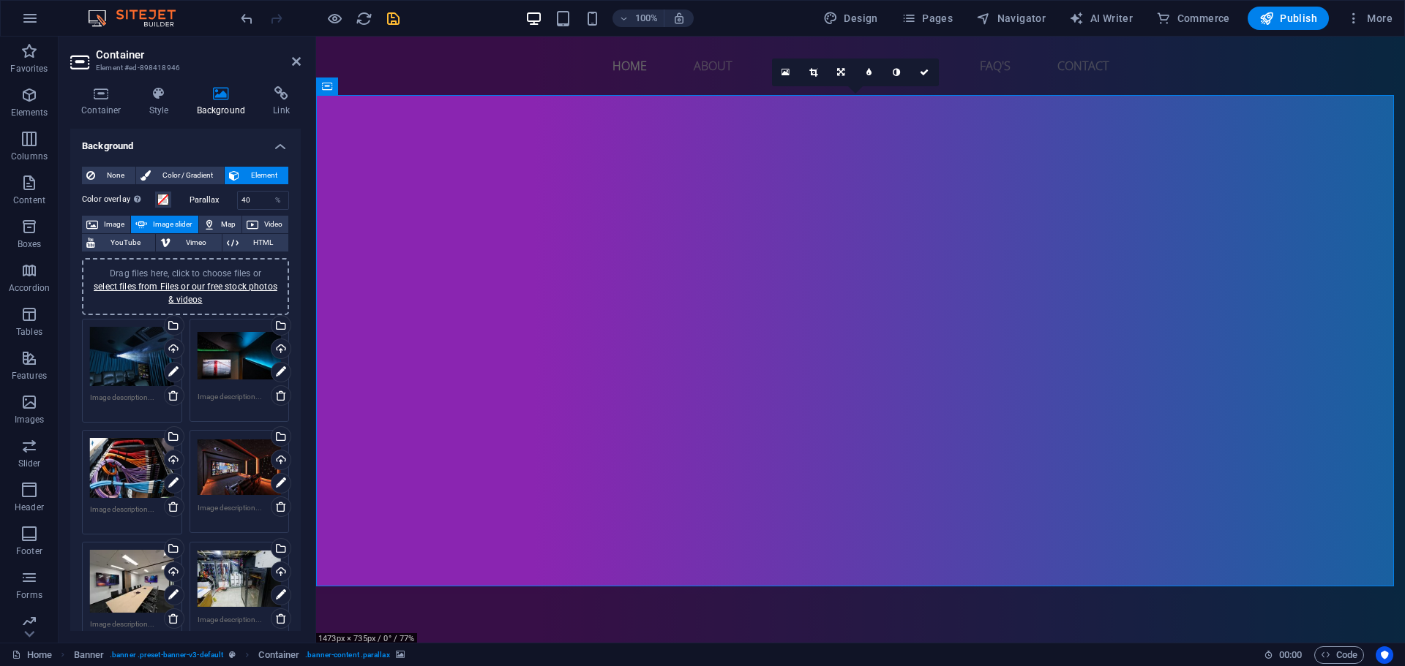
click at [407, 12] on div "100% Design Pages Navigator AI Writer Commerce Publish More" at bounding box center [818, 18] width 1160 height 23
click at [399, 17] on icon "save" at bounding box center [393, 18] width 17 height 17
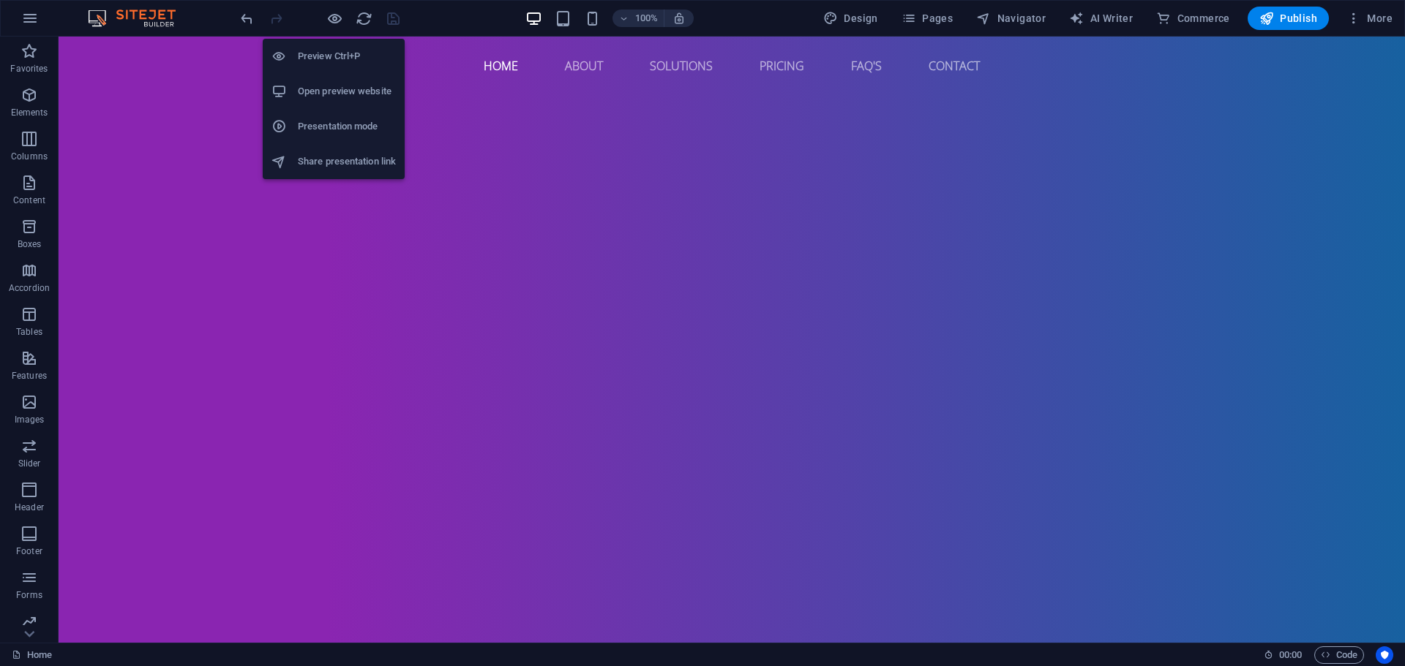
click at [340, 80] on li "Open preview website" at bounding box center [334, 91] width 142 height 35
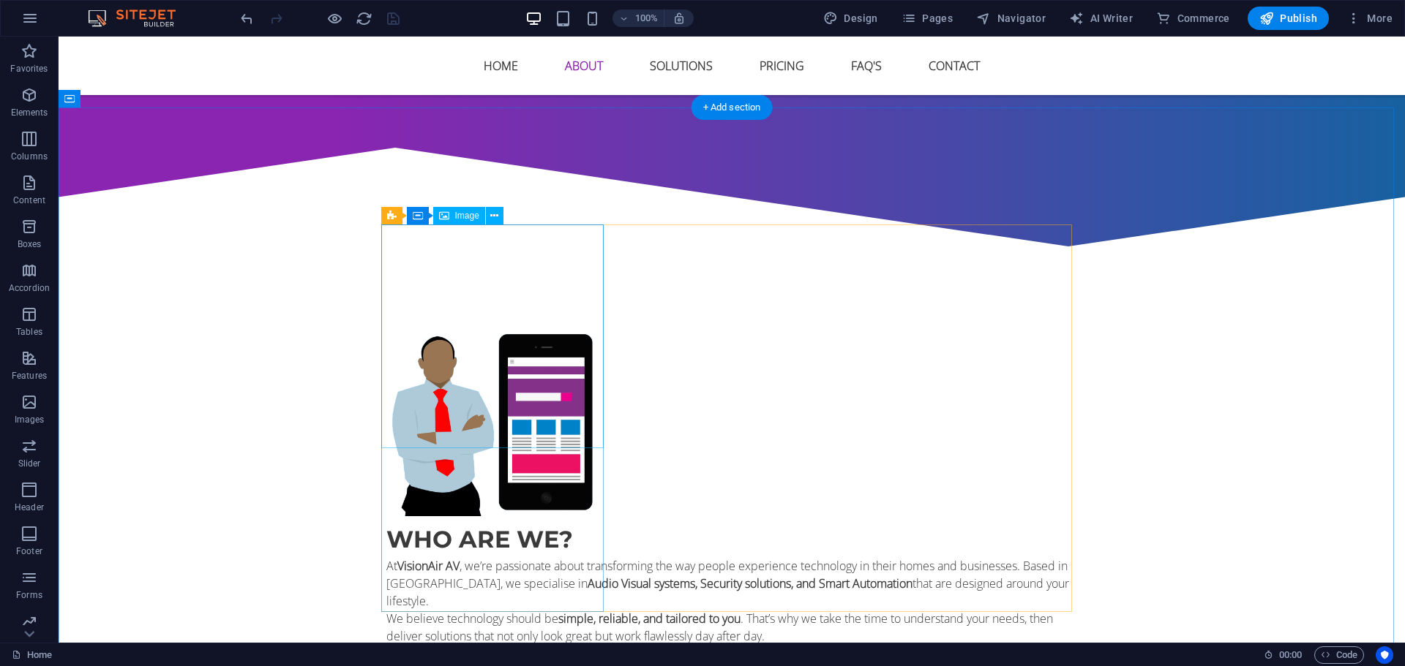
scroll to position [1609, 0]
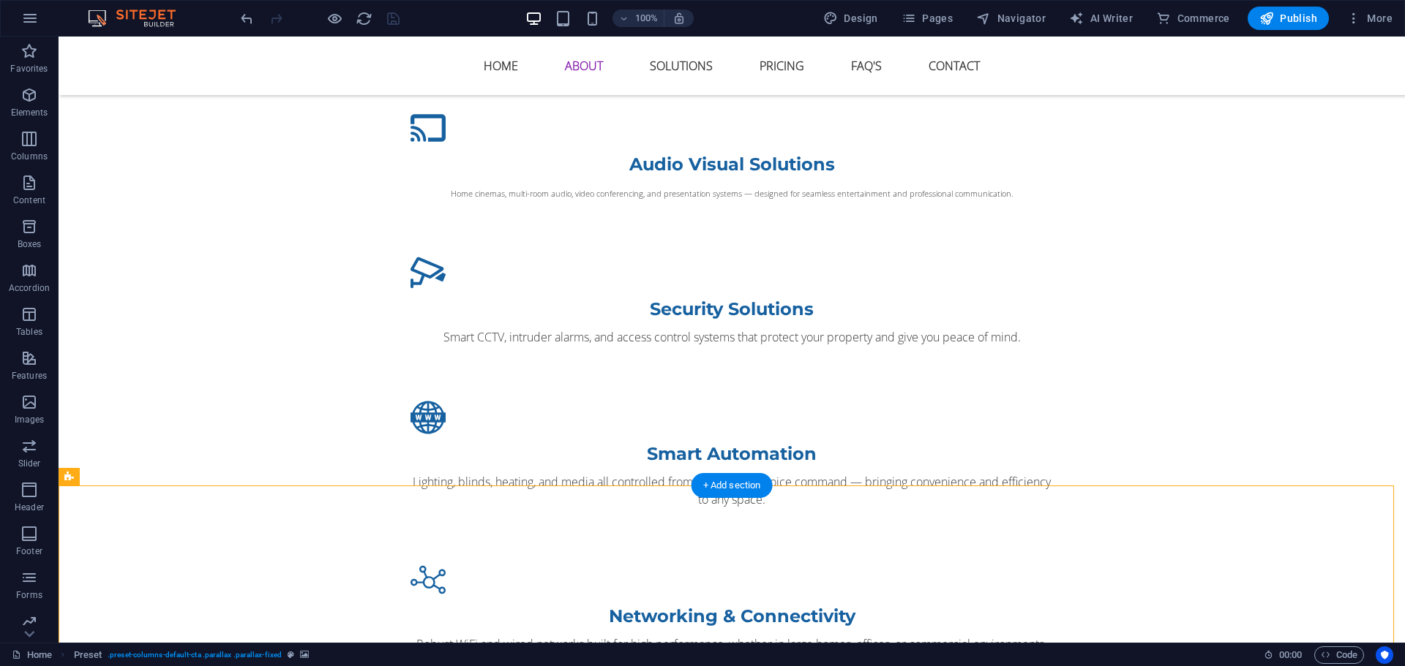
scroll to position [1975, 0]
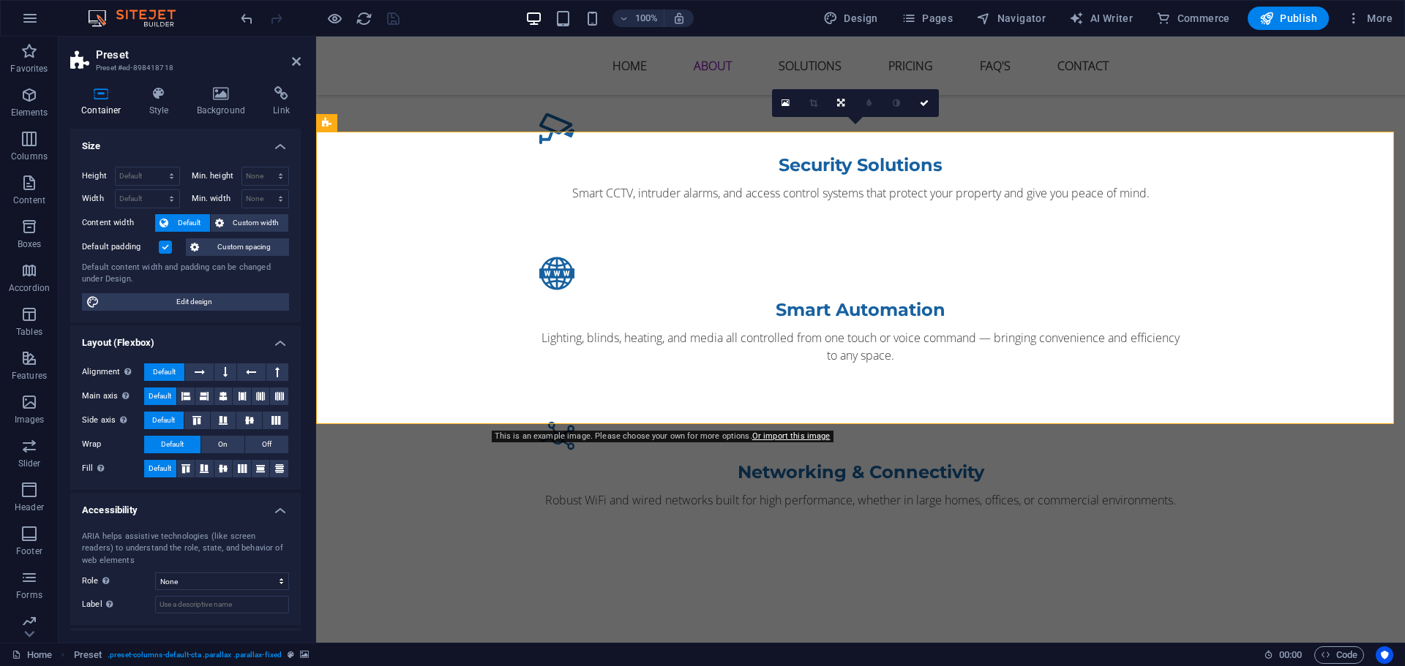
click at [231, 75] on aside "Preset Preset #ed-898418718 Container Style Background Link Size Height Default…" at bounding box center [187, 340] width 257 height 606
click at [222, 95] on icon at bounding box center [221, 93] width 71 height 15
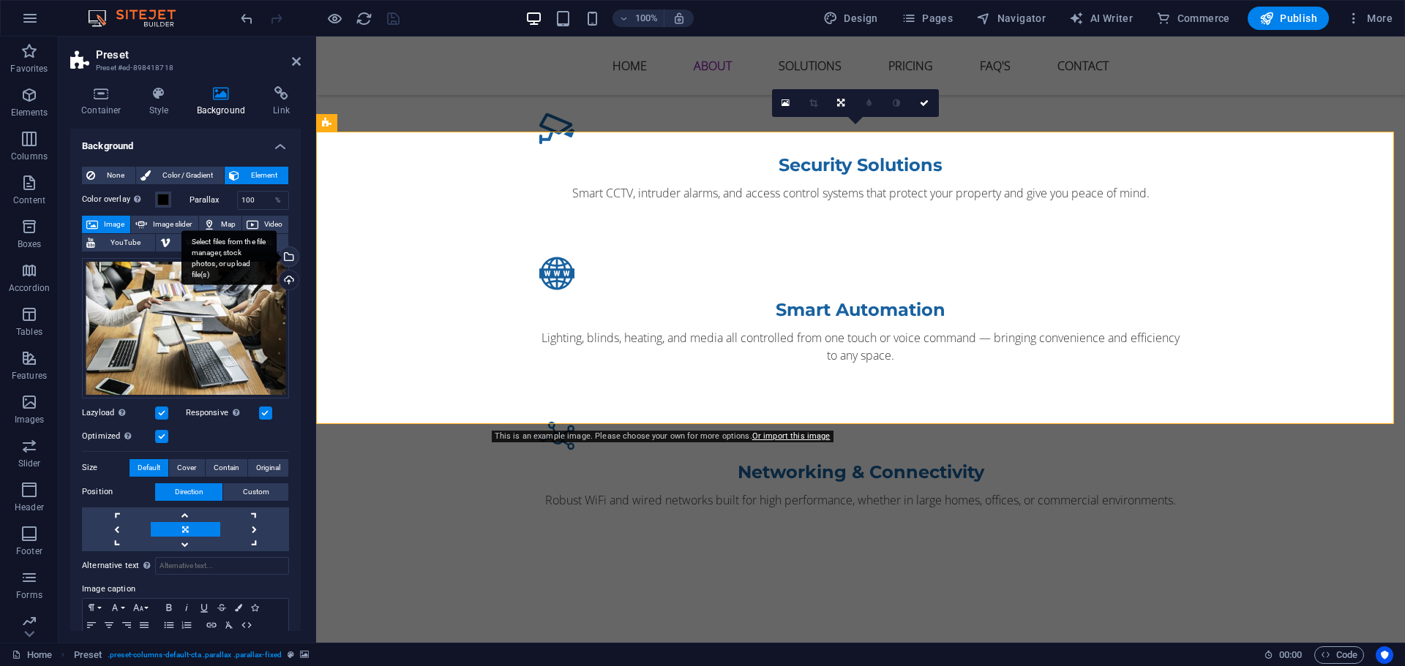
click at [289, 261] on div "Select files from the file manager, stock photos, or upload file(s)" at bounding box center [288, 258] width 22 height 22
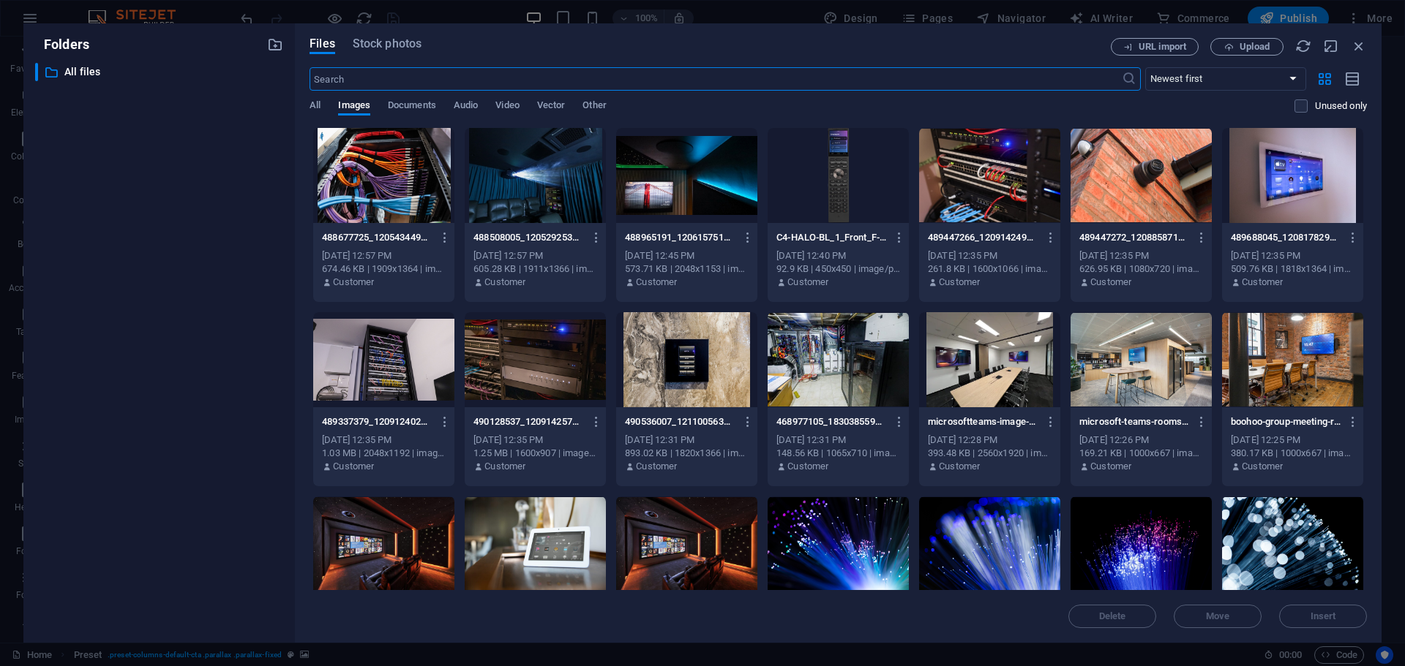
click at [836, 362] on div at bounding box center [837, 359] width 141 height 95
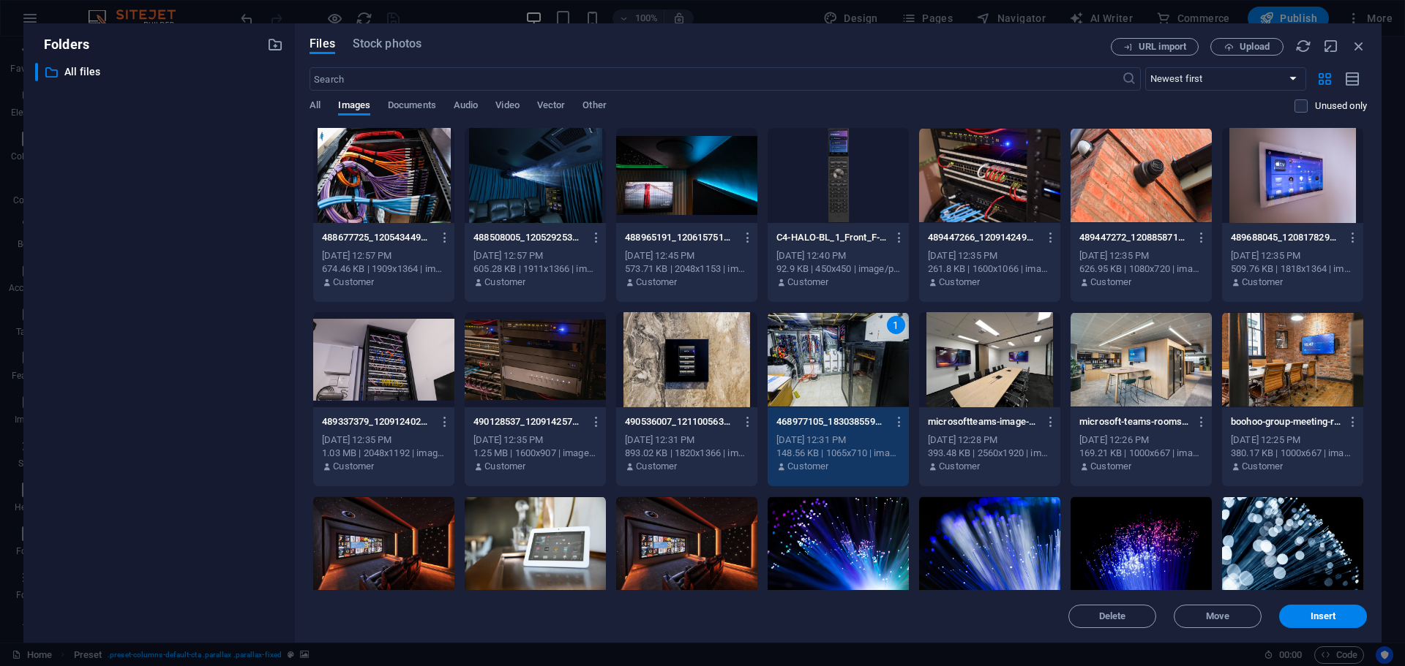
click at [836, 362] on div "1" at bounding box center [837, 359] width 141 height 95
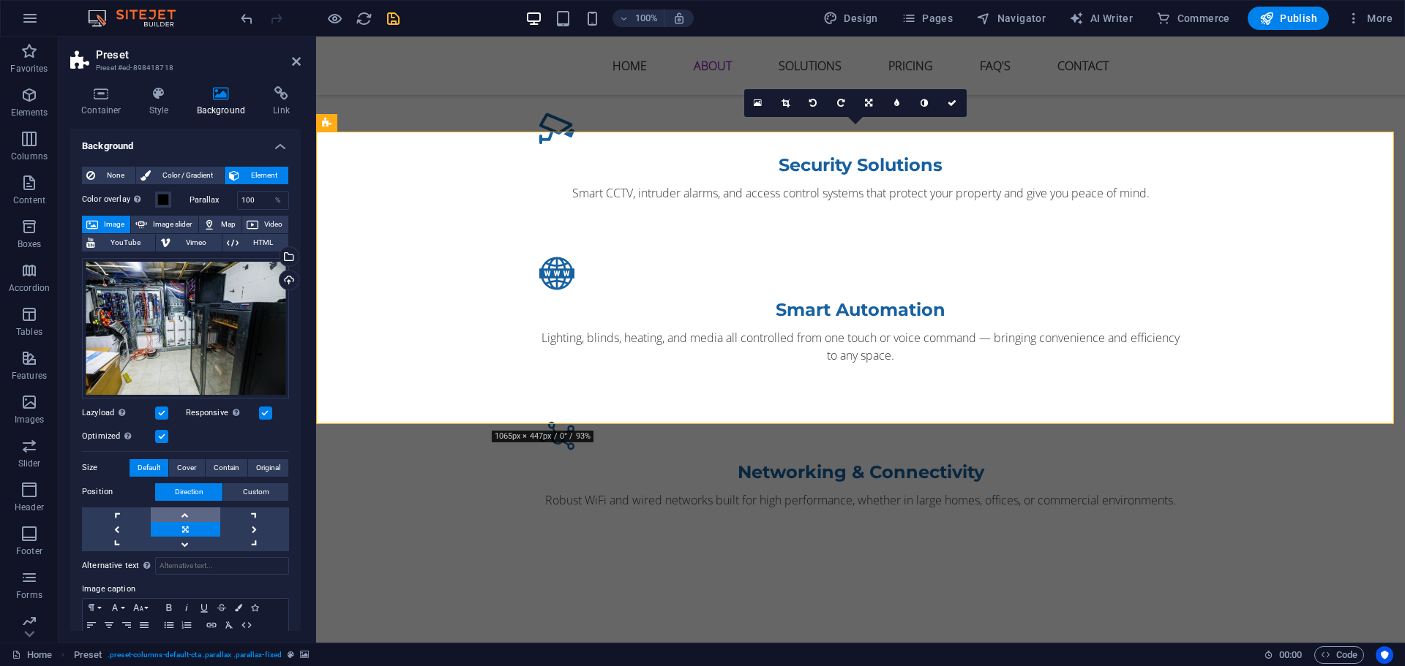
click at [197, 516] on link at bounding box center [185, 515] width 69 height 15
click at [285, 252] on div "Select files from the file manager, stock photos, or upload file(s)" at bounding box center [288, 258] width 22 height 22
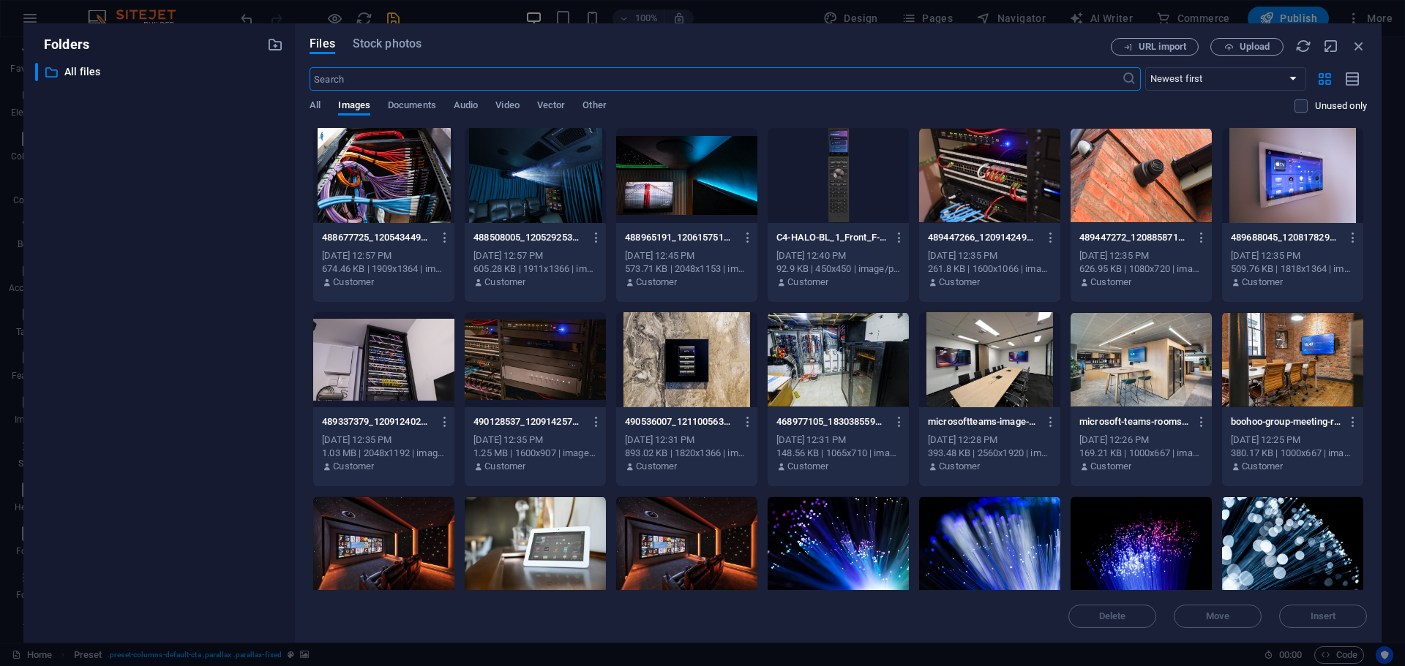
click at [396, 178] on div at bounding box center [383, 175] width 141 height 95
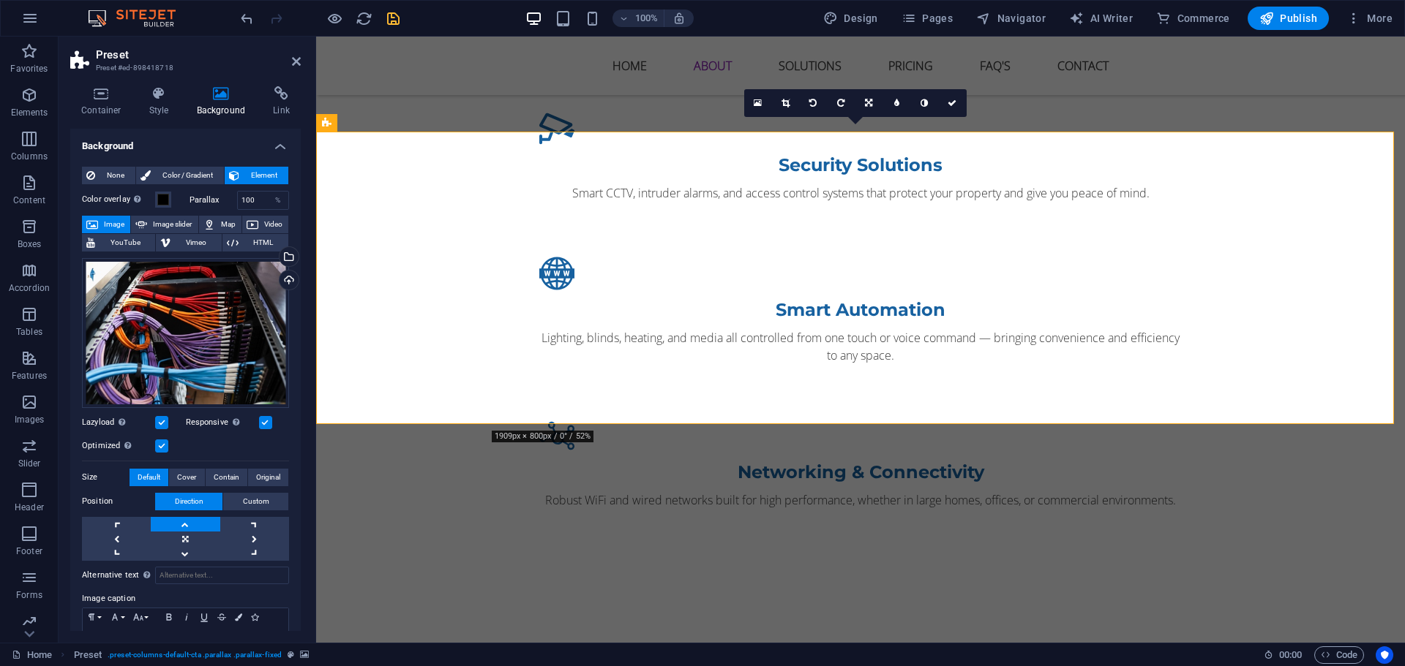
click at [181, 520] on link at bounding box center [185, 524] width 69 height 15
click at [181, 549] on link at bounding box center [185, 553] width 69 height 15
click at [181, 532] on link at bounding box center [185, 539] width 69 height 15
click at [158, 525] on link at bounding box center [185, 524] width 69 height 15
click at [255, 519] on link at bounding box center [254, 524] width 69 height 15
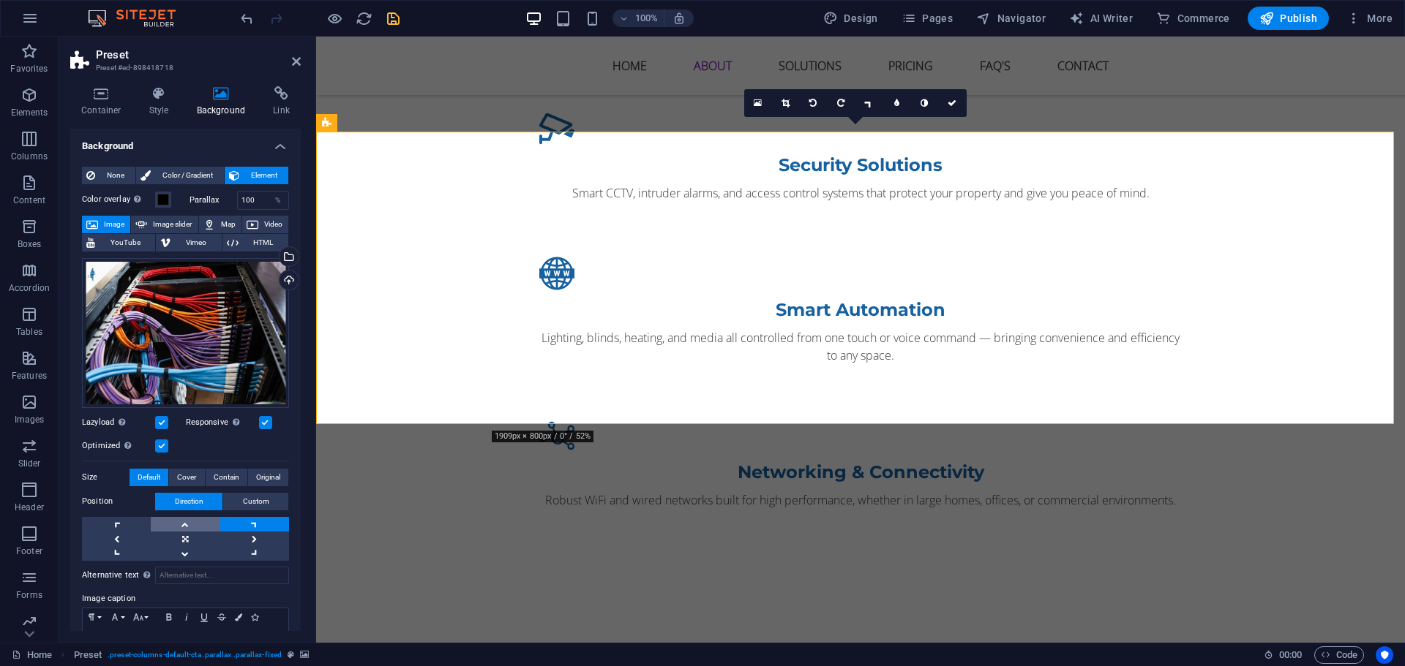
click at [203, 517] on link at bounding box center [185, 524] width 69 height 15
click at [186, 477] on span "Cover" at bounding box center [186, 478] width 19 height 18
click at [209, 477] on button "Contain" at bounding box center [227, 478] width 42 height 18
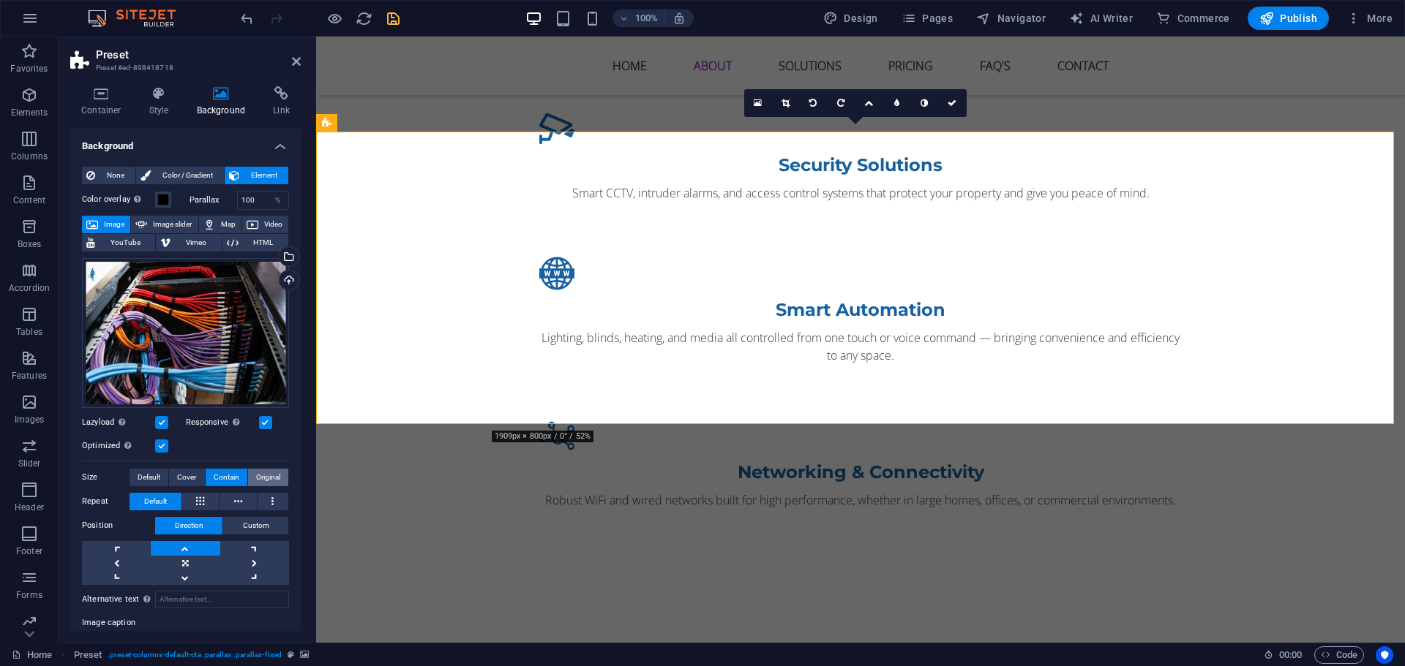
click at [278, 475] on button "Original" at bounding box center [268, 478] width 40 height 18
click at [143, 479] on span "Default" at bounding box center [149, 478] width 23 height 18
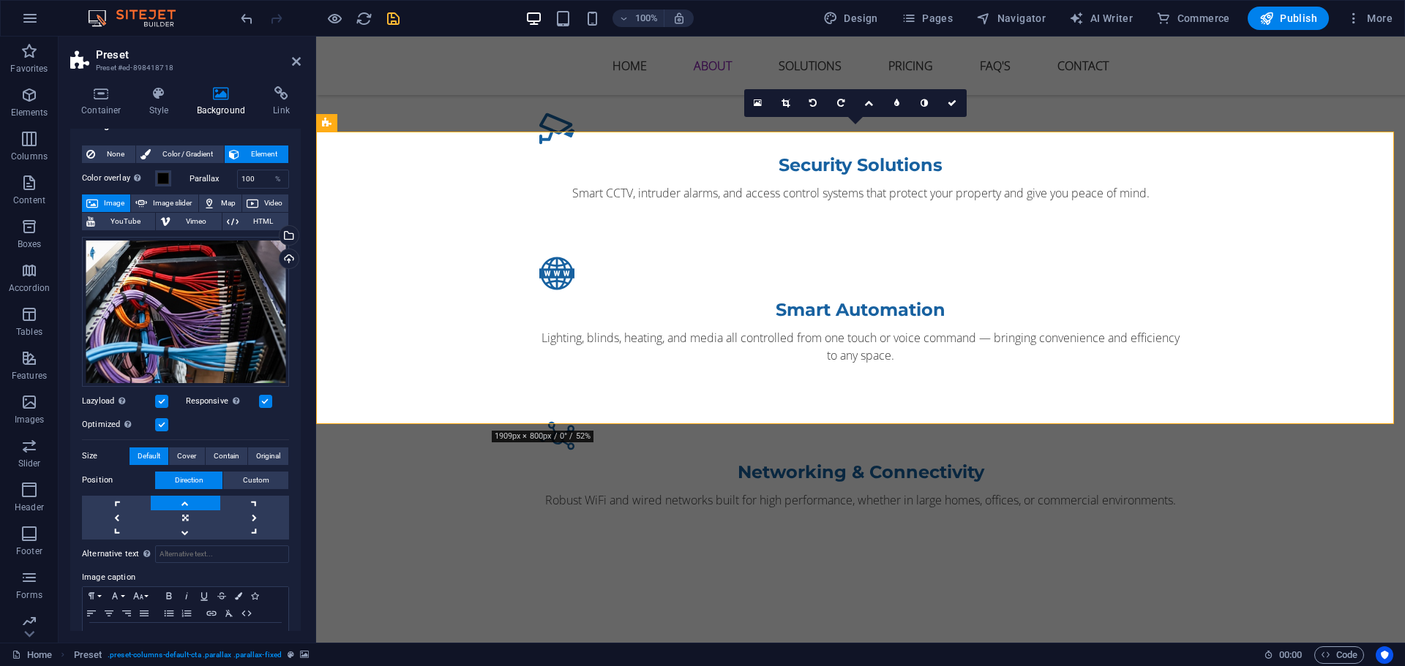
scroll to position [0, 0]
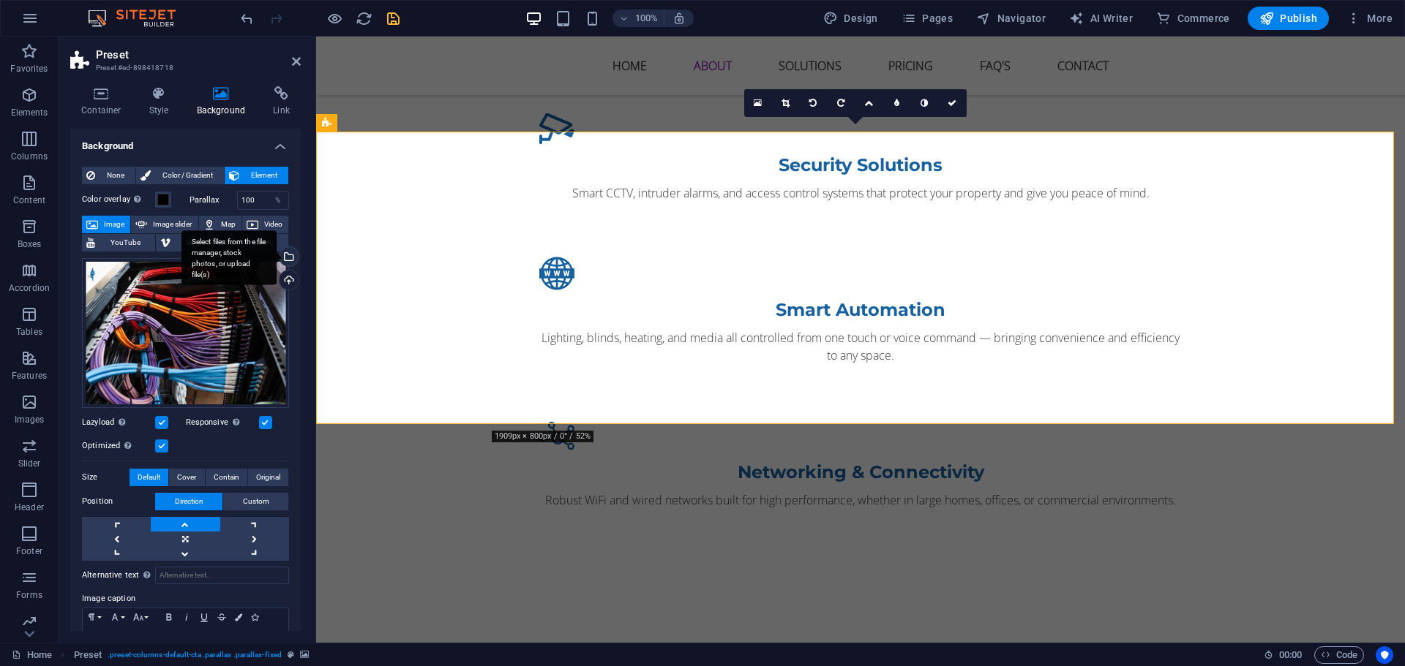
click at [277, 260] on div "Select files from the file manager, stock photos, or upload file(s)" at bounding box center [228, 257] width 95 height 55
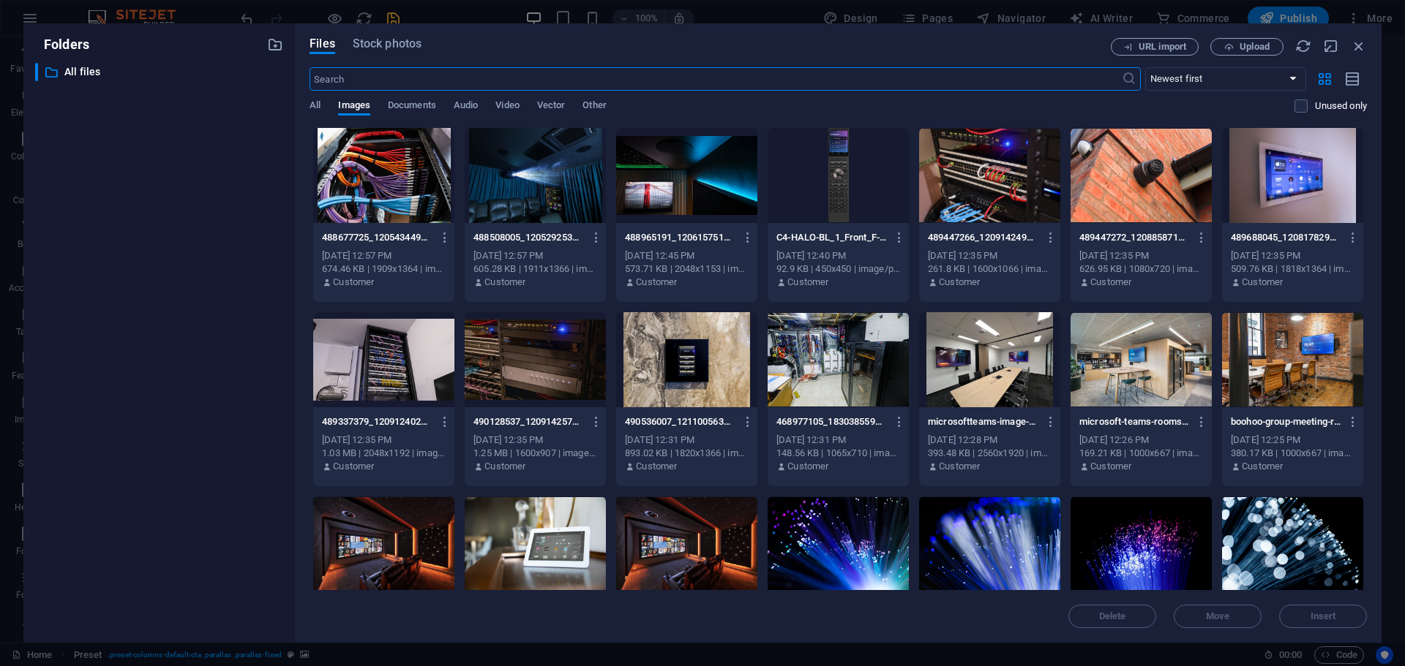
click at [788, 337] on div at bounding box center [837, 359] width 141 height 95
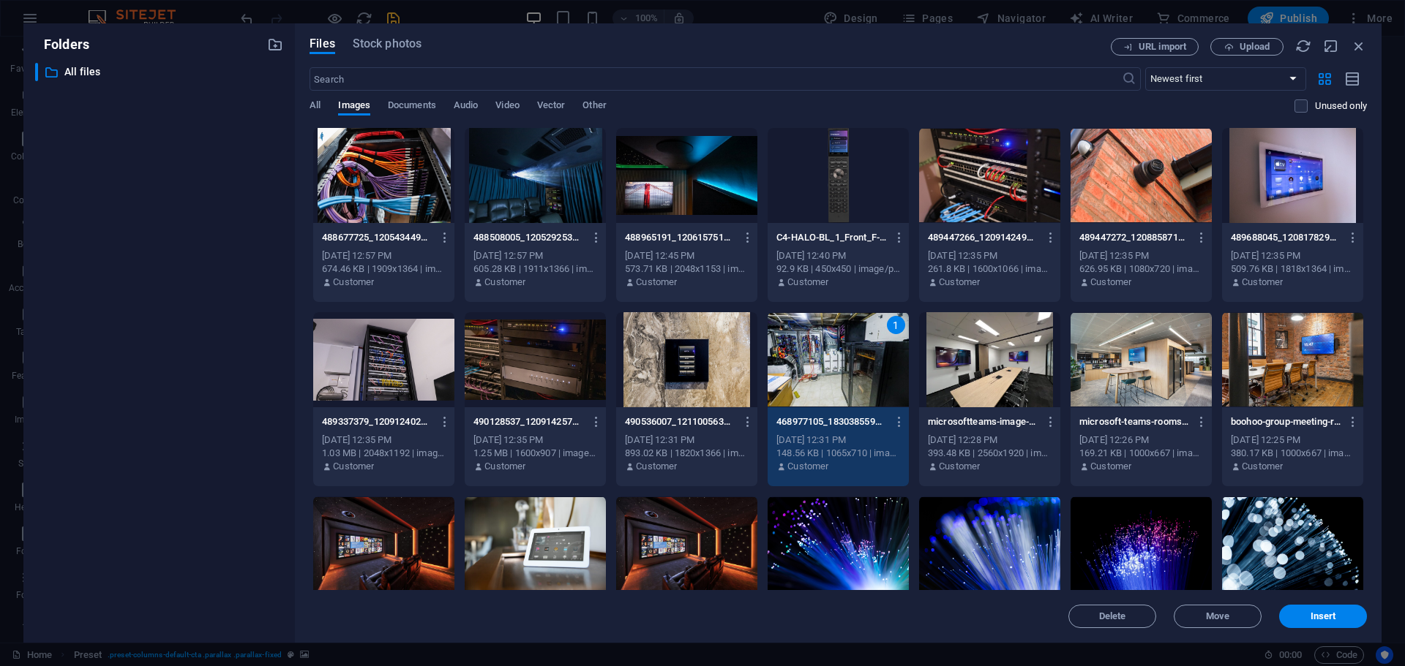
click at [788, 337] on div "1" at bounding box center [837, 359] width 141 height 95
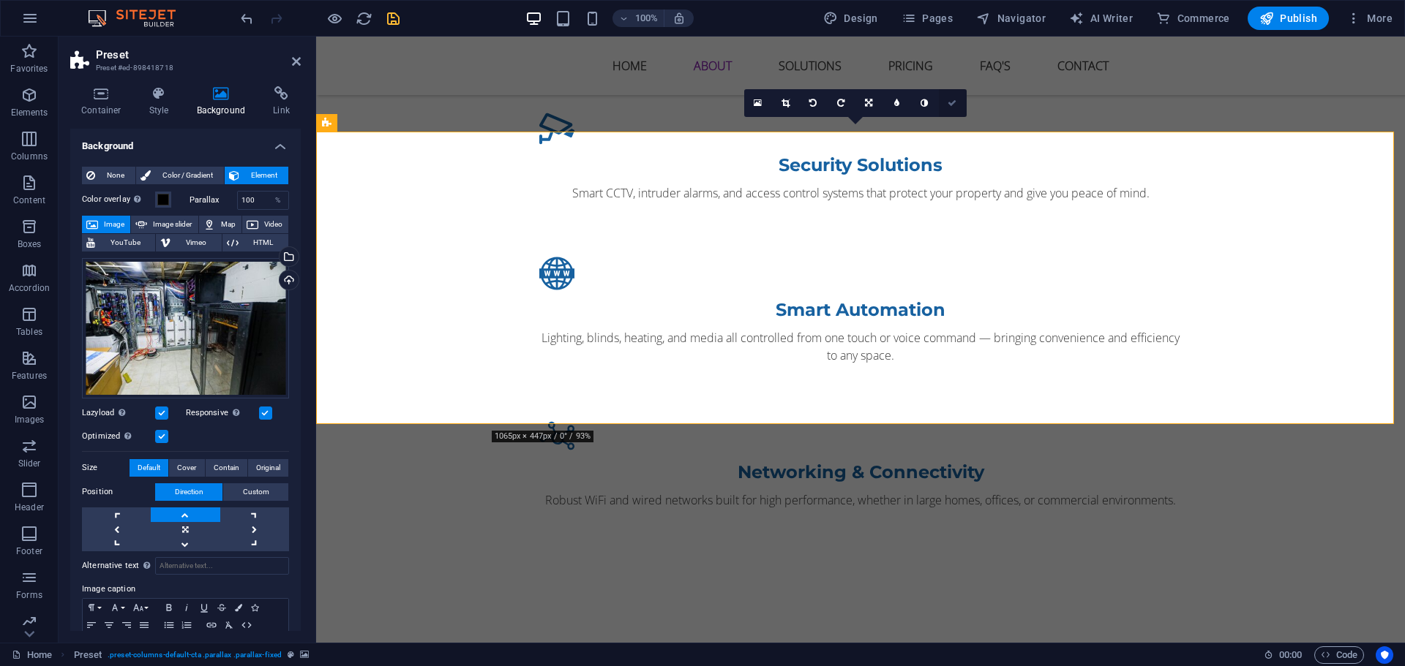
click at [953, 107] on icon at bounding box center [951, 103] width 9 height 9
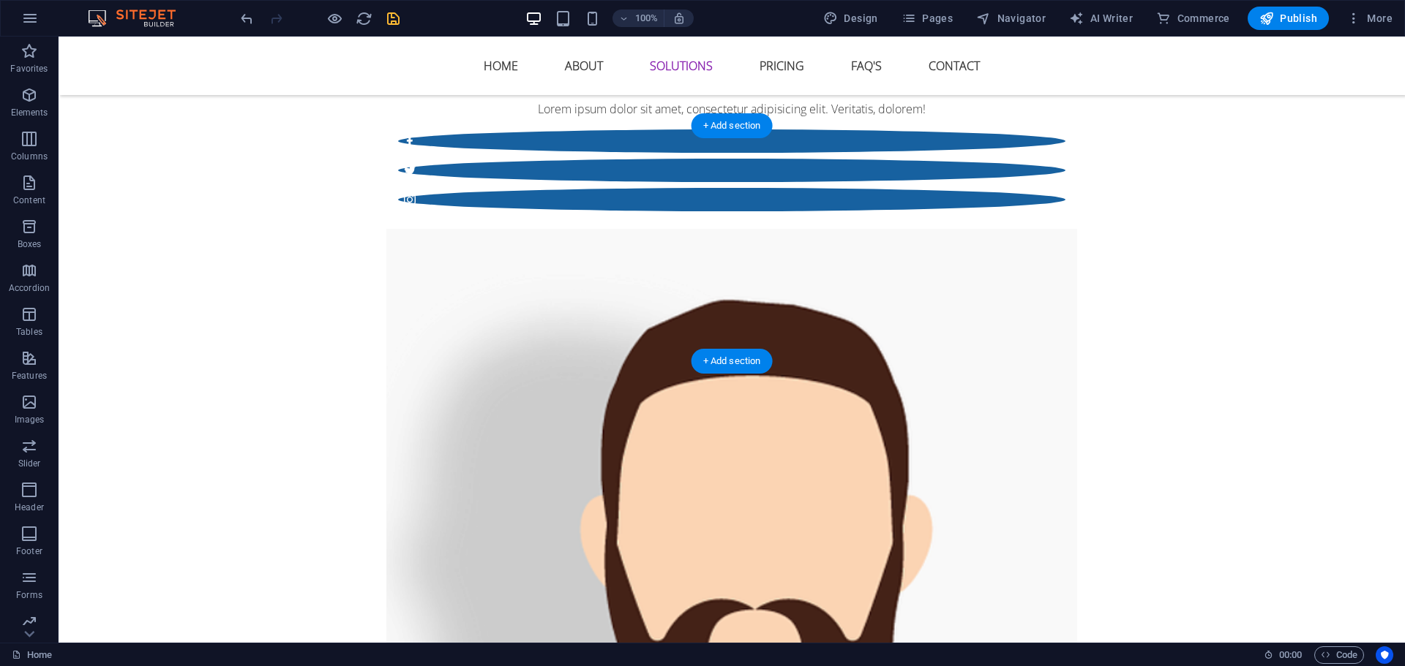
scroll to position [3219, 0]
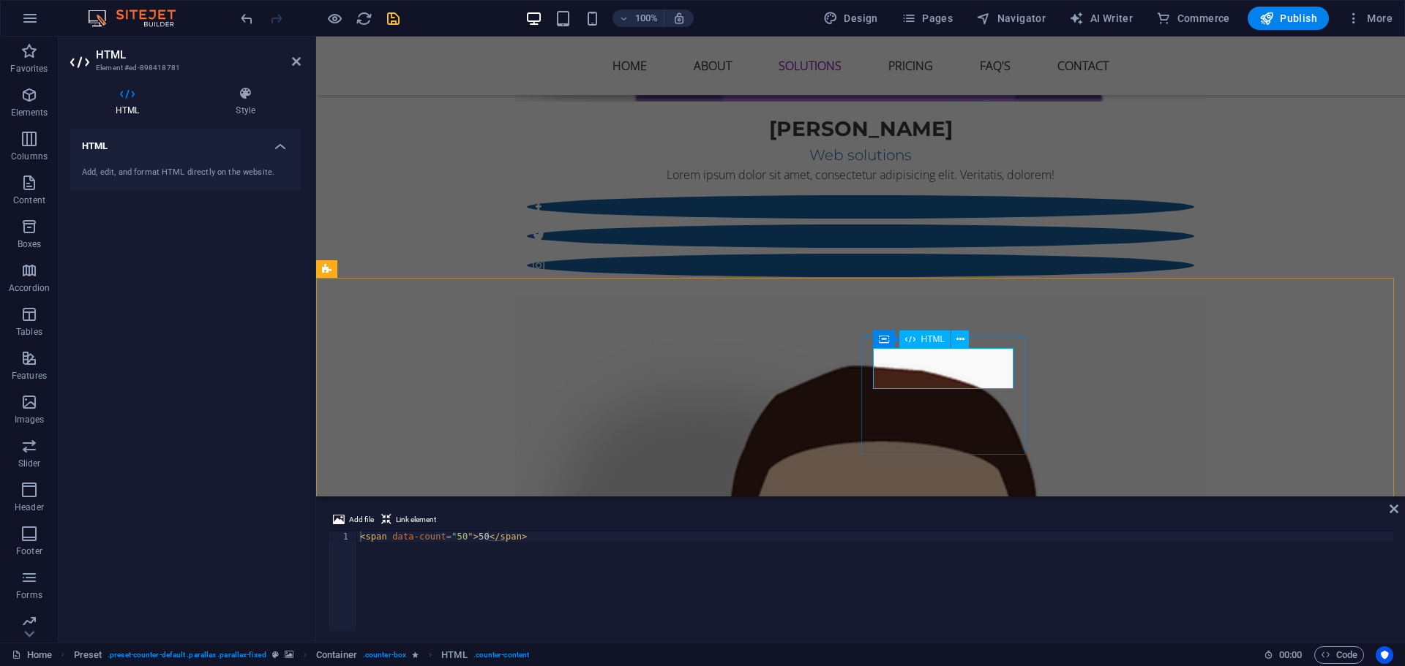
click at [273, 150] on h4 "HTML" at bounding box center [185, 142] width 230 height 26
click at [272, 148] on h4 "HTML" at bounding box center [185, 146] width 230 height 35
click at [300, 56] on aside "HTML Element #ed-898418781 HTML Style HTML Add, edit, and format HTML directly …" at bounding box center [187, 340] width 257 height 606
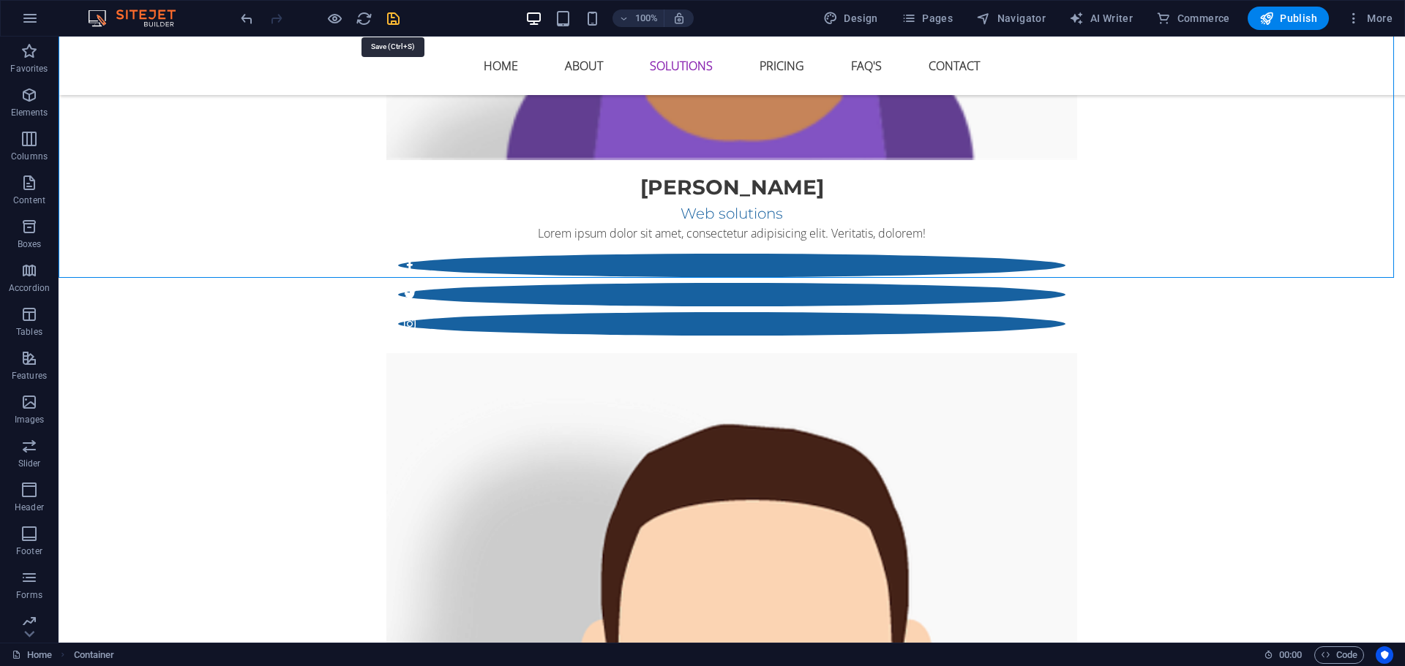
click at [387, 24] on icon "save" at bounding box center [393, 18] width 17 height 17
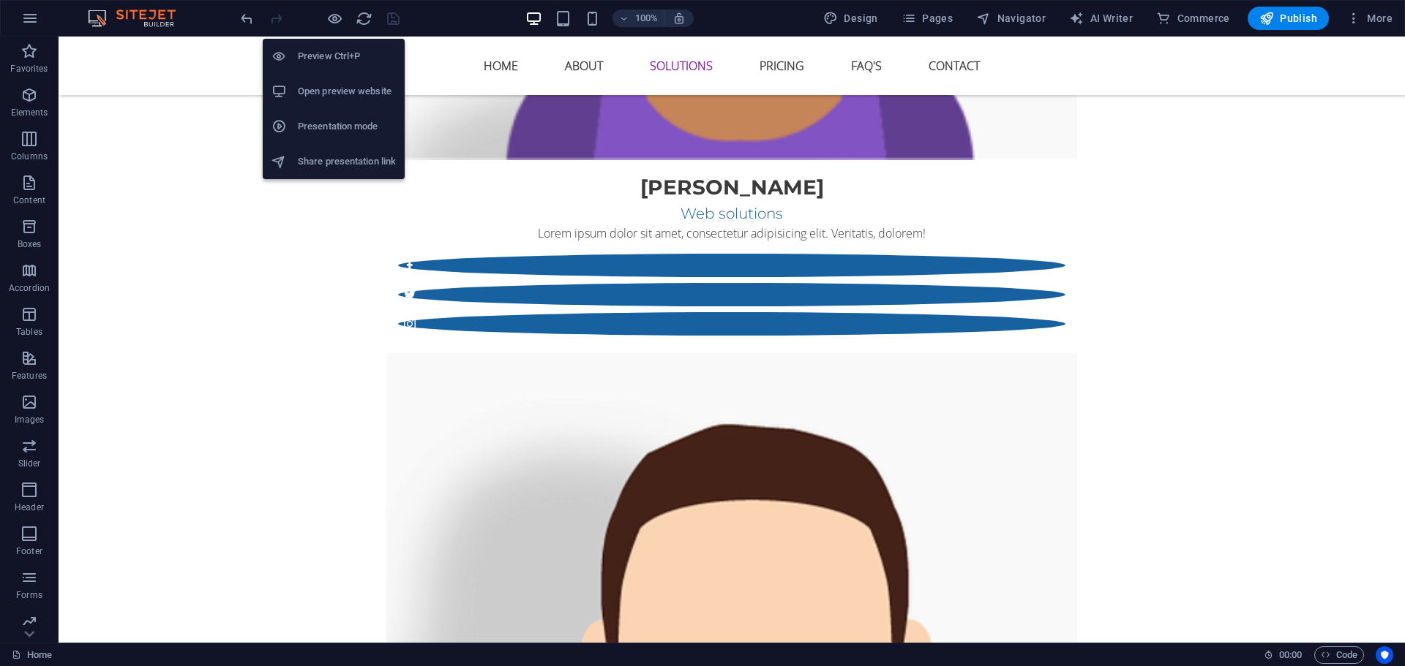
click at [358, 102] on li "Open preview website" at bounding box center [334, 91] width 142 height 35
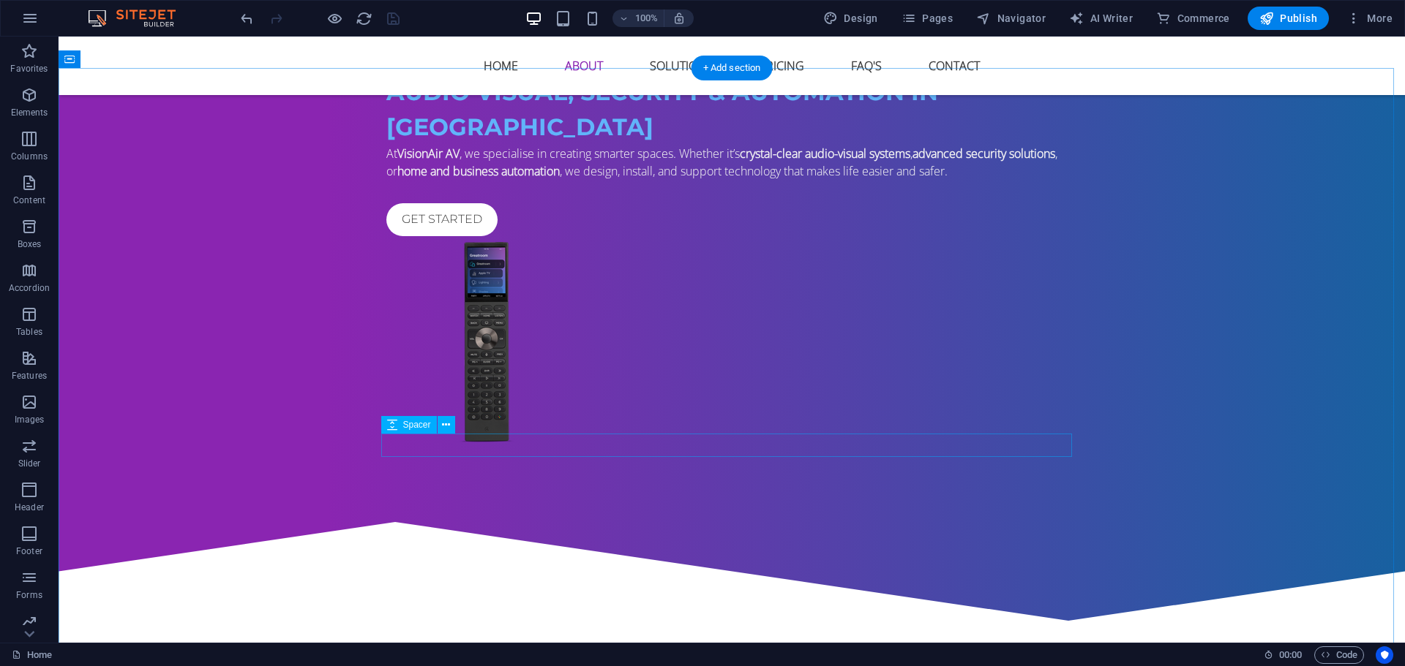
scroll to position [658, 0]
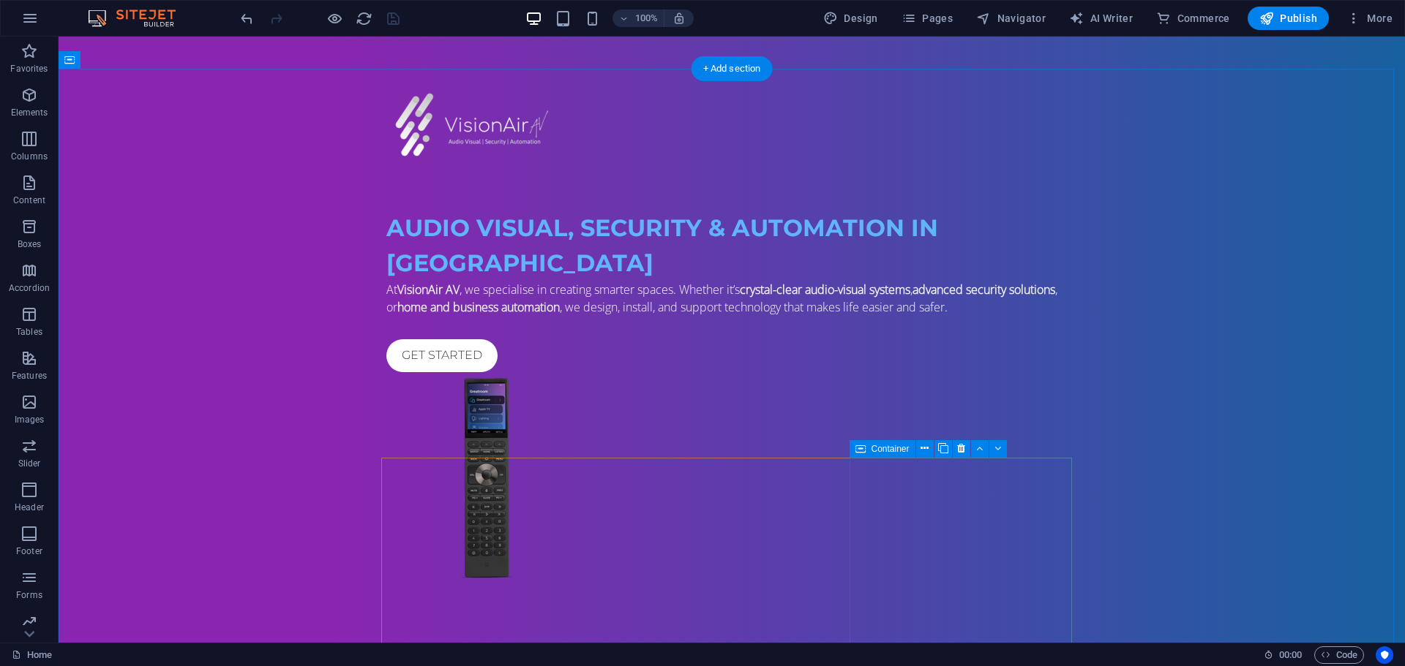
select select "xMidYMid"
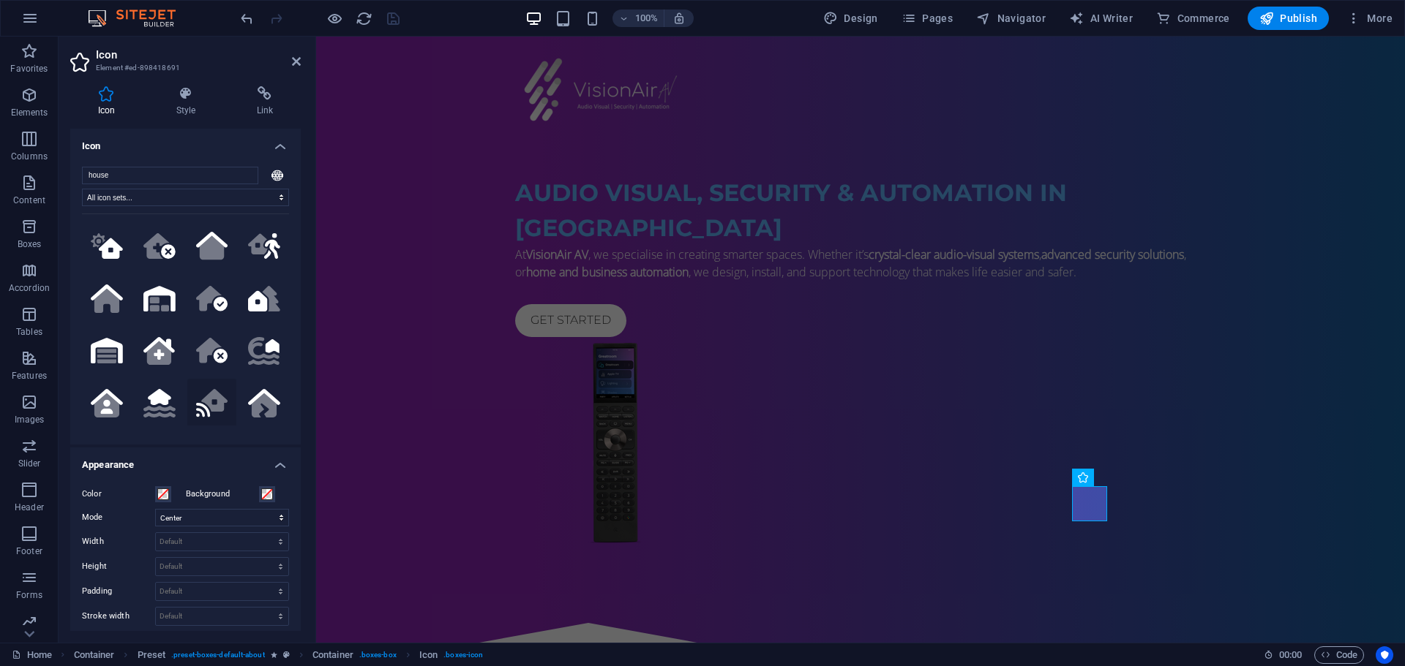
click at [204, 394] on icon at bounding box center [214, 400] width 26 height 23
click at [402, 18] on div "100% Design Pages Navigator AI Writer Commerce Publish More" at bounding box center [818, 18] width 1160 height 23
click at [395, 19] on icon "save" at bounding box center [393, 18] width 17 height 17
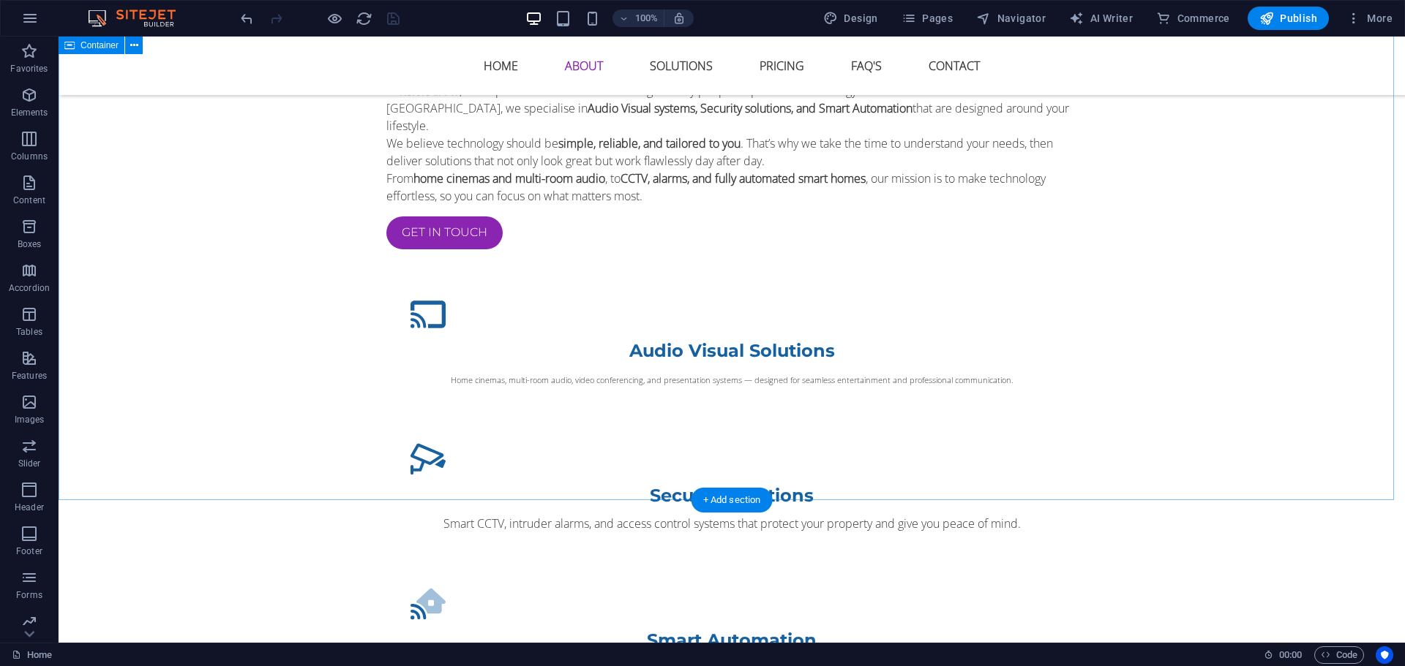
scroll to position [1317, 0]
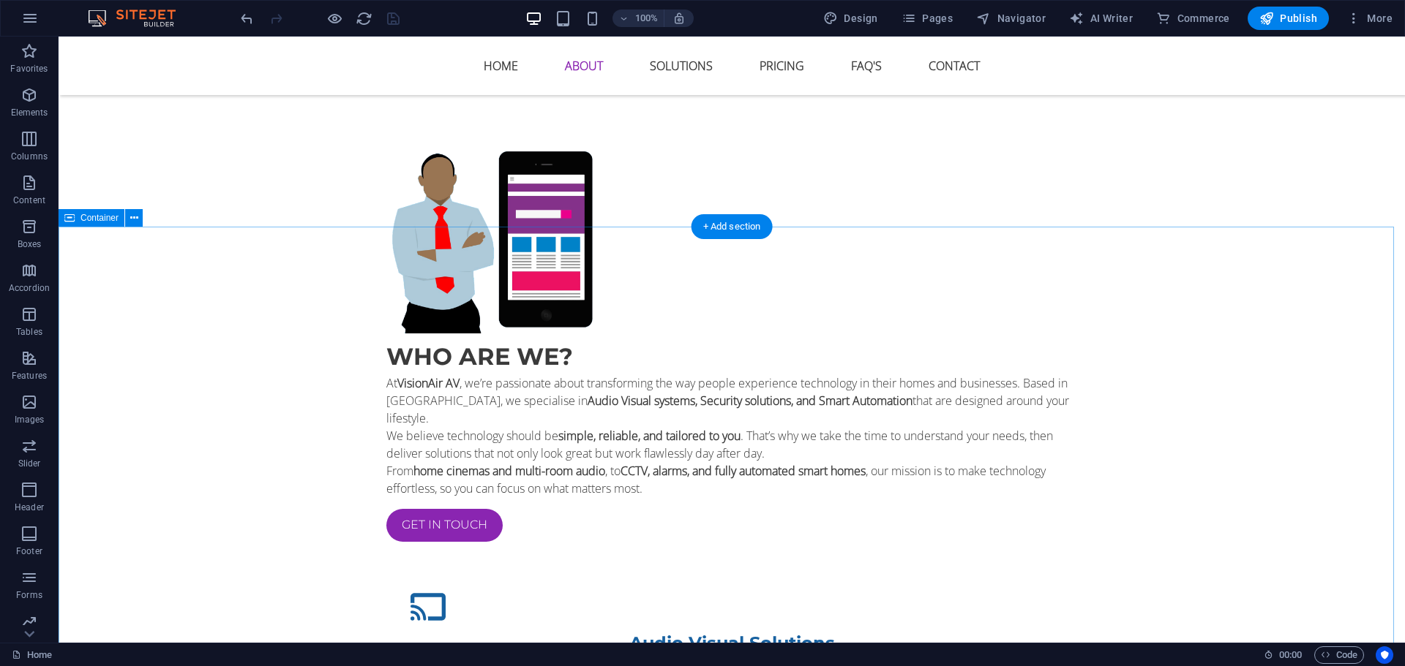
click at [127, 217] on button at bounding box center [134, 218] width 18 height 18
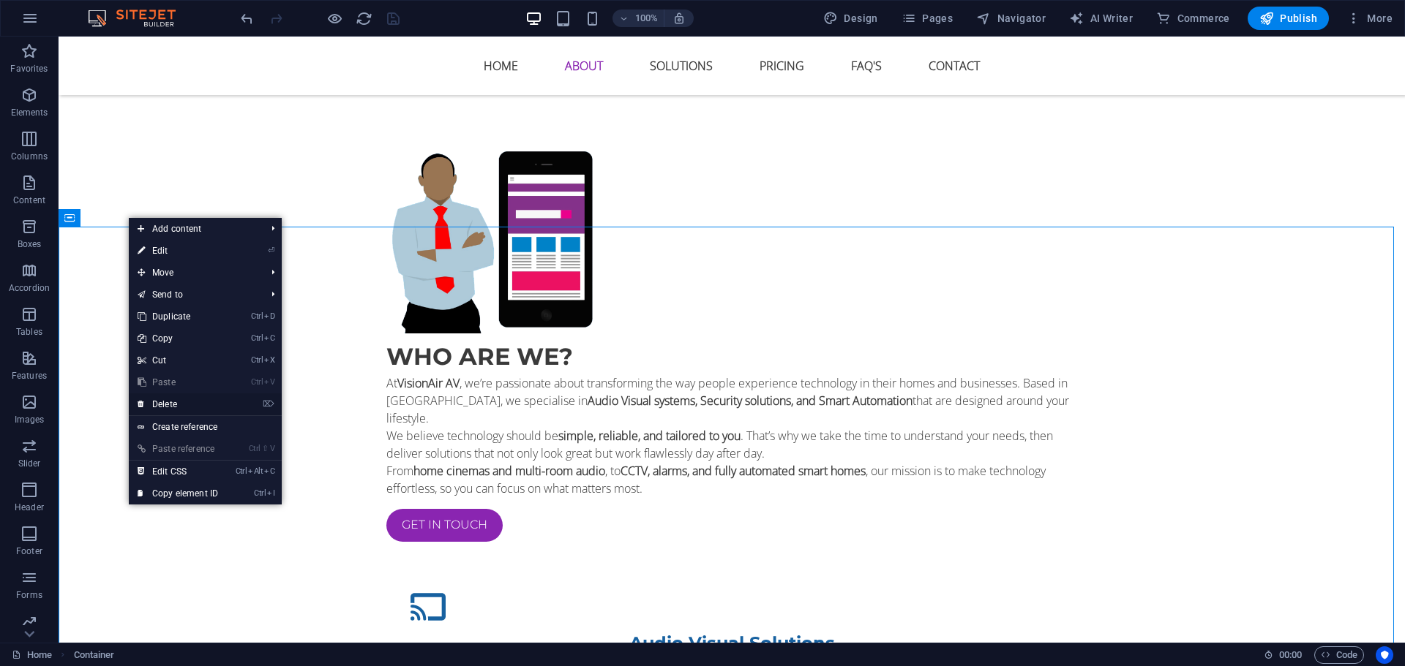
click at [191, 408] on link "⌦ Delete" at bounding box center [178, 405] width 98 height 22
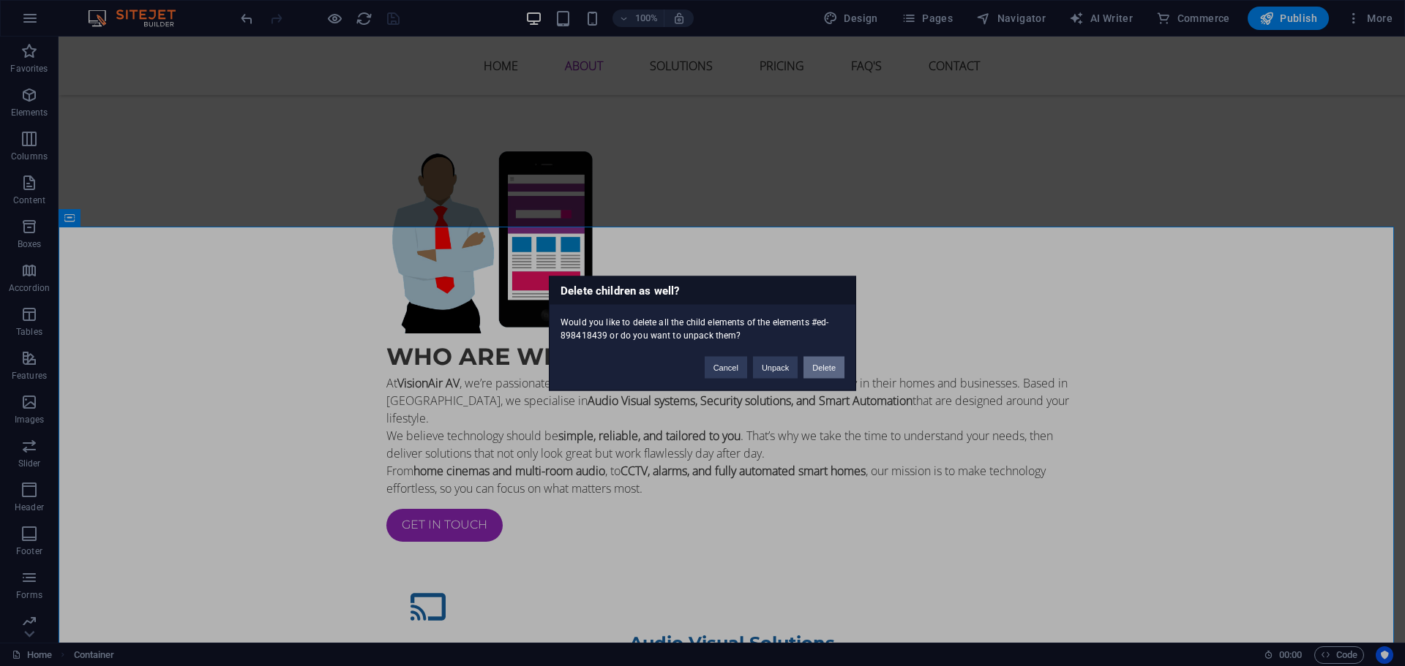
click at [830, 364] on button "Delete" at bounding box center [823, 367] width 41 height 22
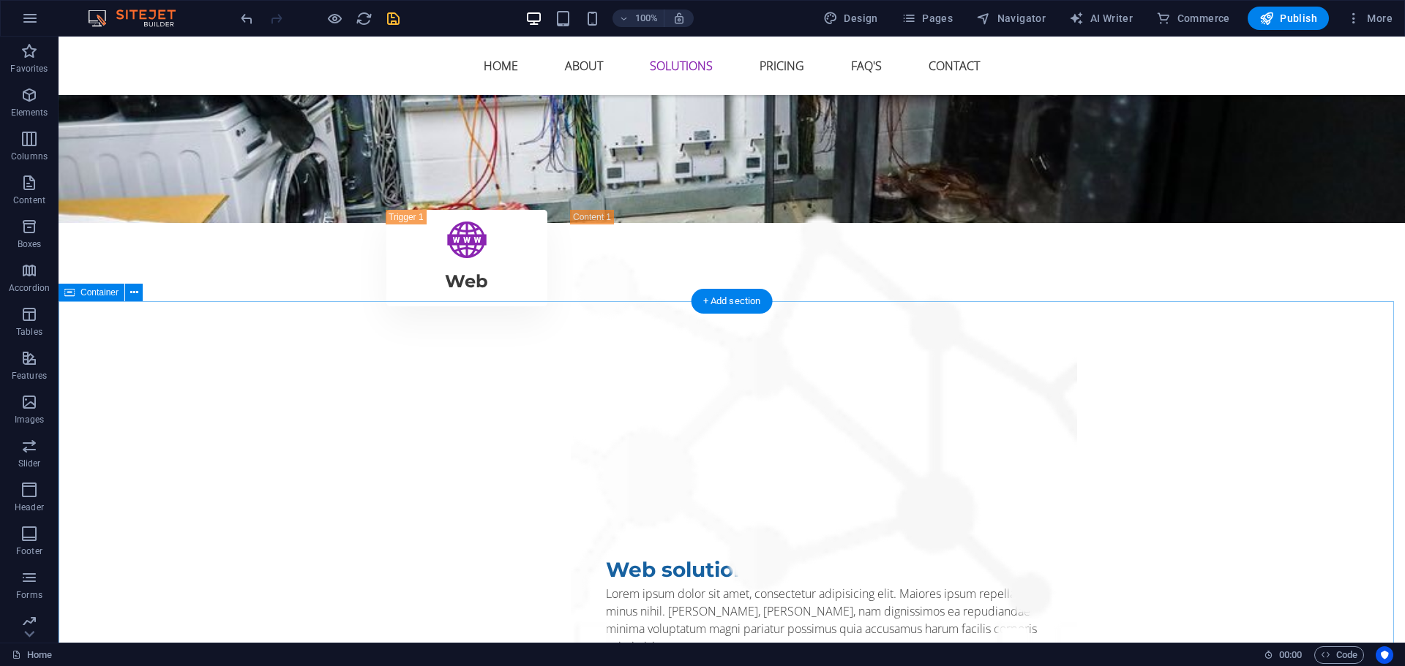
scroll to position [3072, 0]
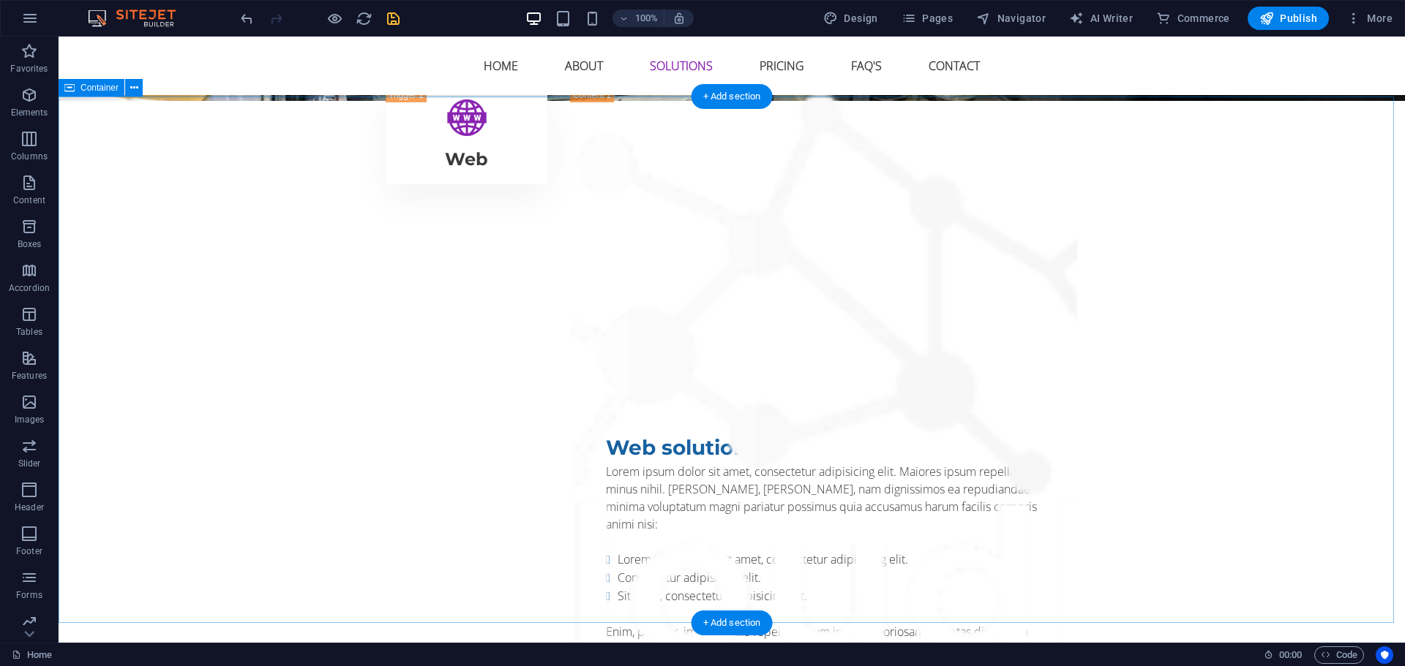
click at [130, 86] on icon at bounding box center [134, 87] width 8 height 15
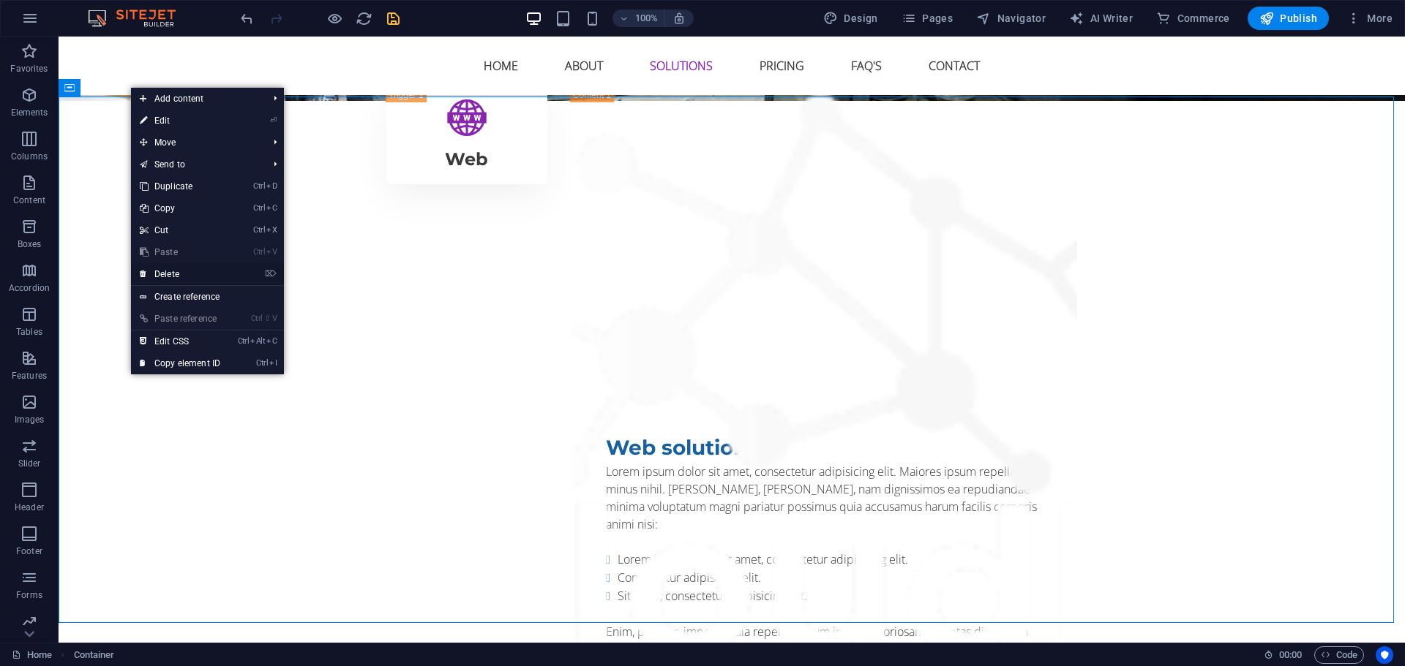
click at [194, 277] on link "⌦ Delete" at bounding box center [180, 274] width 98 height 22
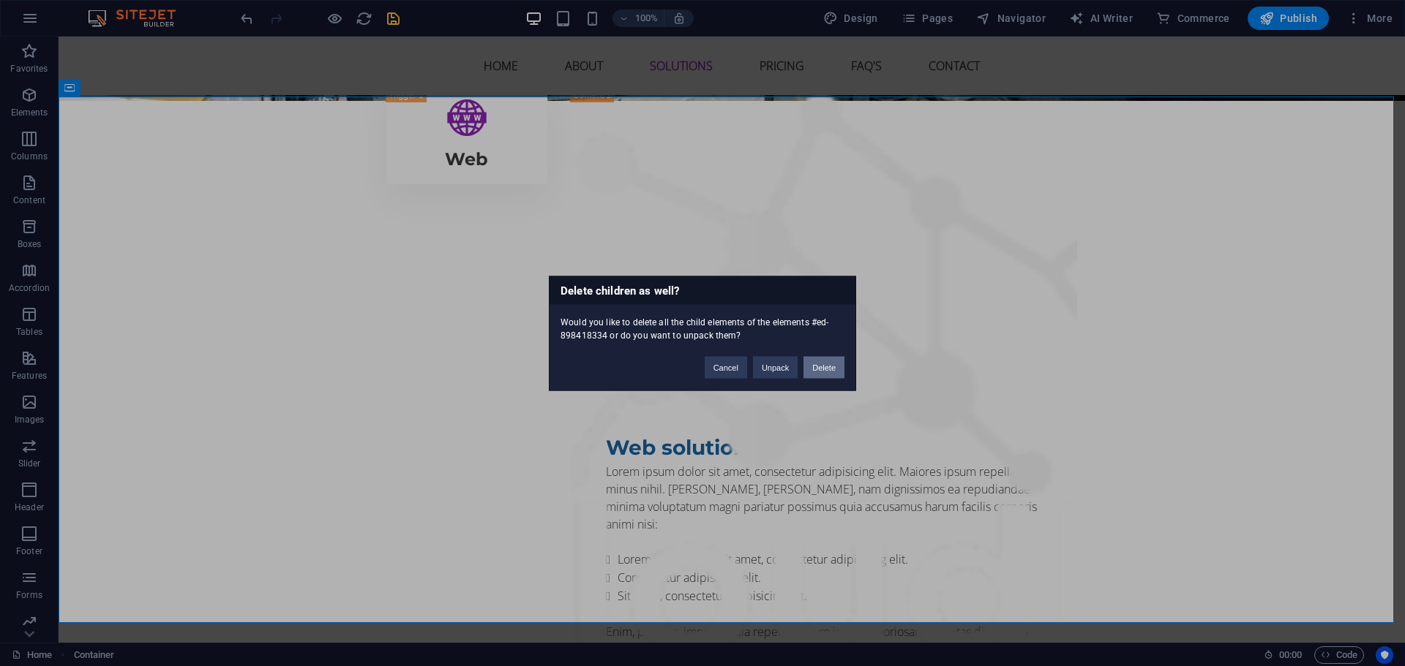
click at [819, 370] on button "Delete" at bounding box center [823, 367] width 41 height 22
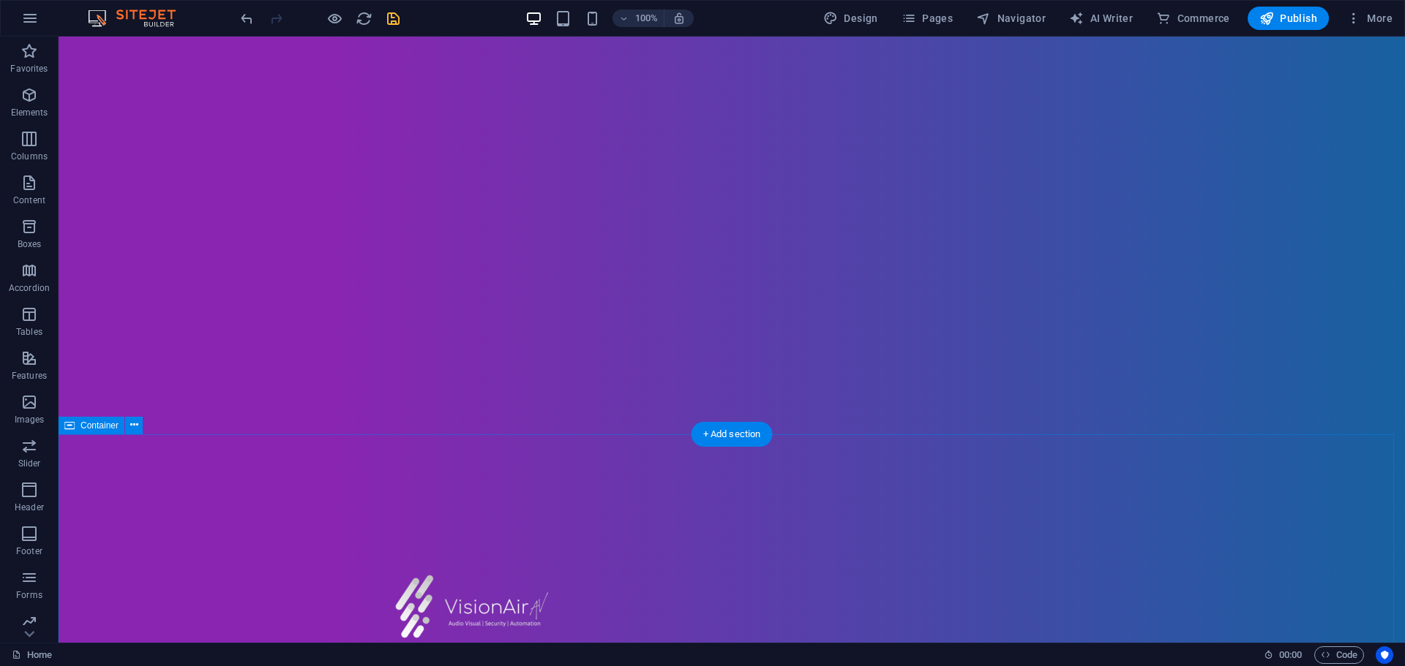
scroll to position [0, 0]
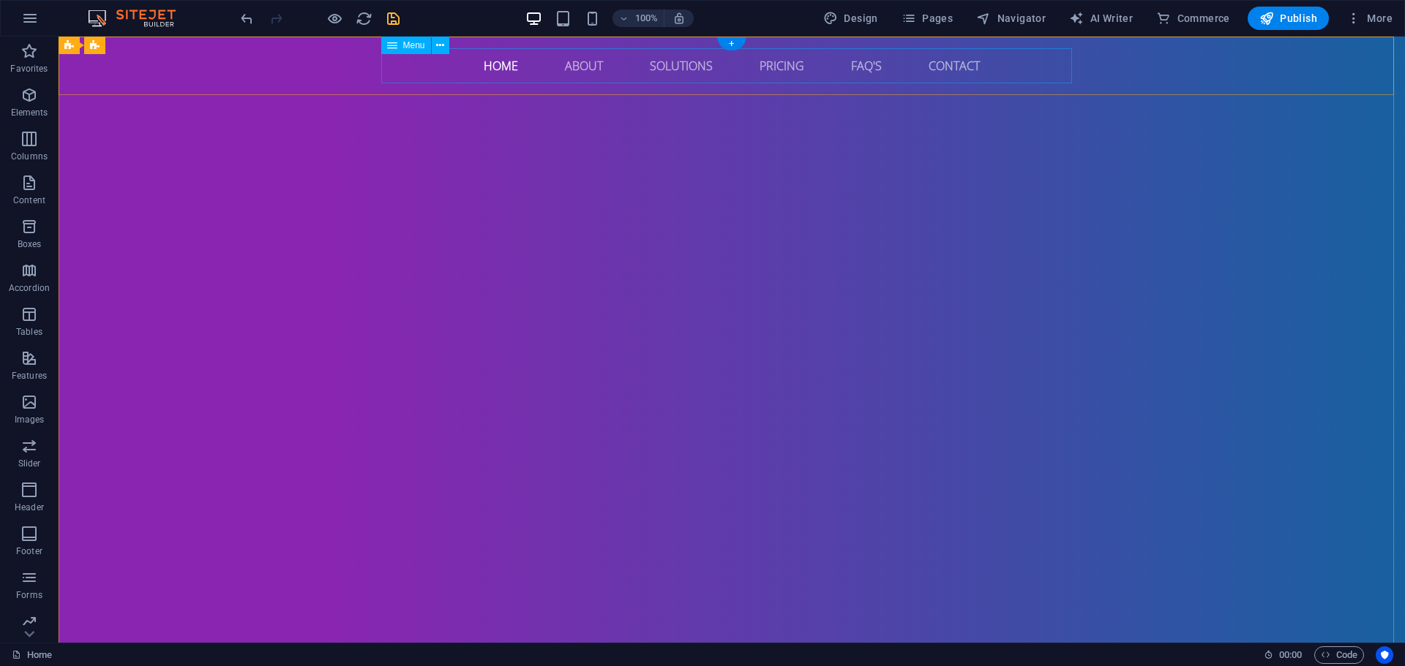
click at [763, 62] on nav "Home About Solutions Pricing FAQ's Contact" at bounding box center [731, 65] width 691 height 35
click at [763, 63] on nav "Home About Solutions Pricing FAQ's Contact" at bounding box center [731, 65] width 691 height 35
click at [755, 69] on nav "Home About Solutions Pricing FAQ's Contact" at bounding box center [731, 65] width 691 height 35
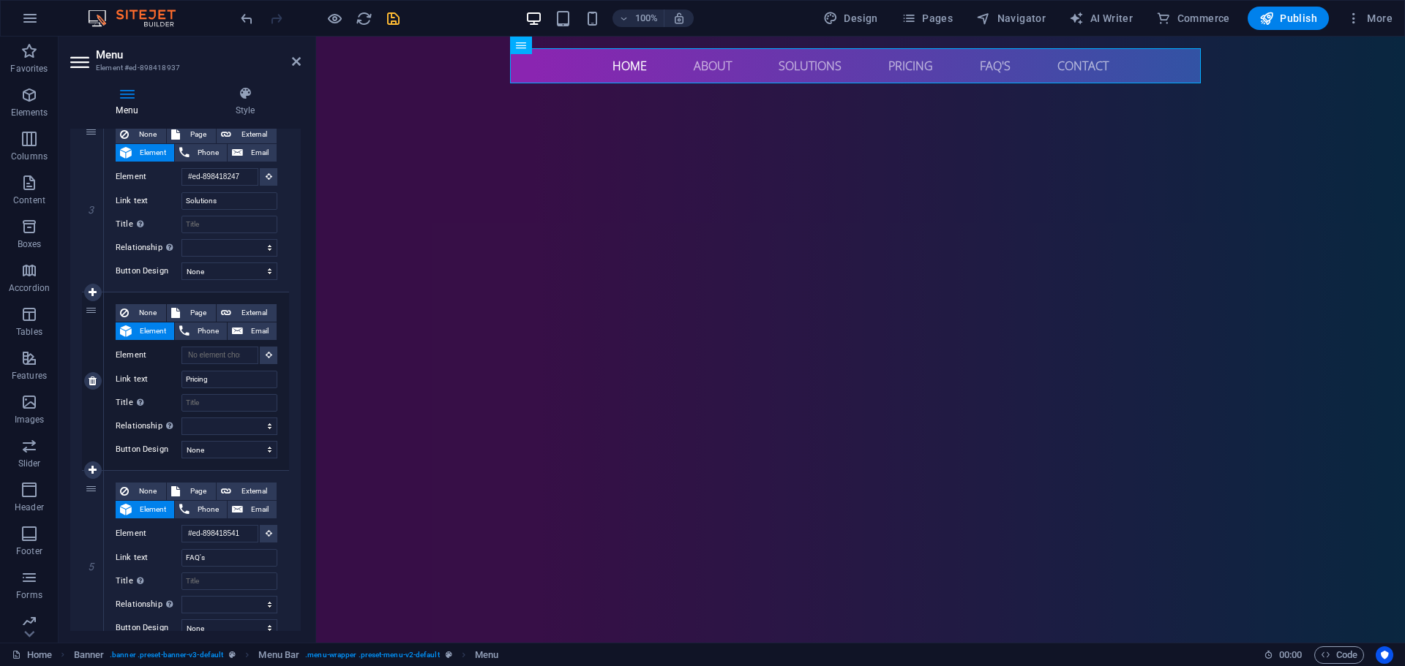
scroll to position [512, 0]
click at [89, 383] on icon at bounding box center [93, 380] width 8 height 10
select select
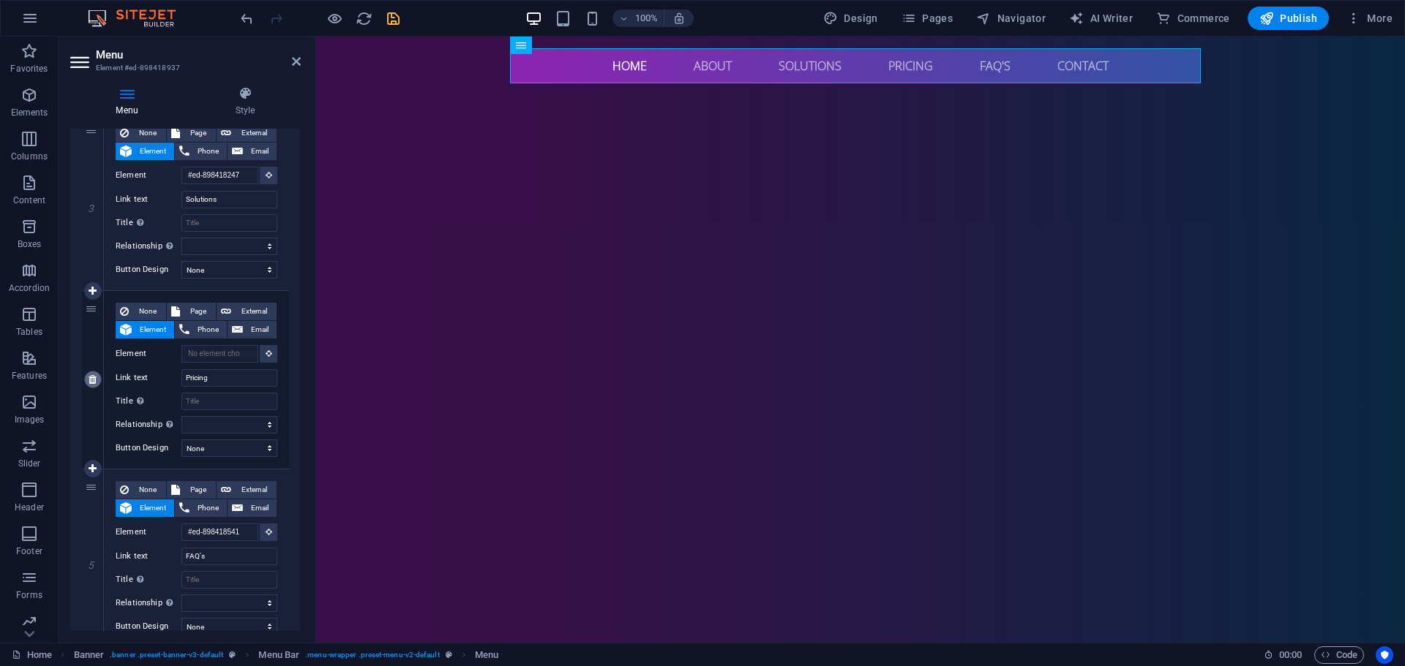
type input "#ed-898418541"
type input "FAQ's"
select select
type input "#ed-898418808"
type input "Contact"
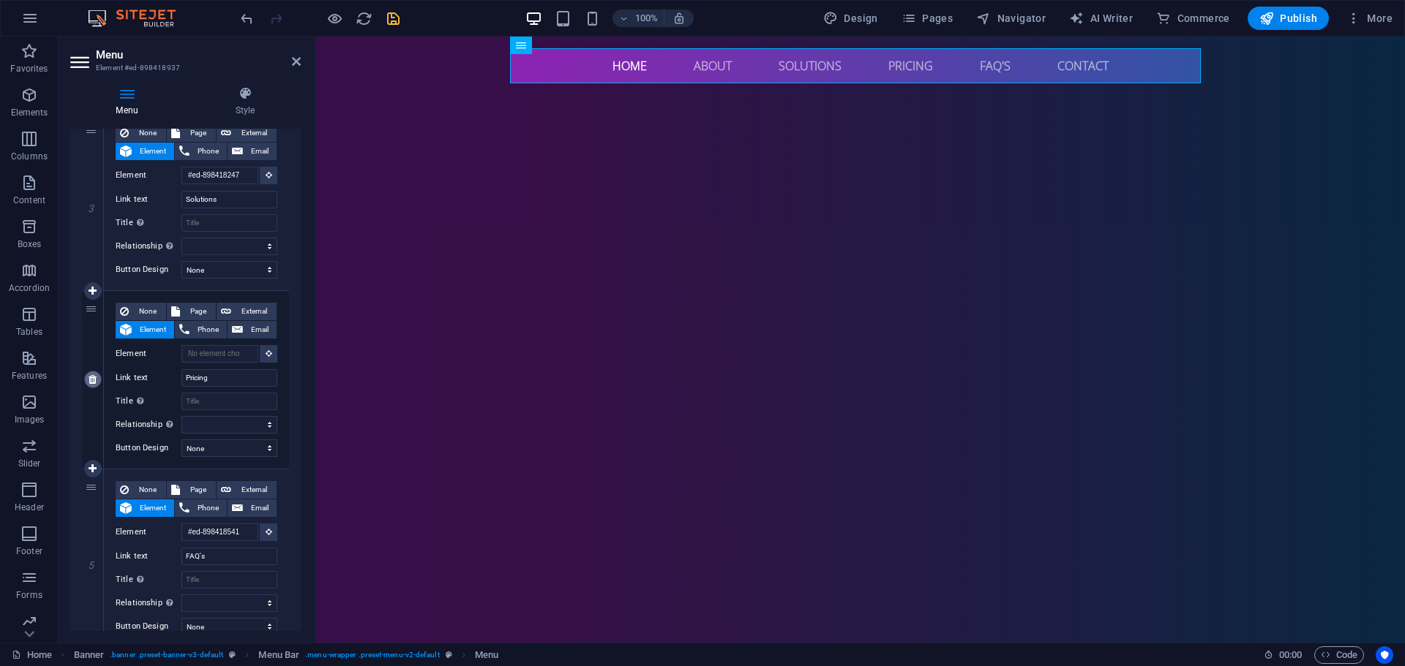
select select
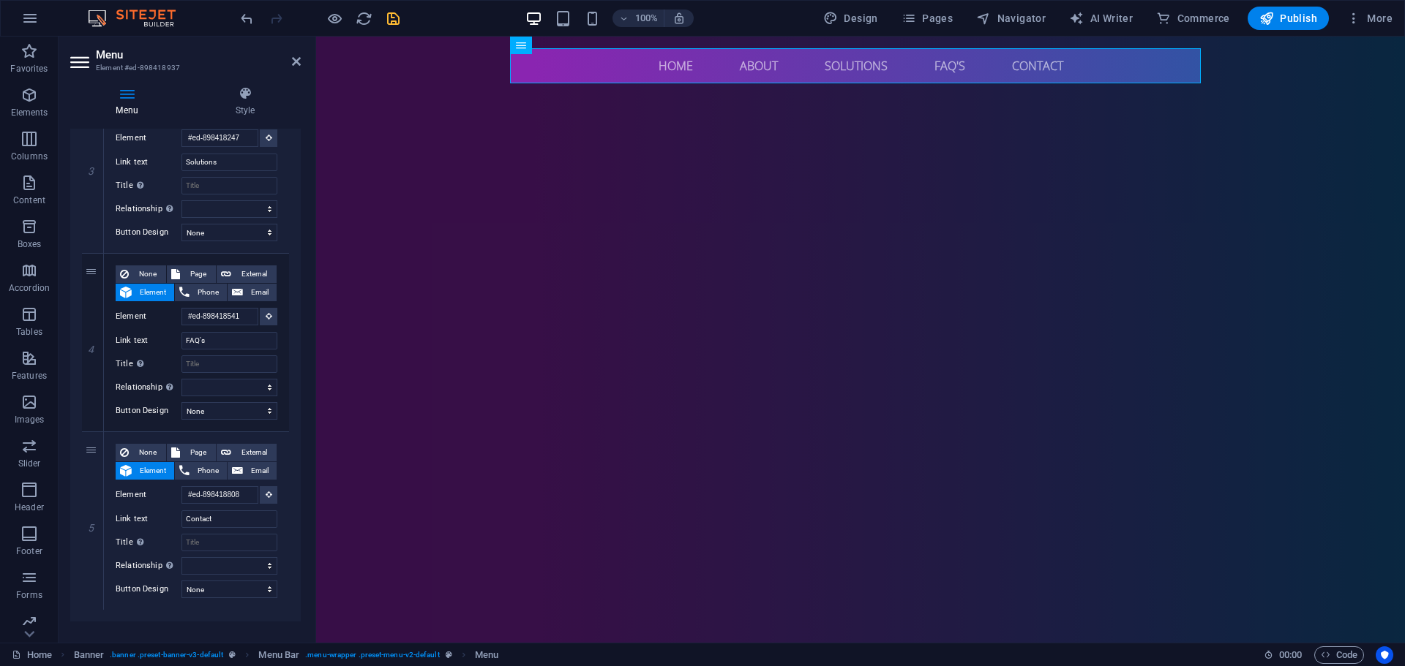
scroll to position [569, 0]
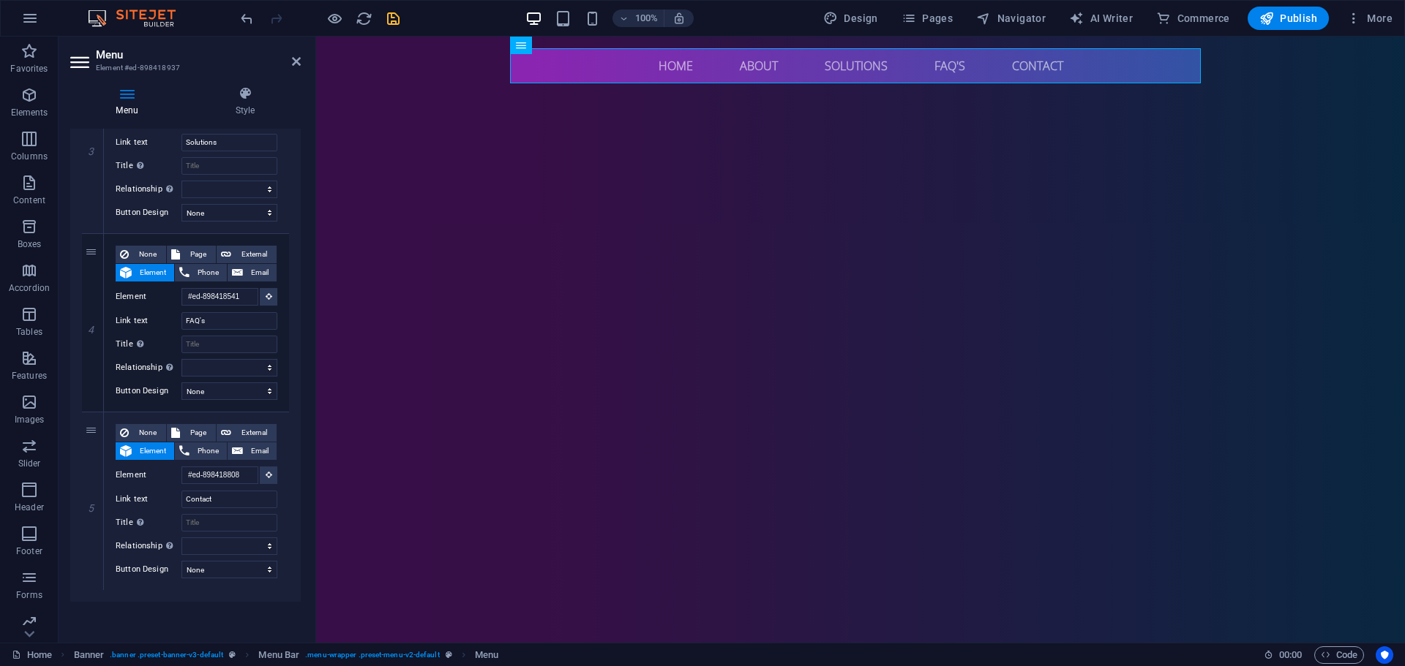
click at [399, 21] on icon "save" at bounding box center [393, 18] width 17 height 17
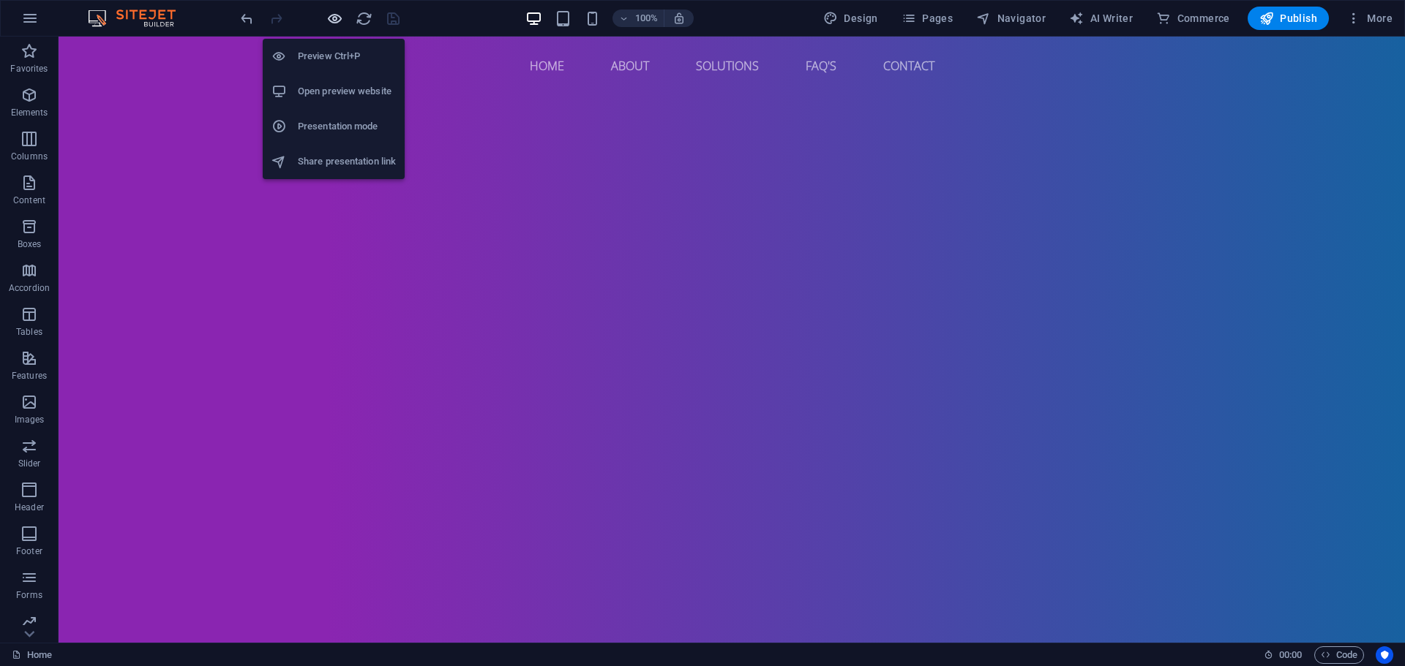
click at [339, 26] on icon "button" at bounding box center [334, 18] width 17 height 17
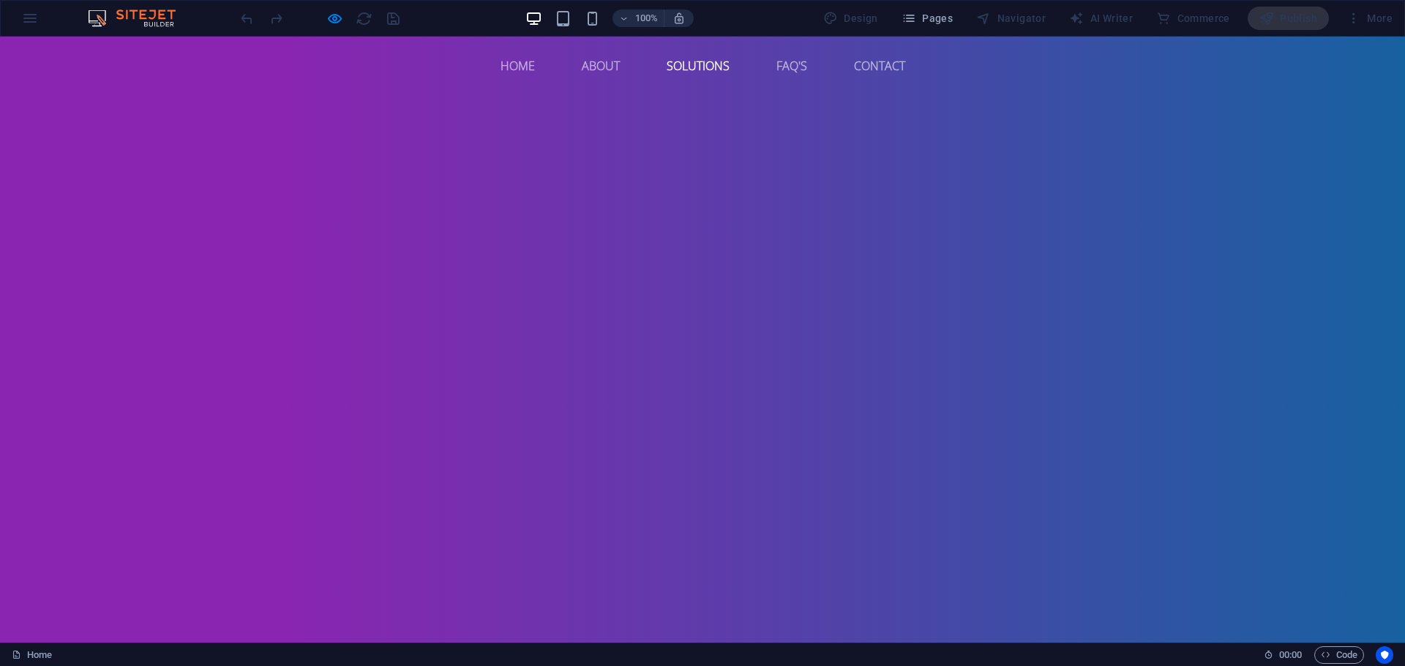
click at [681, 68] on link "Solutions" at bounding box center [698, 65] width 86 height 35
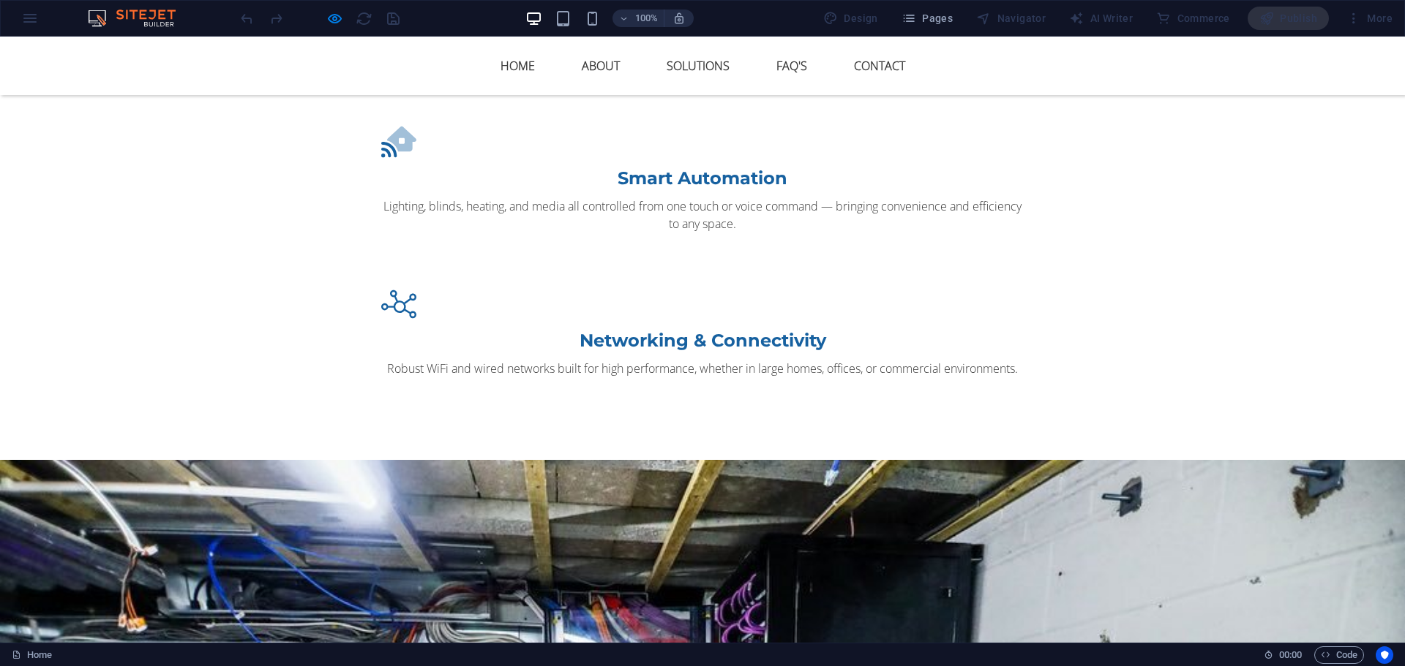
scroll to position [2034, 0]
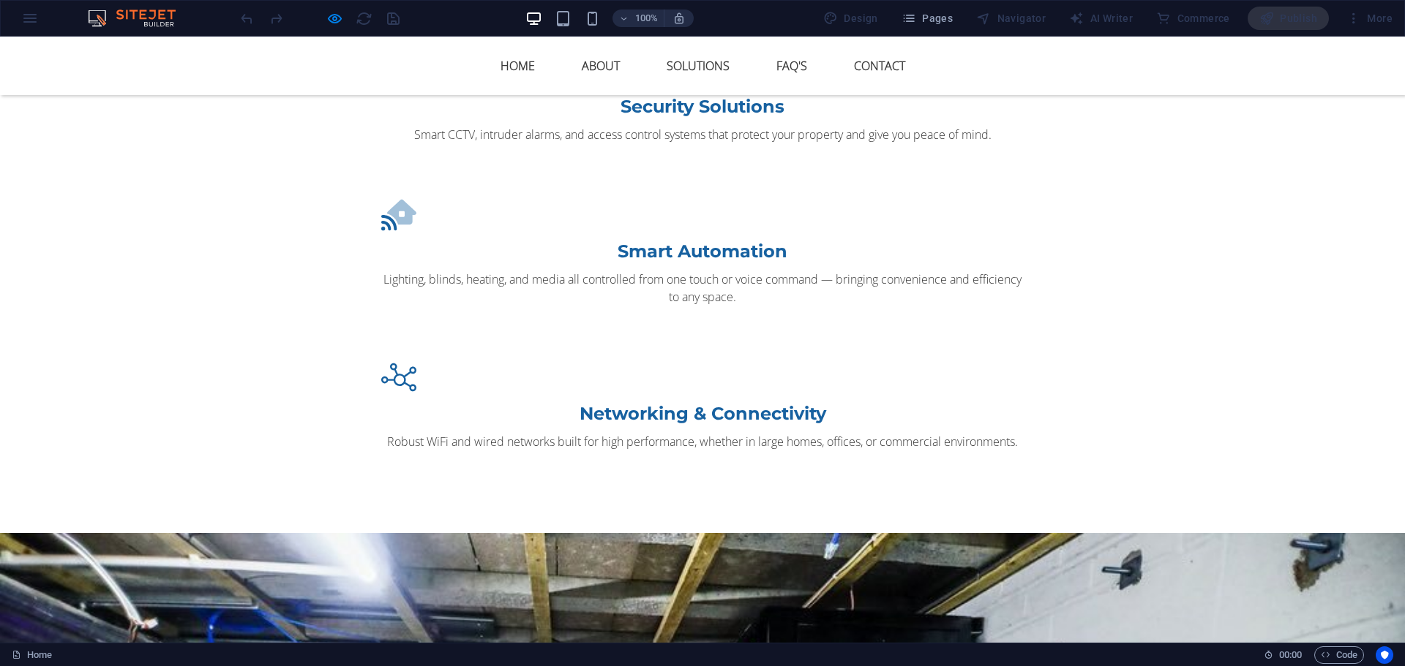
click at [772, 59] on link "FAQ's" at bounding box center [791, 65] width 54 height 35
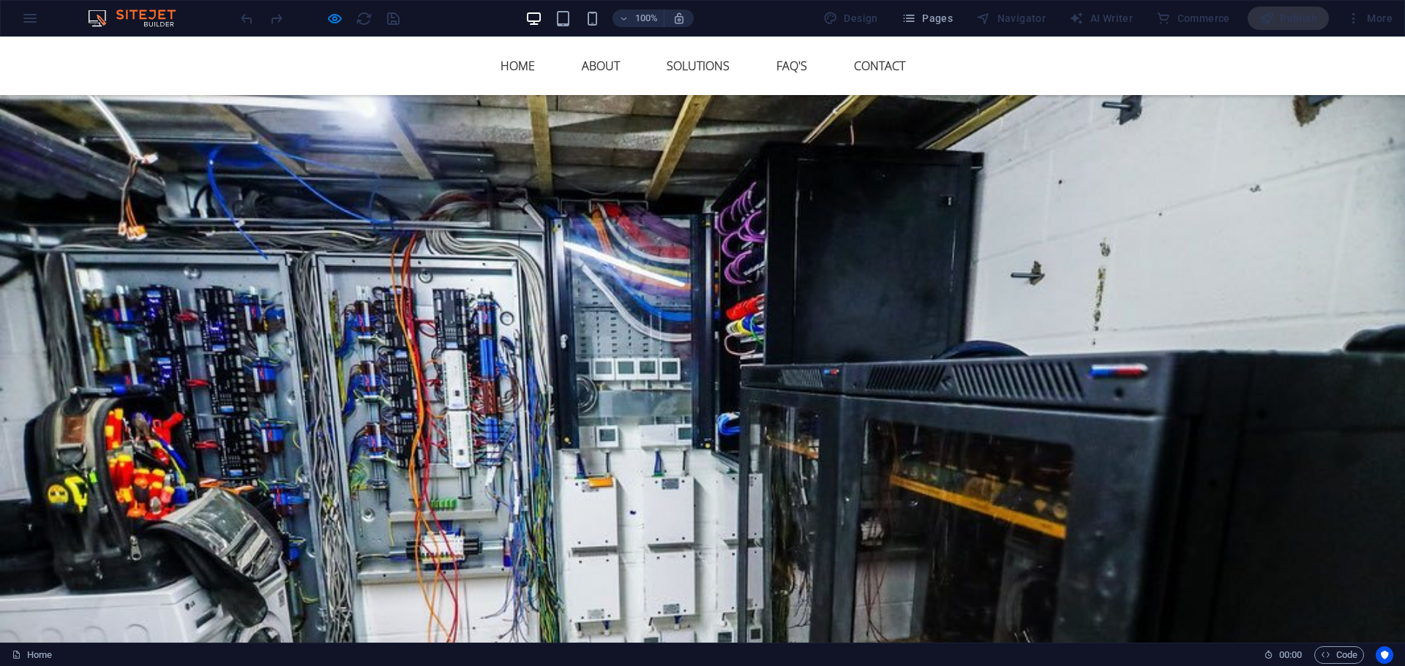
scroll to position [2581, 0]
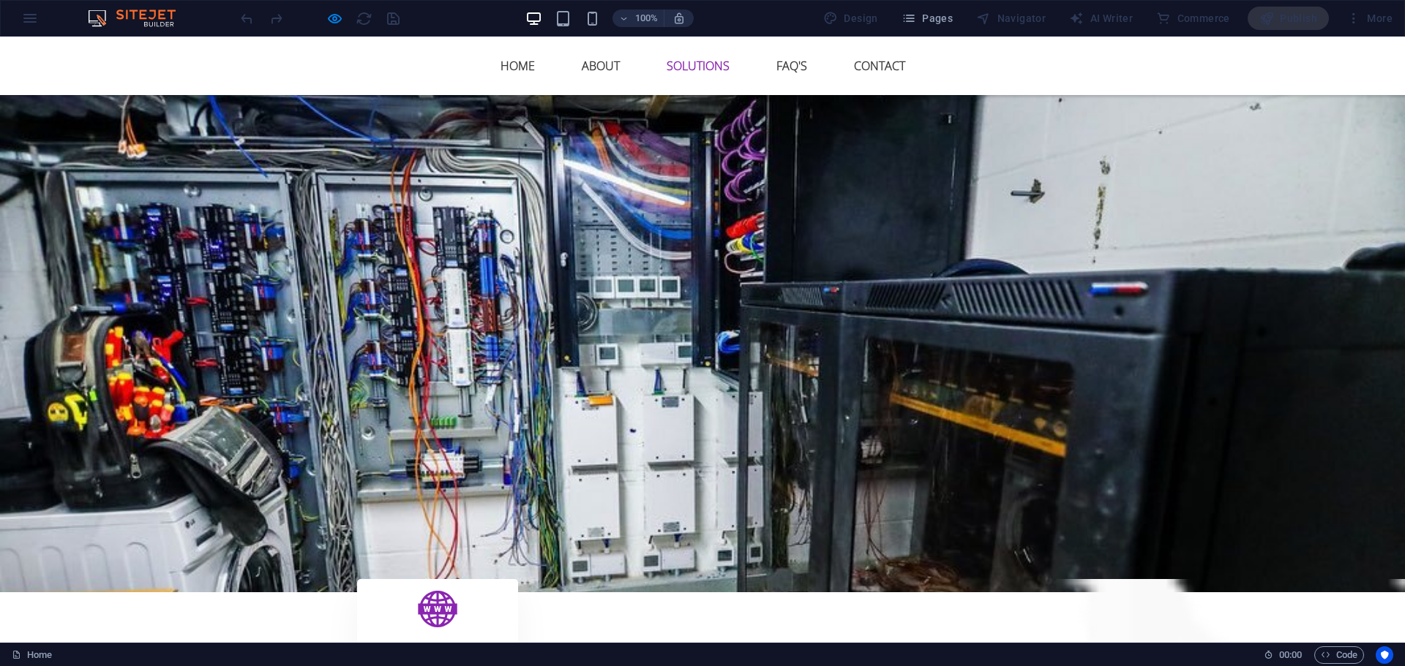
click at [708, 67] on link "Solutions" at bounding box center [698, 65] width 86 height 35
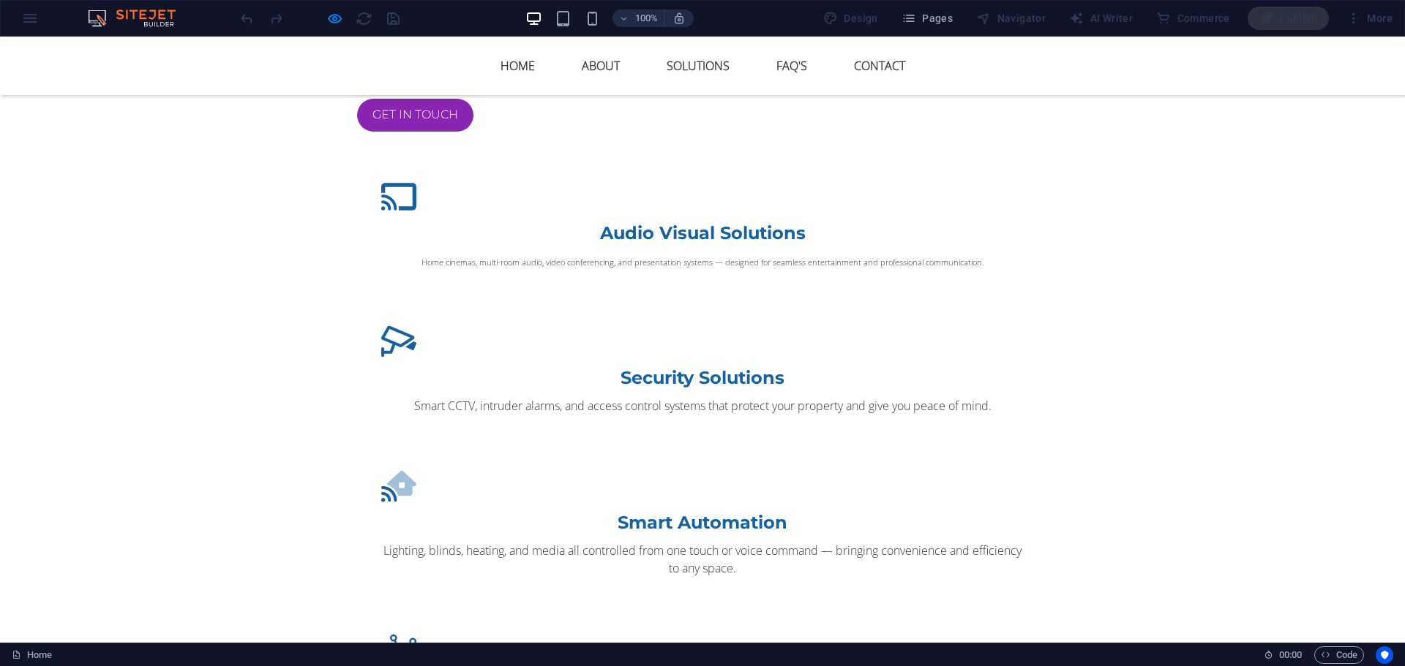
scroll to position [1741, 0]
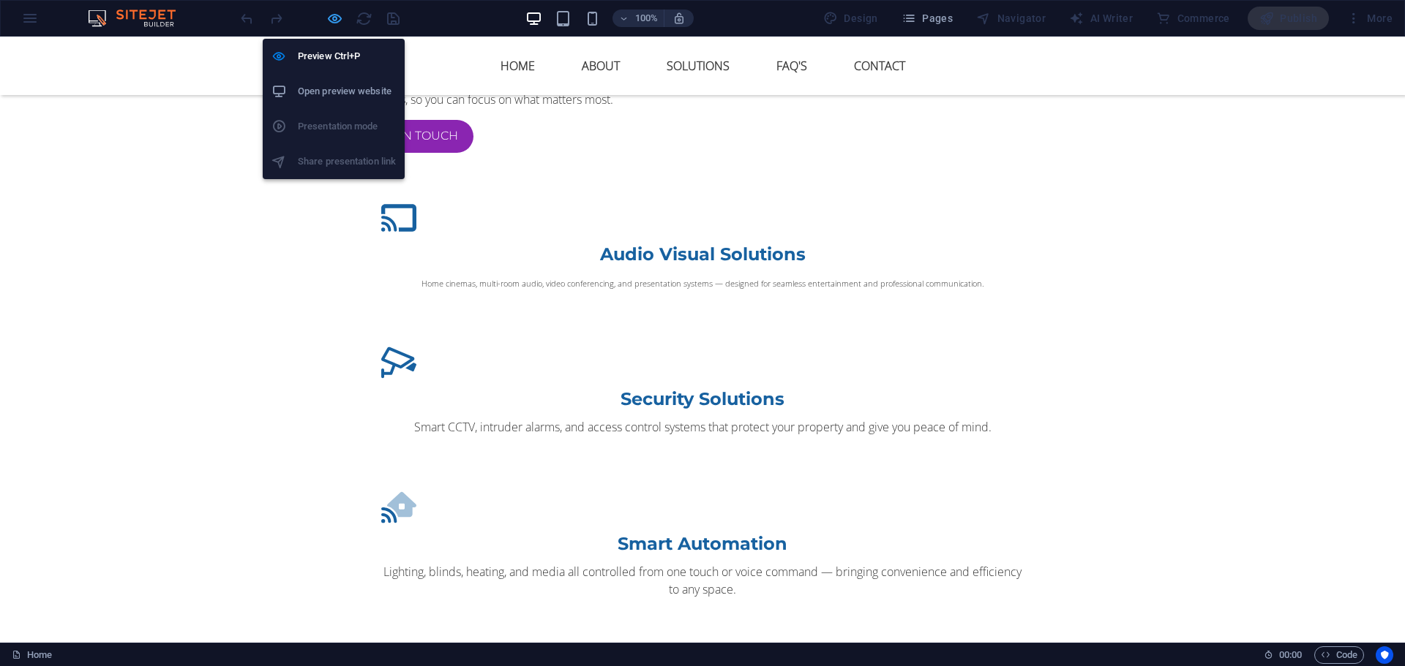
click at [336, 22] on icon "button" at bounding box center [334, 18] width 17 height 17
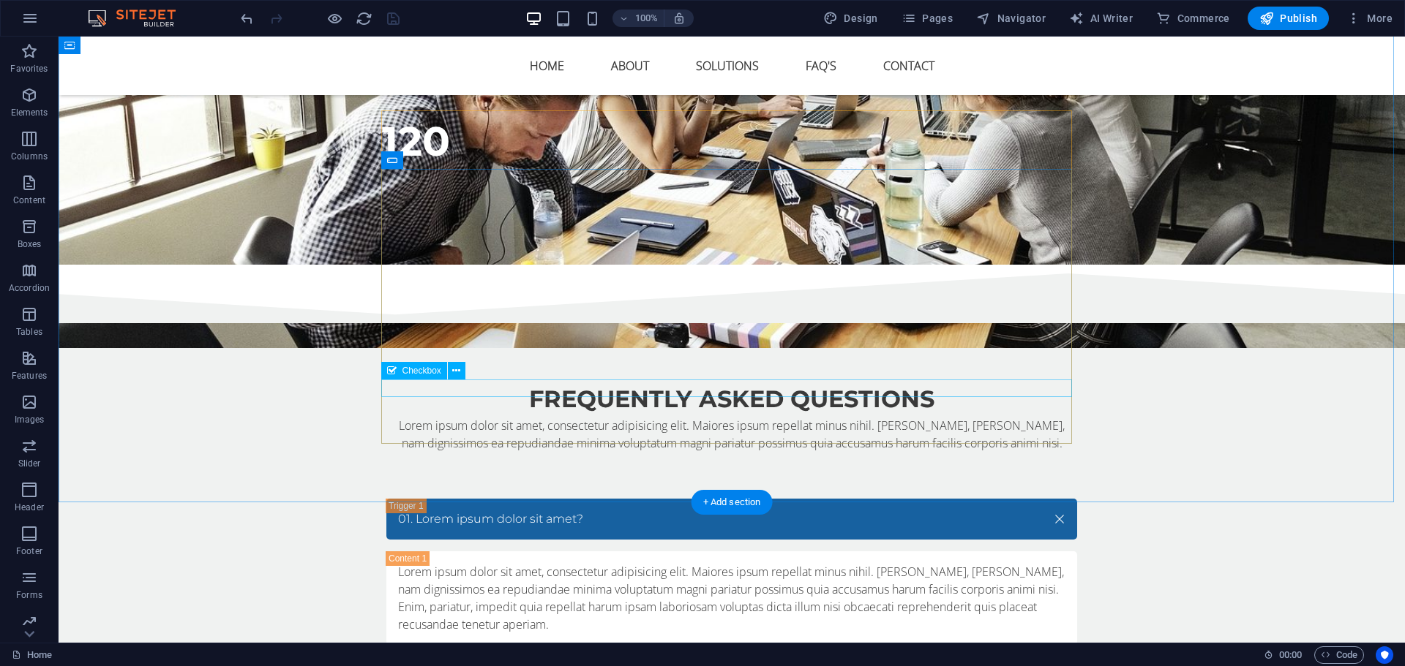
scroll to position [5399, 0]
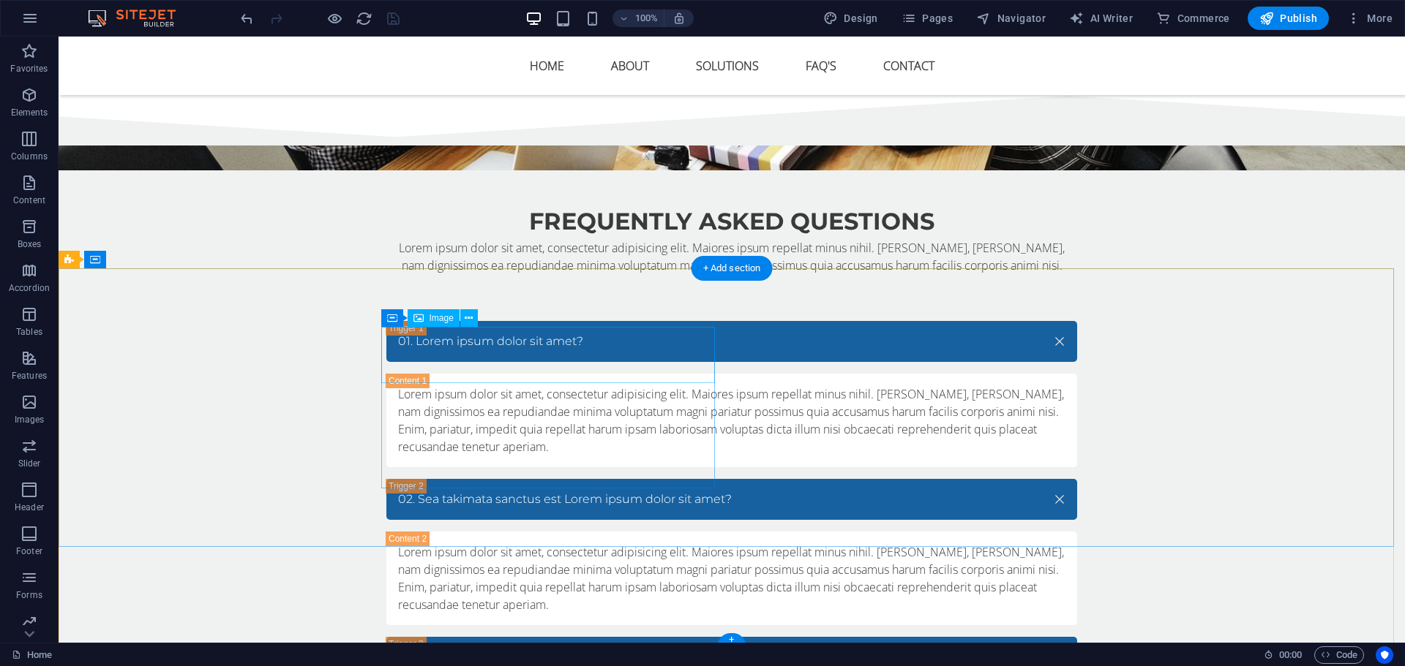
click at [462, 321] on button at bounding box center [469, 318] width 18 height 18
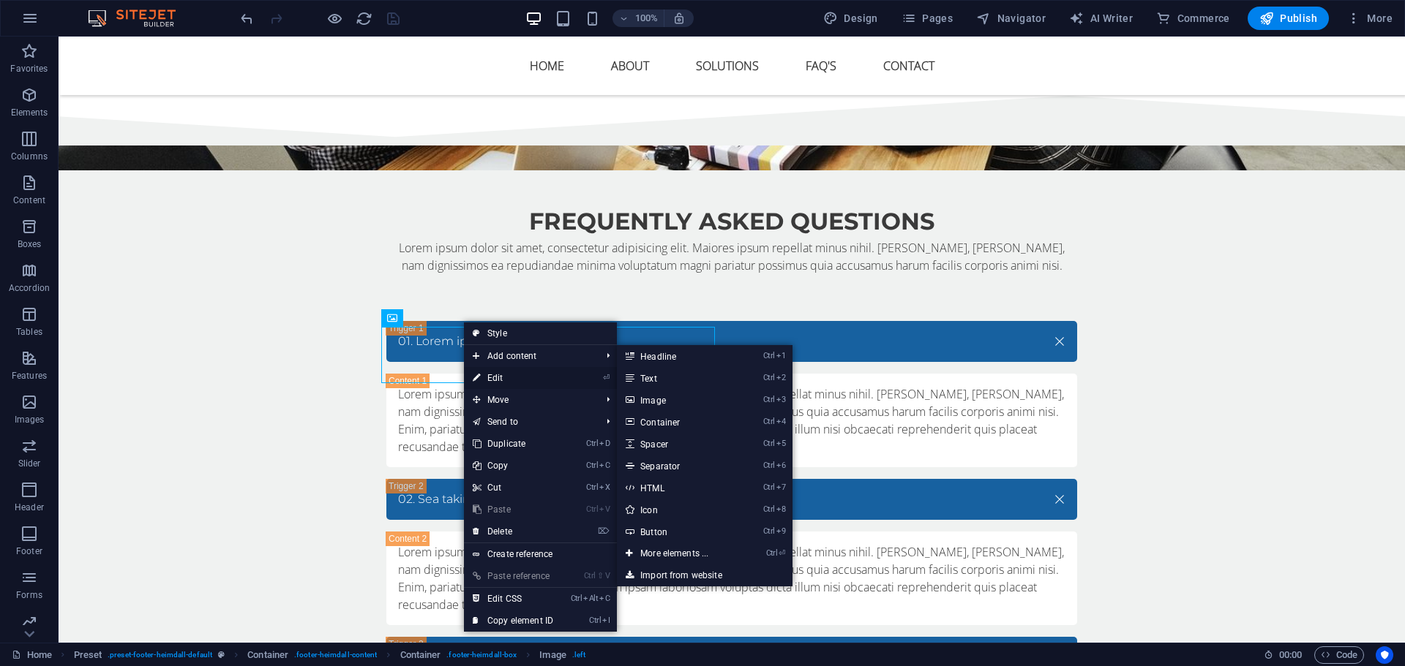
click at [514, 379] on link "⏎ Edit" at bounding box center [513, 378] width 98 height 22
select select "px"
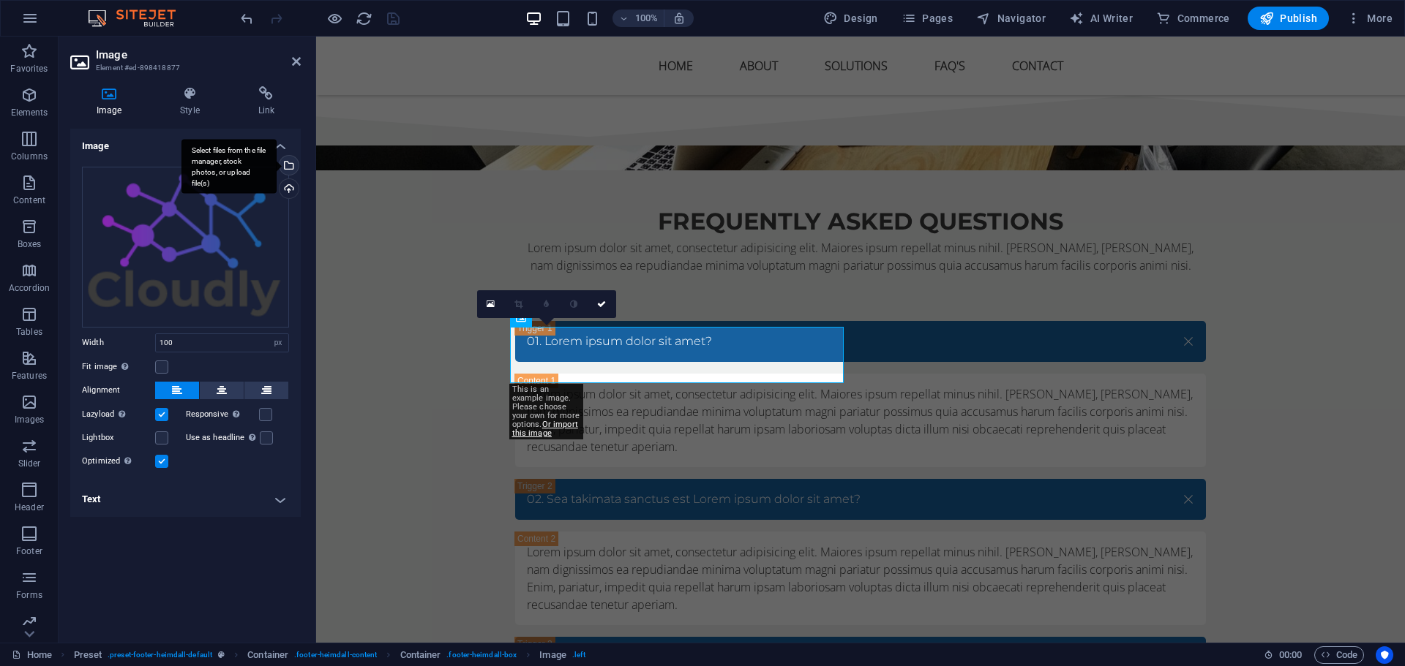
click at [277, 168] on div "Select files from the file manager, stock photos, or upload file(s)" at bounding box center [228, 166] width 95 height 55
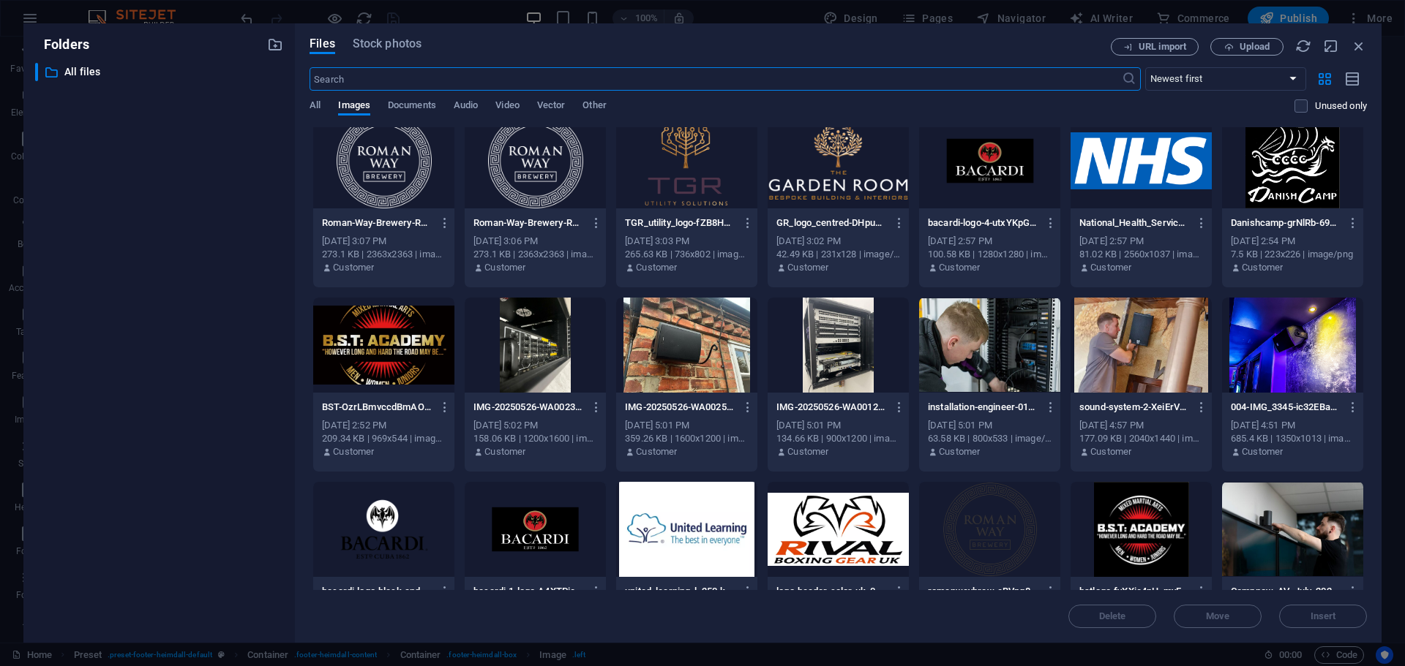
scroll to position [3215, 0]
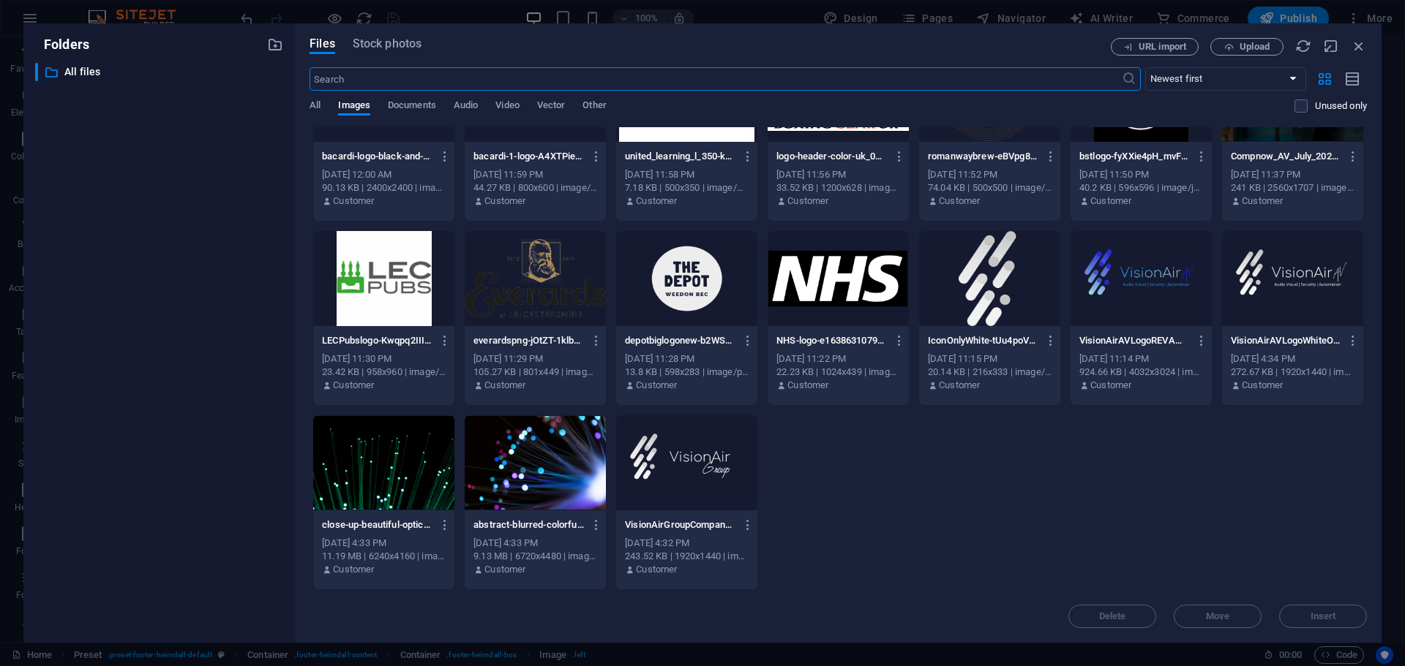
click at [1143, 290] on div at bounding box center [1140, 278] width 141 height 95
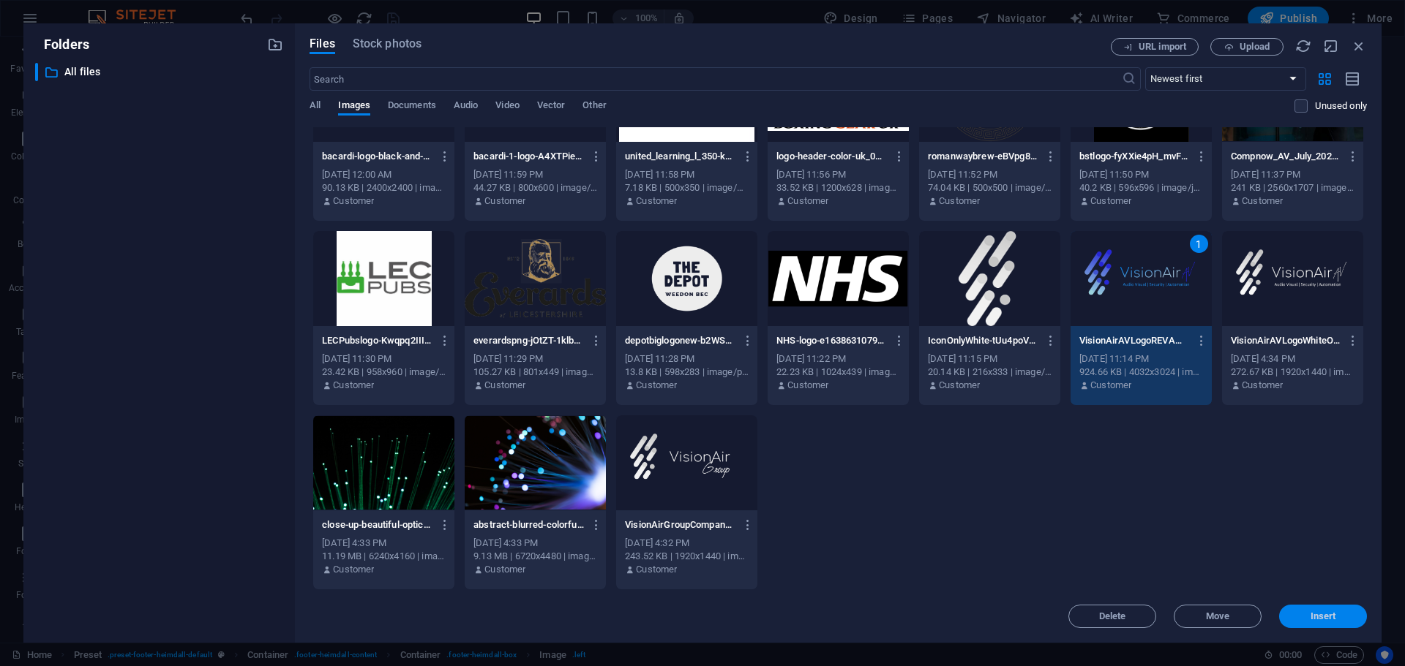
click at [1306, 617] on span "Insert" at bounding box center [1323, 616] width 76 height 9
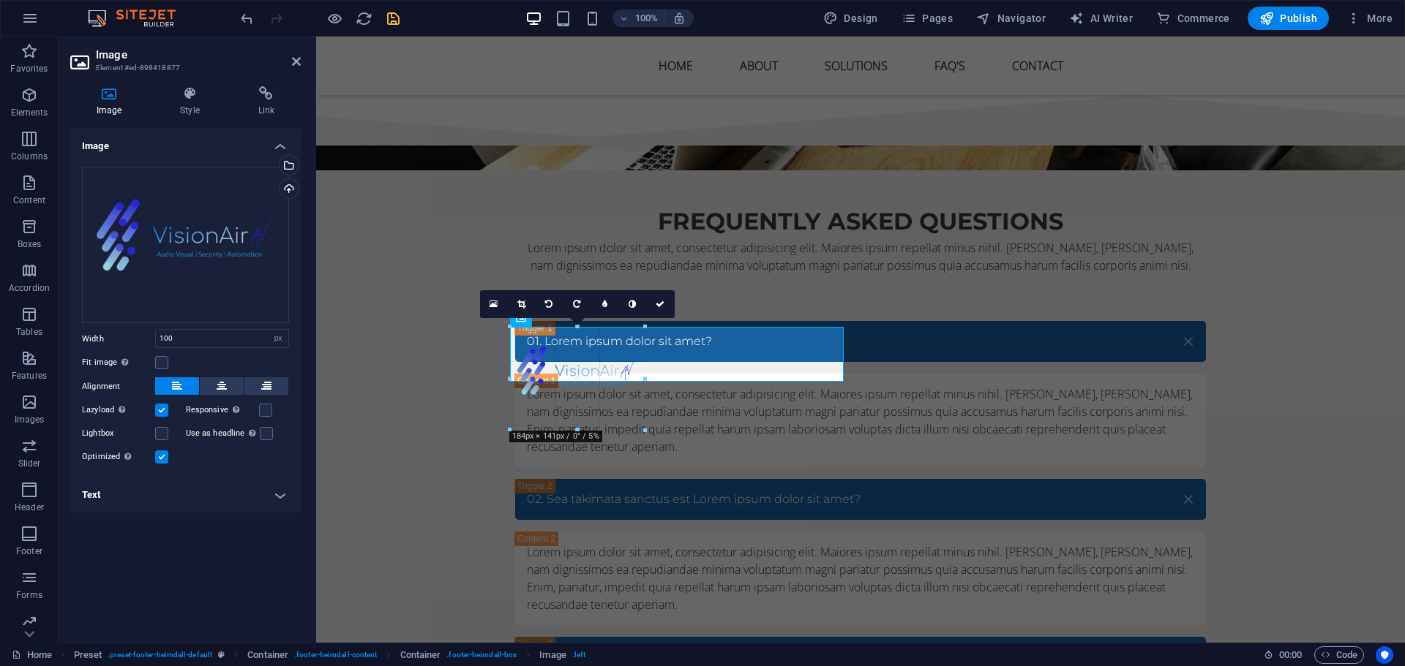
drag, startPoint x: 580, startPoint y: 383, endPoint x: 648, endPoint y: 425, distance: 80.2
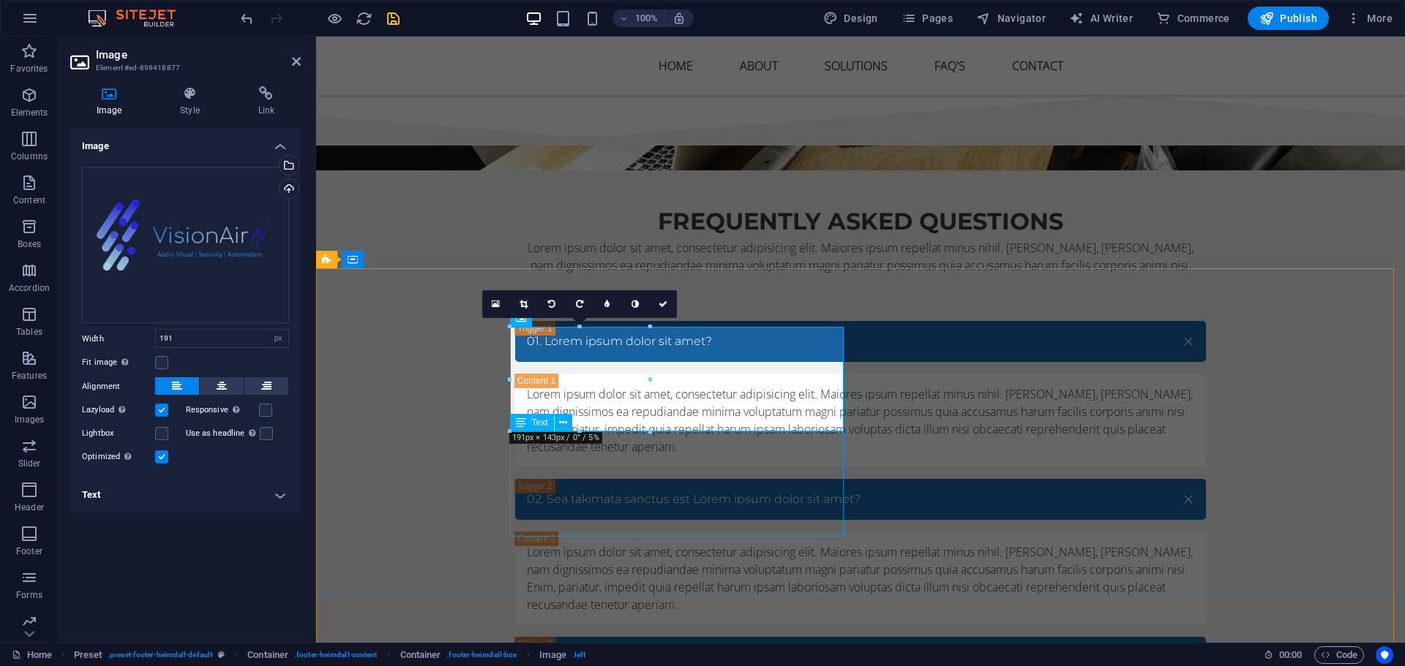
drag, startPoint x: 966, startPoint y: 472, endPoint x: 691, endPoint y: 459, distance: 276.1
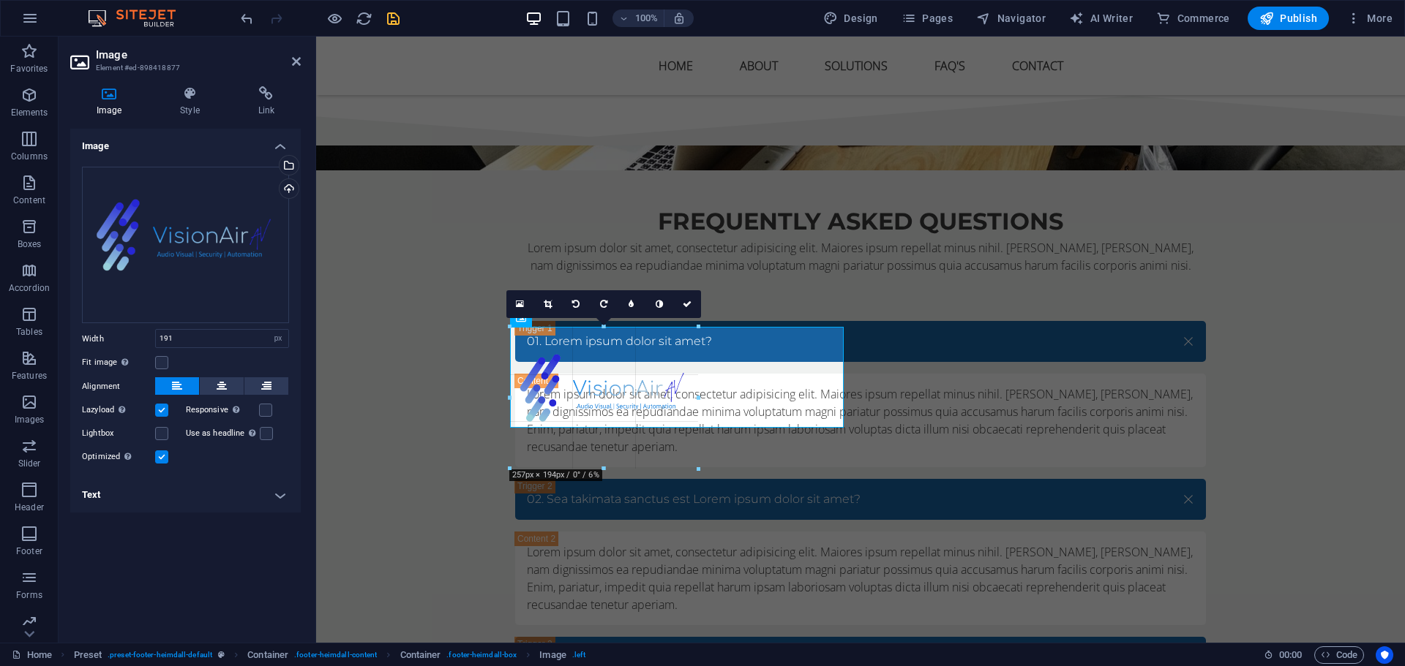
drag, startPoint x: 644, startPoint y: 428, endPoint x: 702, endPoint y: 467, distance: 70.2
type input "257"
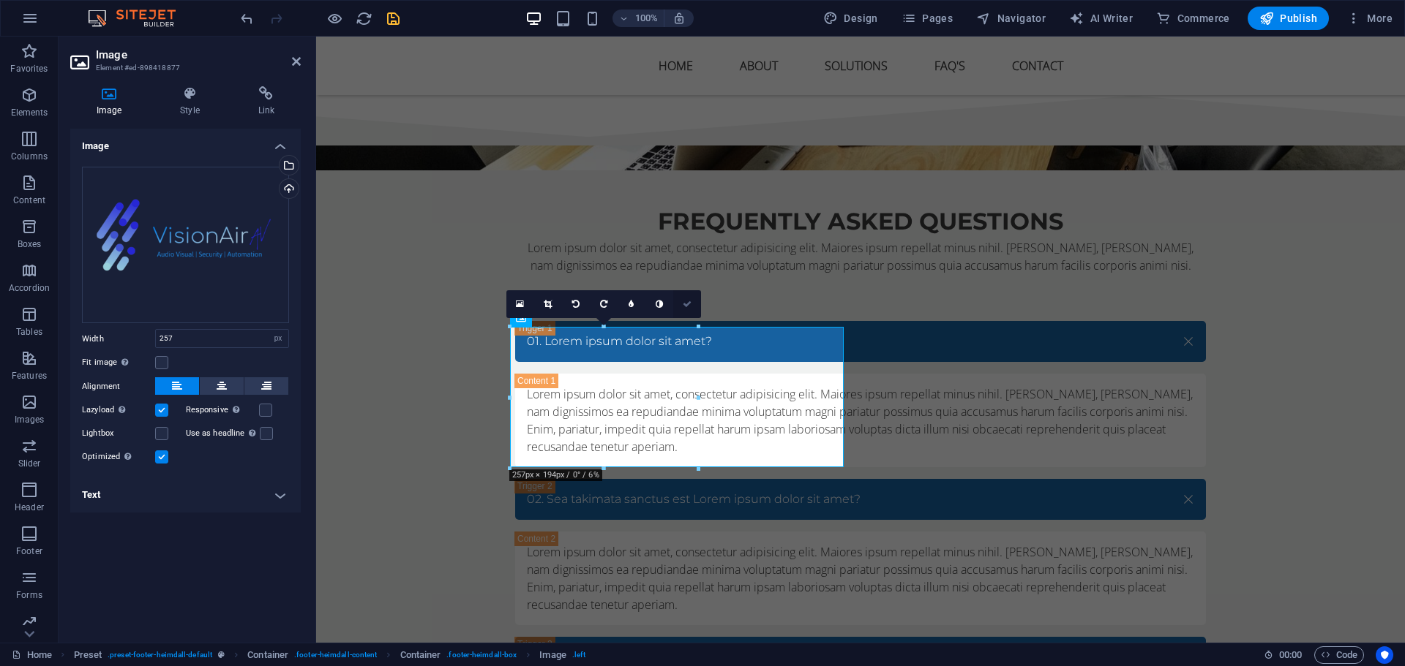
click at [680, 307] on link at bounding box center [687, 304] width 28 height 28
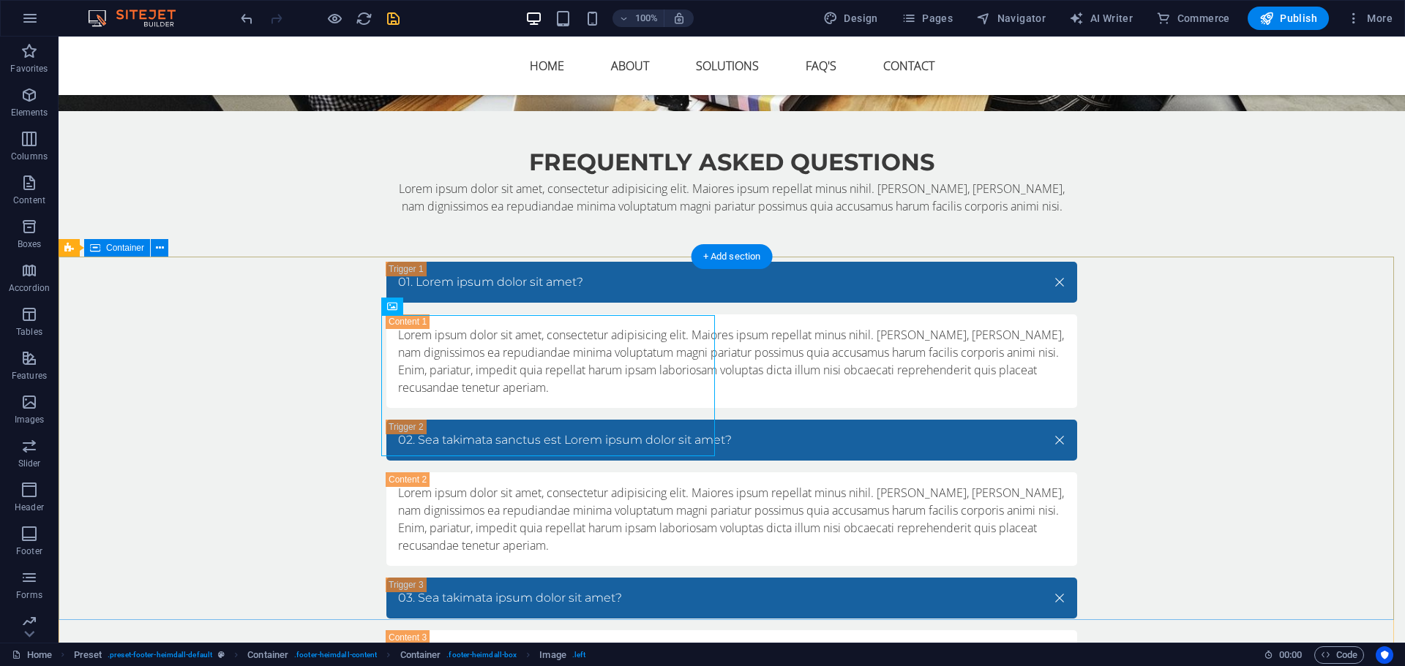
scroll to position [5488, 0]
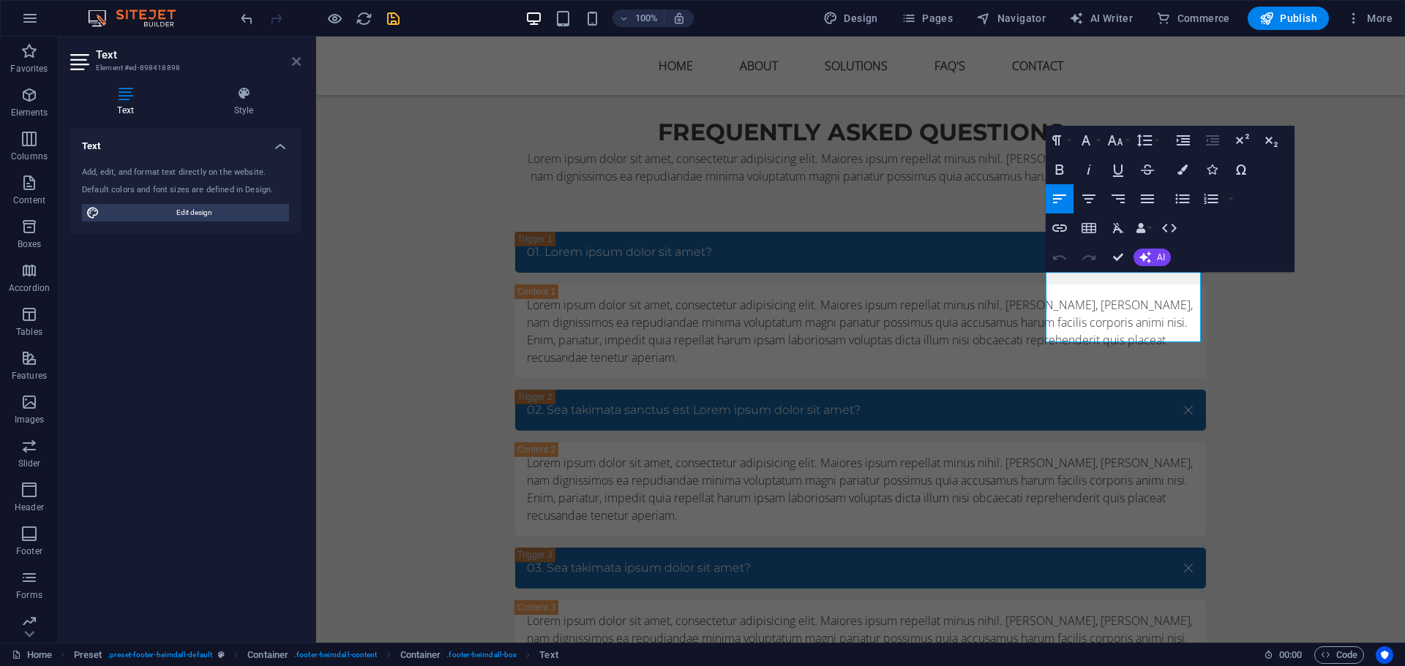
click at [295, 64] on icon at bounding box center [296, 62] width 9 height 12
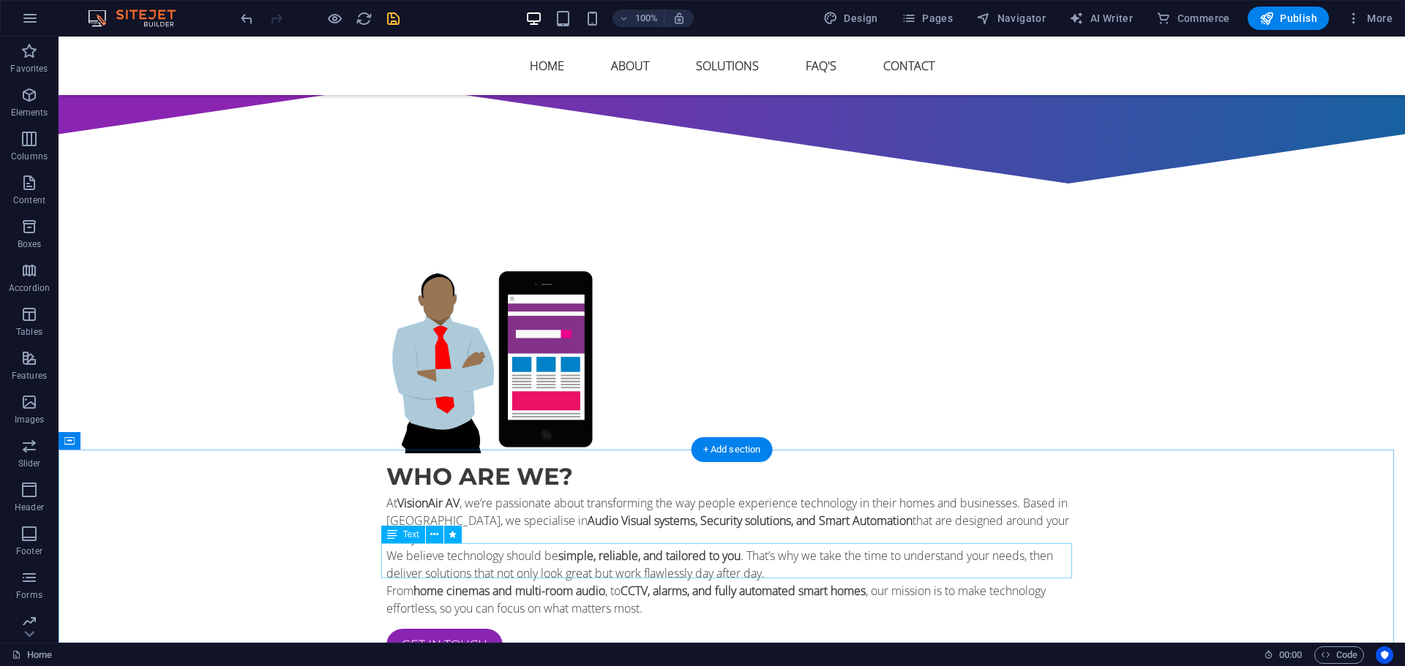
scroll to position [1026, 0]
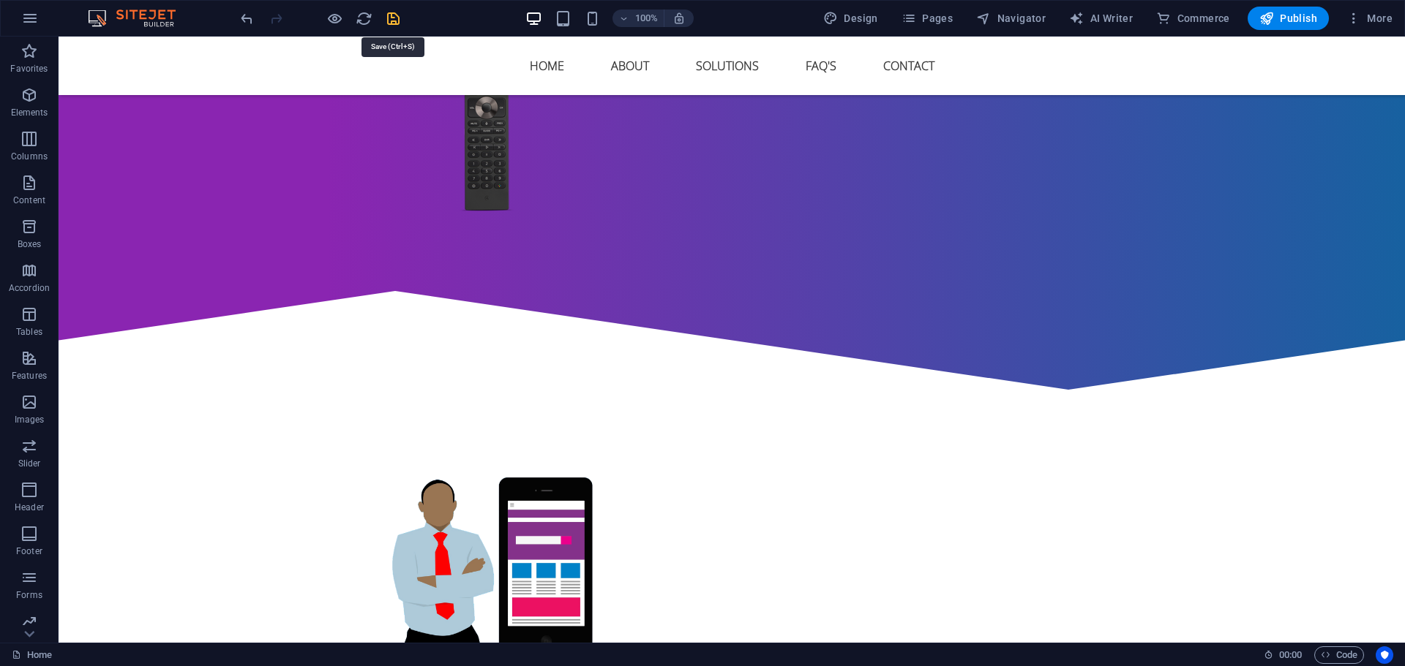
click at [397, 10] on icon "save" at bounding box center [393, 18] width 17 height 17
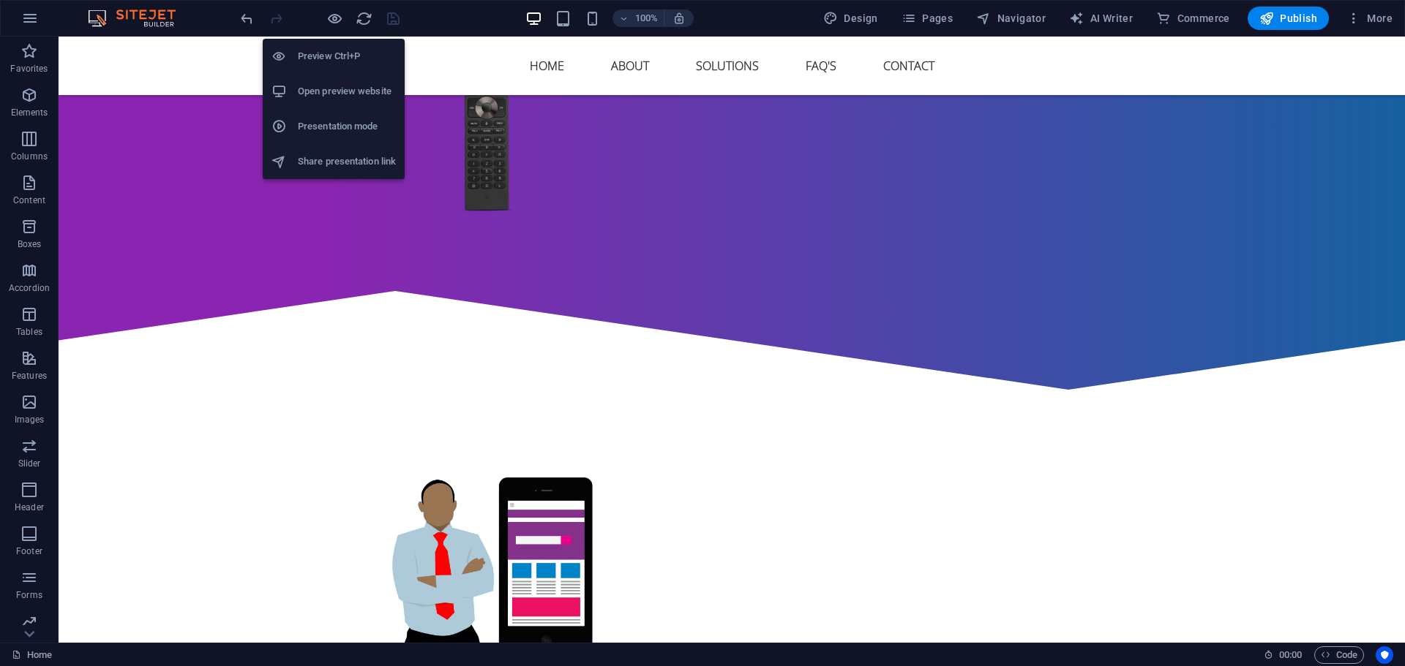
click at [350, 161] on h6 "Share presentation link" at bounding box center [347, 162] width 98 height 18
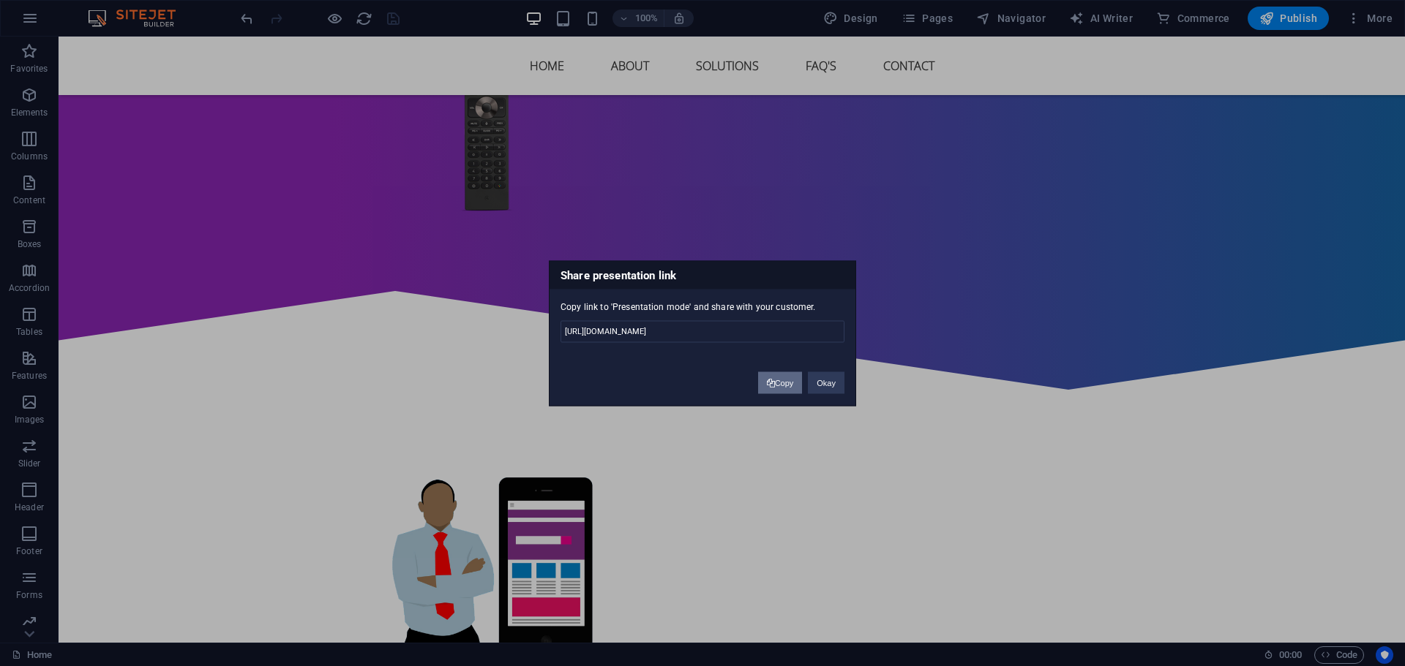
click at [780, 381] on button "Copy" at bounding box center [780, 383] width 45 height 22
click at [820, 383] on button "Okay" at bounding box center [826, 383] width 37 height 22
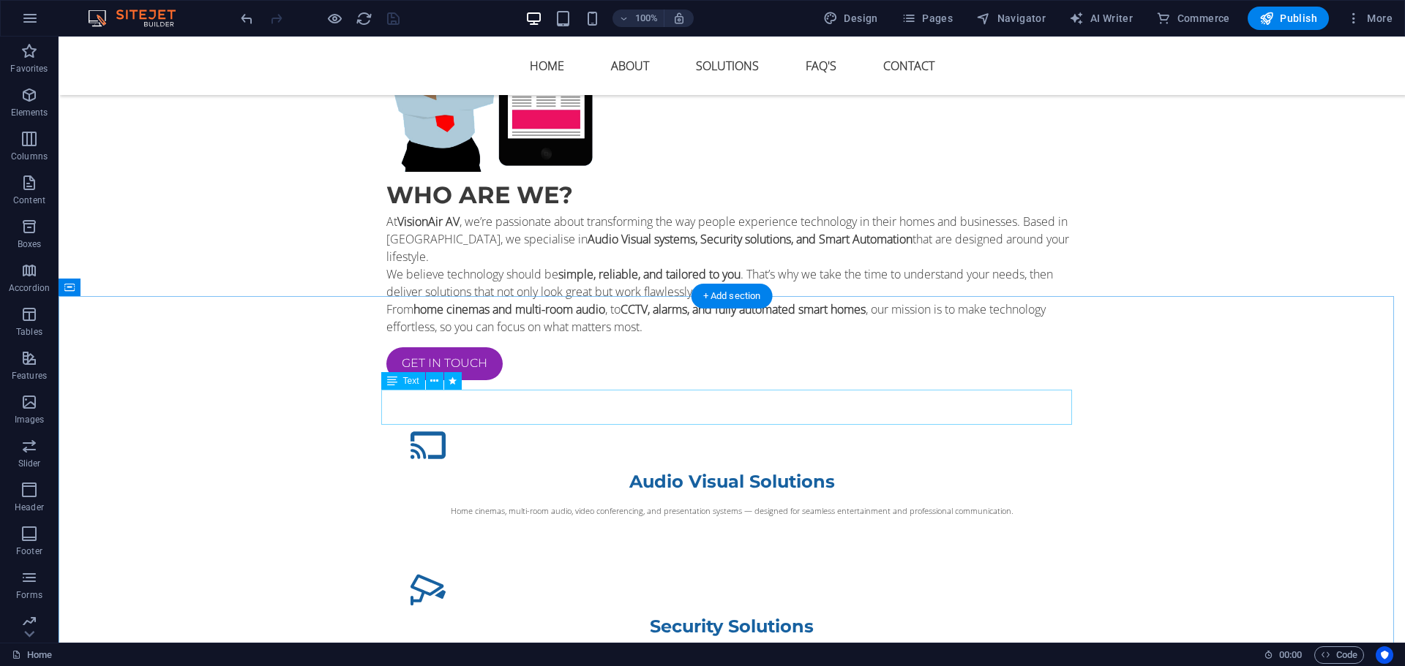
scroll to position [1391, 0]
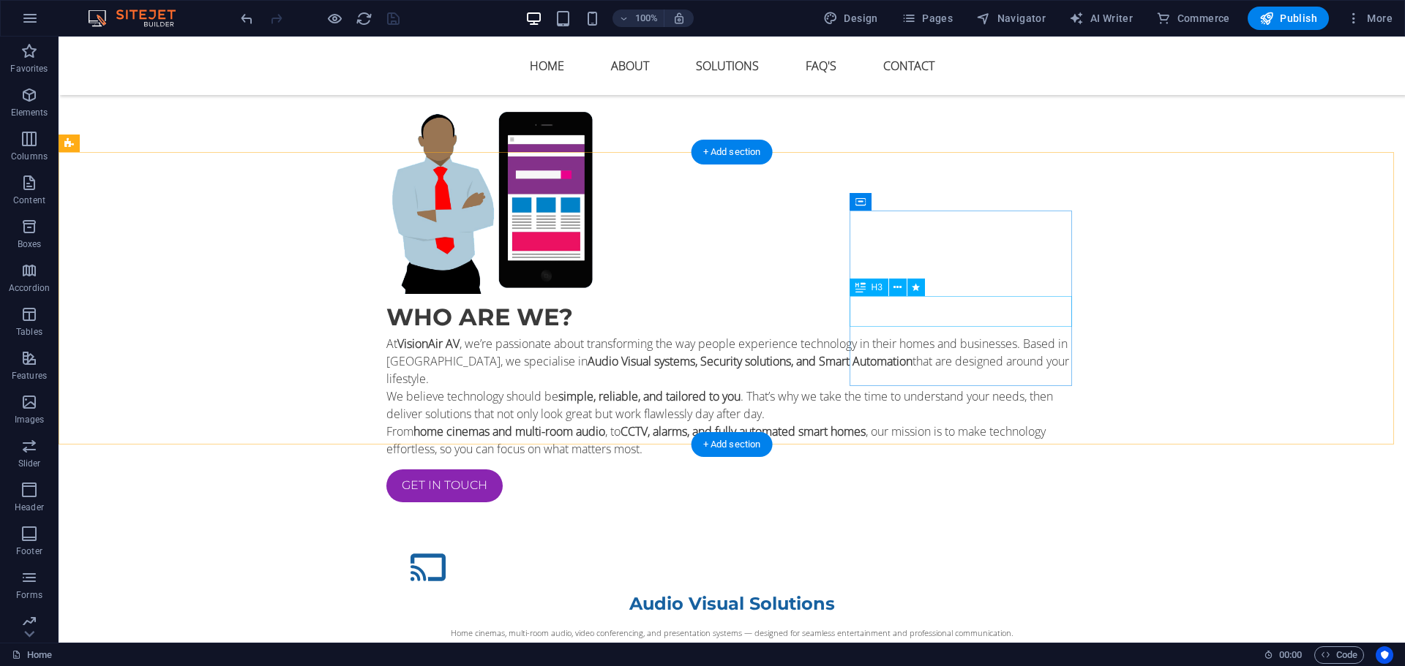
click at [882, 292] on span "H3" at bounding box center [876, 287] width 11 height 9
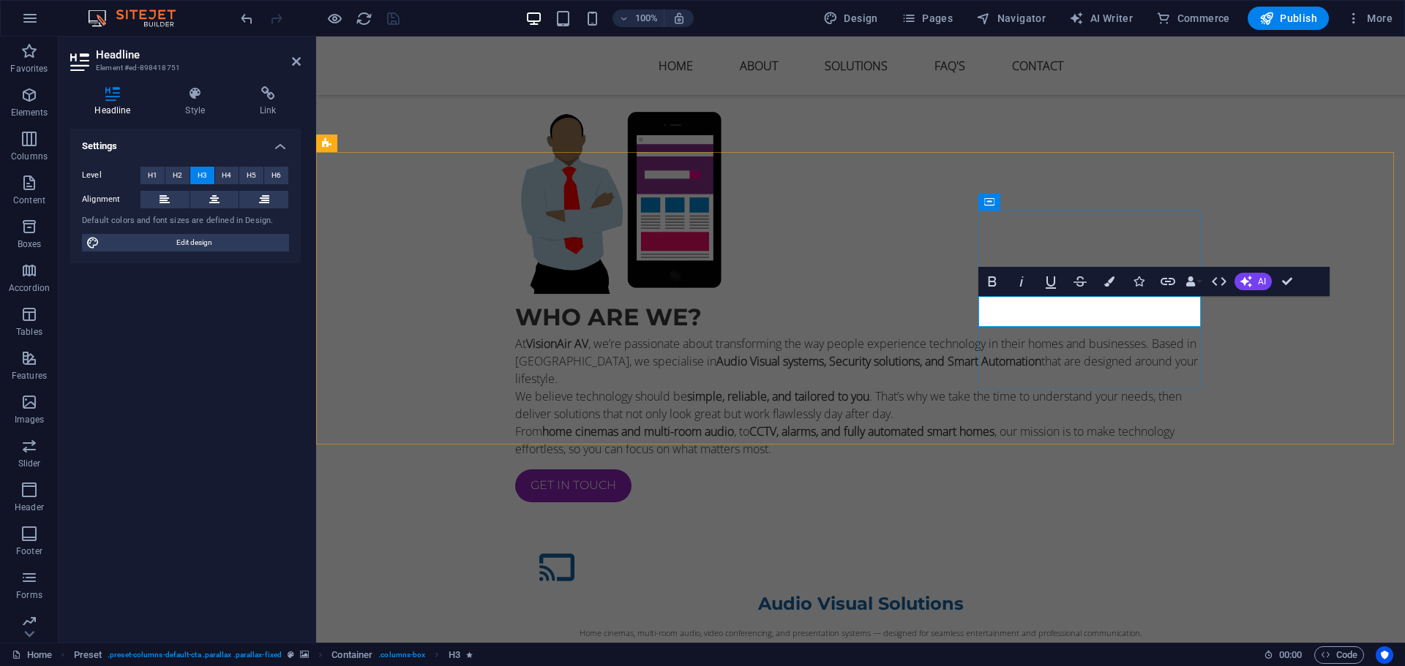
drag, startPoint x: 1324, startPoint y: 338, endPoint x: 1017, endPoint y: 301, distance: 309.5
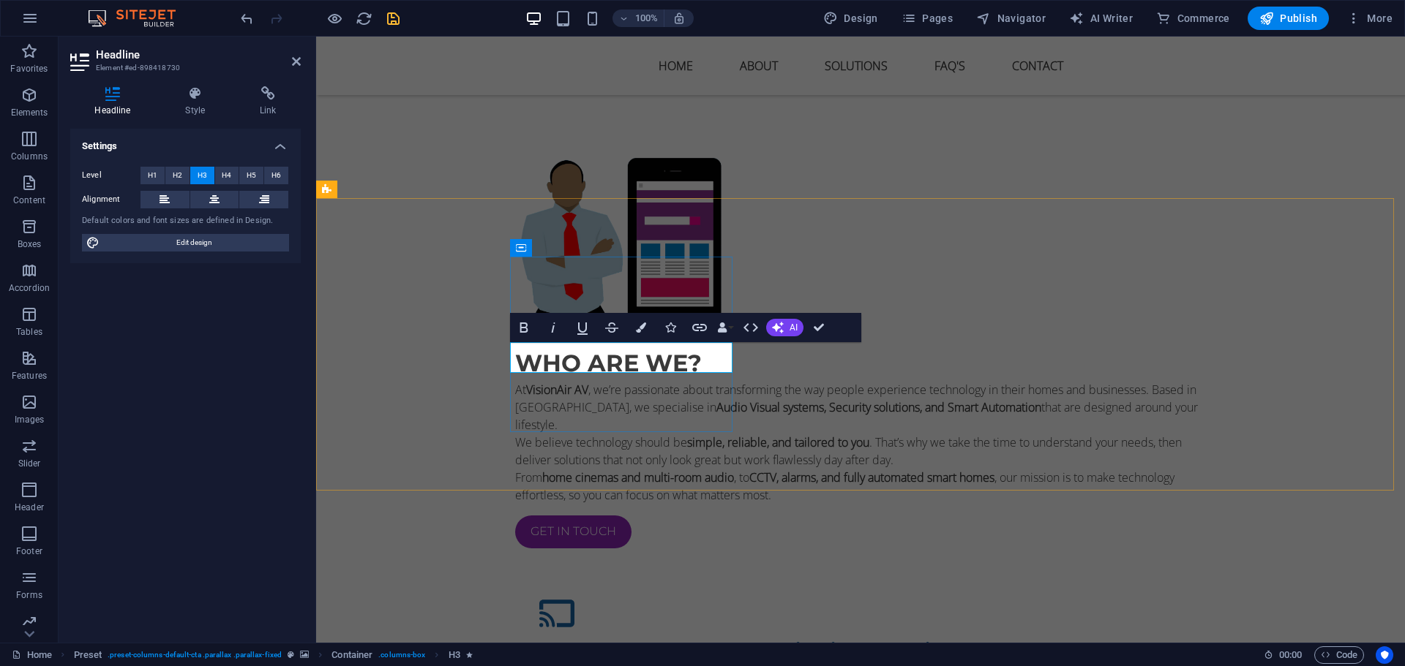
scroll to position [1299, 0]
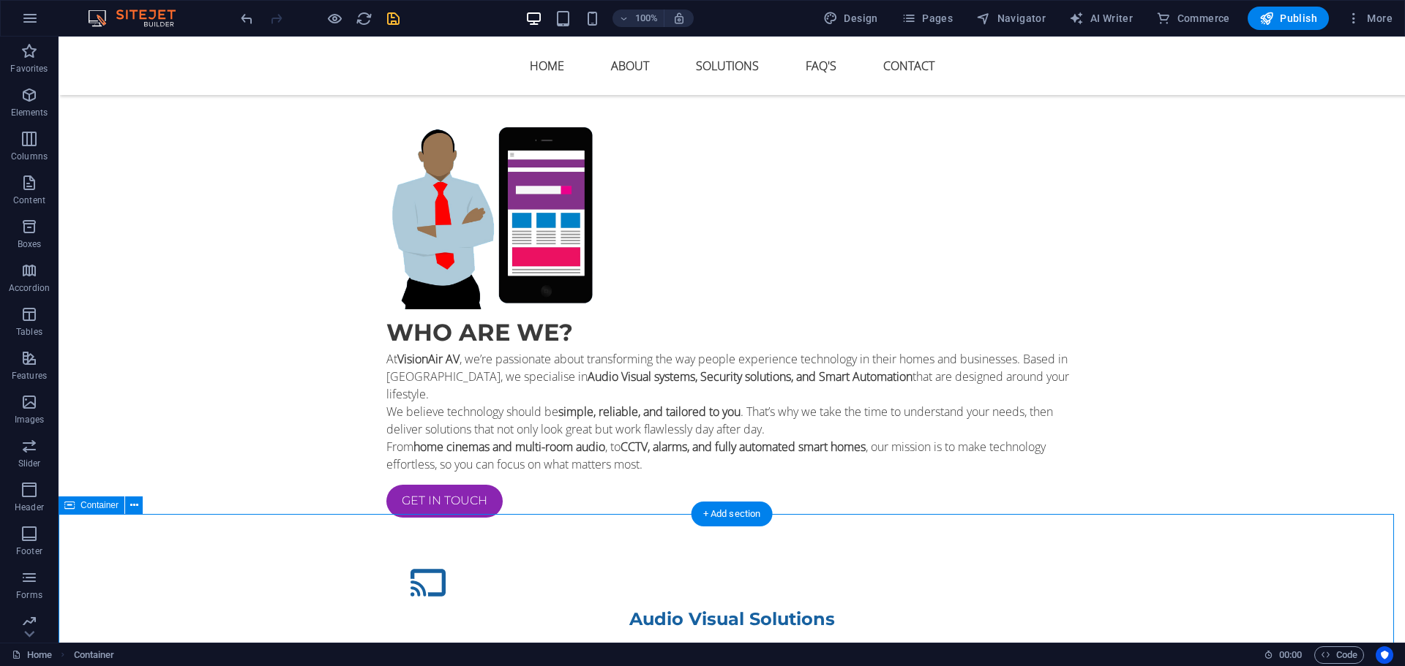
scroll to position [1445, 0]
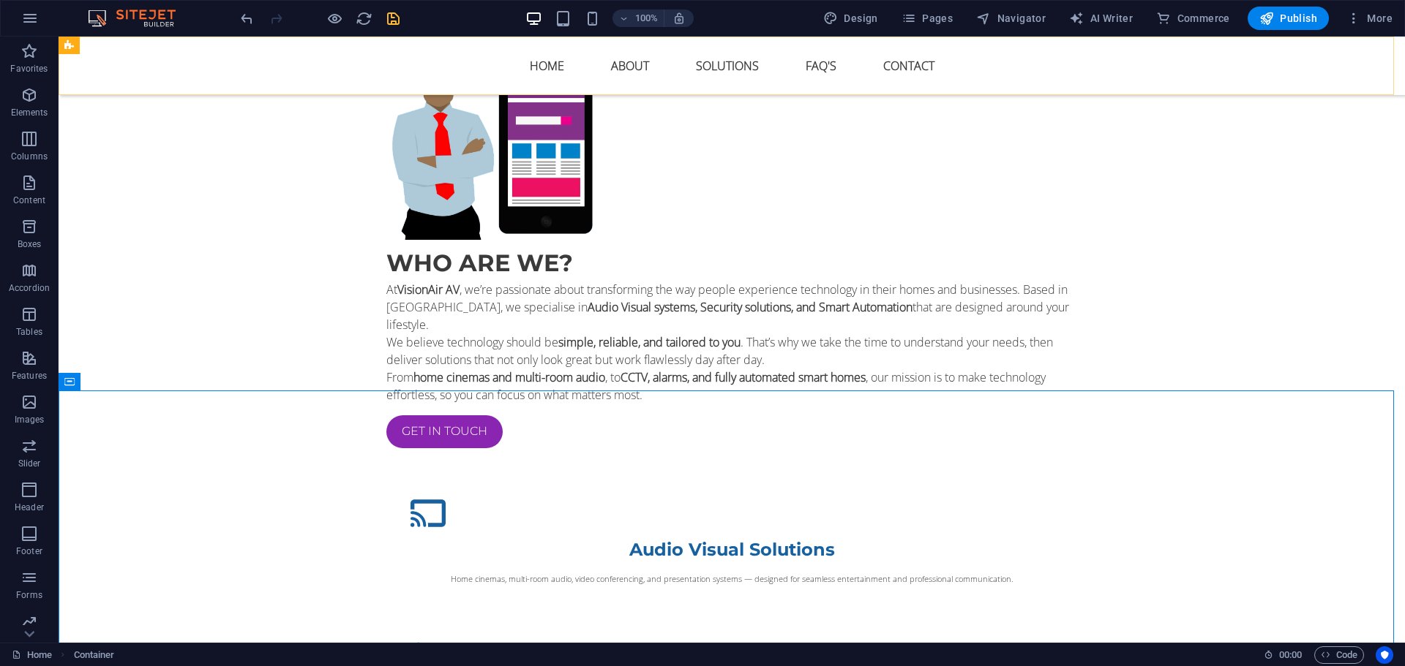
click at [405, 24] on div "100% Design Pages Navigator AI Writer Commerce Publish More" at bounding box center [818, 18] width 1160 height 23
click at [405, 23] on div "100% Design Pages Navigator AI Writer Commerce Publish More" at bounding box center [818, 18] width 1160 height 23
click at [402, 21] on div "100% Design Pages Navigator AI Writer Commerce Publish More" at bounding box center [818, 18] width 1160 height 23
click at [396, 18] on icon "save" at bounding box center [393, 18] width 17 height 17
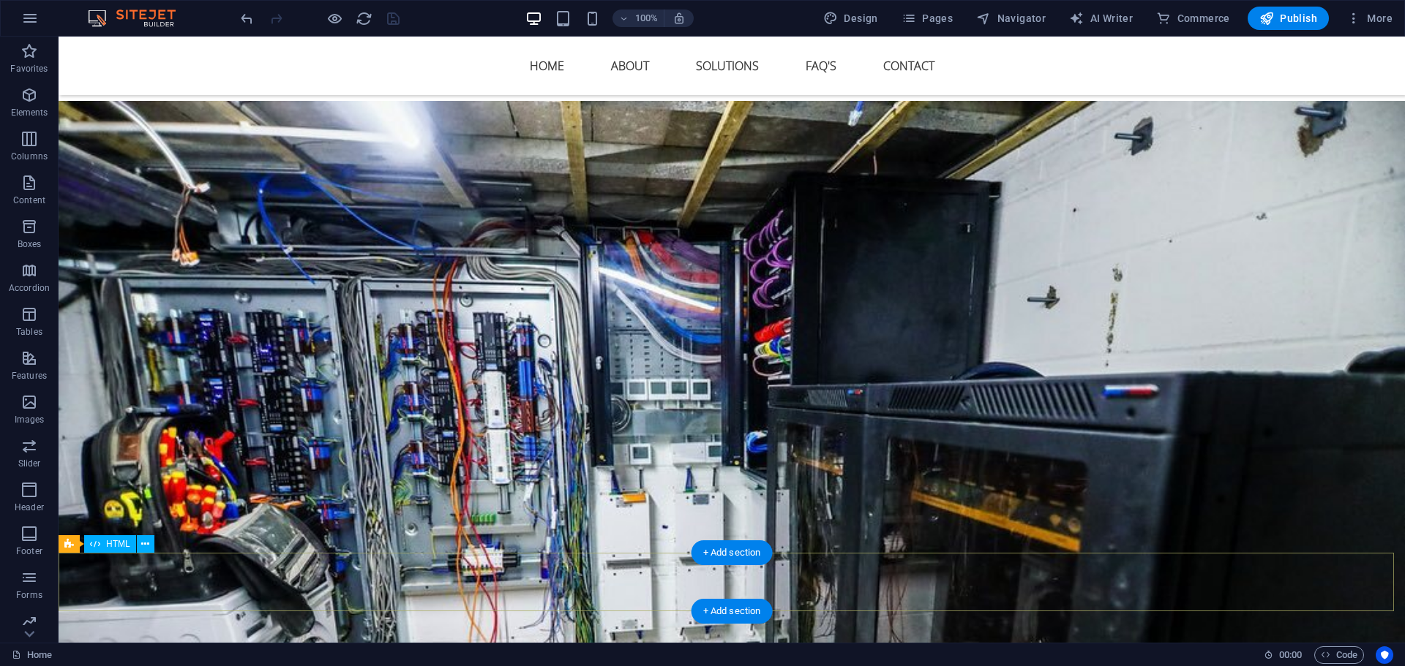
scroll to position [2323, 0]
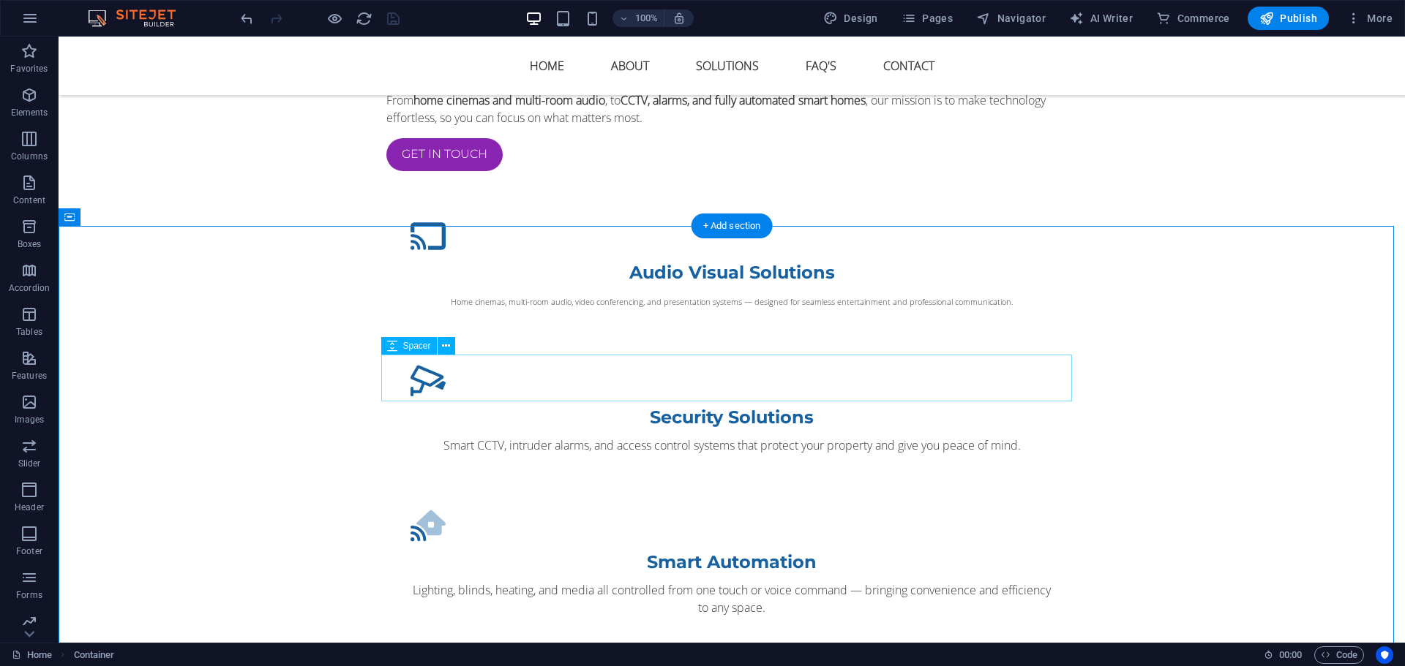
scroll to position [1592, 0]
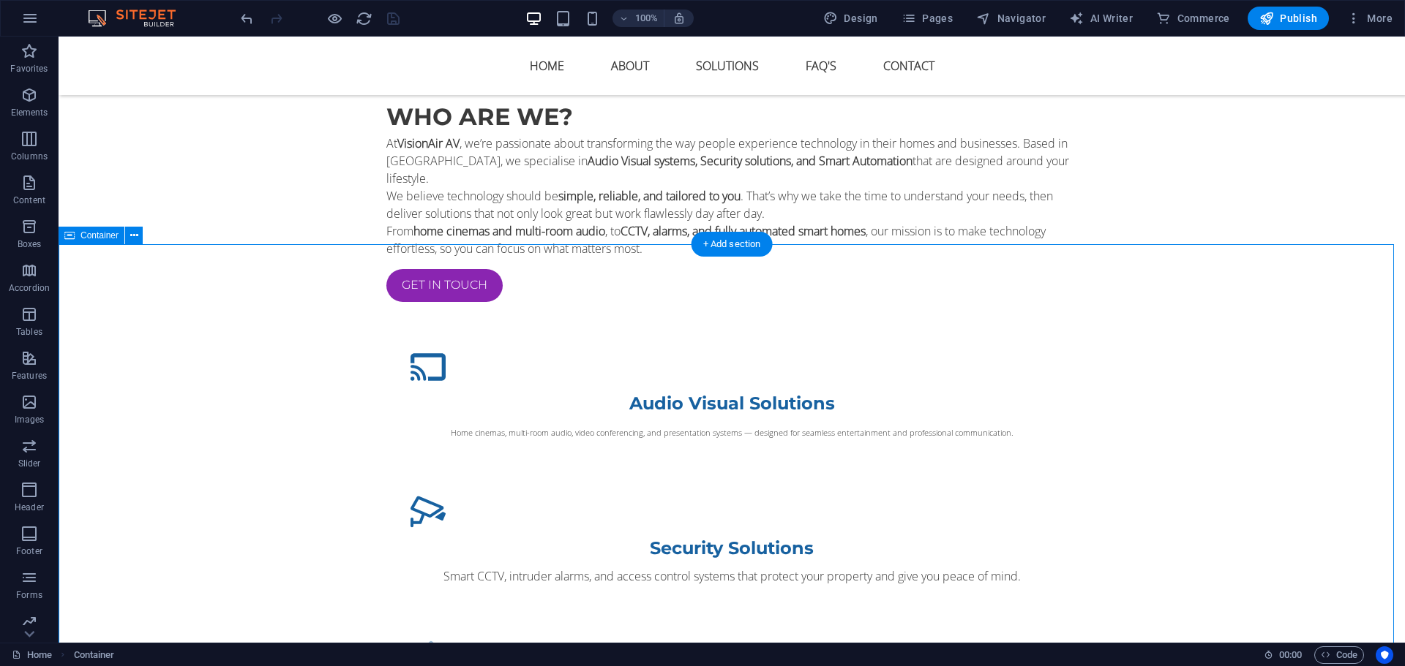
click at [132, 233] on icon at bounding box center [134, 235] width 8 height 15
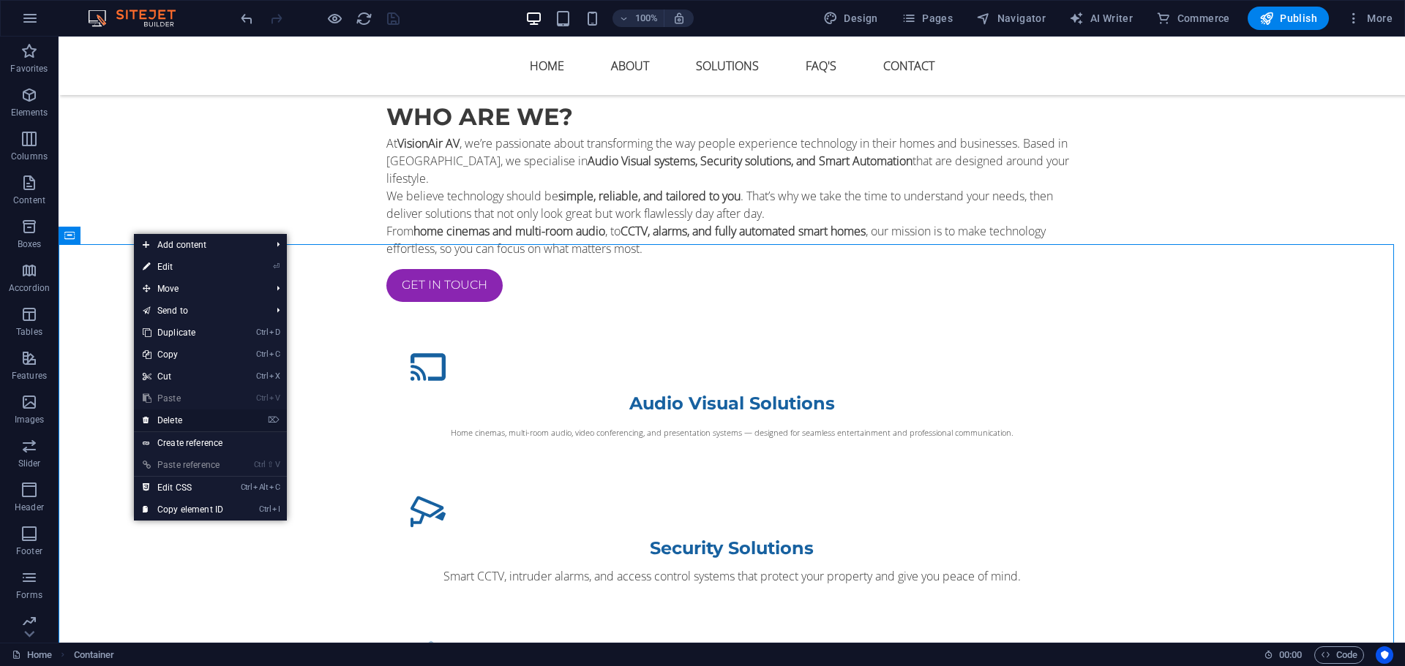
click at [187, 418] on link "⌦ Delete" at bounding box center [183, 421] width 98 height 22
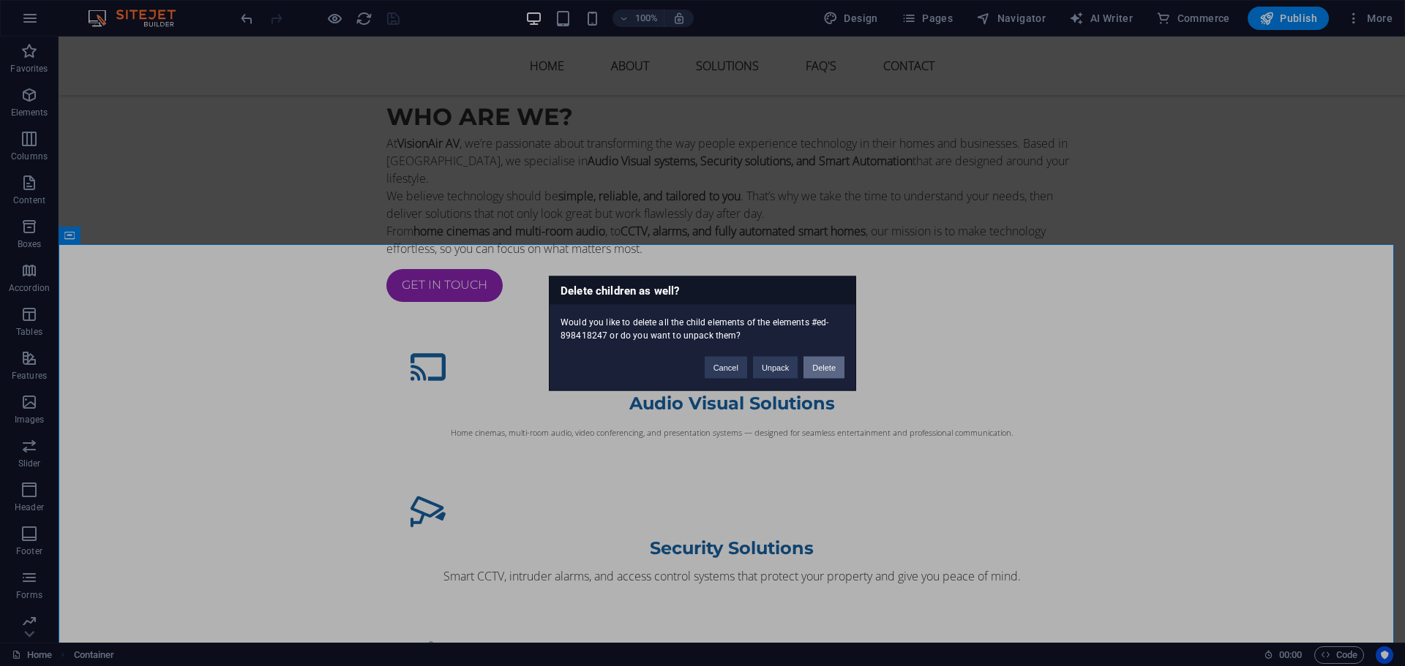
click at [806, 366] on button "Delete" at bounding box center [823, 367] width 41 height 22
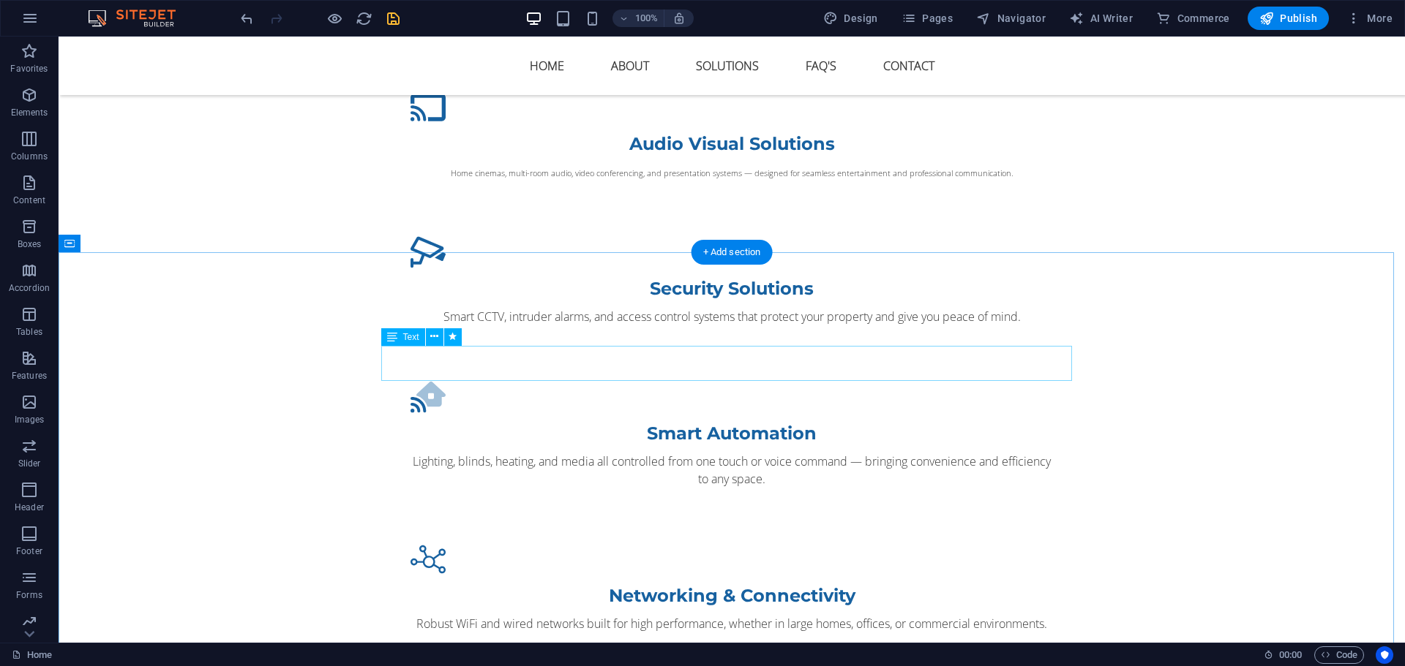
scroll to position [1884, 0]
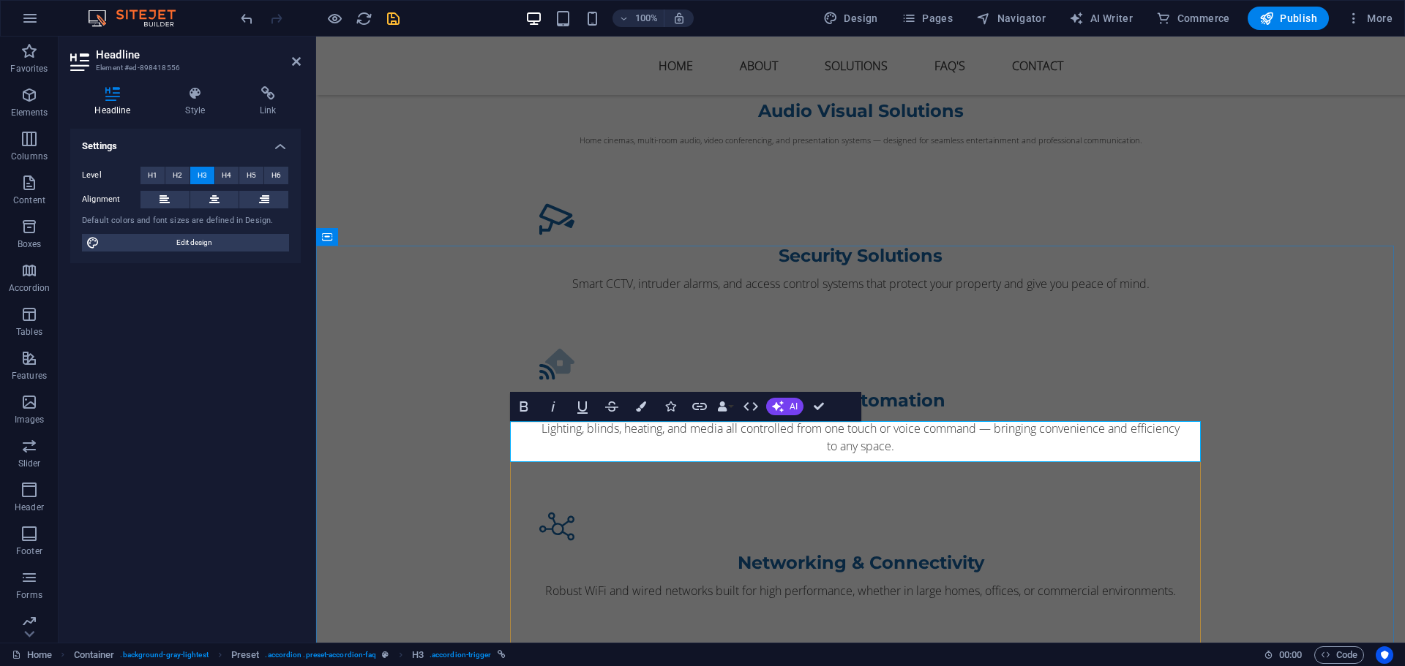
drag, startPoint x: 729, startPoint y: 447, endPoint x: 539, endPoint y: 445, distance: 189.5
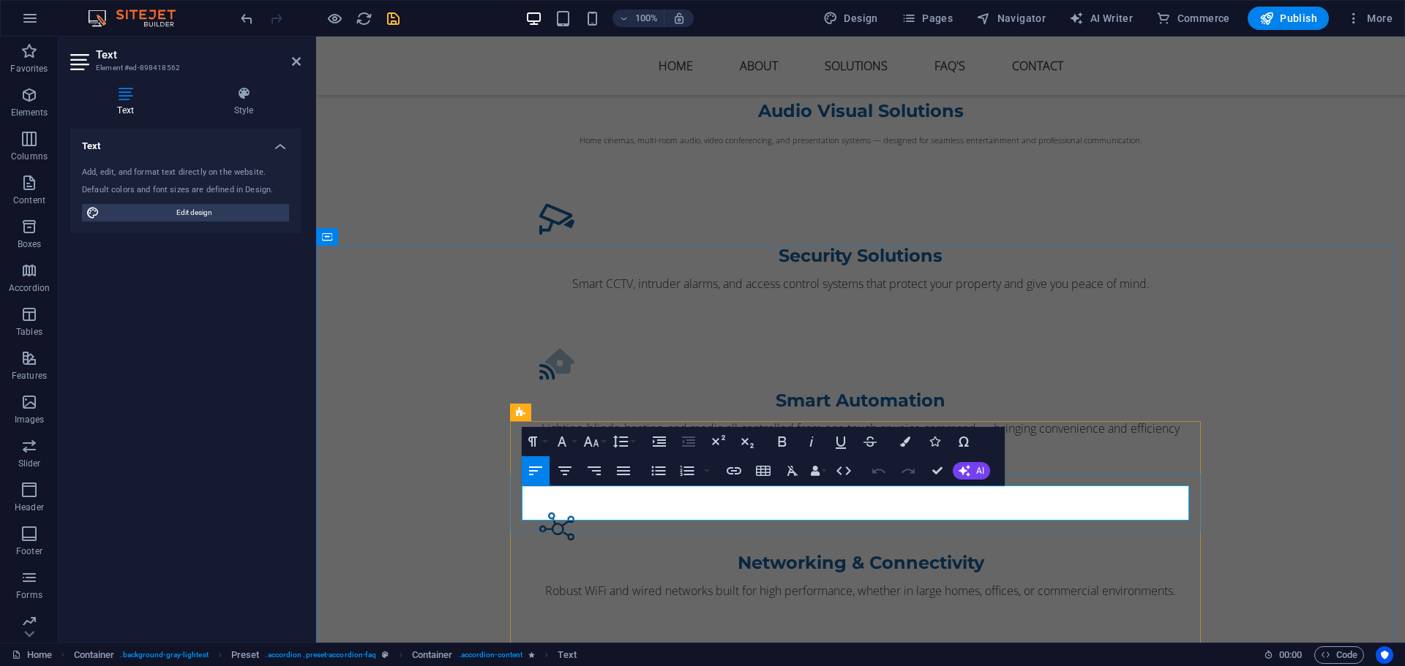
drag, startPoint x: 612, startPoint y: 516, endPoint x: 940, endPoint y: 516, distance: 327.7
drag, startPoint x: 721, startPoint y: 512, endPoint x: 796, endPoint y: 503, distance: 75.2
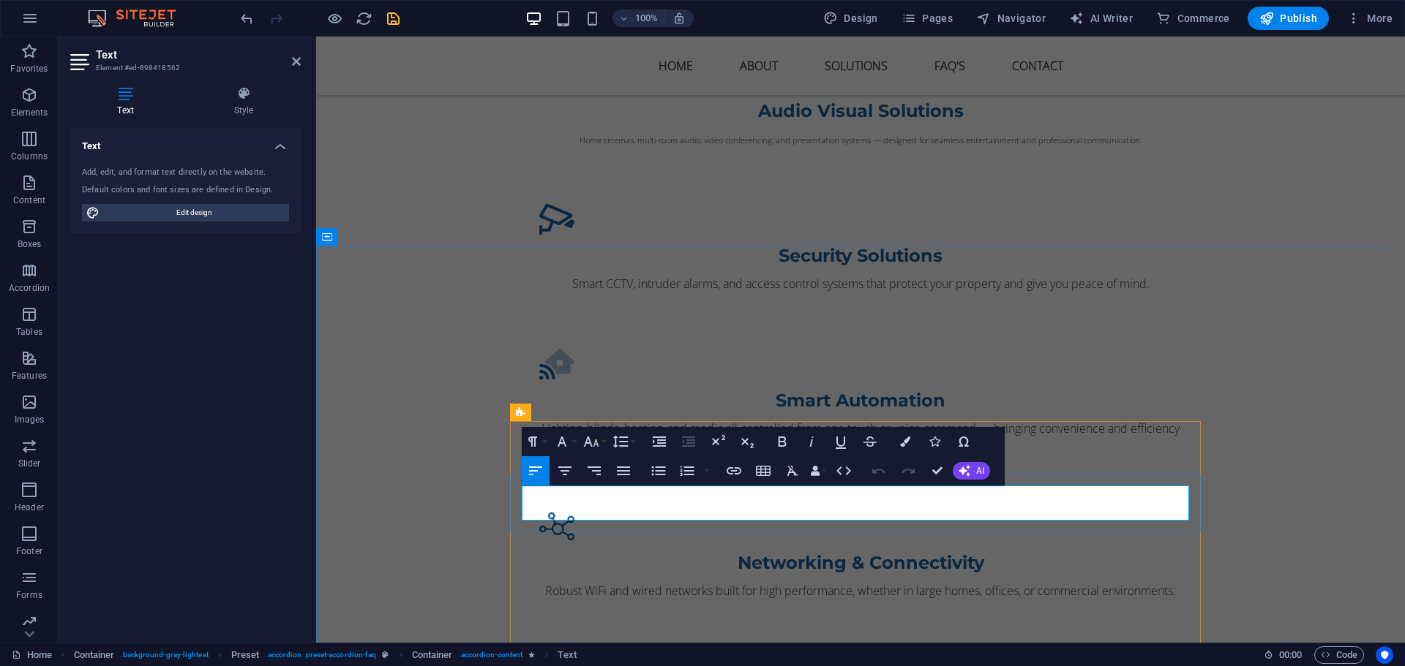
drag, startPoint x: 623, startPoint y: 508, endPoint x: 896, endPoint y: 524, distance: 274.0
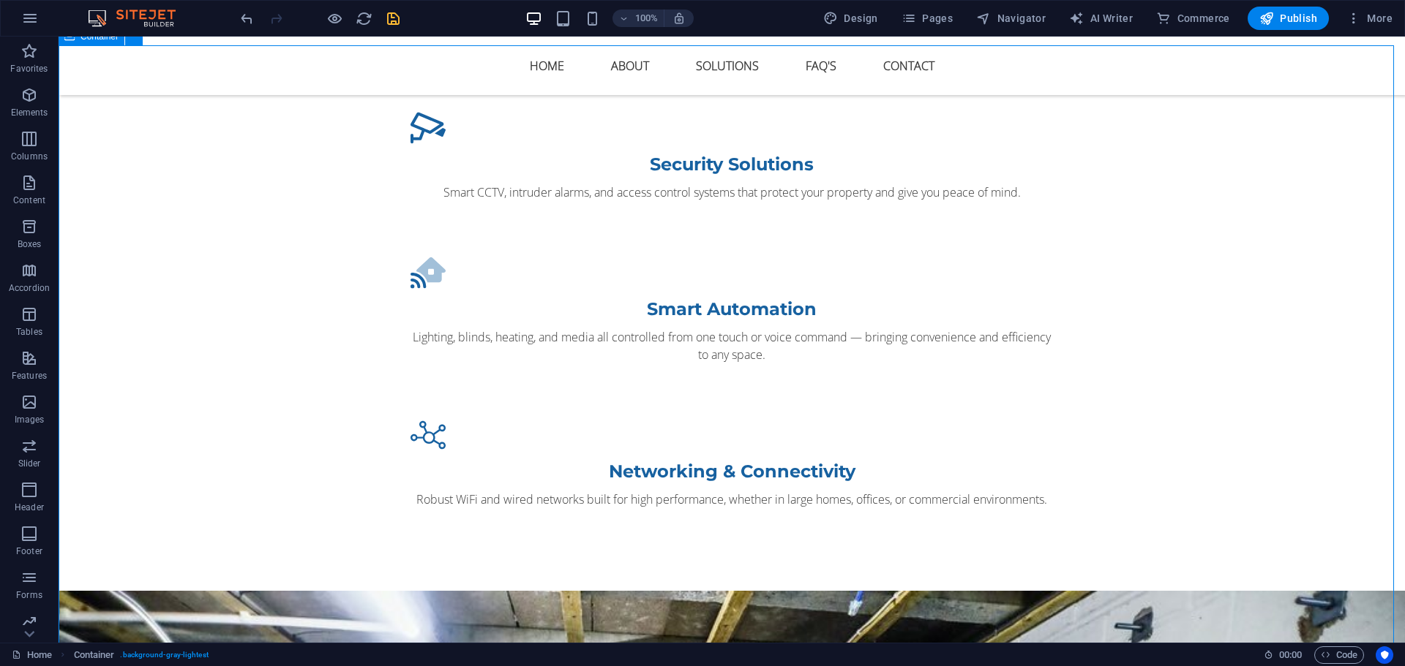
scroll to position [2104, 0]
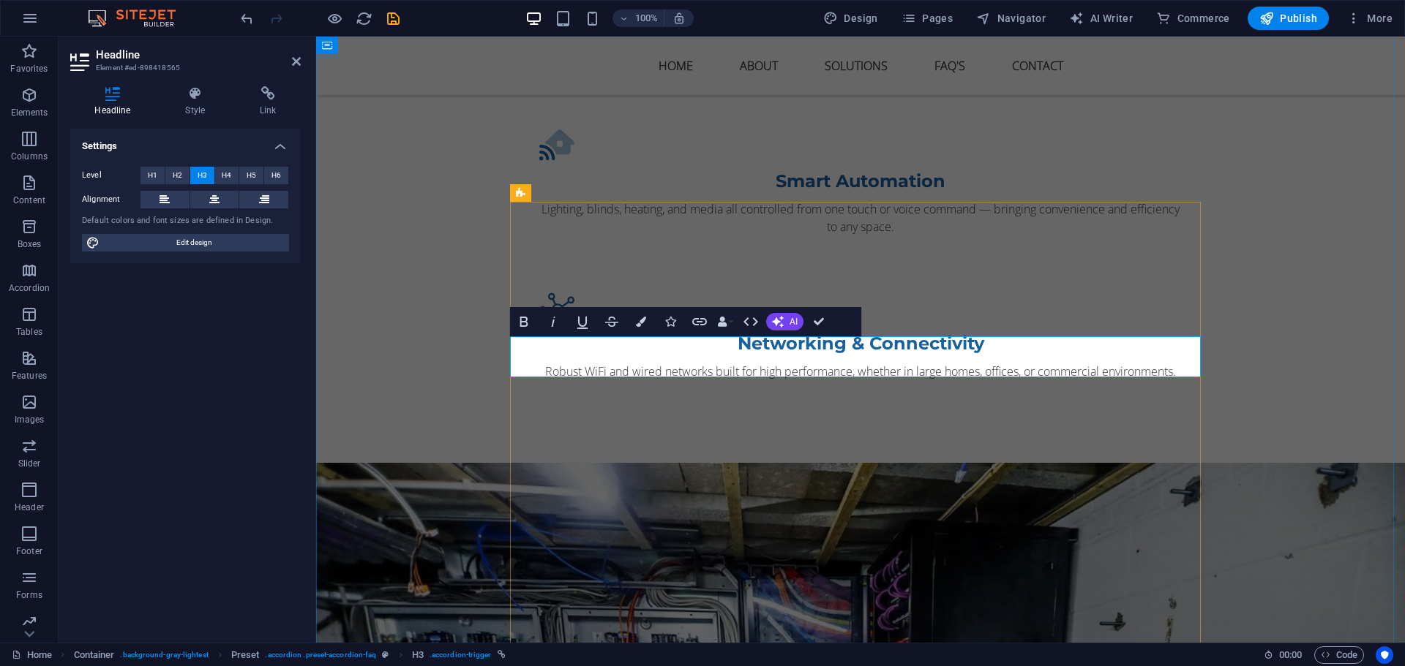
drag, startPoint x: 871, startPoint y: 353, endPoint x: 544, endPoint y: 366, distance: 327.2
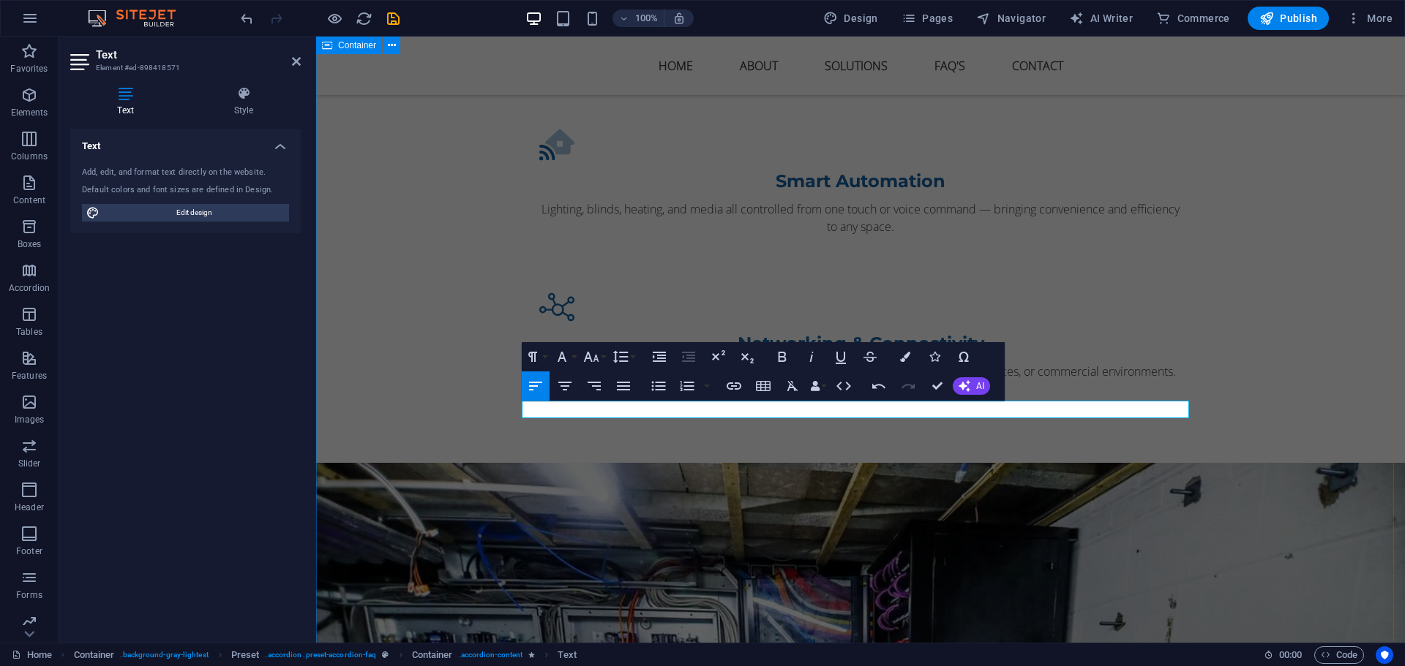
drag, startPoint x: 1328, startPoint y: 346, endPoint x: 1583, endPoint y: 346, distance: 254.6
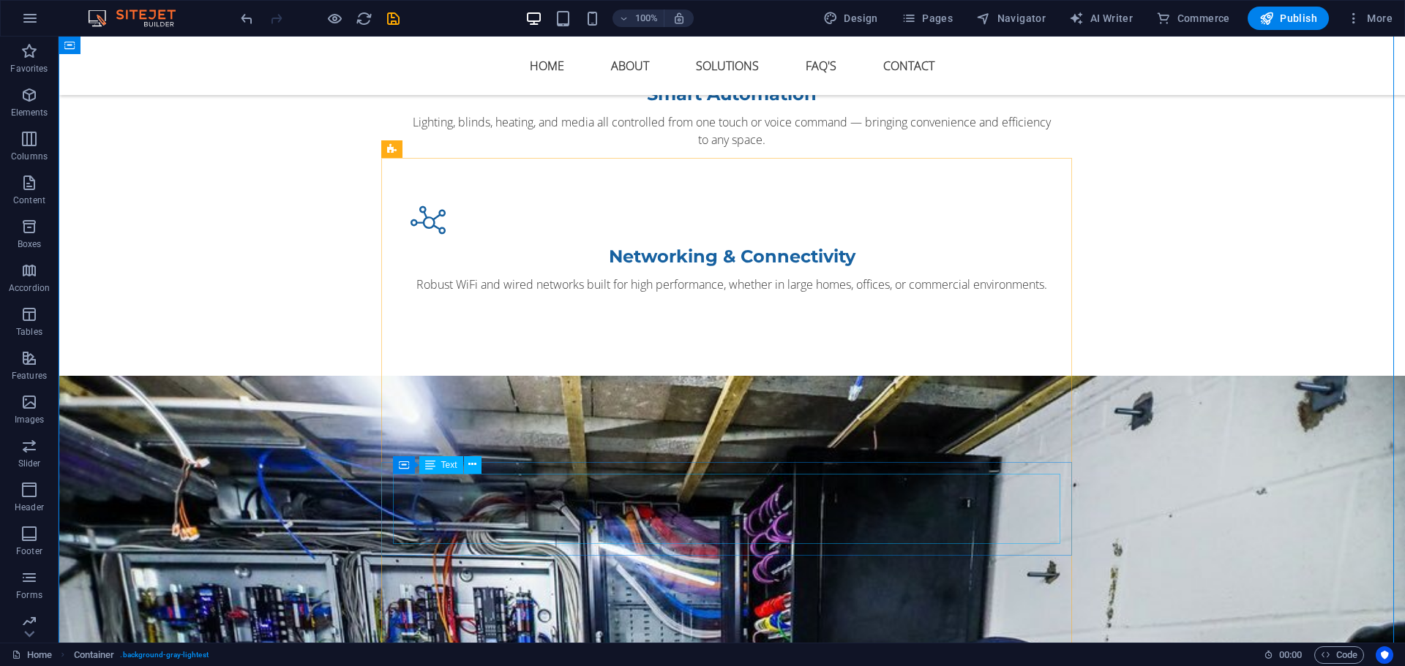
scroll to position [2250, 0]
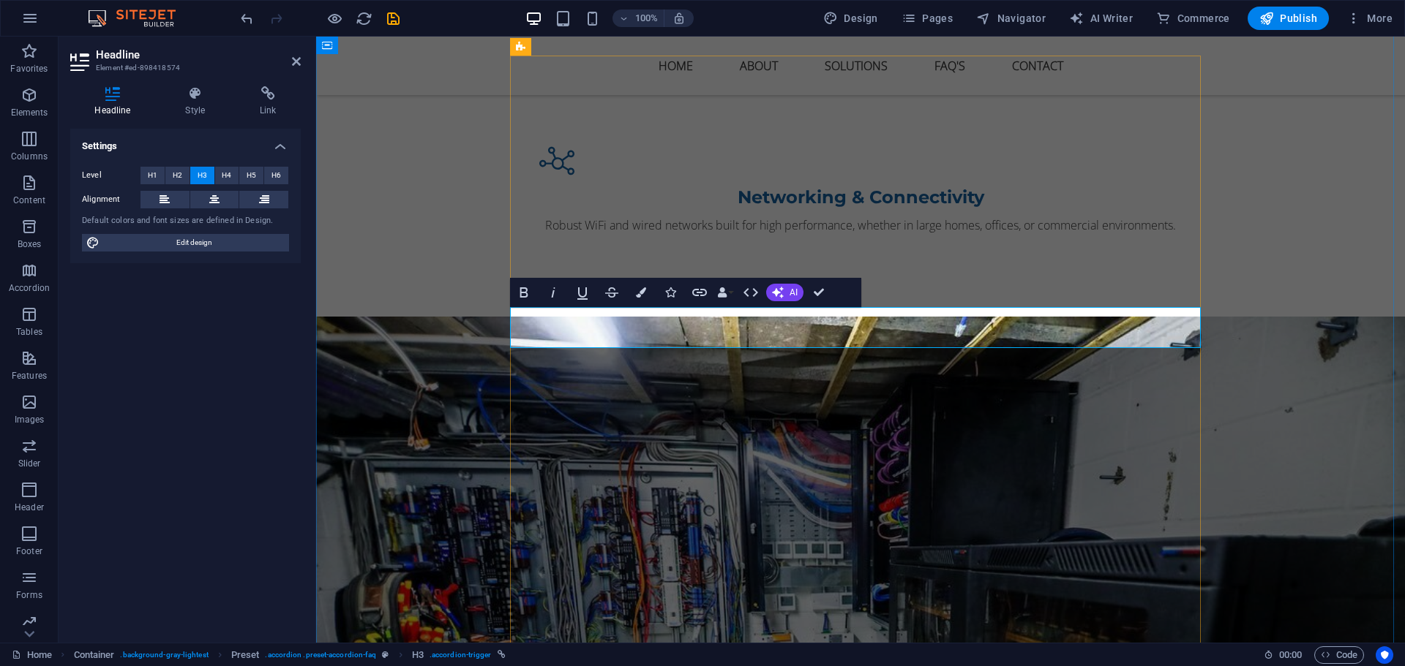
drag, startPoint x: 761, startPoint y: 331, endPoint x: 544, endPoint y: 332, distance: 217.3
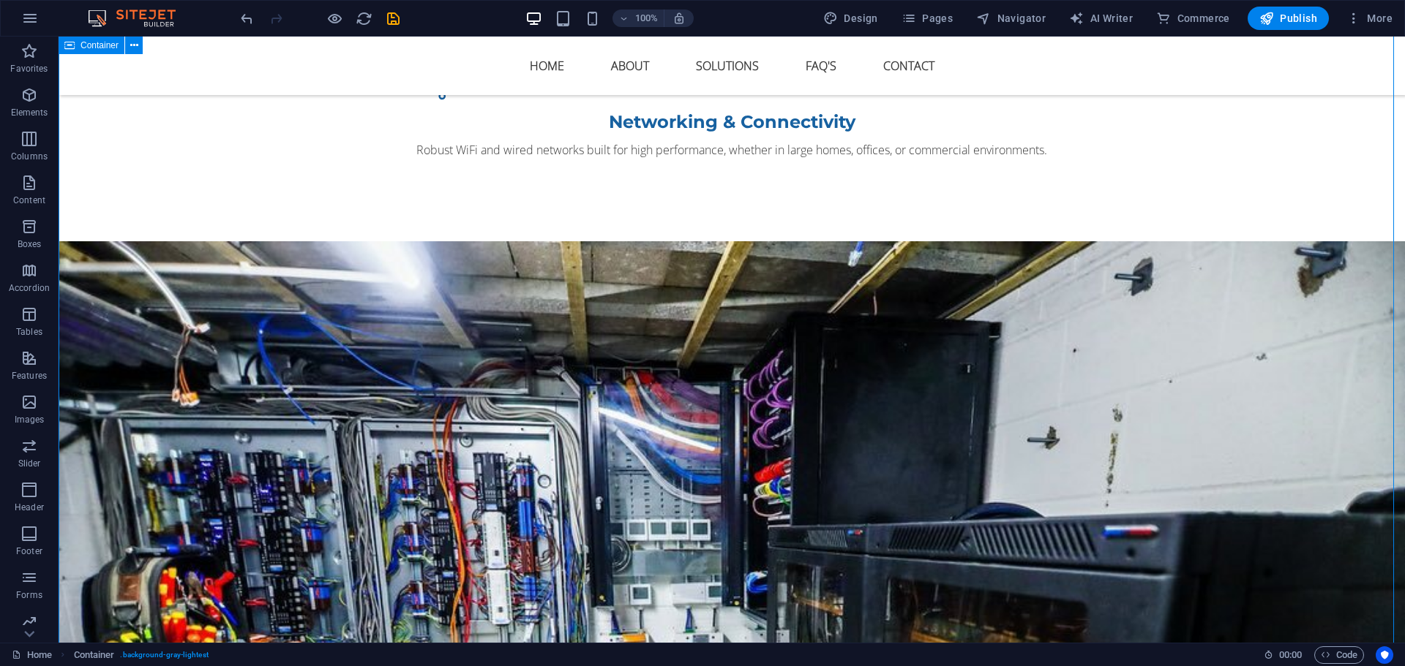
scroll to position [2396, 0]
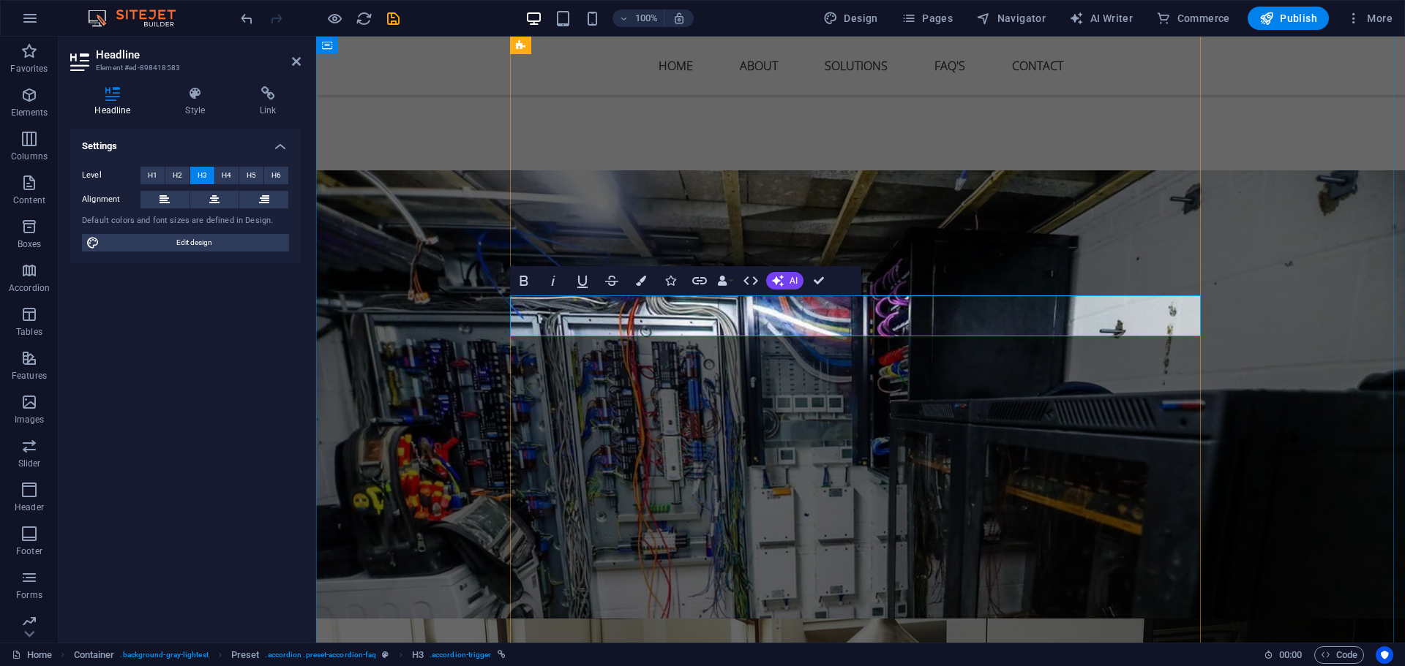
drag, startPoint x: 710, startPoint y: 316, endPoint x: 545, endPoint y: 315, distance: 164.6
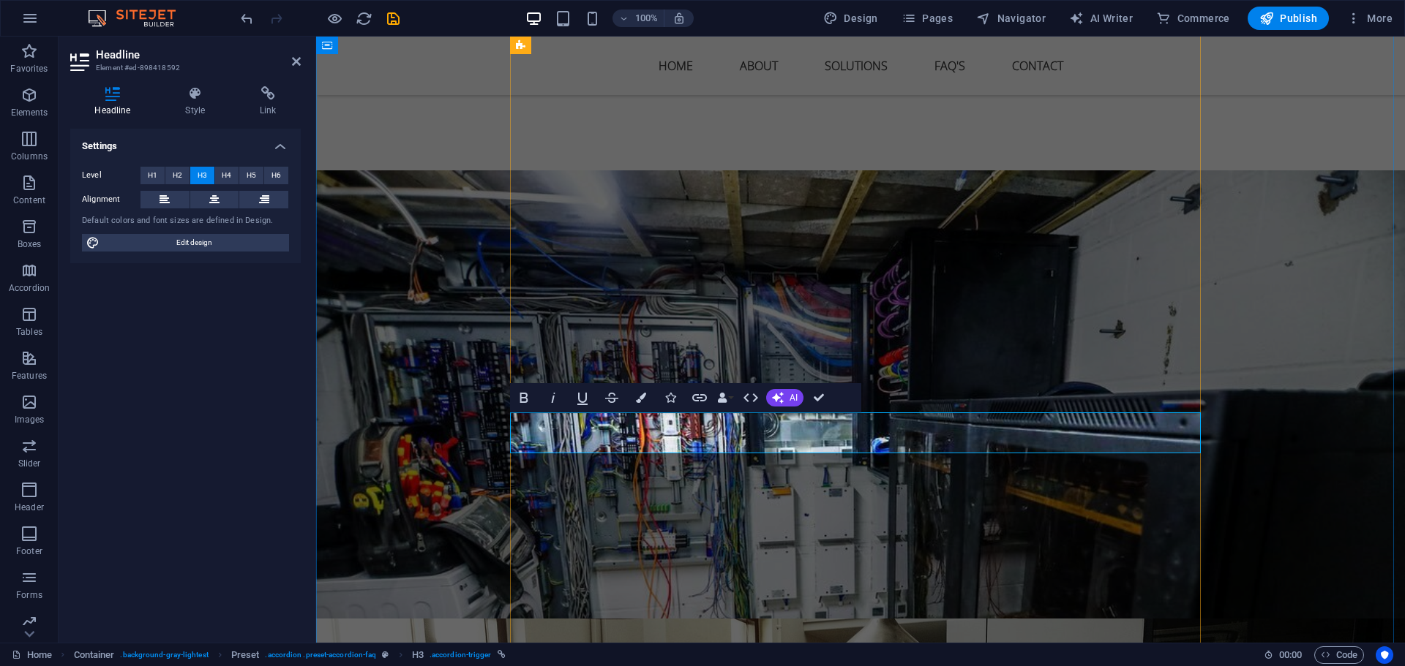
drag, startPoint x: 824, startPoint y: 433, endPoint x: 542, endPoint y: 433, distance: 282.4
drag, startPoint x: 709, startPoint y: 532, endPoint x: 965, endPoint y: 532, distance: 256.0
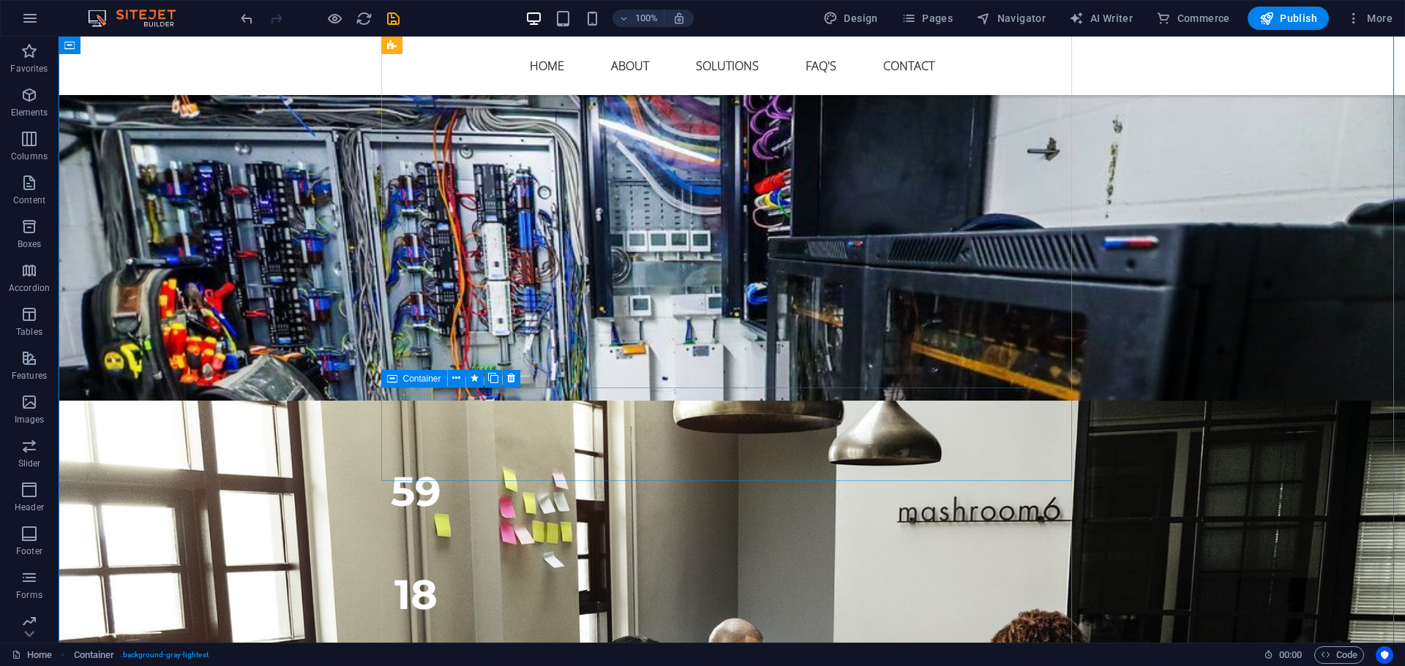
scroll to position [2616, 0]
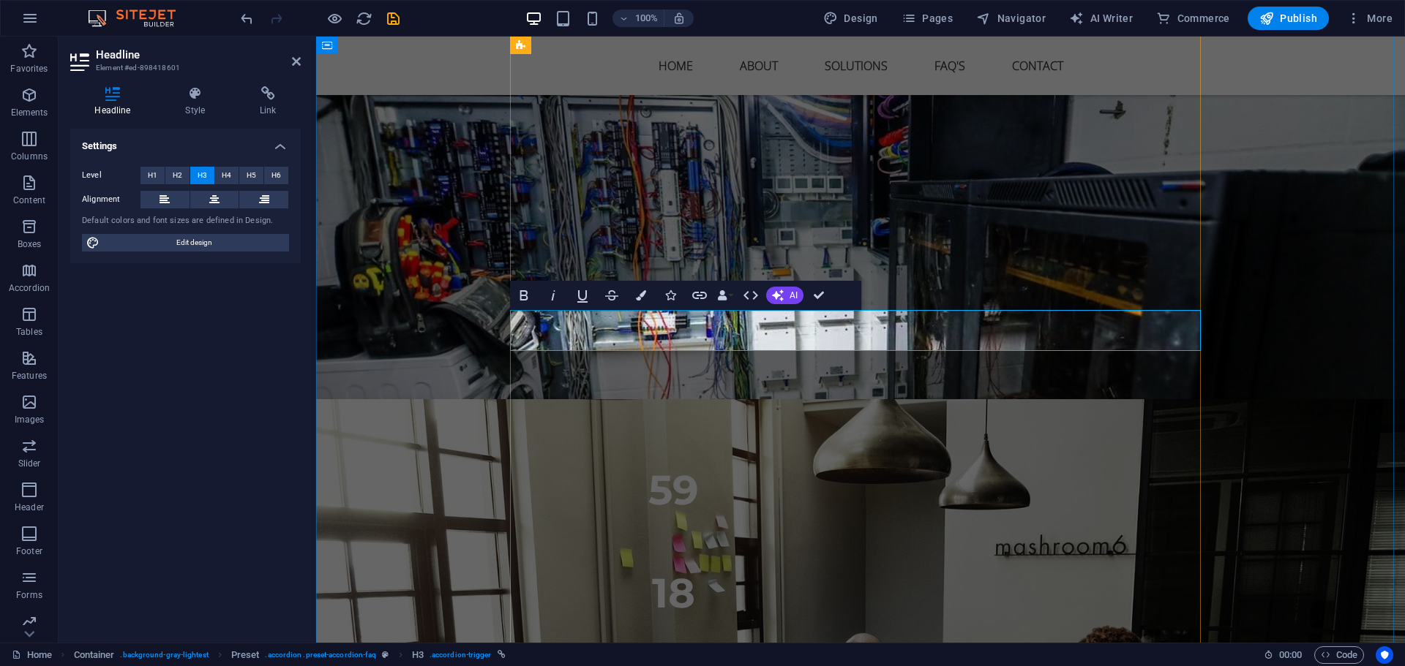
drag, startPoint x: 756, startPoint y: 335, endPoint x: 546, endPoint y: 338, distance: 210.0
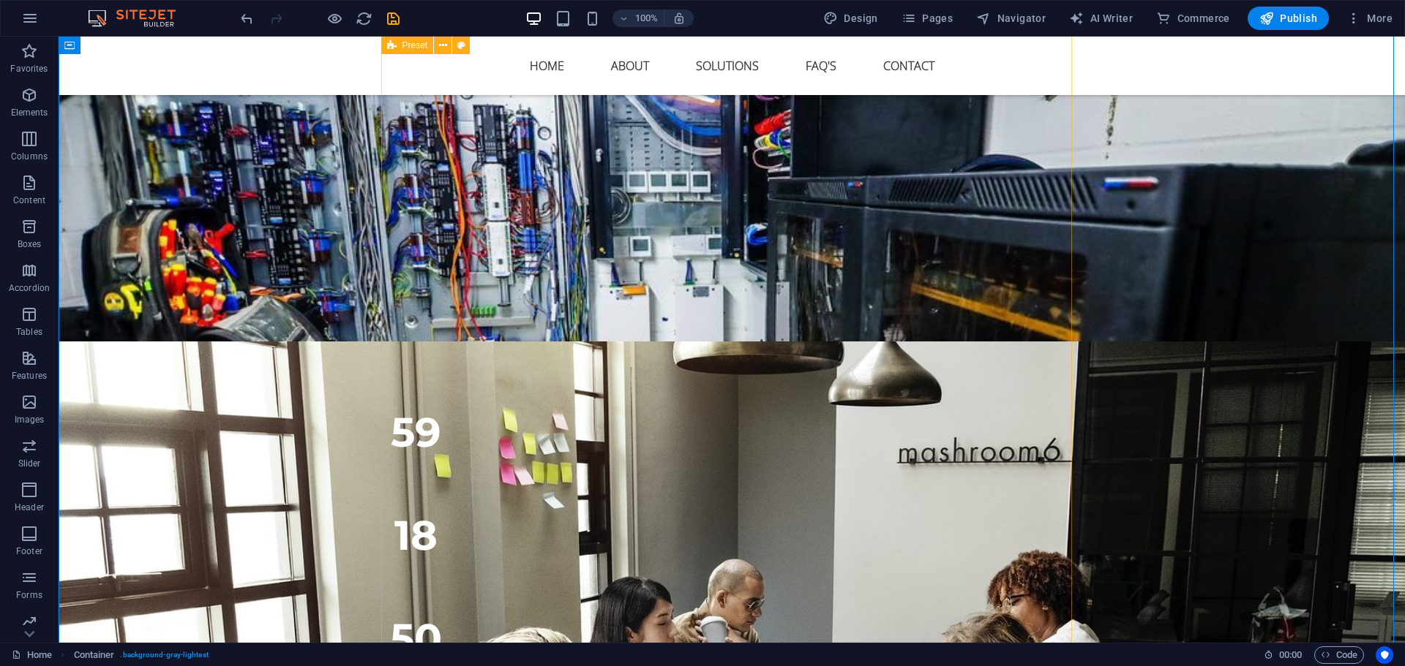
scroll to position [2762, 0]
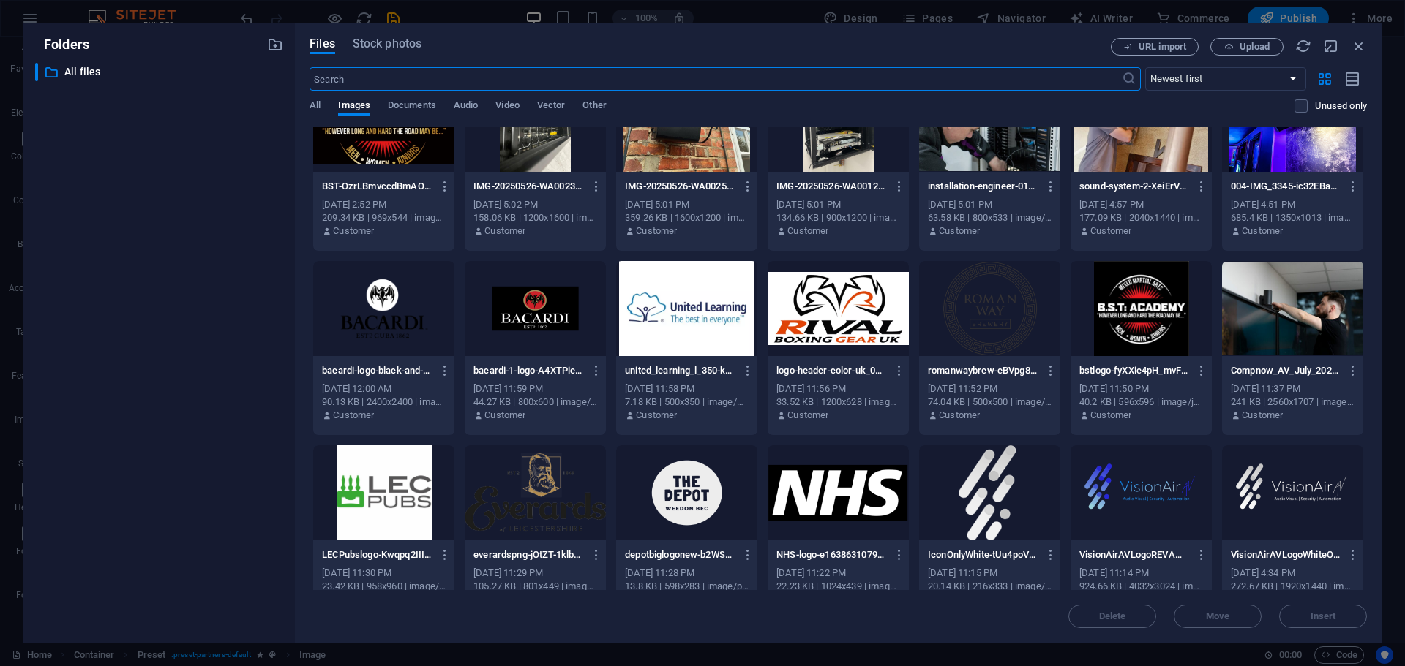
scroll to position [3089, 0]
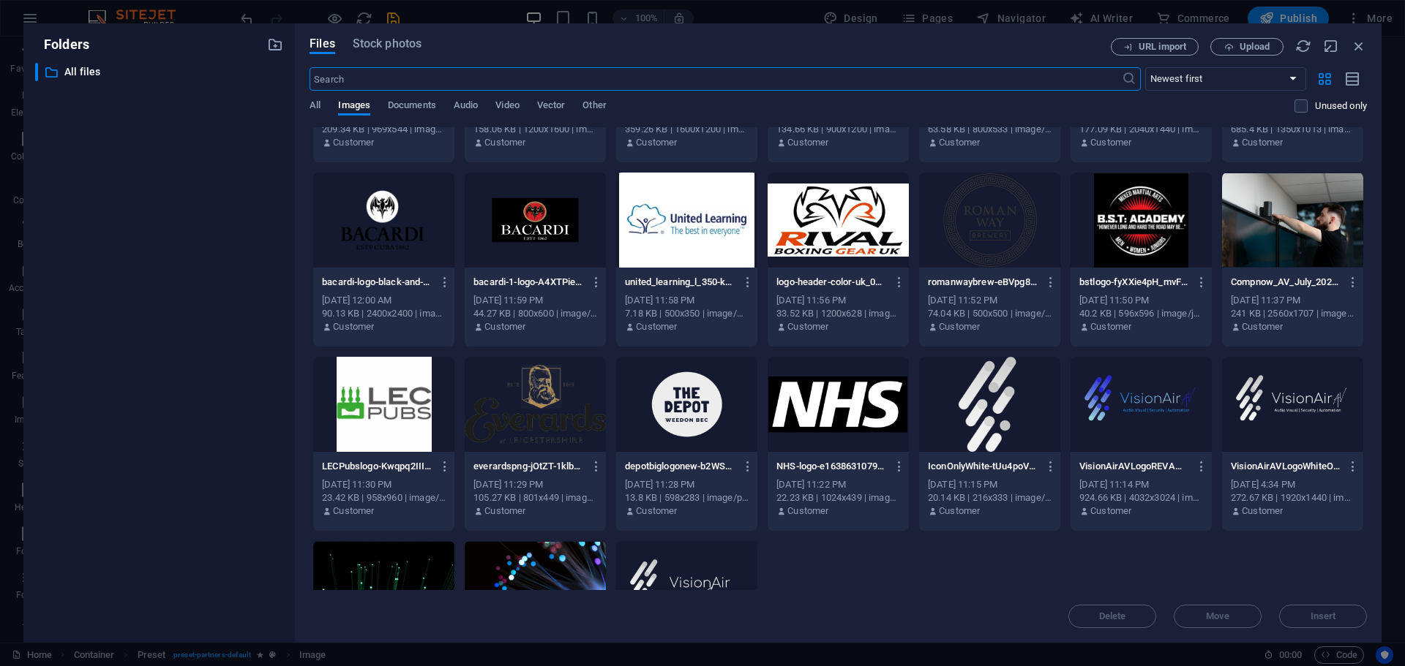
click at [556, 410] on div at bounding box center [535, 404] width 141 height 95
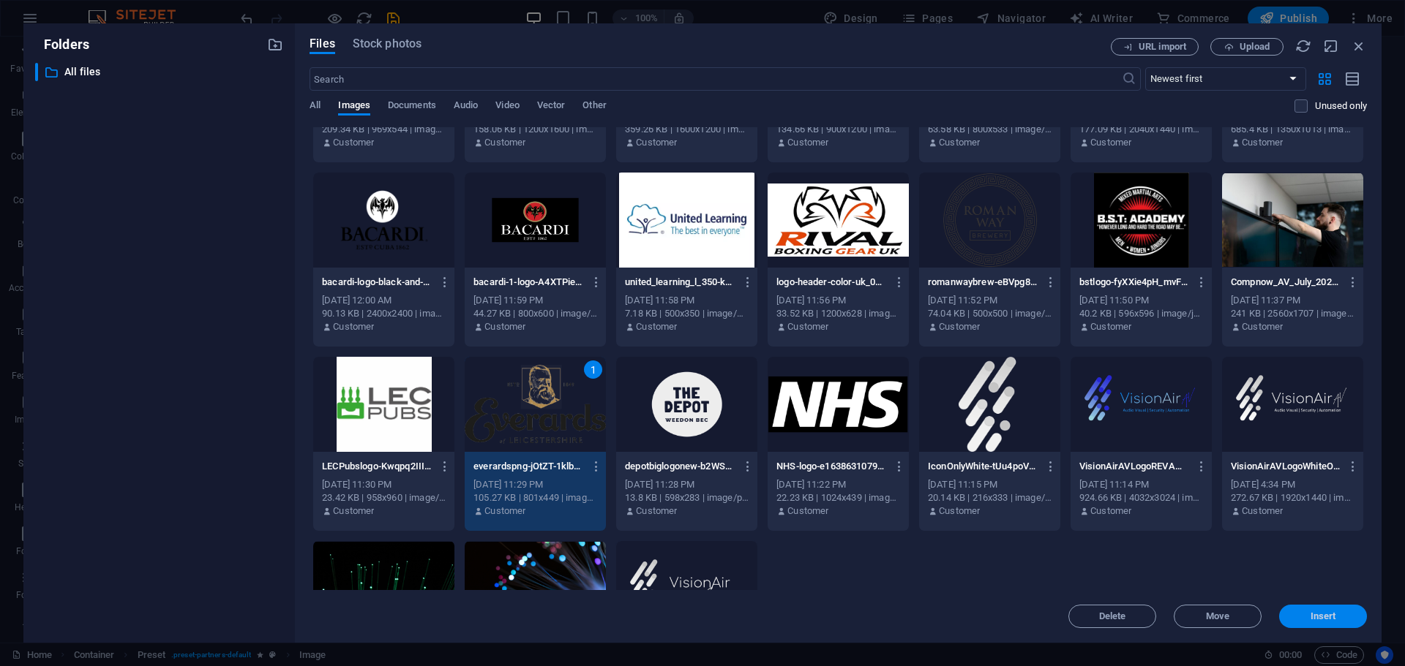
click at [1315, 615] on span "Insert" at bounding box center [1323, 616] width 26 height 9
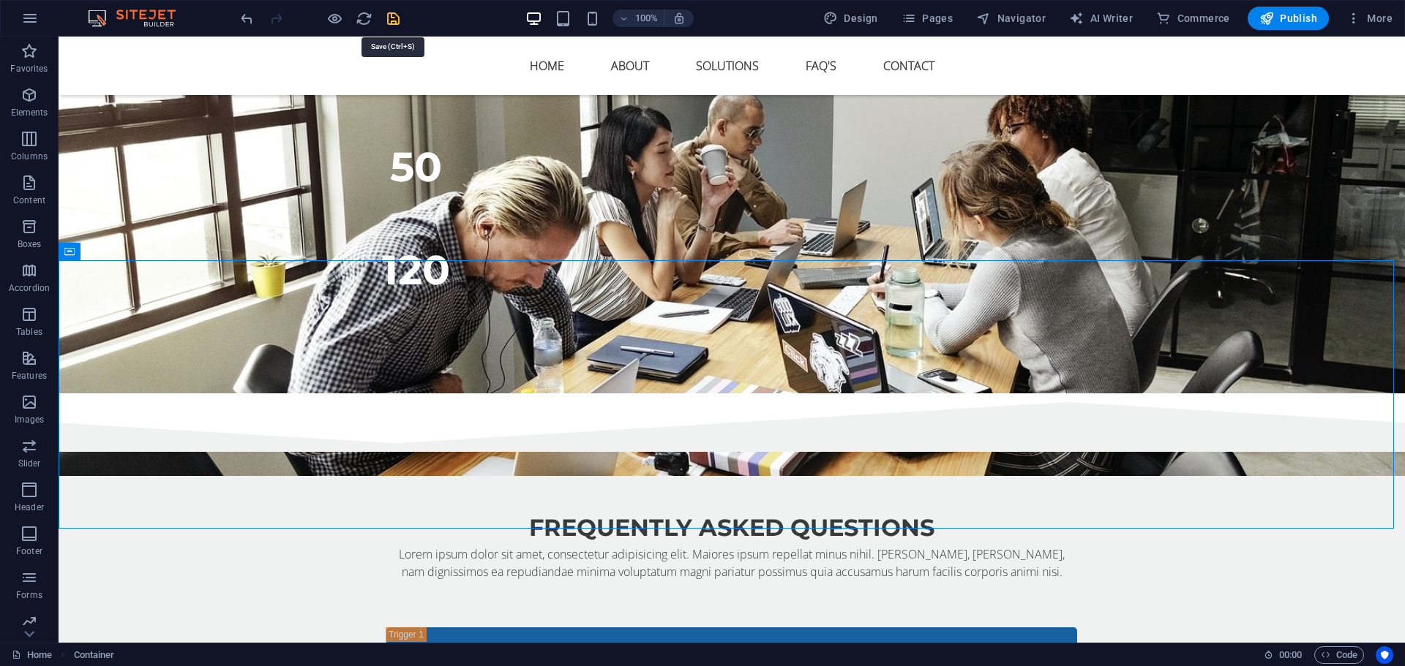
click at [397, 26] on icon "save" at bounding box center [393, 18] width 17 height 17
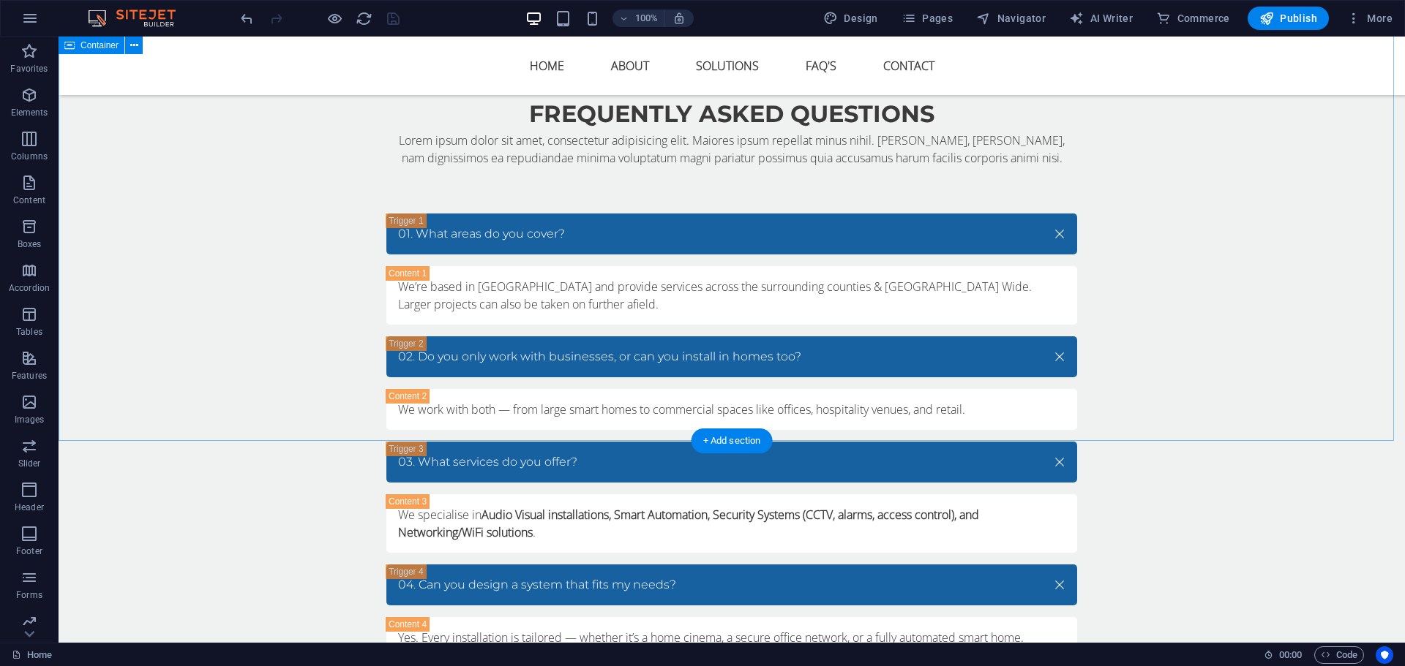
scroll to position [3365, 0]
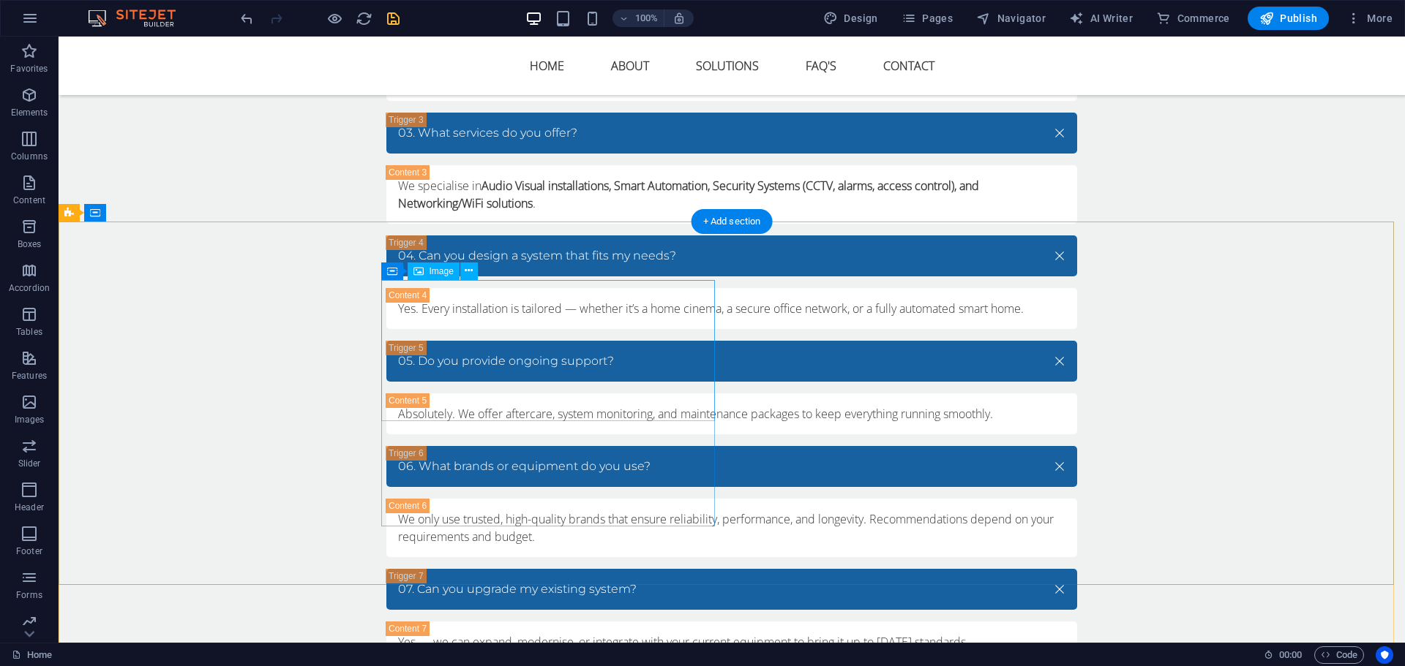
scroll to position [4022, 0]
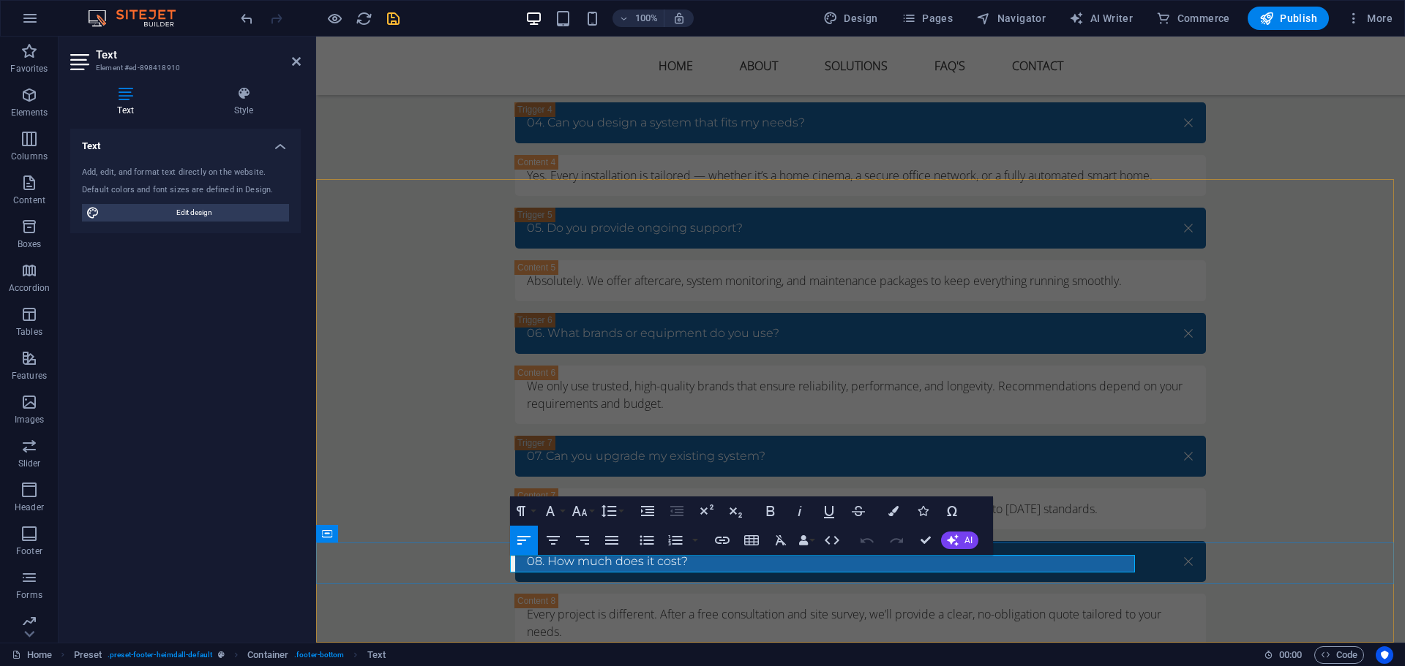
drag, startPoint x: 566, startPoint y: 565, endPoint x: 506, endPoint y: 569, distance: 60.1
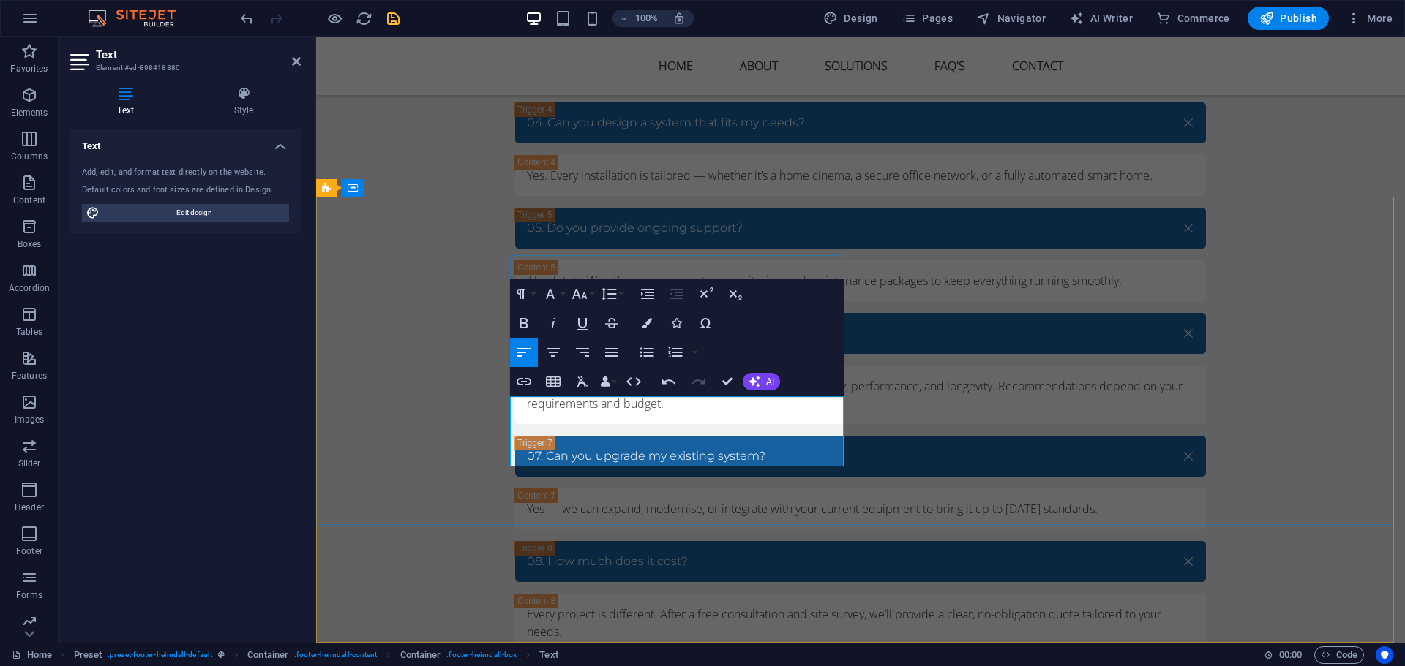
scroll to position [4004, 0]
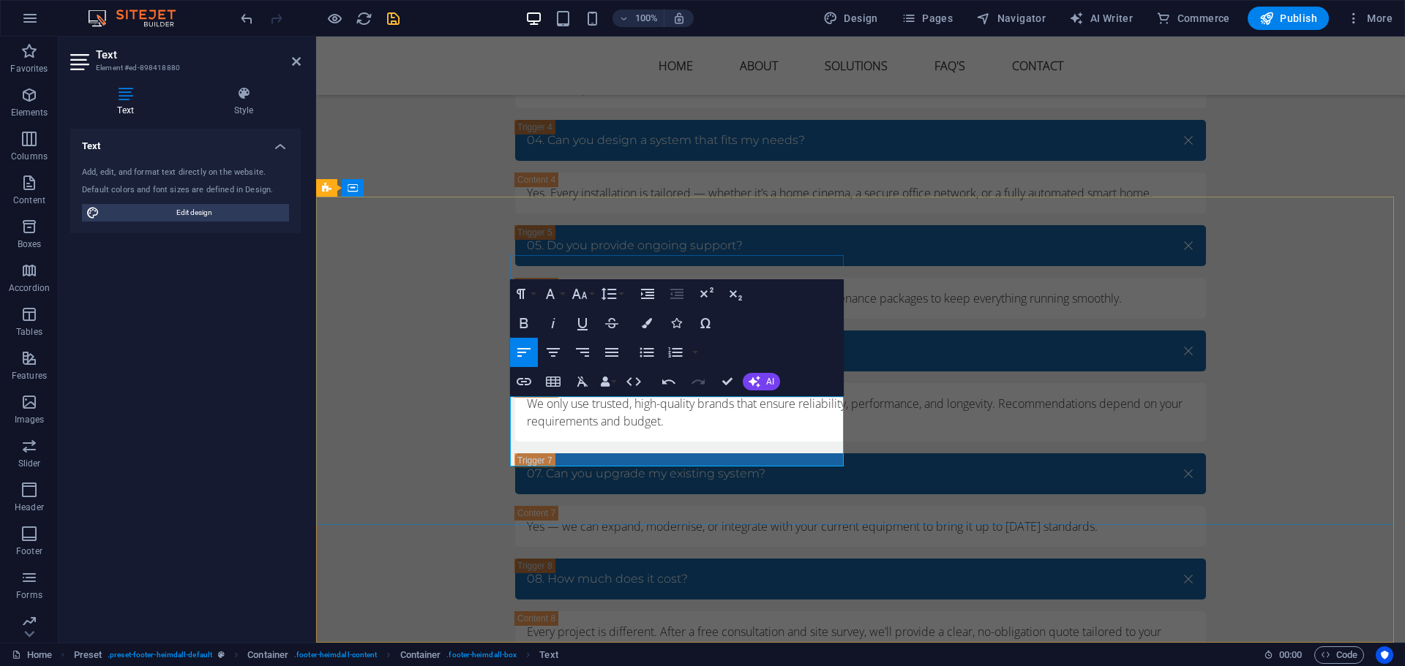
drag, startPoint x: 763, startPoint y: 441, endPoint x: 665, endPoint y: 445, distance: 98.1
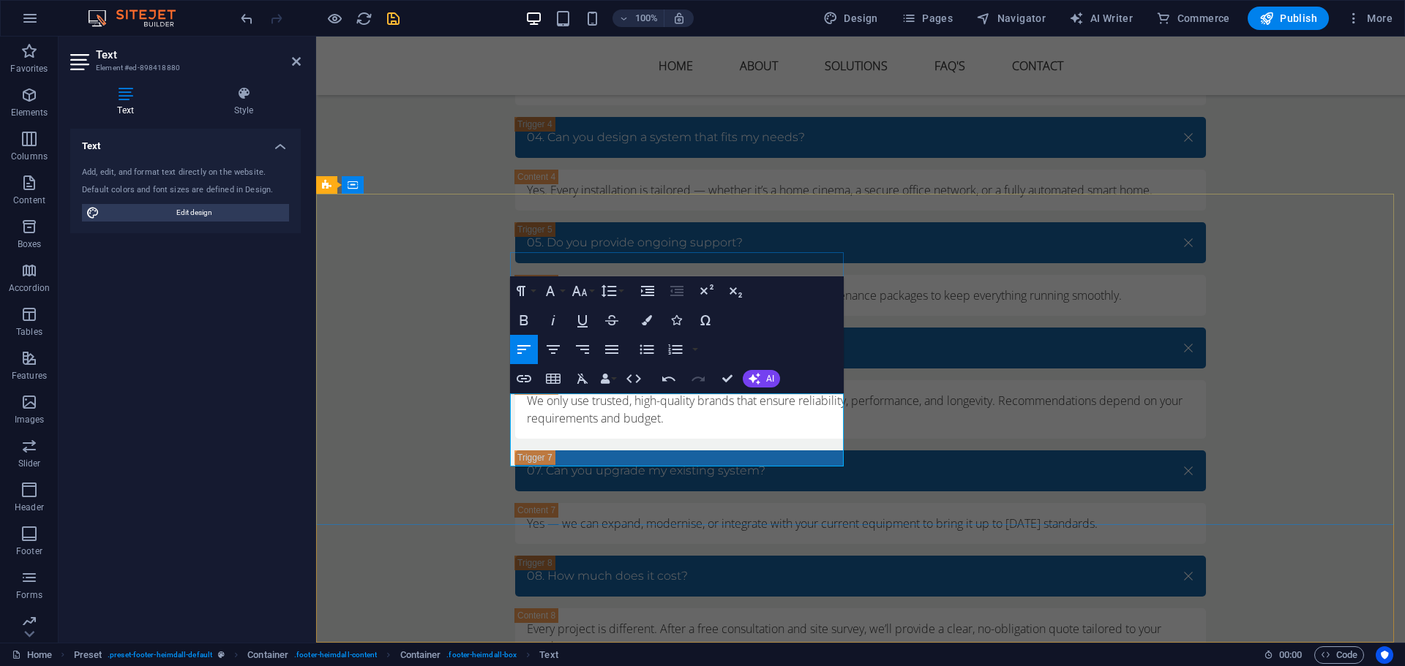
drag, startPoint x: 729, startPoint y: 451, endPoint x: 734, endPoint y: 443, distance: 9.2
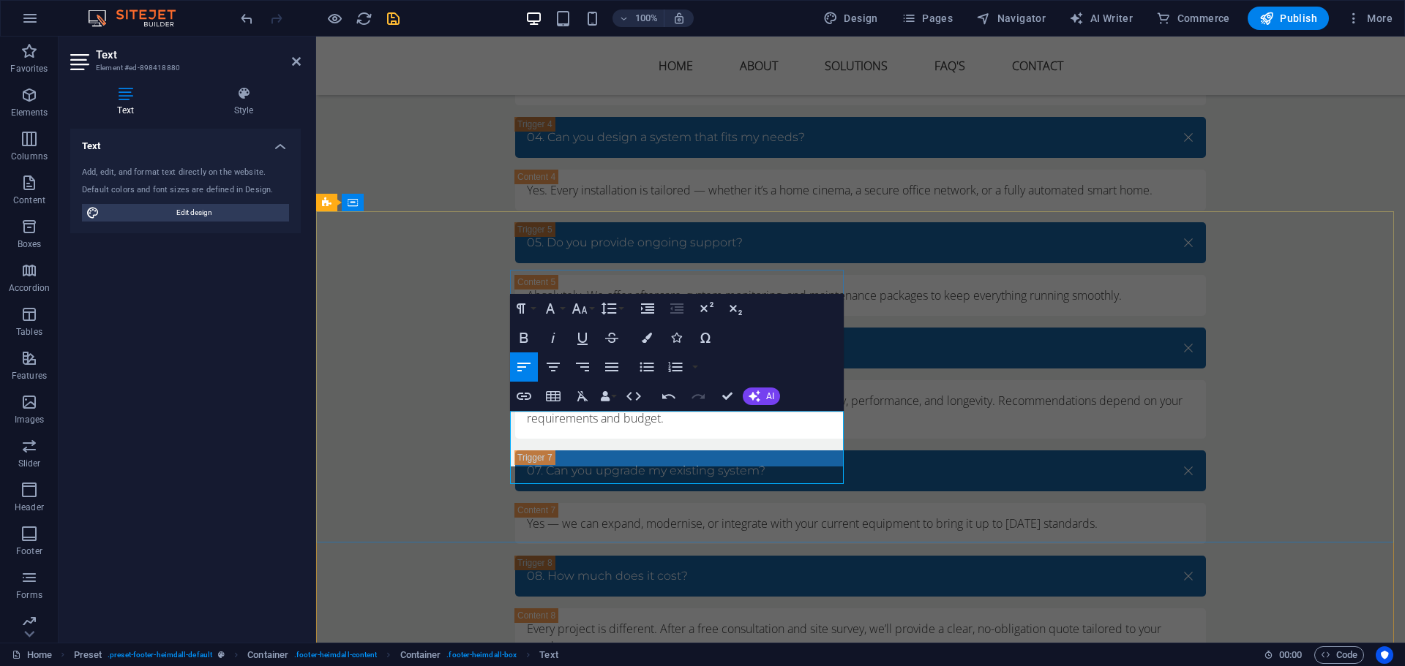
scroll to position [3990, 0]
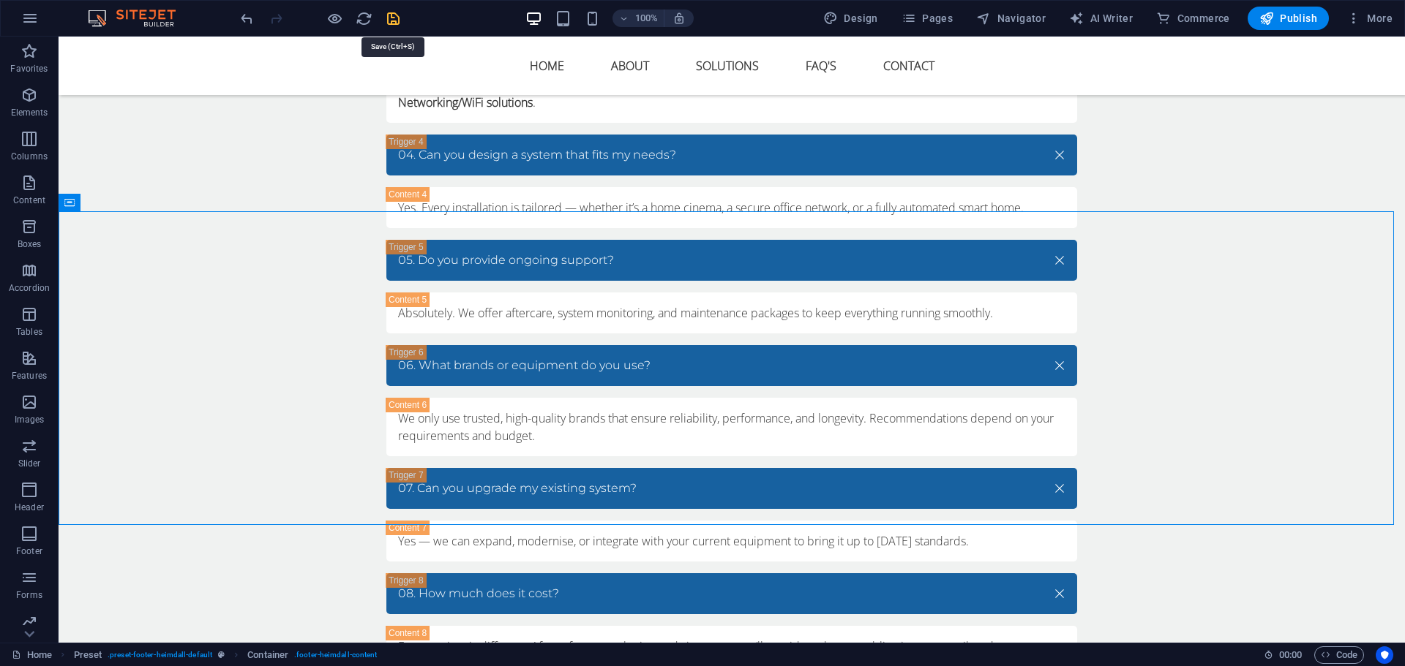
click at [389, 20] on icon "save" at bounding box center [393, 18] width 17 height 17
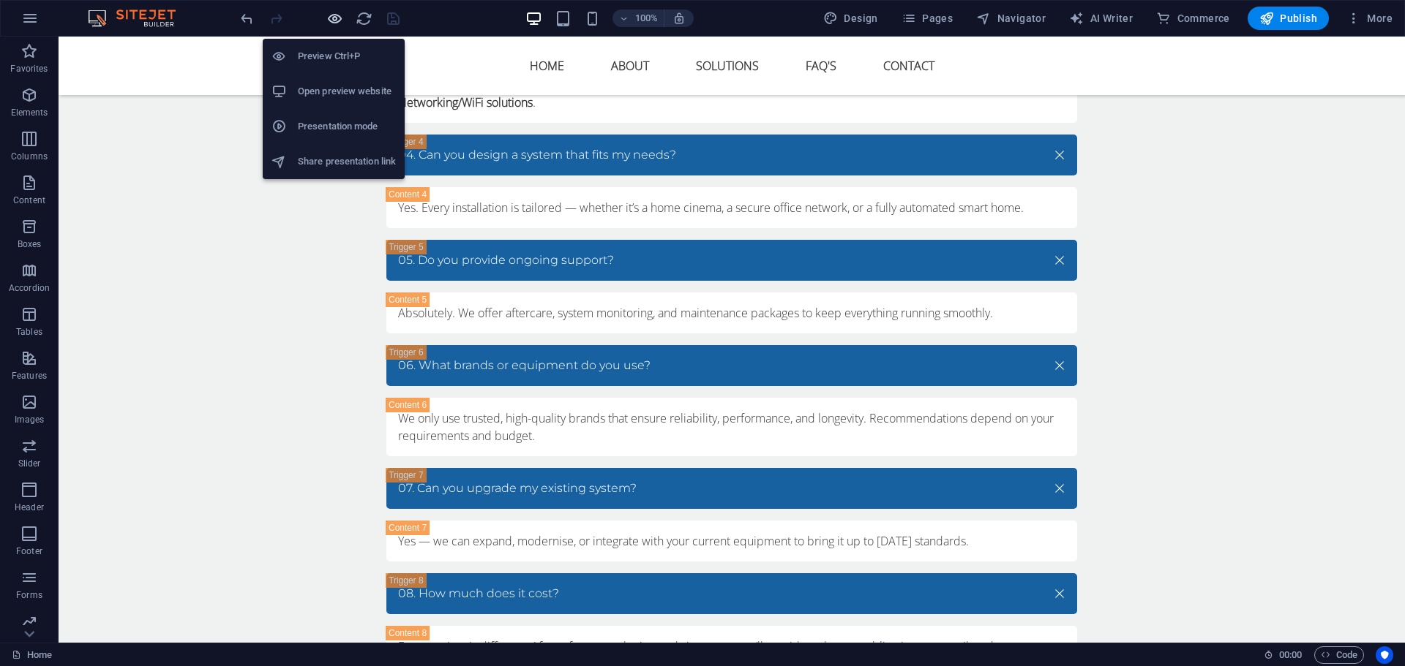
click at [337, 20] on icon "button" at bounding box center [334, 18] width 17 height 17
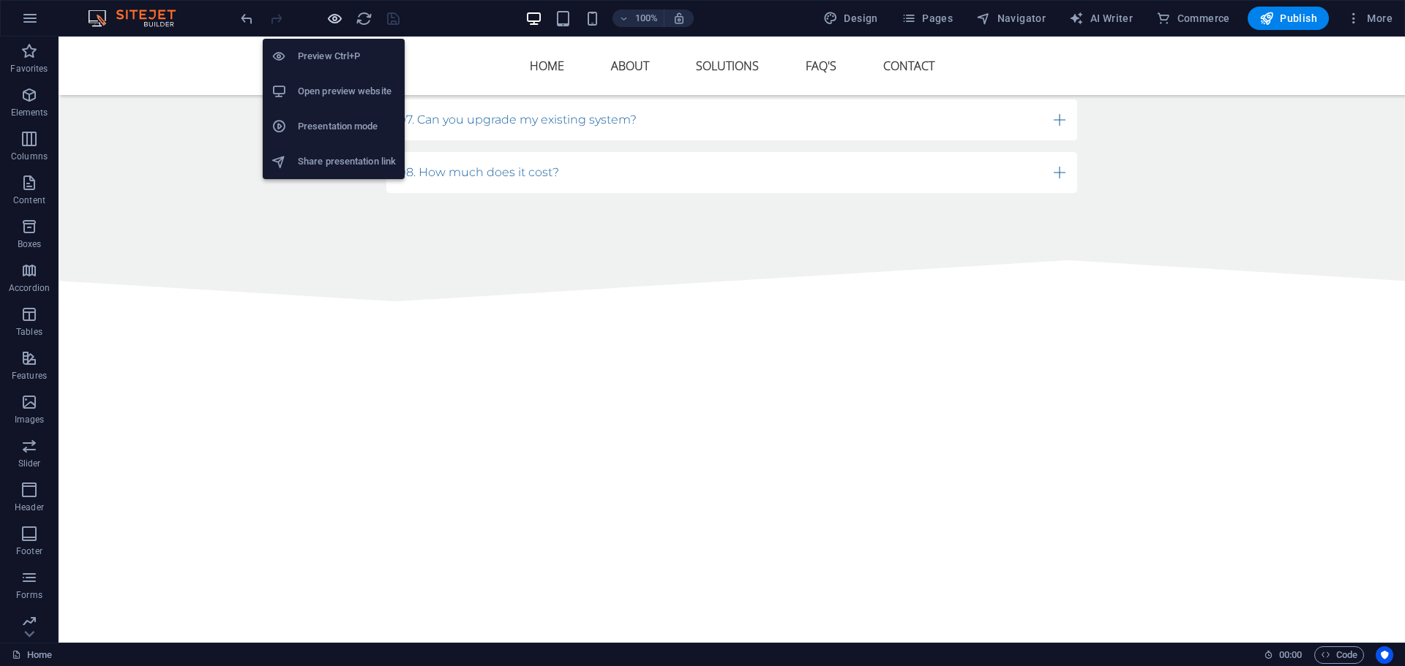
scroll to position [3416, 0]
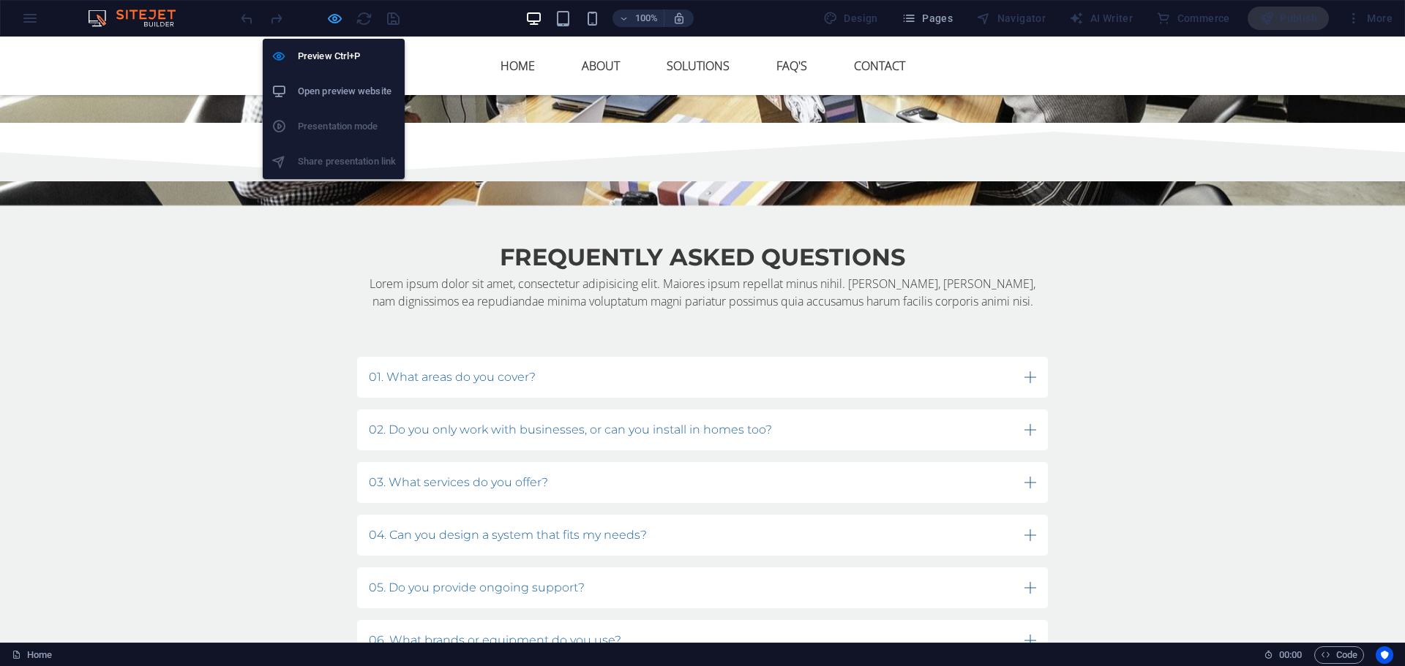
click at [334, 18] on icon "button" at bounding box center [334, 18] width 17 height 17
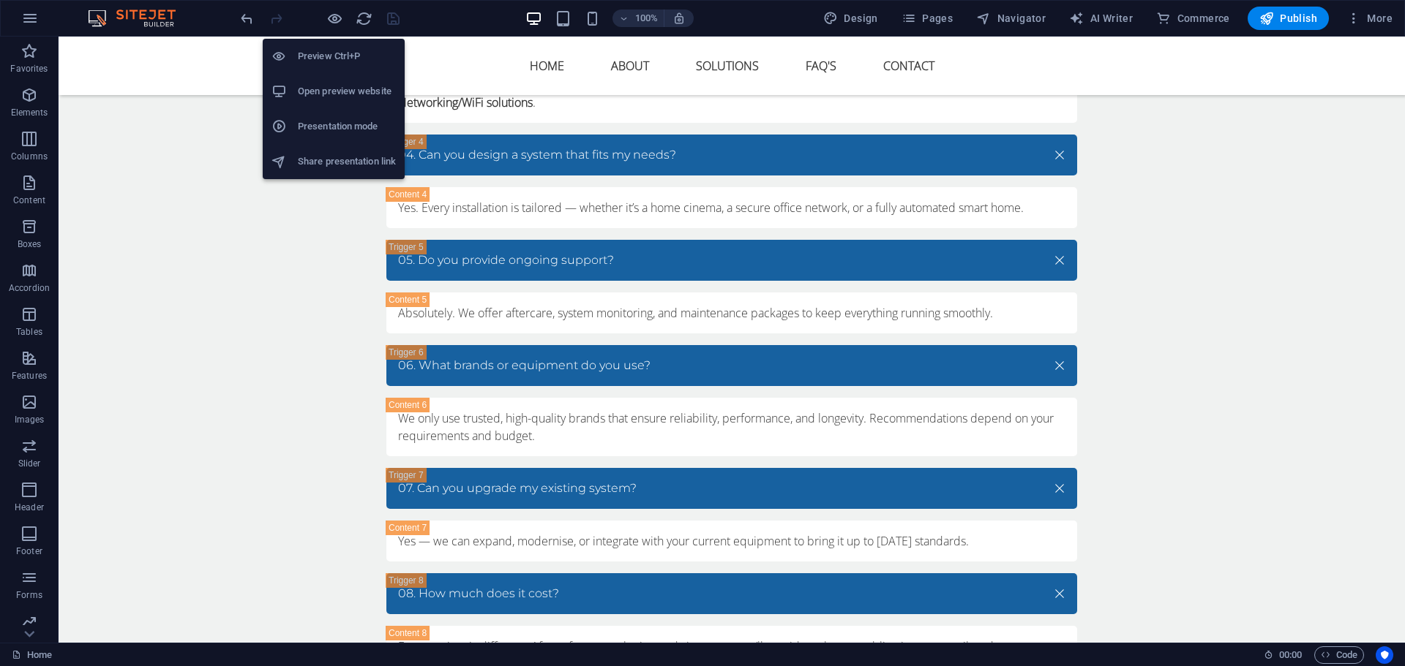
click at [329, 131] on h6 "Presentation mode" at bounding box center [347, 127] width 98 height 18
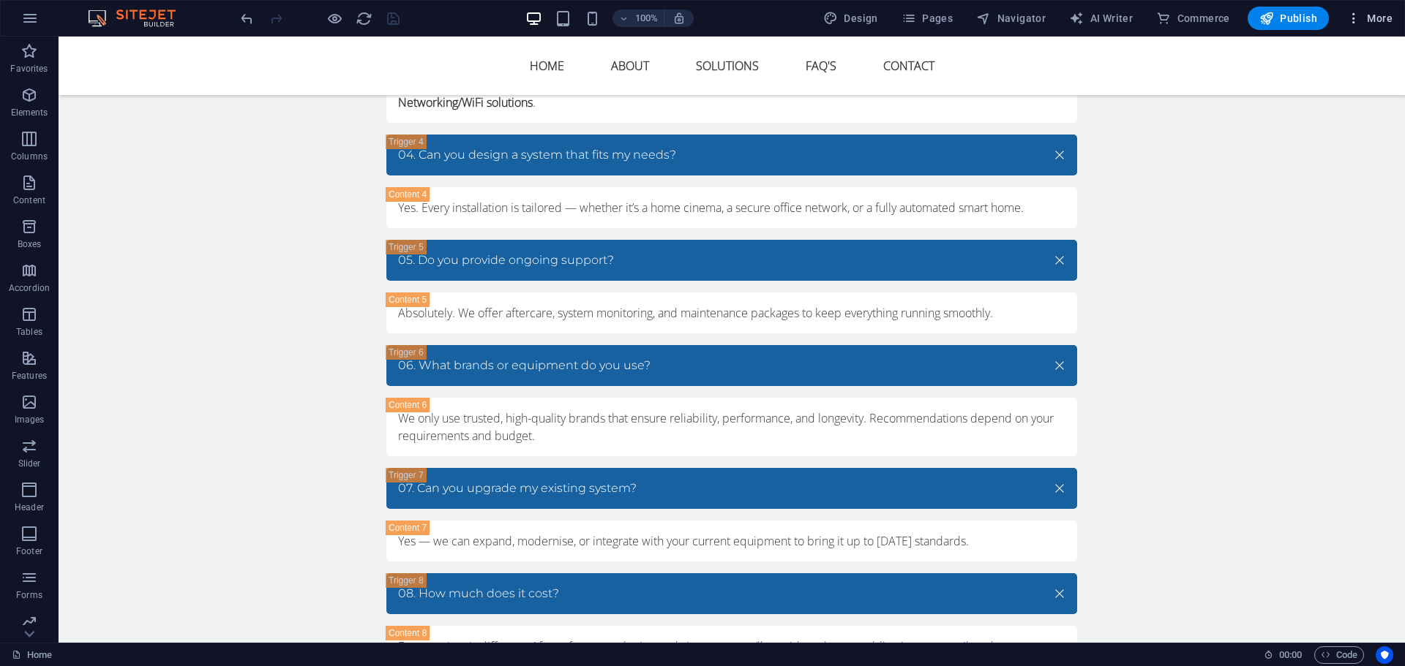
click at [1385, 21] on span "More" at bounding box center [1369, 18] width 46 height 15
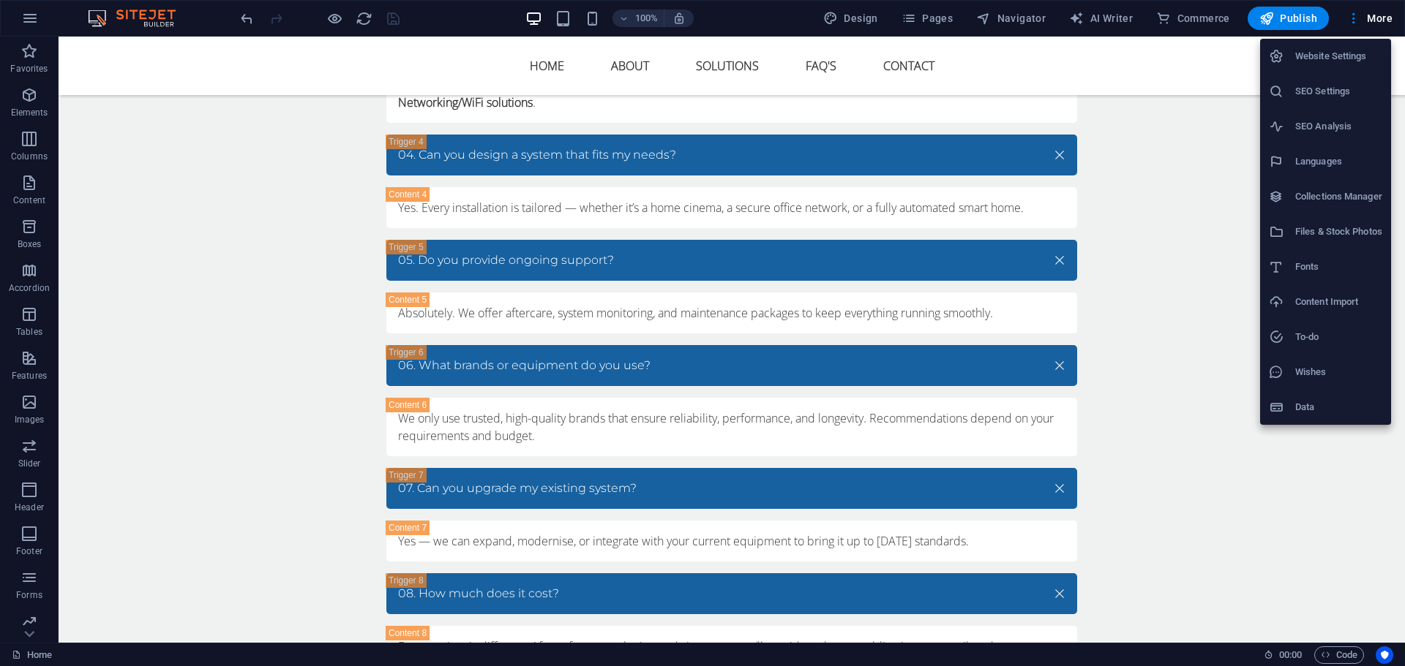
click at [1353, 55] on h6 "Website Settings" at bounding box center [1338, 57] width 87 height 18
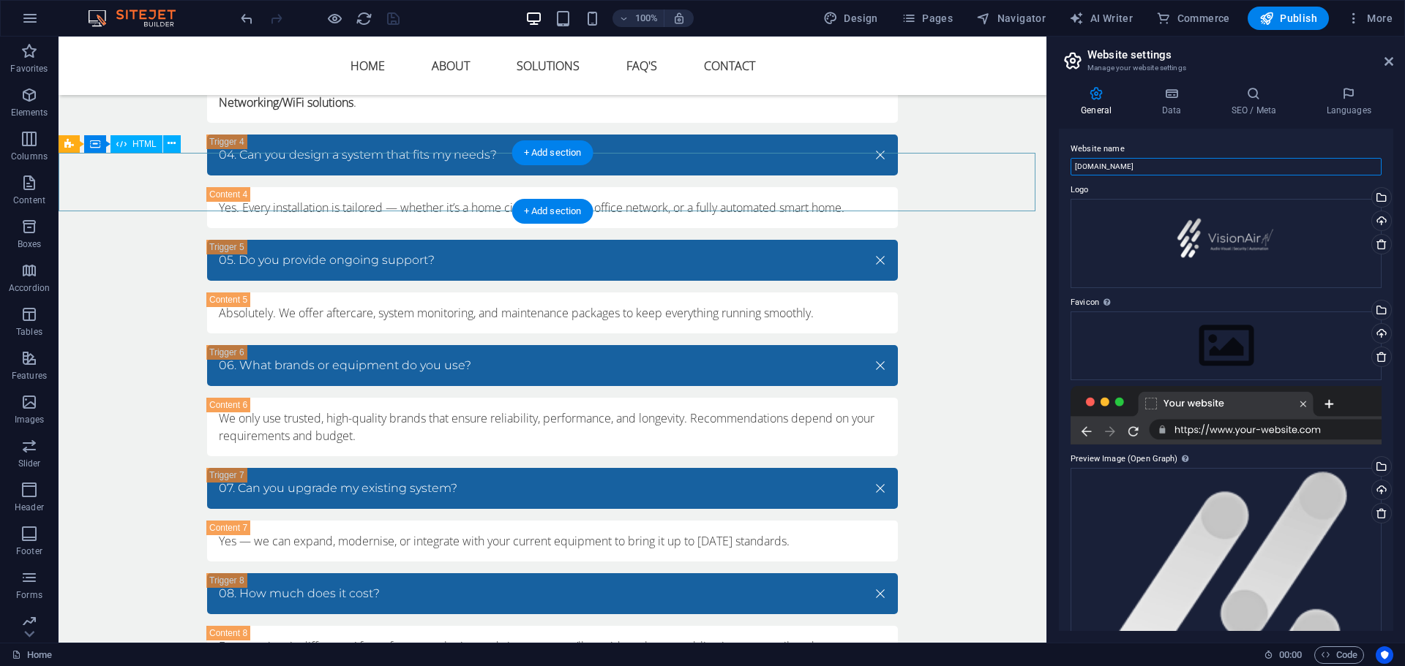
drag, startPoint x: 1233, startPoint y: 198, endPoint x: 989, endPoint y: 160, distance: 247.3
click at [1168, 160] on input "[DOMAIN_NAME]" at bounding box center [1225, 167] width 311 height 18
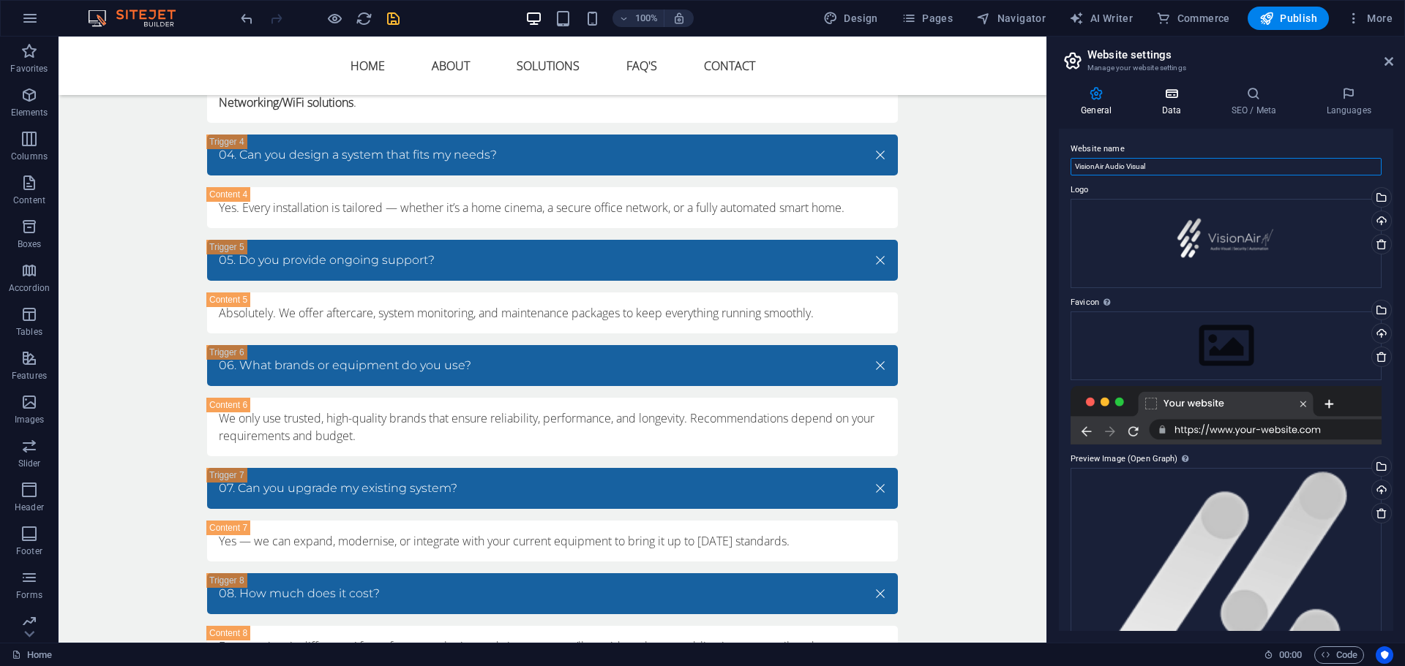
type input "VisionAir Audio Visual"
click at [1170, 105] on h4 "Data" at bounding box center [1173, 101] width 69 height 31
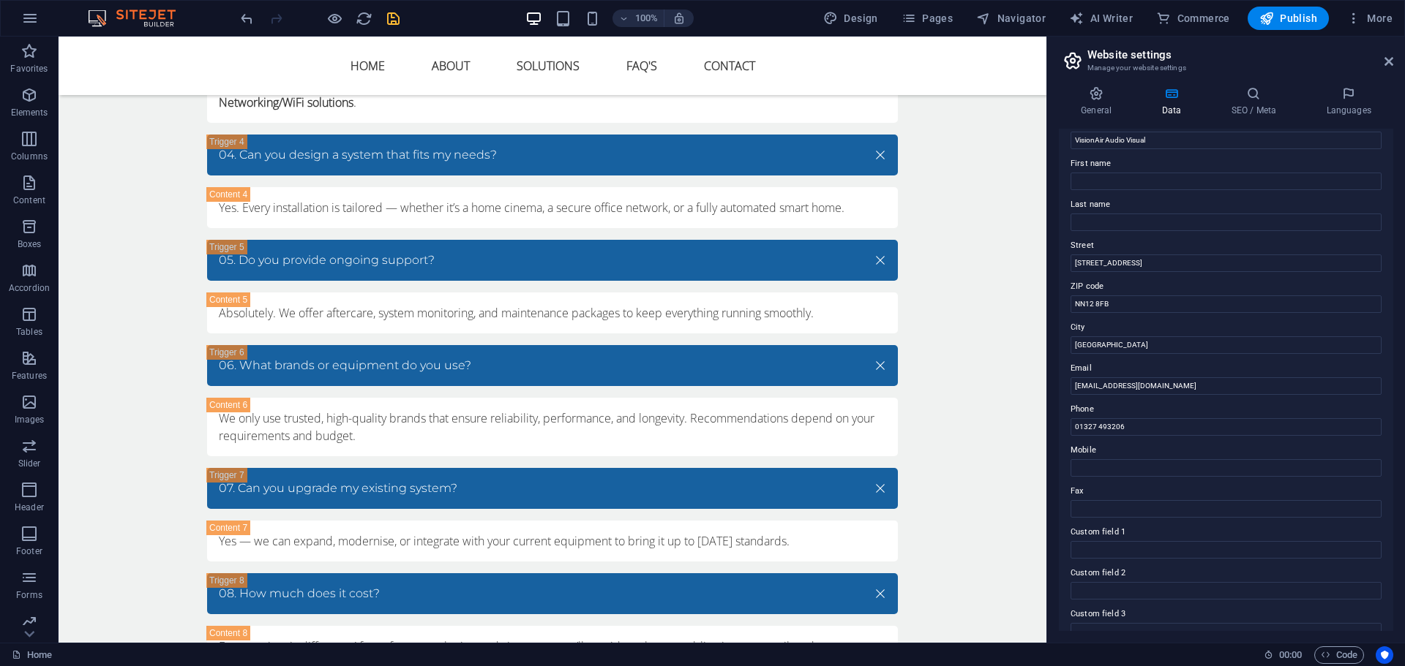
scroll to position [0, 0]
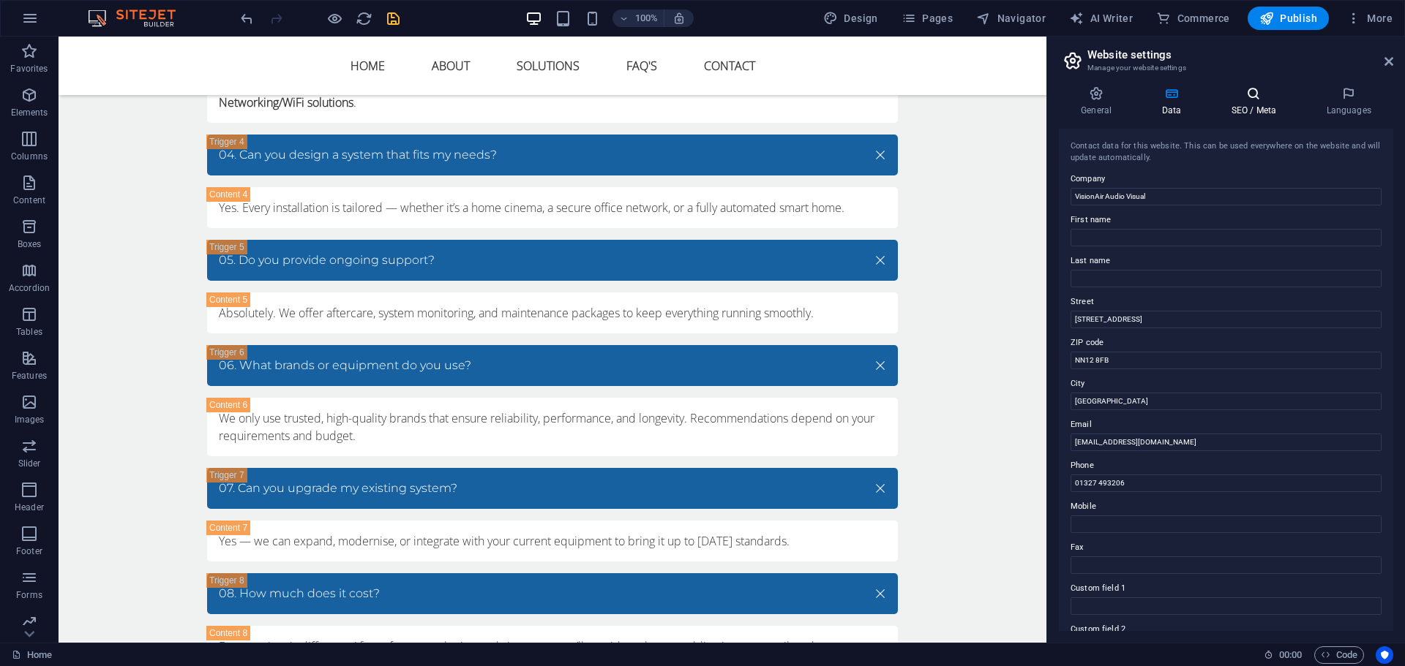
click at [1241, 106] on h4 "SEO / Meta" at bounding box center [1255, 101] width 95 height 31
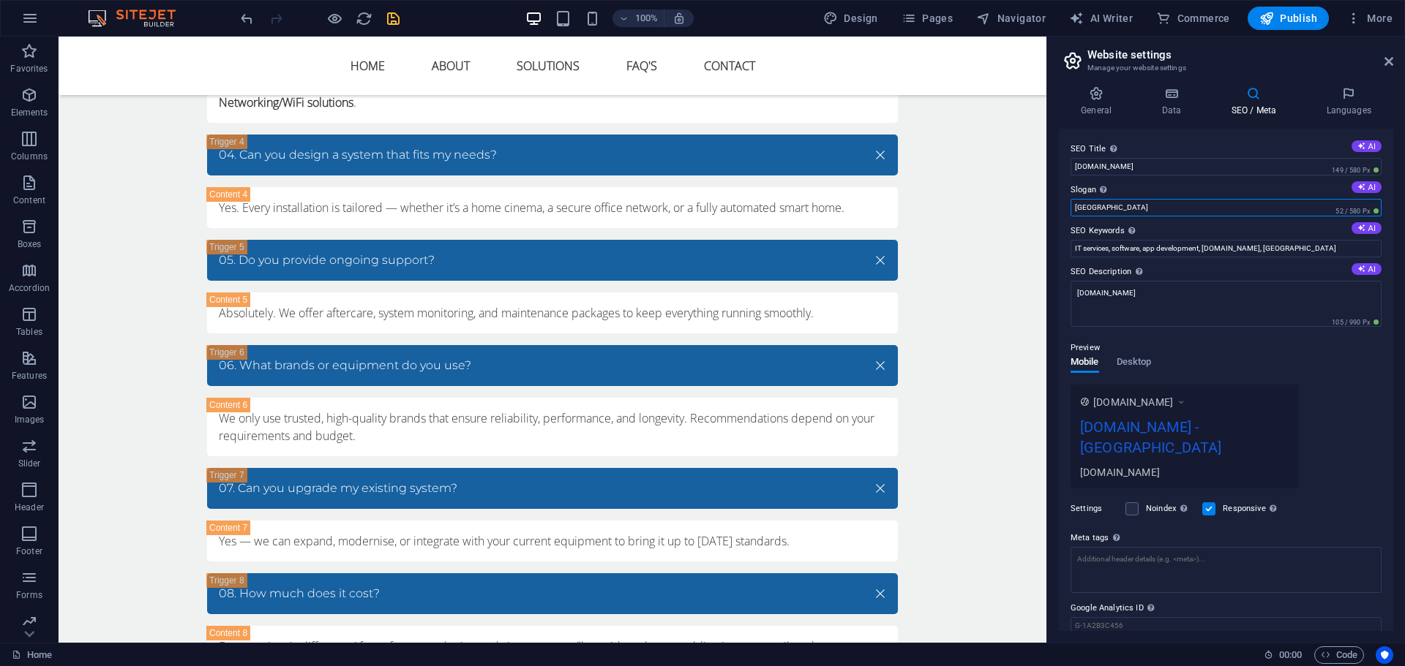
drag, startPoint x: 1157, startPoint y: 211, endPoint x: 1064, endPoint y: 206, distance: 93.8
click at [1064, 206] on div "SEO Title The title of your website - make it something that stands out in sear…" at bounding box center [1226, 380] width 334 height 503
type input "Smart Conne"
click at [1310, 249] on input "IT services, software, app development, visionairav.co.uk, Berlin" at bounding box center [1225, 249] width 311 height 18
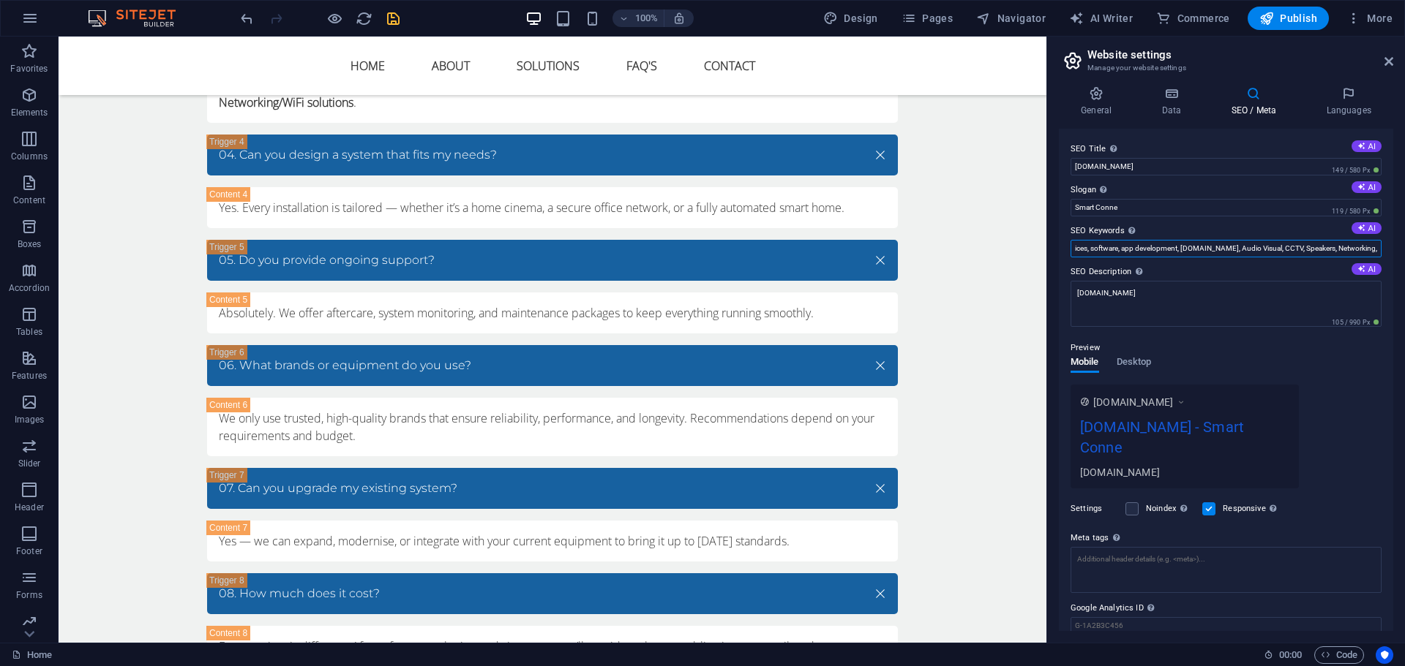
type input "IT services, software, app development, visionairav.co.uk, Audio Visual, CCTV, …"
click at [1154, 298] on textarea "[DOMAIN_NAME]" at bounding box center [1225, 304] width 311 height 46
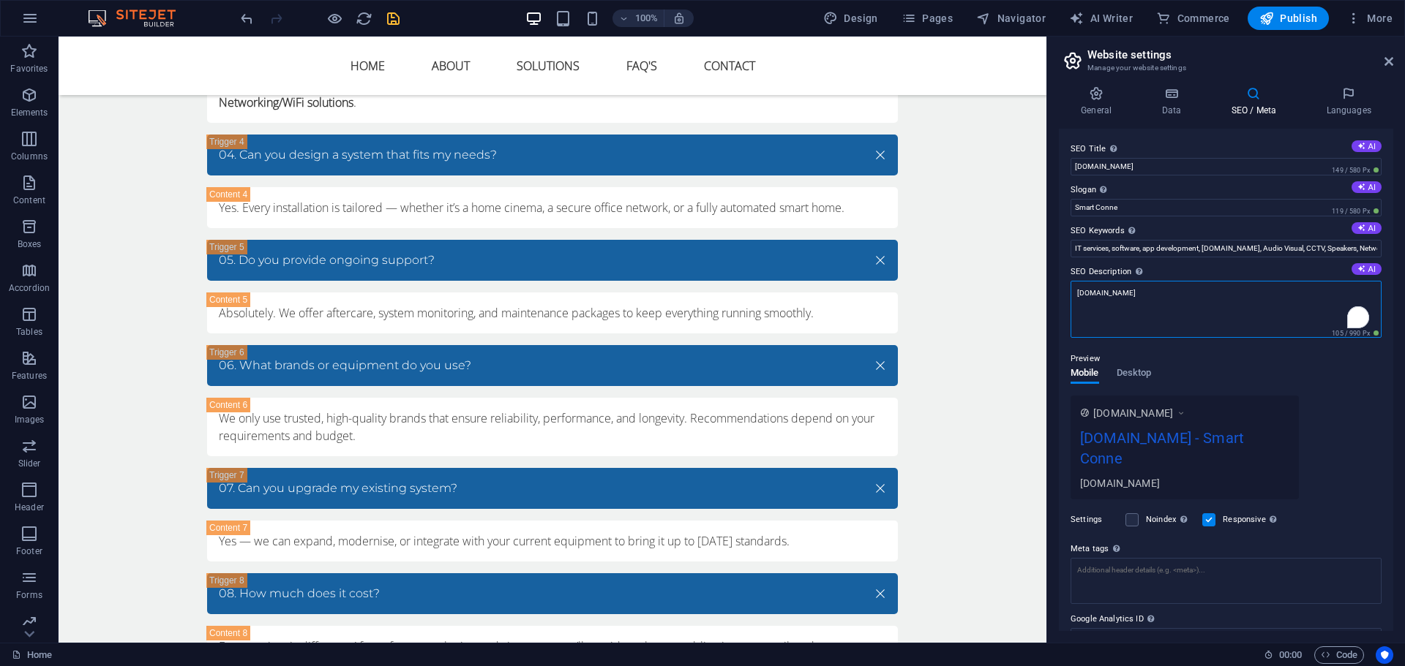
click at [1154, 298] on textarea "[DOMAIN_NAME]" at bounding box center [1225, 309] width 311 height 57
paste textarea "We design and install reliable, high-performance AV systems tailored for modern…"
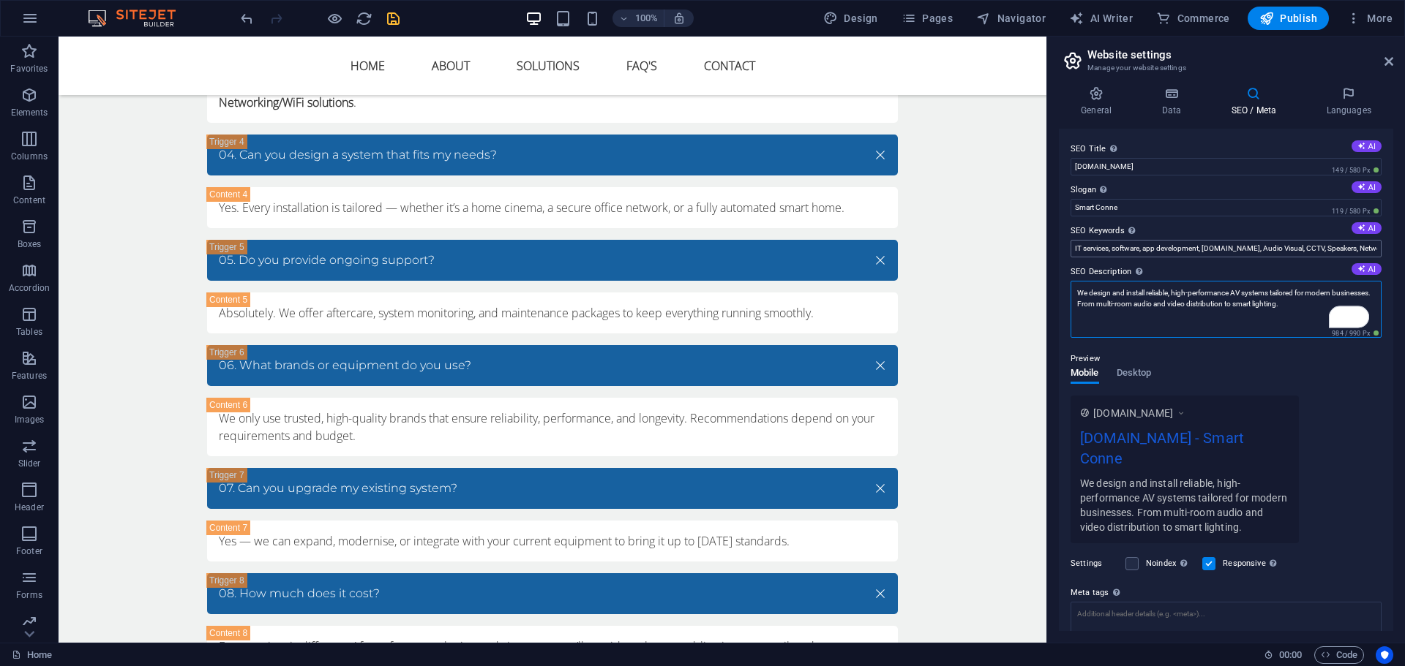
type textarea "We design and install reliable, high-performance AV systems tailored for modern…"
click at [1356, 245] on input "IT services, software, app development, visionairav.co.uk, Audio Visual, CCTV, …" at bounding box center [1225, 249] width 311 height 18
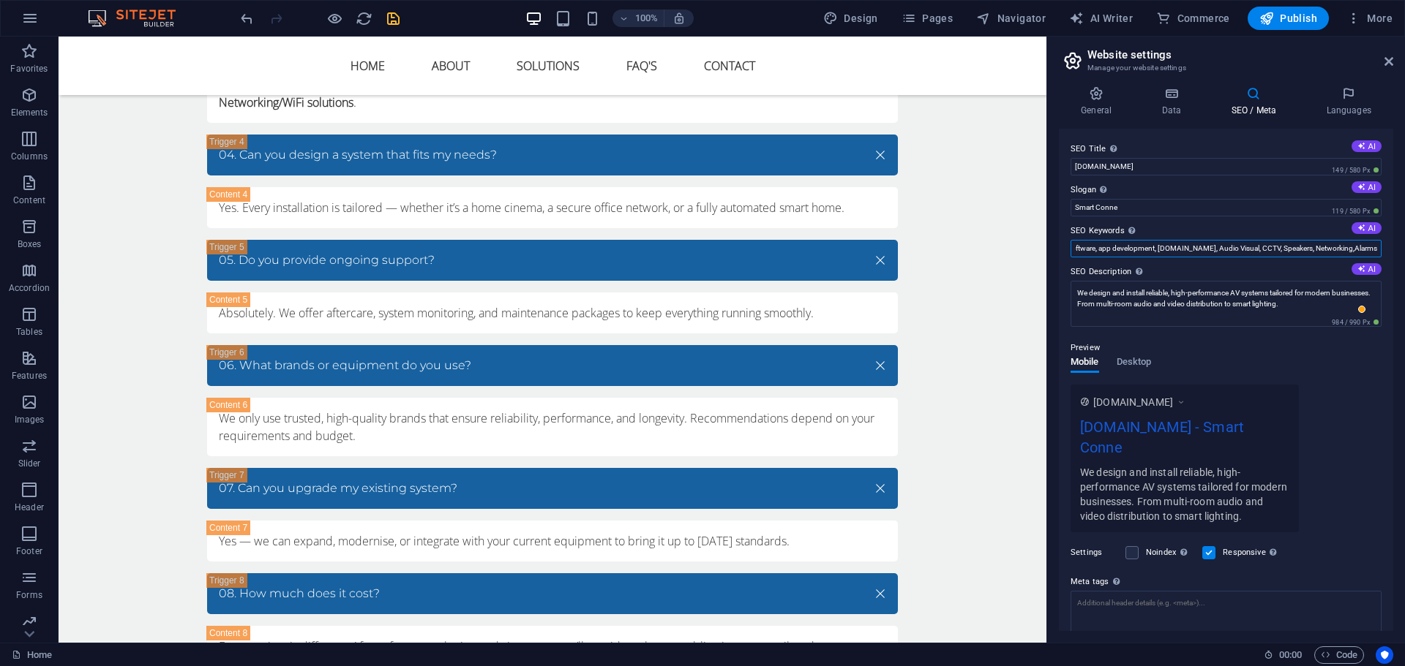
scroll to position [0, 48]
click at [1349, 247] on input "IT services, software, app development, visionairav.co.uk, Audio Visual, CCTV, …" at bounding box center [1225, 249] width 311 height 18
type input "IT services, software, app development, [DOMAIN_NAME], Audio Visual, CCTV, Spea…"
click at [1139, 207] on input "Smart Conne" at bounding box center [1225, 208] width 311 height 18
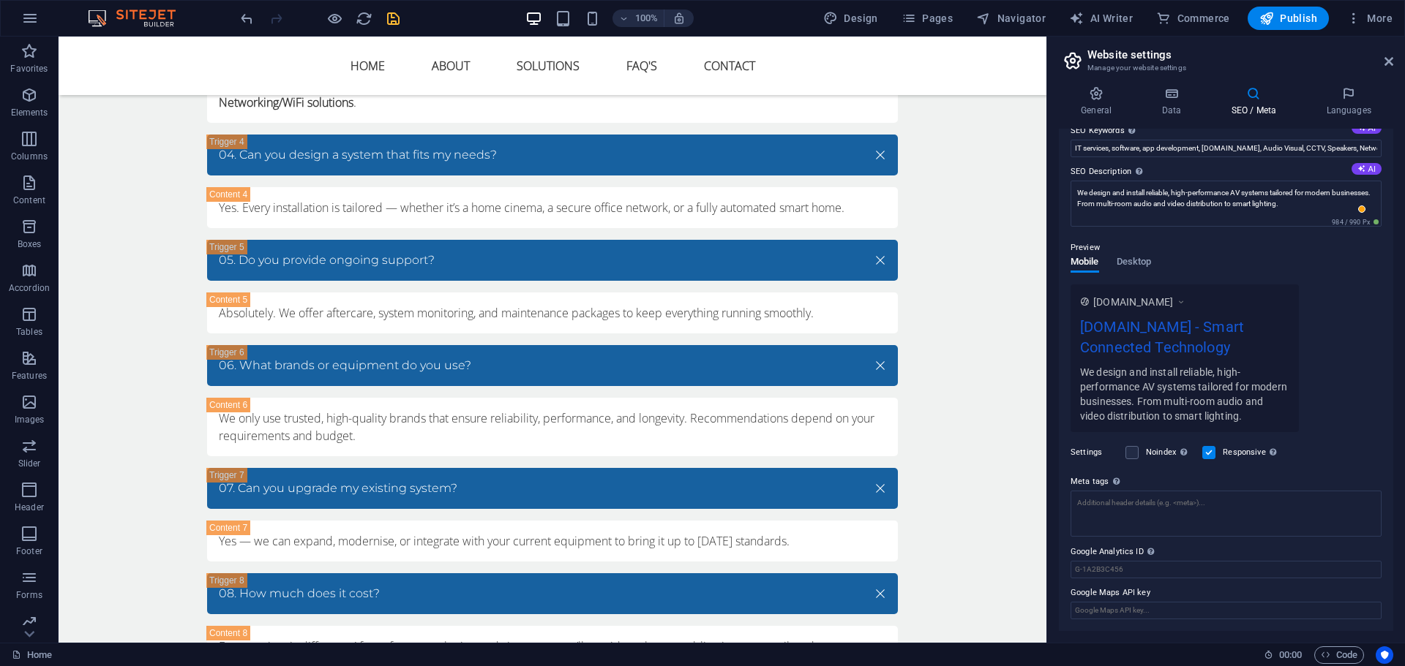
scroll to position [0, 0]
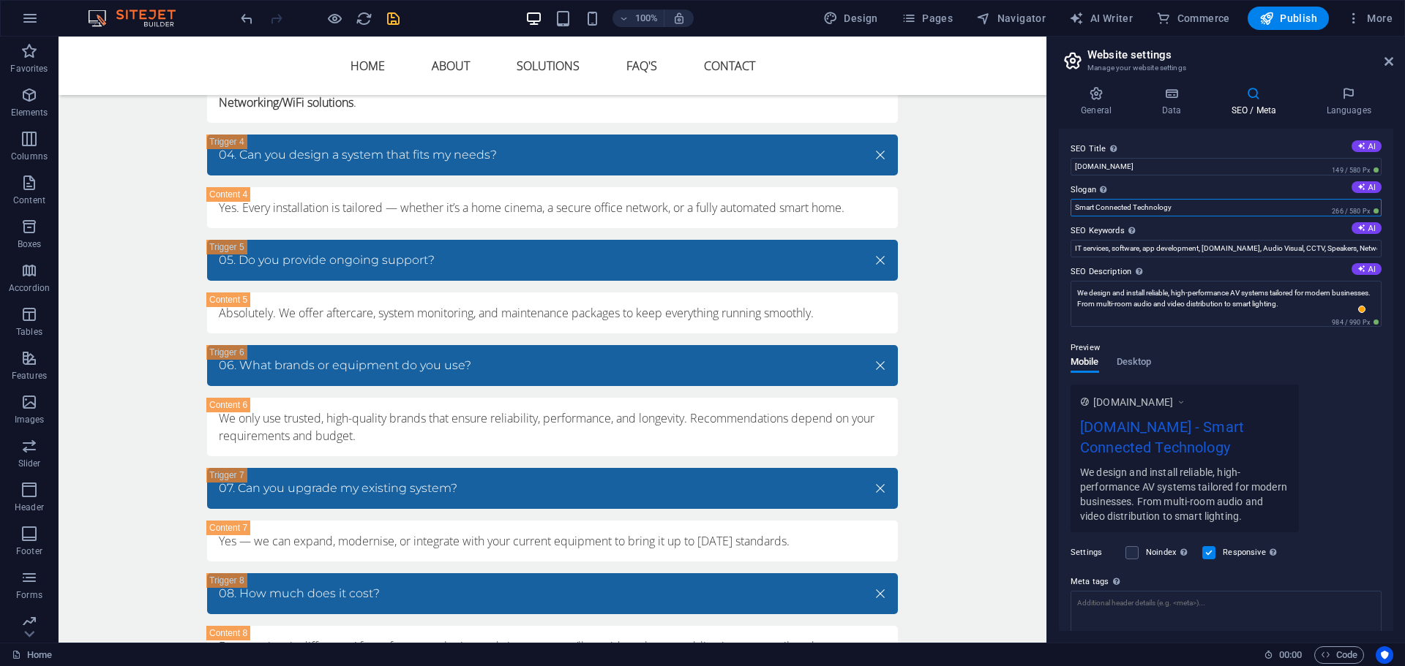
type input "Smart Connected Technology"
click at [410, 28] on div "100% Design Pages Navigator AI Writer Commerce Publish More" at bounding box center [818, 18] width 1160 height 23
click at [399, 20] on icon "save" at bounding box center [393, 18] width 17 height 17
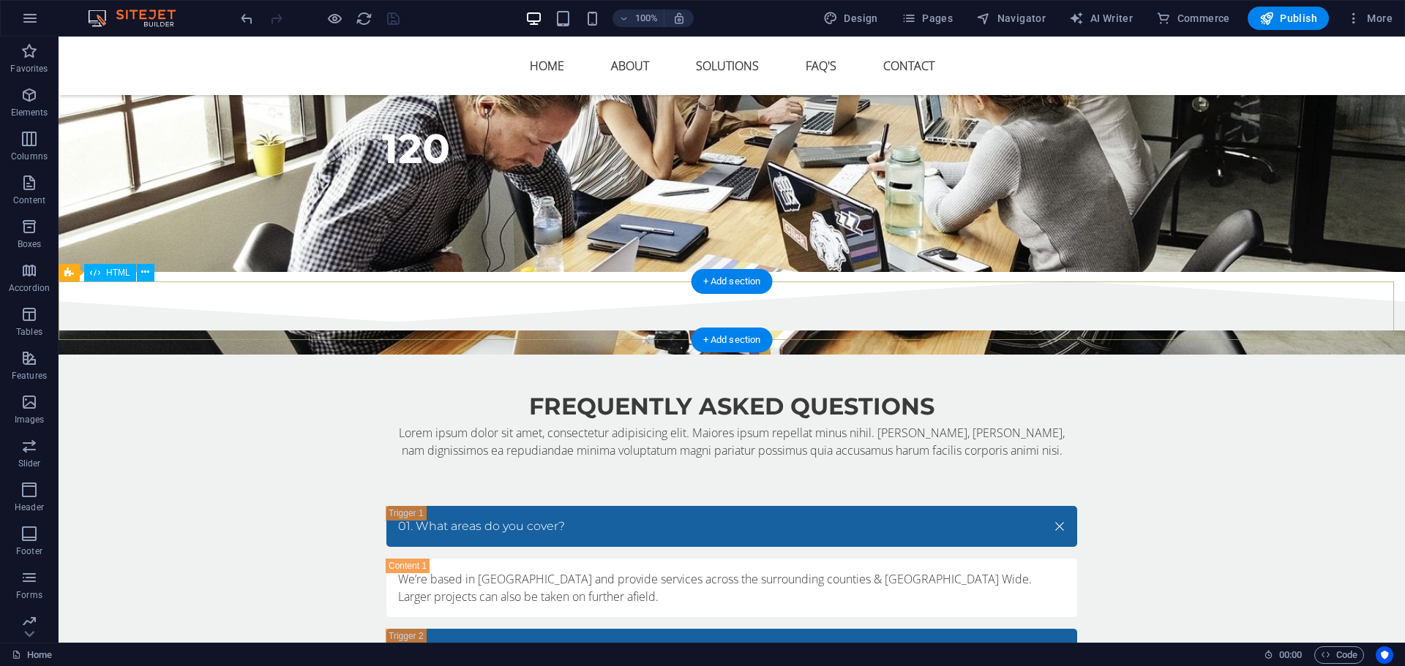
scroll to position [3404, 0]
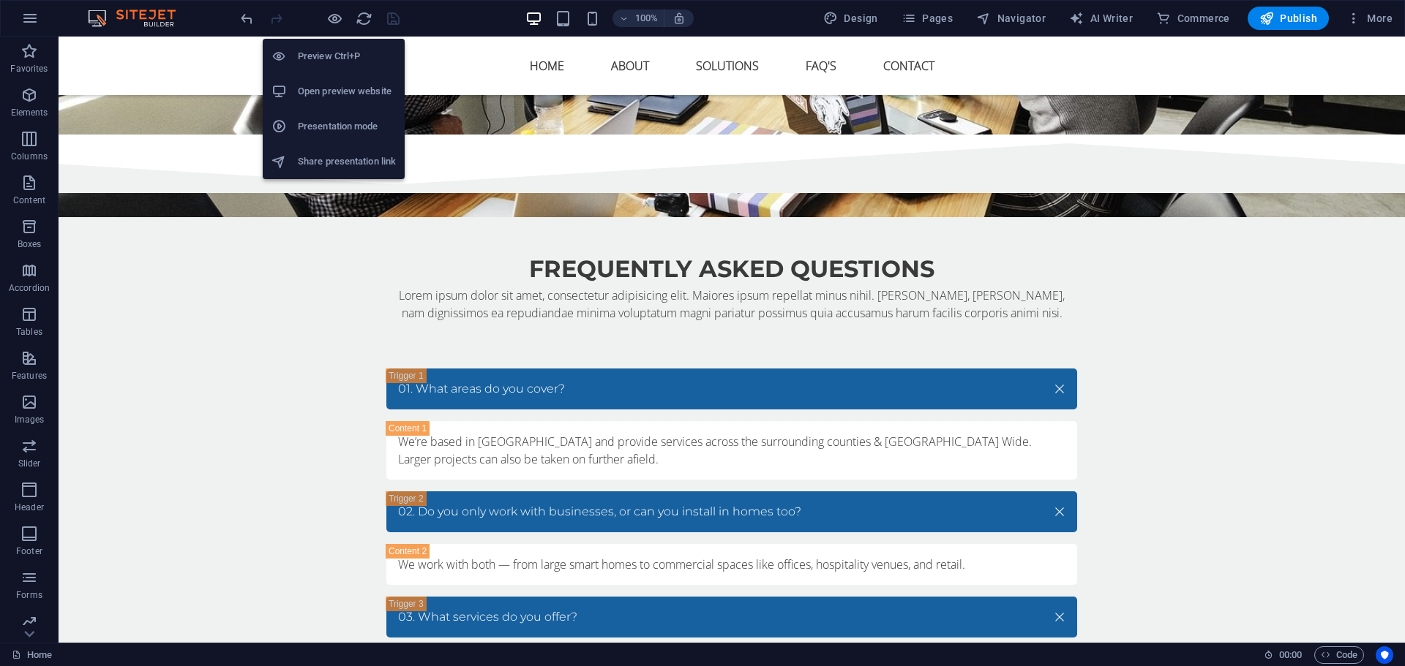
click at [350, 97] on h6 "Open preview website" at bounding box center [347, 92] width 98 height 18
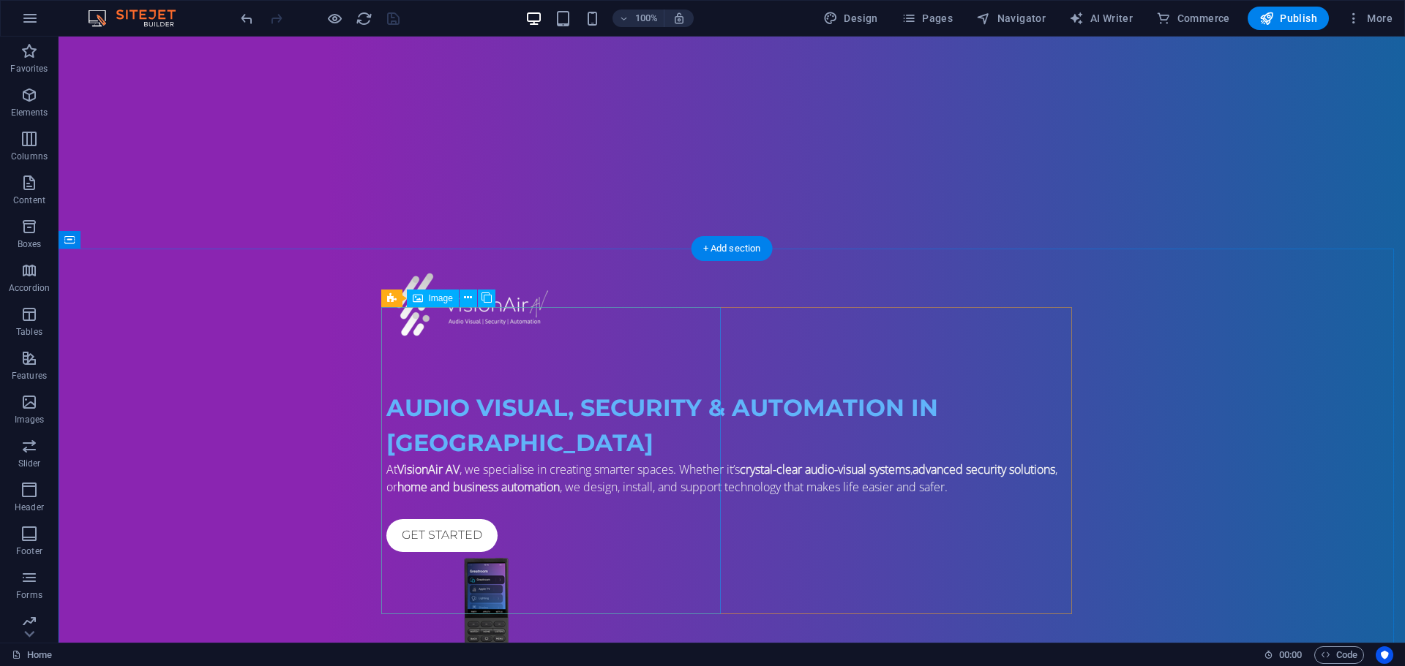
scroll to position [0, 0]
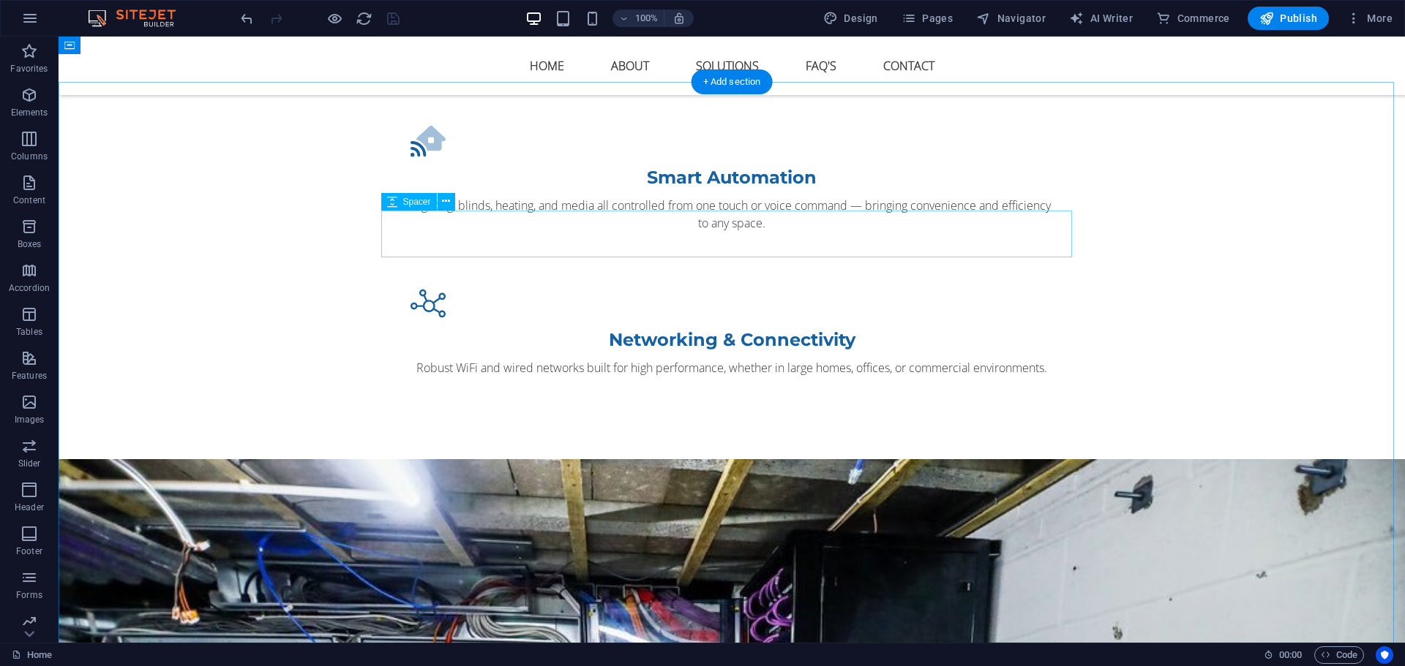
scroll to position [2048, 0]
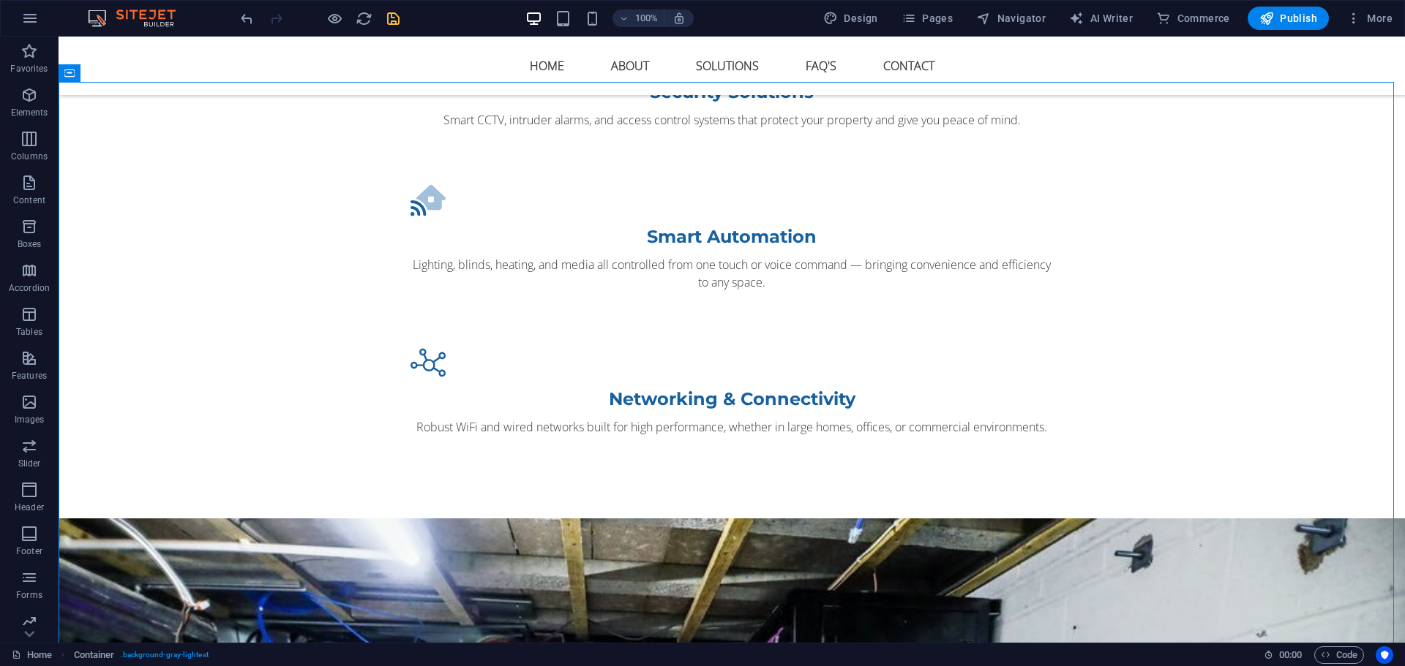
click at [389, 12] on icon "save" at bounding box center [393, 18] width 17 height 17
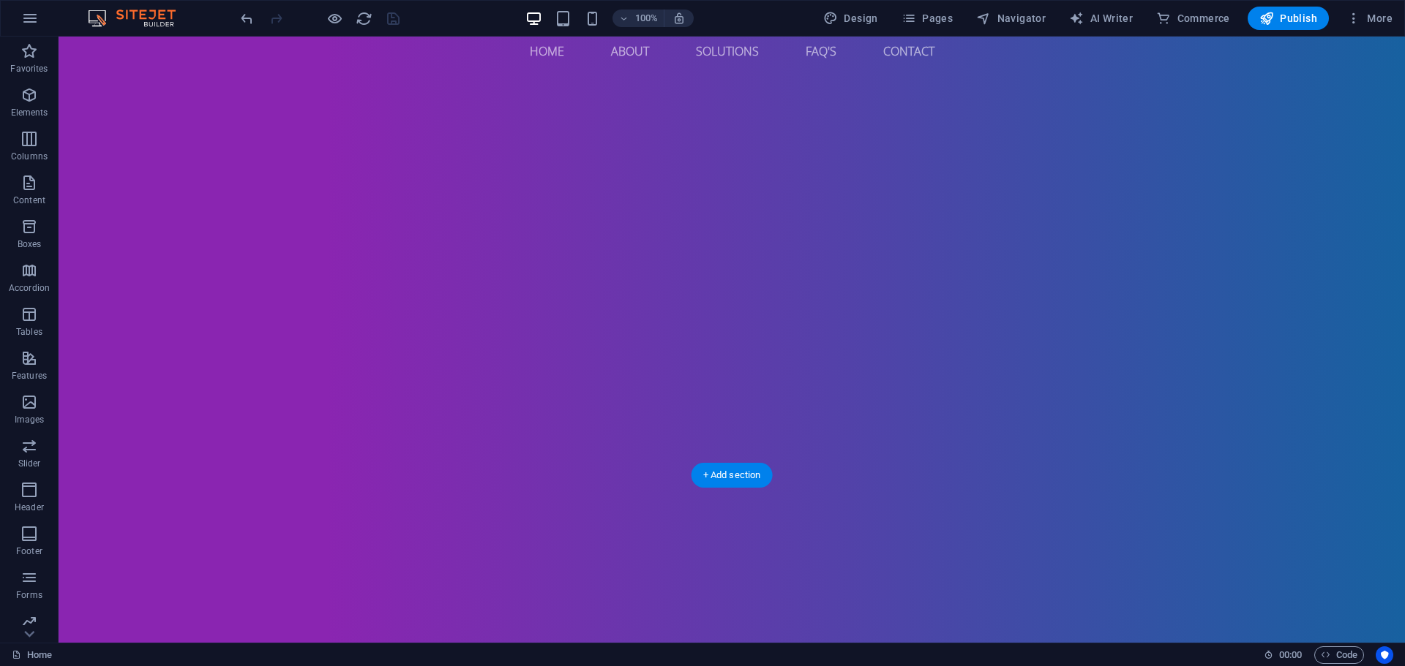
scroll to position [0, 0]
click at [1288, 30] on div "100% Design Pages Navigator AI Writer Commerce Publish More" at bounding box center [702, 18] width 1403 height 35
click at [1289, 26] on button "Publish" at bounding box center [1287, 18] width 81 height 23
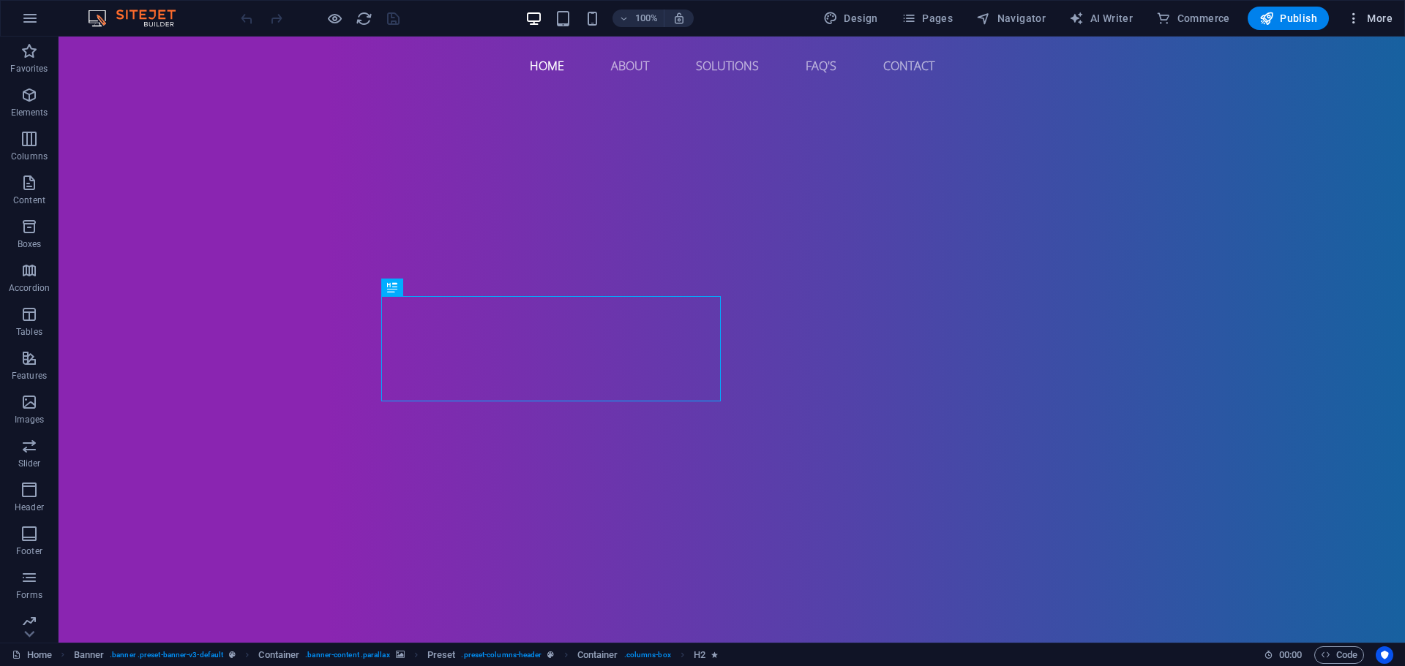
click at [1361, 26] on button "More" at bounding box center [1369, 18] width 58 height 23
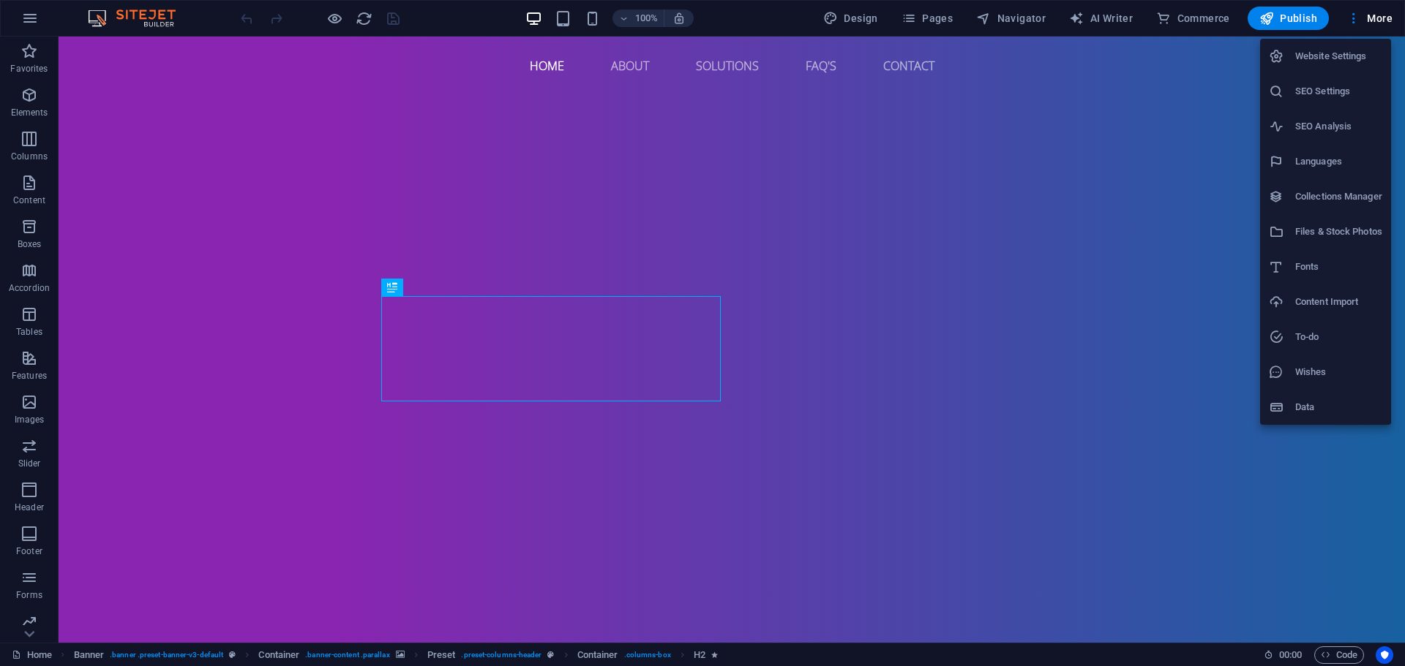
click at [1337, 50] on h6 "Website Settings" at bounding box center [1338, 57] width 87 height 18
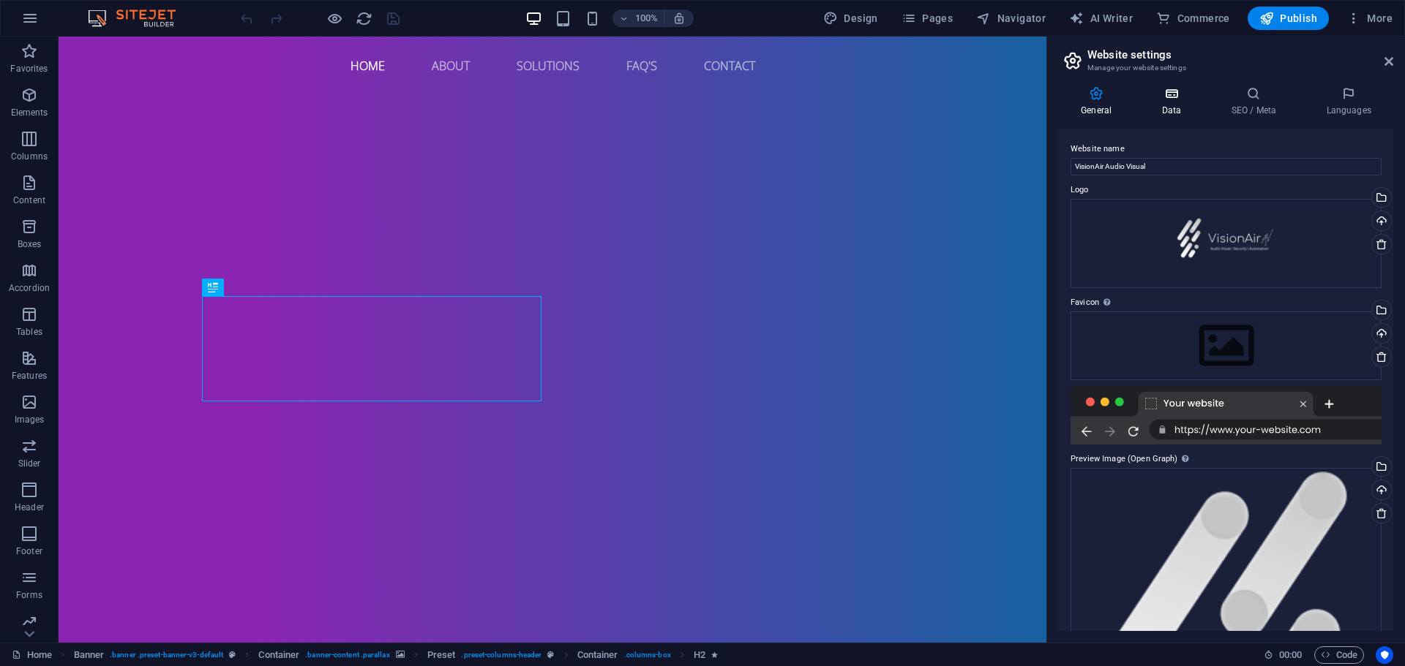
click at [1189, 97] on icon at bounding box center [1171, 93] width 64 height 15
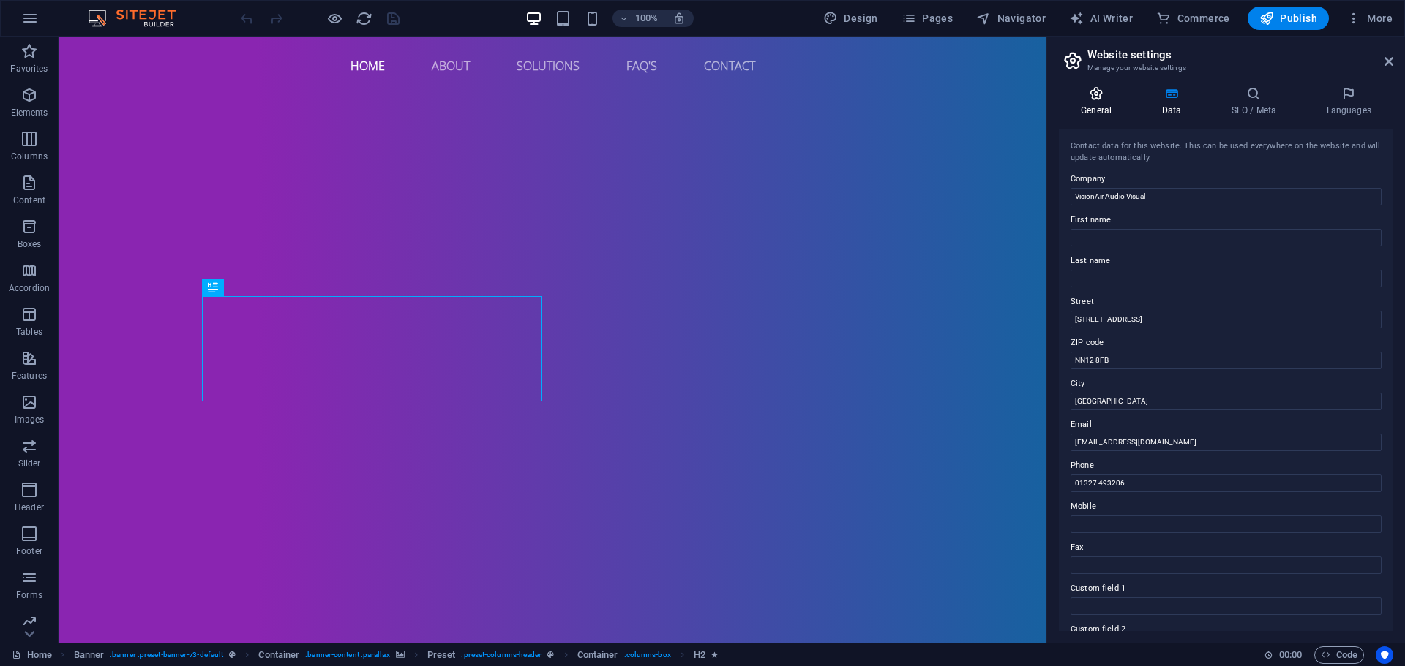
click at [1098, 97] on icon at bounding box center [1096, 93] width 75 height 15
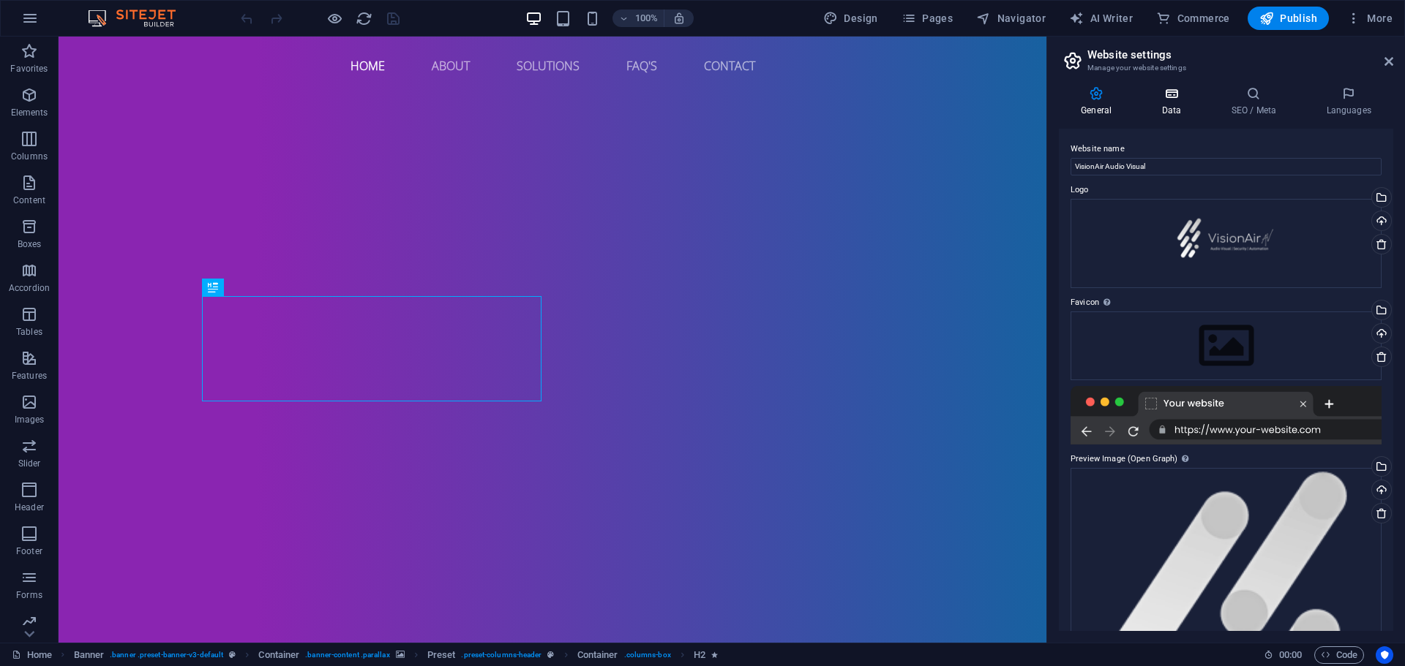
click at [1186, 108] on h4 "Data" at bounding box center [1173, 101] width 69 height 31
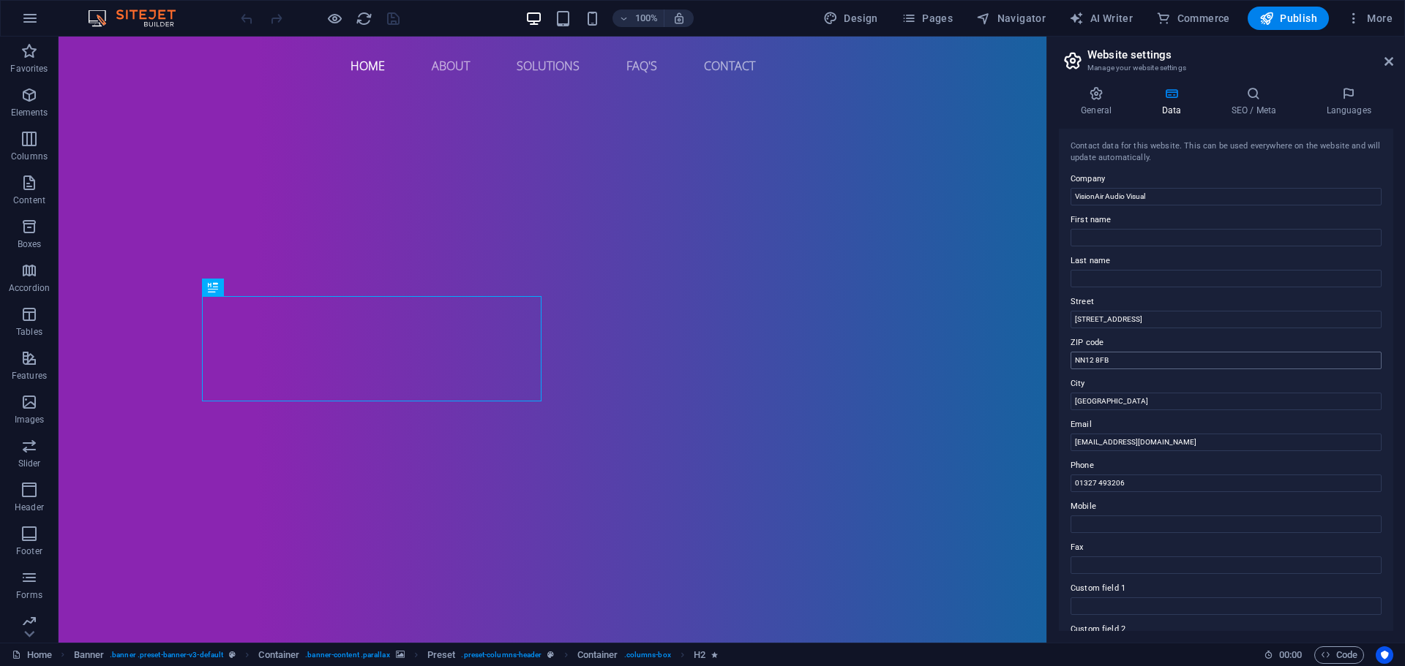
scroll to position [200, 0]
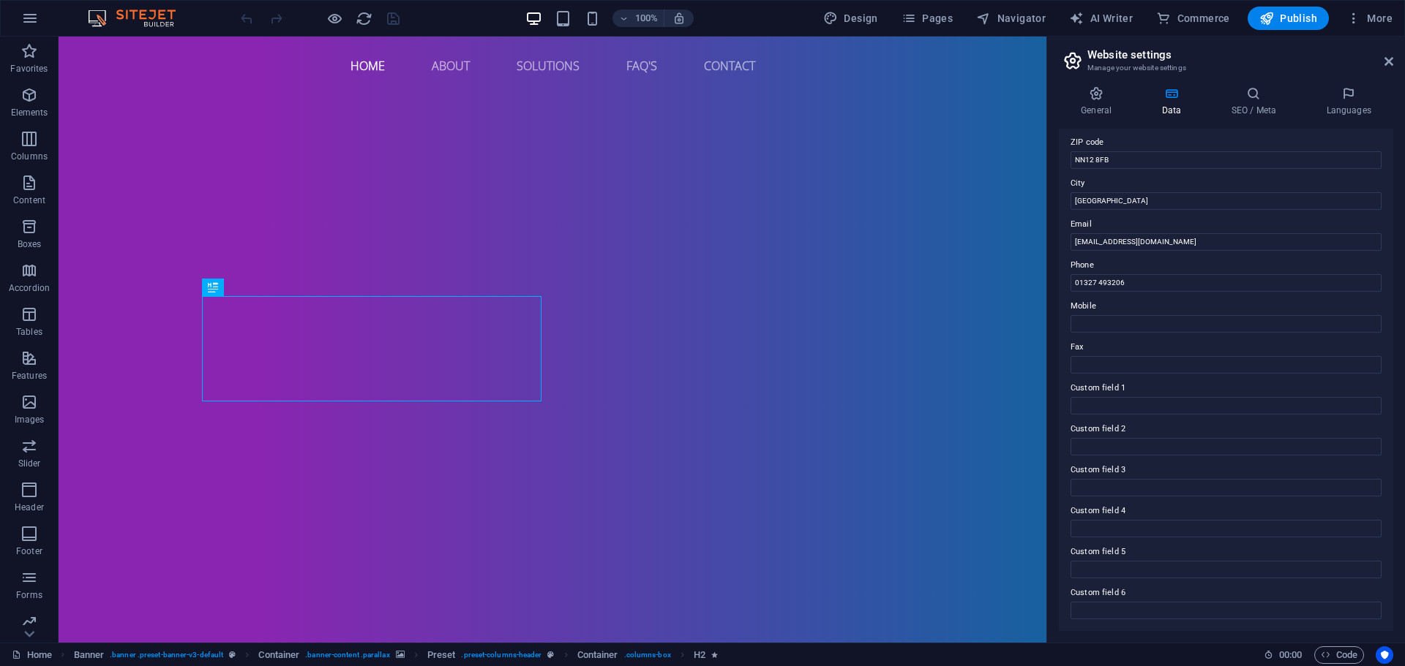
click at [1268, 82] on div "General Data SEO / Meta Languages Website name VisionAir Audio Visual Logo Drag…" at bounding box center [1226, 359] width 358 height 568
click at [1264, 95] on icon at bounding box center [1252, 93] width 89 height 15
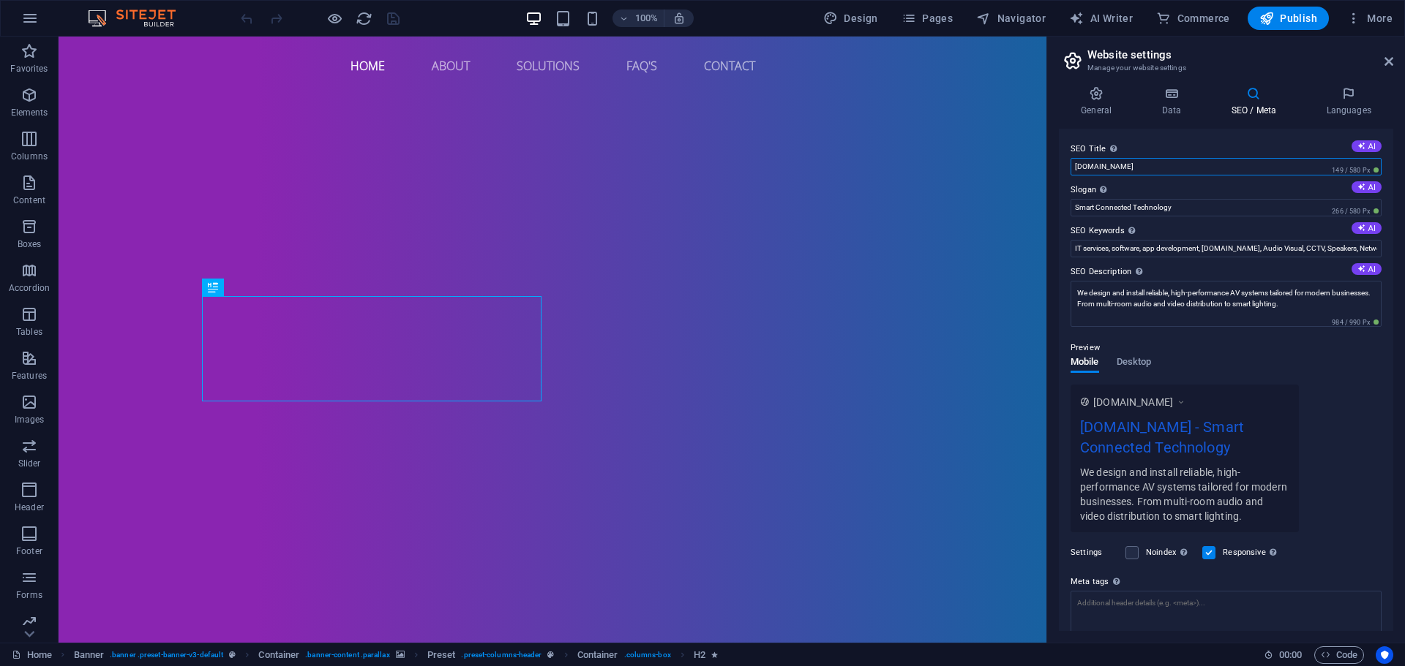
drag, startPoint x: 1181, startPoint y: 162, endPoint x: 1070, endPoint y: 158, distance: 110.5
click at [1070, 158] on input "[DOMAIN_NAME]" at bounding box center [1225, 167] width 311 height 18
drag, startPoint x: 1214, startPoint y: 164, endPoint x: 1148, endPoint y: 168, distance: 66.7
click at [1148, 168] on input "VisionAir Audio Visual Limited" at bounding box center [1225, 167] width 311 height 18
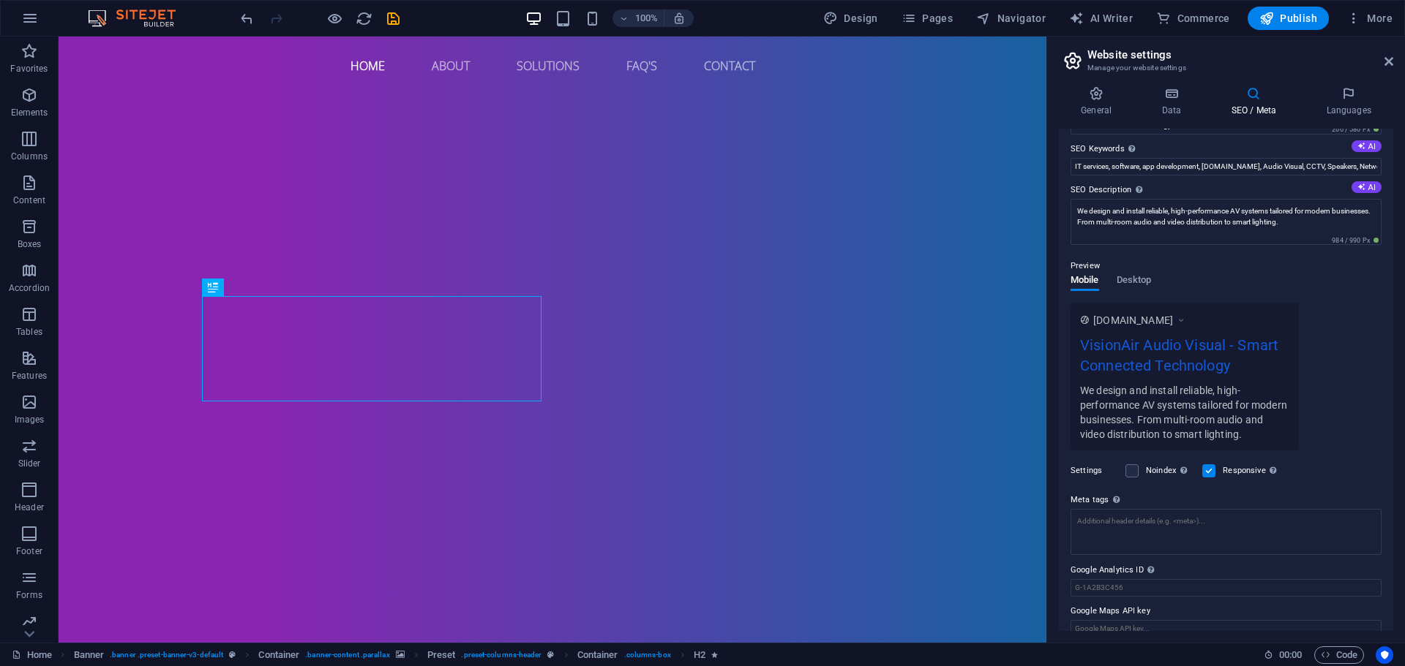
scroll to position [100, 0]
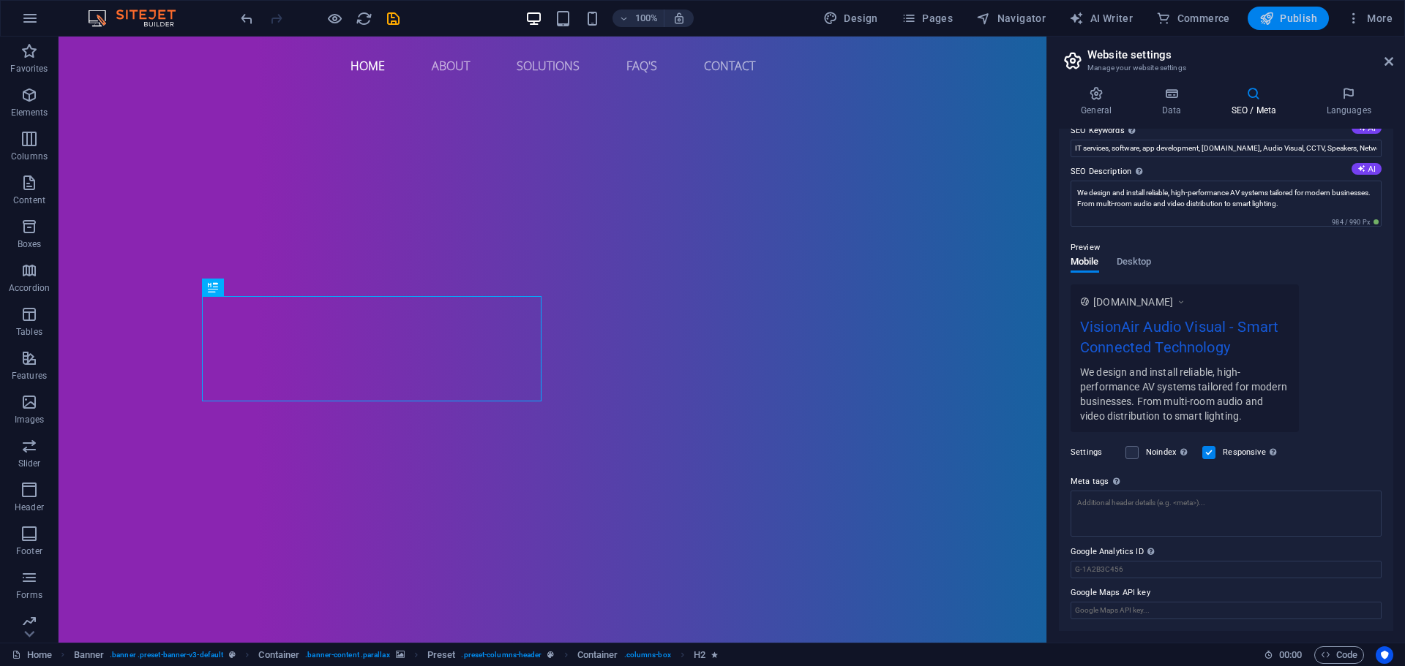
type input "VisionAir Audio Visual"
click at [1280, 13] on span "Publish" at bounding box center [1288, 18] width 58 height 15
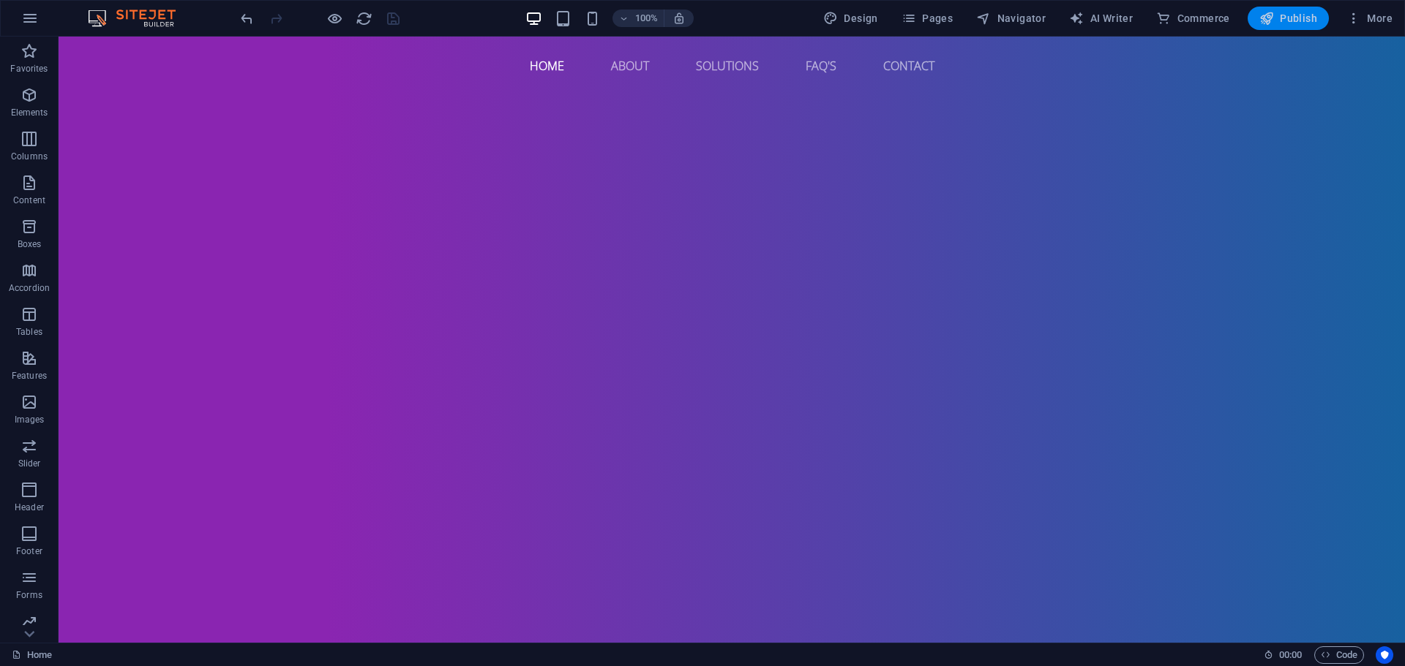
click at [1295, 12] on button "Publish" at bounding box center [1287, 18] width 81 height 23
